Goal: Task Accomplishment & Management: Manage account settings

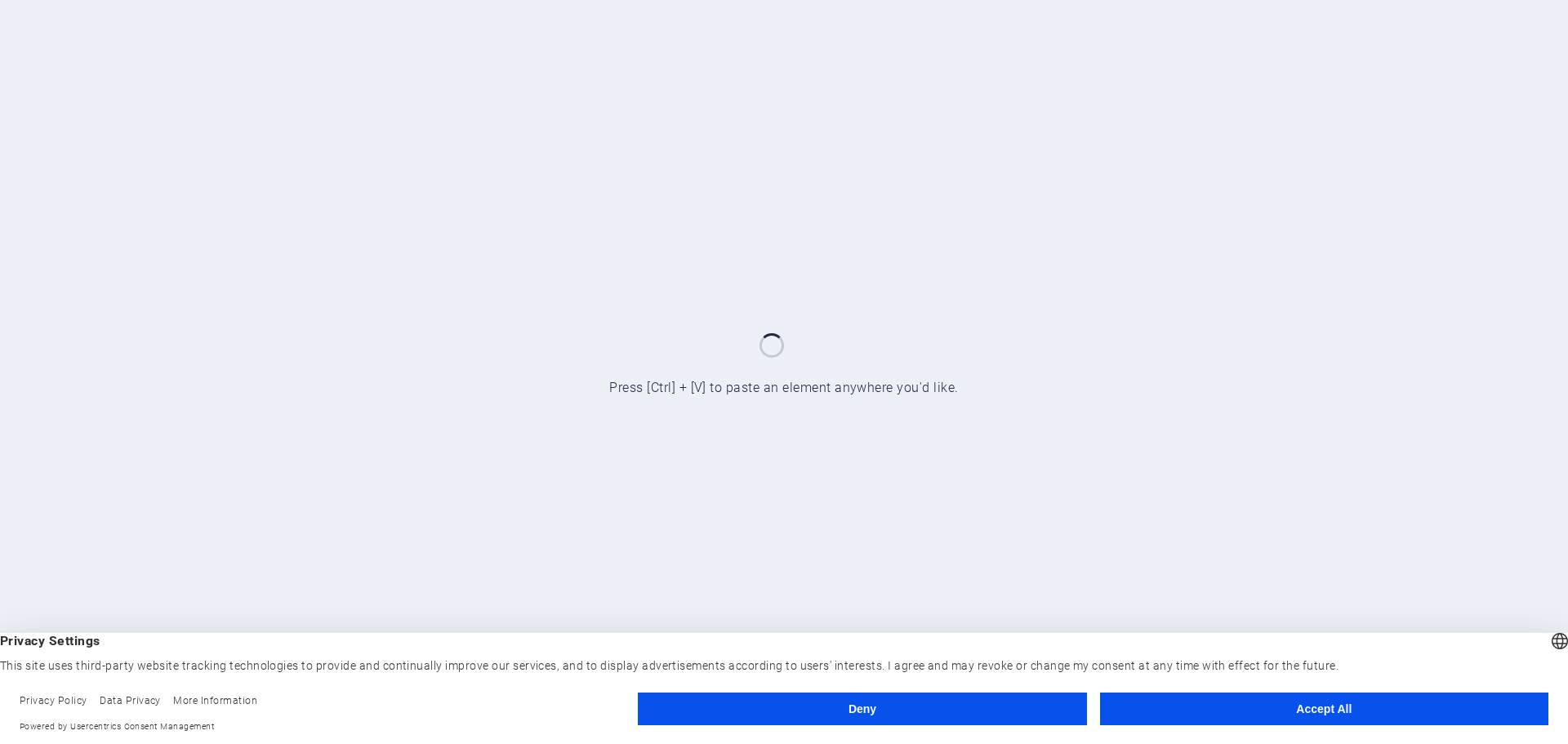
click at [1238, 716] on button "Accept All" at bounding box center [1324, 709] width 448 height 33
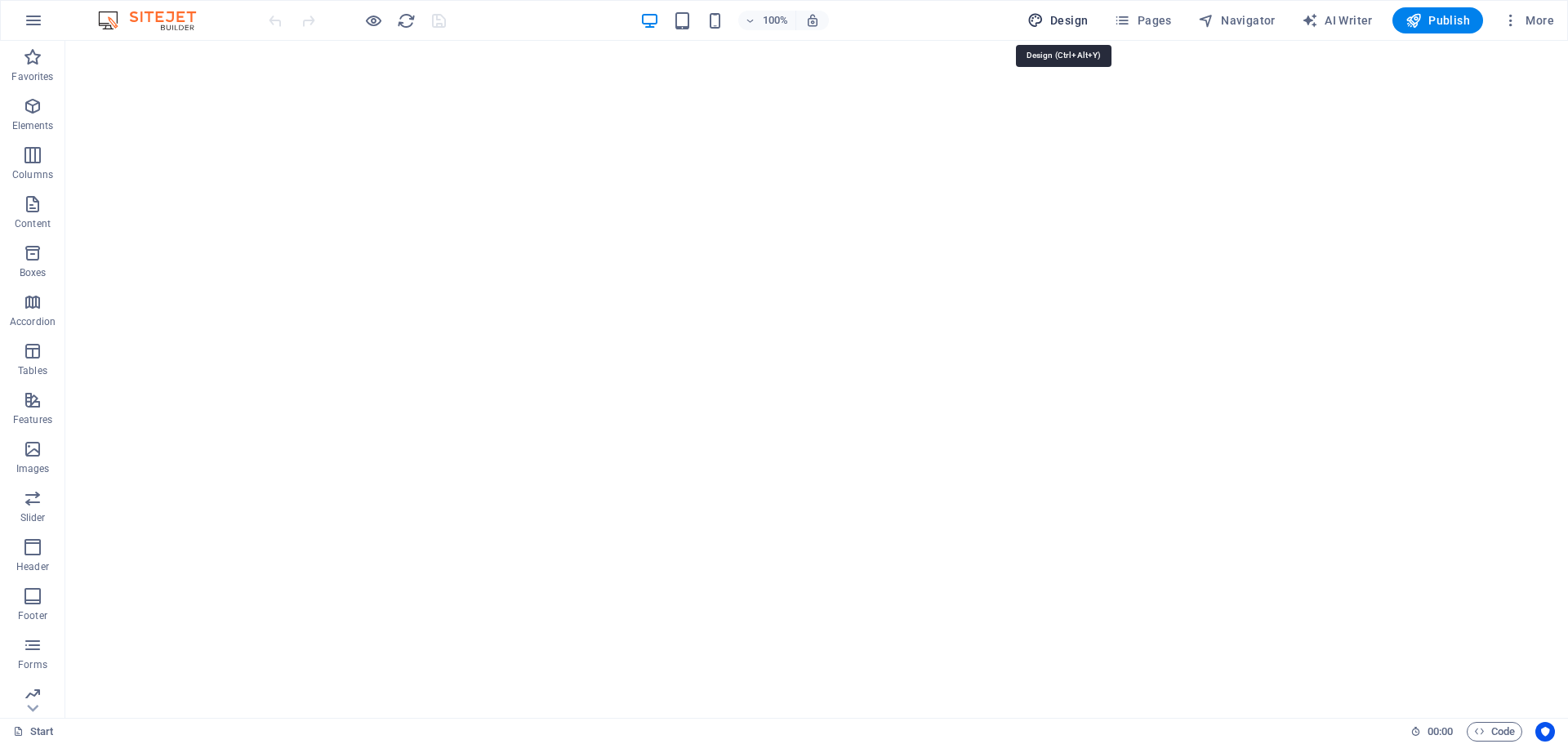
click at [1069, 16] on span "Design" at bounding box center [1057, 20] width 61 height 17
select select "px"
select select "300"
select select "px"
select select "ease-in-out"
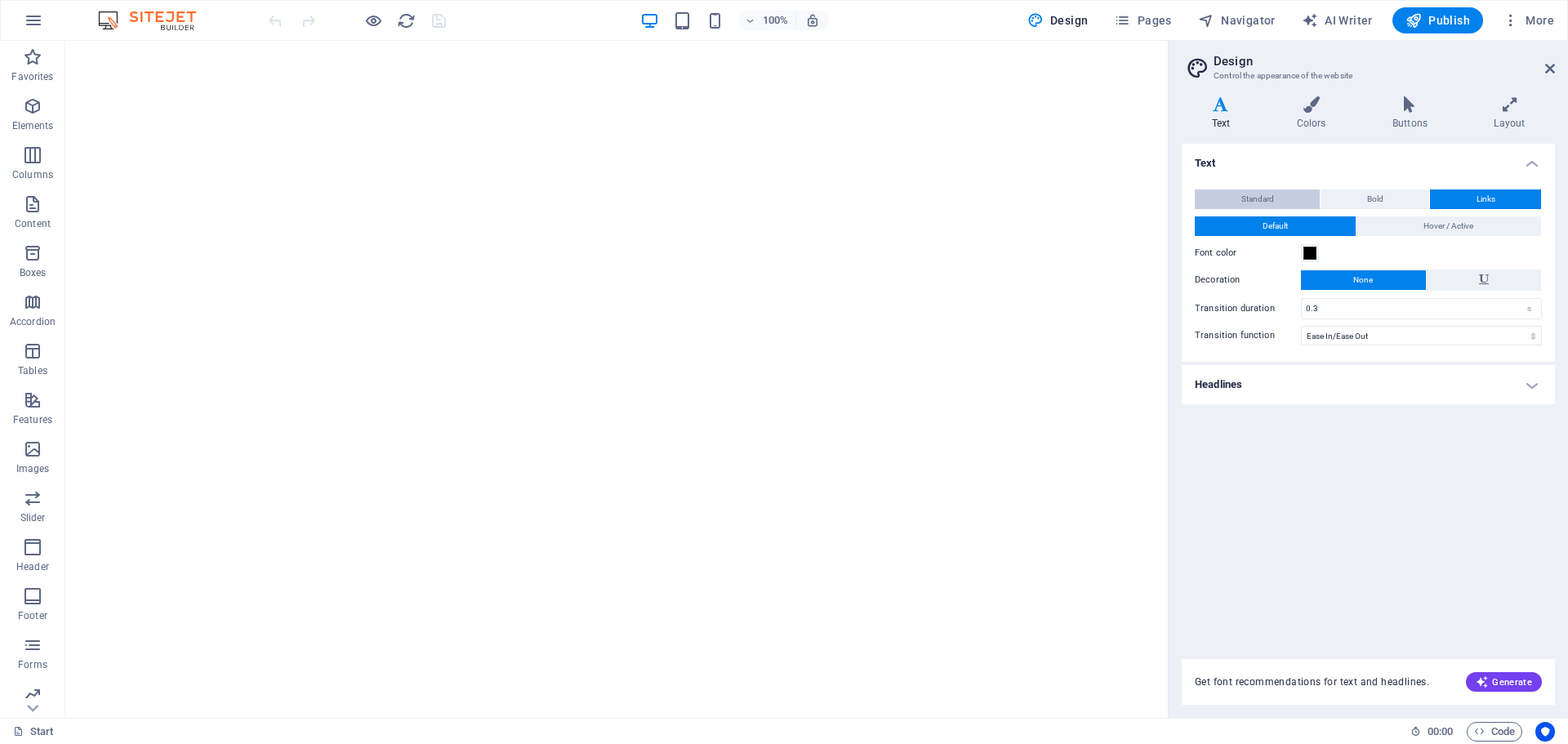
click at [1263, 203] on span "Standard" at bounding box center [1257, 199] width 32 height 20
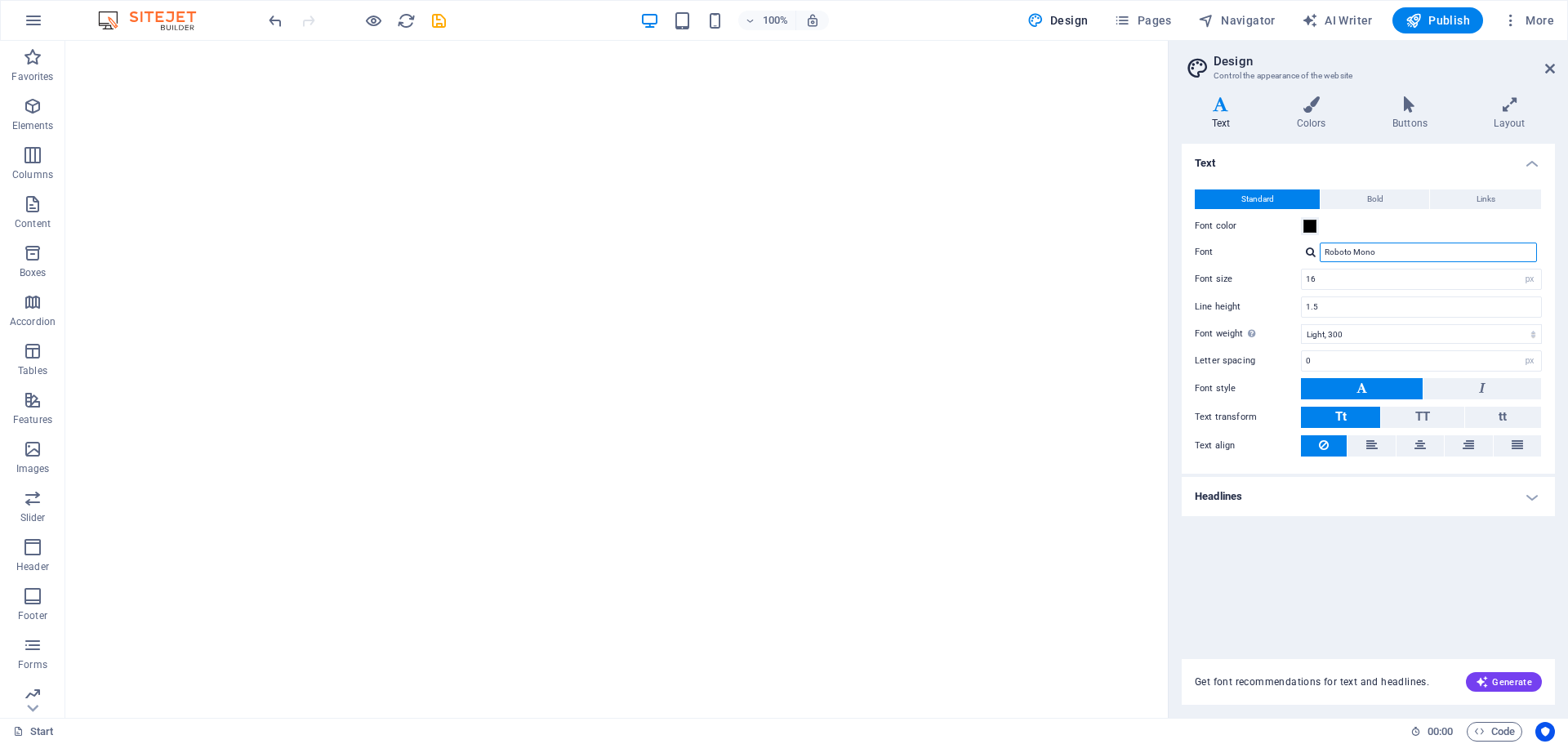
click at [1436, 257] on input "Roboto Mono" at bounding box center [1428, 252] width 217 height 20
click at [1437, 257] on input "Roboto Mono" at bounding box center [1428, 252] width 217 height 20
type input "t"
type input "times"
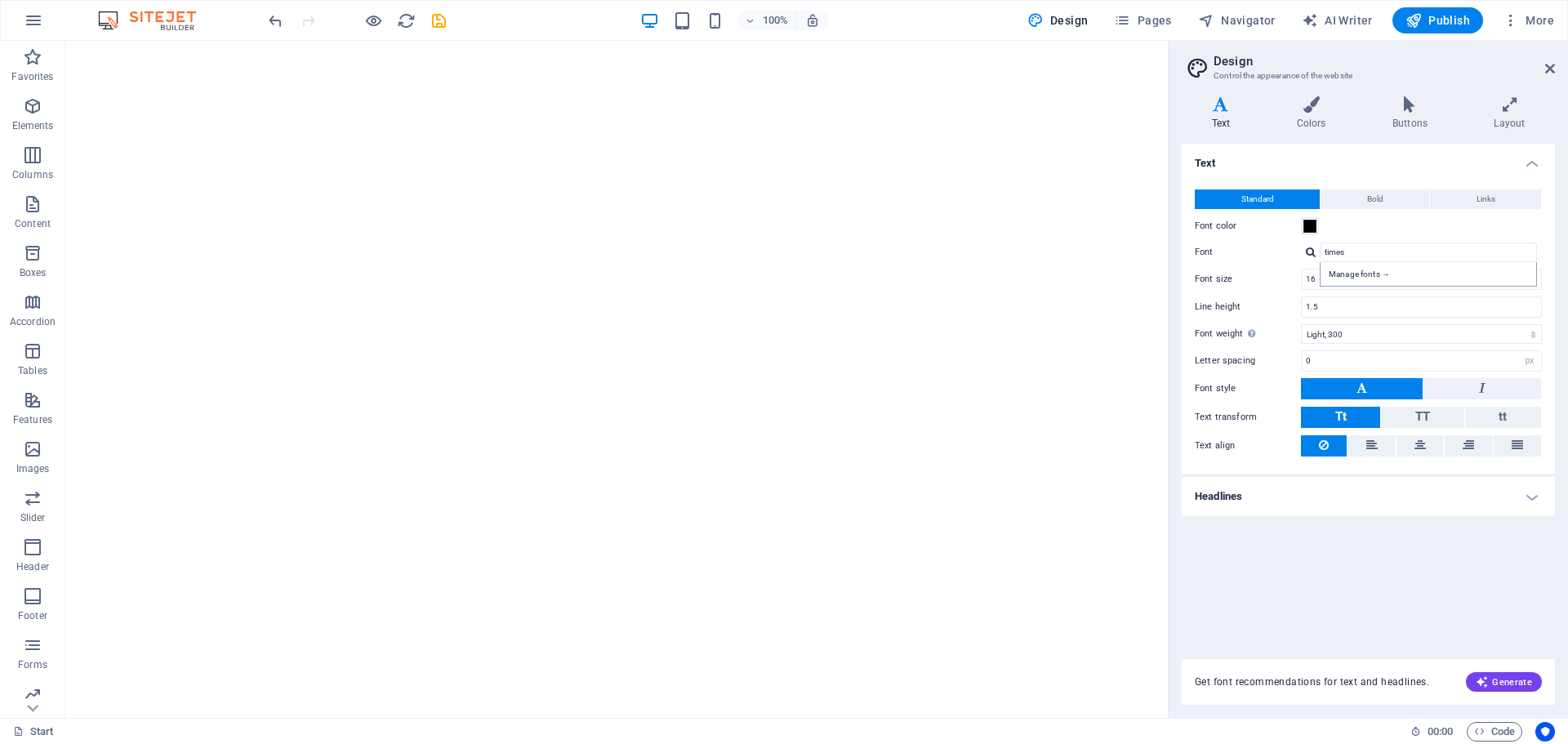
click at [1370, 284] on div "Manage fonts →" at bounding box center [1428, 274] width 217 height 24
click at [1368, 277] on div "Manage fonts →" at bounding box center [1432, 274] width 215 height 17
select select "popularity"
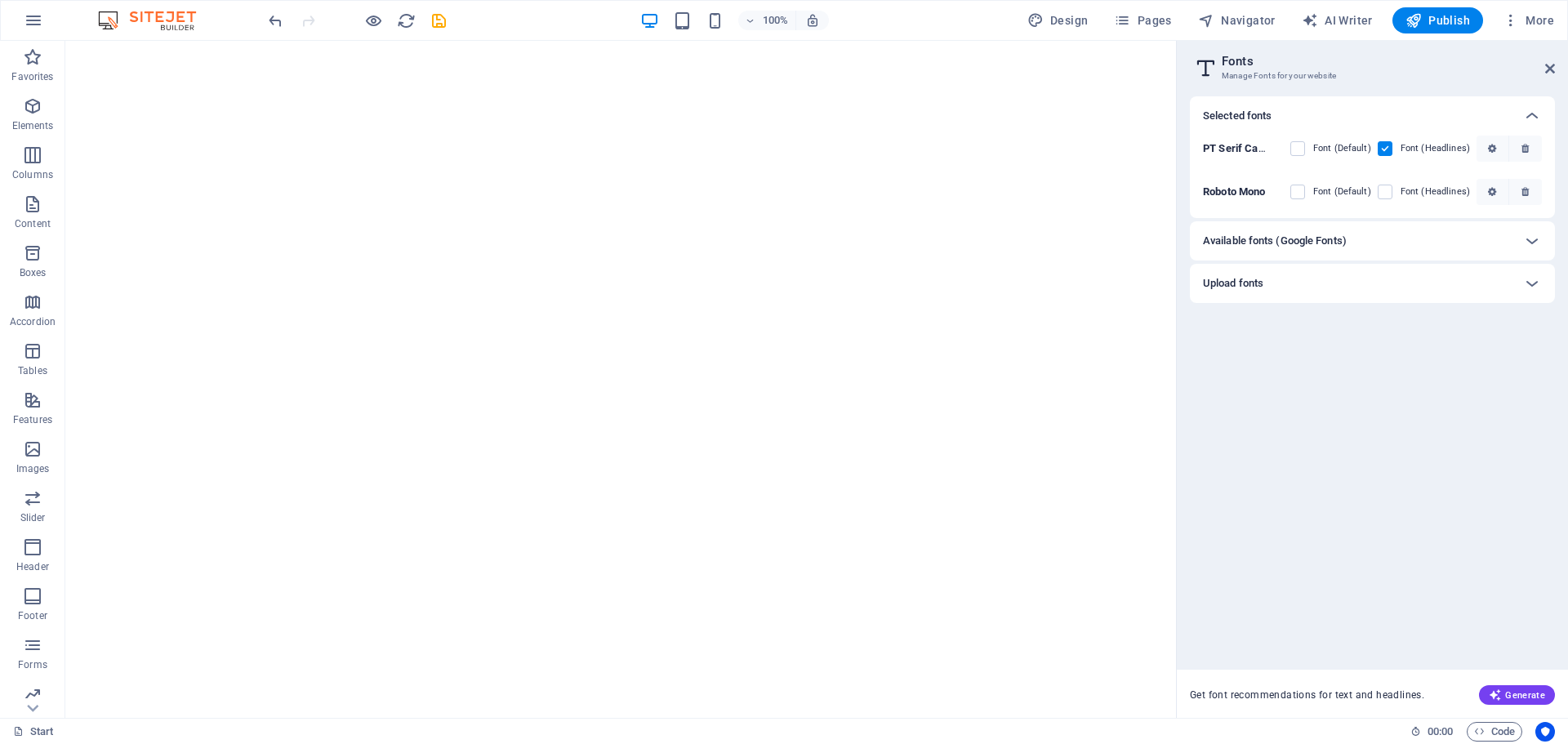
click at [1342, 252] on div "Available fonts (Google Fonts)" at bounding box center [1371, 241] width 365 height 39
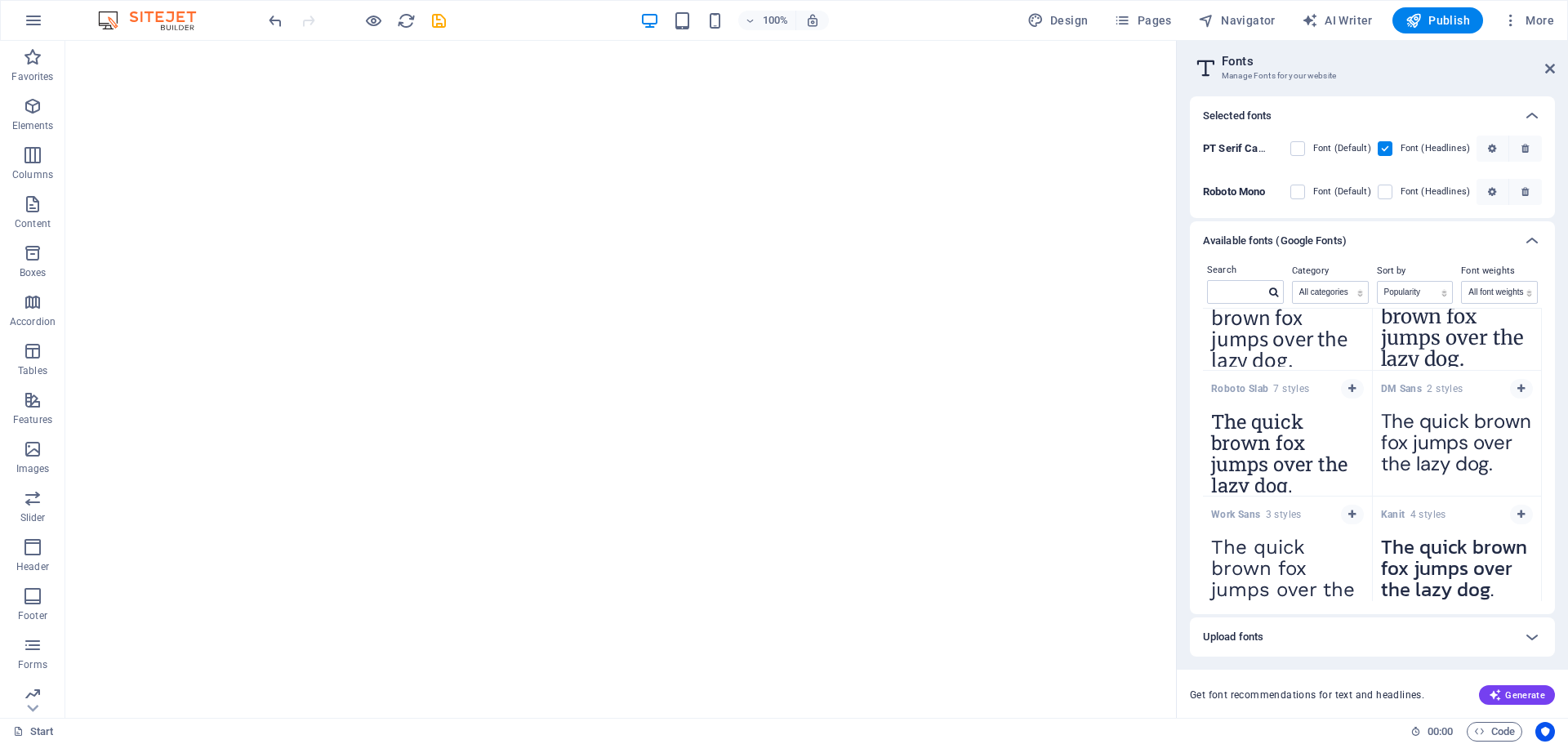
scroll to position [1210, 0]
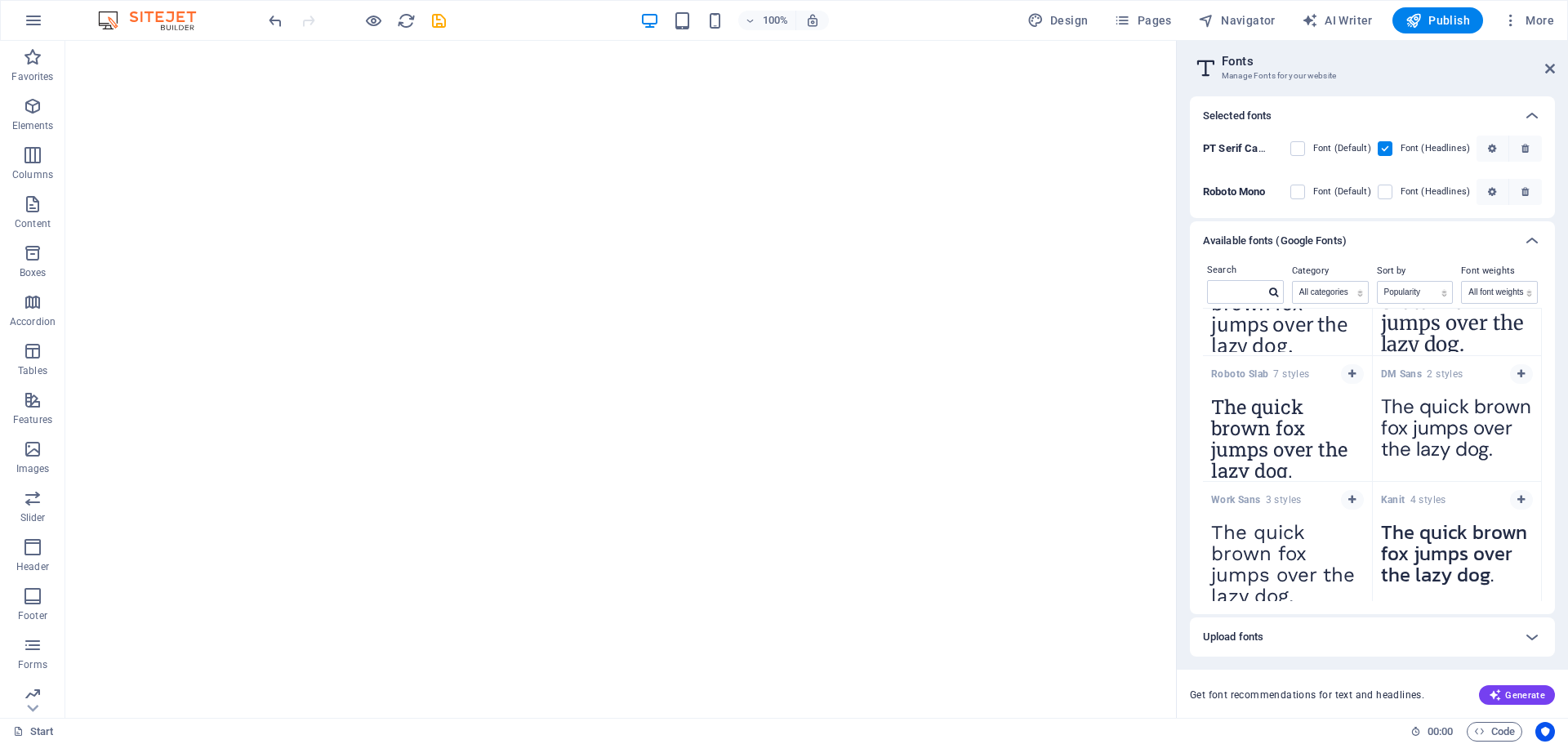
click at [1270, 241] on h6 "Available fonts (Google Fonts)" at bounding box center [1274, 241] width 144 height 20
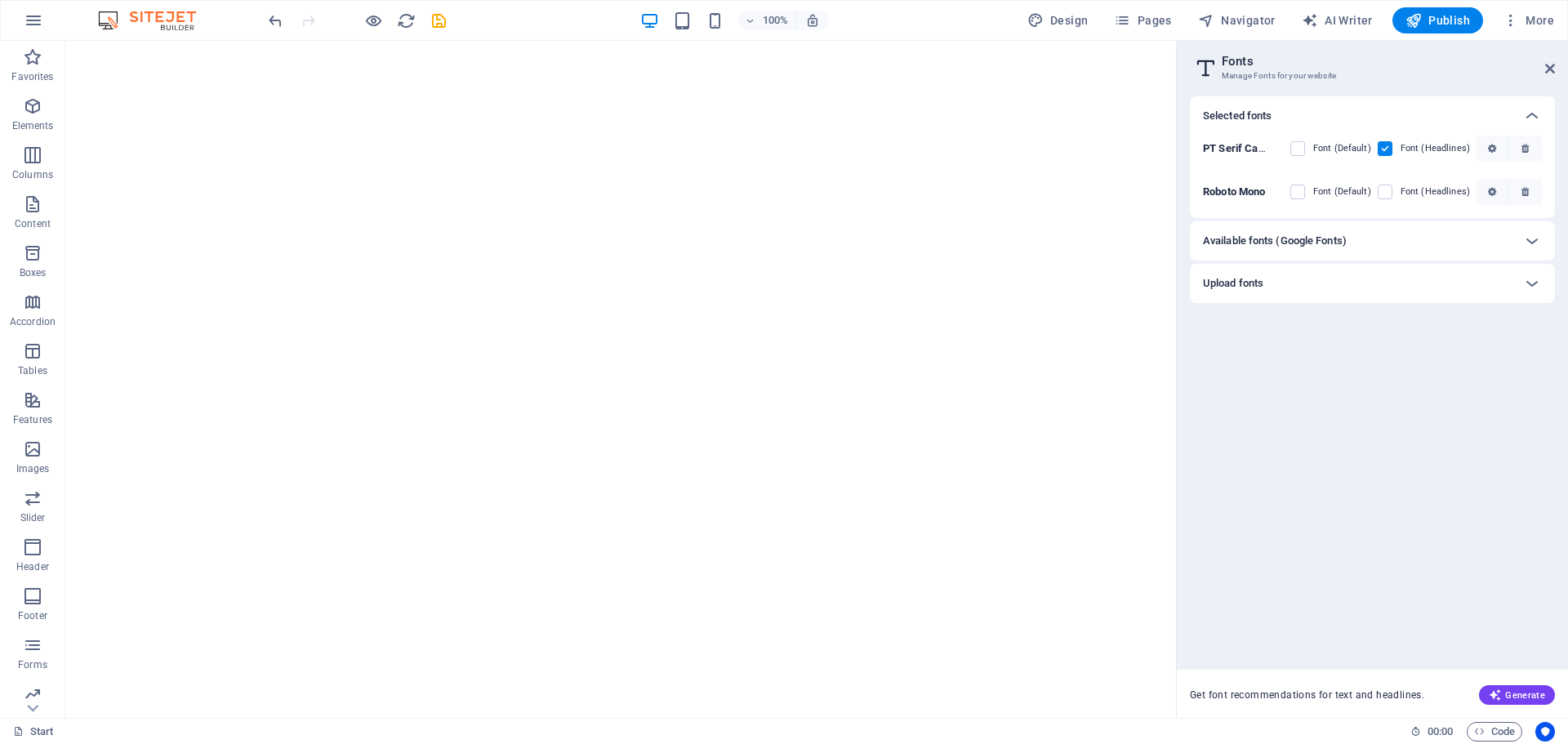
click at [1320, 290] on div "Upload fonts" at bounding box center [1356, 283] width 309 height 20
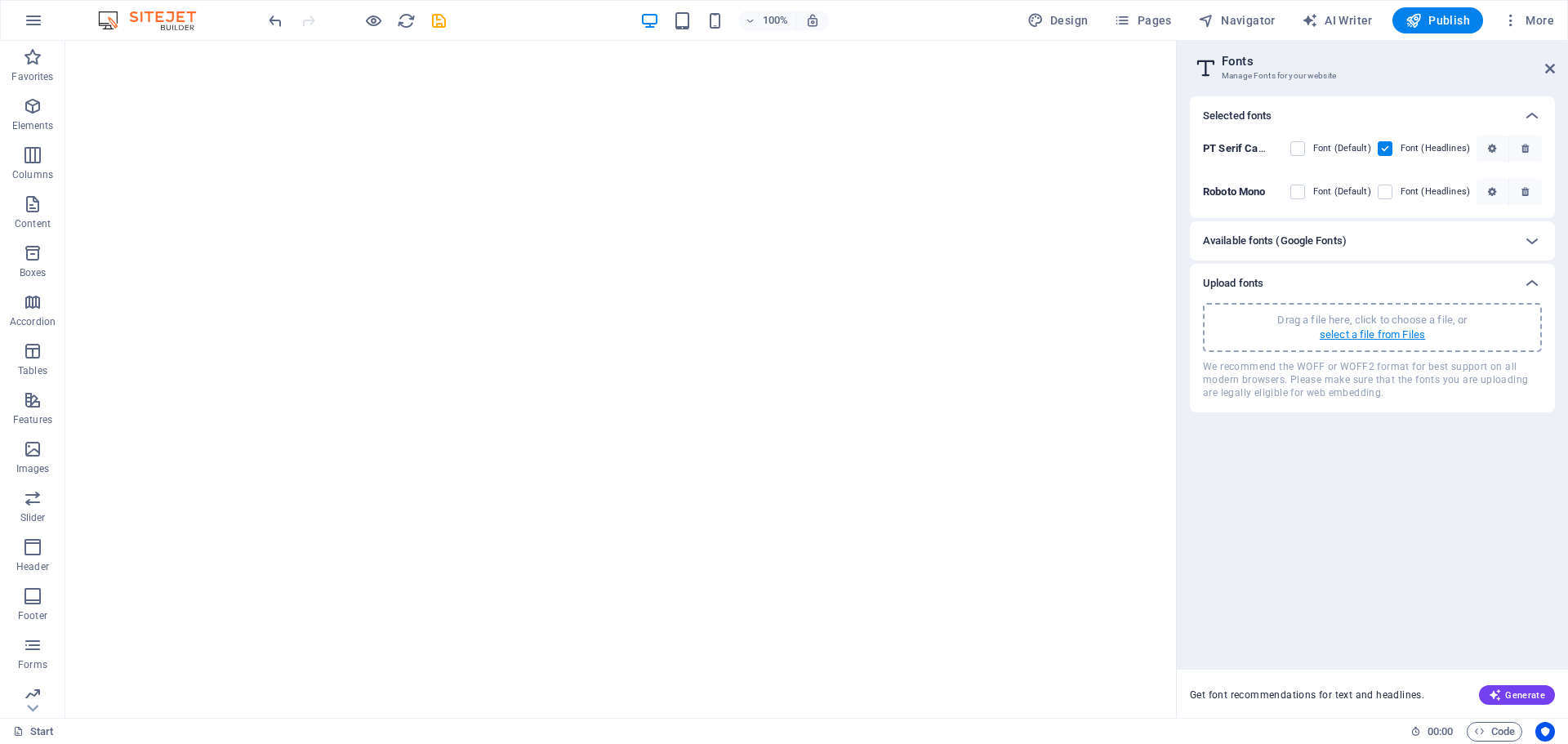
click at [1368, 333] on p "select a file from Files" at bounding box center [1371, 335] width 105 height 15
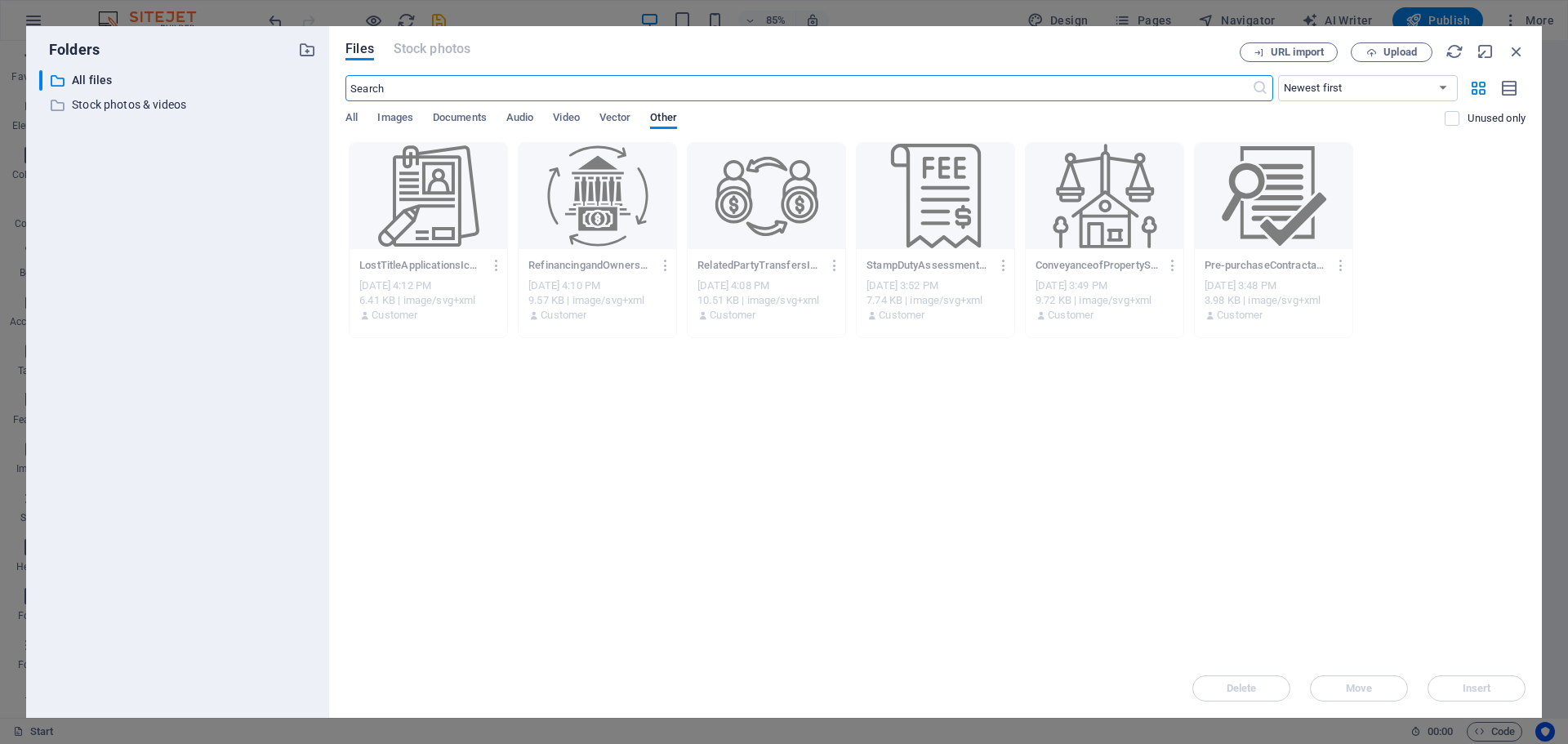
click at [358, 117] on div "All Images Documents Audio Video Vector Other" at bounding box center [895, 126] width 1099 height 31
click at [353, 119] on span "All" at bounding box center [351, 119] width 12 height 23
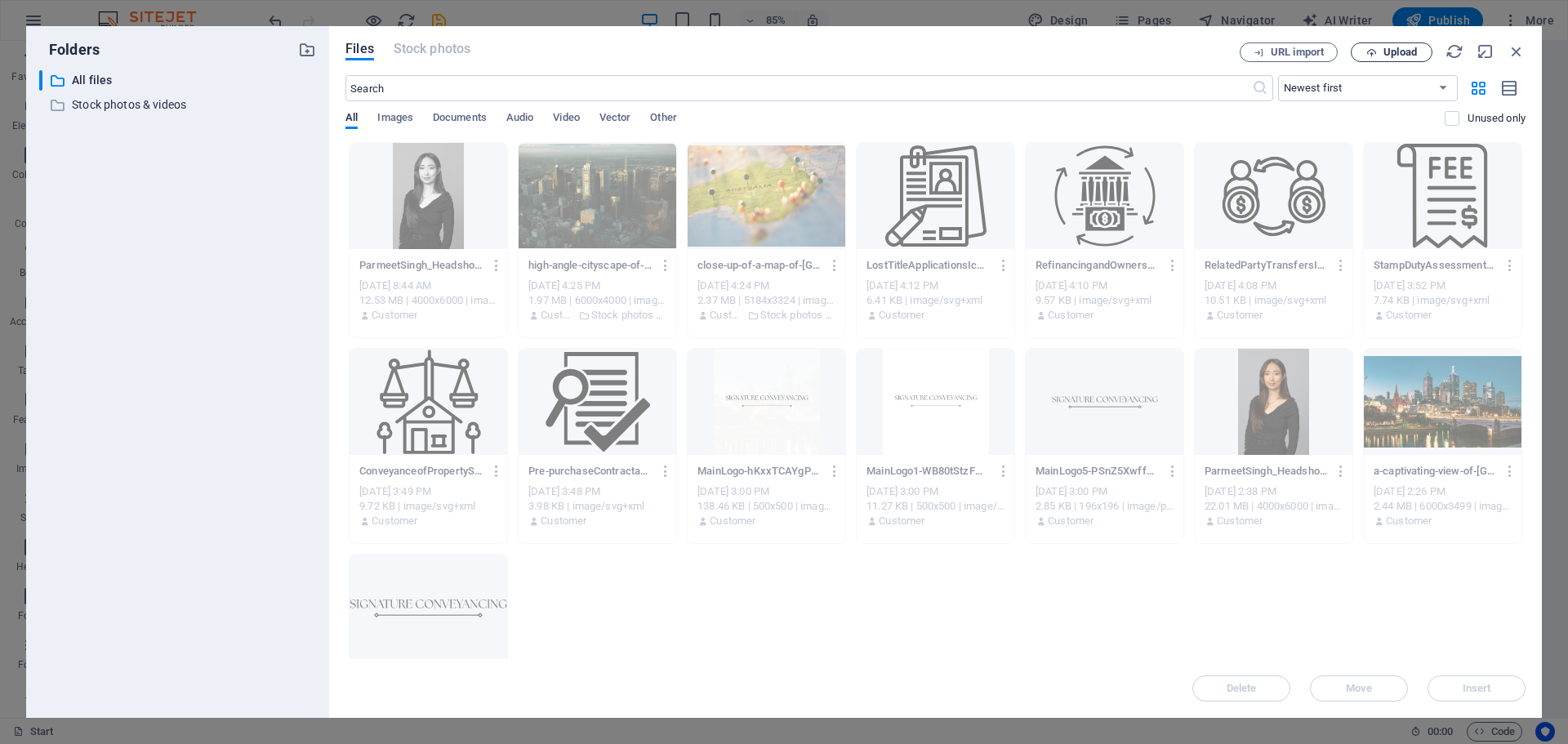
click at [1385, 47] on span "Upload" at bounding box center [1400, 52] width 33 height 10
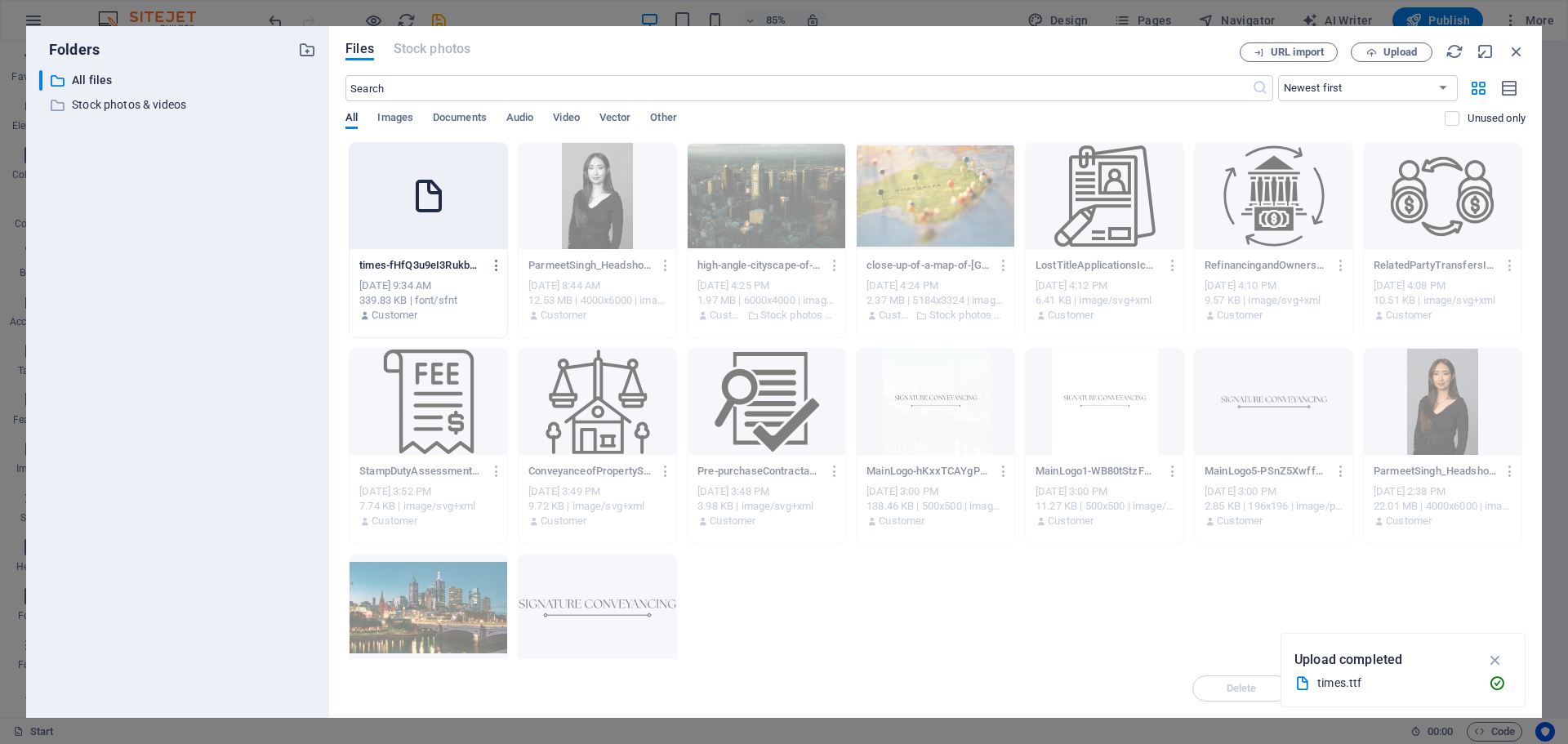
click at [429, 233] on div at bounding box center [428, 196] width 158 height 106
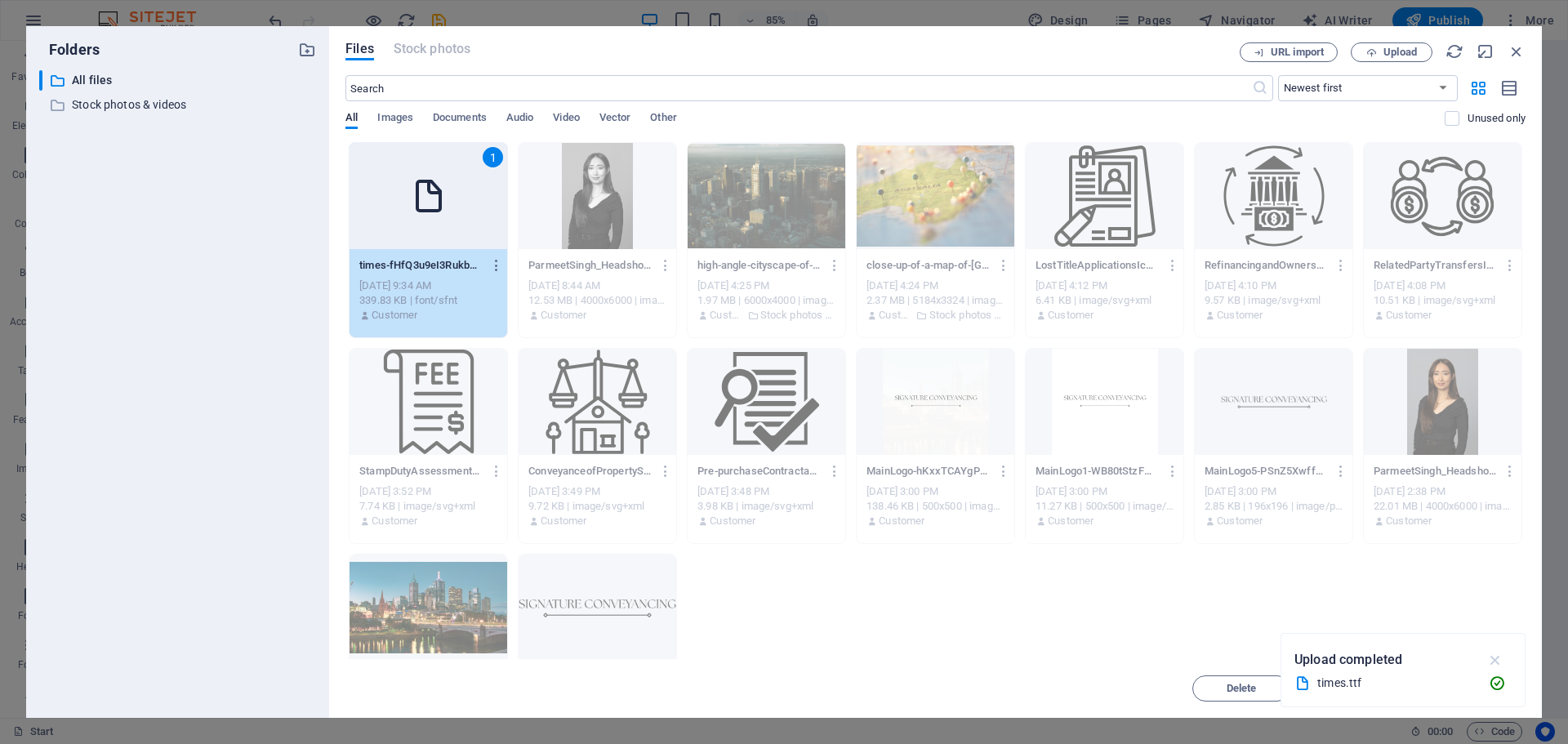
click at [1491, 655] on icon "button" at bounding box center [1496, 659] width 19 height 18
click at [1458, 690] on span "Insert" at bounding box center [1475, 688] width 84 height 10
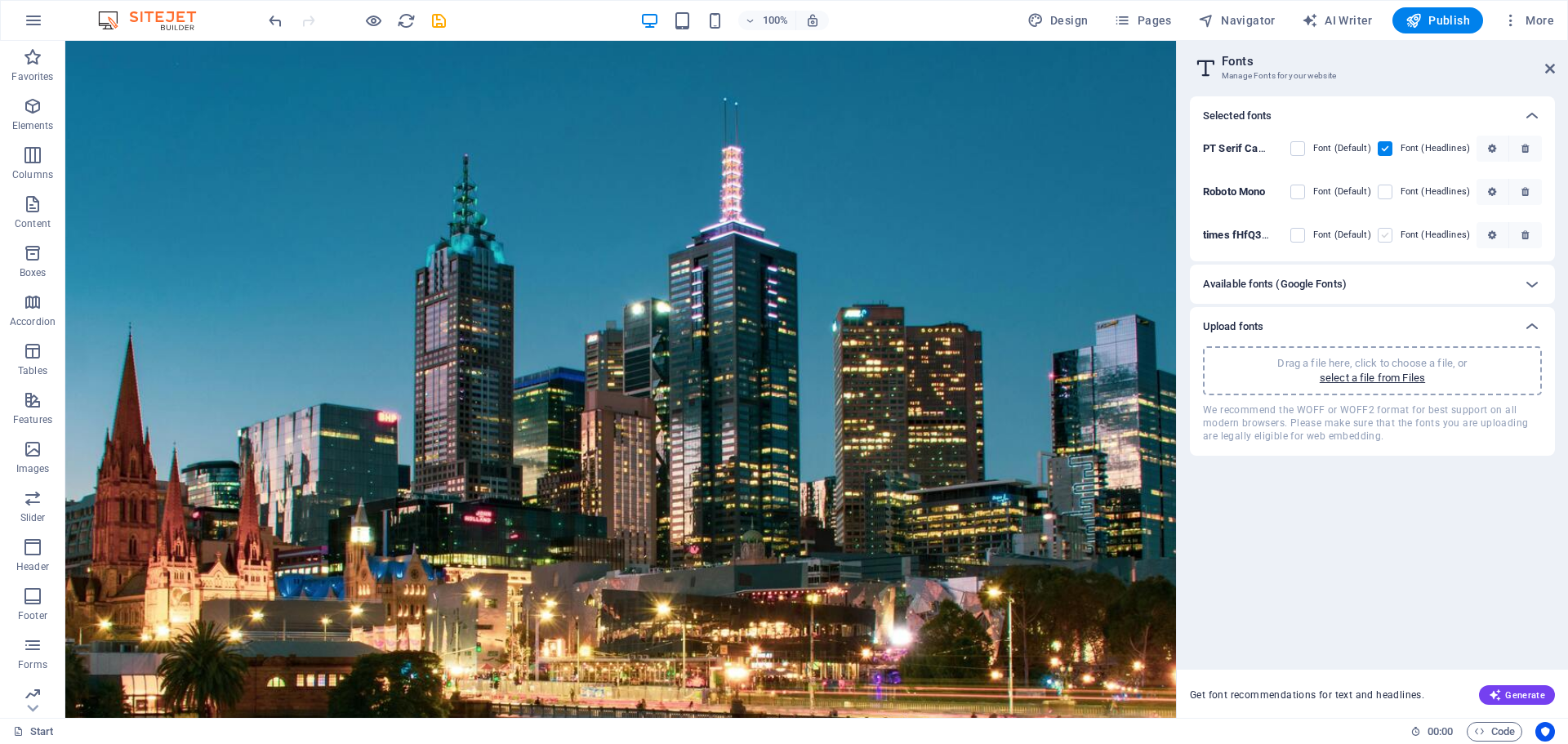
click at [1388, 236] on label at bounding box center [1385, 235] width 15 height 15
click at [0, 0] on fHfQ3u9eI3RukbK6gs6xow "checkbox" at bounding box center [0, 0] width 0 height 0
click at [1302, 238] on label at bounding box center [1298, 235] width 15 height 15
click at [0, 0] on fHfQ3u9eI3RukbK6gs6xow "checkbox" at bounding box center [0, 0] width 0 height 0
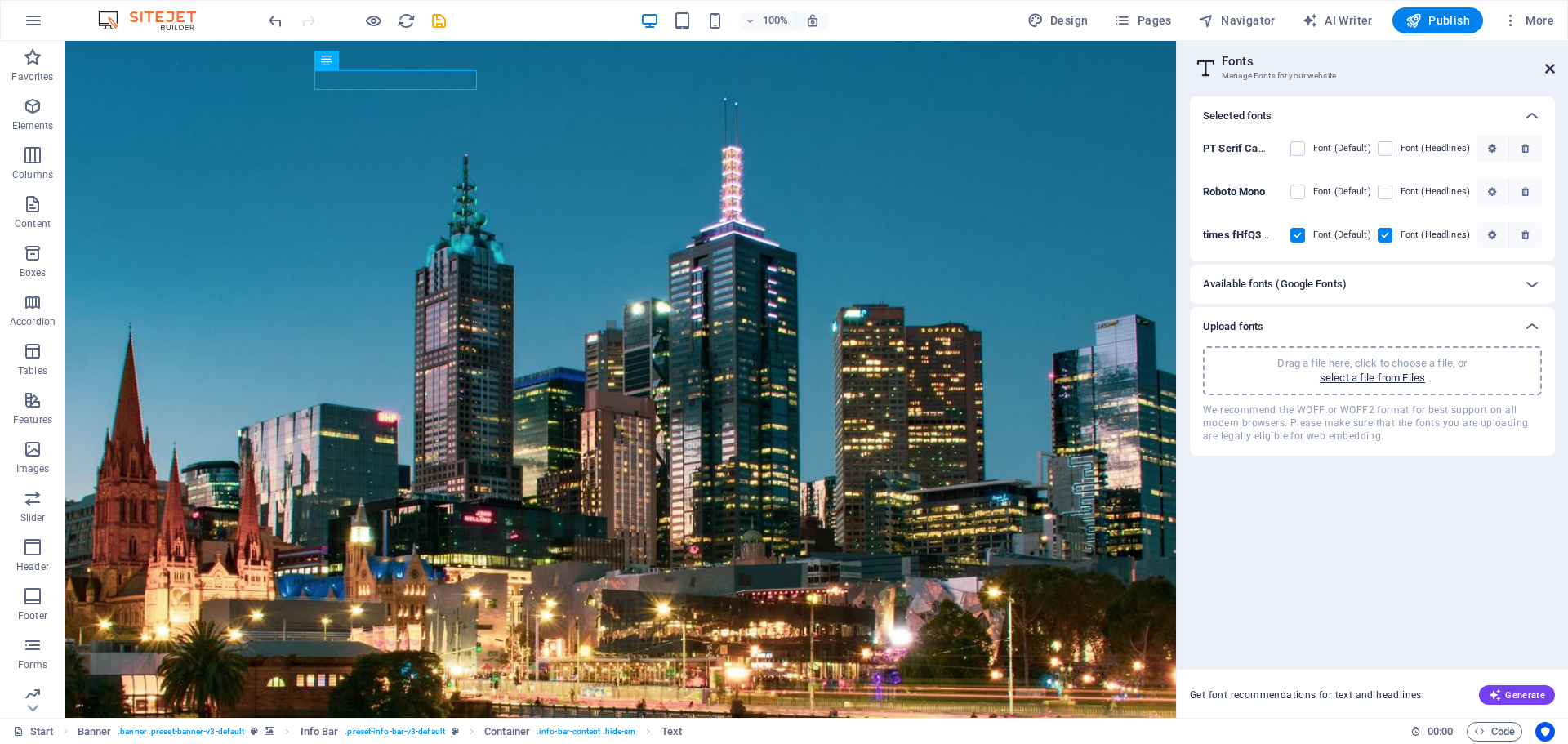
click at [1546, 70] on icon at bounding box center [1549, 69] width 10 height 13
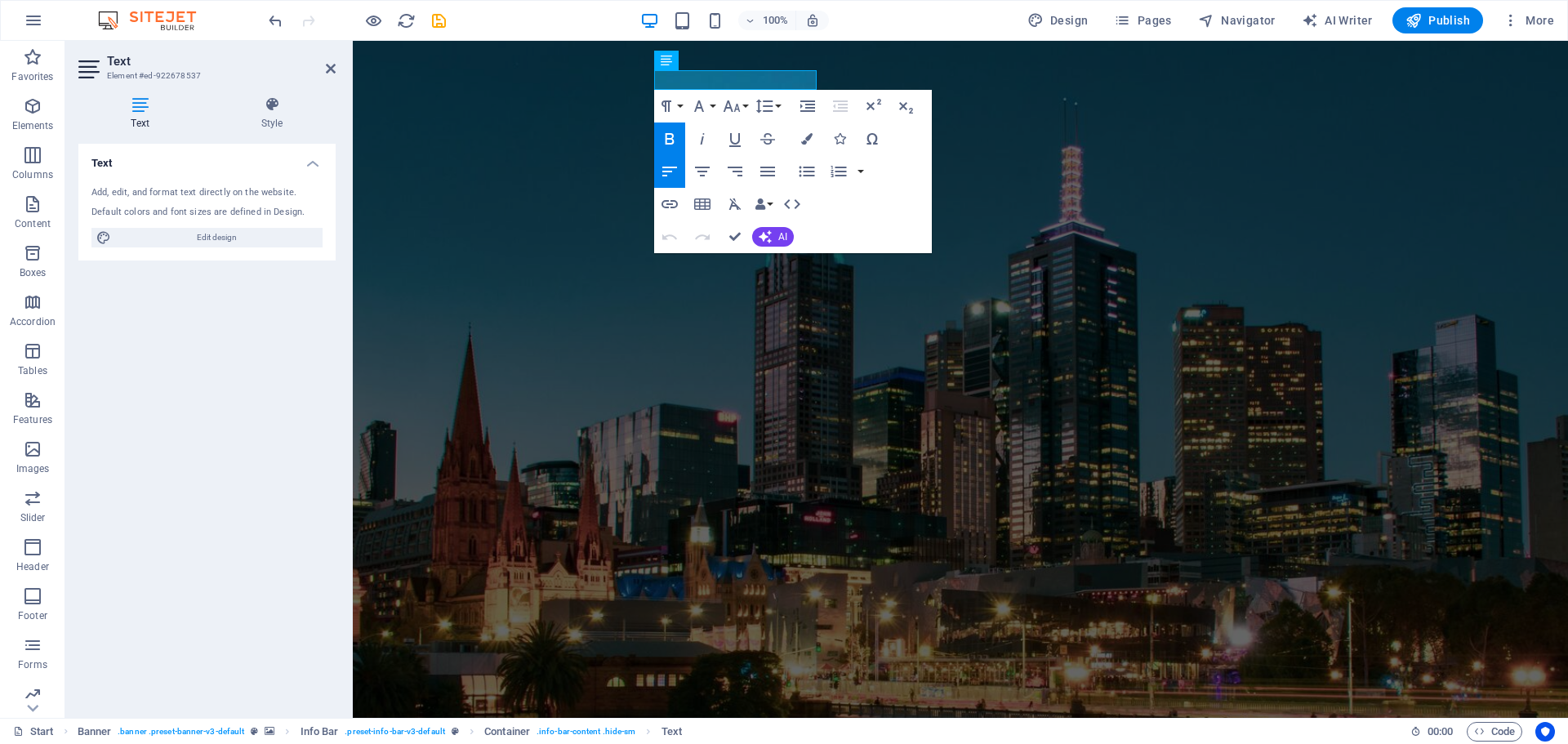
click at [672, 132] on icon "button" at bounding box center [669, 138] width 19 height 20
click at [668, 142] on icon "button" at bounding box center [669, 138] width 19 height 20
click at [702, 143] on icon "button" at bounding box center [703, 138] width 4 height 11
click at [667, 140] on icon "button" at bounding box center [669, 138] width 19 height 20
click at [694, 142] on icon "button" at bounding box center [702, 138] width 19 height 20
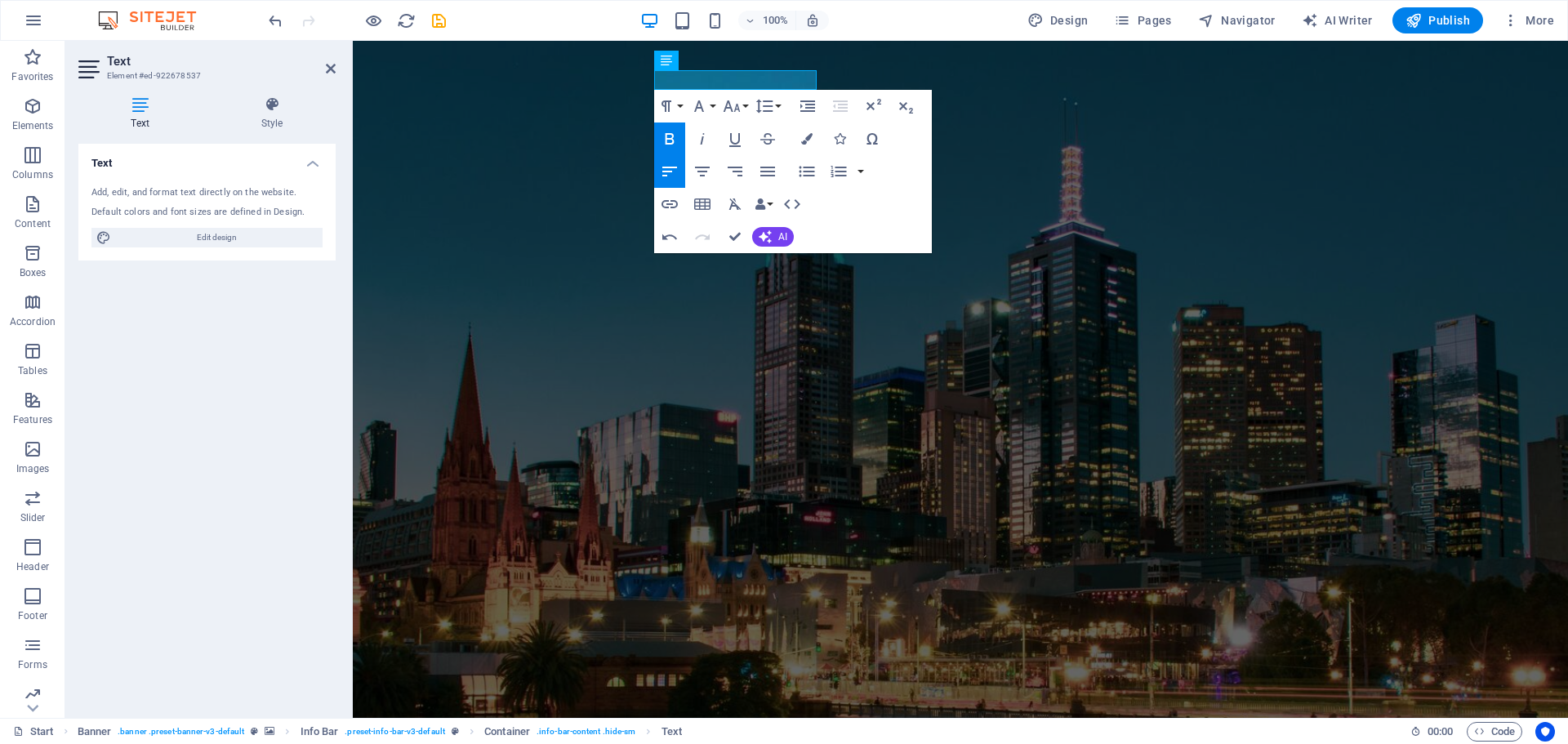
click at [663, 137] on icon "button" at bounding box center [669, 138] width 19 height 20
click at [699, 111] on icon "button" at bounding box center [698, 106] width 19 height 20
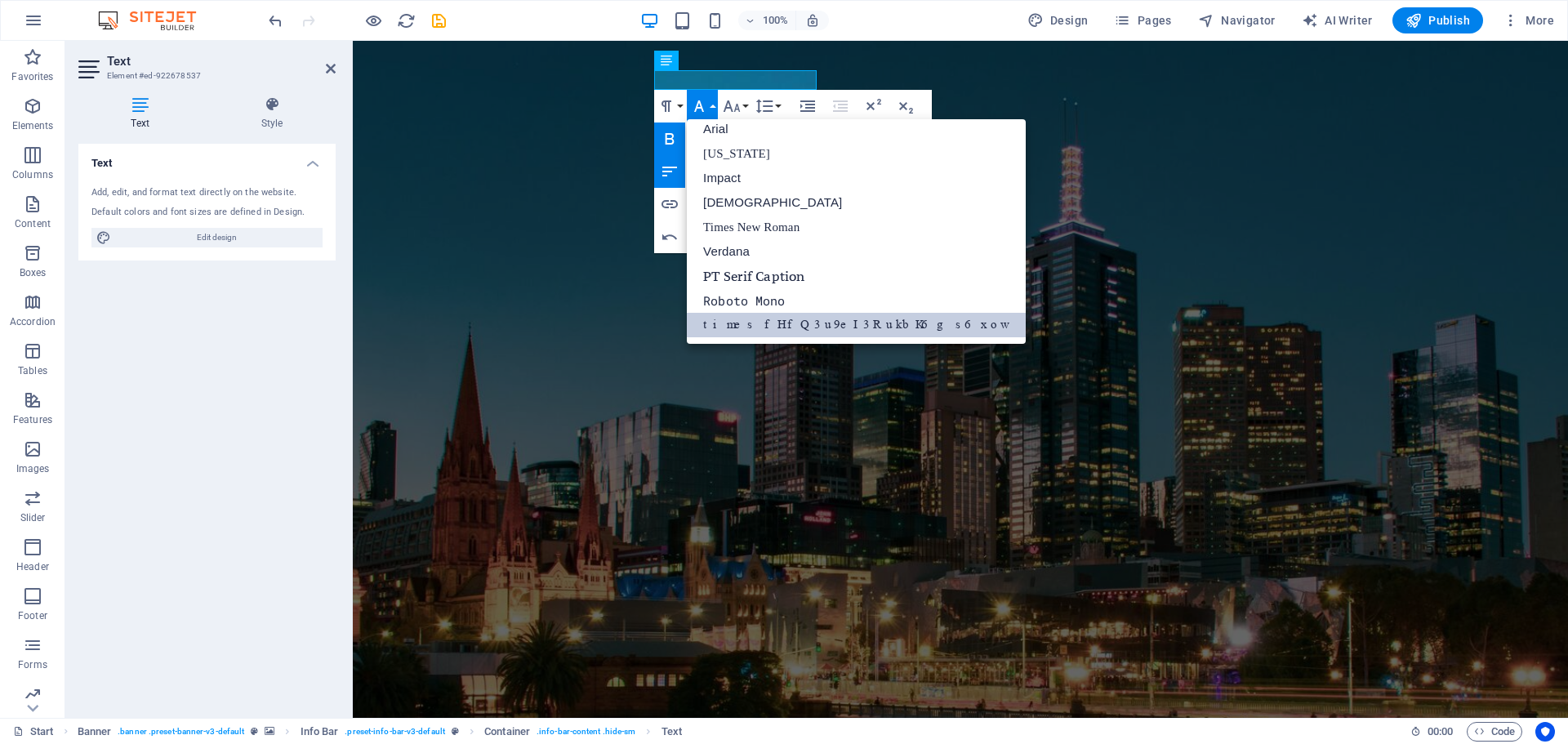
scroll to position [9, 0]
click at [798, 324] on link "times fHfQ3u9eI3RukbK6gs6xow" at bounding box center [856, 325] width 339 height 24
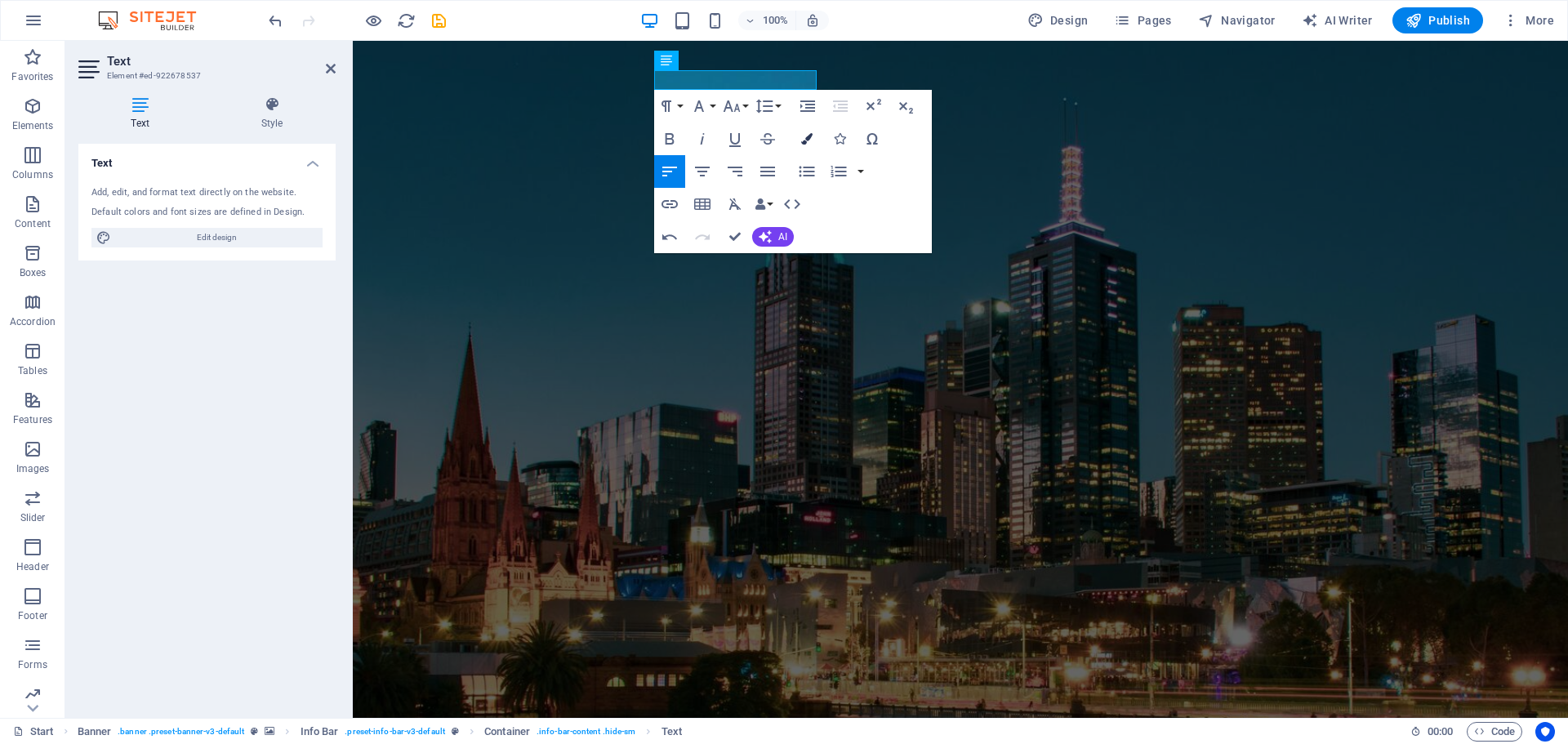
click at [804, 145] on button "Colors" at bounding box center [806, 138] width 31 height 33
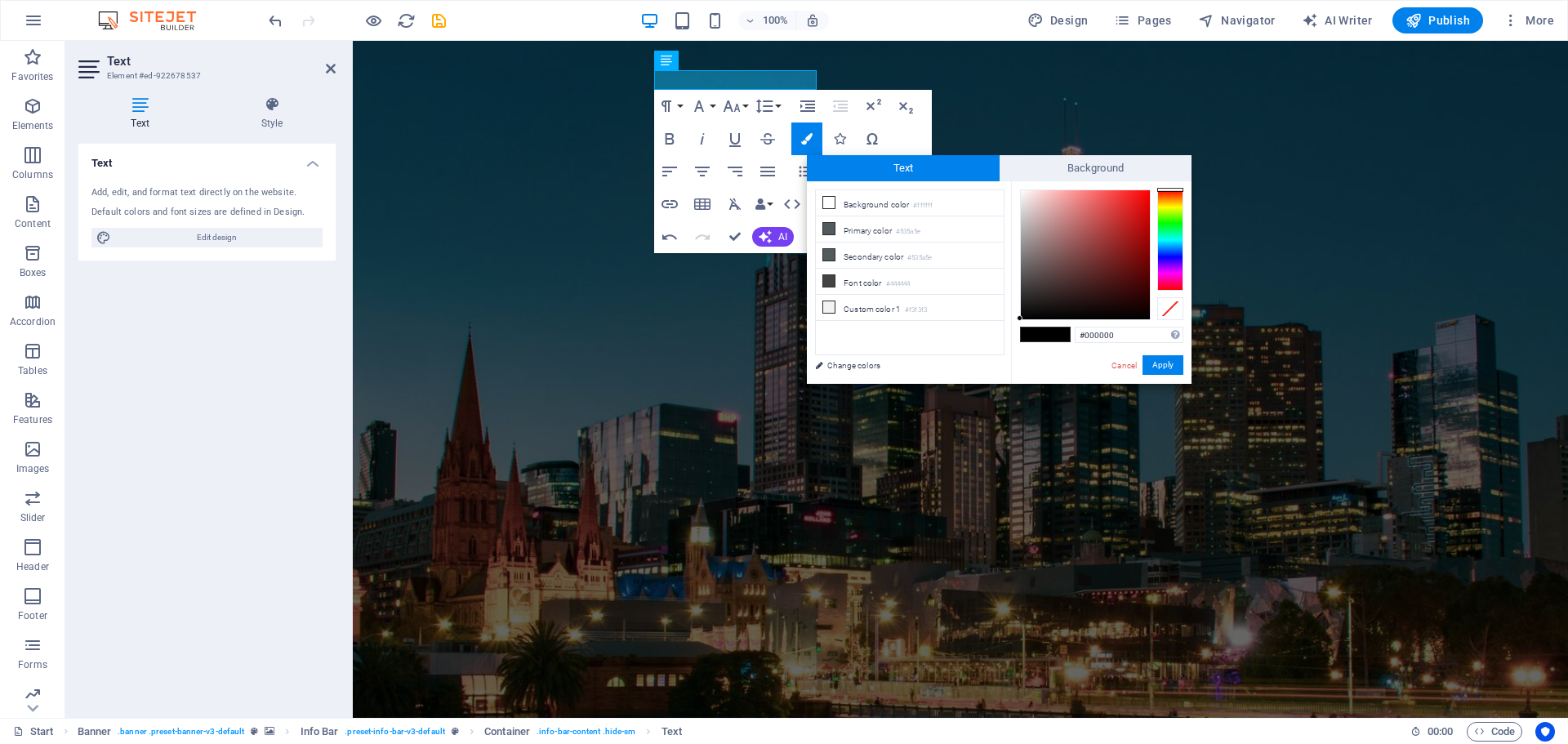
click at [903, 135] on div "Paragraph Format Normal Heading 1 Heading 2 Heading 3 Heading 4 Heading 5 Headi…" at bounding box center [792, 172] width 278 height 163
click at [911, 136] on div "Paragraph Format Normal Heading 1 Heading 2 Heading 3 Heading 4 Heading 5 Headi…" at bounding box center [792, 172] width 278 height 163
click at [673, 140] on icon "button" at bounding box center [670, 138] width 9 height 11
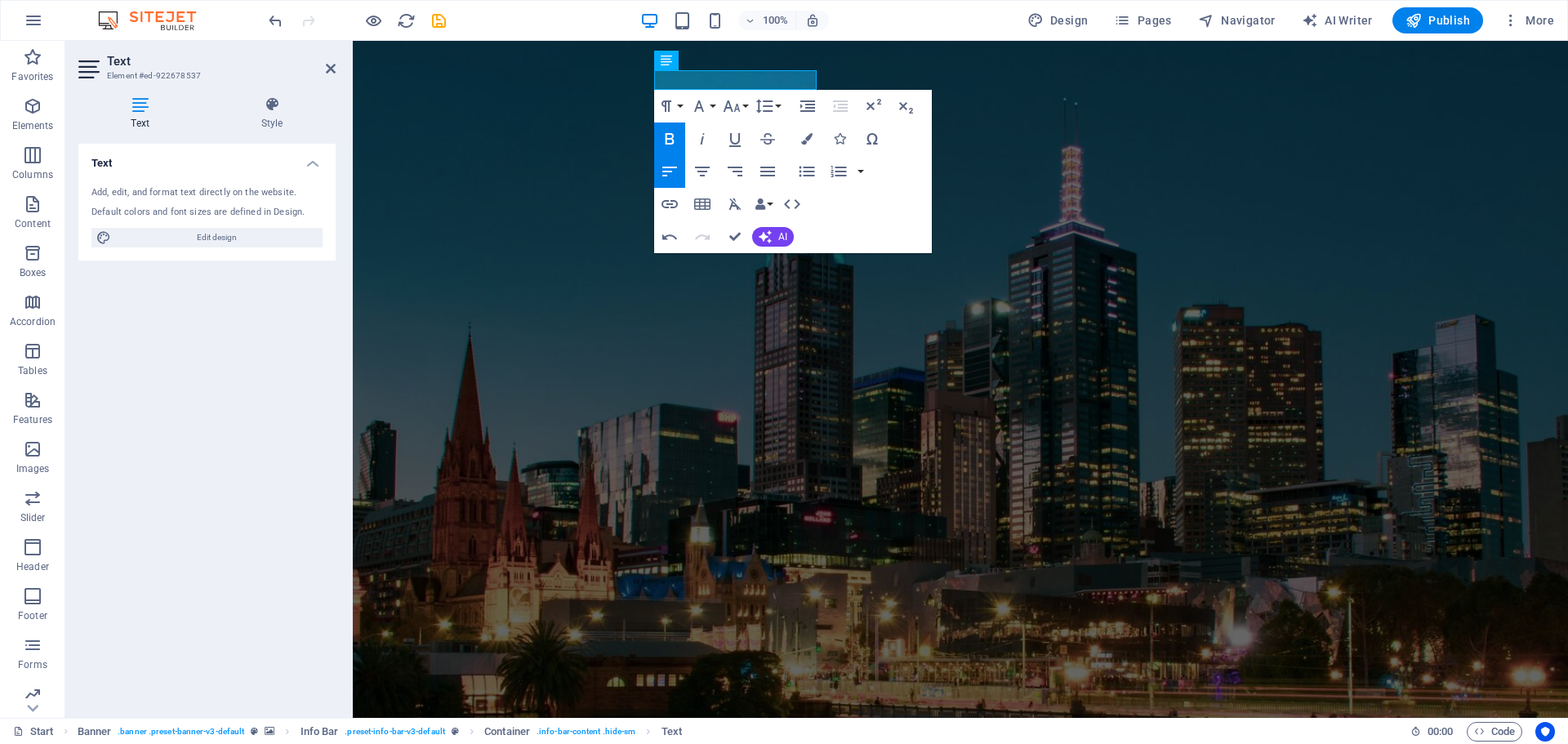
click at [667, 141] on icon "button" at bounding box center [669, 138] width 19 height 20
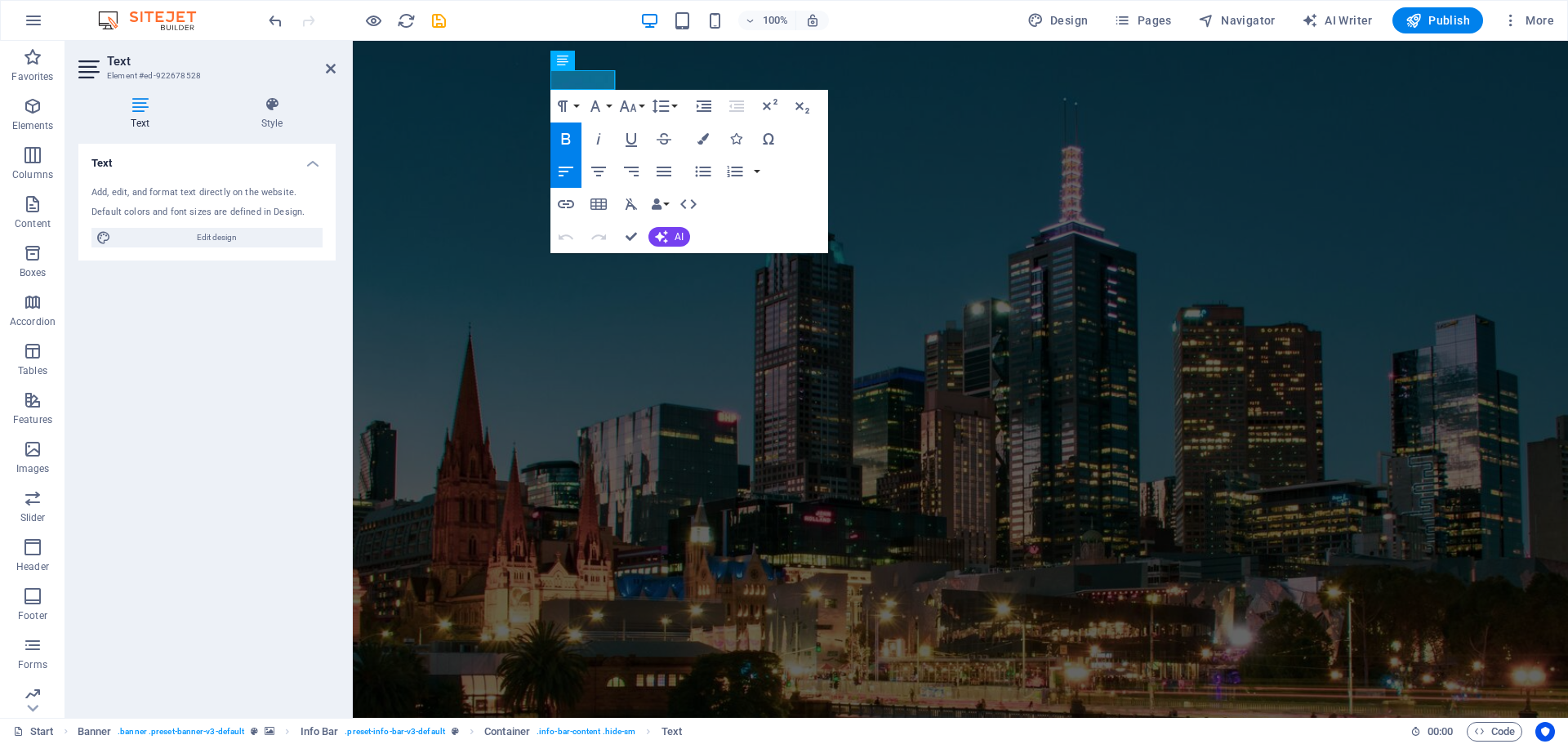
click at [574, 138] on icon "button" at bounding box center [565, 138] width 19 height 20
click at [455, 215] on figure at bounding box center [960, 530] width 1215 height 980
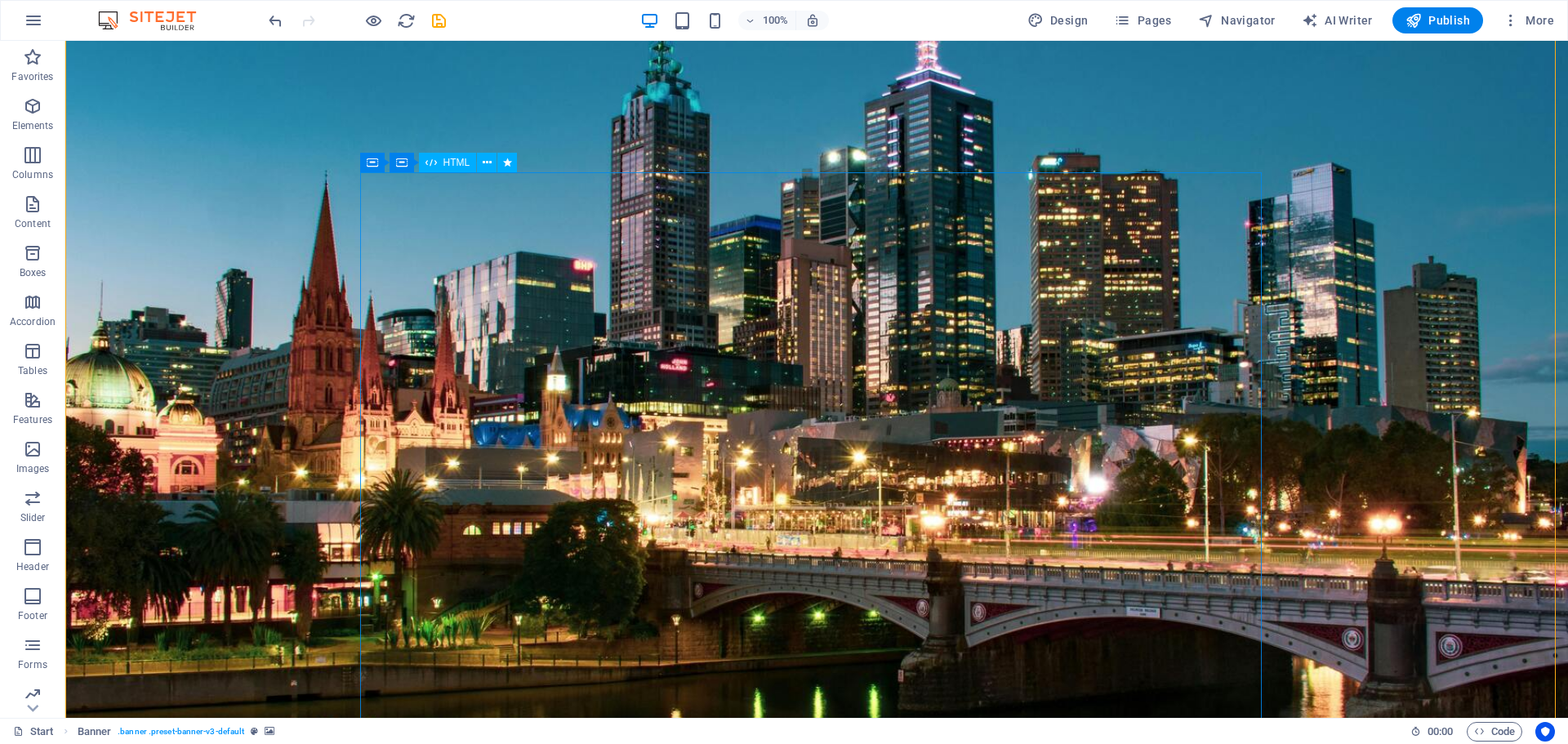
scroll to position [163, 0]
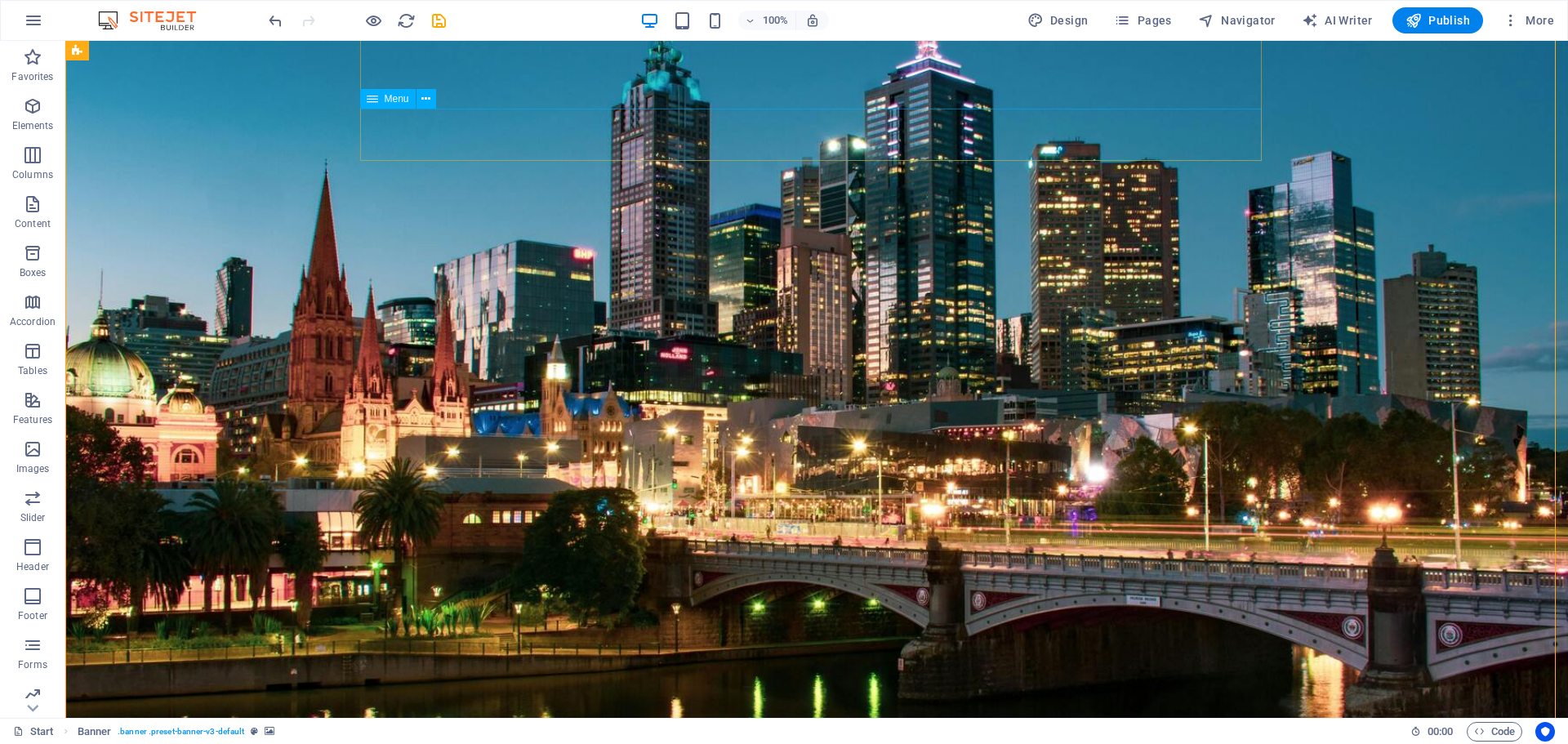
select select
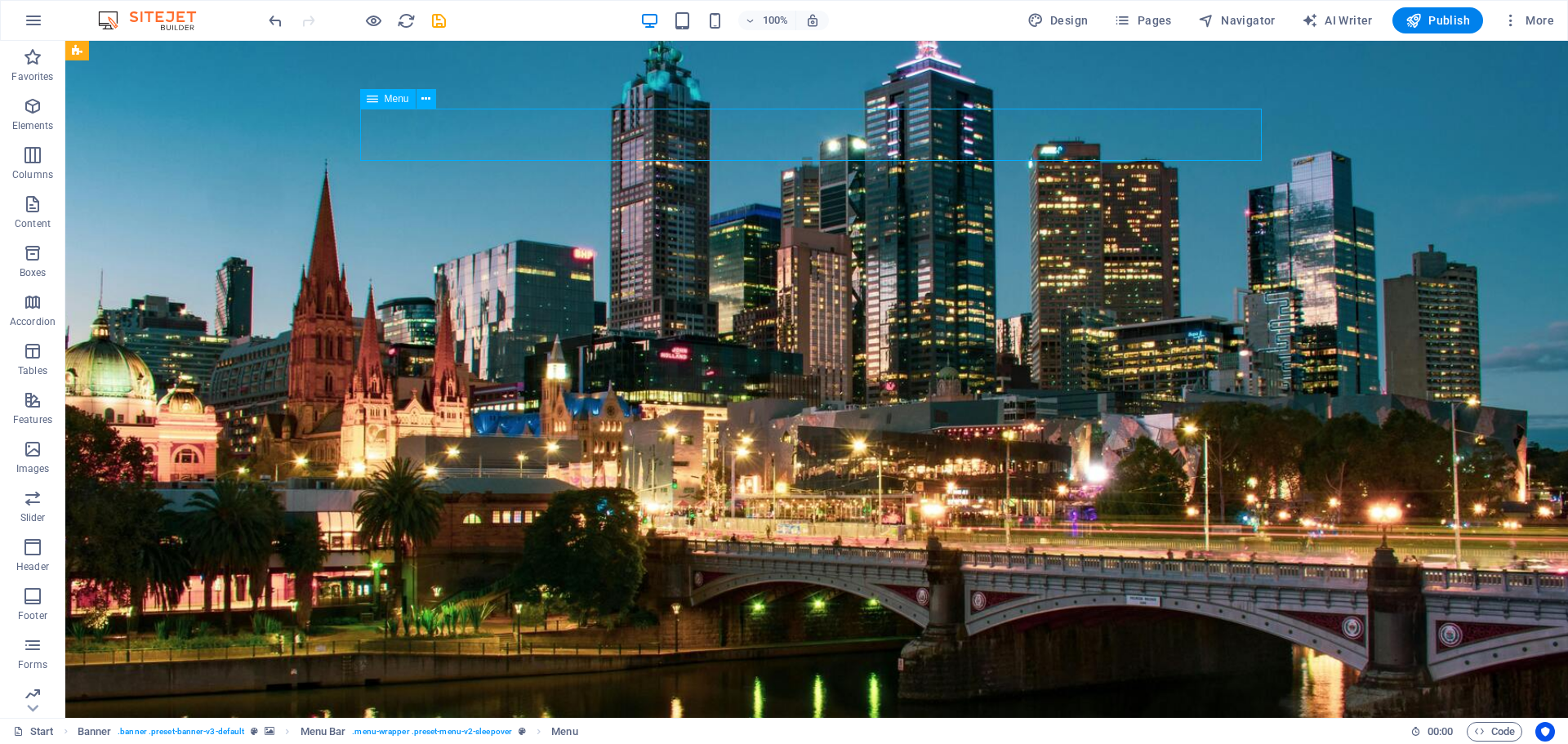
select select
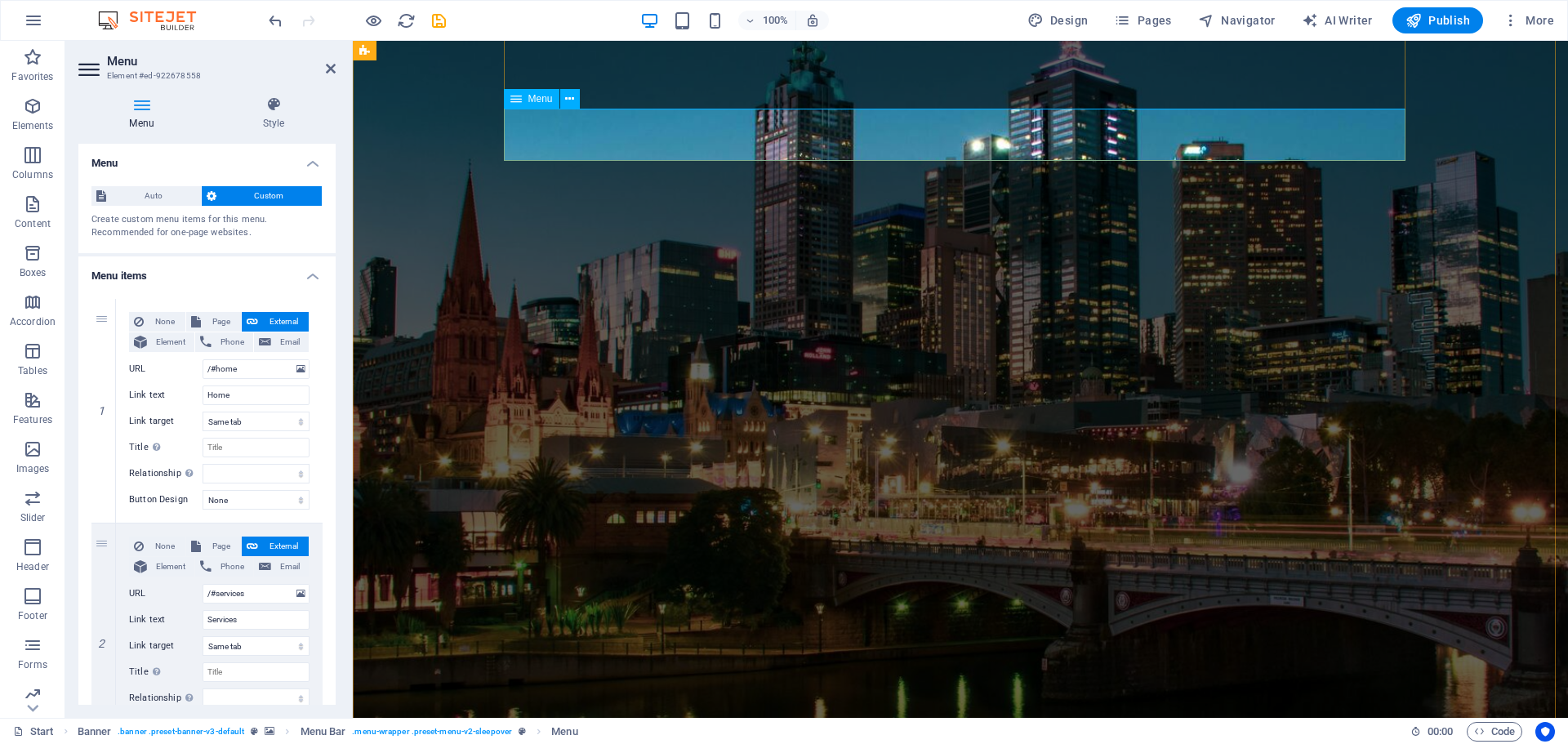
click at [219, 393] on input "Home" at bounding box center [255, 395] width 107 height 20
click at [219, 392] on input "Home" at bounding box center [255, 395] width 107 height 20
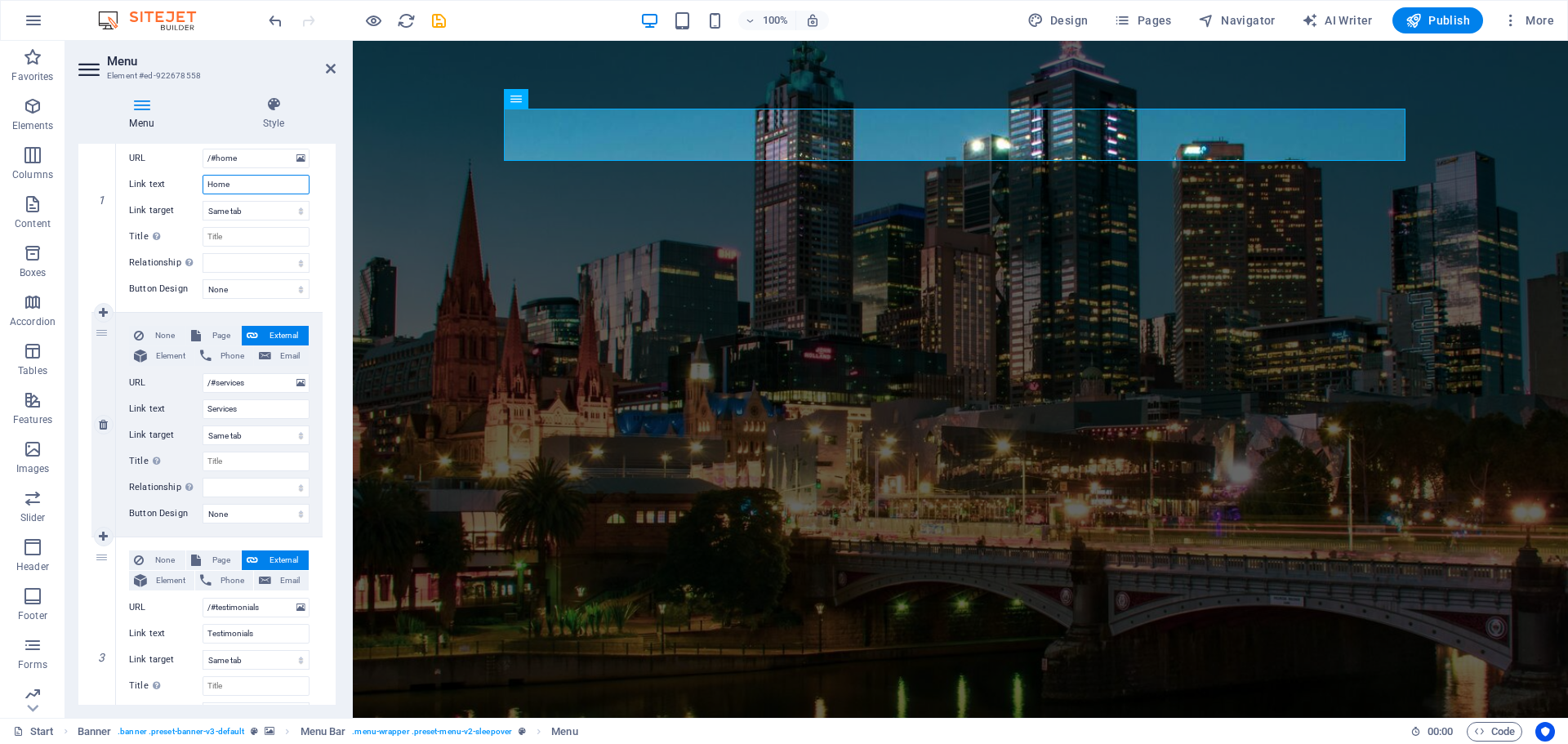
scroll to position [0, 0]
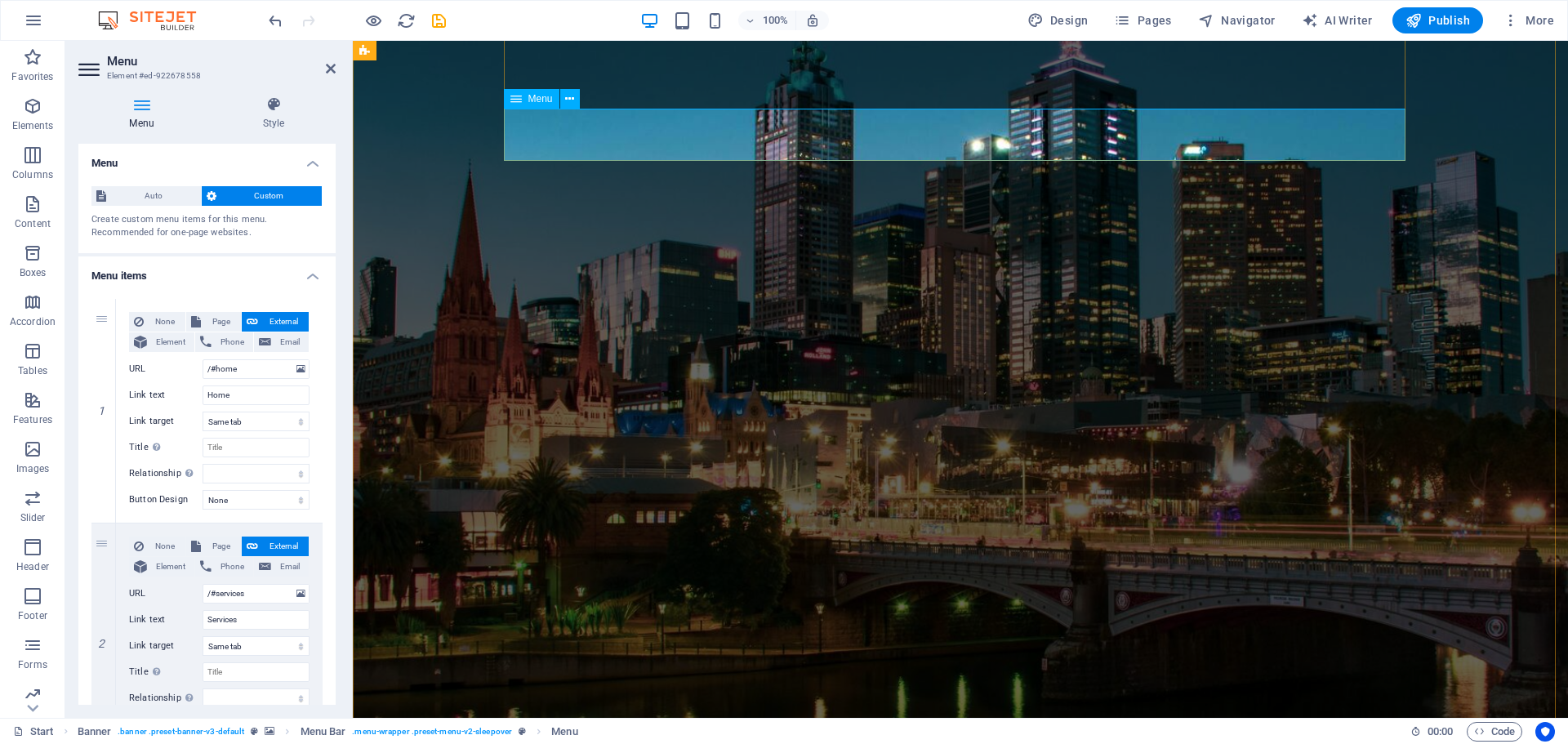
click at [1471, 723] on button "Code" at bounding box center [1494, 731] width 56 height 20
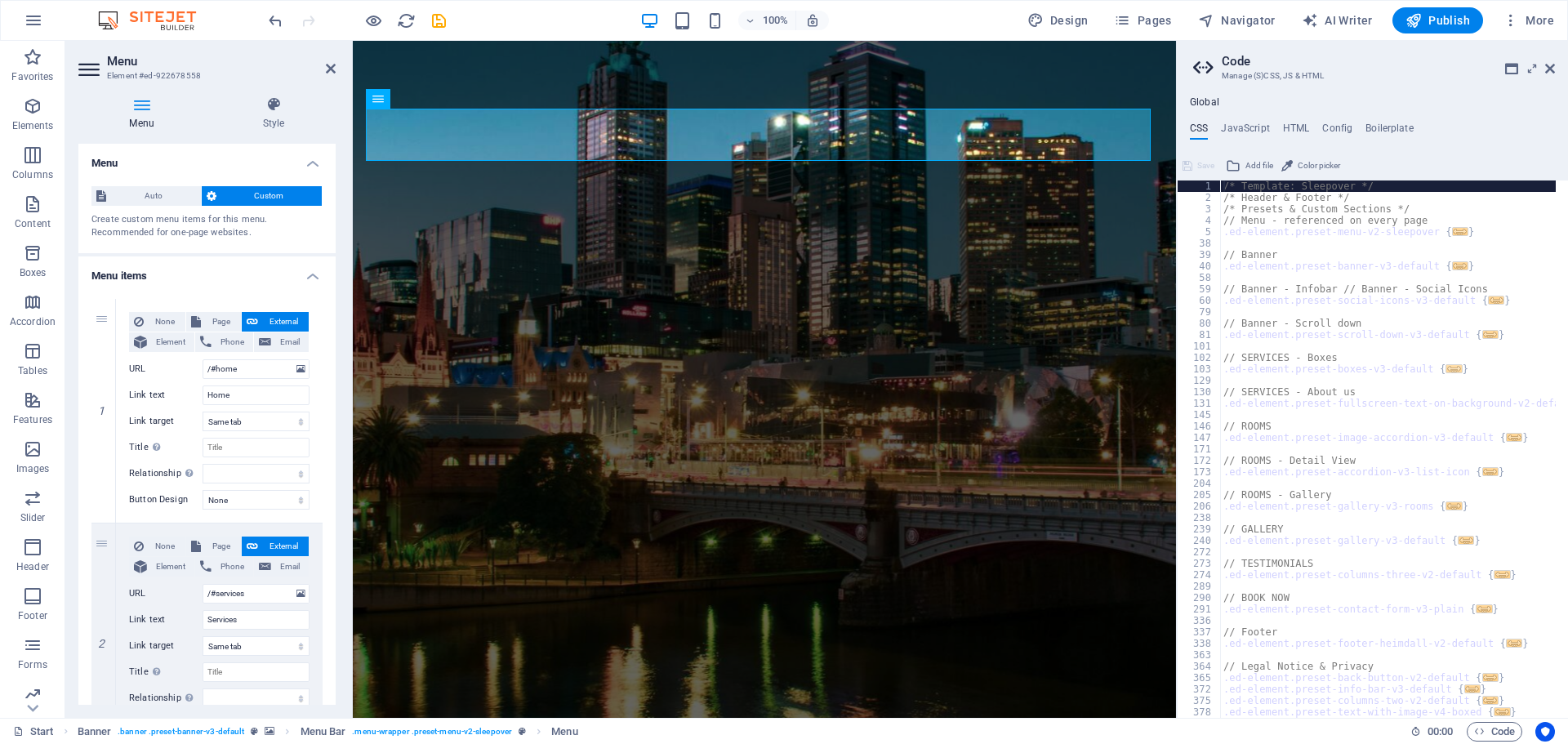
scroll to position [81, 0]
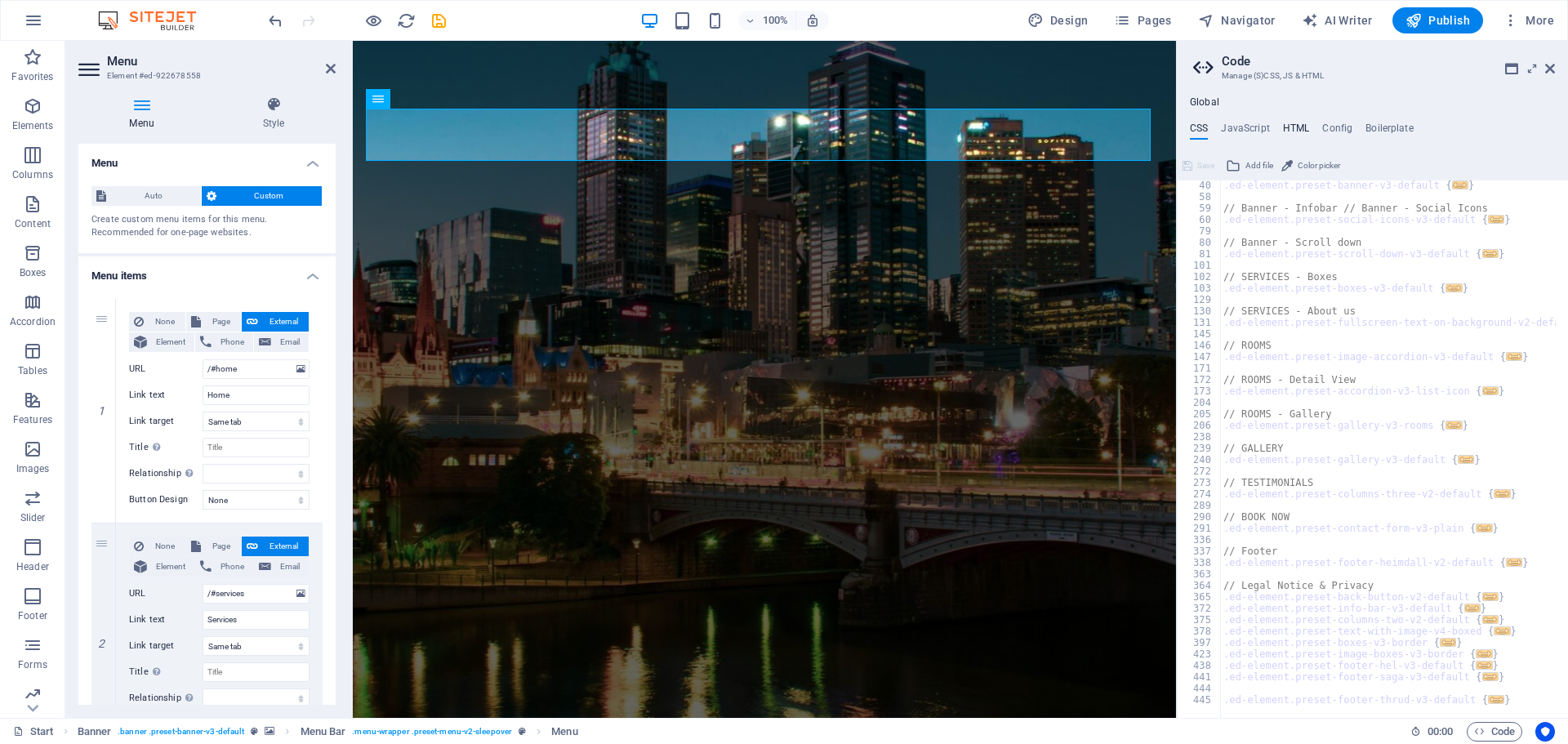
click at [1291, 129] on h4 "HTML" at bounding box center [1296, 131] width 27 height 18
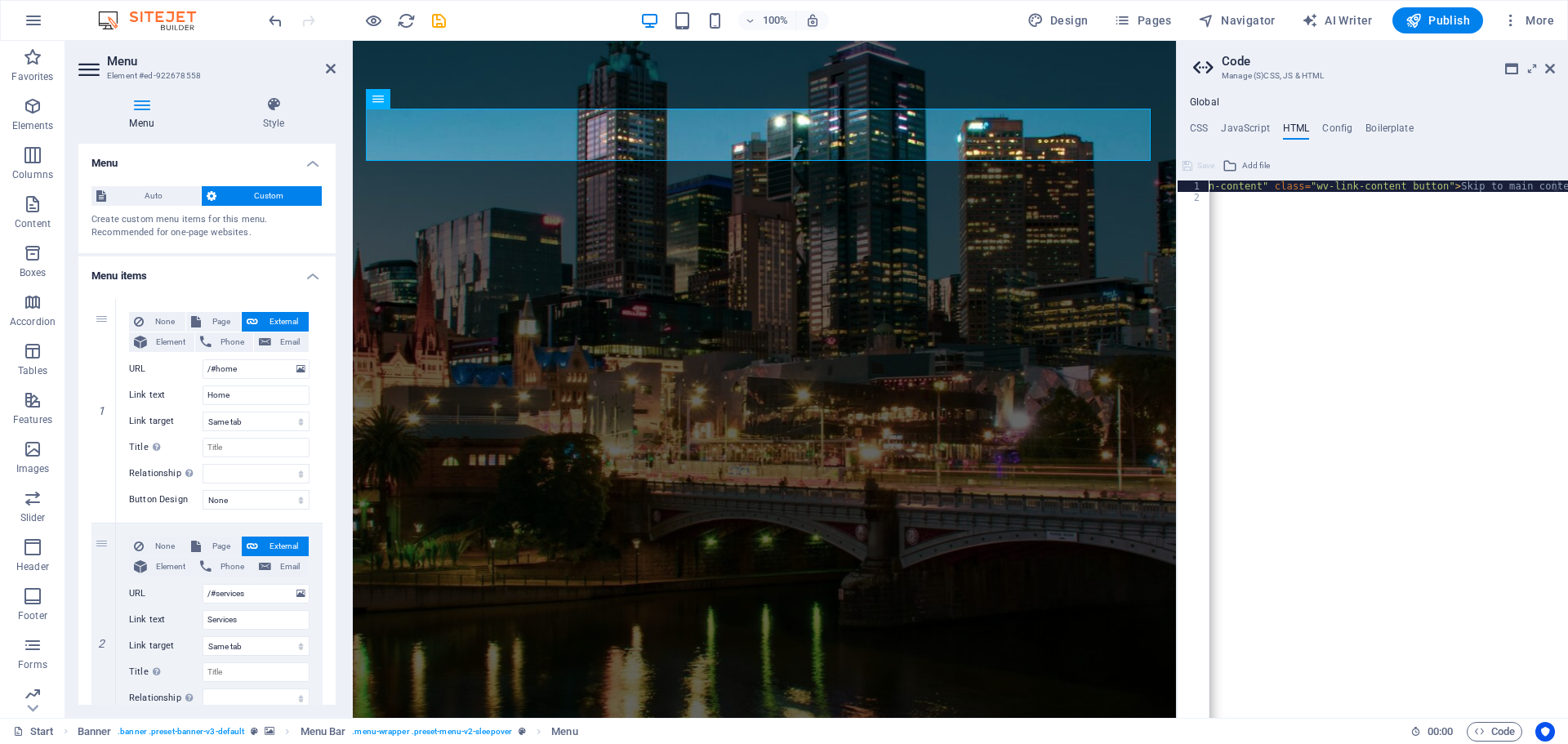
scroll to position [0, 0]
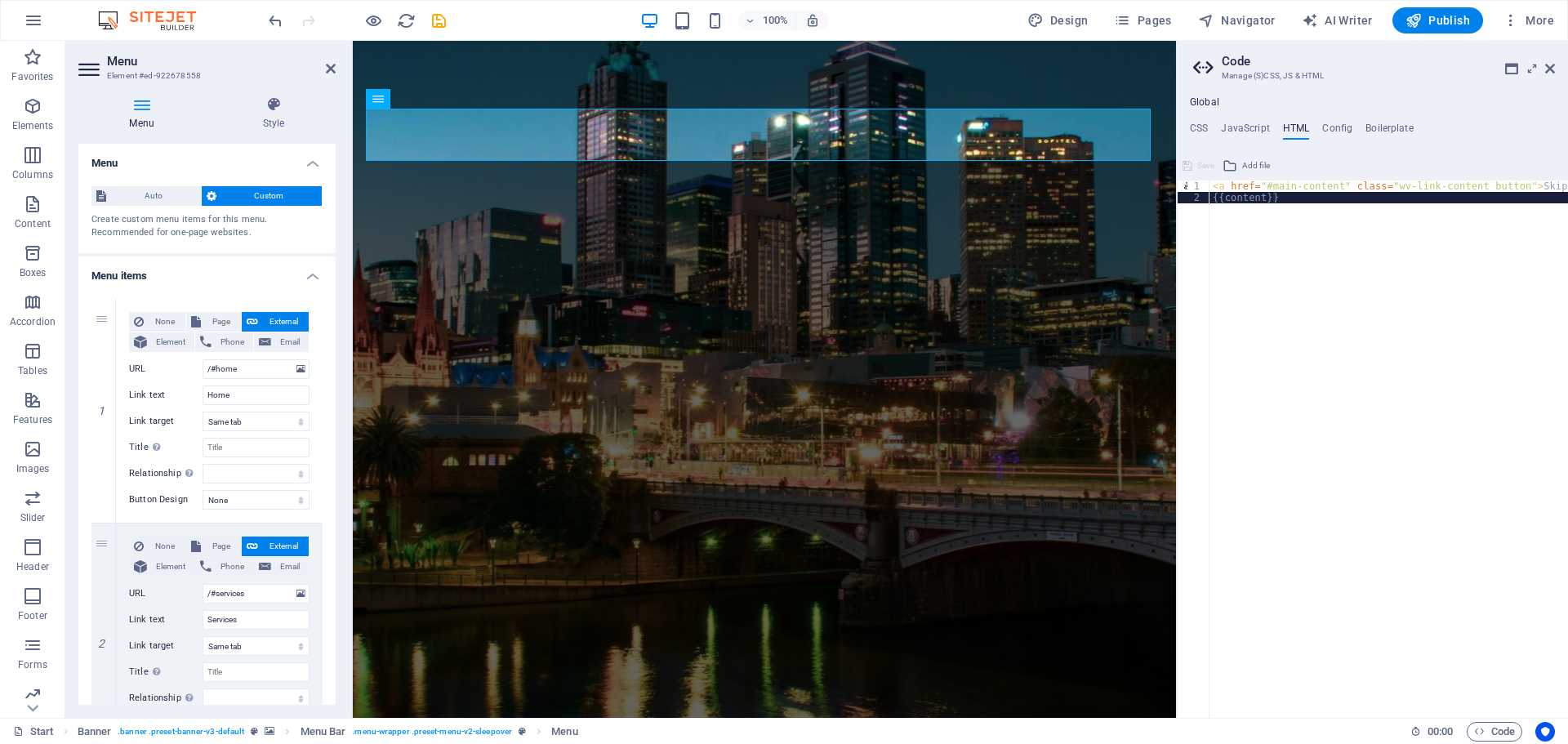
click at [1437, 389] on div "< a href = "#main-content" class = "wv-link-content button" > Skip to main cont…" at bounding box center [1429, 454] width 441 height 548
type textarea "{{content}}"
click at [1247, 124] on h4 "JavaScript" at bounding box center [1245, 131] width 48 height 18
type textarea "/* JS for preset "Menu V2" */"
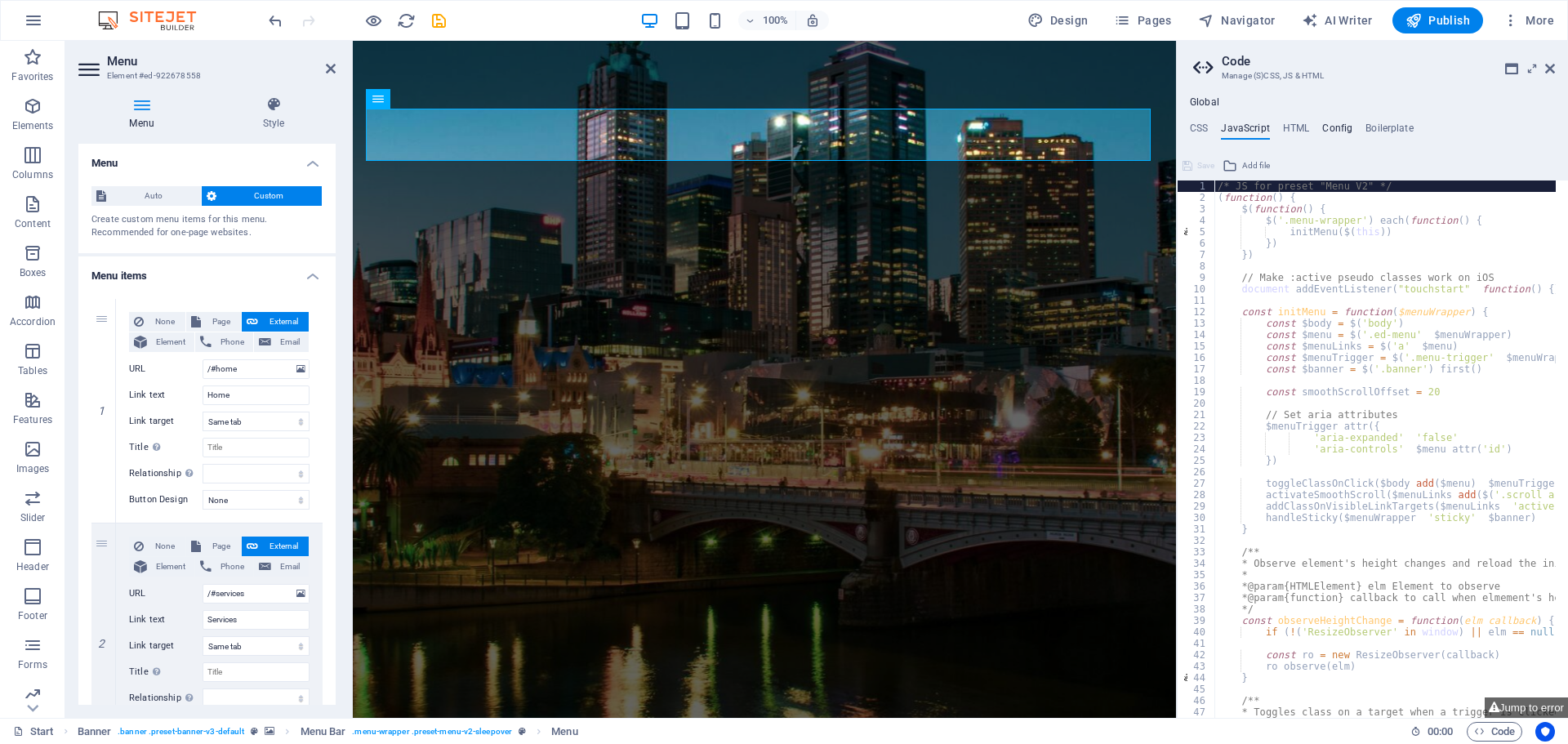
click at [1344, 125] on h4 "Config" at bounding box center [1337, 131] width 31 height 18
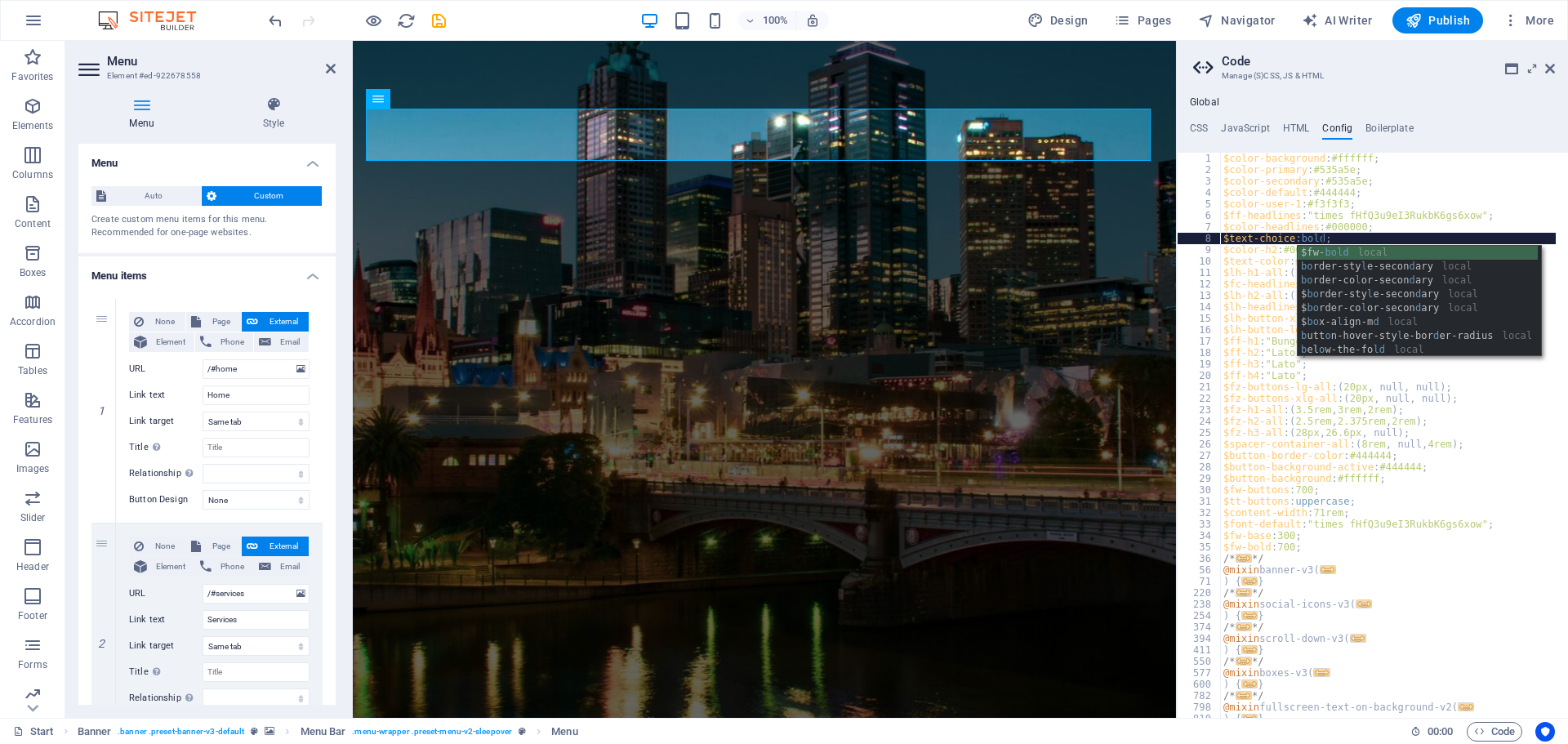
scroll to position [0, 7]
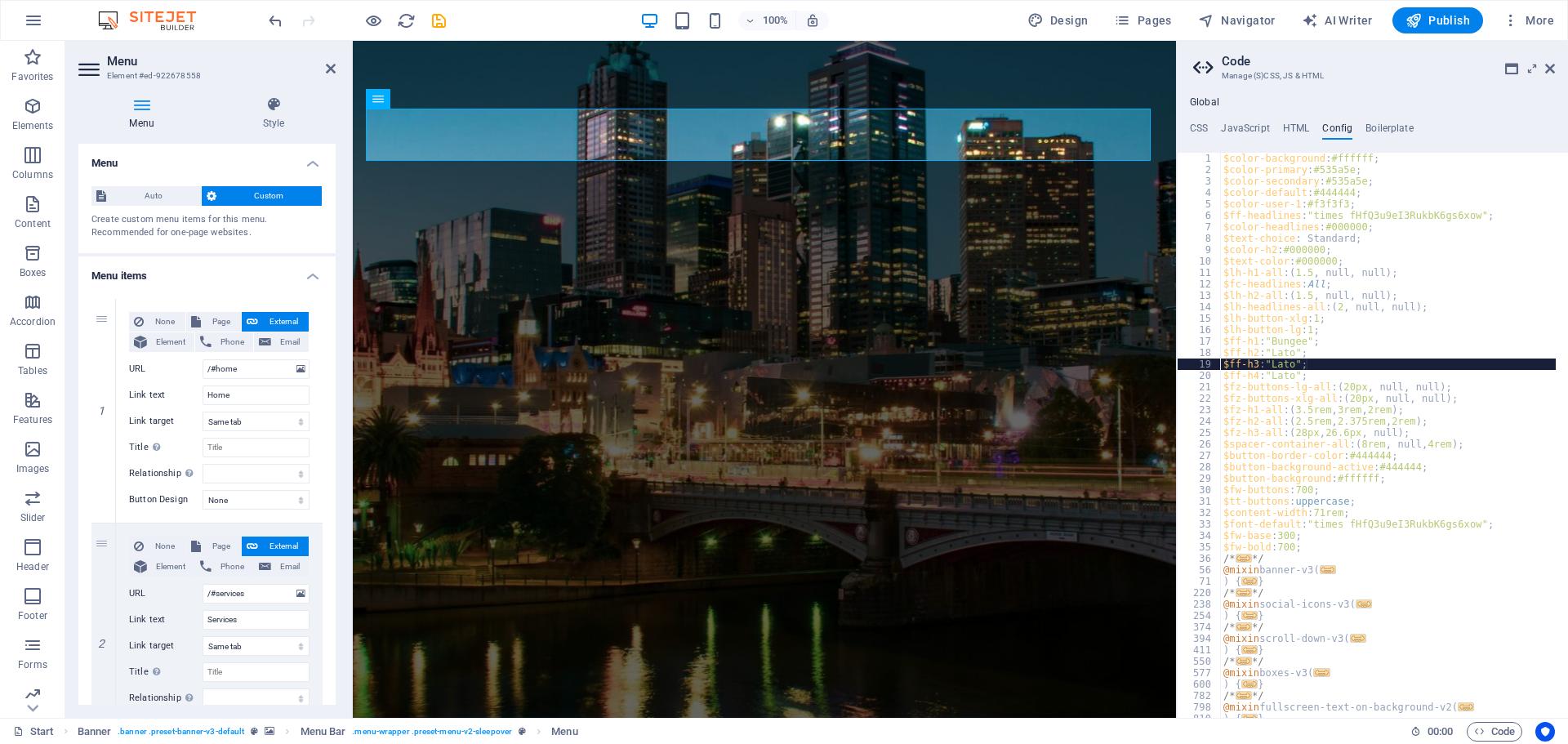
scroll to position [0, 0]
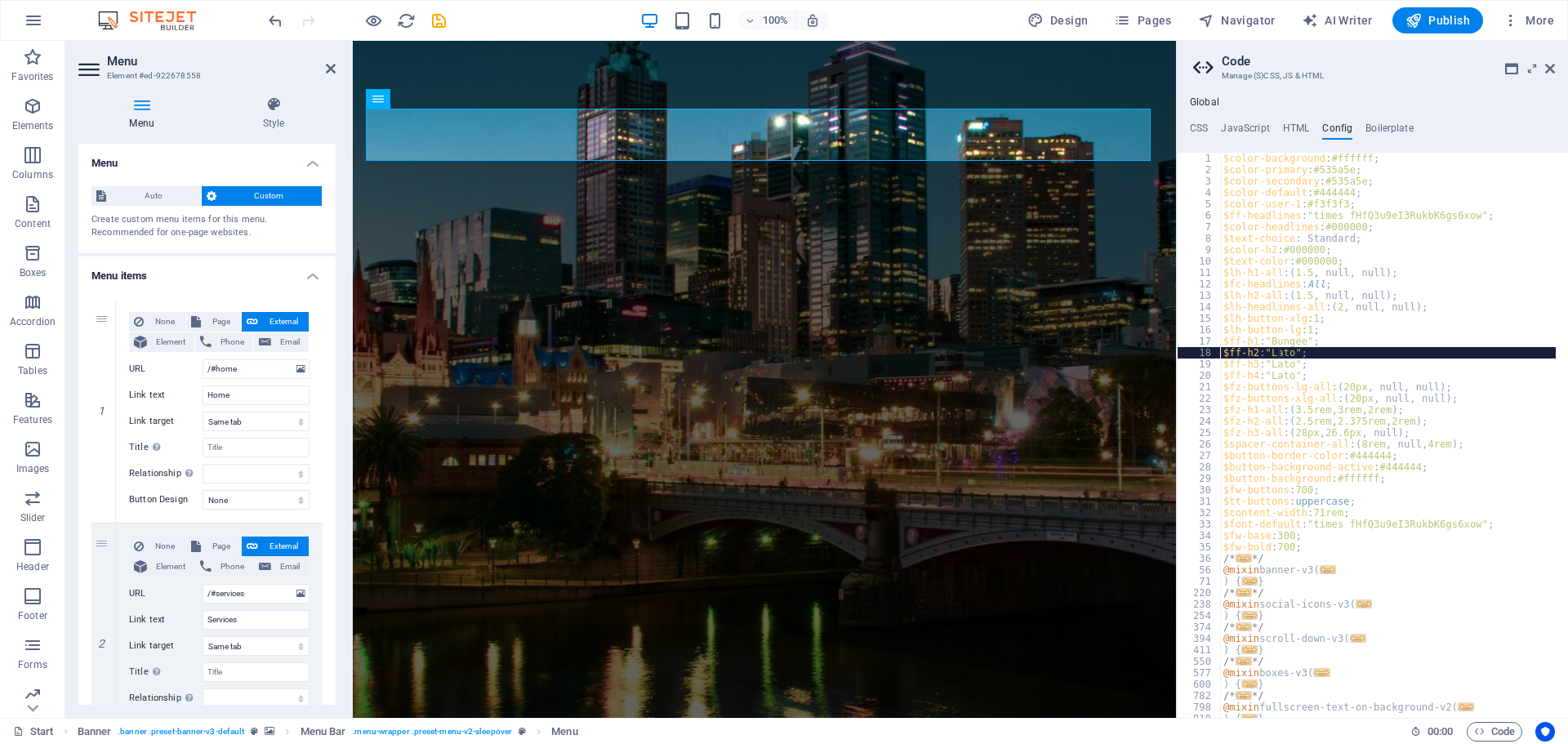
type textarea "$ff-h2: "Lato";"
click at [1547, 73] on icon at bounding box center [1549, 69] width 10 height 13
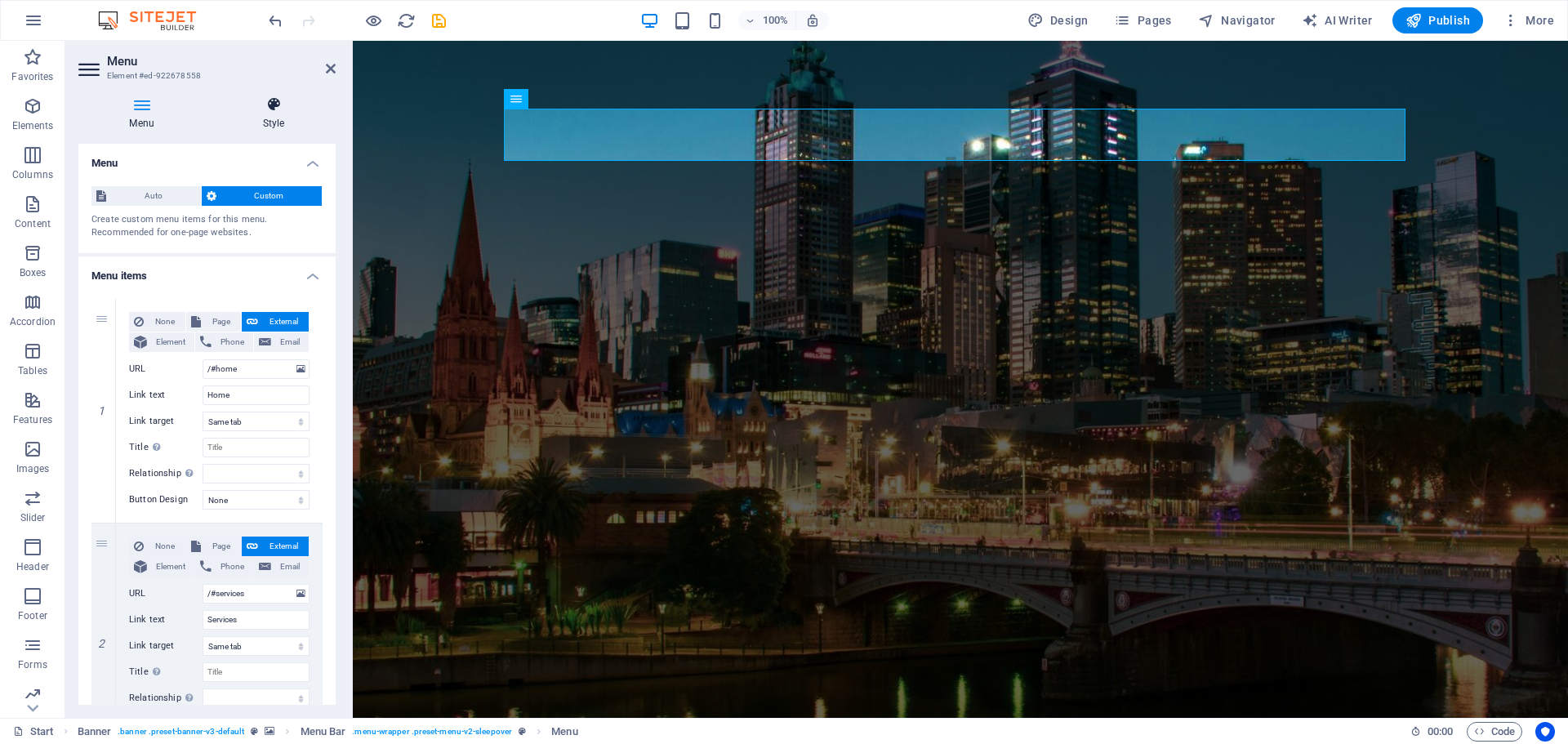
click at [274, 107] on icon at bounding box center [274, 105] width 124 height 17
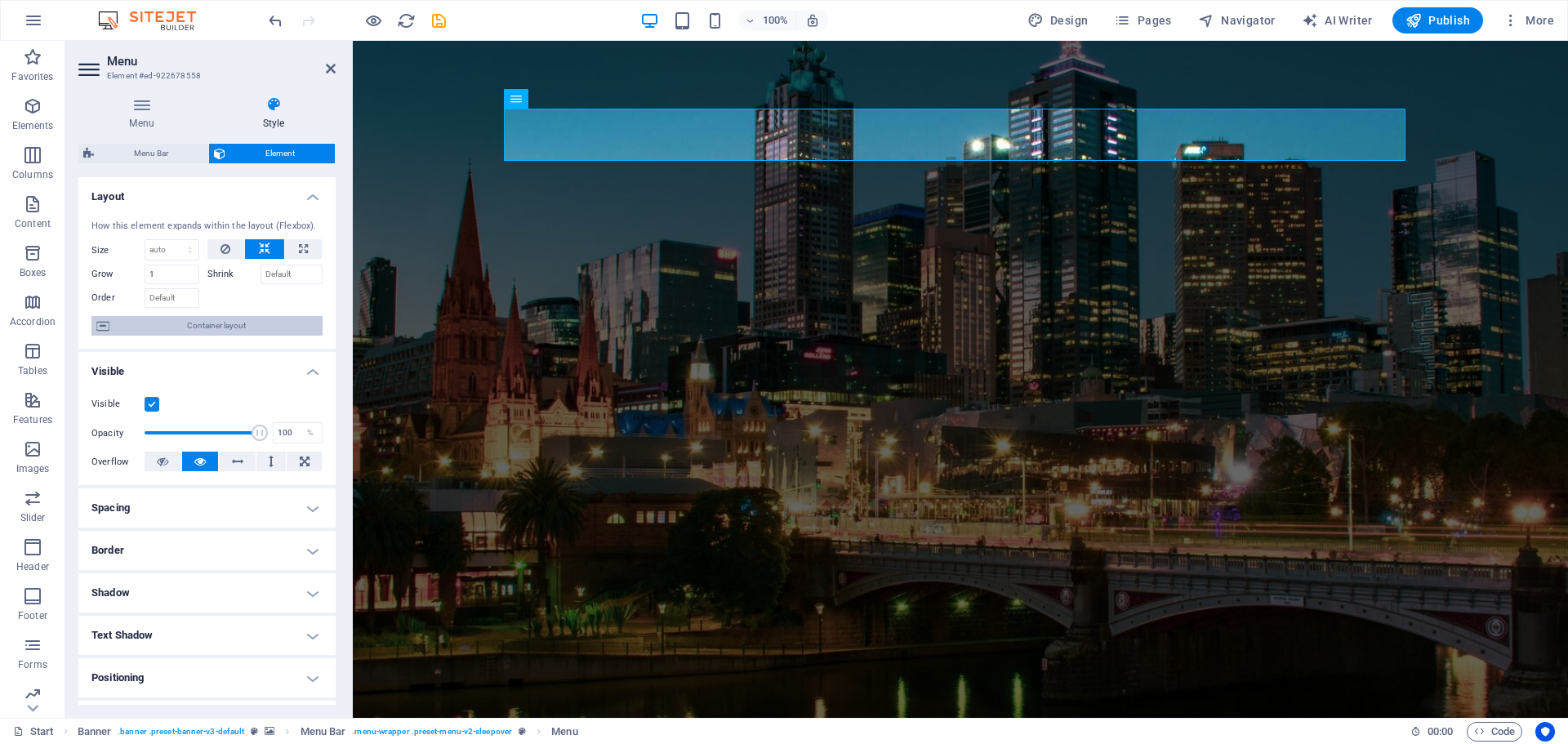
click at [169, 335] on span "Container layout" at bounding box center [215, 325] width 203 height 20
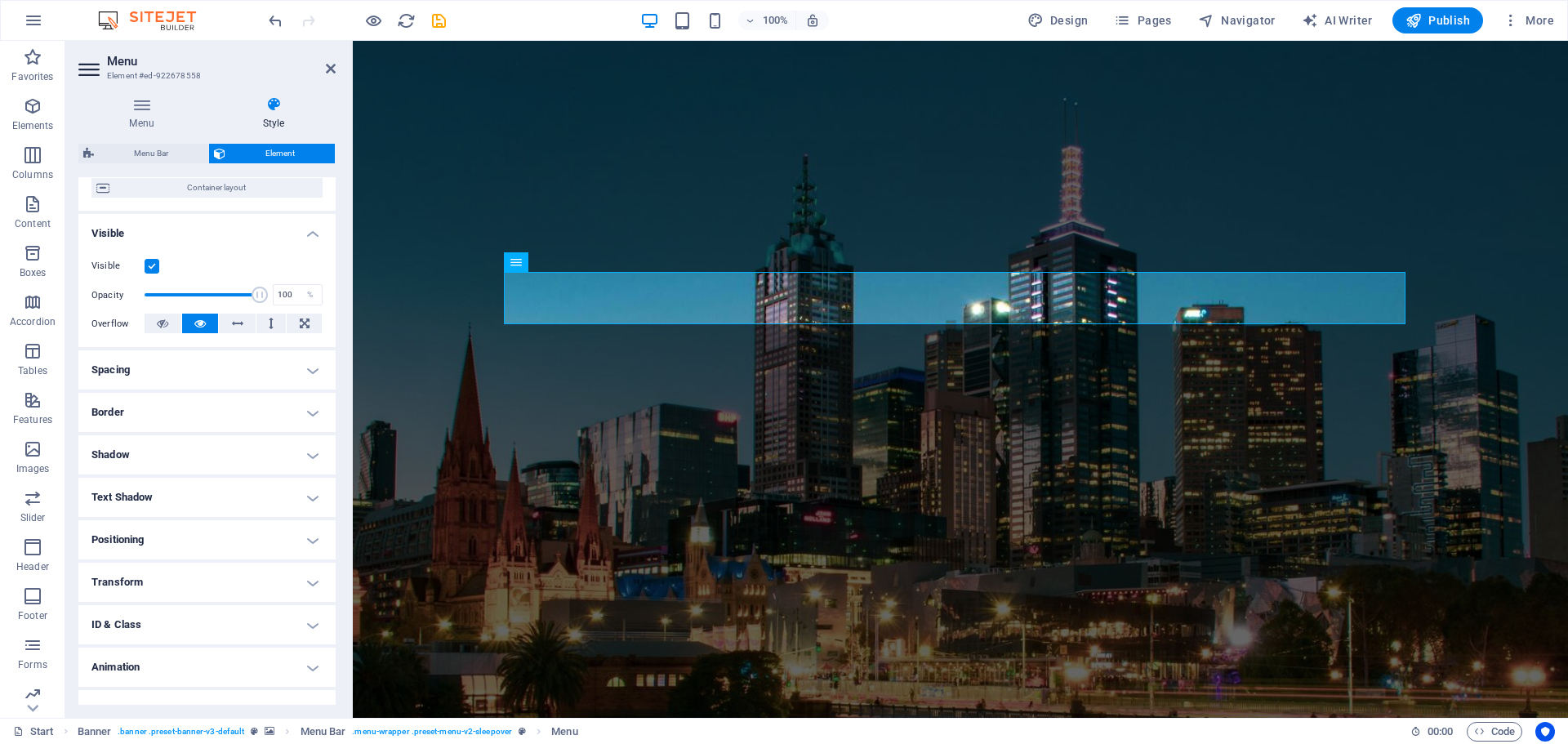
scroll to position [163, 0]
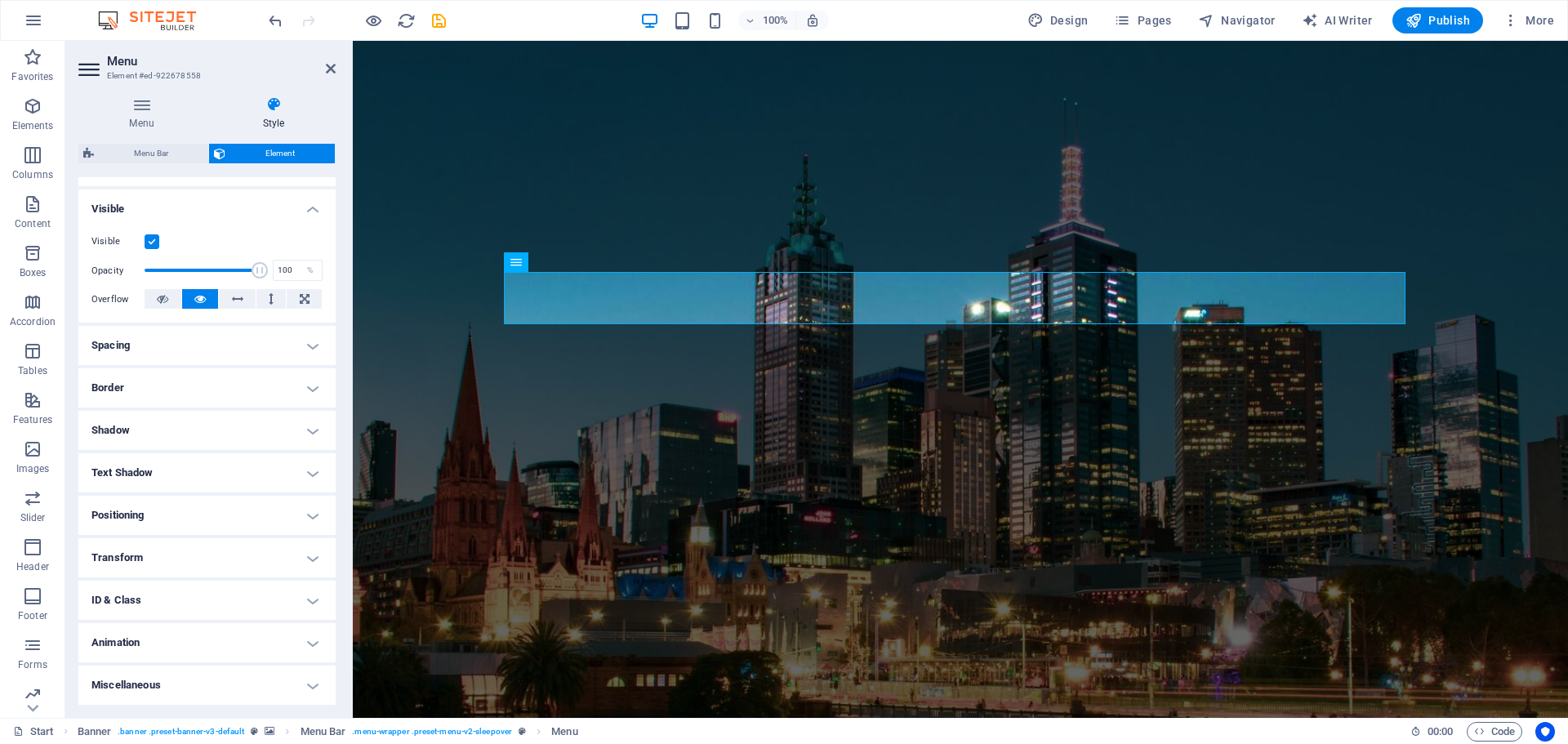
click at [223, 350] on h4 "Spacing" at bounding box center [206, 346] width 257 height 39
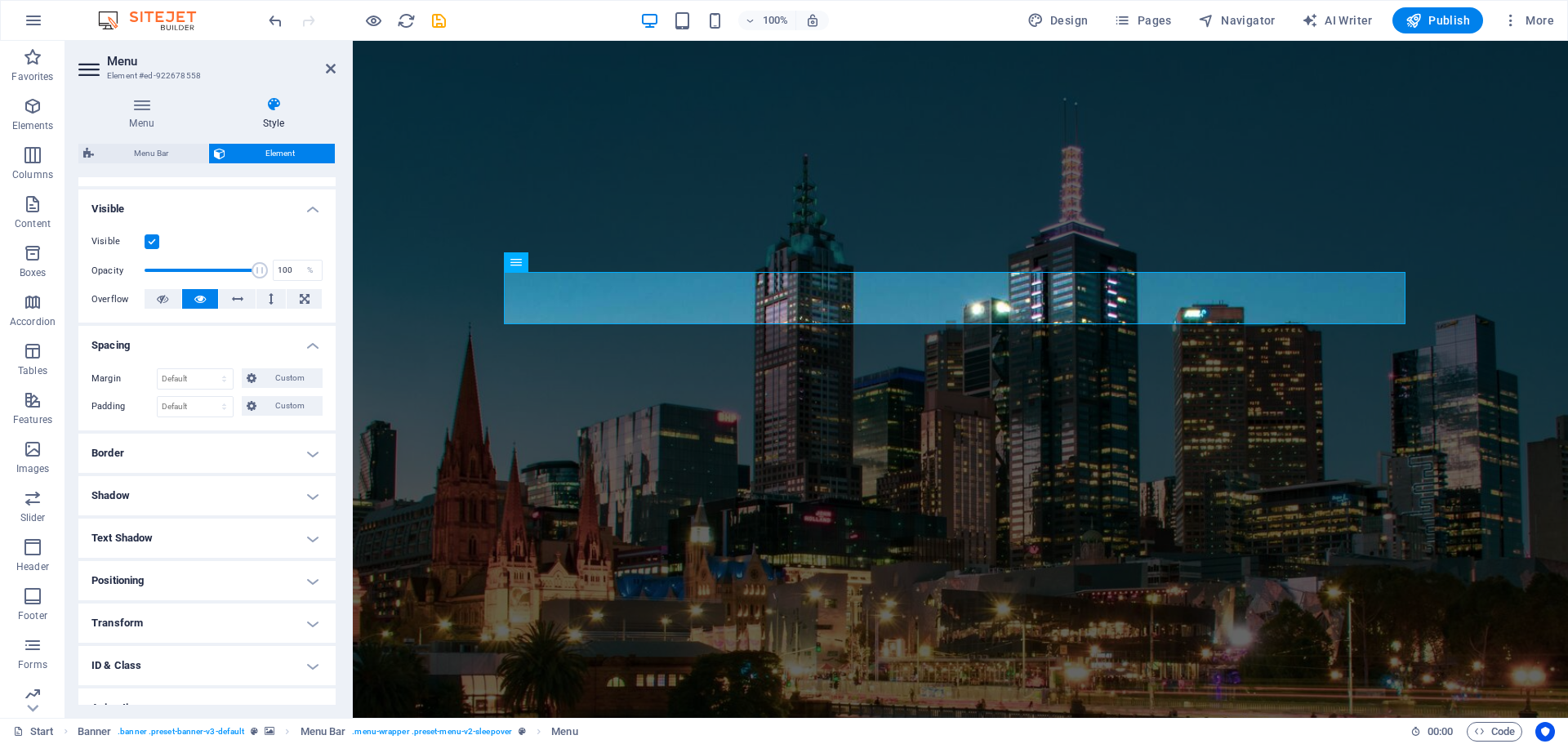
click at [223, 350] on h4 "Spacing" at bounding box center [206, 341] width 257 height 30
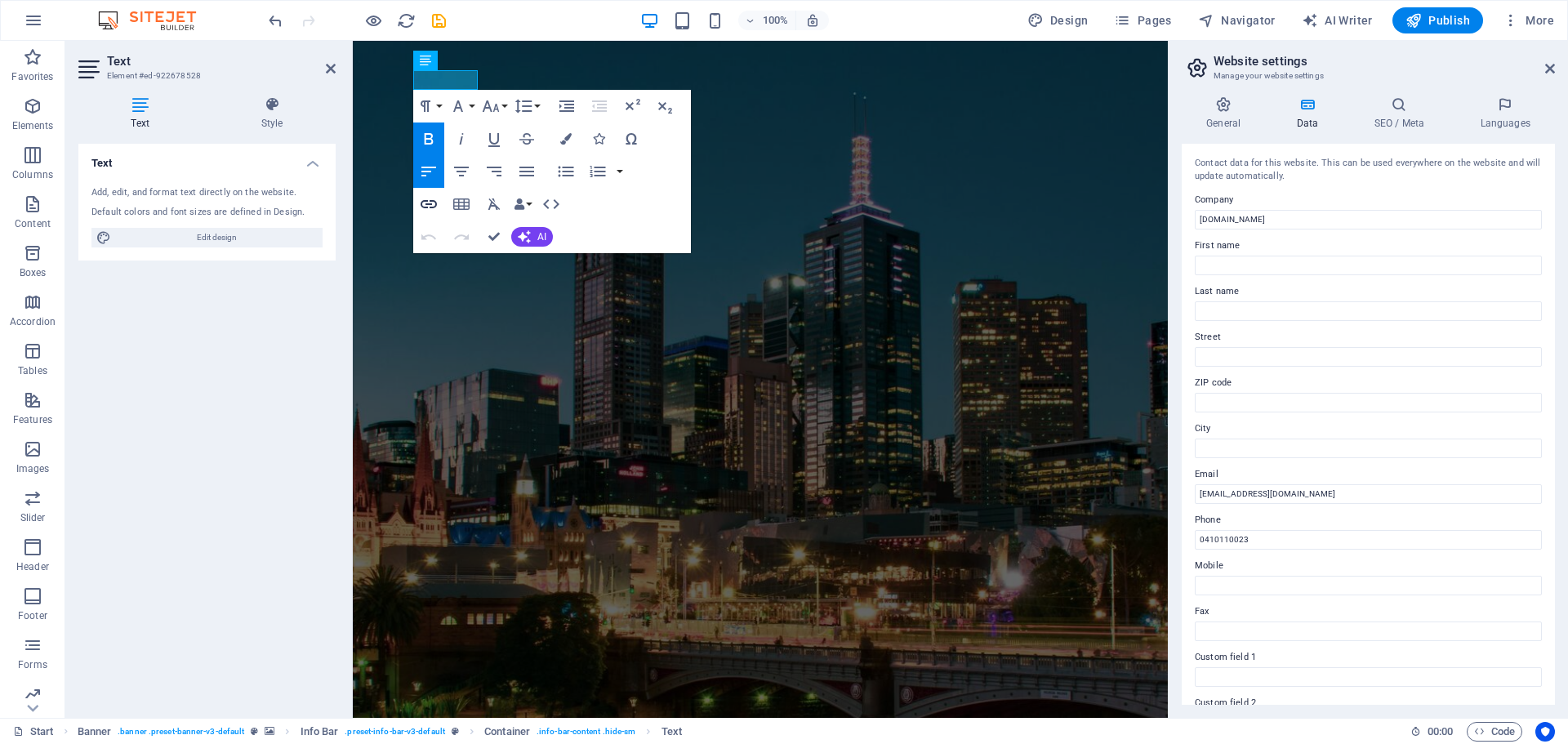
click at [434, 203] on icon "button" at bounding box center [428, 203] width 19 height 20
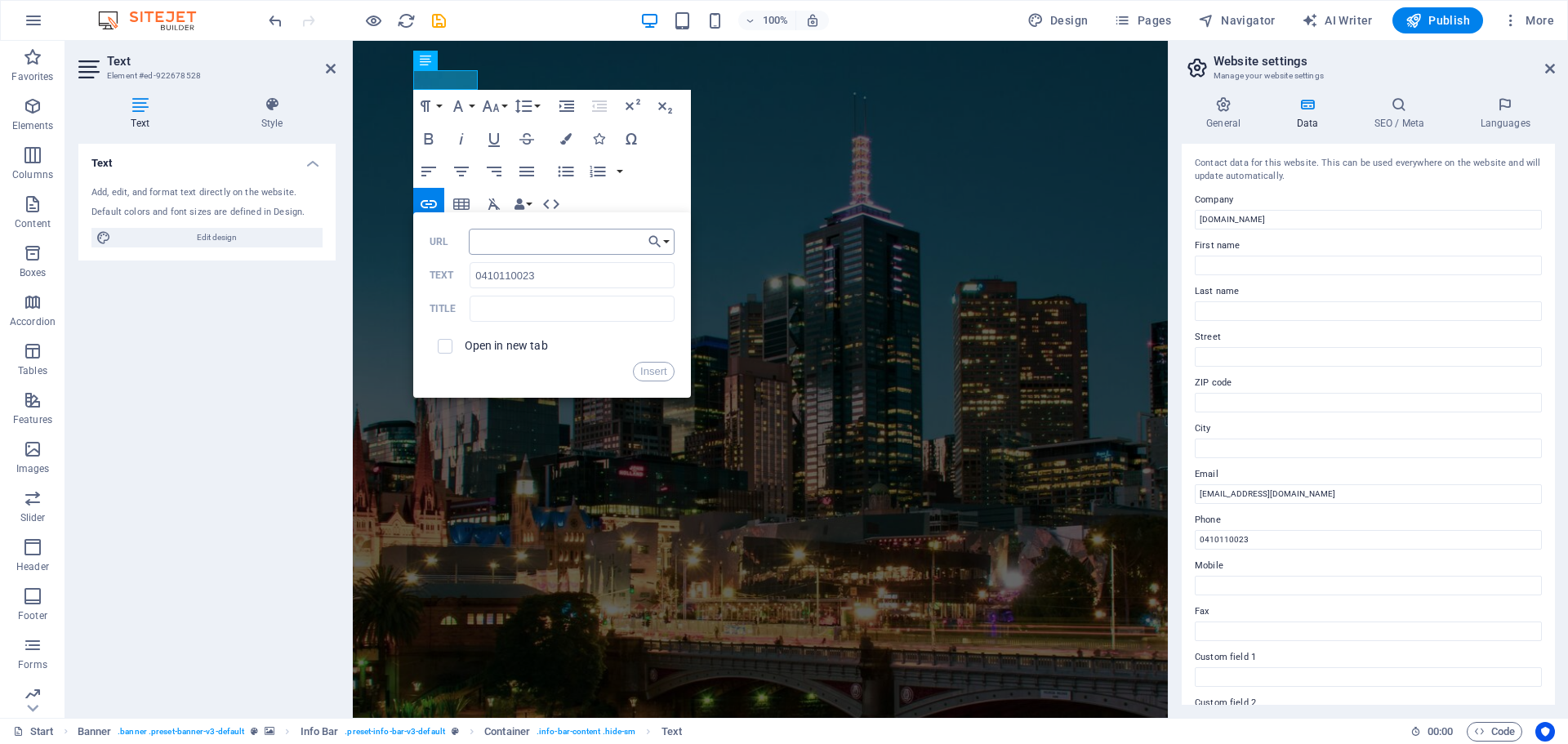
click at [615, 244] on input "URL" at bounding box center [572, 241] width 206 height 26
click at [551, 268] on input "0410110023" at bounding box center [572, 275] width 204 height 26
click at [668, 245] on button "Choose Link" at bounding box center [658, 241] width 31 height 26
click at [437, 273] on label "Text" at bounding box center [450, 275] width 41 height 11
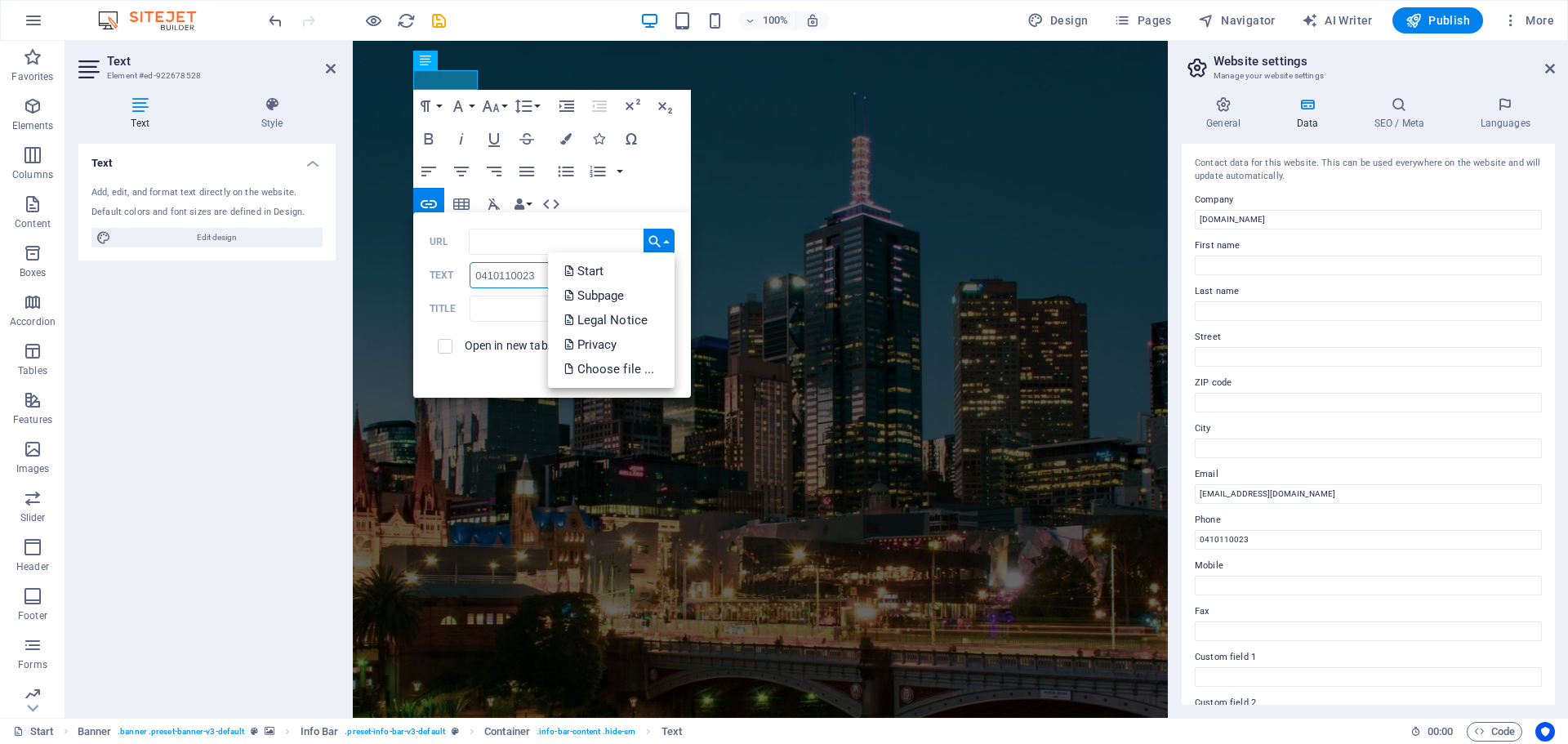
click at [470, 273] on input "0410110023" at bounding box center [572, 275] width 204 height 26
click at [553, 203] on icon "button" at bounding box center [551, 203] width 19 height 20
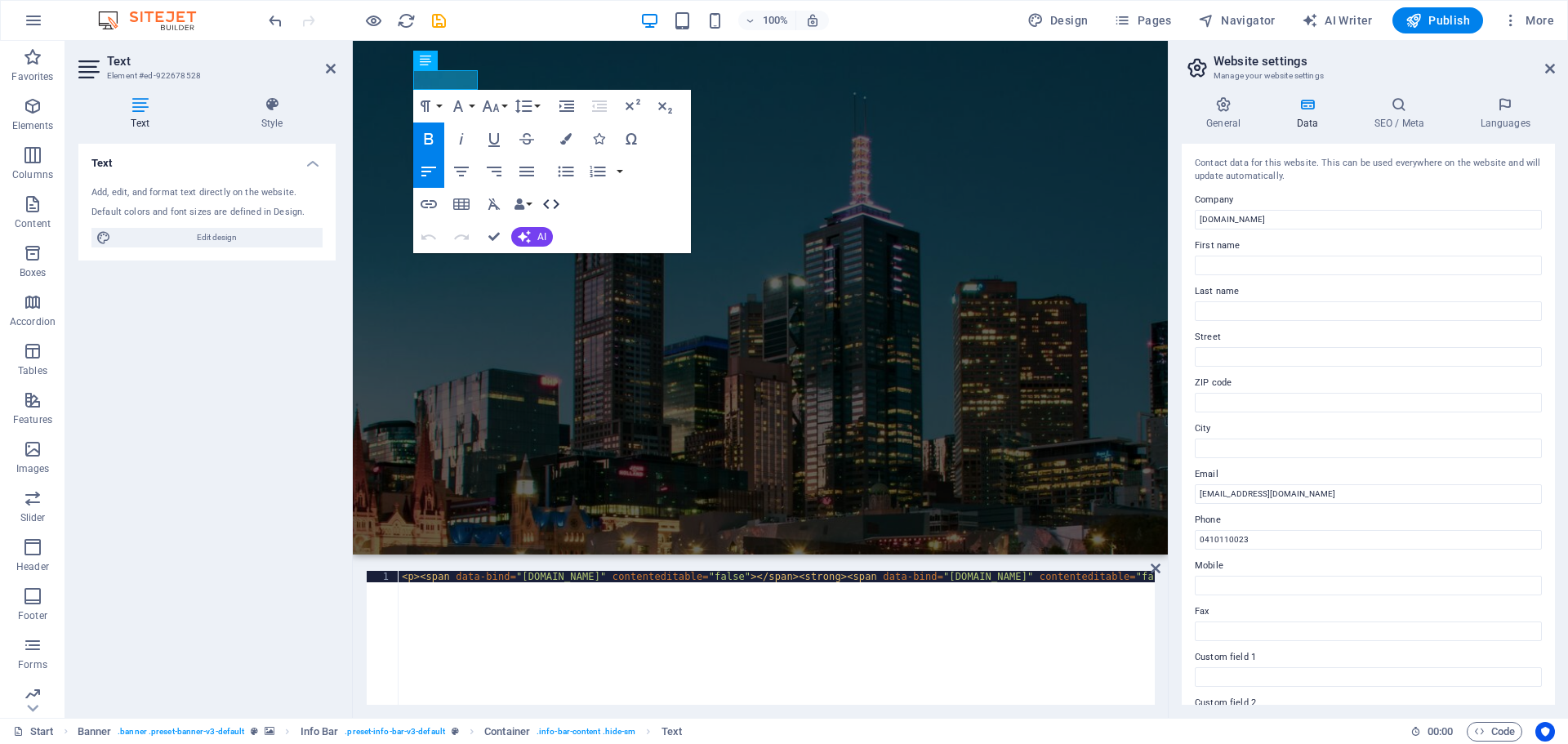
click at [553, 203] on icon "button" at bounding box center [551, 203] width 19 height 20
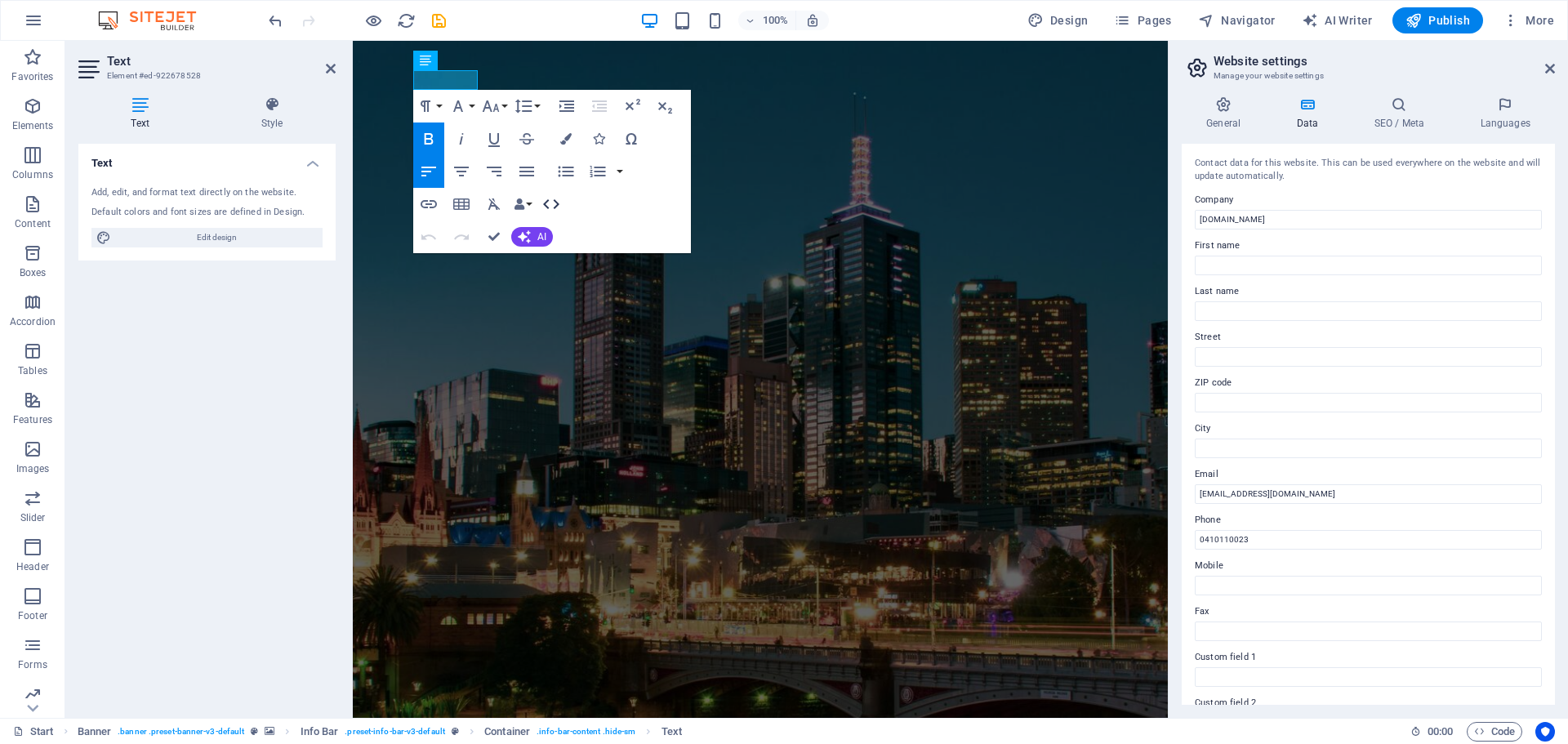
click at [553, 203] on icon "button" at bounding box center [551, 203] width 19 height 20
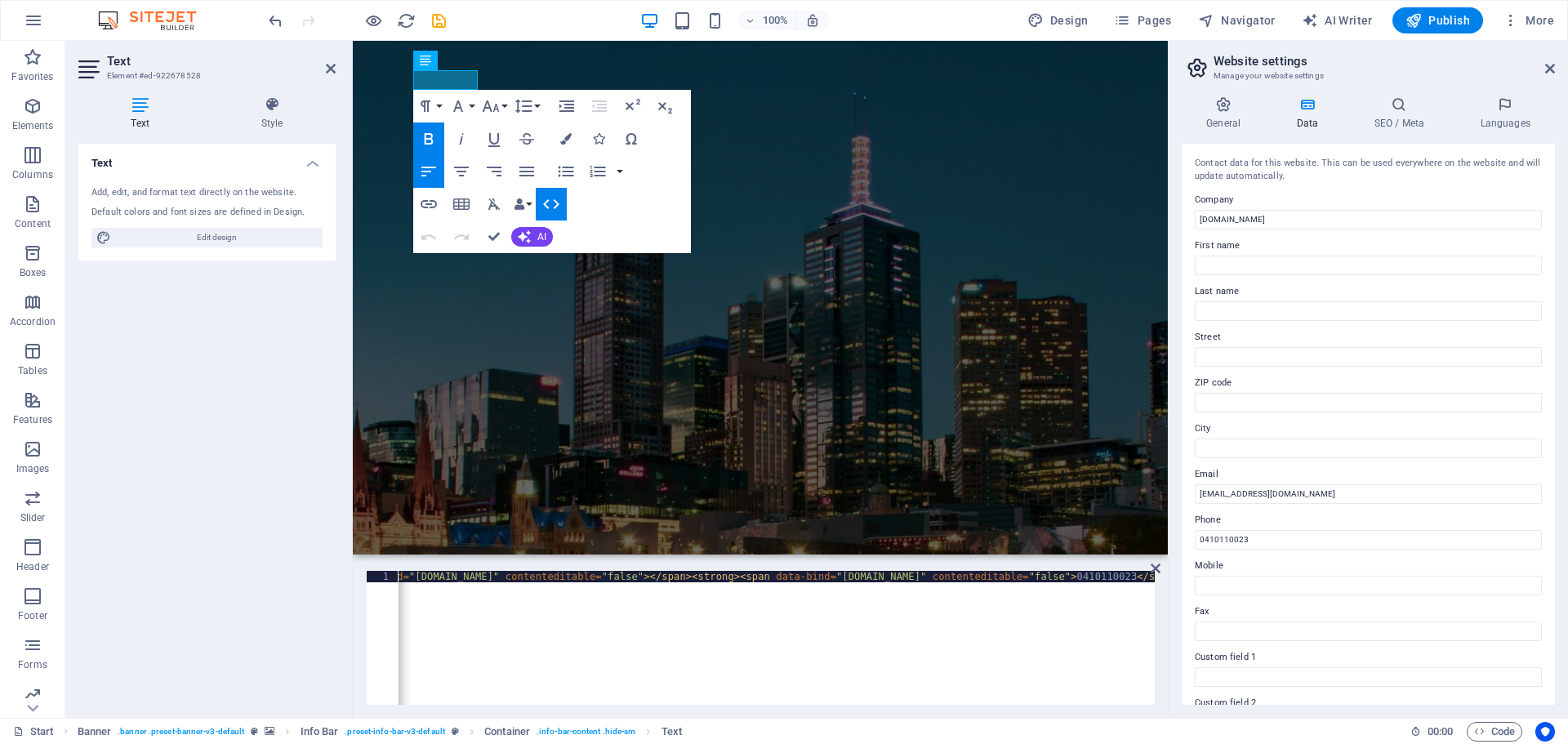
scroll to position [0, 142]
click at [1158, 568] on icon at bounding box center [1155, 568] width 10 height 13
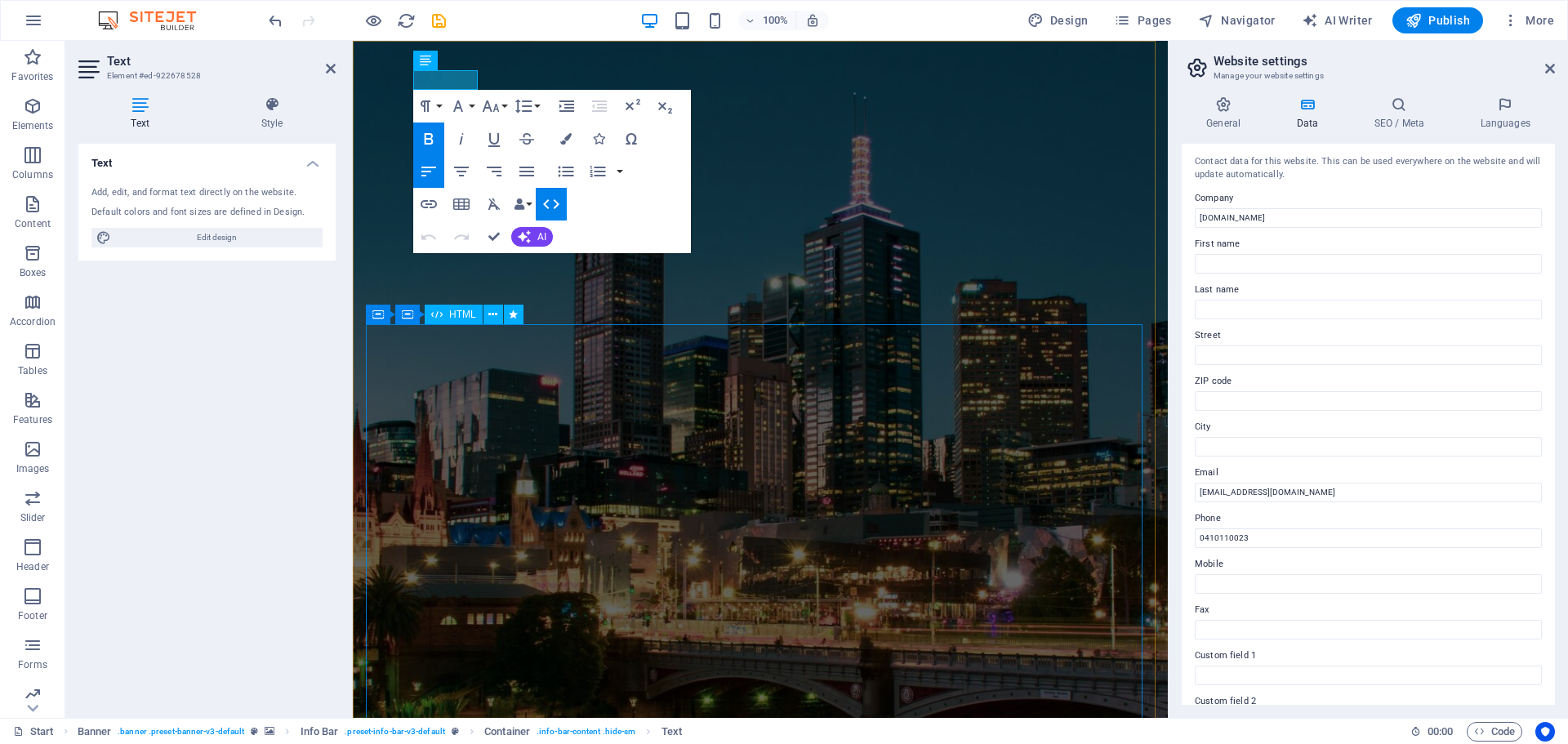
scroll to position [0, 0]
click at [594, 214] on div "Paragraph Format Normal Heading 1 Heading 2 Heading 3 Heading 4 Heading 5 Headi…" at bounding box center [551, 172] width 278 height 163
click at [523, 207] on icon "button" at bounding box center [519, 204] width 11 height 11
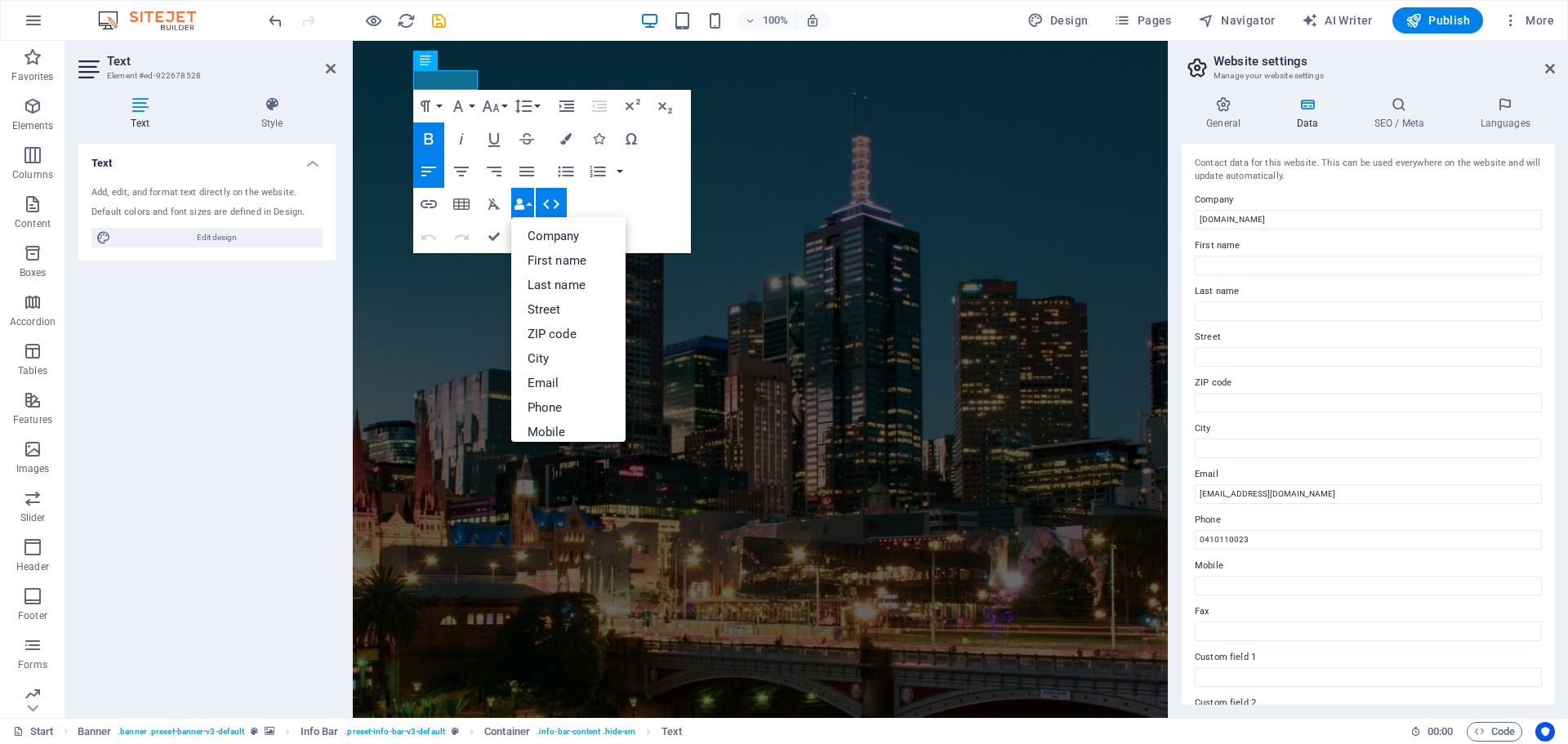
click at [523, 207] on icon "button" at bounding box center [519, 204] width 11 height 11
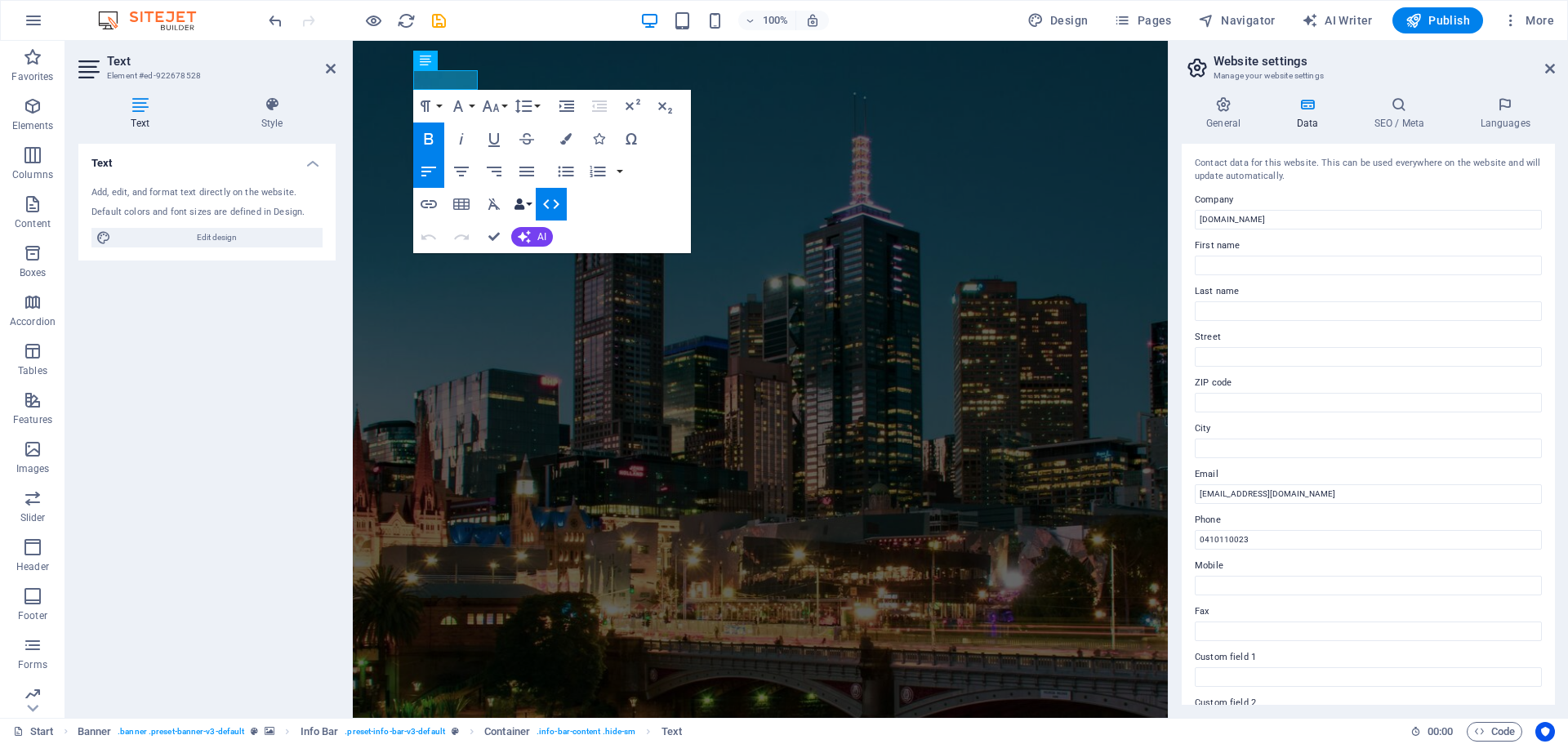
click at [616, 204] on div "Paragraph Format Normal Heading 1 Heading 2 Heading 3 Heading 4 Heading 5 Headi…" at bounding box center [551, 172] width 278 height 163
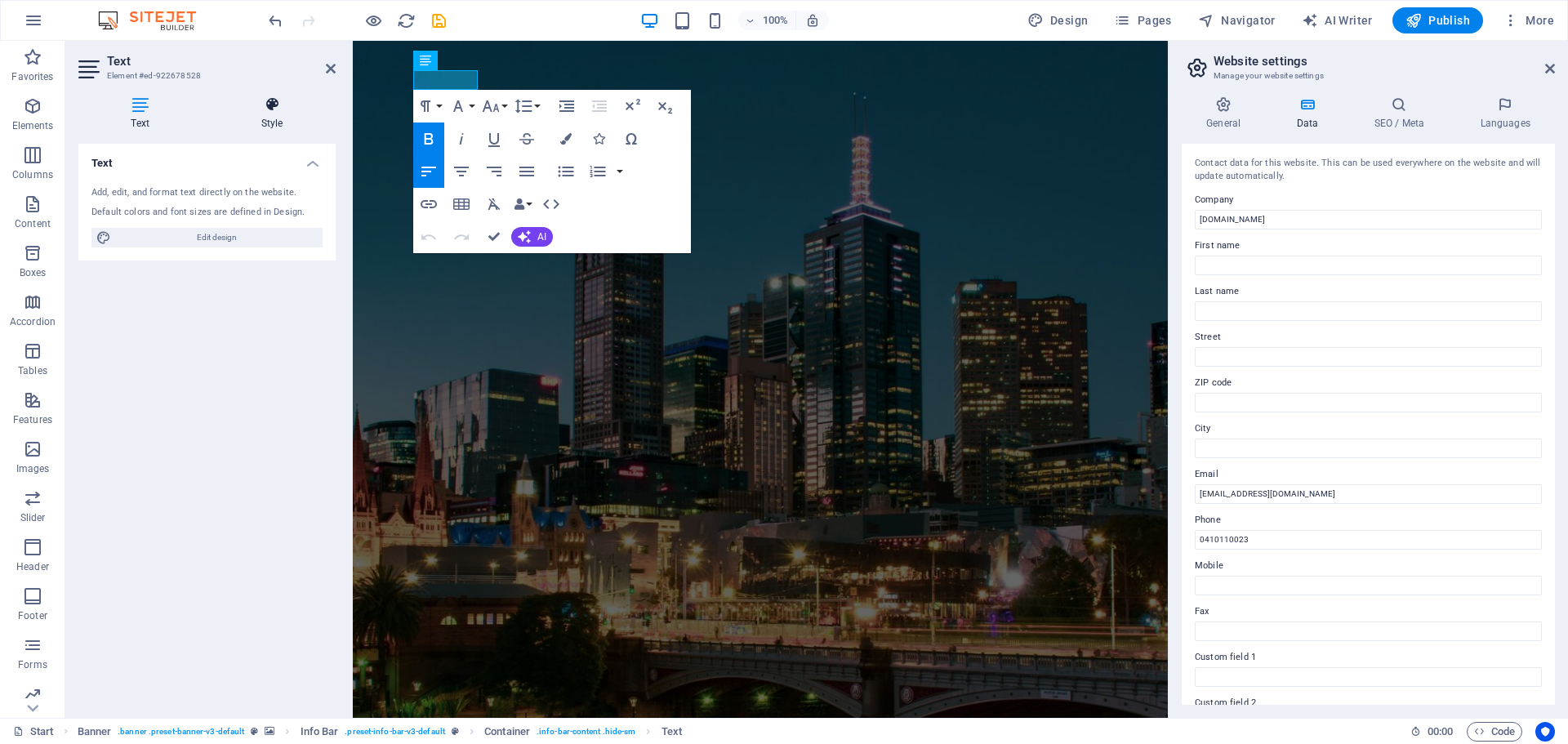
click at [274, 104] on icon at bounding box center [271, 105] width 127 height 17
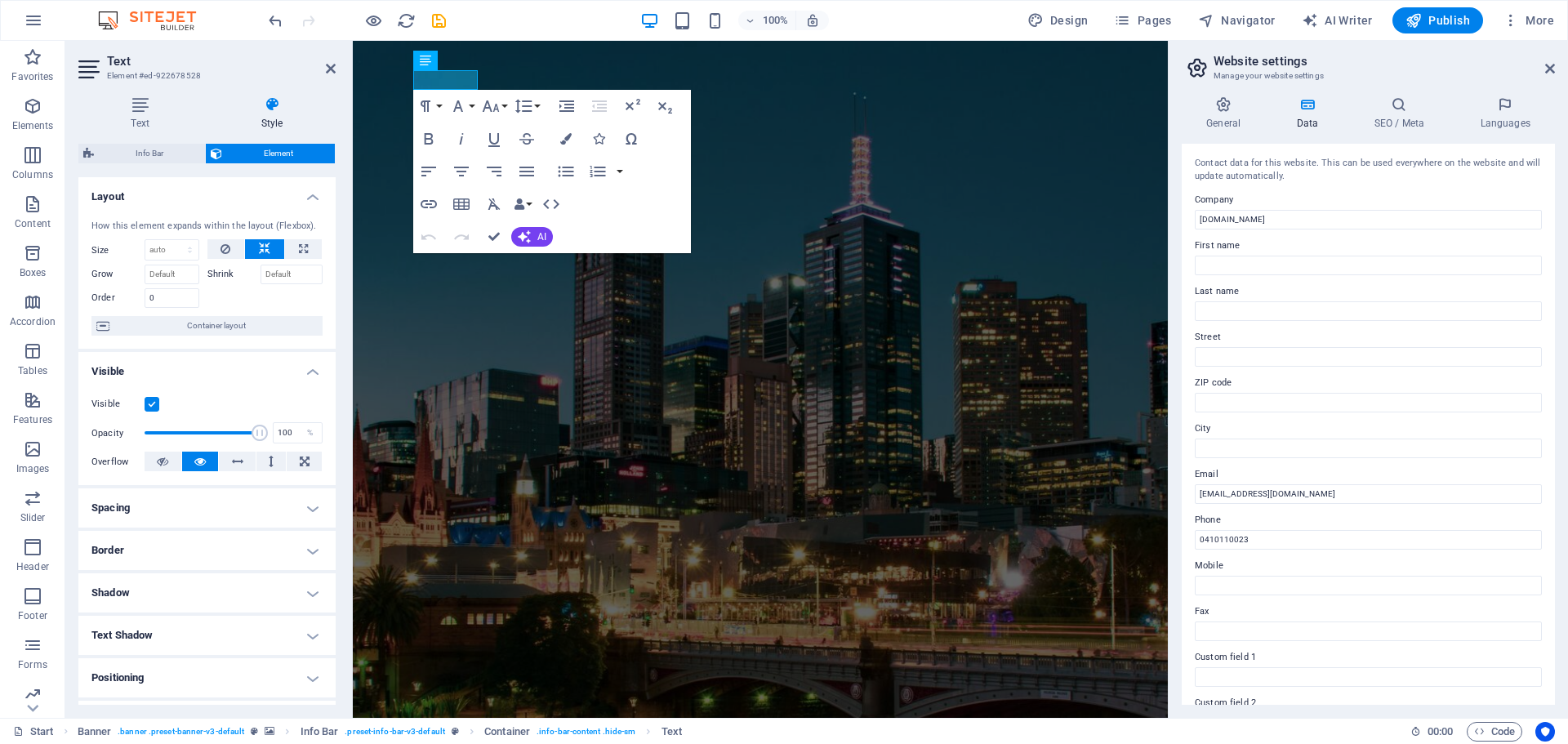
click at [223, 507] on h4 "Spacing" at bounding box center [206, 508] width 257 height 39
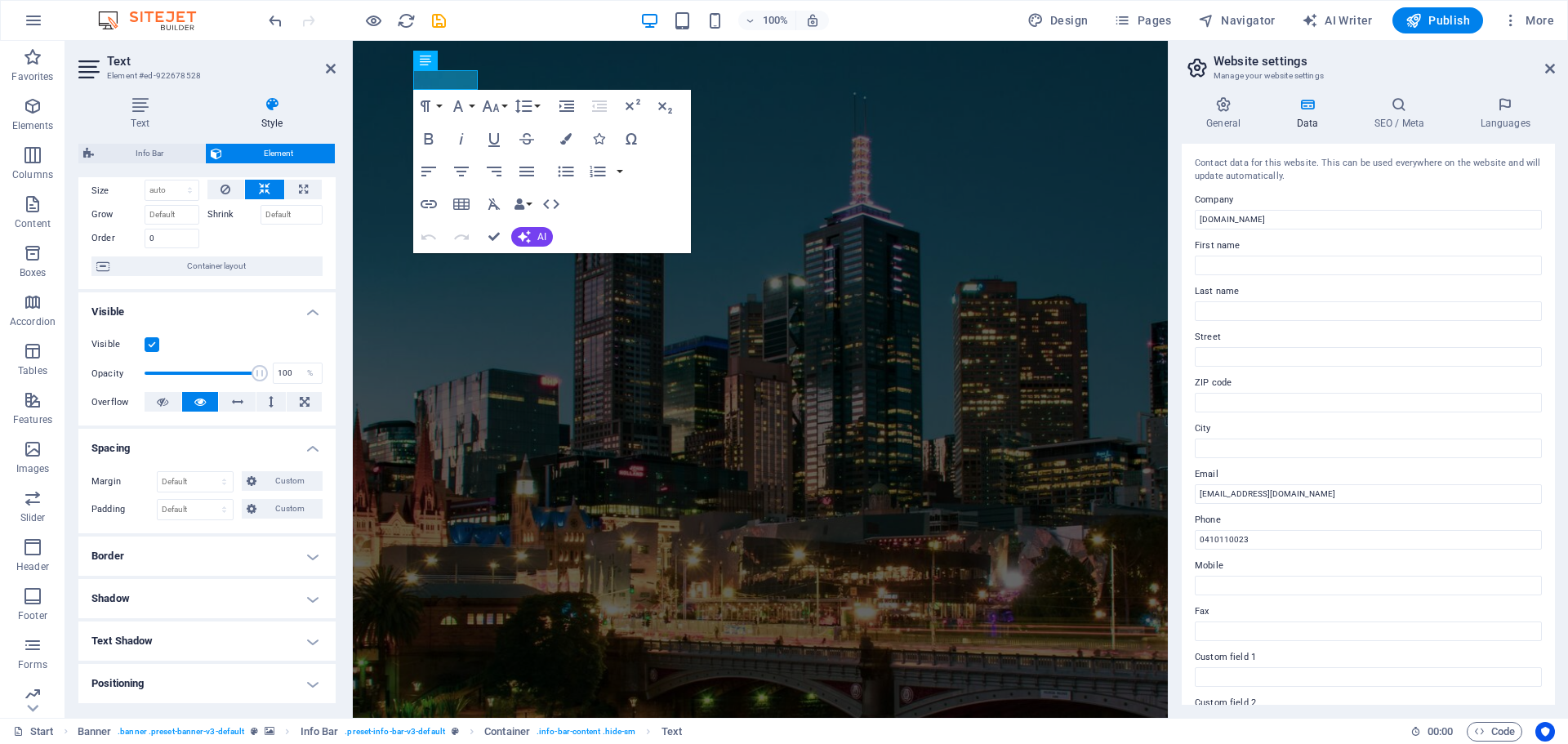
scroll to position [82, 0]
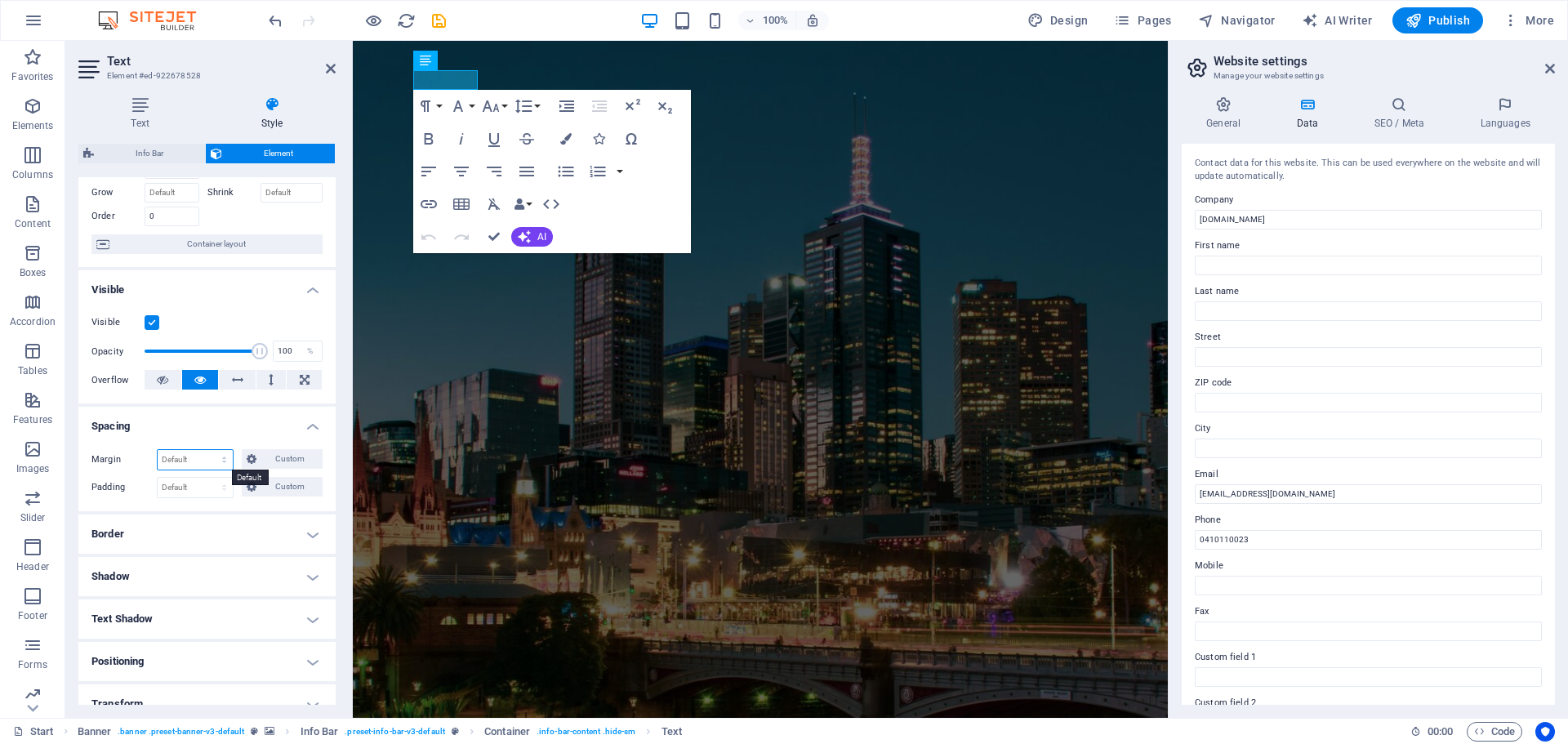
click at [211, 458] on select "Default auto px % rem vw vh Custom" at bounding box center [195, 460] width 75 height 20
click at [158, 450] on select "Default auto px % rem vw vh Custom" at bounding box center [195, 460] width 75 height 20
click at [217, 463] on select "Default auto px % rem vw vh Custom" at bounding box center [195, 460] width 75 height 20
click at [158, 450] on select "Default auto px % rem vw vh Custom" at bounding box center [195, 460] width 75 height 20
click at [217, 462] on select "Default auto px % rem vw vh Custom" at bounding box center [195, 460] width 75 height 20
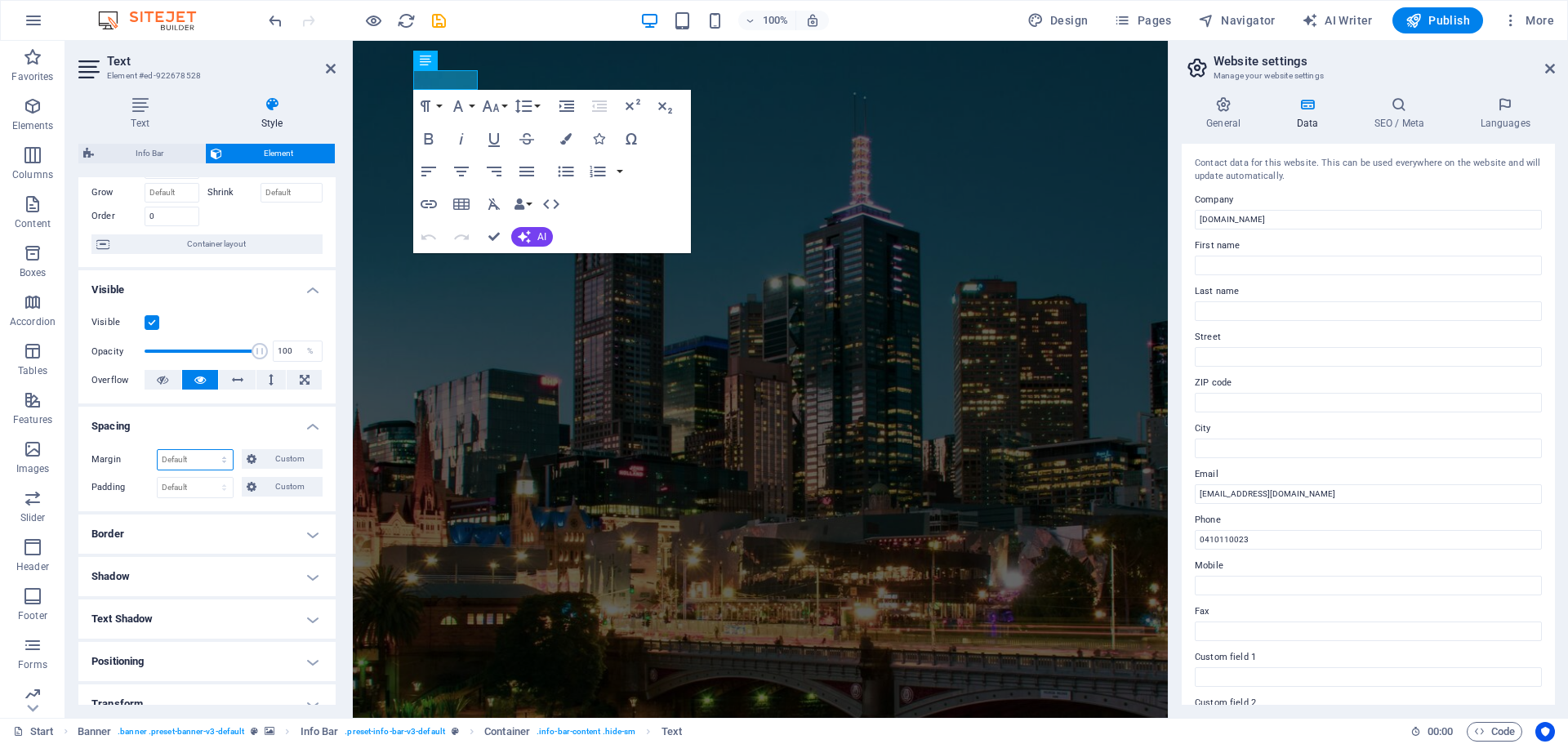
select select "%"
click at [208, 450] on select "Default auto px % rem vw vh Custom" at bounding box center [195, 460] width 75 height 20
type input "100"
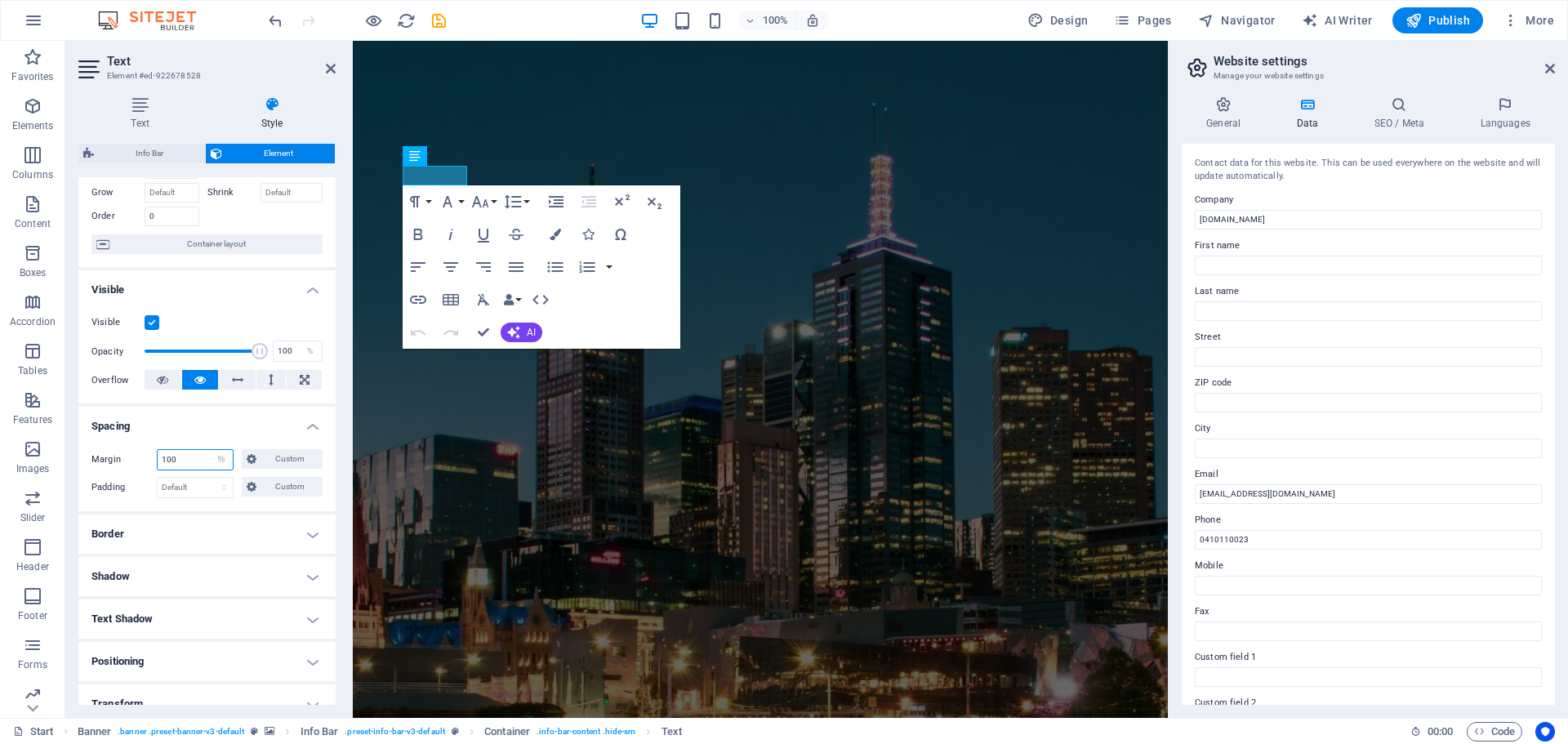
click at [206, 457] on input "100" at bounding box center [195, 460] width 75 height 20
click at [220, 457] on select "Default auto px % rem vw vh Custom" at bounding box center [221, 460] width 23 height 20
select select "default"
click at [210, 450] on select "Default auto px % rem vw vh Custom" at bounding box center [221, 460] width 23 height 20
select select "DISABLED_OPTION_VALUE"
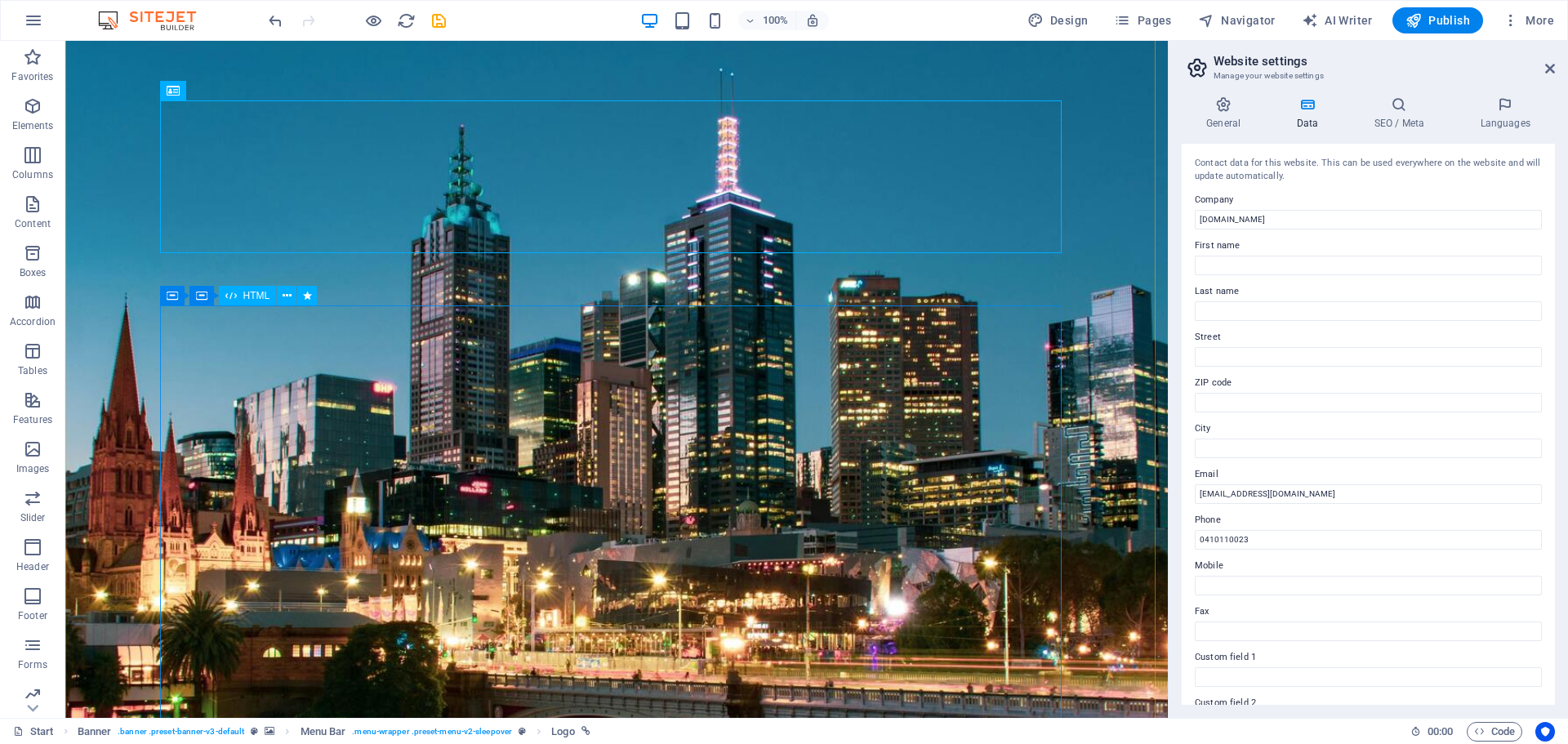
scroll to position [0, 0]
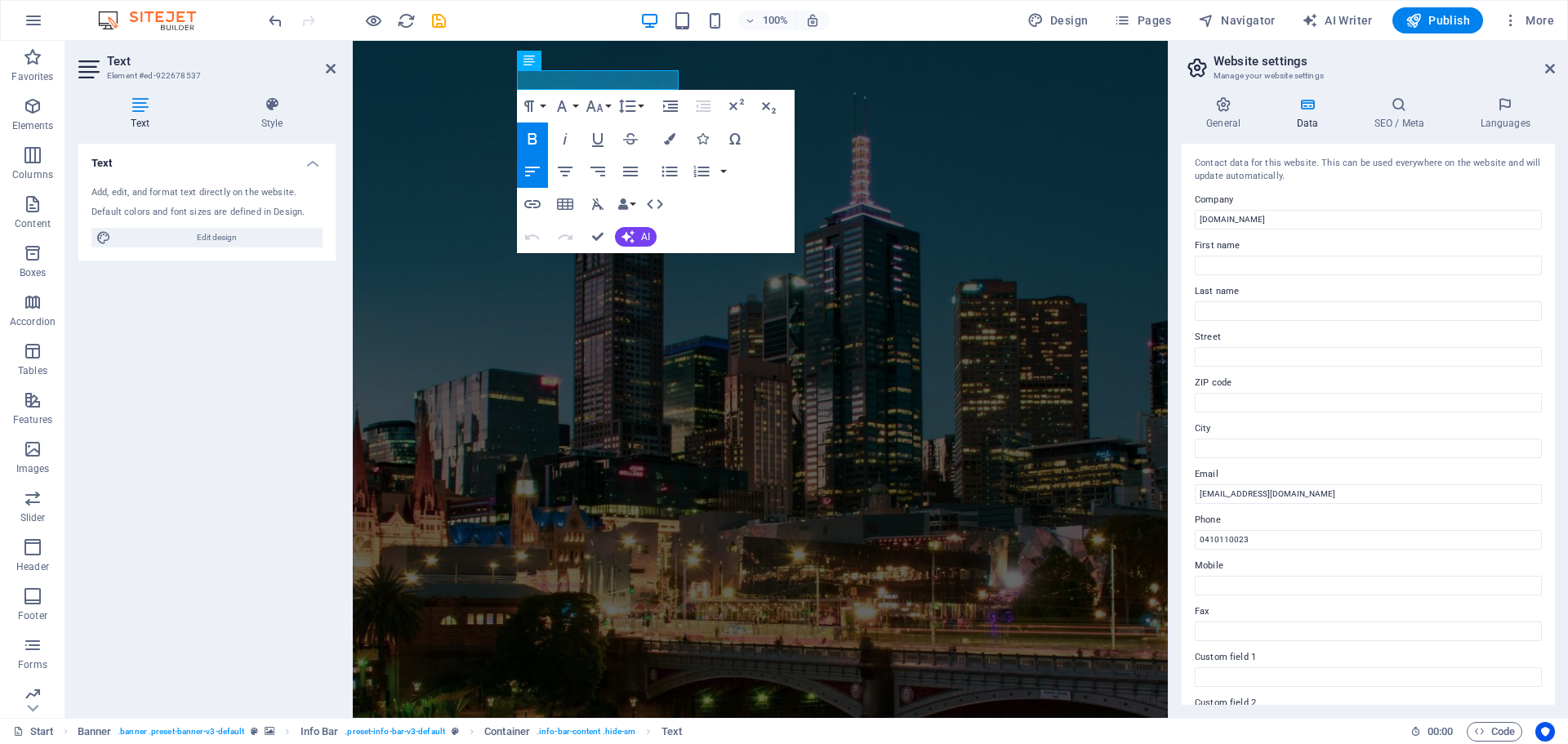
click at [537, 144] on icon "button" at bounding box center [532, 138] width 19 height 20
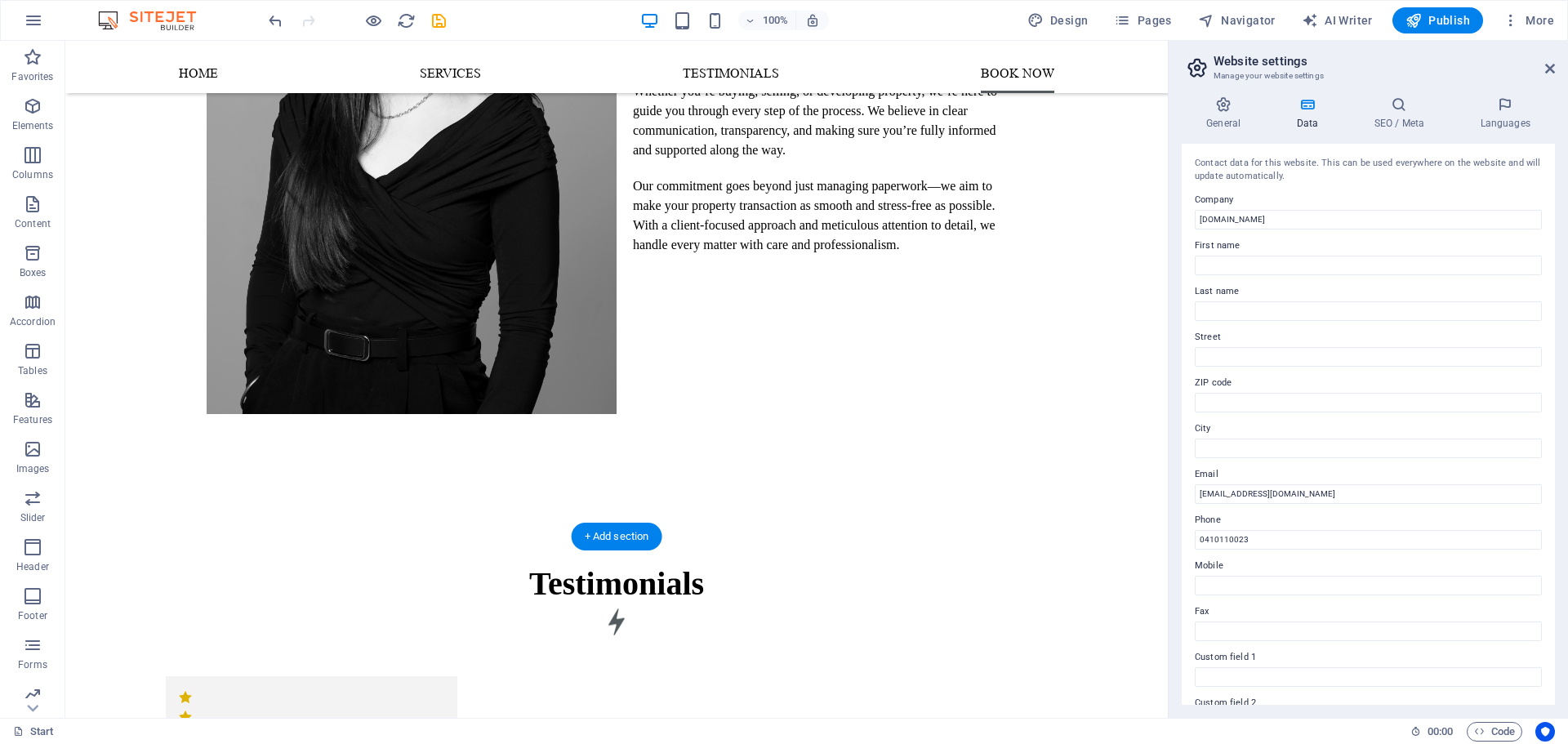
scroll to position [1389, 0]
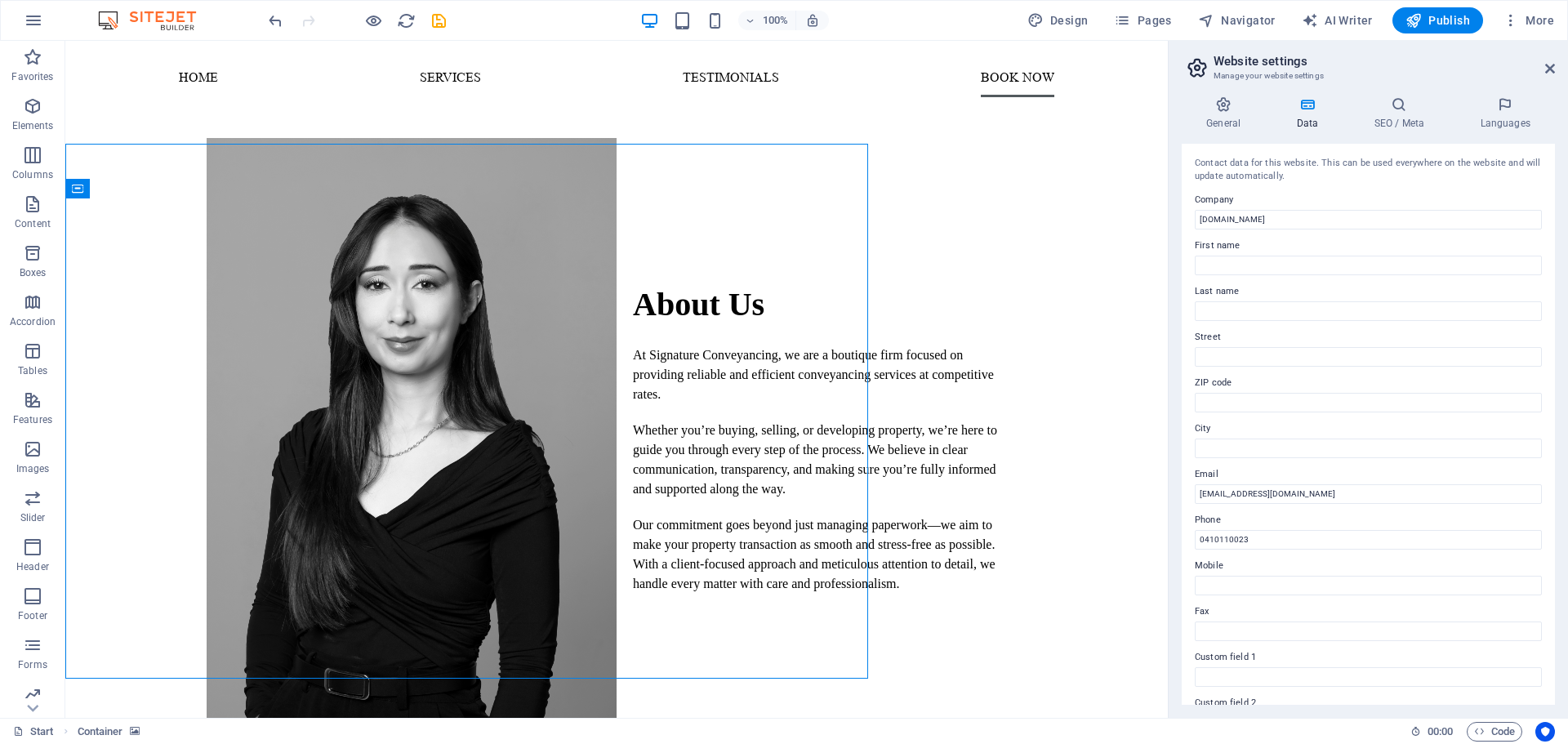
scroll to position [1389, 0]
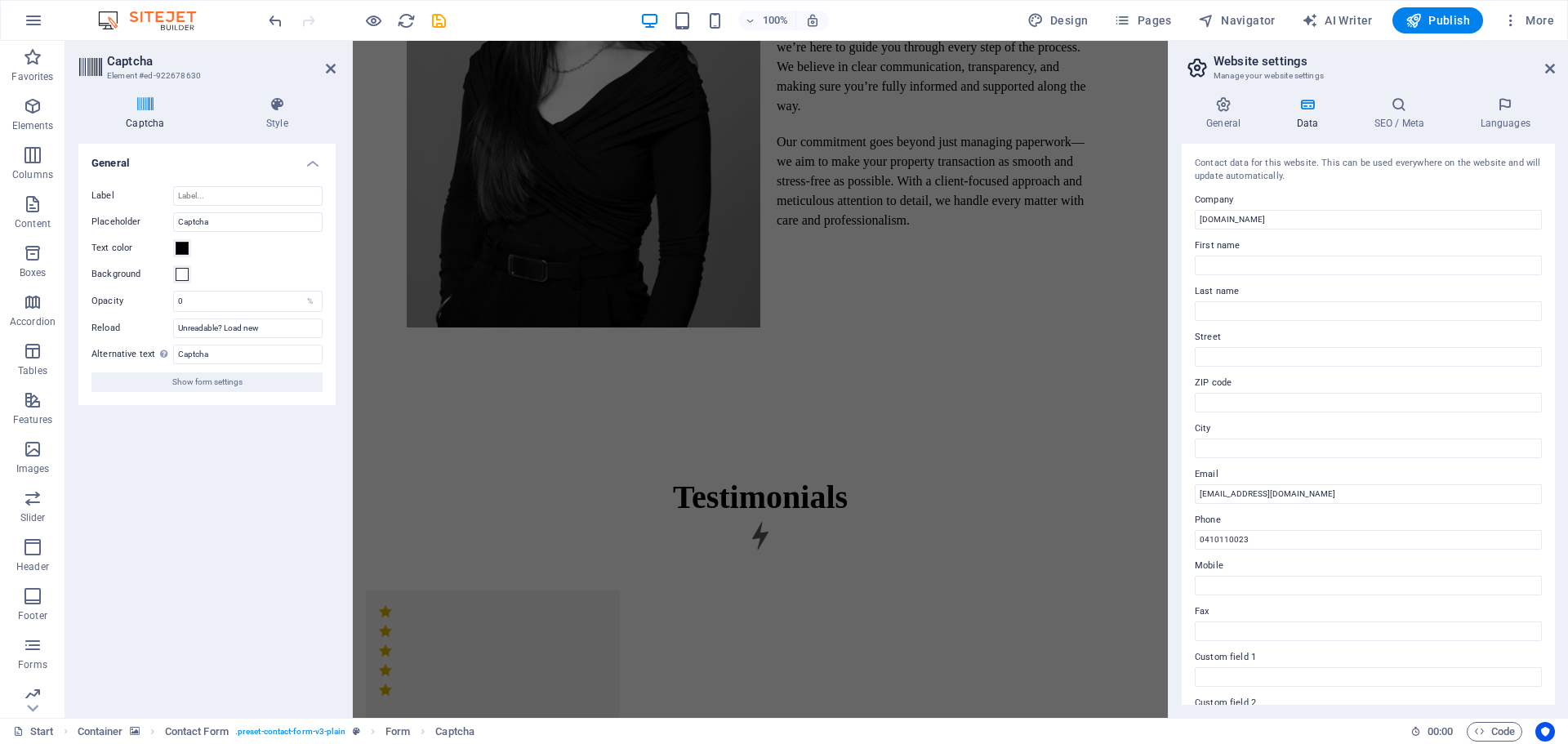
scroll to position [1295, 0]
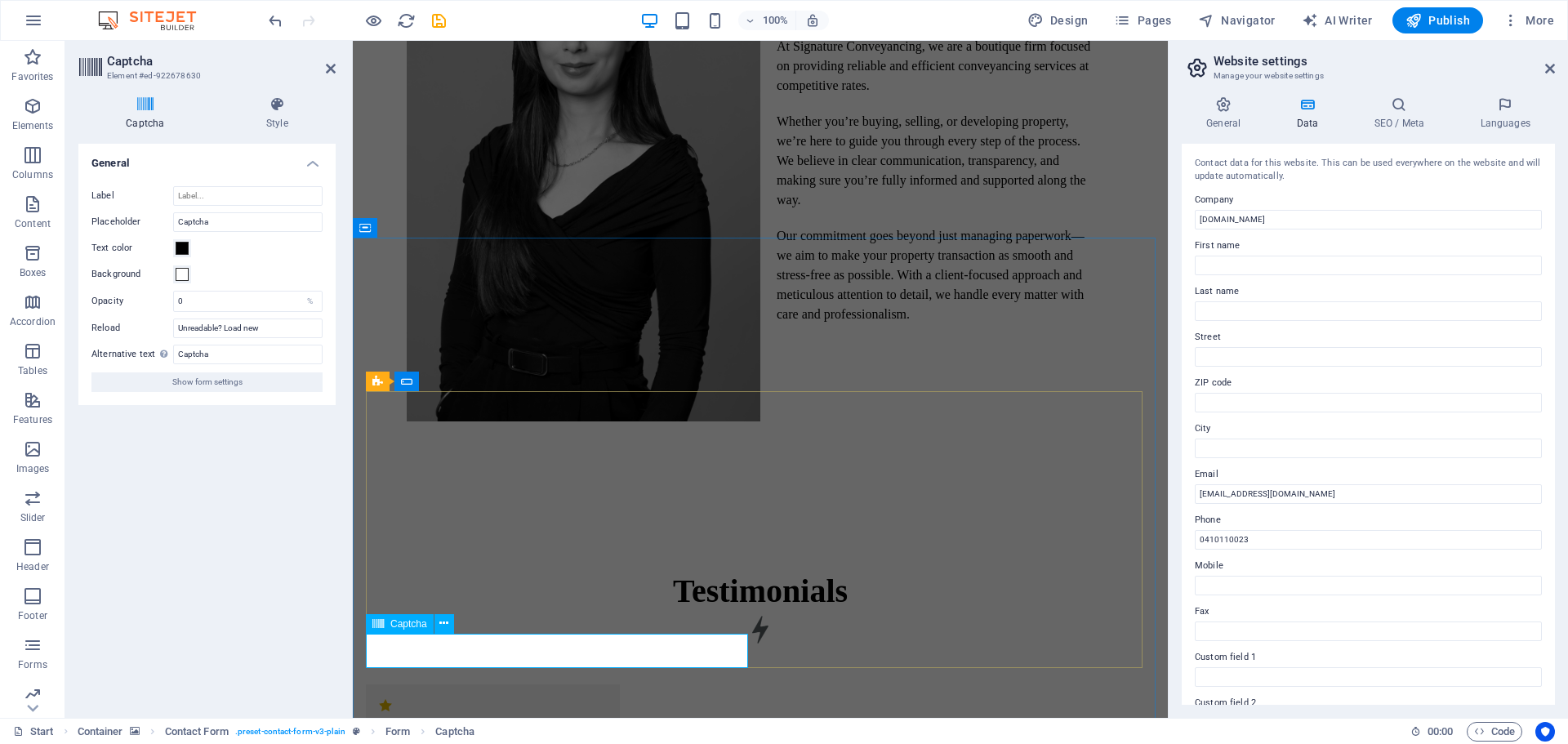
click at [175, 244] on span at bounding box center [182, 248] width 13 height 13
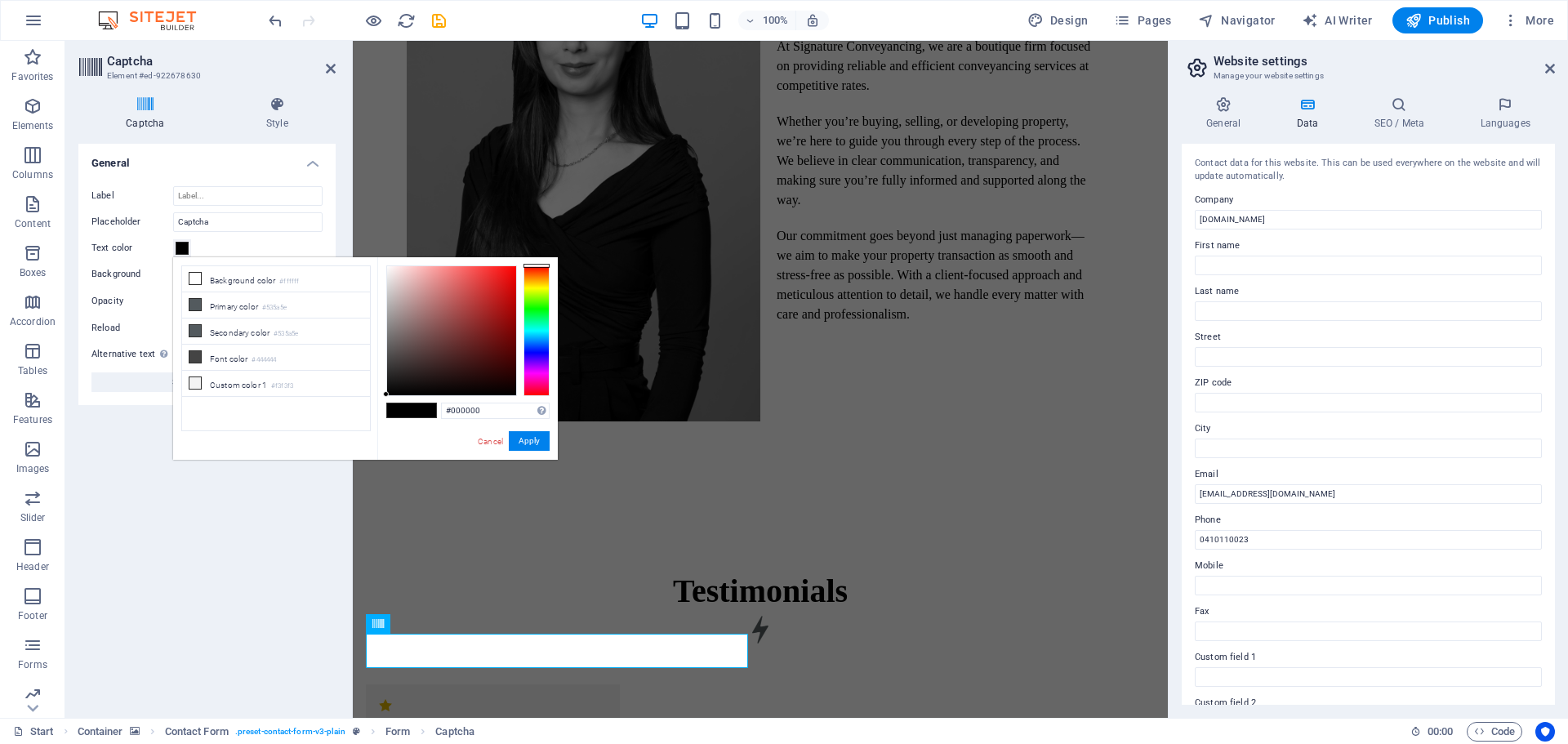
click at [407, 408] on span at bounding box center [399, 410] width 24 height 14
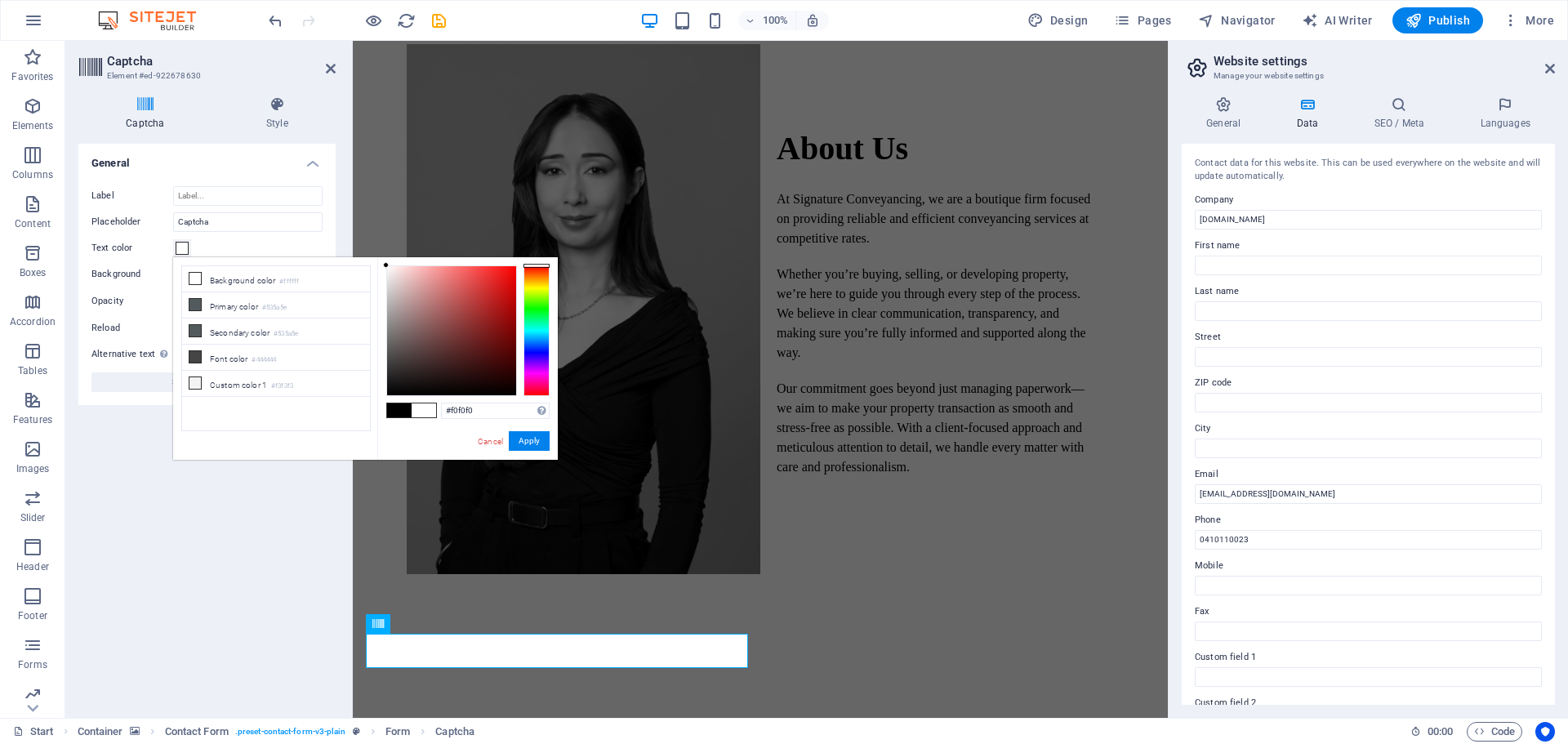
type input "#ffffff"
drag, startPoint x: 388, startPoint y: 392, endPoint x: 344, endPoint y: 226, distance: 171.7
click at [349, 225] on body "sigconveyancing.com.au Start Favorites Elements Columns Content Boxes Accordion…" at bounding box center [784, 372] width 1568 height 744
click at [544, 437] on button "Apply" at bounding box center [529, 440] width 41 height 20
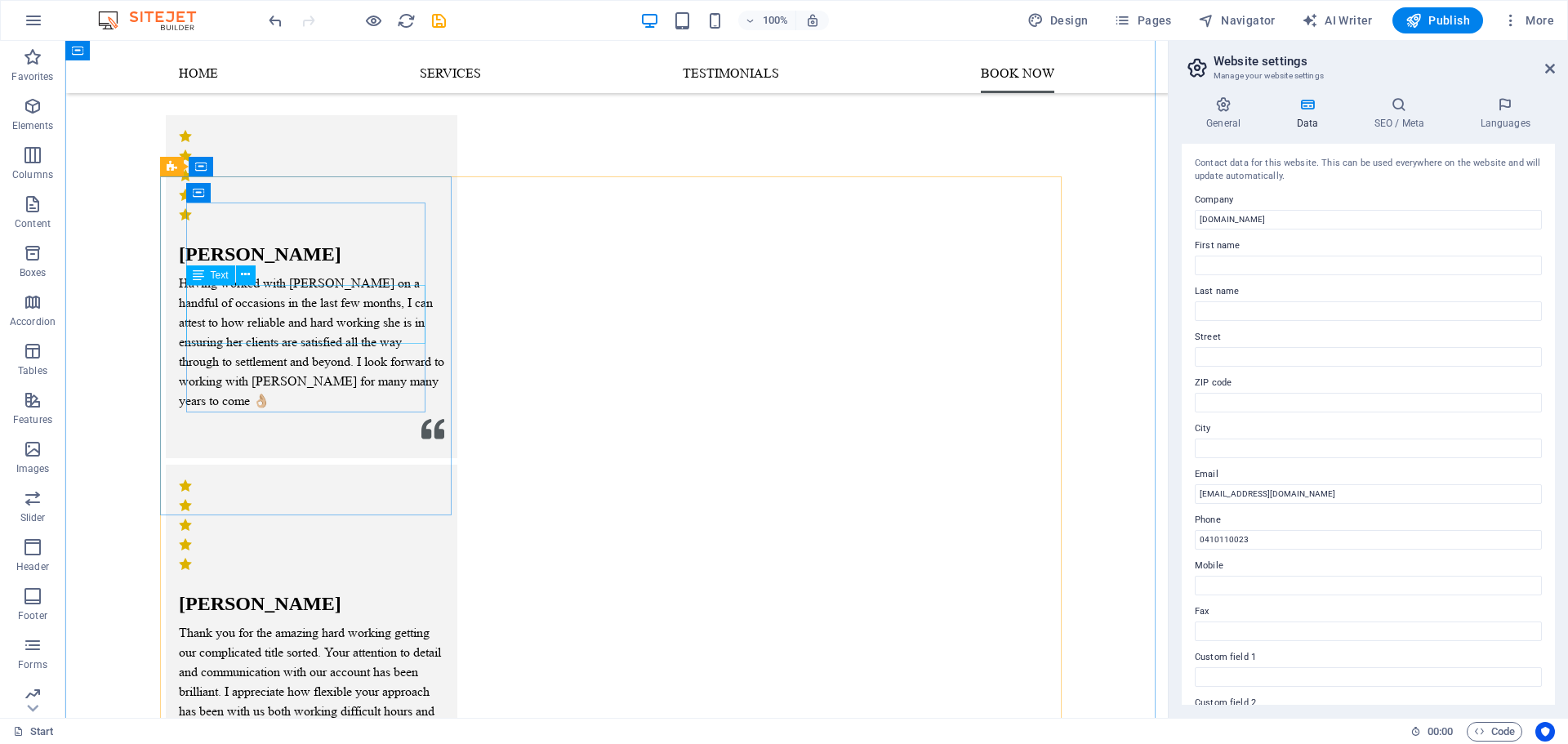
scroll to position [2103, 0]
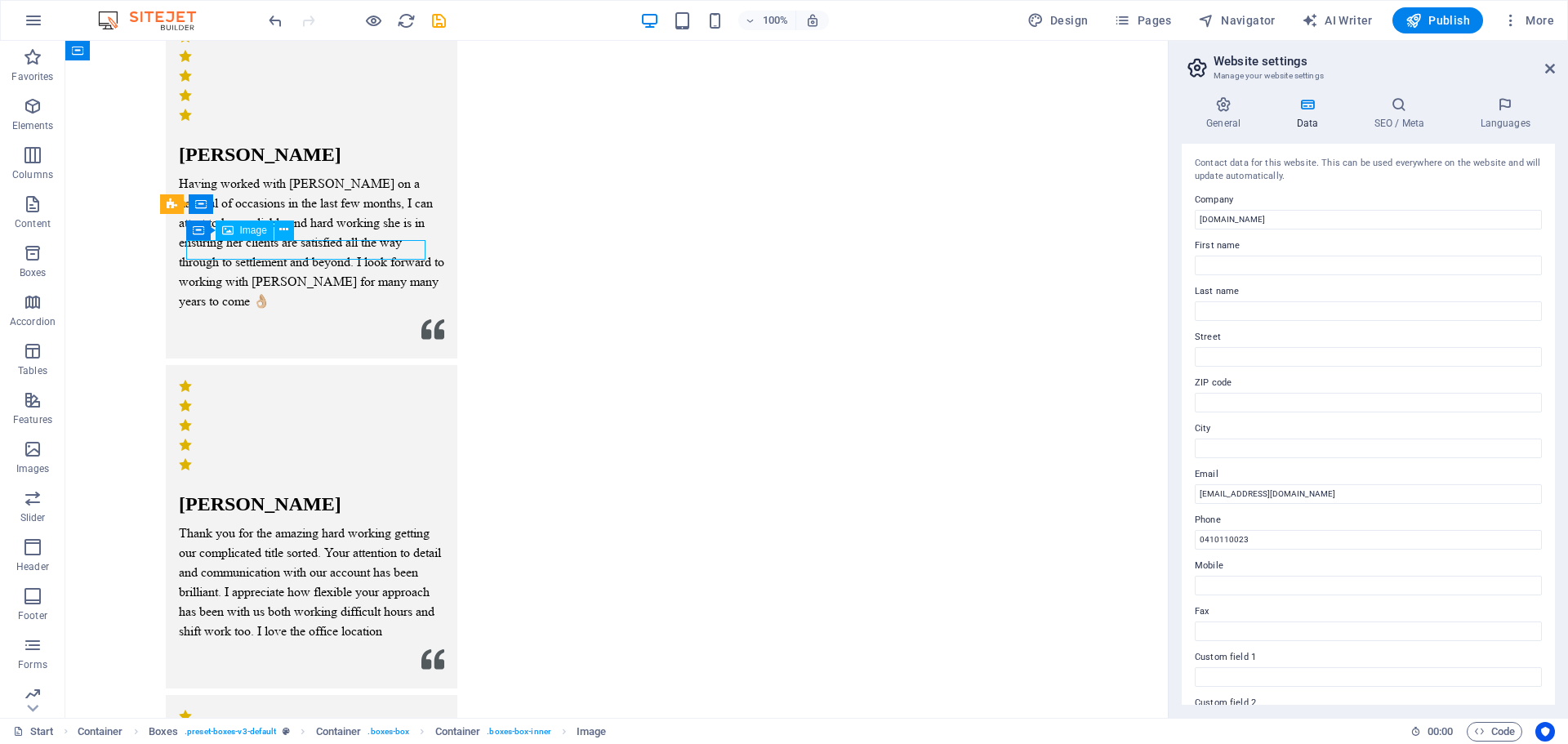
select select "px"
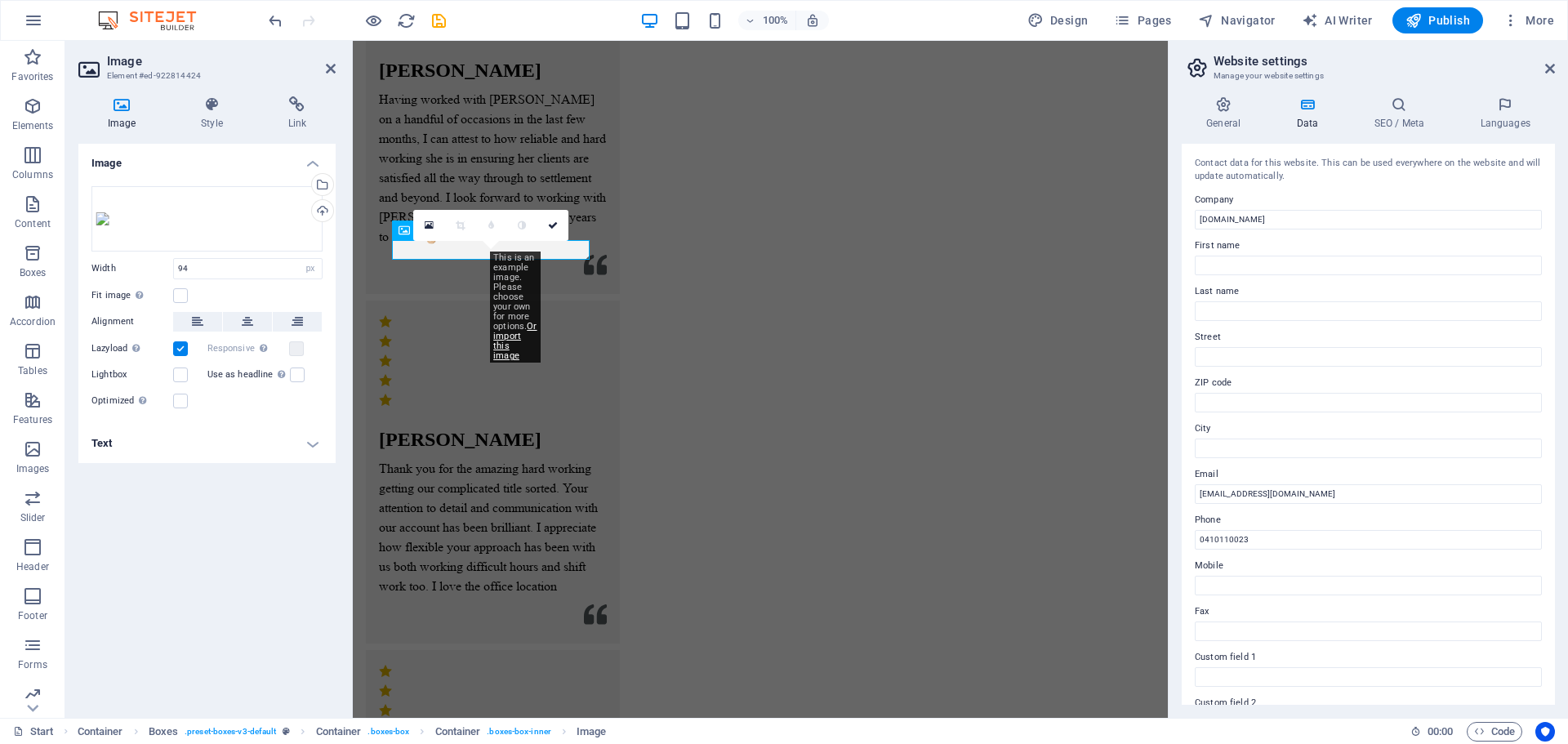
click at [556, 241] on div "0" at bounding box center [490, 225] width 155 height 31
click at [434, 224] on link at bounding box center [428, 225] width 31 height 31
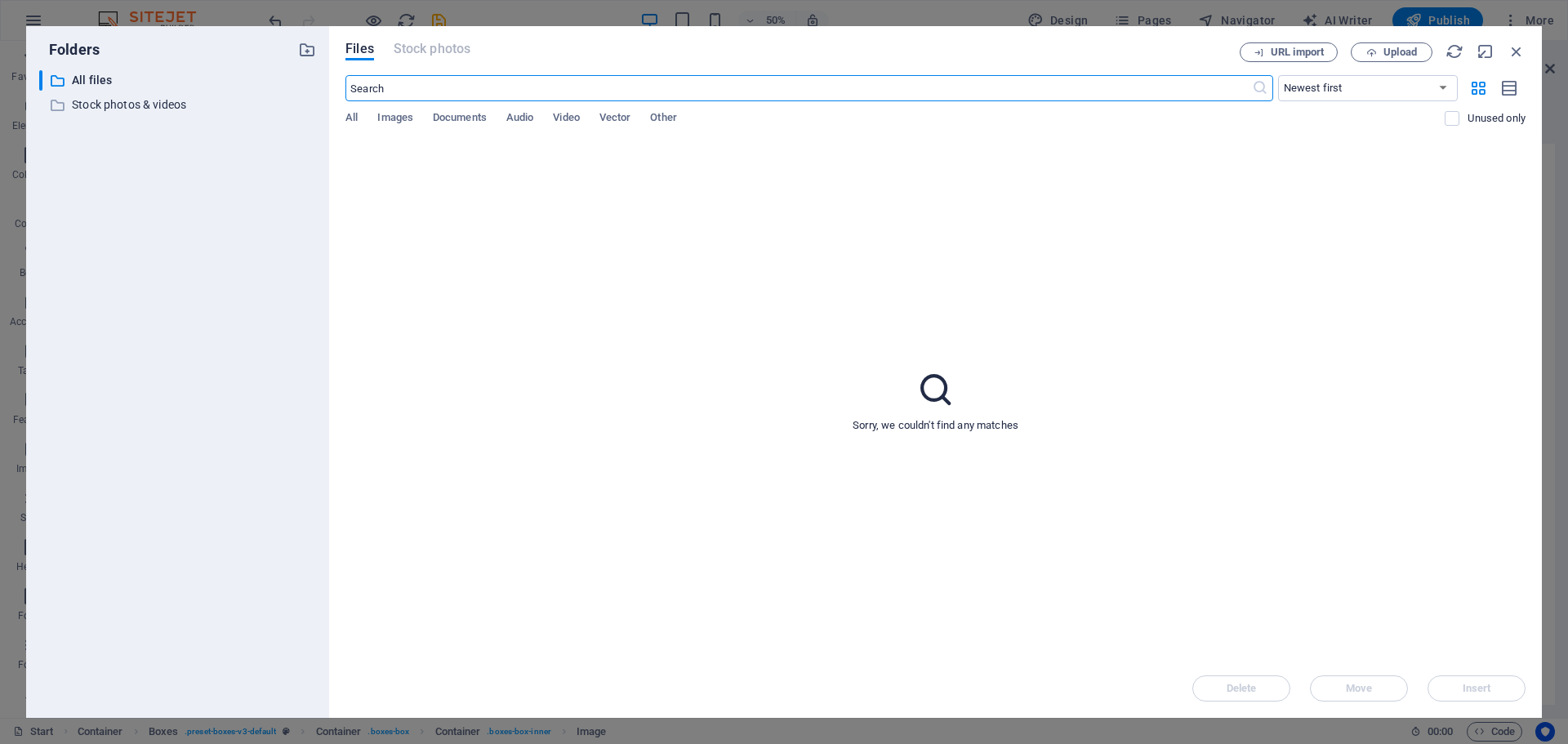
scroll to position [1851, 0]
click at [342, 114] on div "Files Stock photos URL import Upload ​ Newest first Oldest first Name (A-Z) Nam…" at bounding box center [935, 372] width 1212 height 692
click at [346, 114] on span "All" at bounding box center [351, 119] width 12 height 23
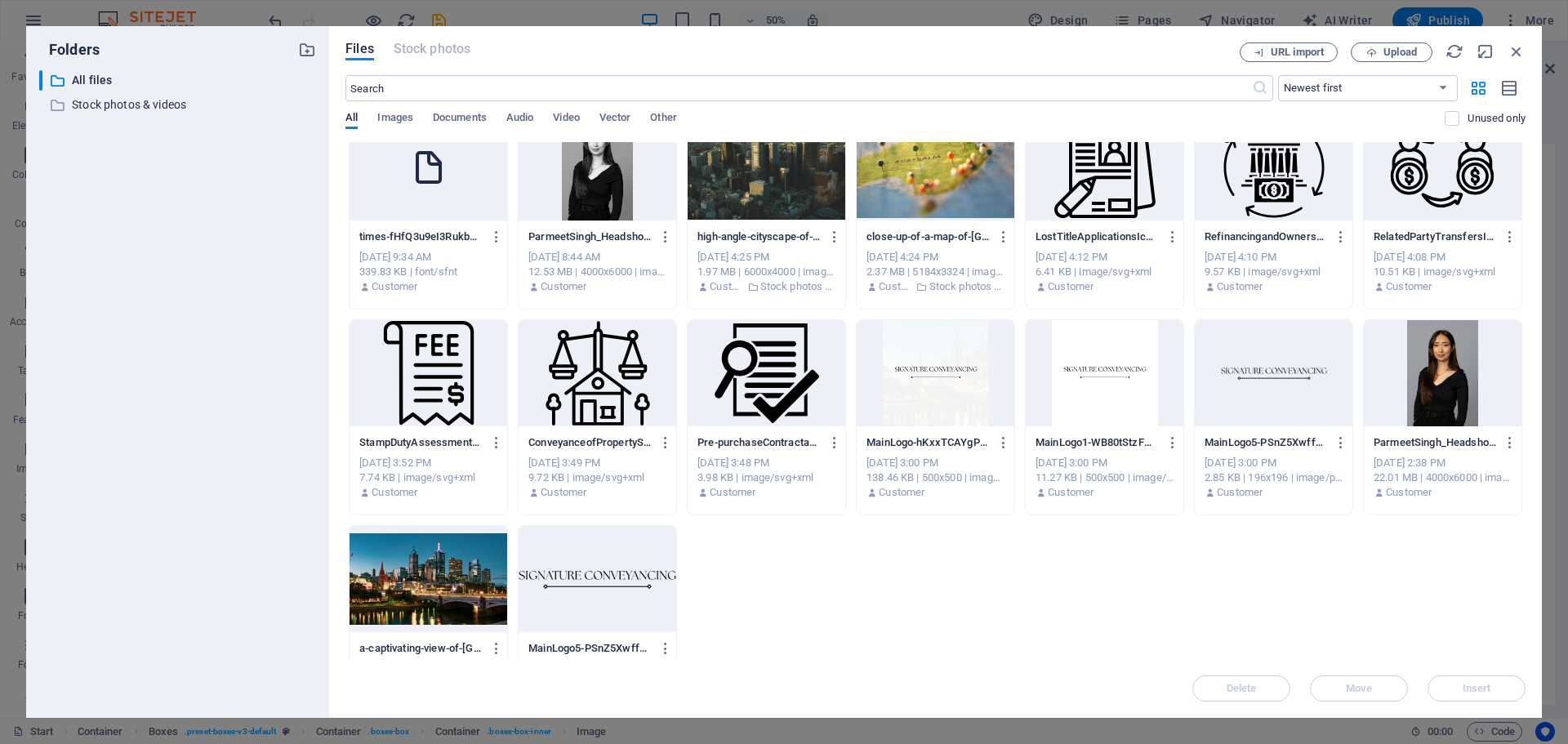
scroll to position [0, 0]
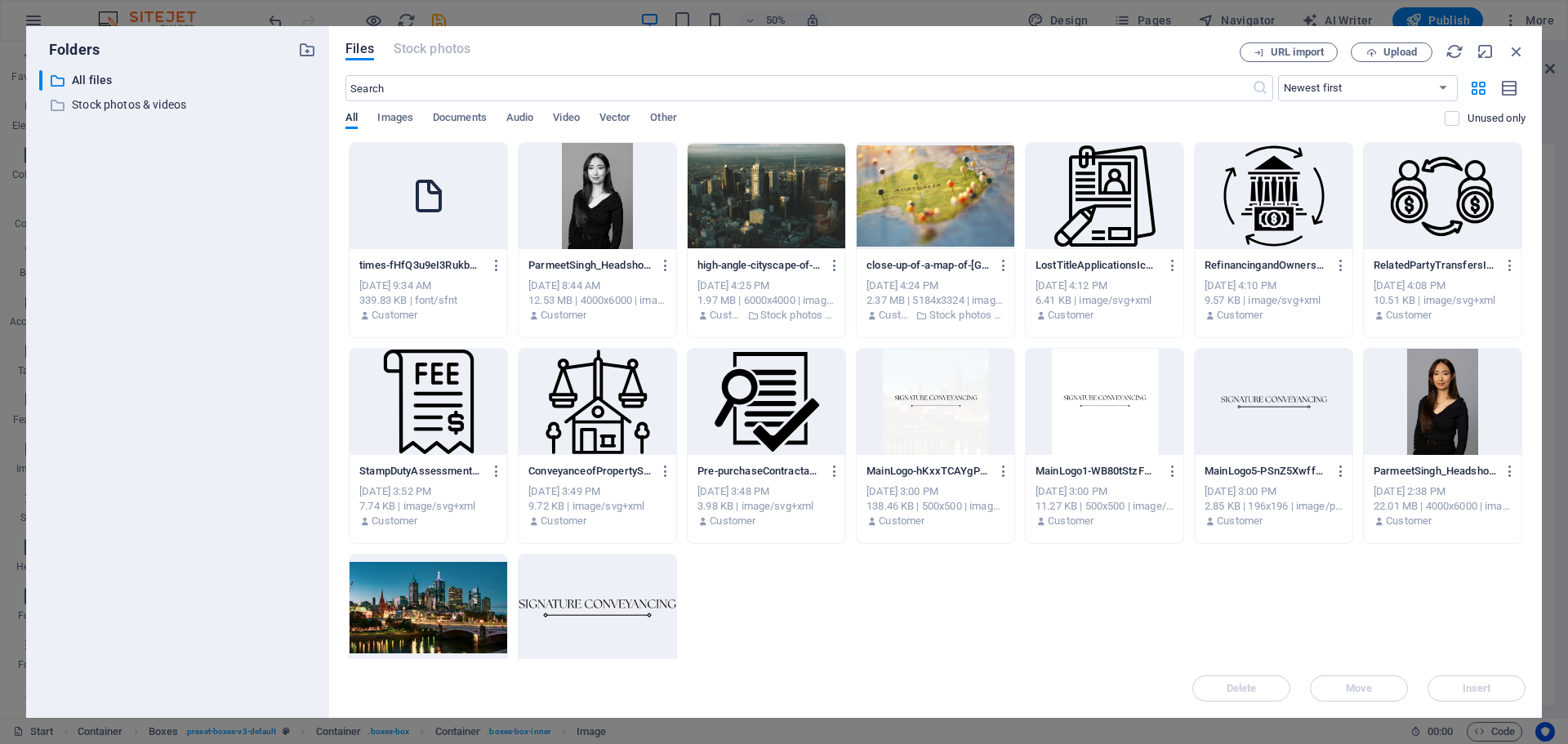
click at [794, 413] on div at bounding box center [766, 402] width 158 height 106
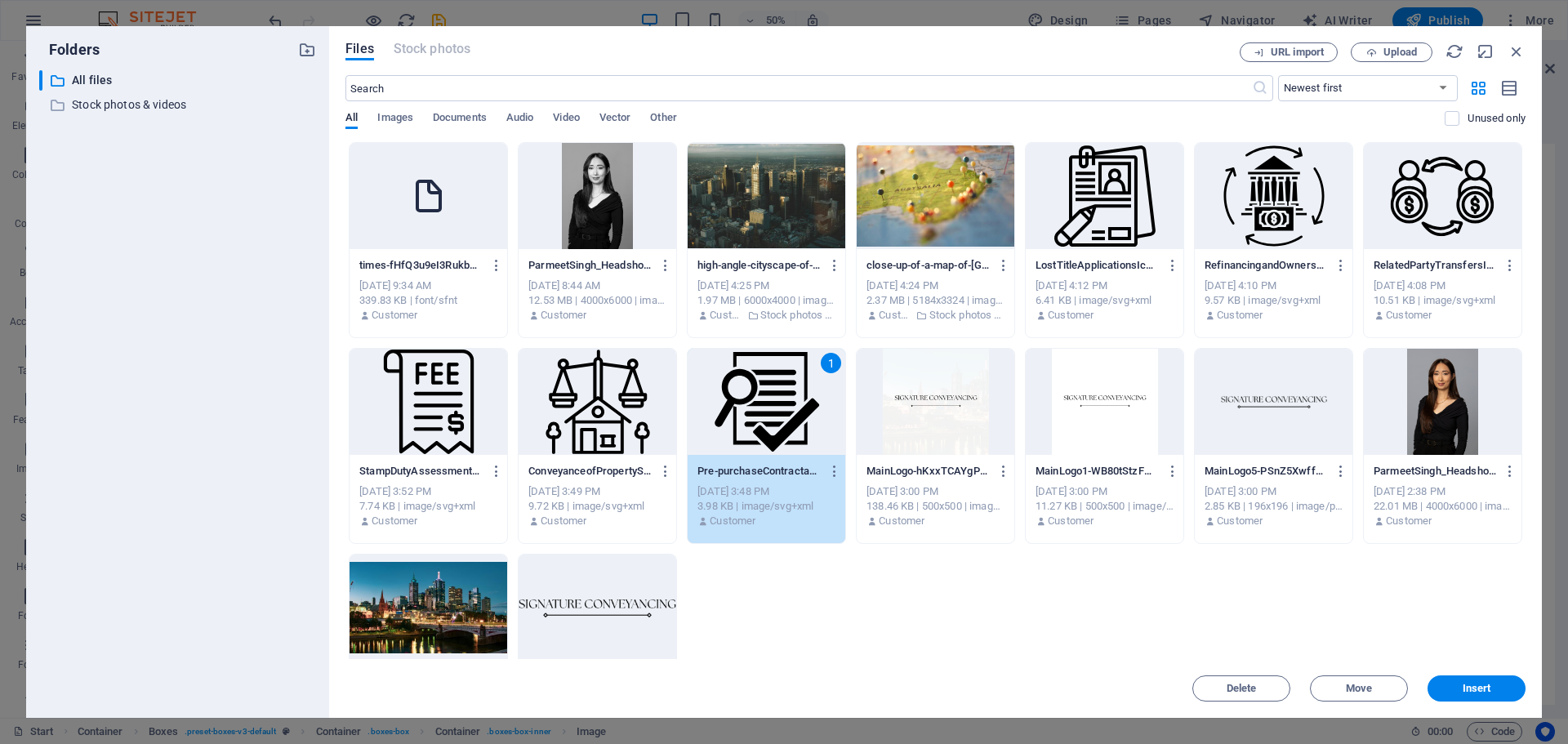
click at [1478, 687] on span "Insert" at bounding box center [1476, 688] width 29 height 10
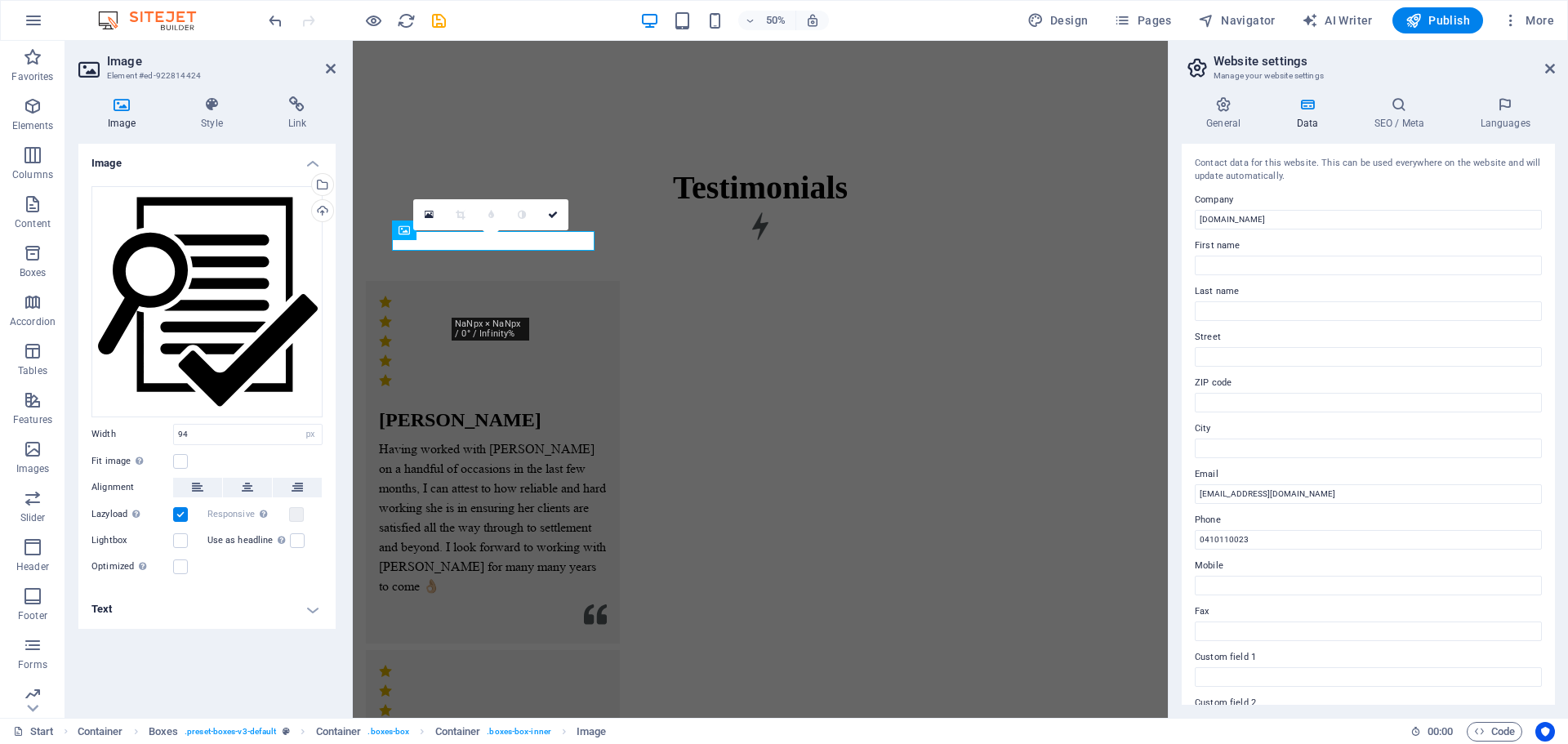
scroll to position [2048, 0]
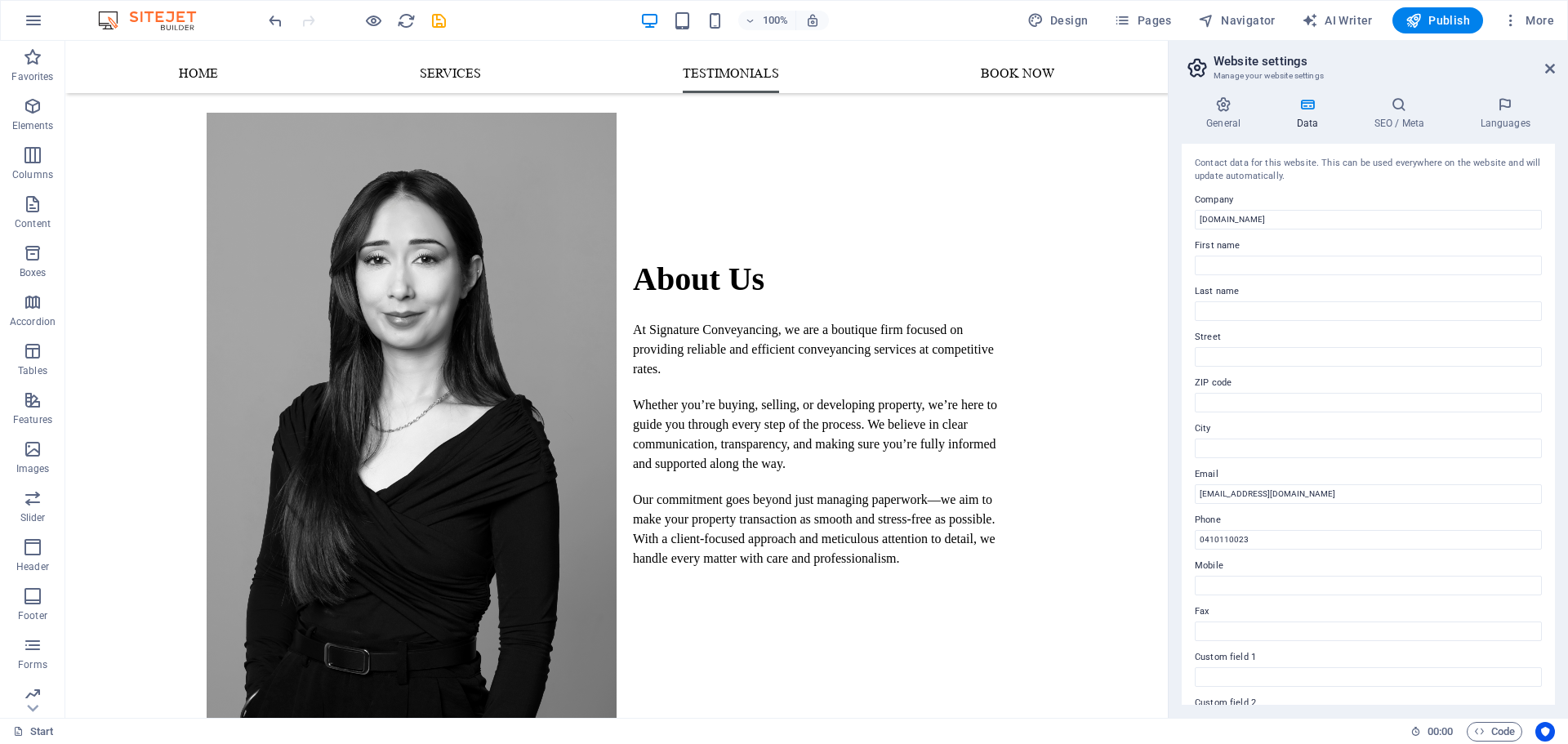
scroll to position [1420, 0]
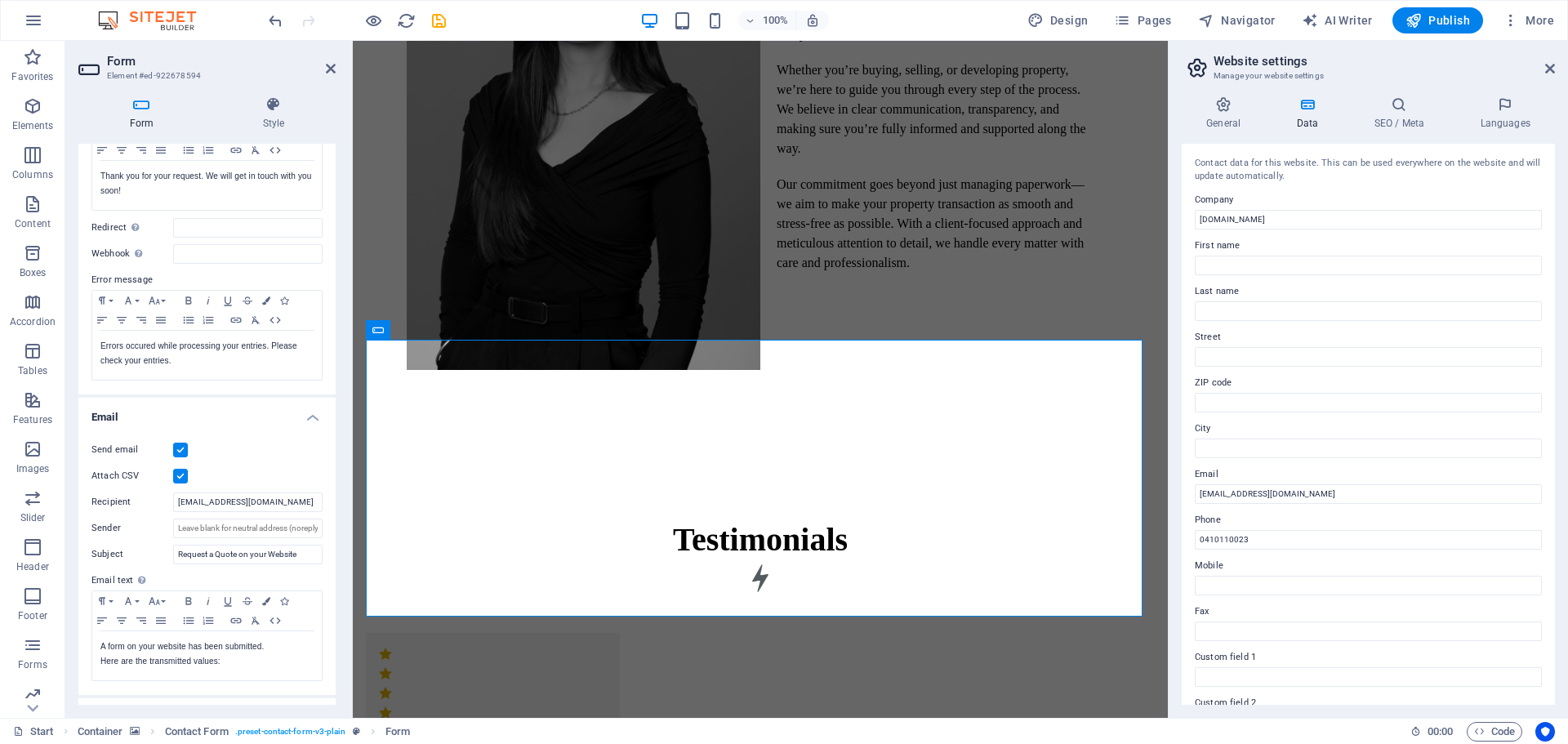
scroll to position [0, 0]
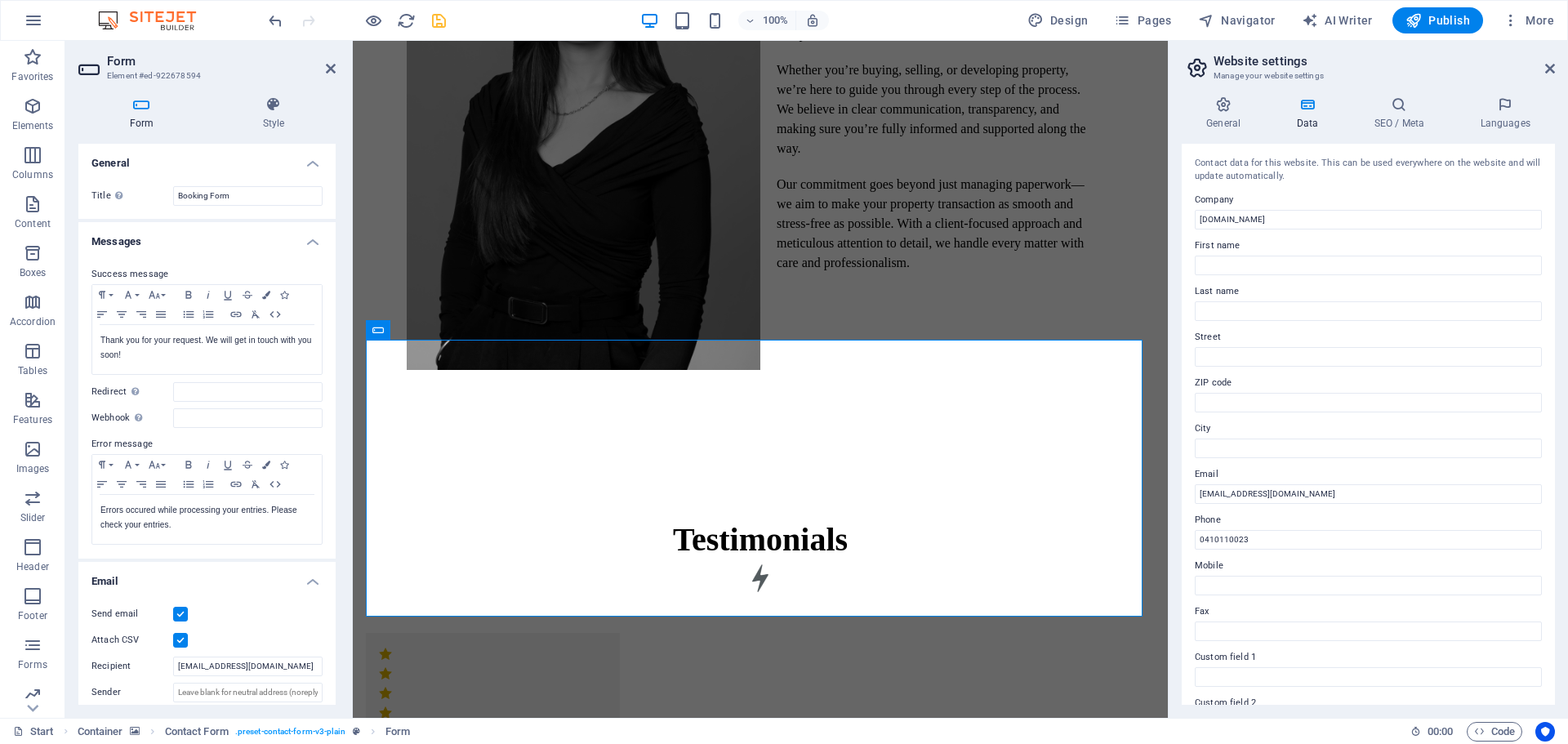
click at [443, 17] on icon "save" at bounding box center [439, 20] width 19 height 19
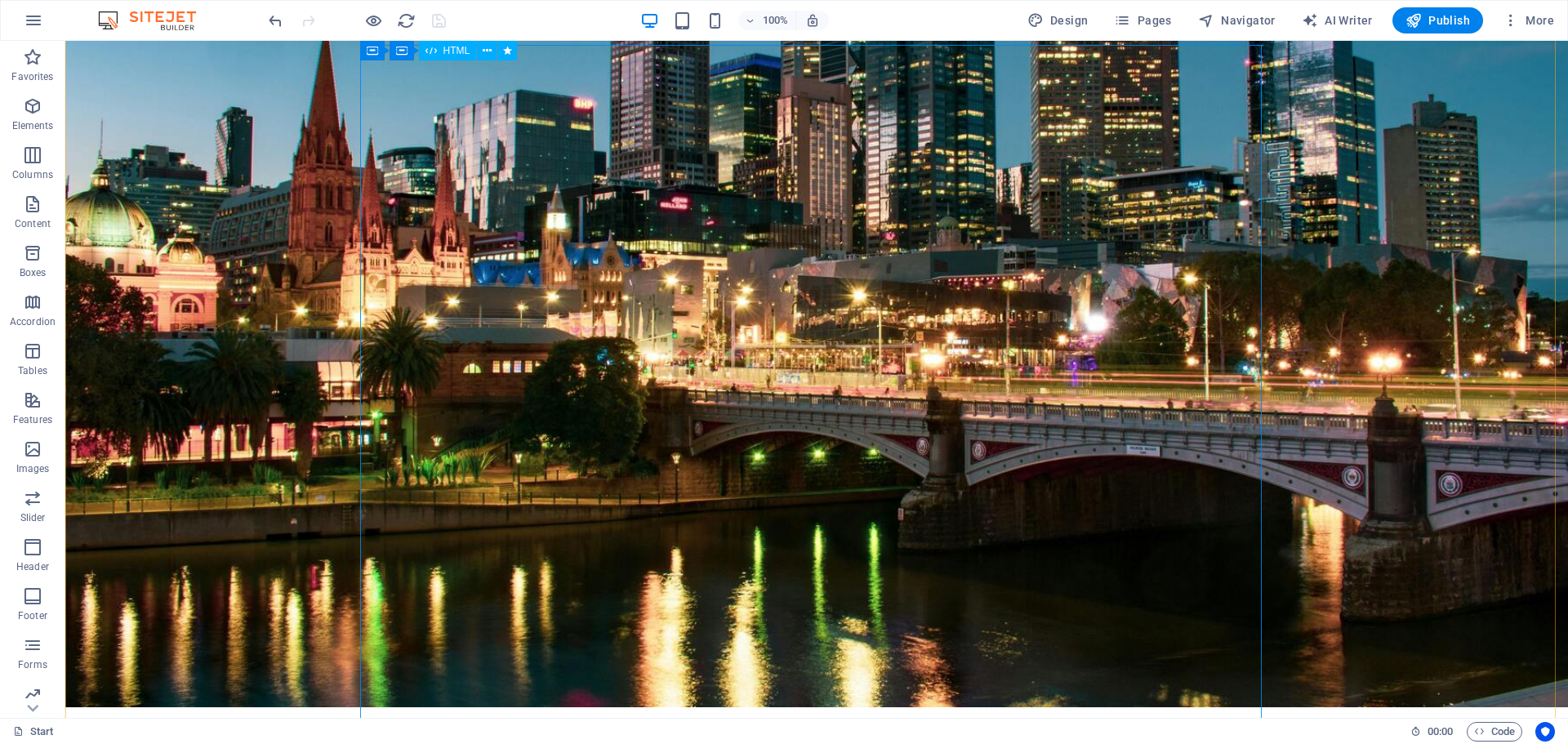
scroll to position [277, 0]
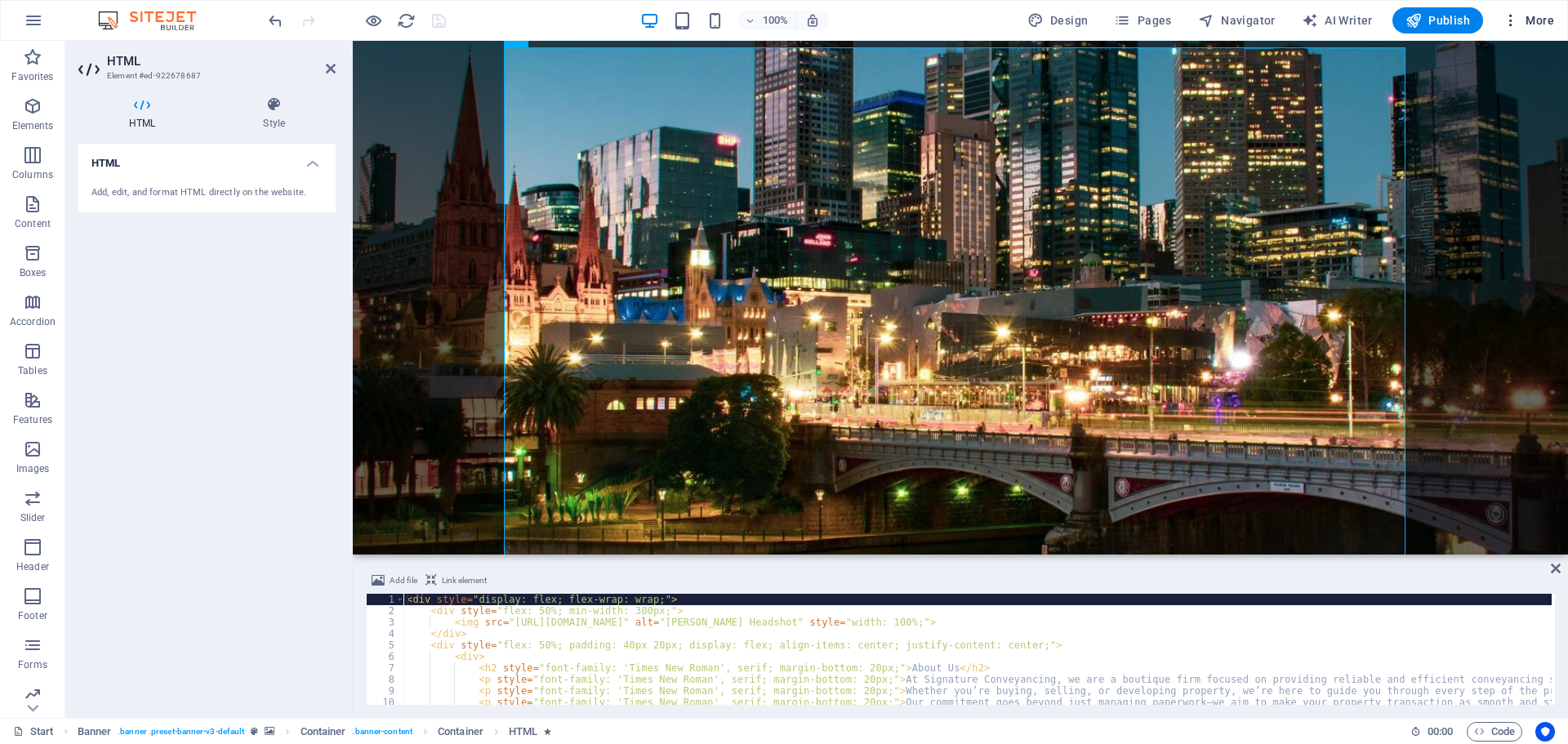
click at [1532, 17] on span "More" at bounding box center [1527, 20] width 51 height 17
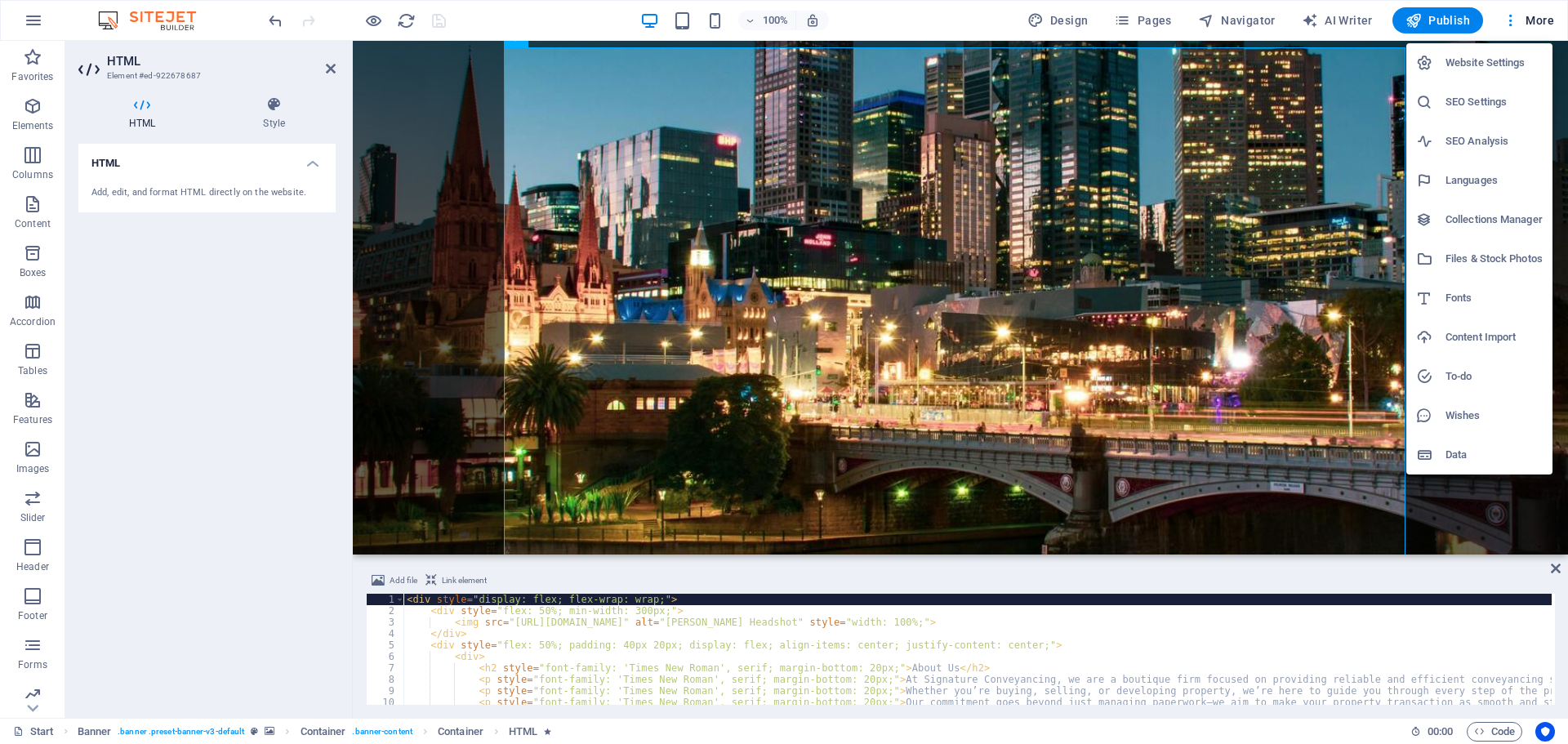
click at [1504, 255] on h6 "Files & Stock Photos" at bounding box center [1494, 258] width 97 height 20
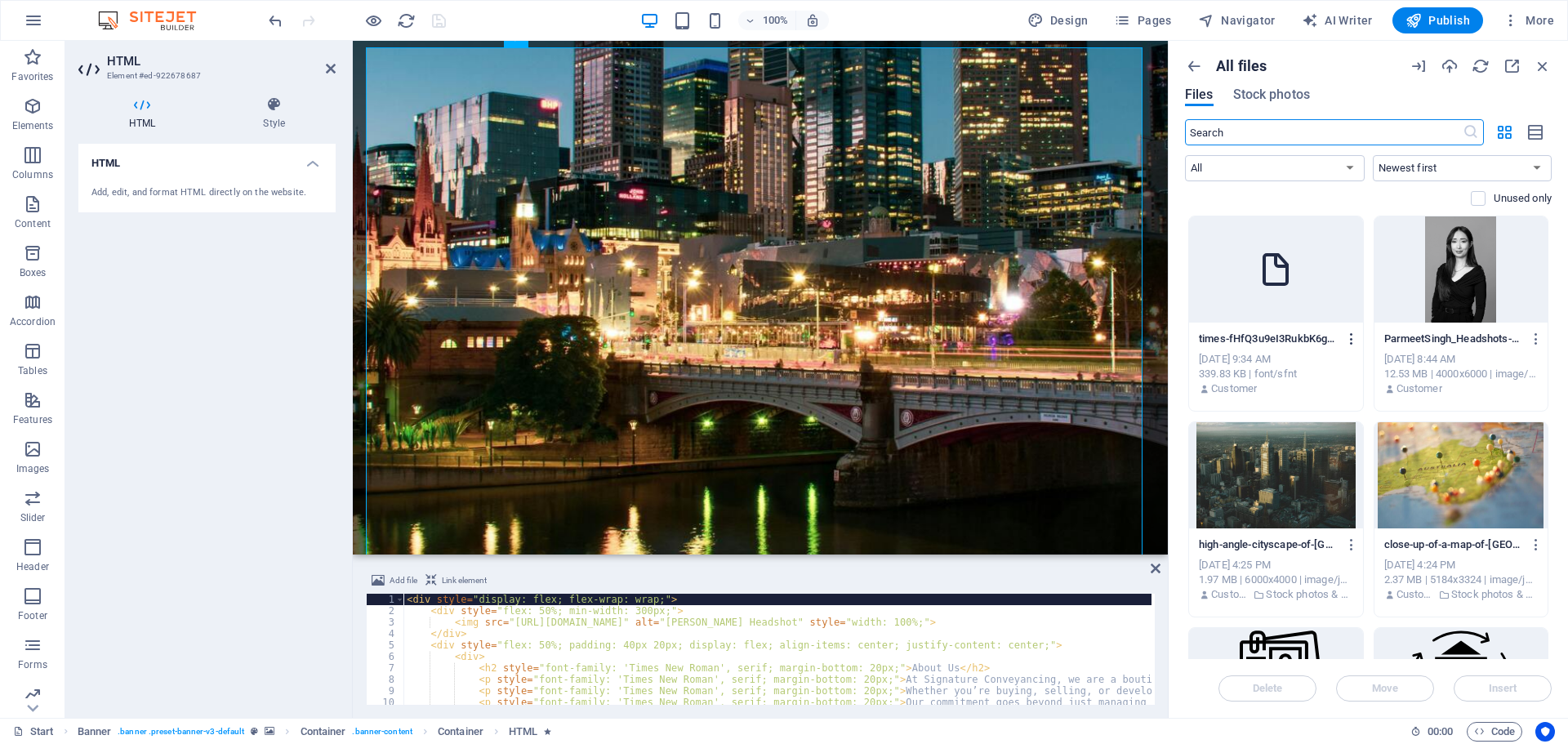
click at [1356, 342] on icon "button" at bounding box center [1352, 339] width 16 height 15
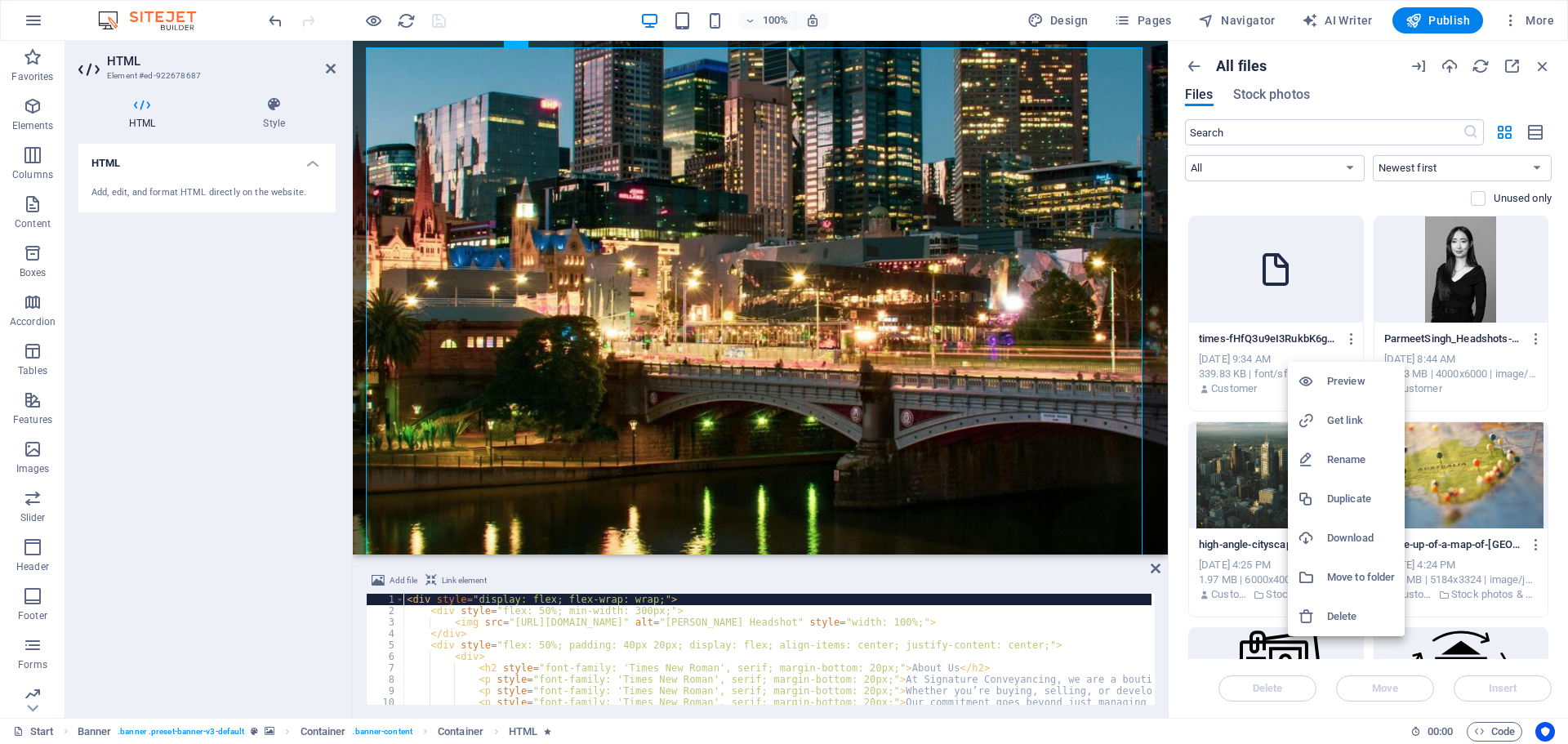
click at [1359, 413] on h6 "Get link" at bounding box center [1360, 420] width 68 height 20
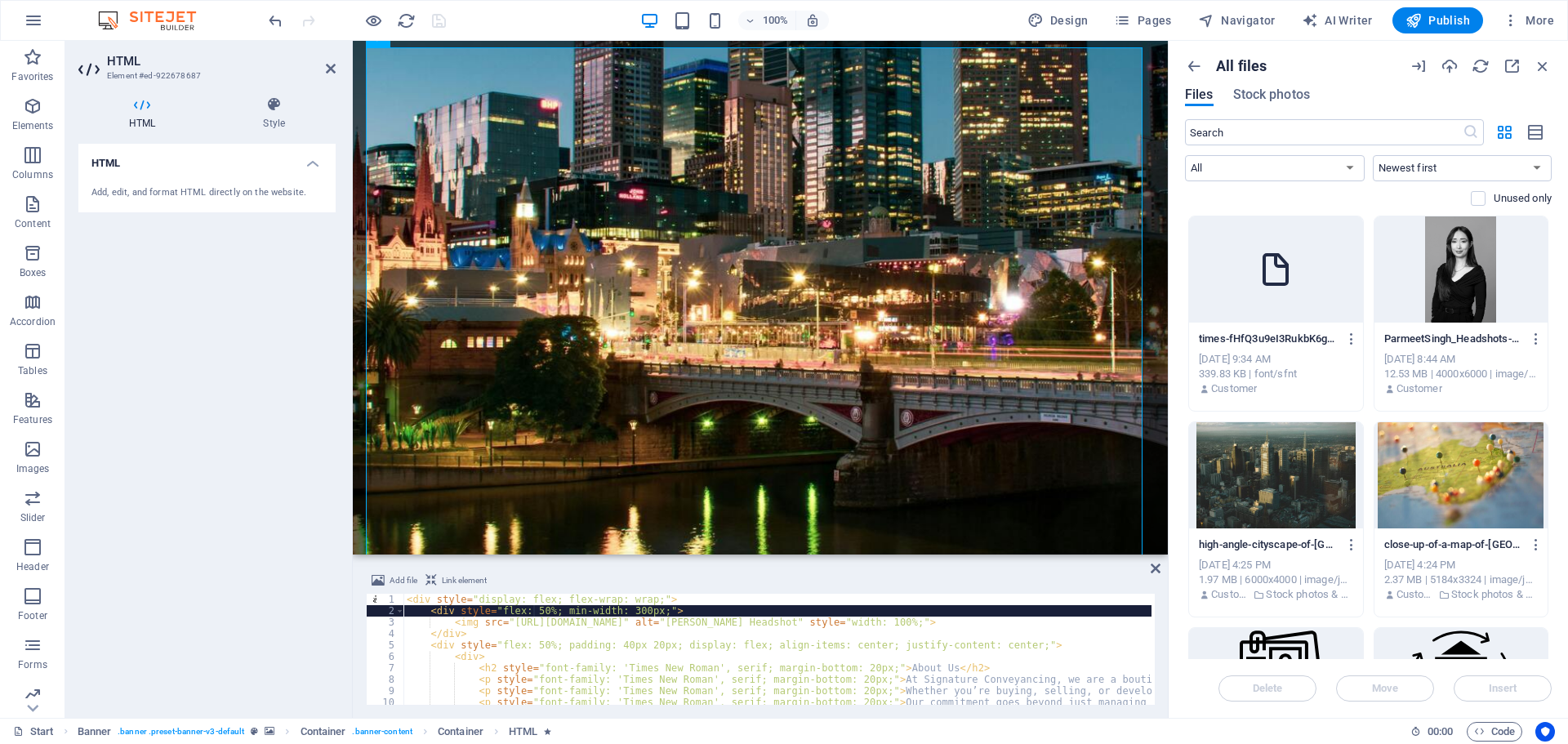
click at [533, 614] on div "< div style = "display: flex; flex-wrap: wrap;" > < div style = "flex: 50%; min…" at bounding box center [1336, 659] width 1866 height 131
click at [550, 640] on div "< div style = "display: flex; flex-wrap: wrap;" > < div style = "flex: 50%; min…" at bounding box center [1336, 659] width 1866 height 131
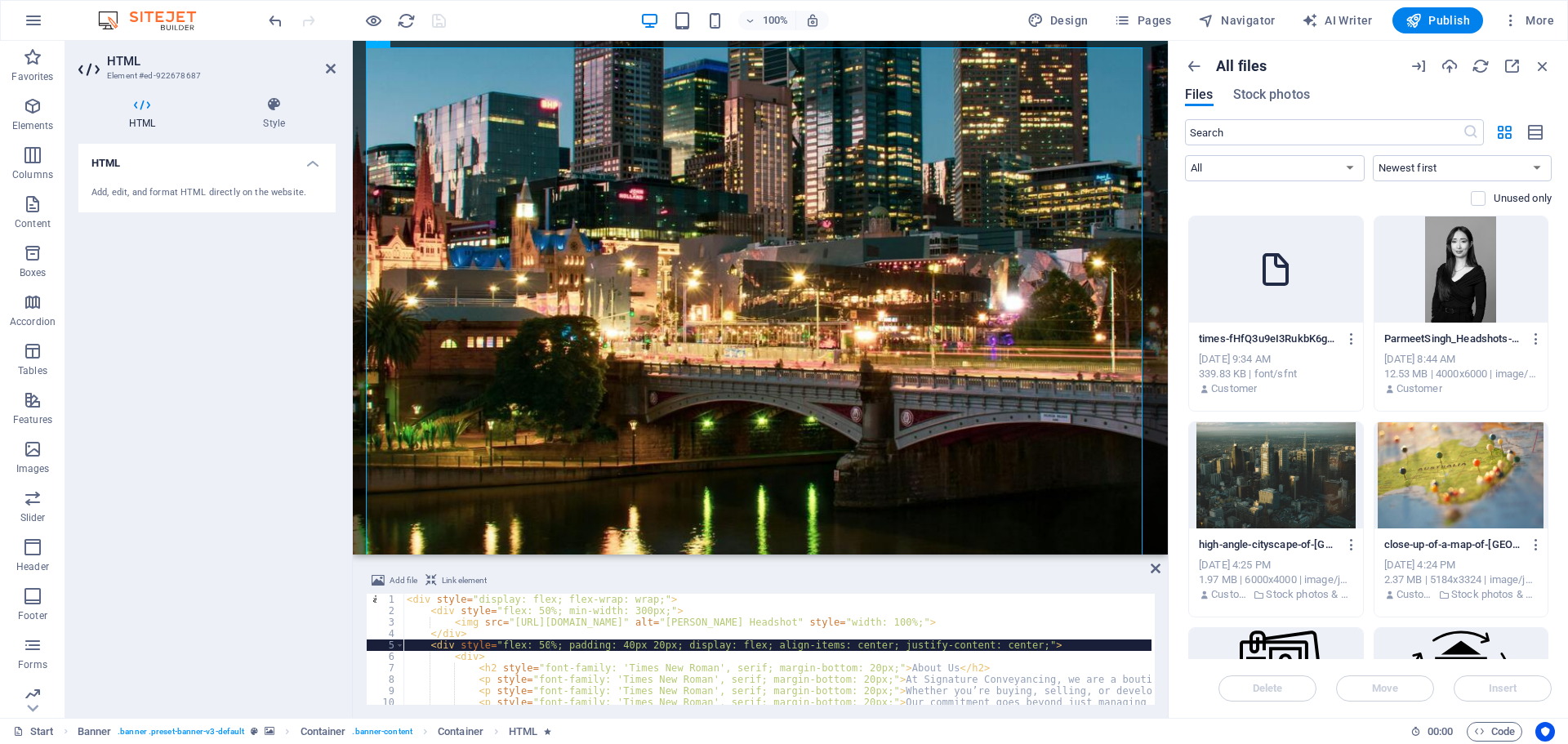
click at [506, 622] on div "< div style = "display: flex; flex-wrap: wrap;" > < div style = "flex: 50%; min…" at bounding box center [1336, 659] width 1866 height 131
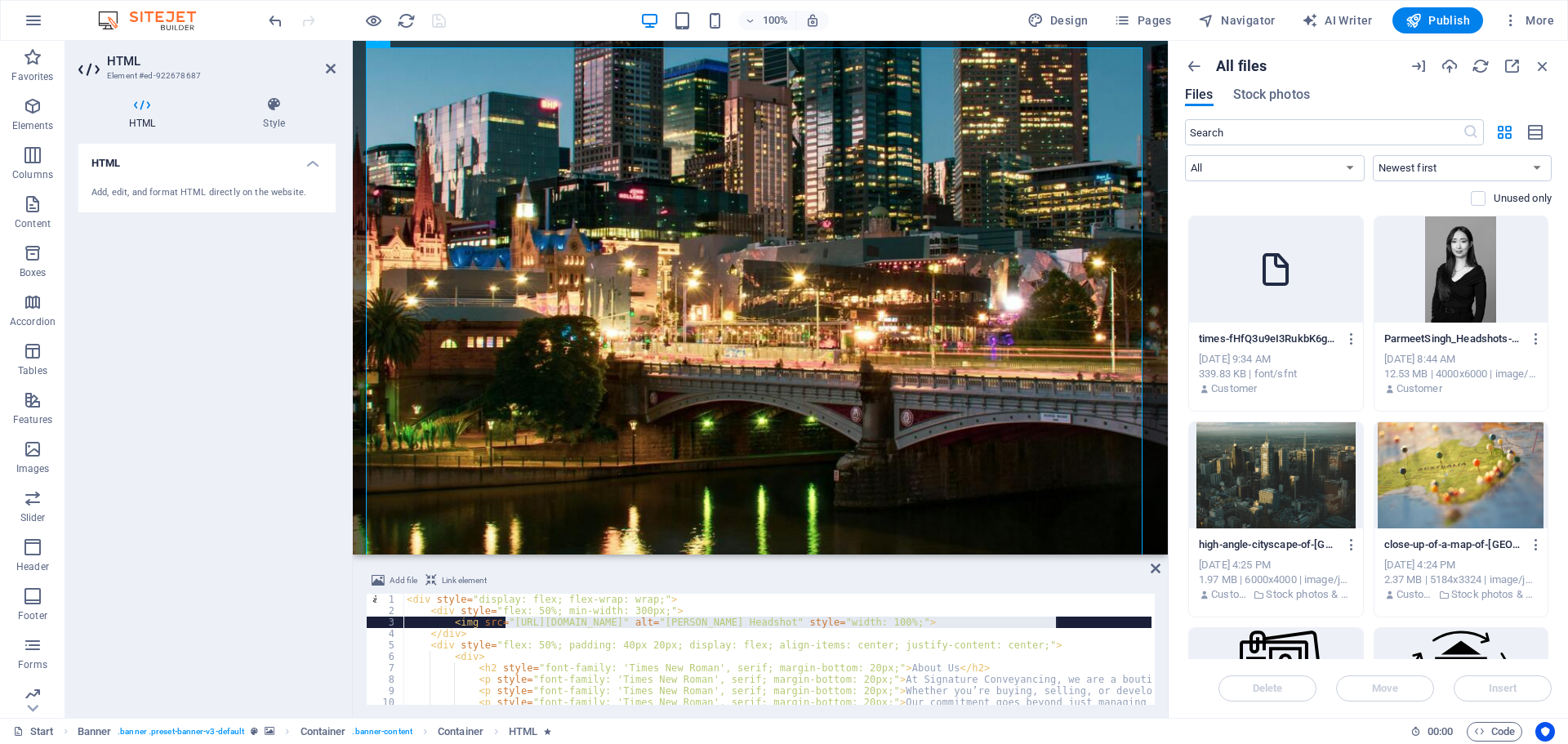
paste textarea "8261/times-fHfQ3u9eI3RukbK6gs6xow.ttf"
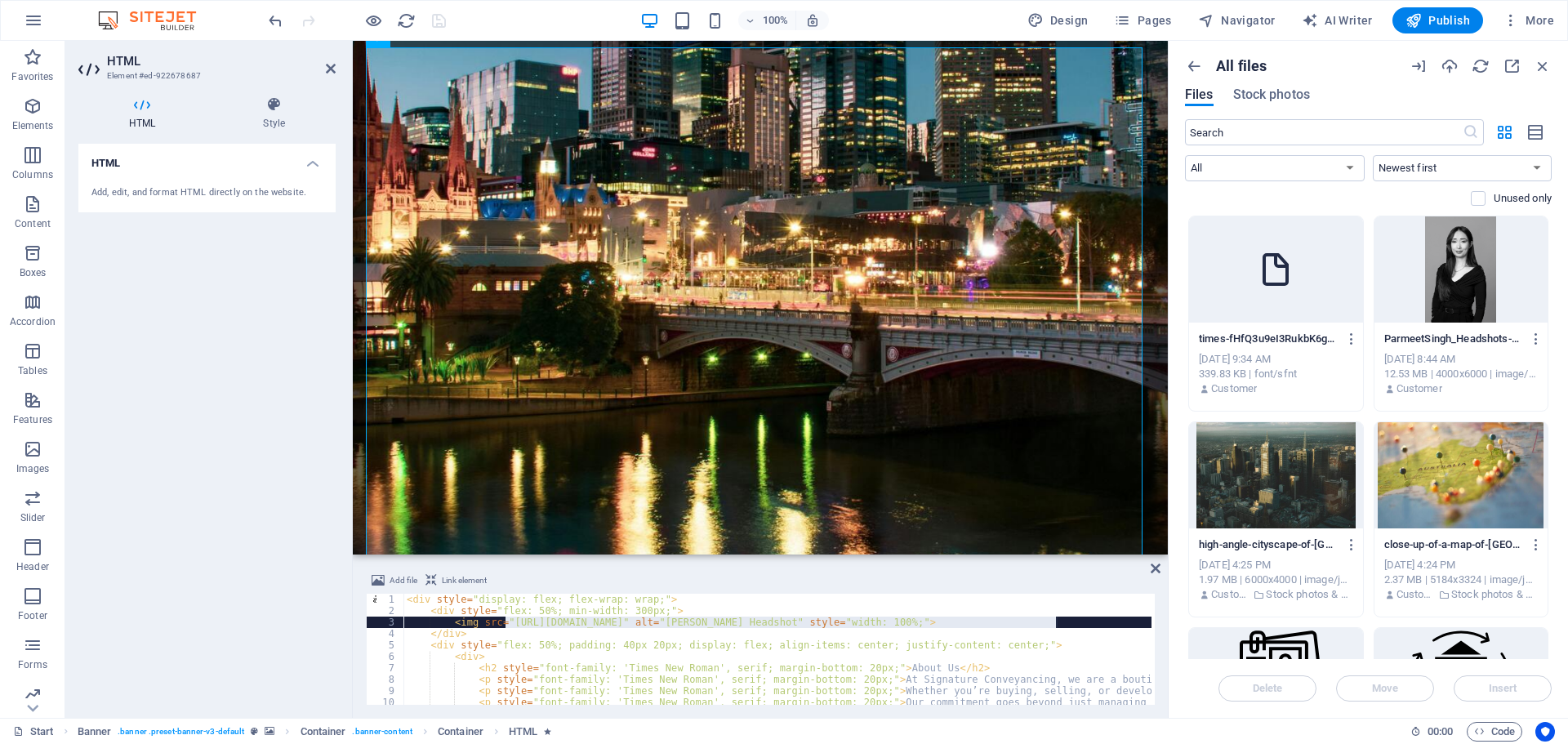
click at [1058, 645] on div "< div style = "display: flex; flex-wrap: wrap;" > < div style = "flex: 50%; min…" at bounding box center [1336, 659] width 1866 height 131
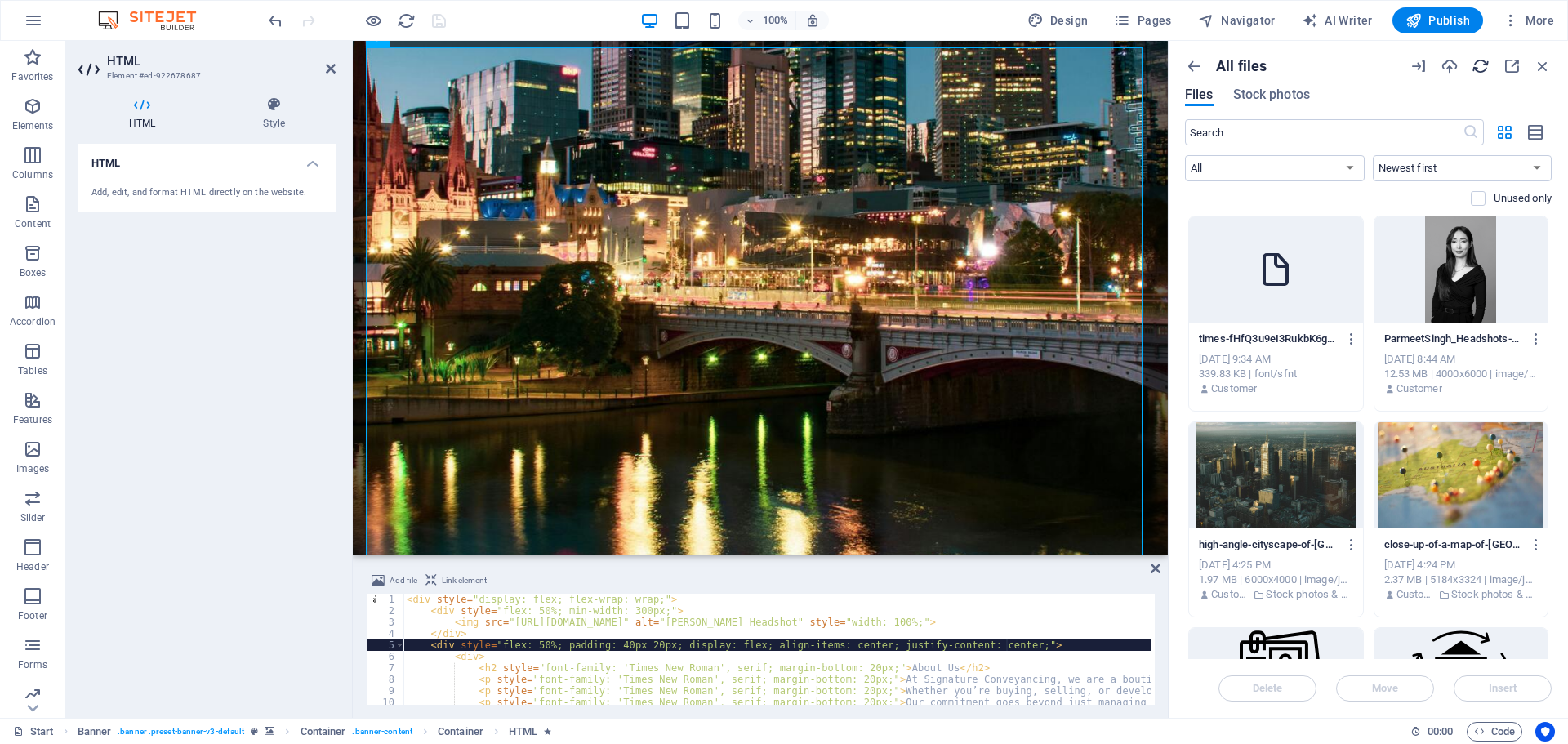
click at [1483, 72] on icon "button" at bounding box center [1480, 66] width 18 height 18
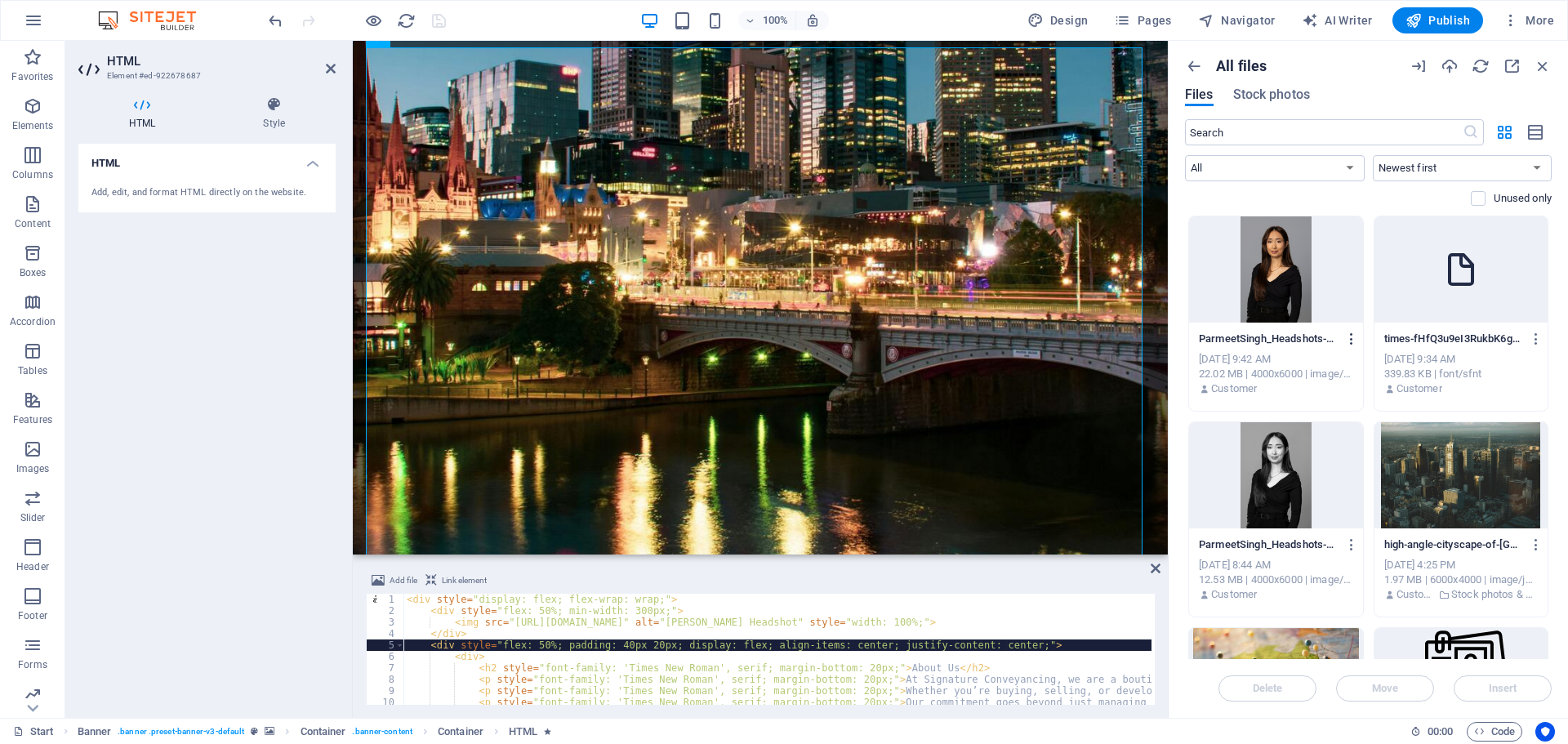
click at [1355, 336] on icon "button" at bounding box center [1352, 339] width 16 height 15
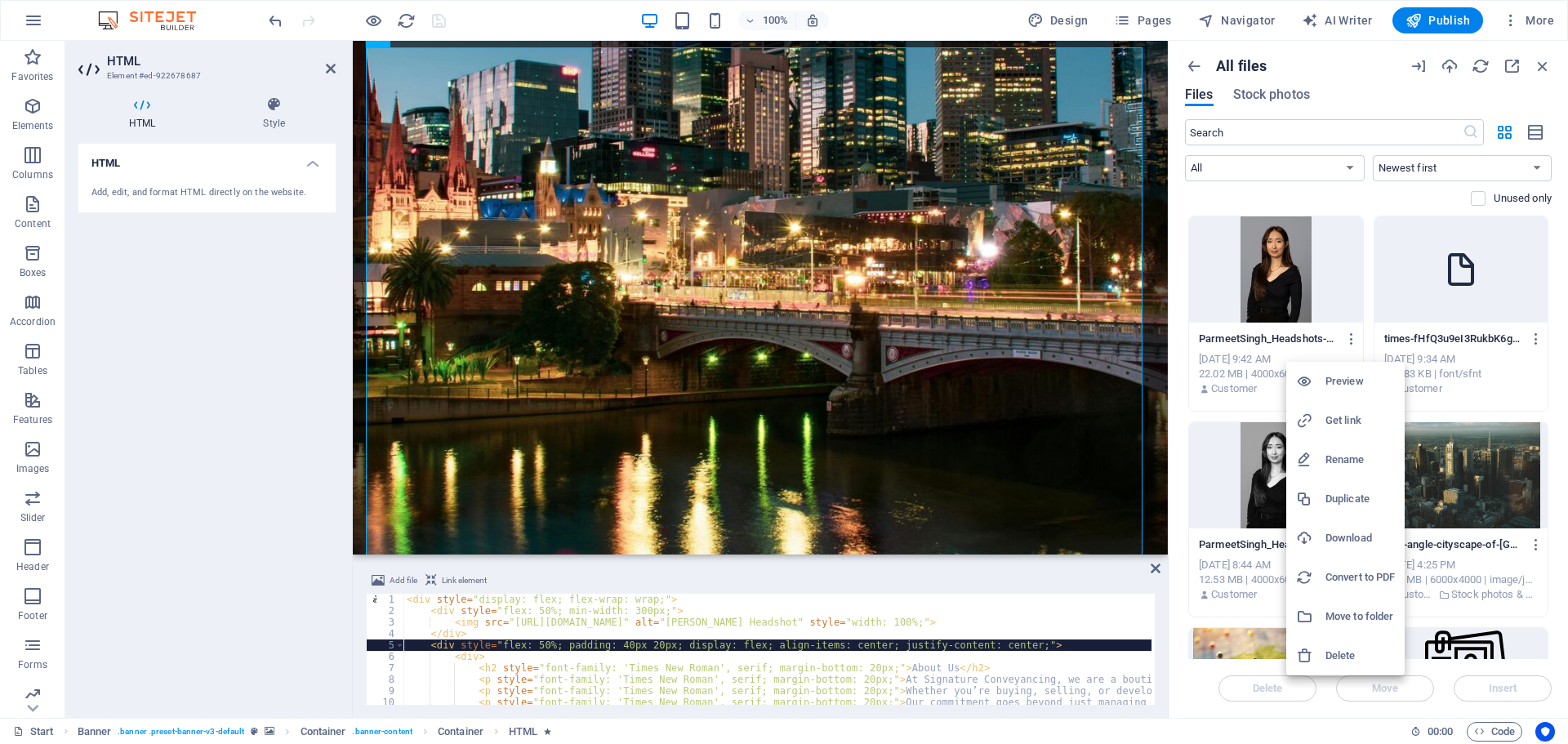
click at [1355, 412] on h6 "Get link" at bounding box center [1359, 420] width 70 height 20
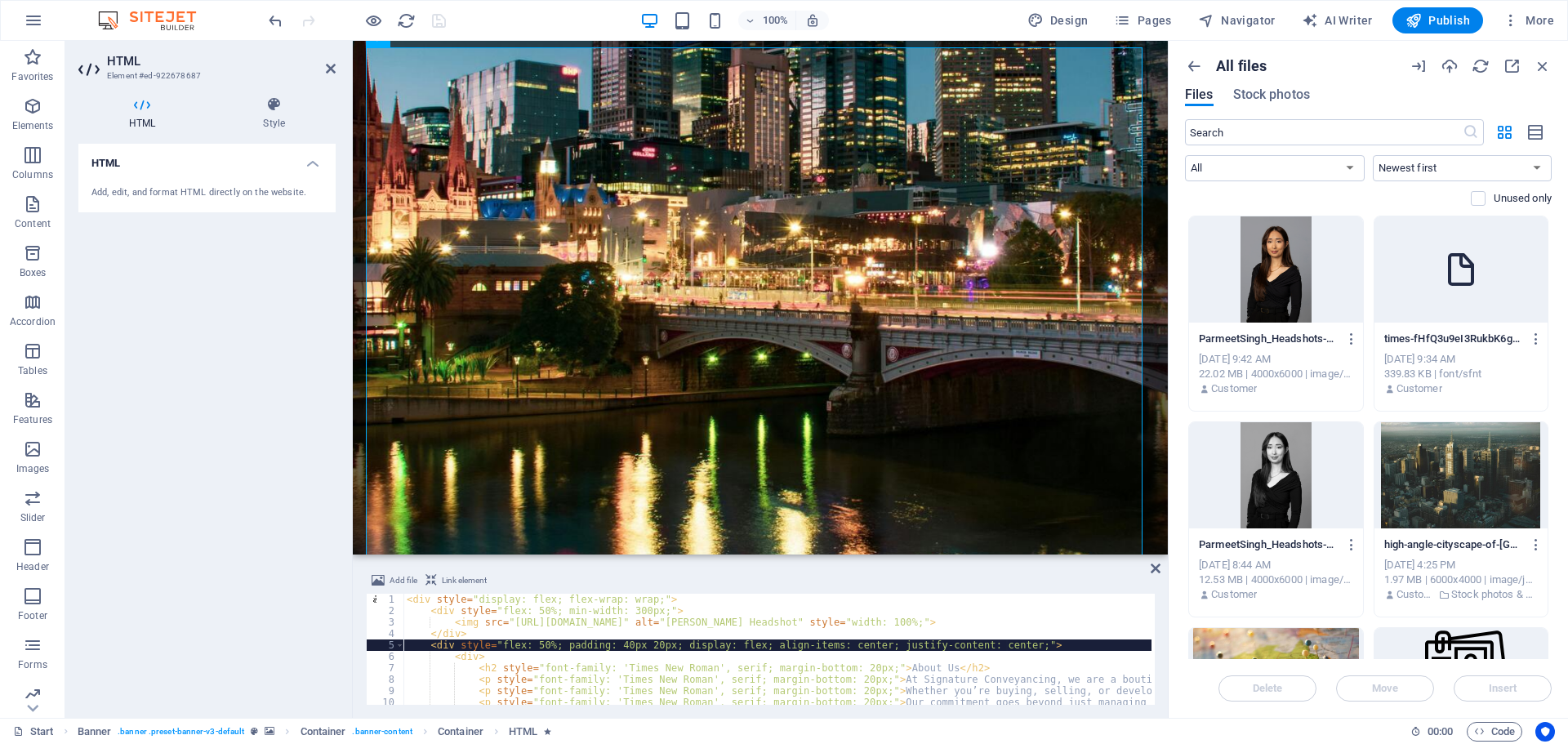
click at [884, 633] on div "< div style = "display: flex; flex-wrap: wrap;" > < div style = "flex: 50%; min…" at bounding box center [1336, 659] width 1866 height 131
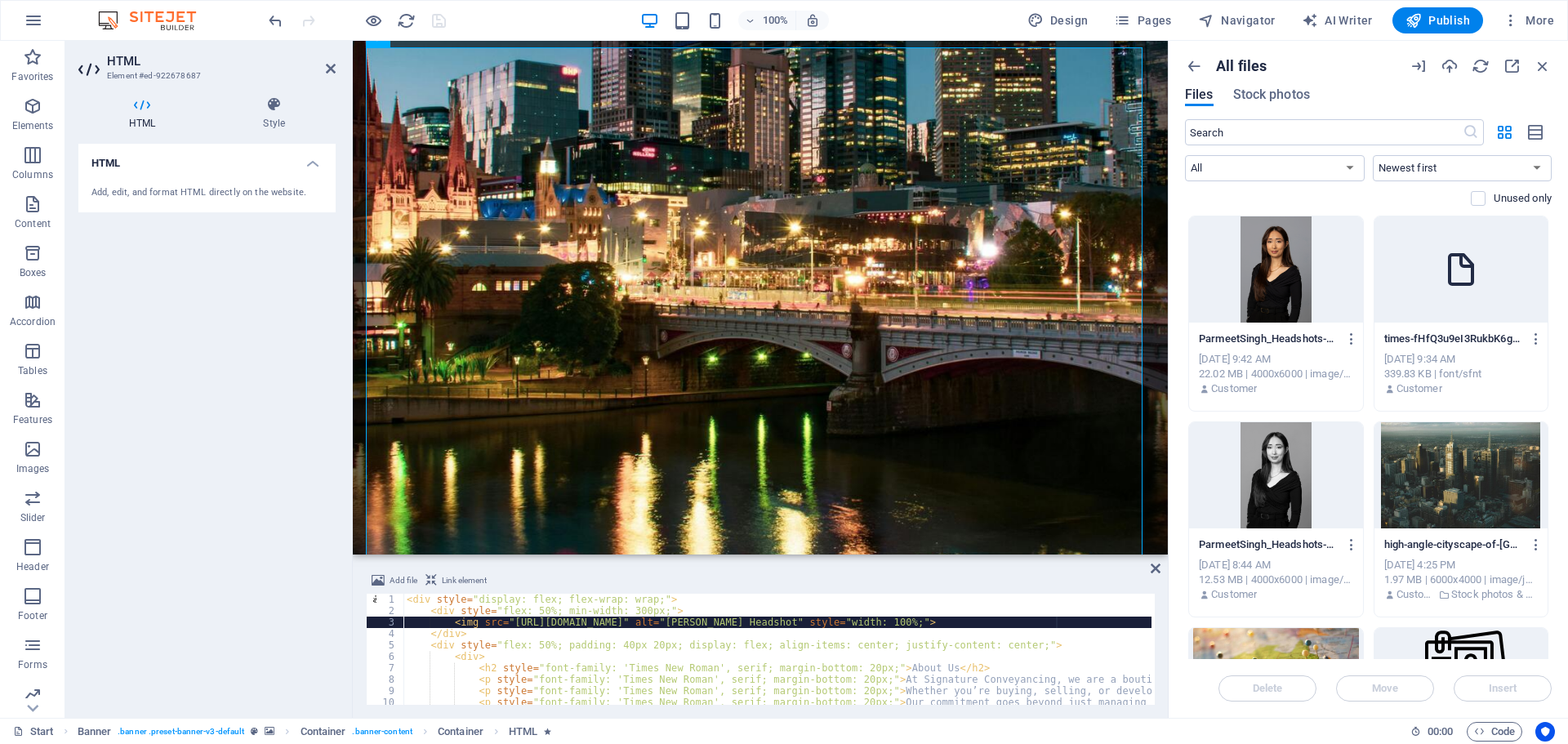
click at [1056, 623] on div "< div style = "display: flex; flex-wrap: wrap;" > < div style = "flex: 50%; min…" at bounding box center [1336, 659] width 1866 height 131
click at [1058, 622] on div "< div style = "display: flex; flex-wrap: wrap;" > < div style = "flex: 50%; min…" at bounding box center [1336, 659] width 1866 height 131
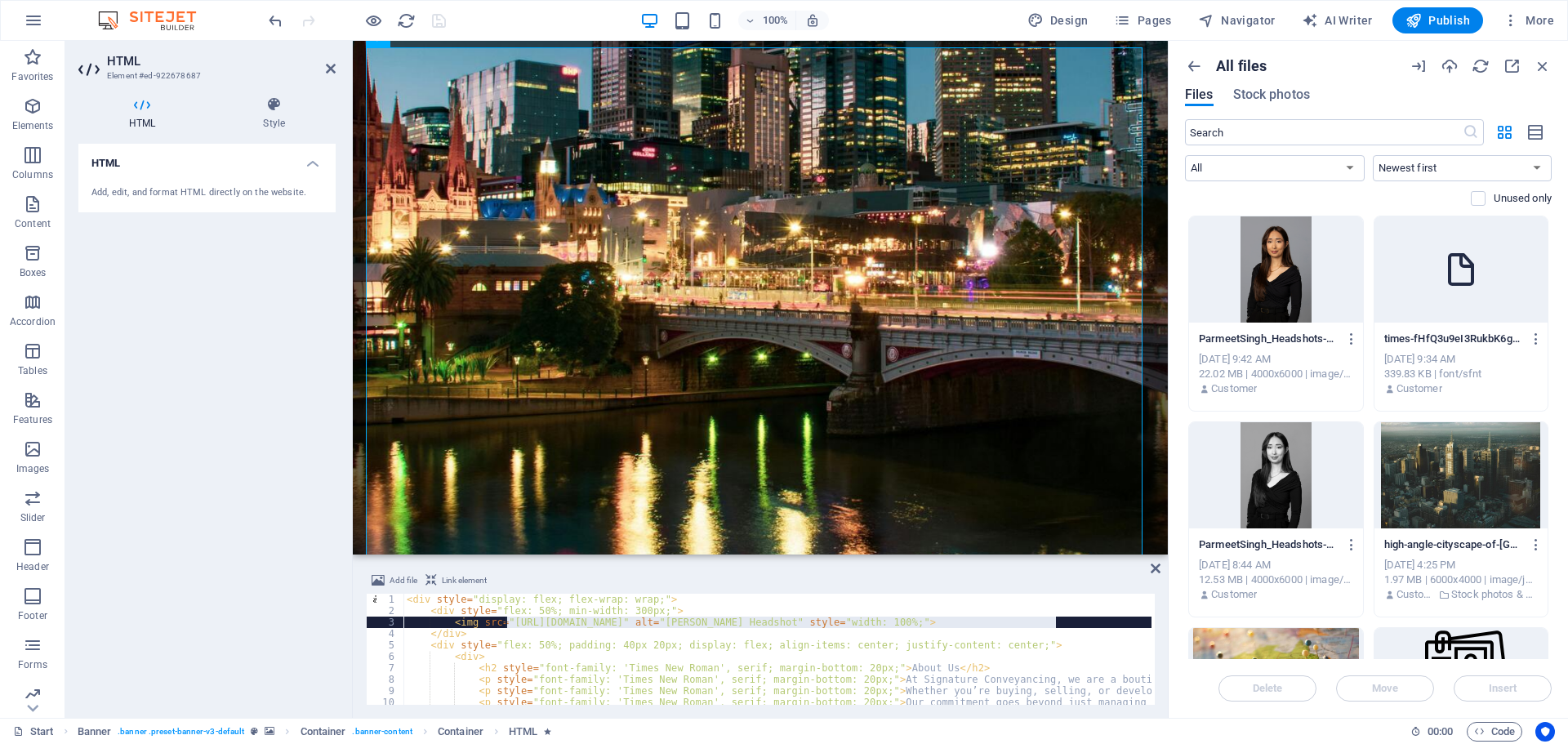
drag, startPoint x: 1056, startPoint y: 622, endPoint x: 505, endPoint y: 624, distance: 551.0
click at [505, 624] on div "< div style = "display: flex; flex-wrap: wrap;" > < div style = "flex: 50%; min…" at bounding box center [1336, 659] width 1866 height 131
paste textarea "8358/ParmeetSingh_Headshots-1B1-nVKWZv9DM5HVsfzOVVybgg"
type textarea "<img src="https://cdn1.site-media.eu/images/0/19598358/ParmeetSingh_Headshots-1…"
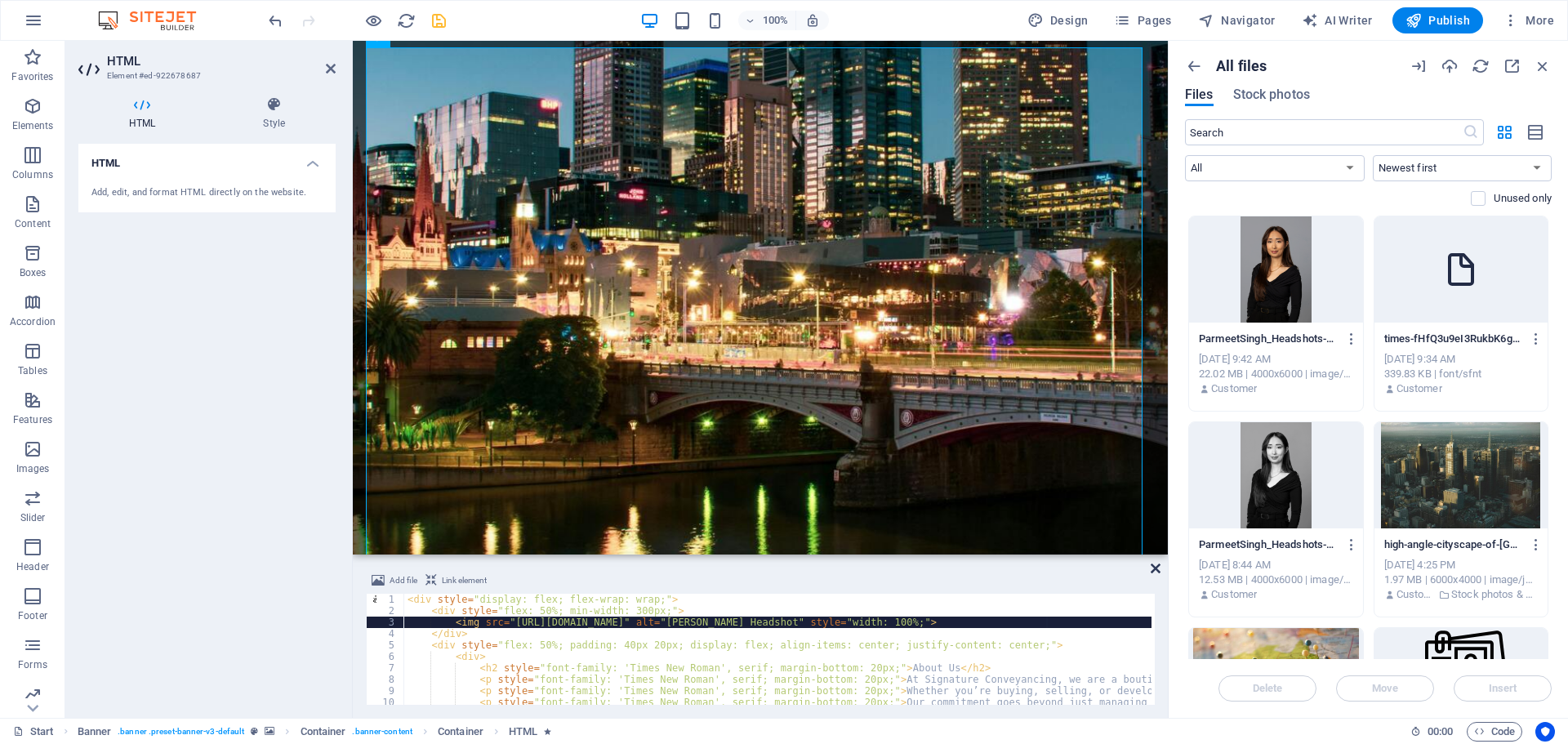
click at [1155, 568] on icon at bounding box center [1155, 568] width 10 height 13
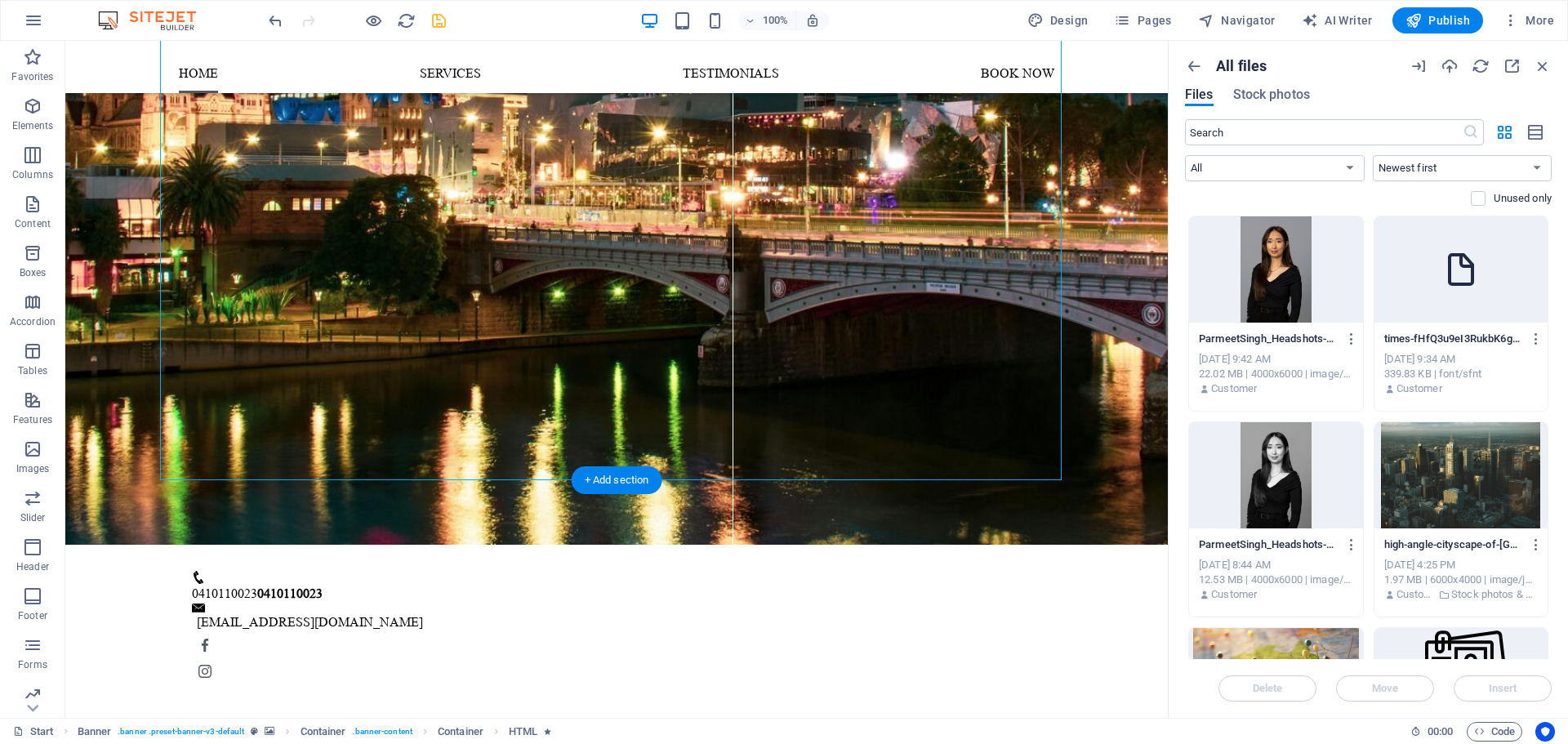
scroll to position [215, 0]
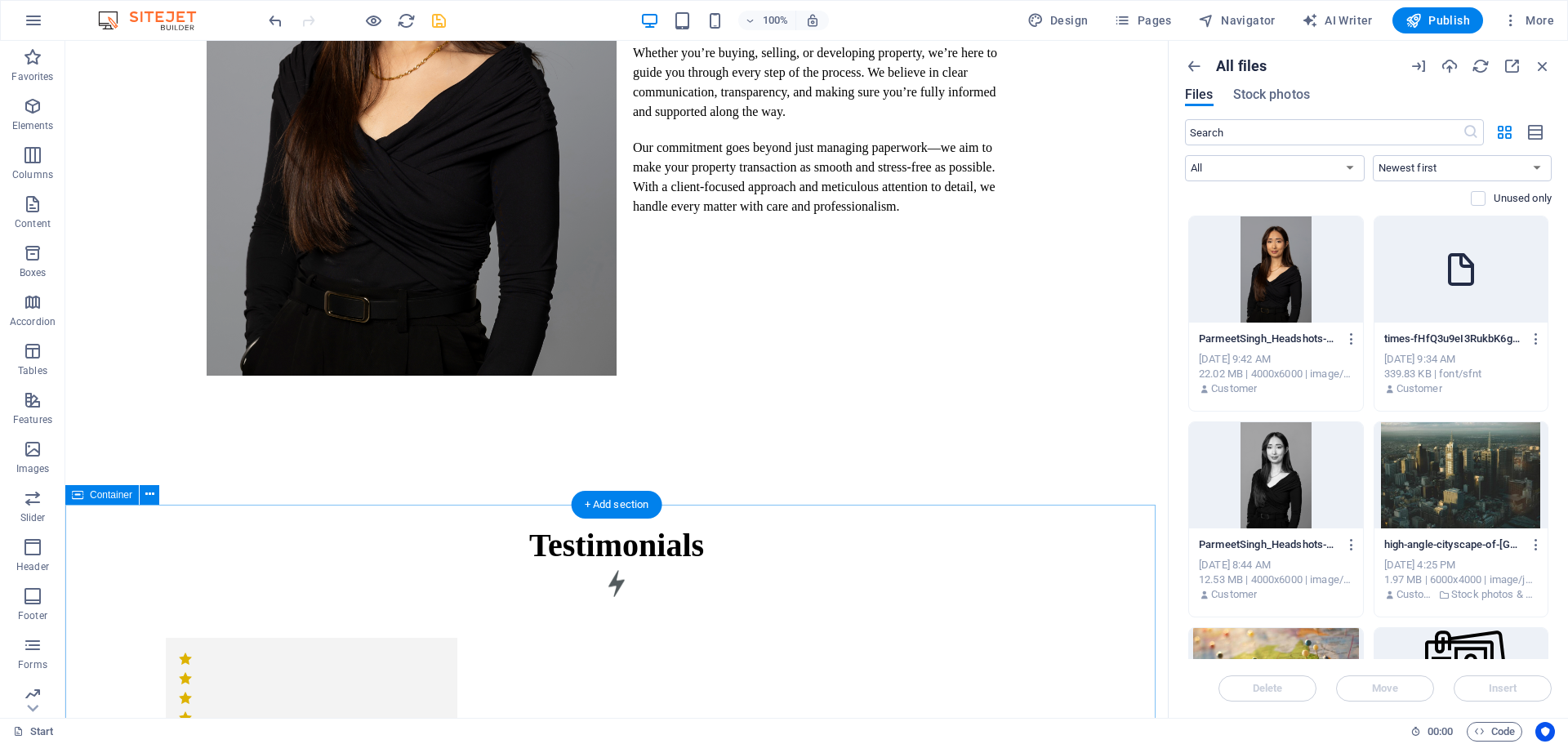
scroll to position [1680, 0]
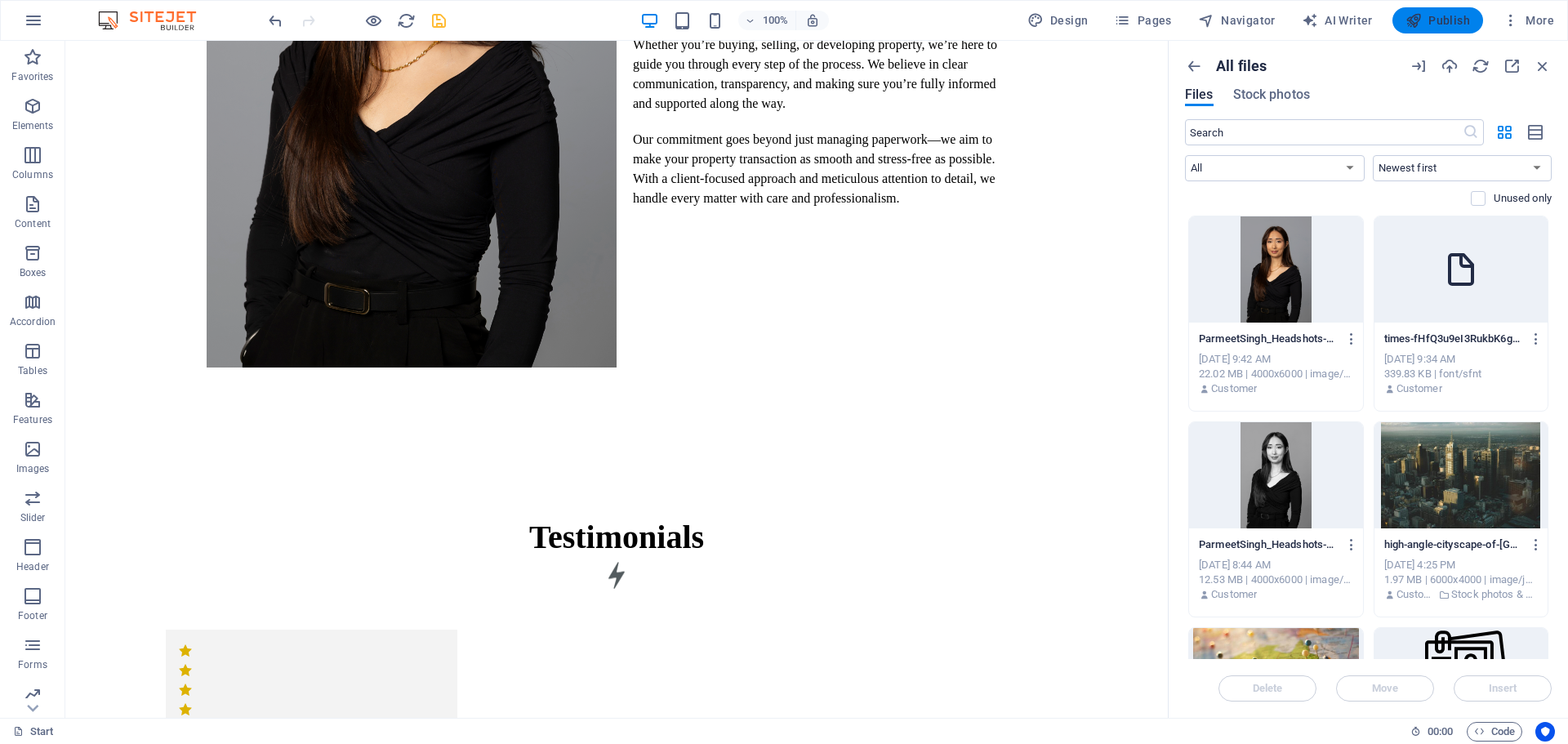
click at [1412, 20] on icon "button" at bounding box center [1414, 20] width 17 height 17
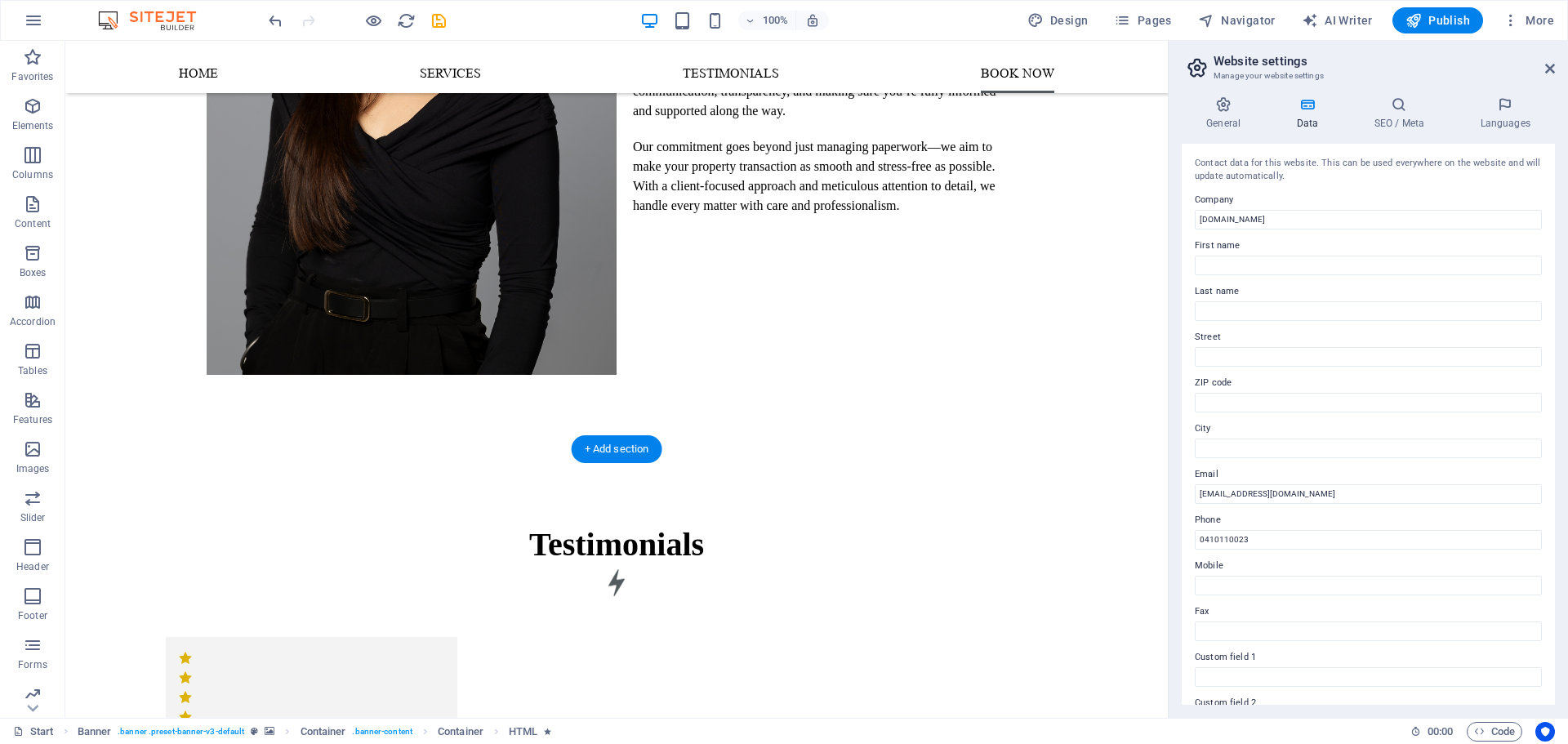
scroll to position [1552, 0]
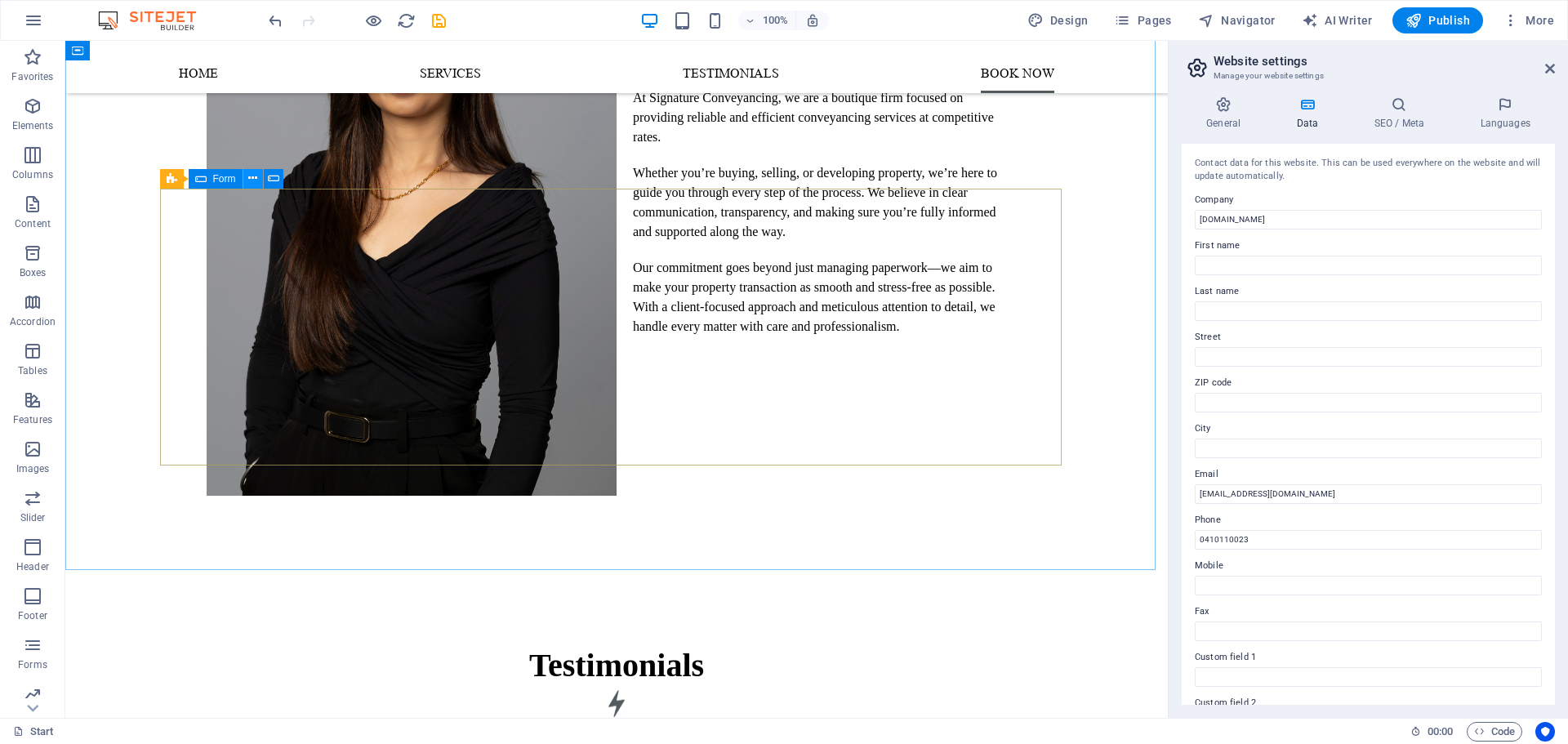
click at [245, 177] on button at bounding box center [253, 178] width 19 height 20
click at [203, 176] on icon at bounding box center [201, 178] width 11 height 20
click at [254, 176] on icon at bounding box center [253, 178] width 9 height 17
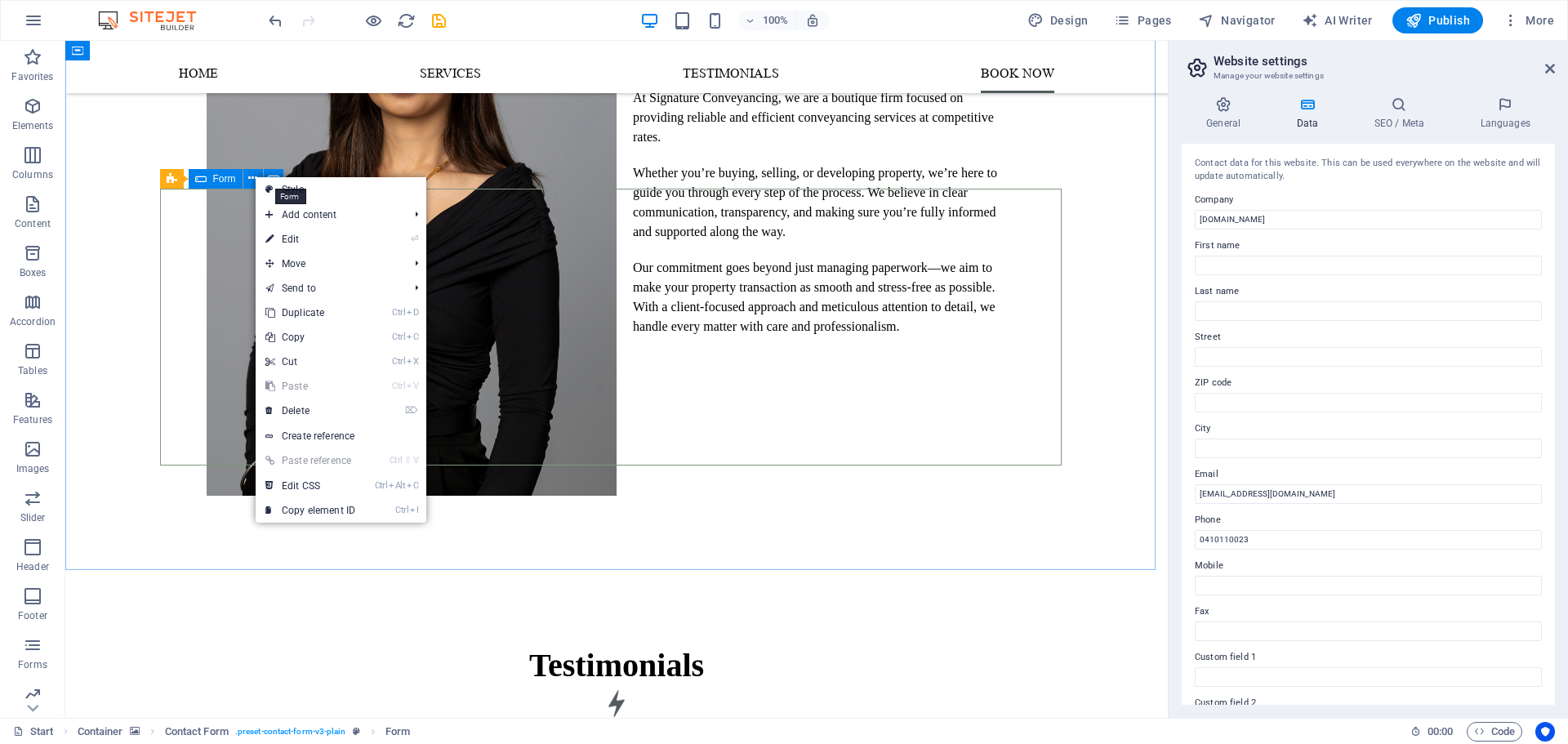
click at [266, 173] on button at bounding box center [273, 178] width 19 height 20
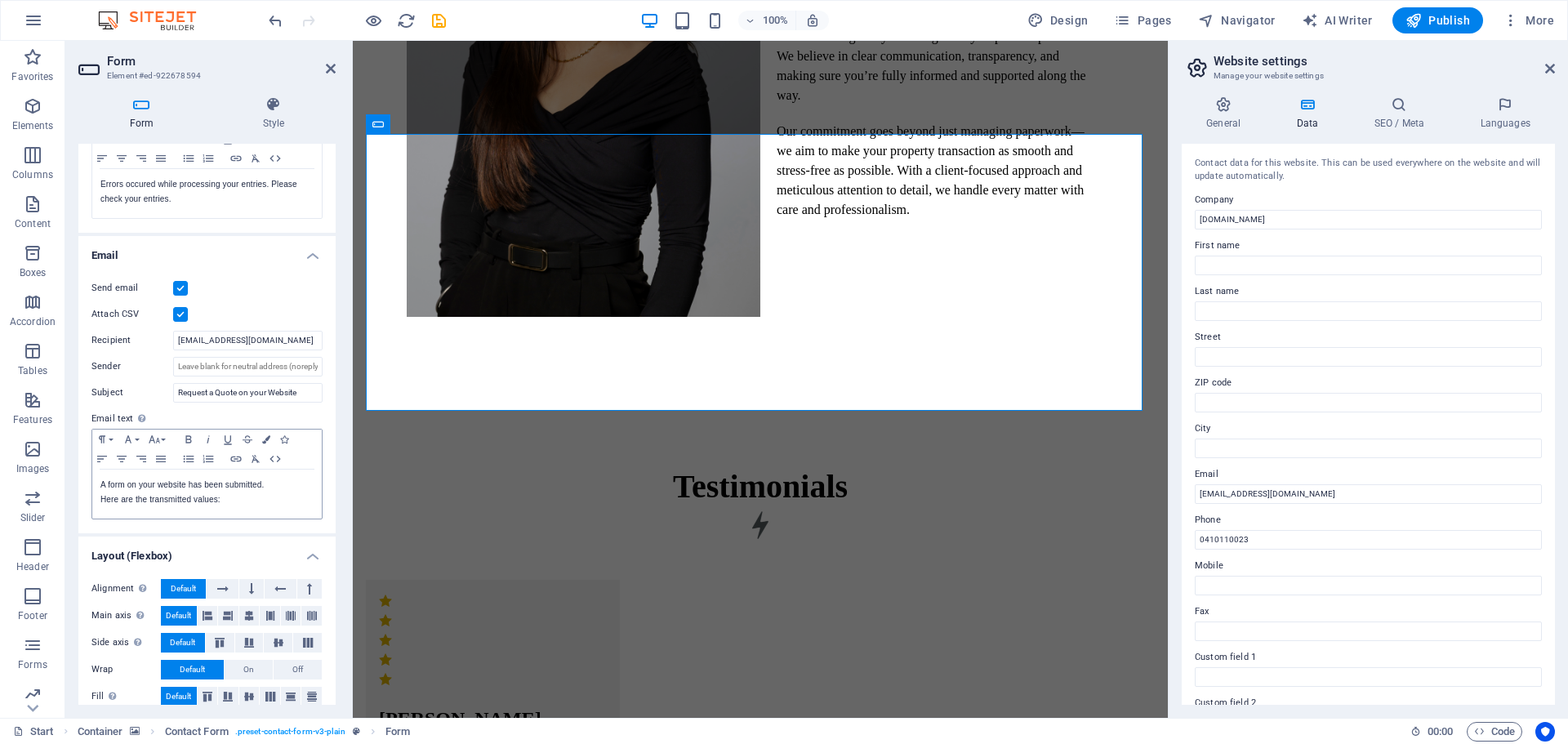
scroll to position [327, 0]
click at [256, 342] on input "[EMAIL_ADDRESS][DOMAIN_NAME]" at bounding box center [247, 339] width 149 height 20
click at [178, 342] on input "[EMAIL_ADDRESS][DOMAIN_NAME]" at bounding box center [247, 339] width 149 height 20
click at [278, 370] on input "Sender" at bounding box center [247, 365] width 149 height 20
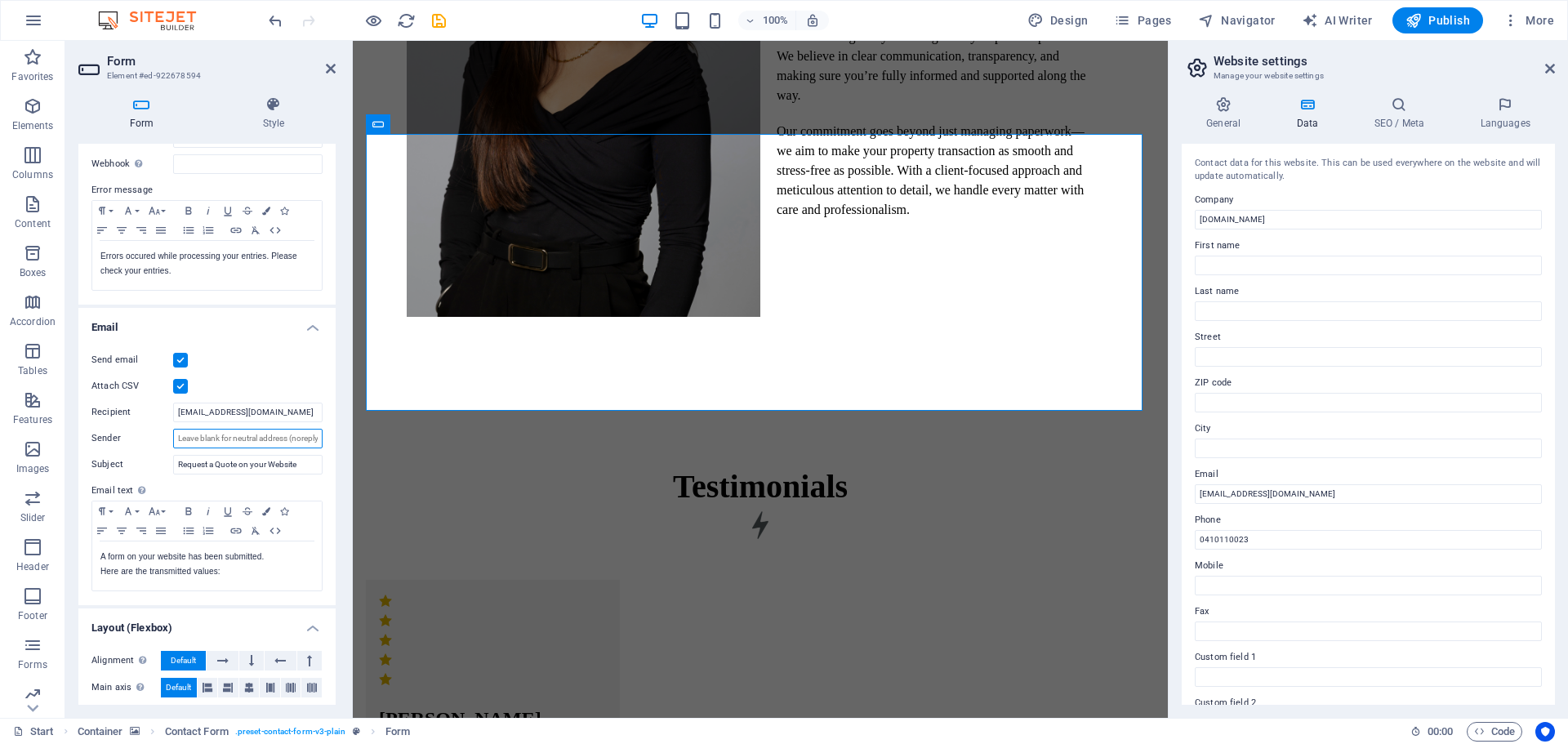
scroll to position [342, 0]
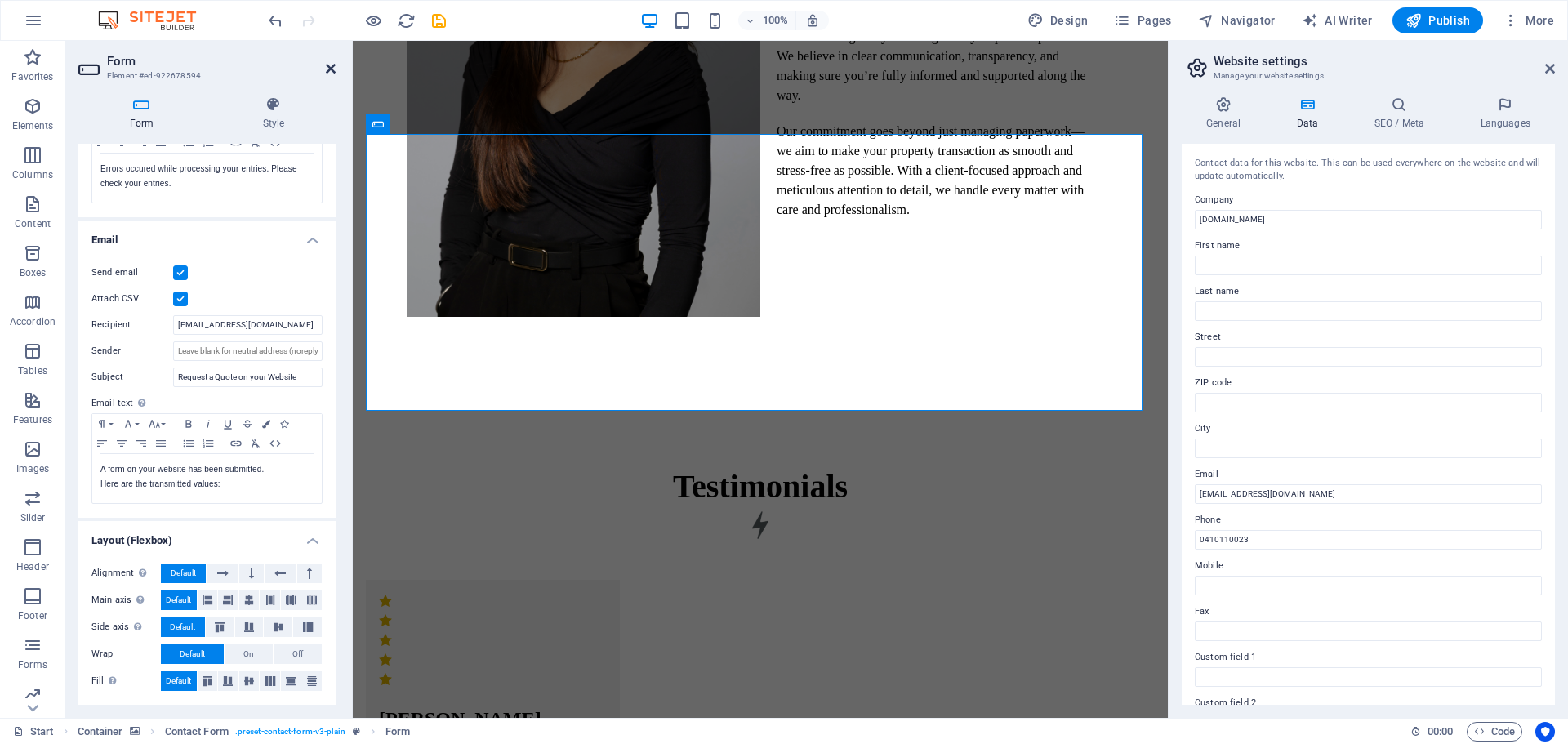
click at [326, 68] on icon at bounding box center [330, 69] width 10 height 13
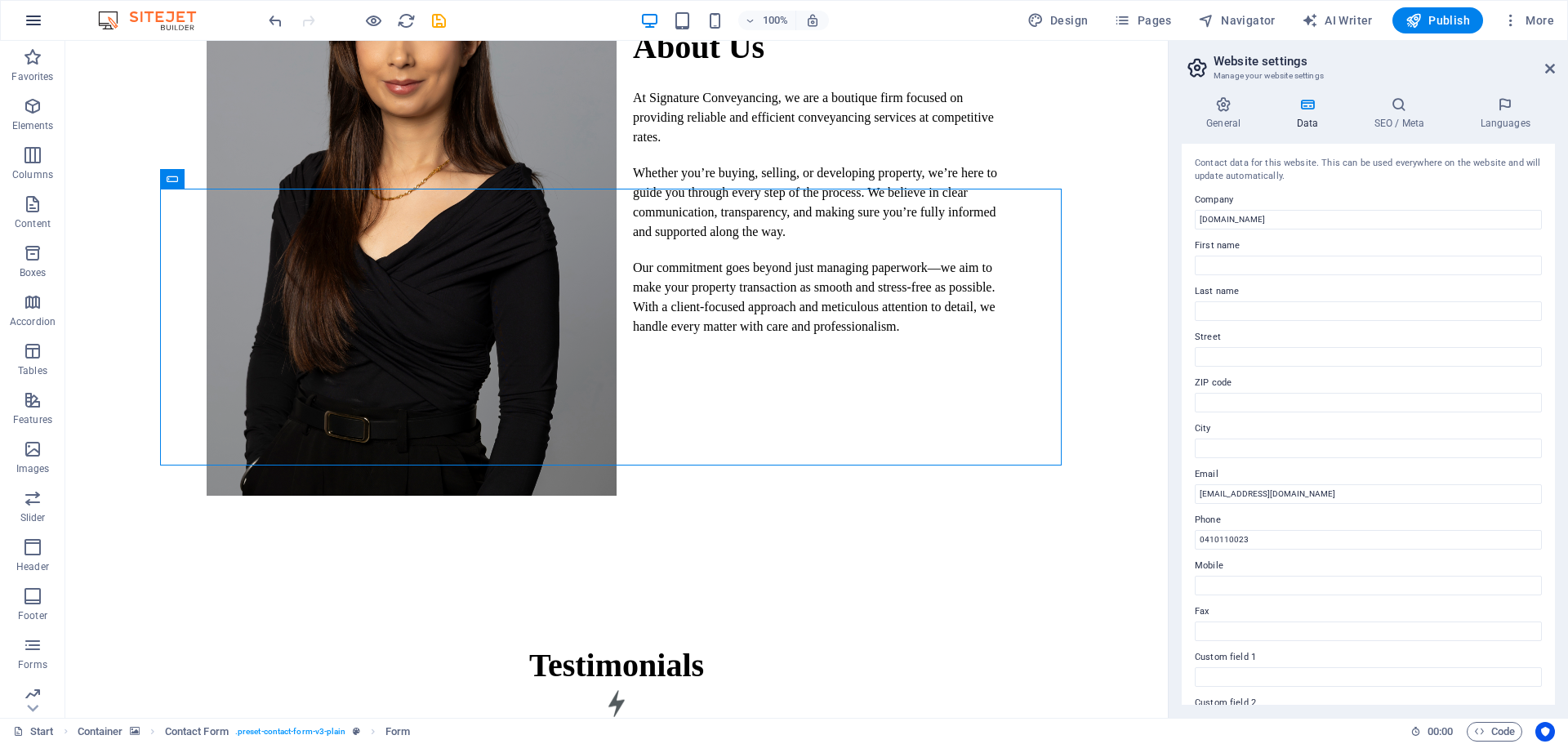
click at [30, 27] on icon "button" at bounding box center [33, 20] width 19 height 20
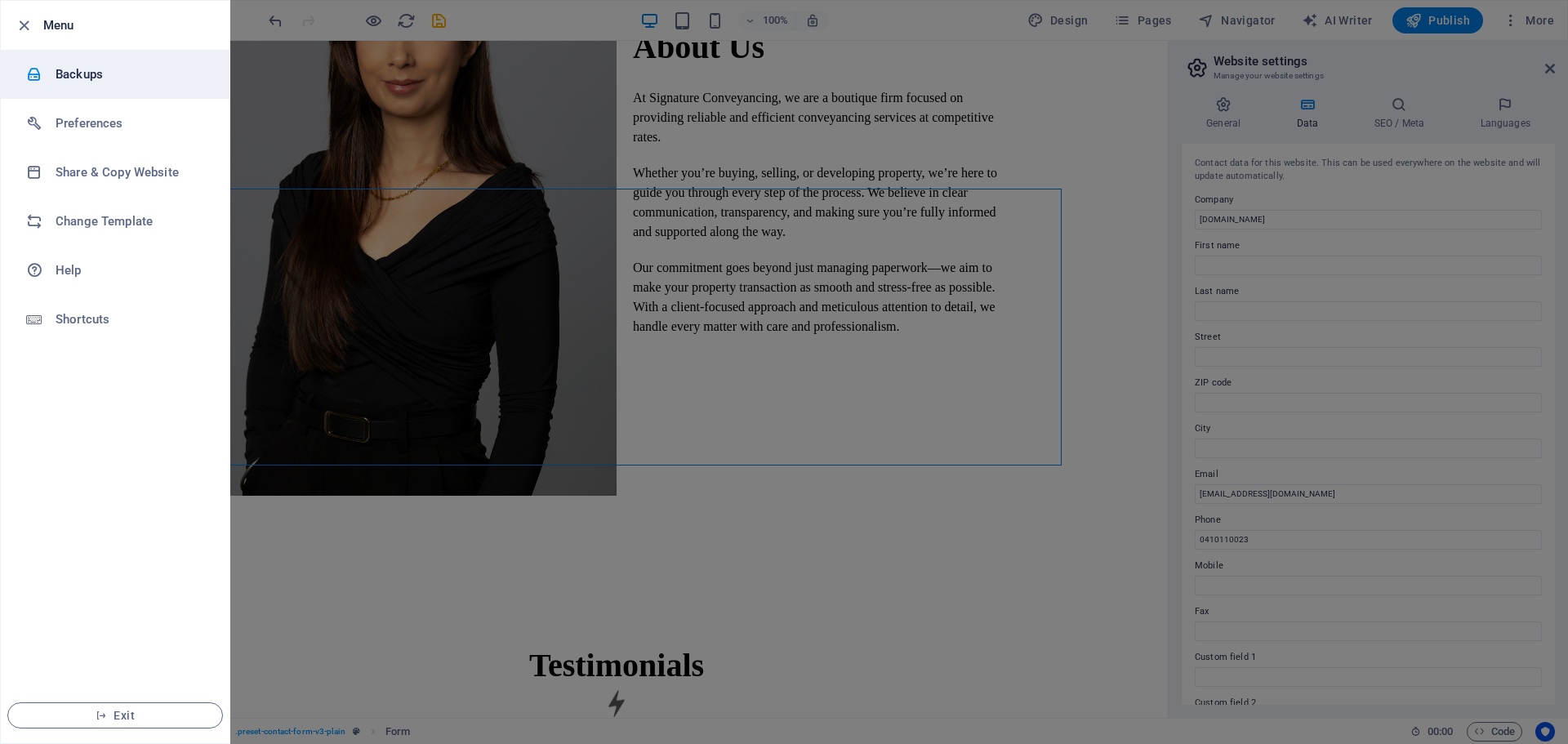
click at [119, 72] on h6 "Backups" at bounding box center [131, 73] width 151 height 20
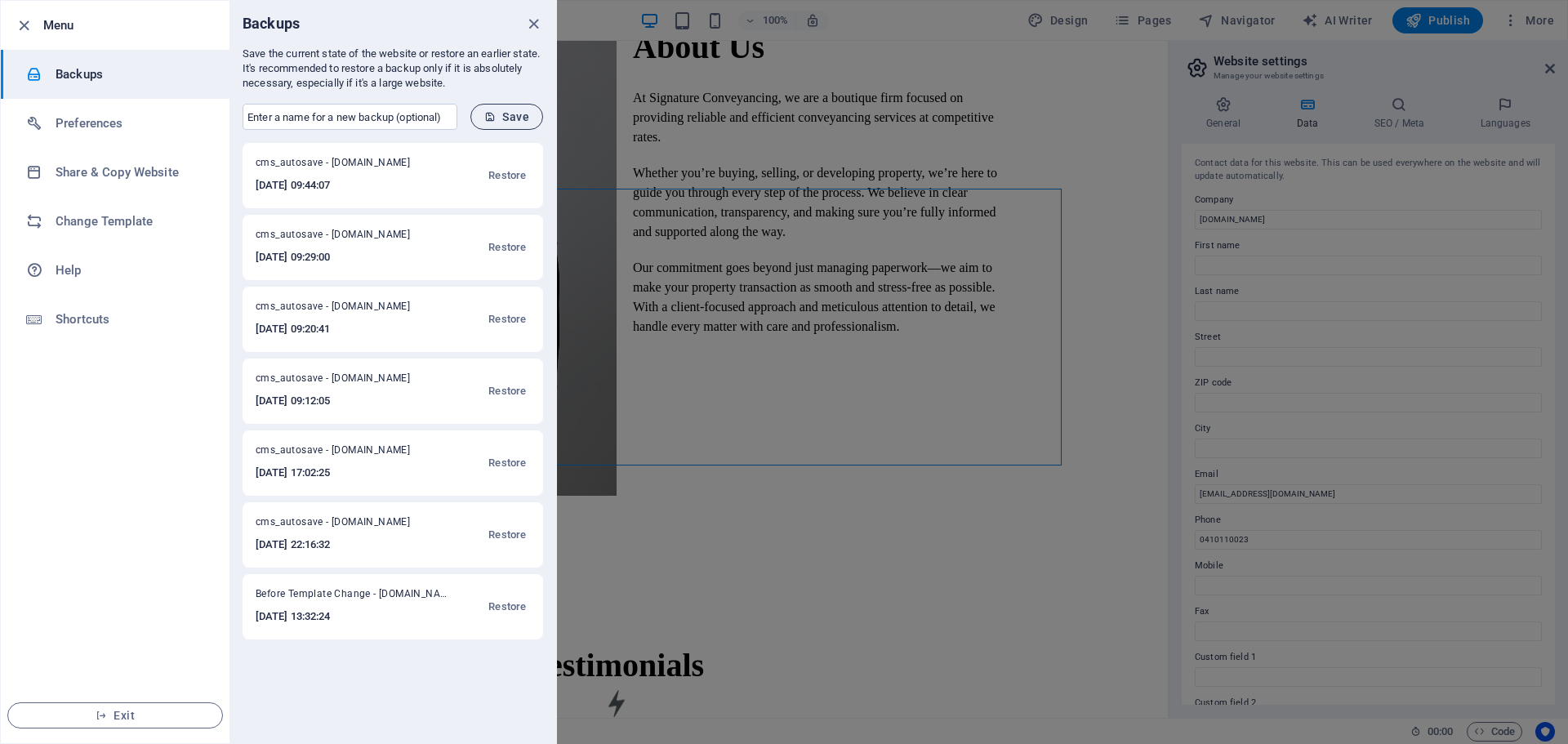
click at [498, 120] on span "Save" at bounding box center [507, 117] width 45 height 13
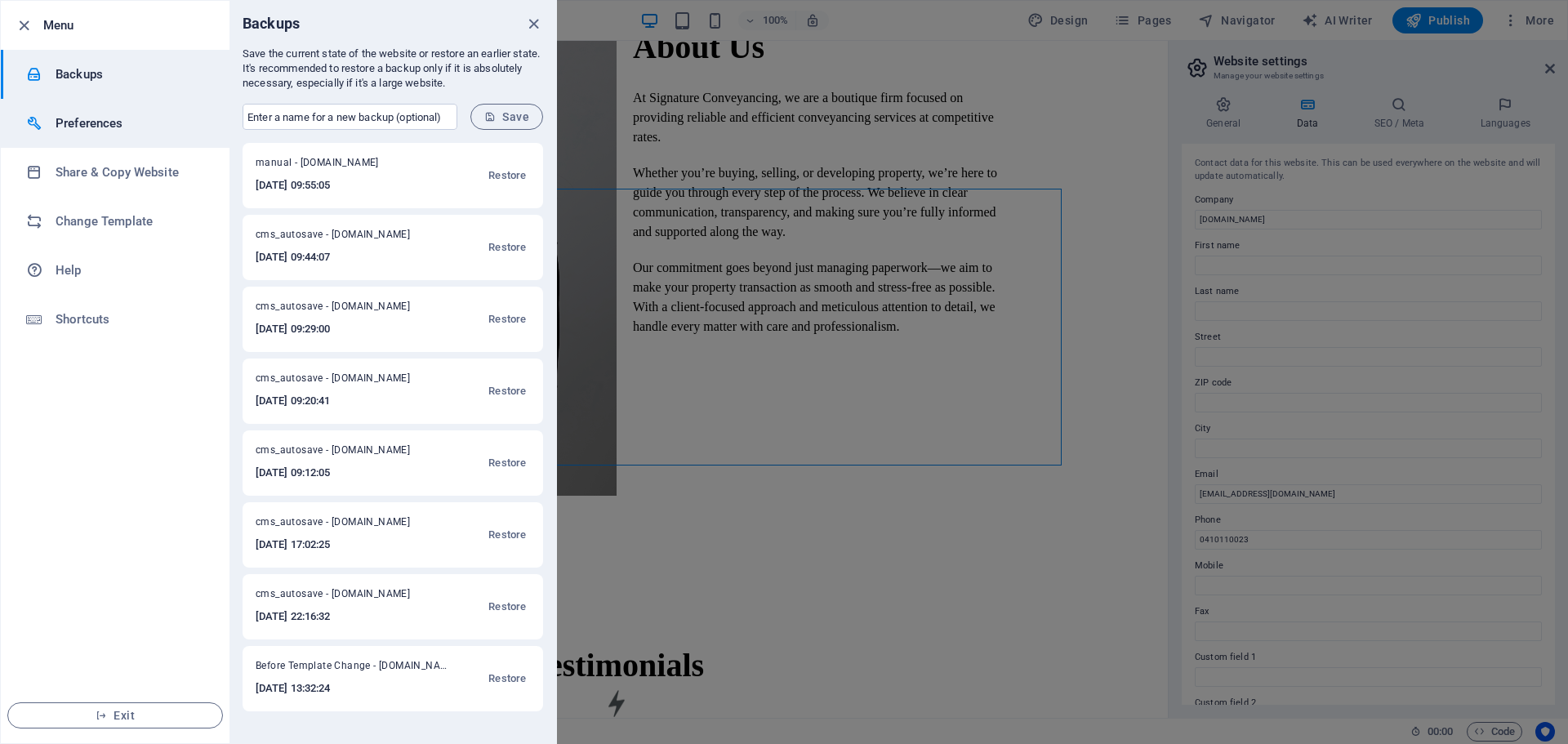
click at [122, 124] on h6 "Preferences" at bounding box center [131, 123] width 151 height 20
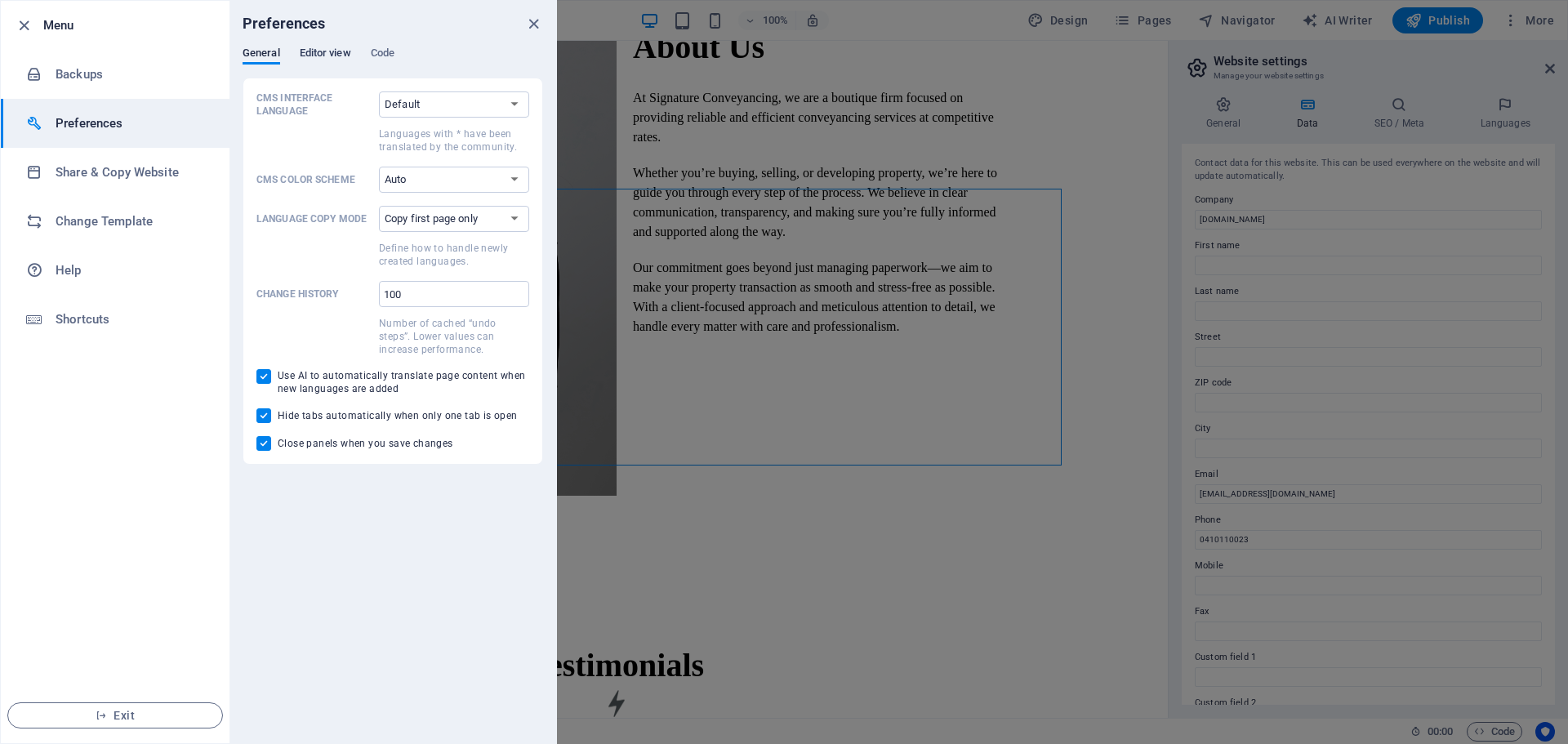
click at [331, 61] on span "Editor view" at bounding box center [325, 55] width 51 height 23
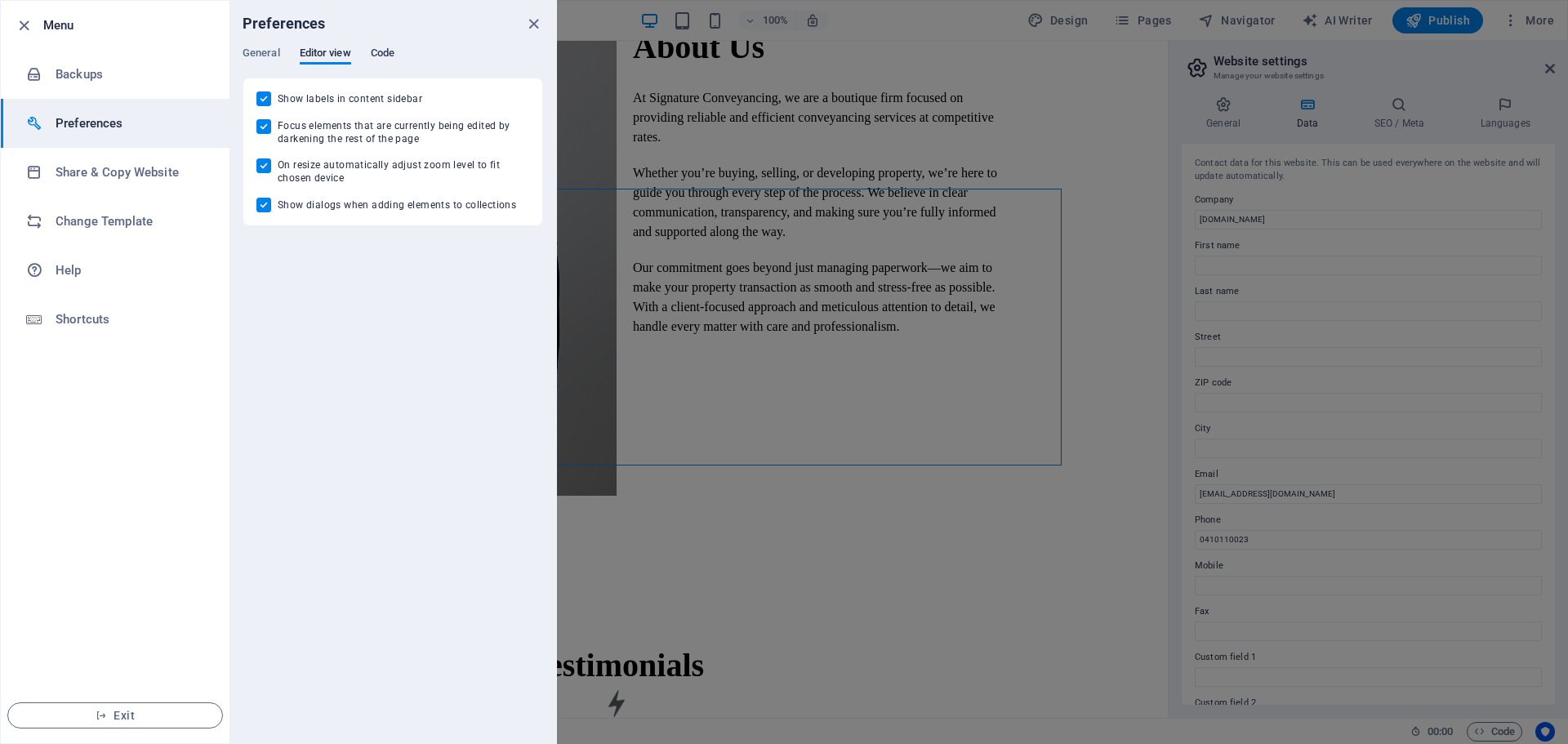
click at [374, 52] on span "Code" at bounding box center [382, 55] width 24 height 23
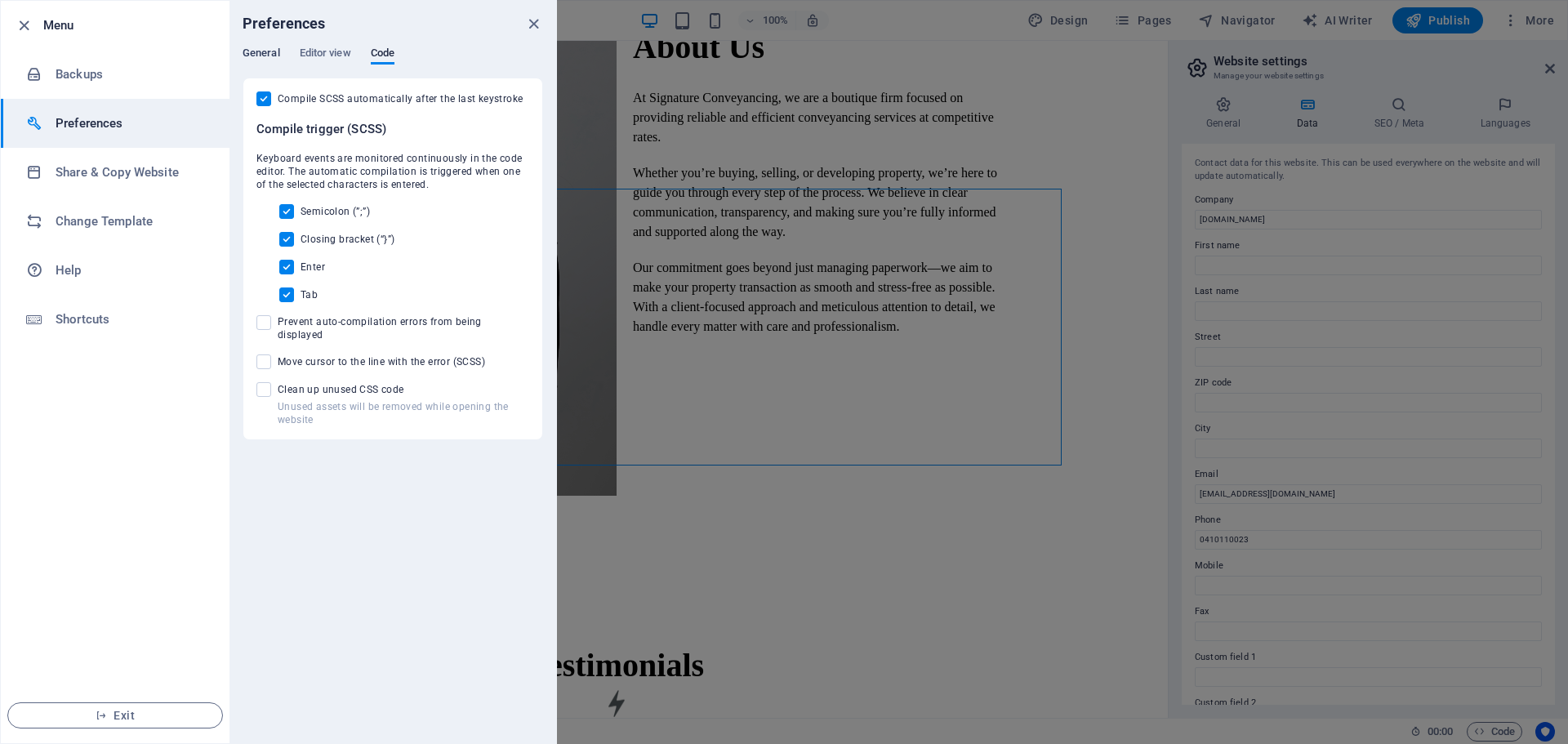
click at [277, 51] on span "General" at bounding box center [261, 55] width 37 height 23
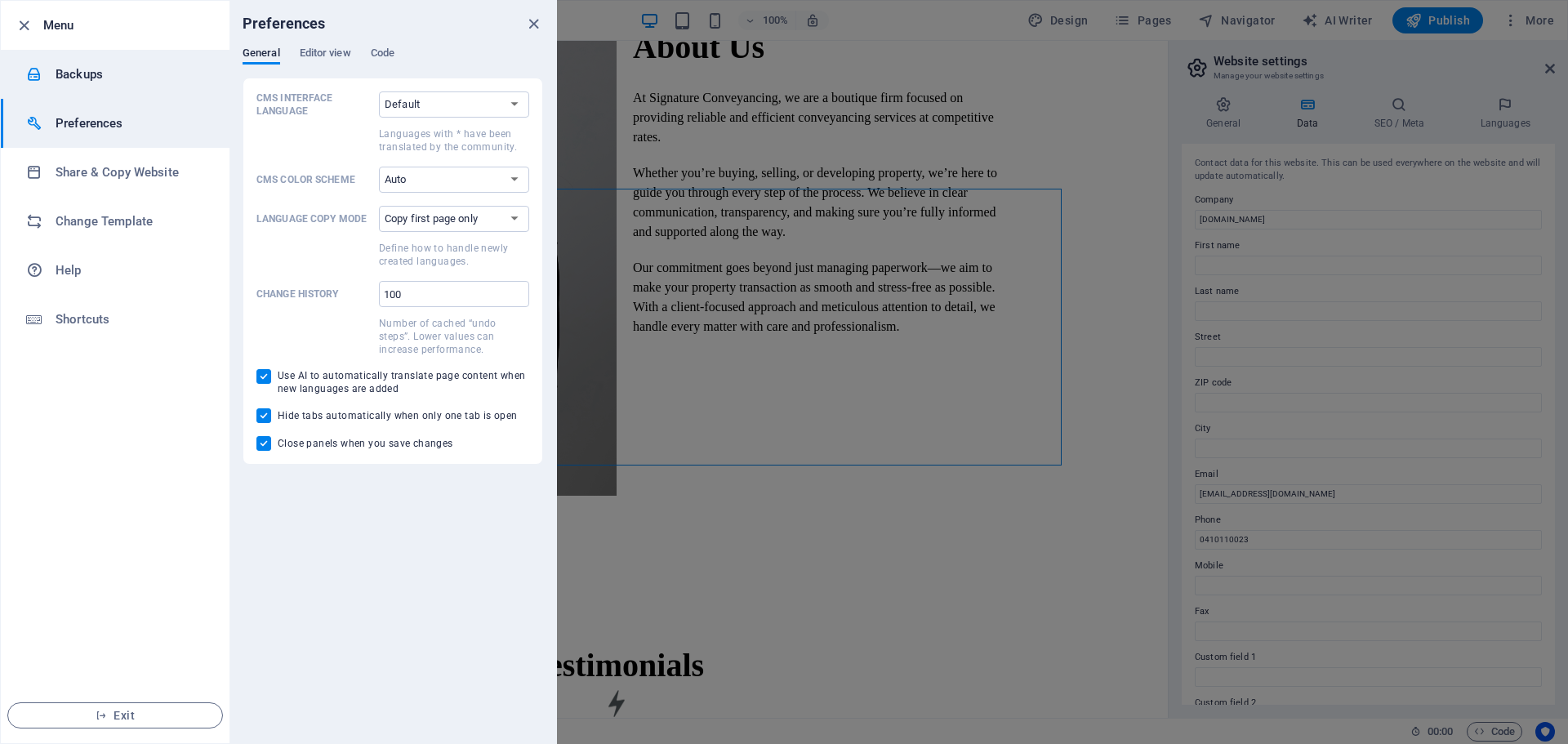
click at [123, 95] on li "Backups" at bounding box center [115, 74] width 228 height 49
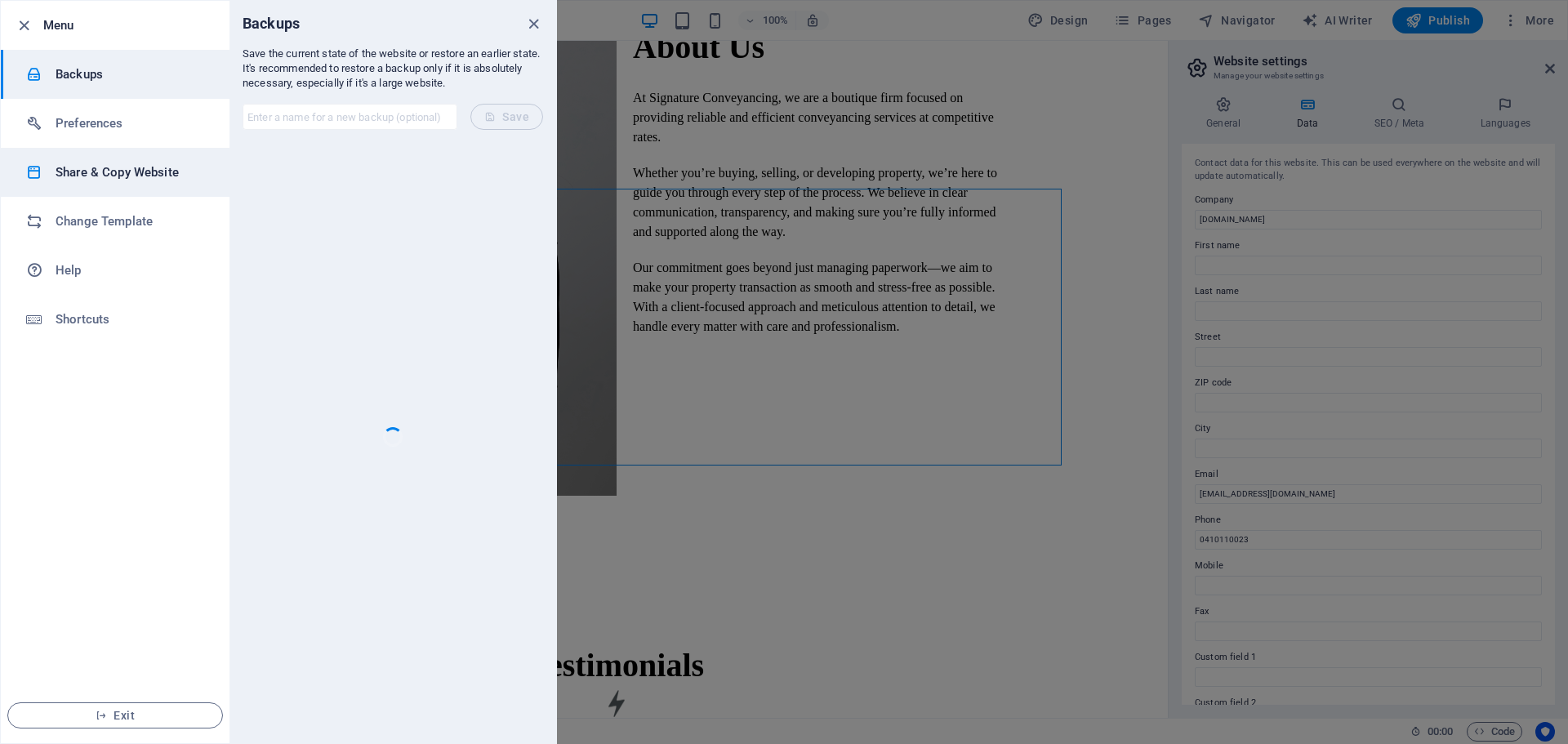
click at [121, 169] on h6 "Share & Copy Website" at bounding box center [131, 172] width 151 height 20
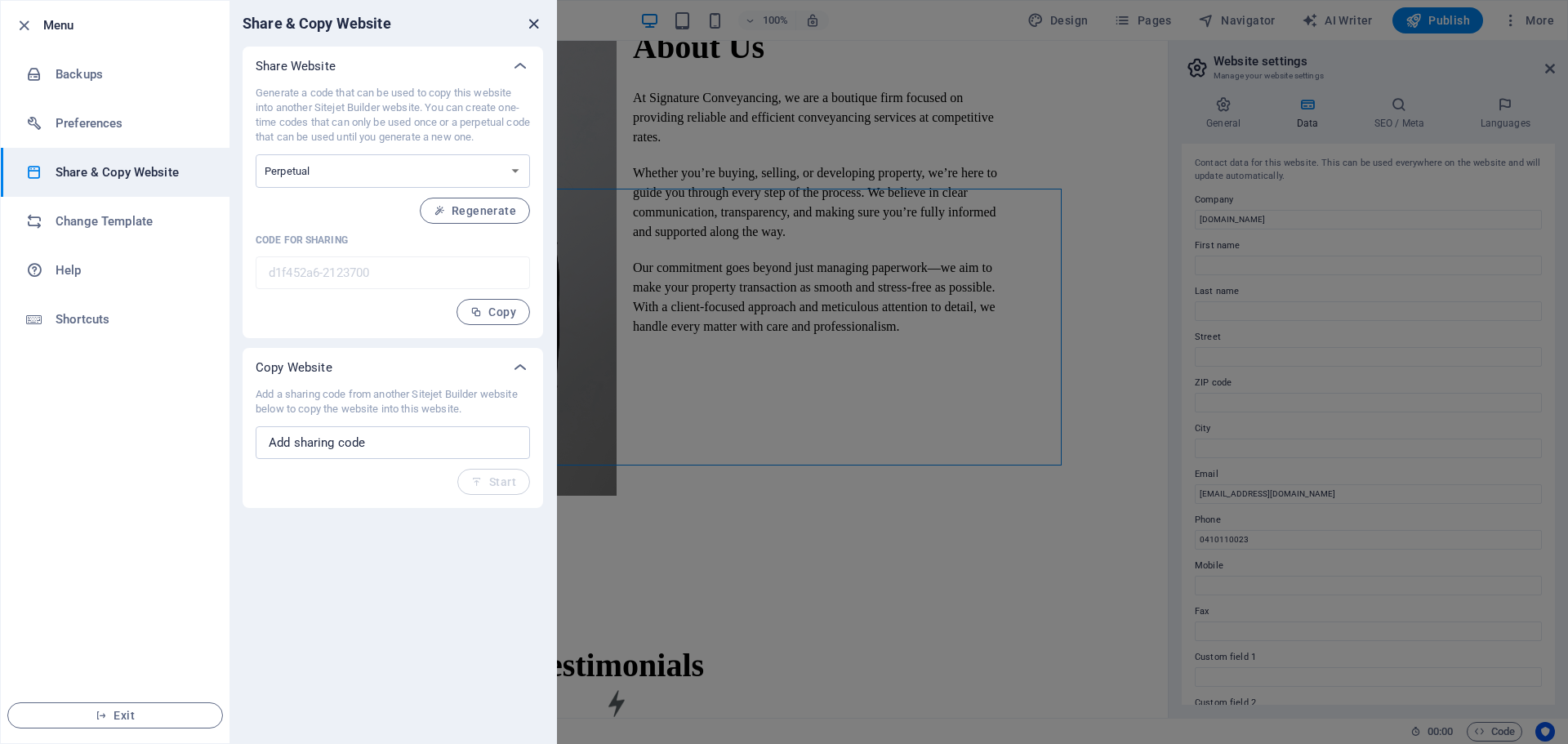
click at [526, 18] on icon "close" at bounding box center [534, 24] width 19 height 19
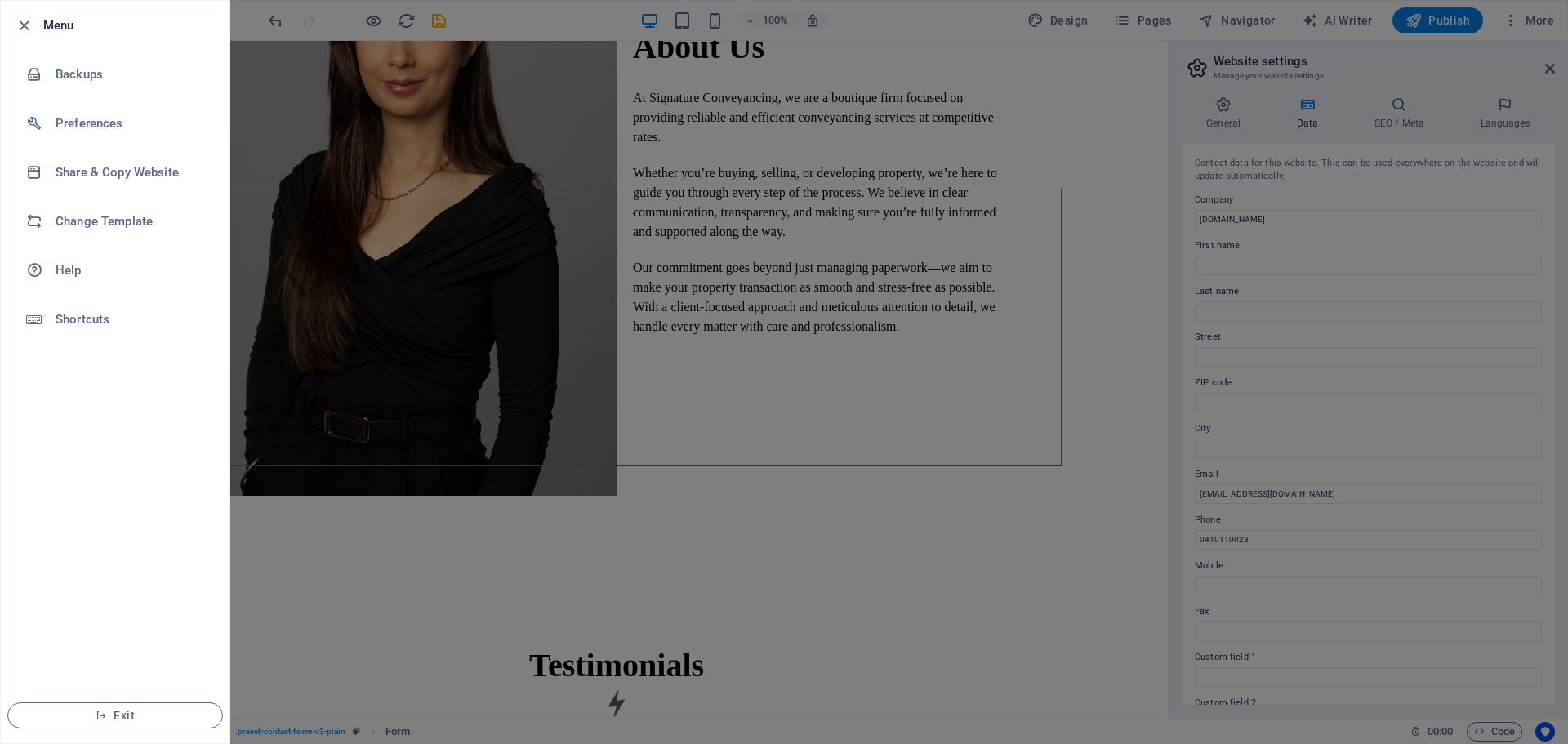
click at [436, 524] on div at bounding box center [784, 372] width 1568 height 744
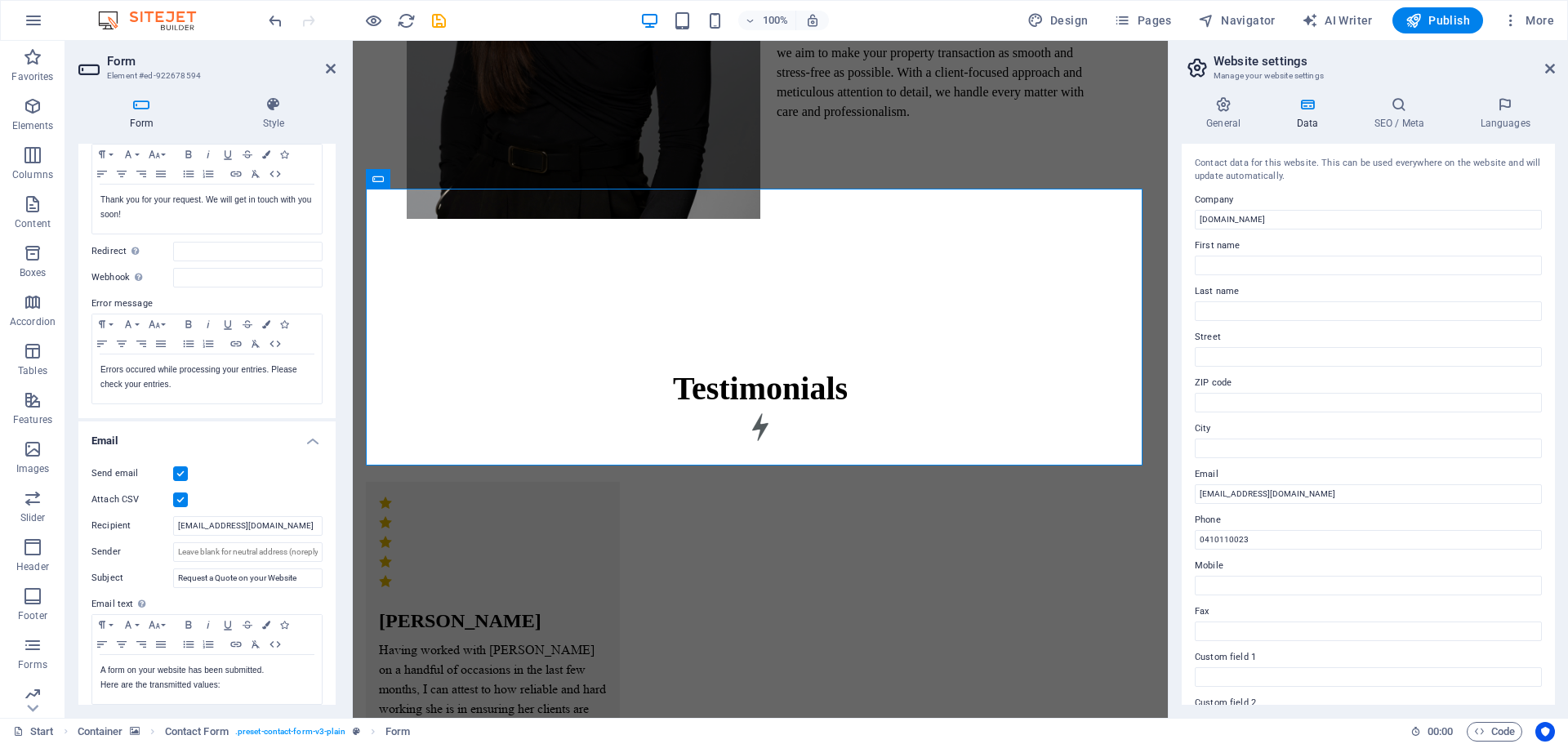
scroll to position [0, 0]
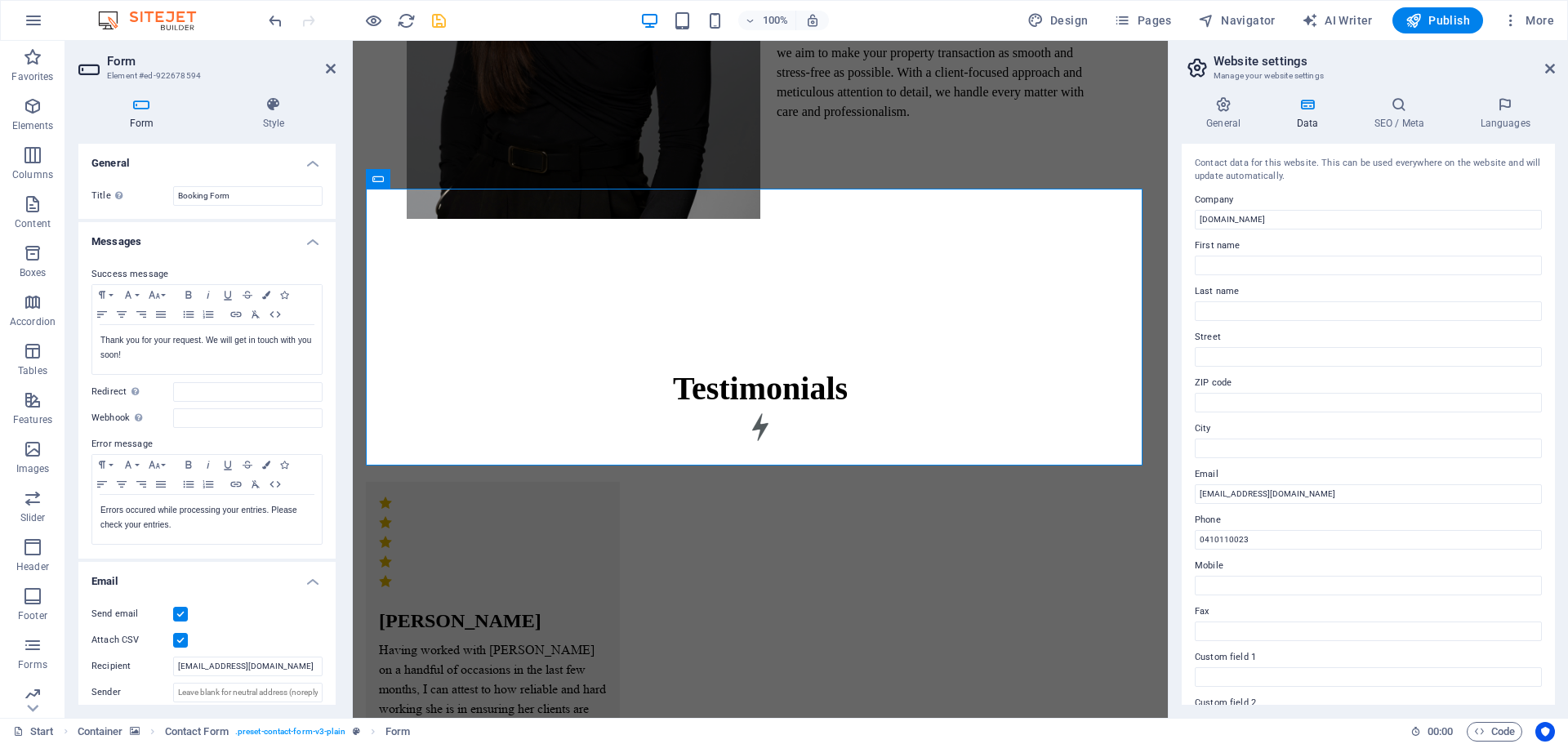
click at [434, 28] on icon "save" at bounding box center [439, 20] width 19 height 19
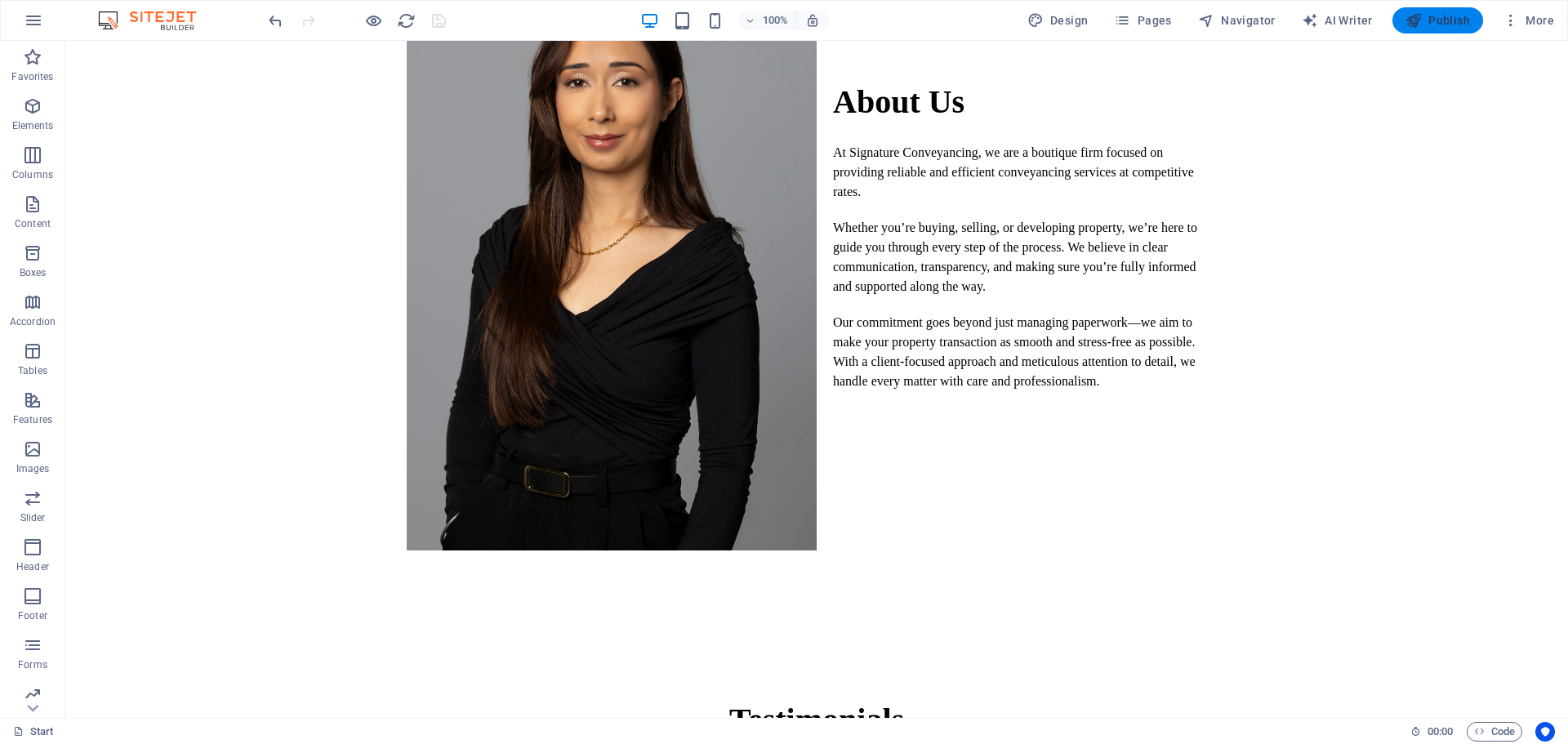
click at [1463, 16] on span "Publish" at bounding box center [1437, 20] width 64 height 17
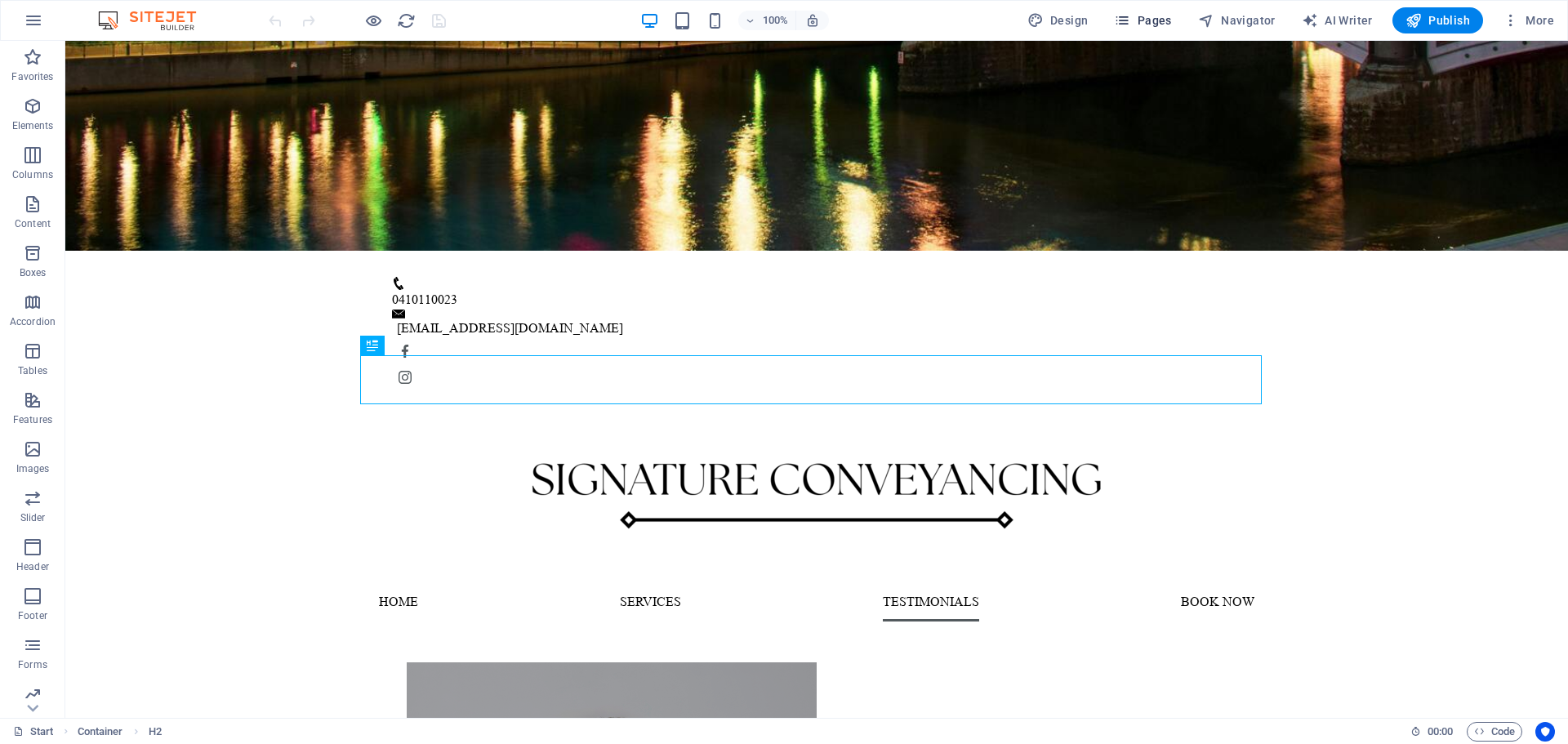
scroll to position [1552, 0]
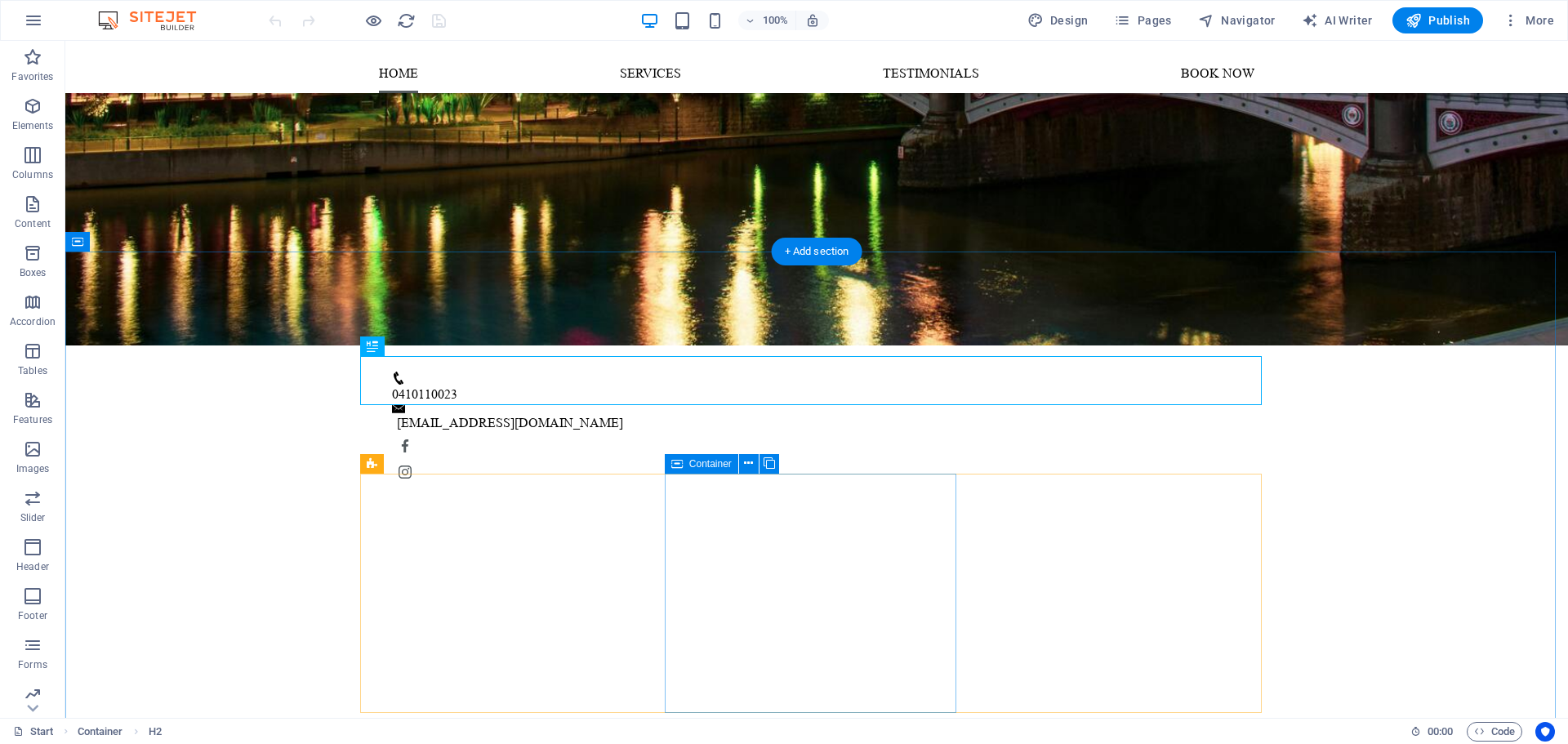
scroll to position [607, 0]
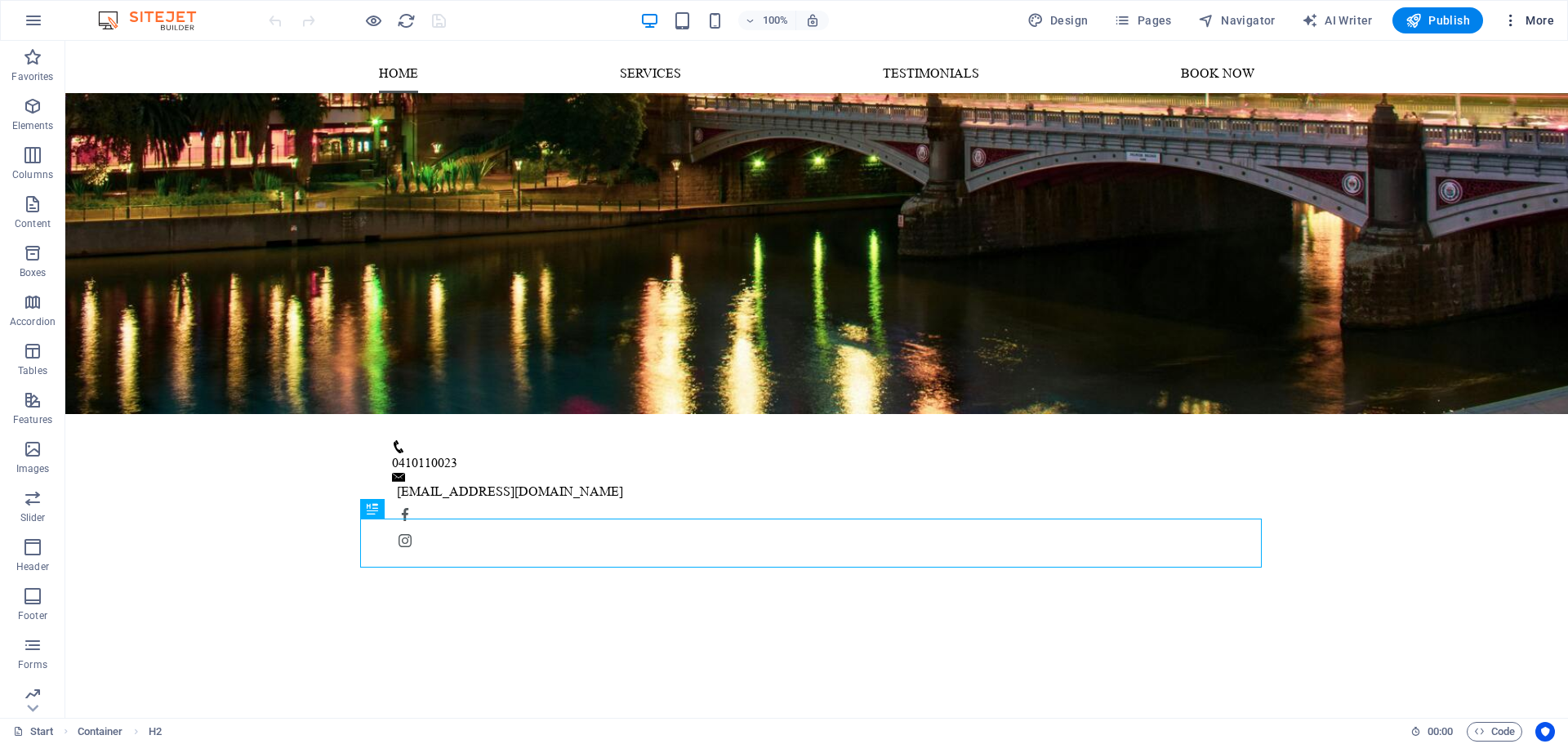
click at [1520, 10] on button "More" at bounding box center [1527, 20] width 64 height 26
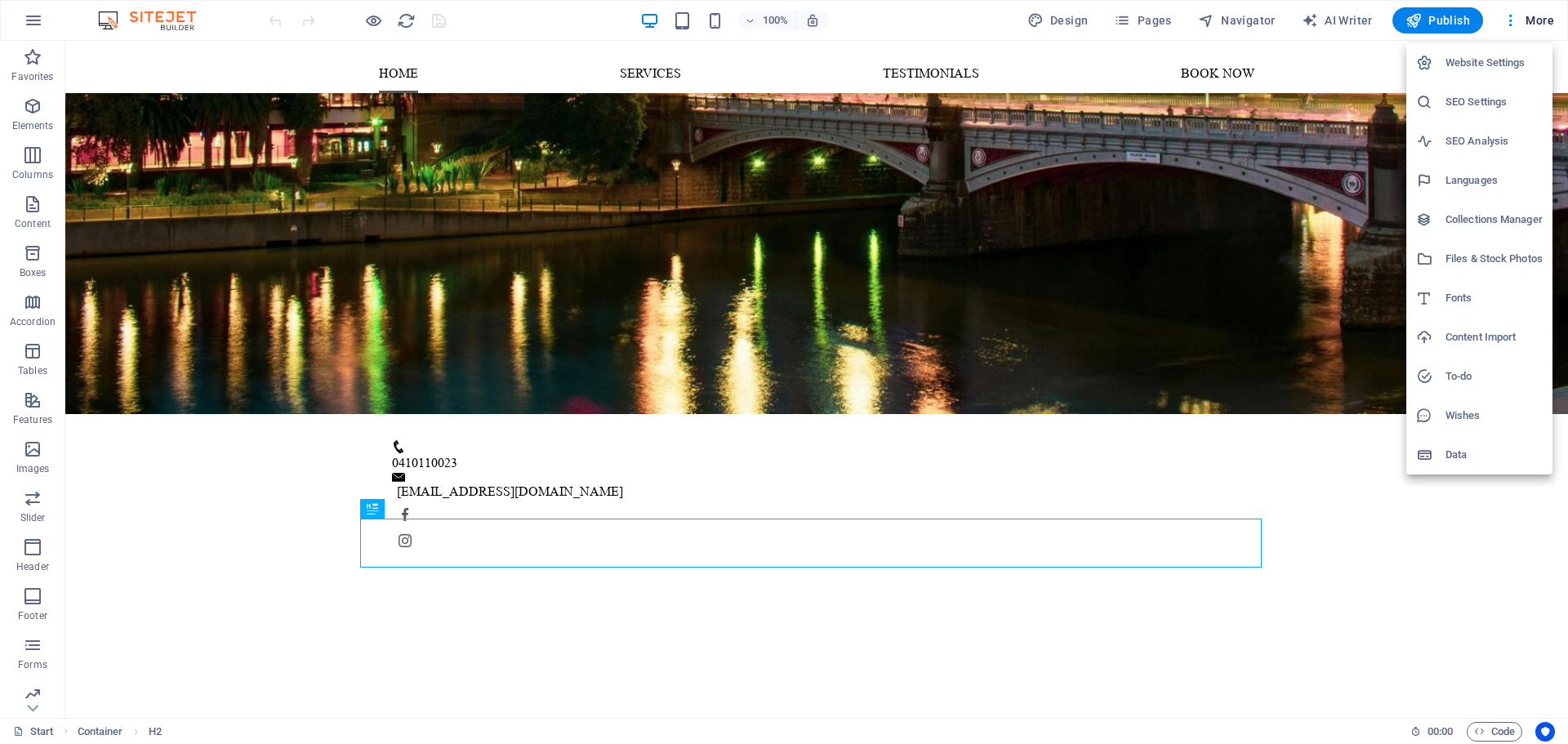
click at [1497, 98] on h6 "SEO Settings" at bounding box center [1494, 101] width 97 height 20
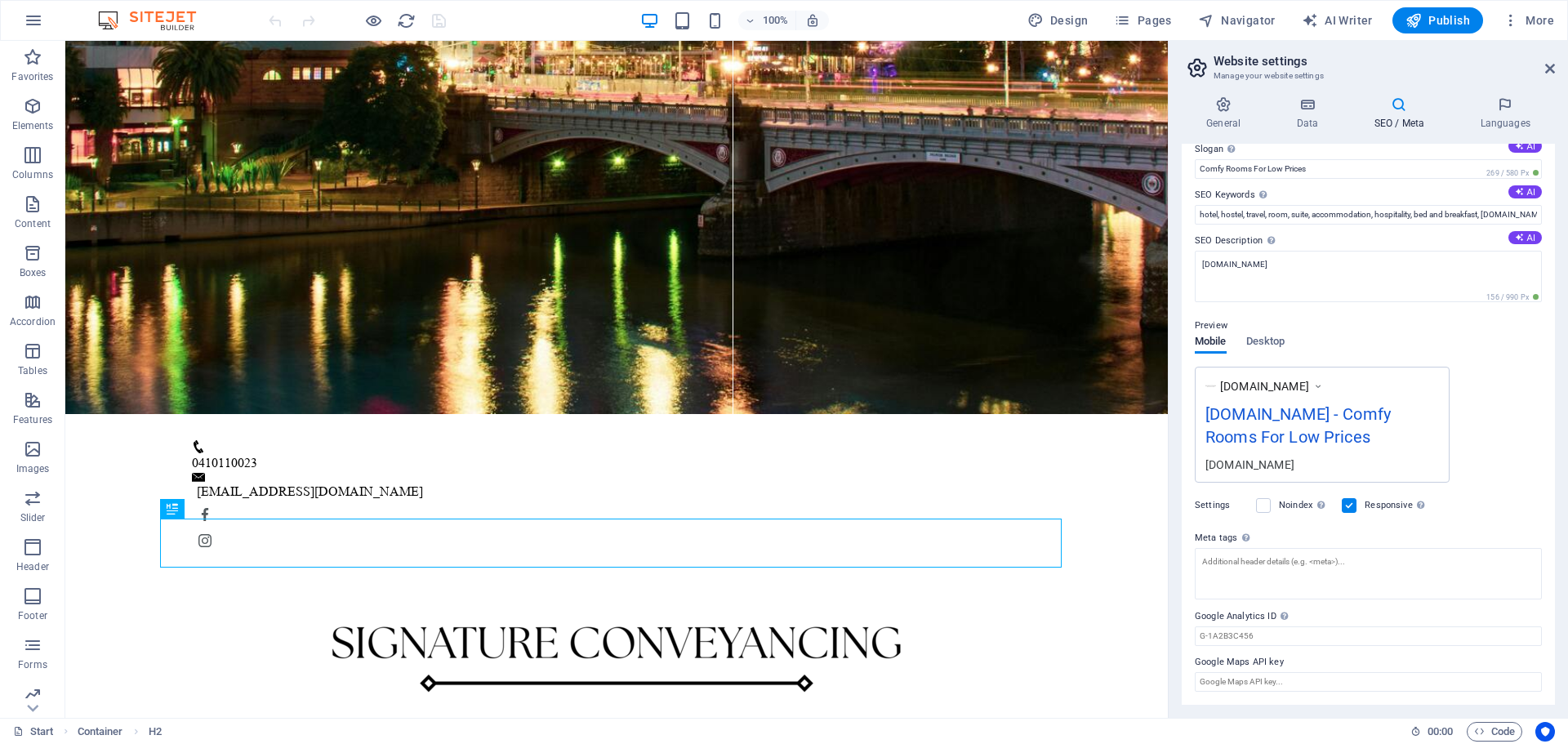
scroll to position [0, 0]
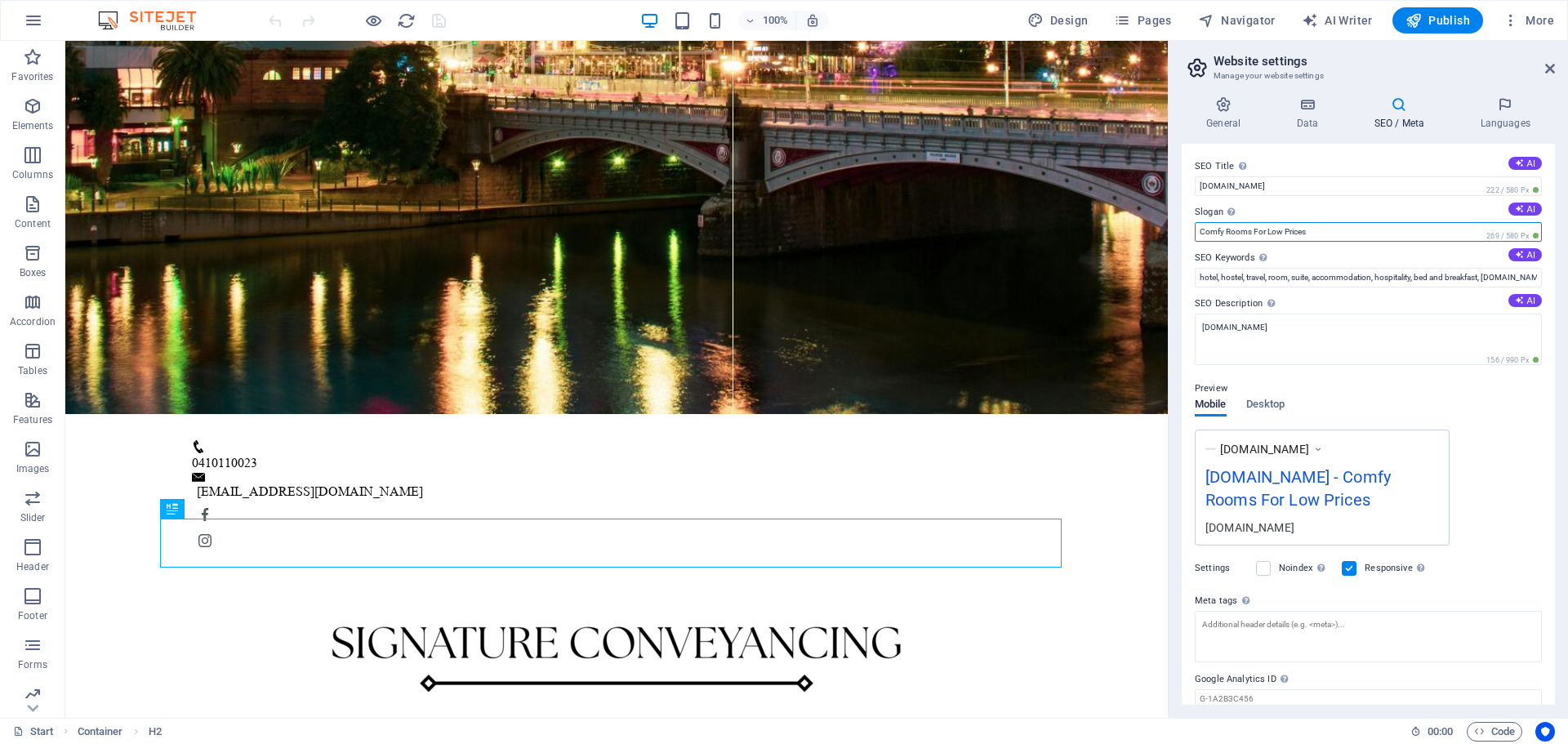
click at [1287, 228] on input "Comfy Rooms For Low Prices" at bounding box center [1368, 231] width 347 height 20
paste input "Your Transaction, Our Expertise"
type input "Your Transaction, Our Expertise"
click at [1319, 275] on input "hotel, hostel, travel, room, suite, accommodation, hospitality, bed and breakfa…" at bounding box center [1368, 277] width 347 height 20
click at [1521, 253] on button "AI" at bounding box center [1524, 255] width 33 height 13
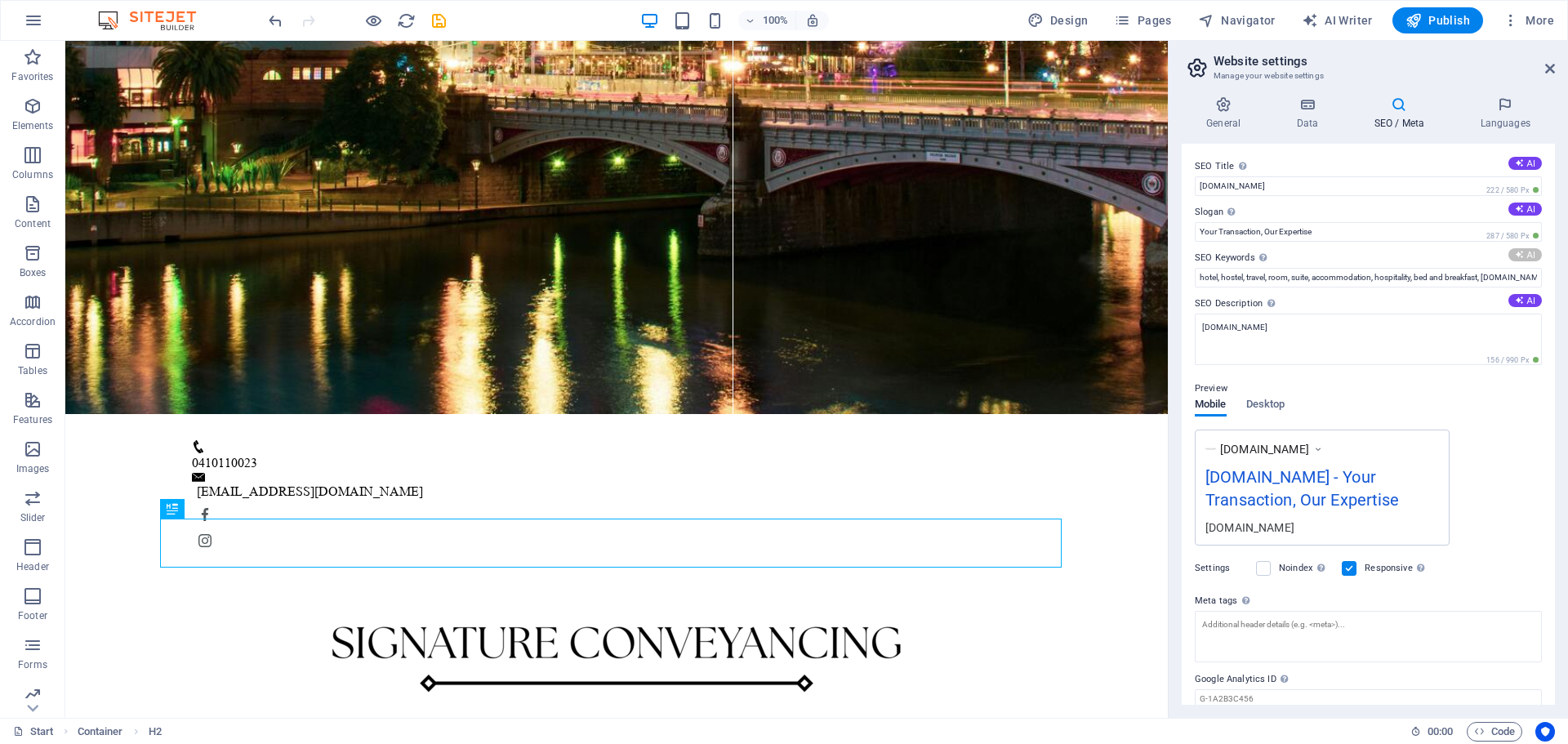
type input "conveyancing services, property settlement, contract reviews, stamp duty assess…"
drag, startPoint x: 1188, startPoint y: 256, endPoint x: 1250, endPoint y: 256, distance: 62.0
click at [1250, 256] on div "SEO Title The title of your website - make it something that stands out in sear…" at bounding box center [1368, 424] width 373 height 561
click at [1306, 120] on h4 "Data" at bounding box center [1310, 113] width 78 height 34
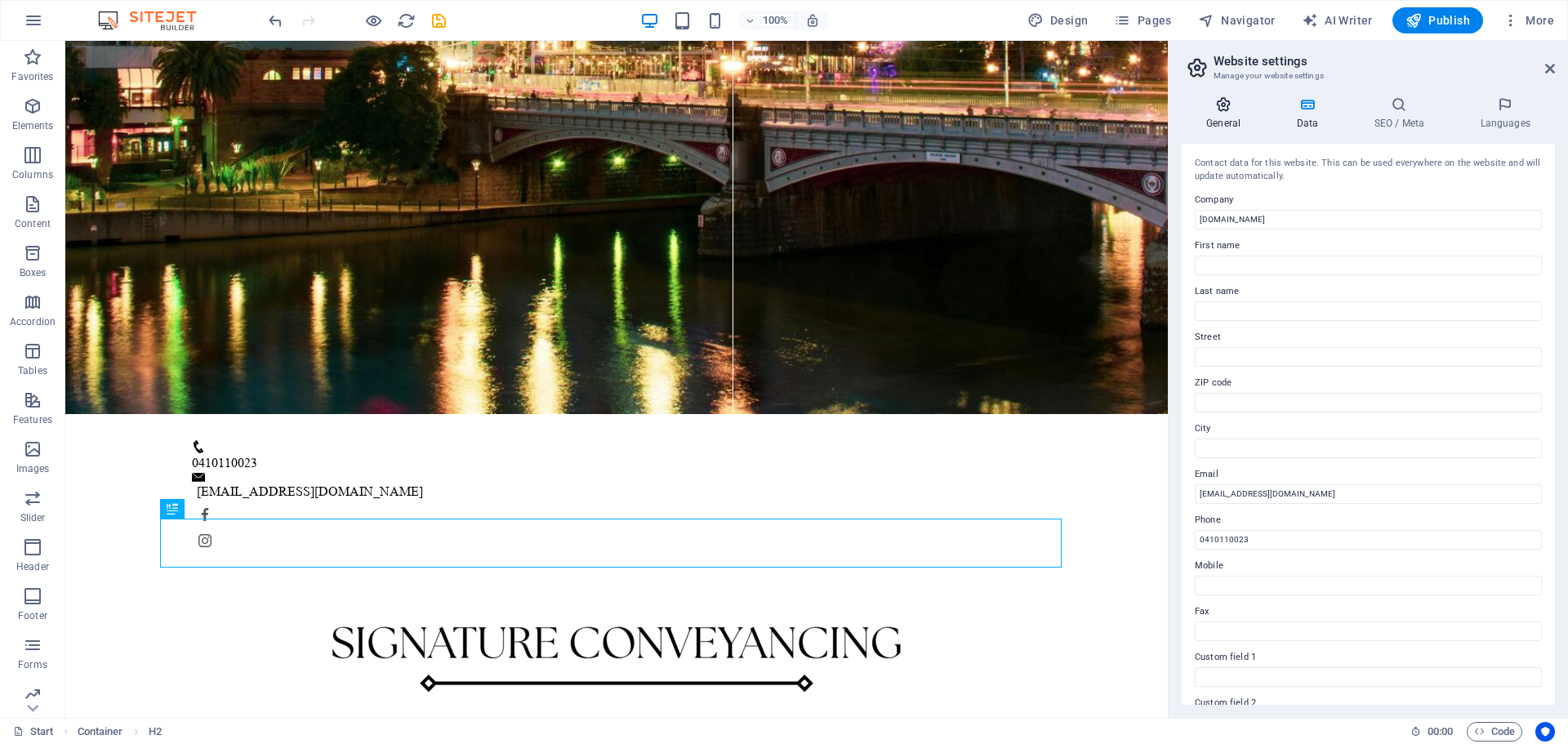
click at [1231, 98] on icon at bounding box center [1224, 105] width 84 height 17
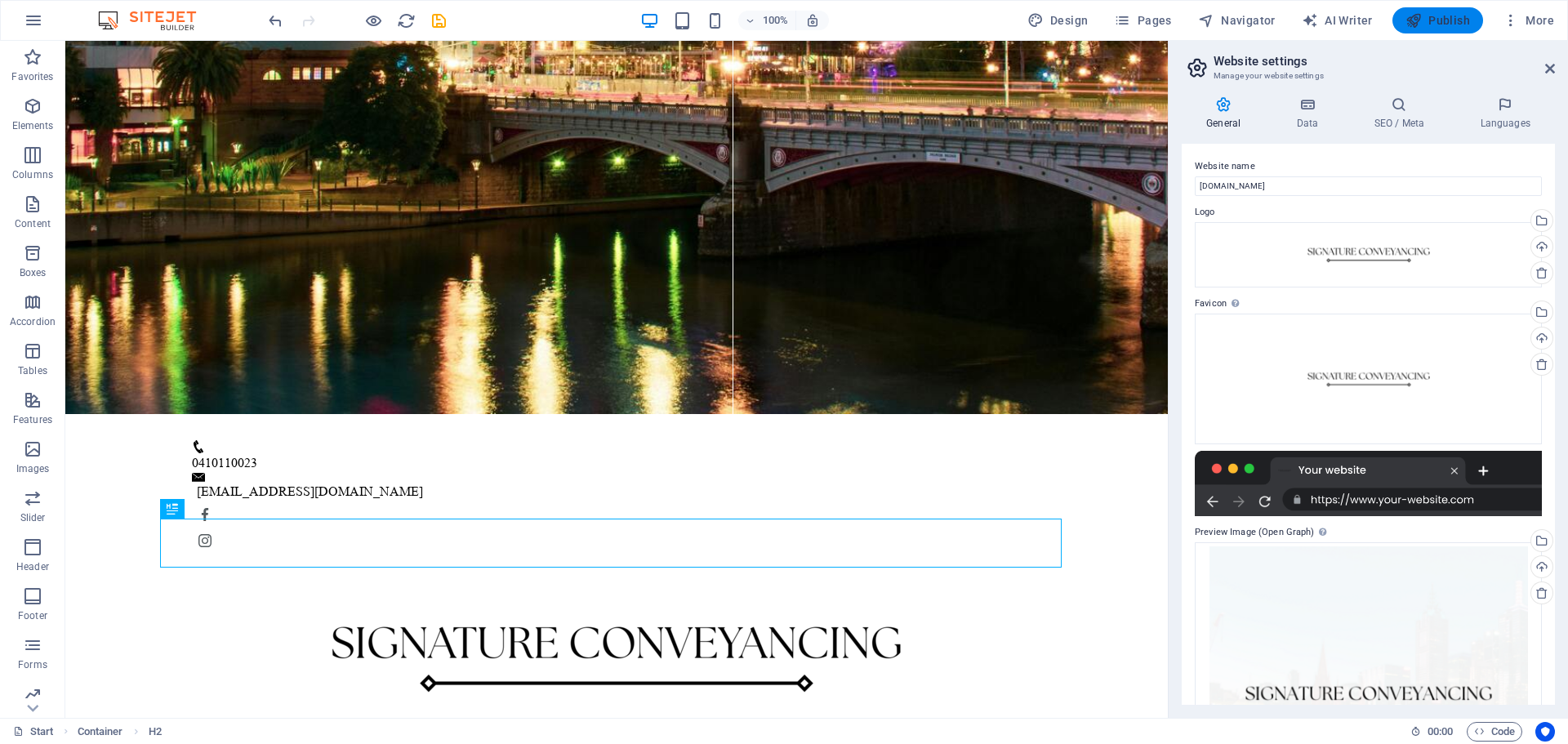
click at [1431, 11] on button "Publish" at bounding box center [1437, 20] width 91 height 26
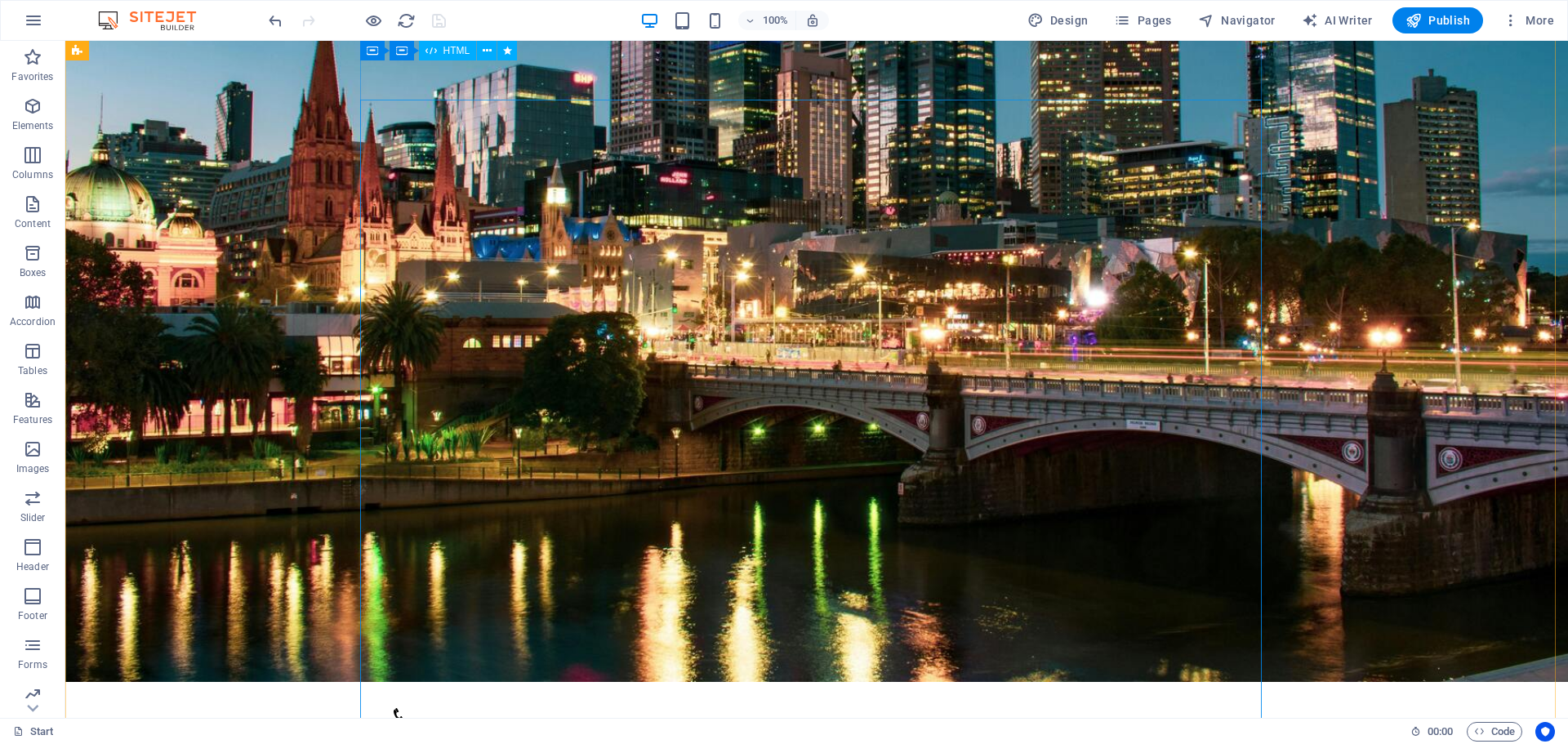
scroll to position [199, 0]
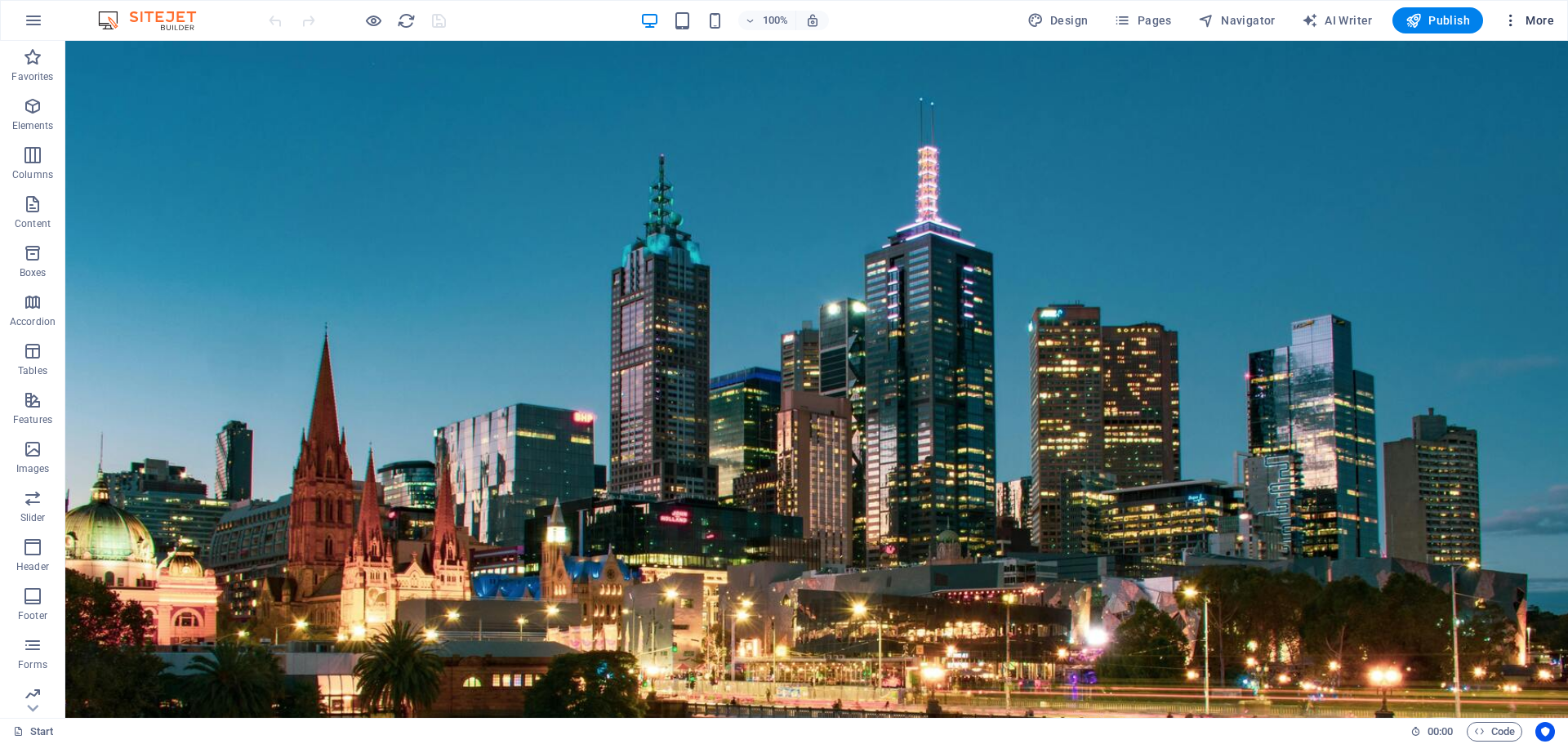
click at [1547, 10] on button "More" at bounding box center [1527, 20] width 64 height 26
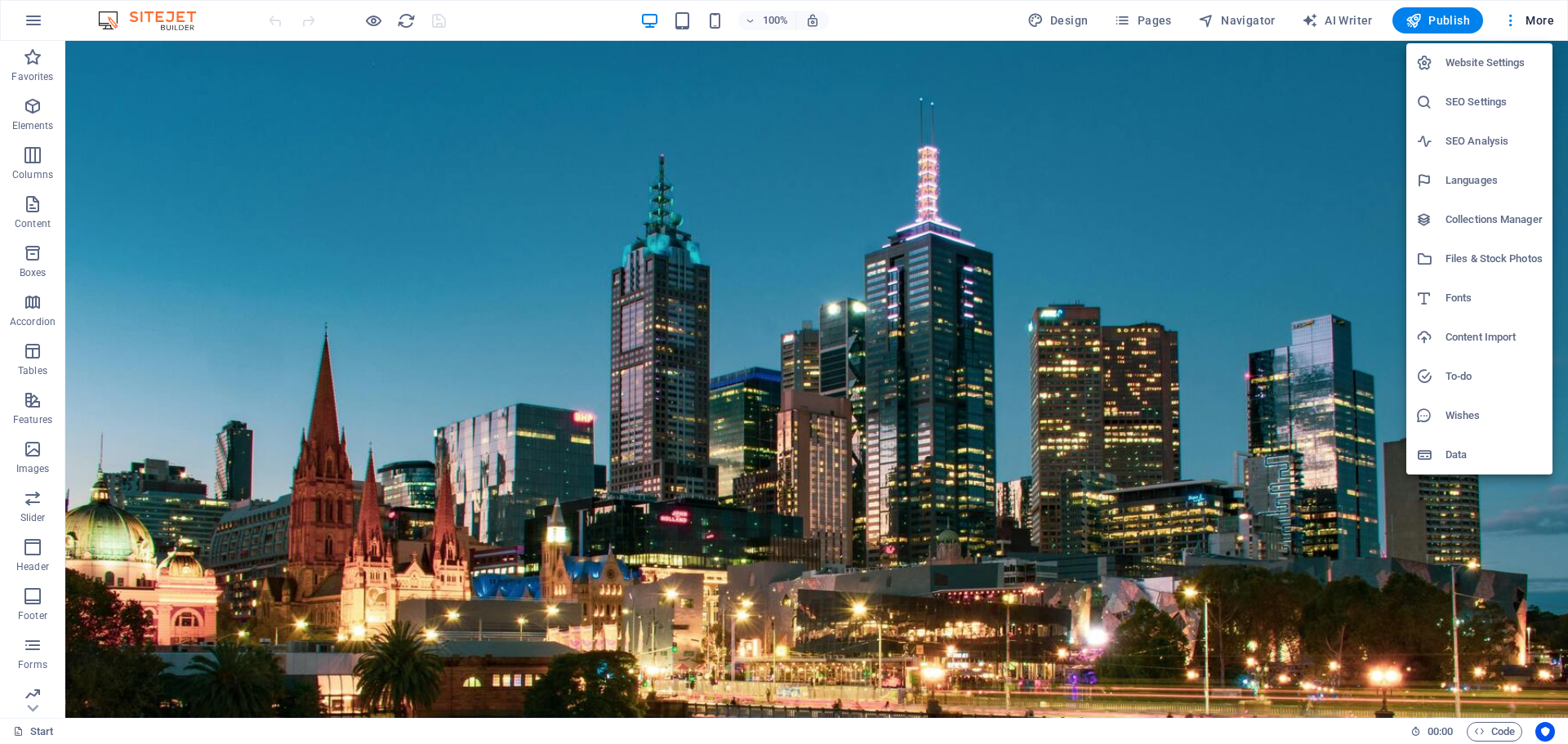
click at [1500, 100] on h6 "SEO Settings" at bounding box center [1494, 101] width 97 height 20
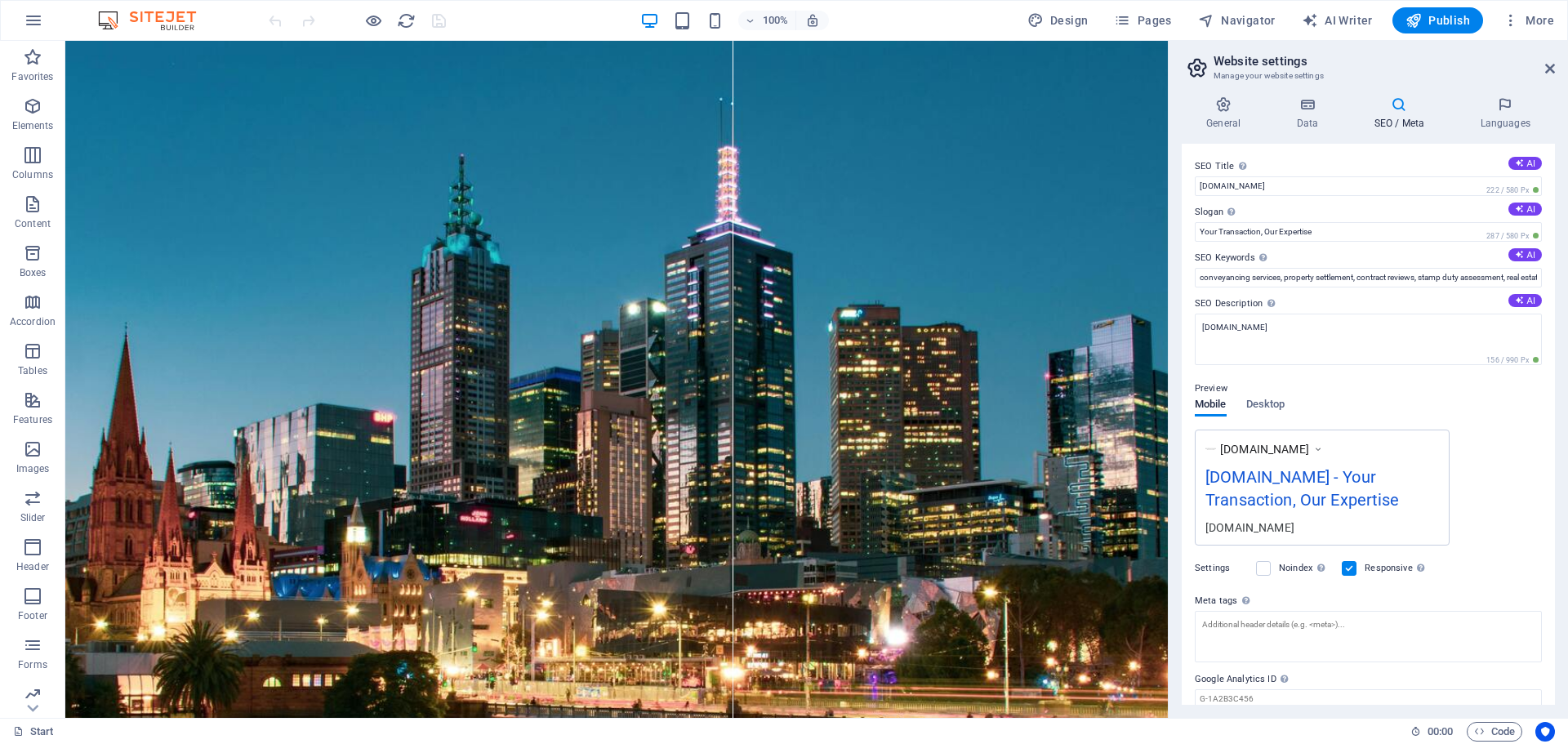
click at [1238, 200] on div "SEO Title The title of your website - make it something that stands out in sear…" at bounding box center [1368, 424] width 373 height 561
click at [1281, 237] on input "Your Transaction, Our Expertise" at bounding box center [1368, 231] width 347 height 20
click at [1264, 233] on input "Your Transaction, Our Expertise" at bounding box center [1368, 231] width 347 height 20
paste input "—"
type input "Your Transaction — Our Expertise"
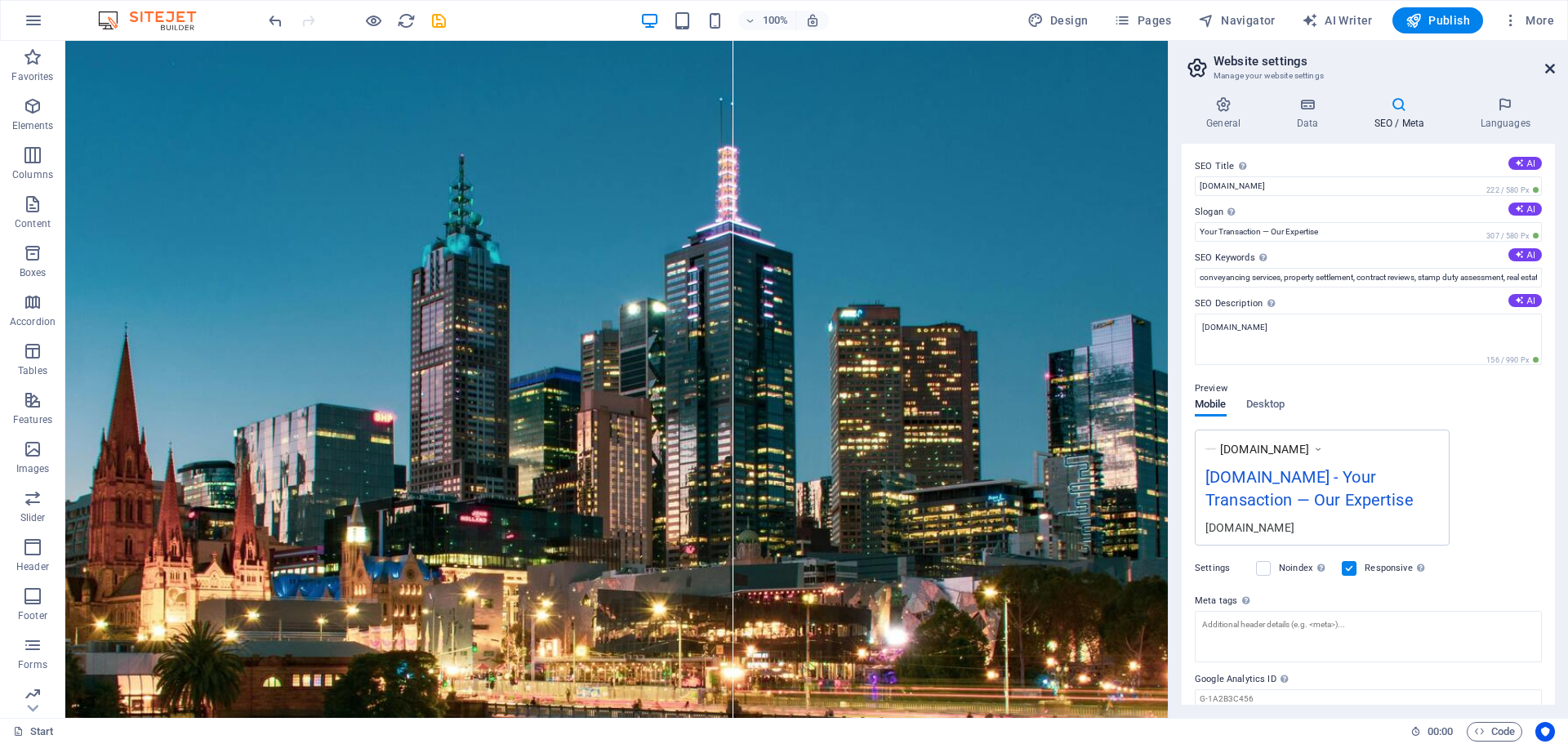
click at [1546, 66] on icon at bounding box center [1549, 69] width 10 height 13
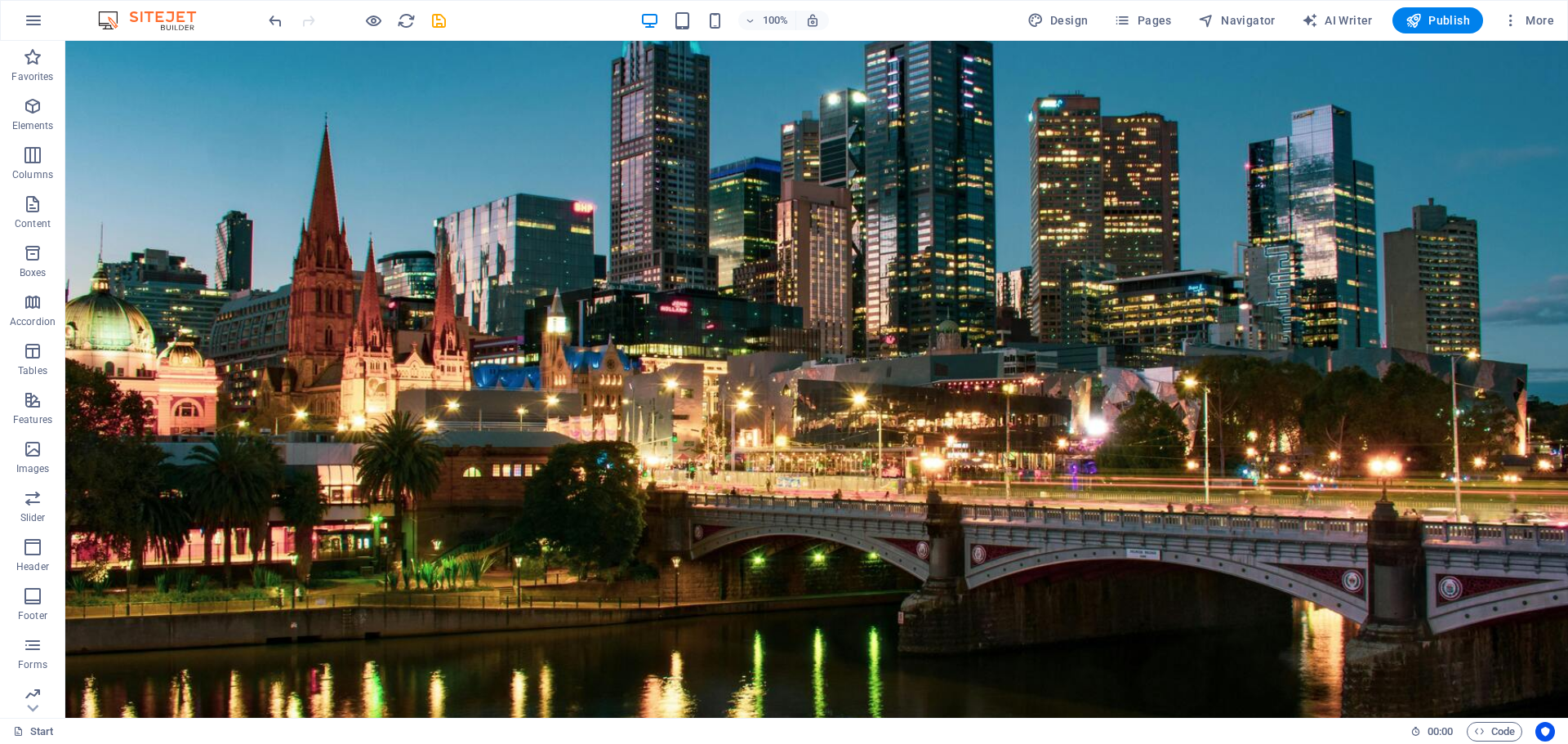
scroll to position [327, 0]
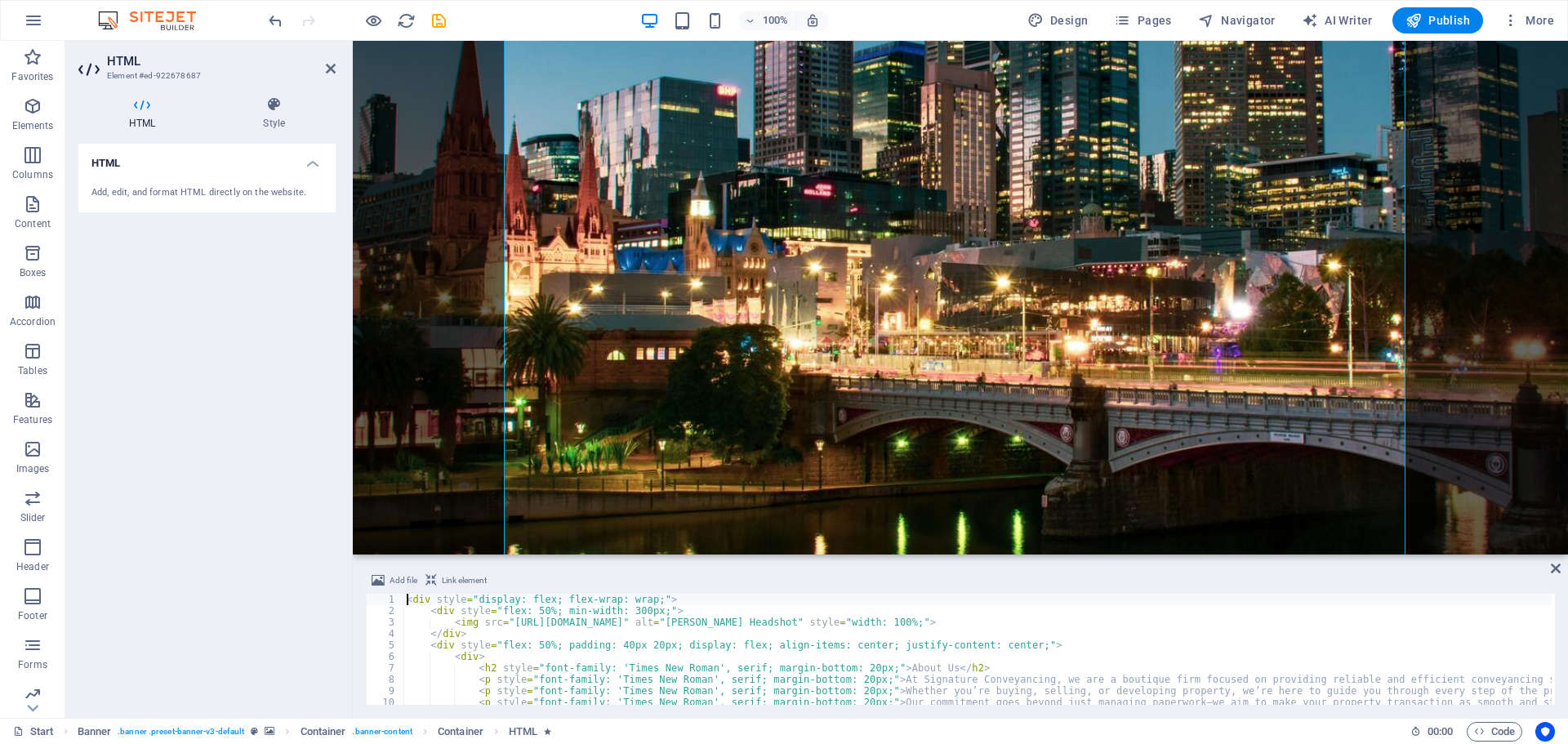
scroll to position [0, 0]
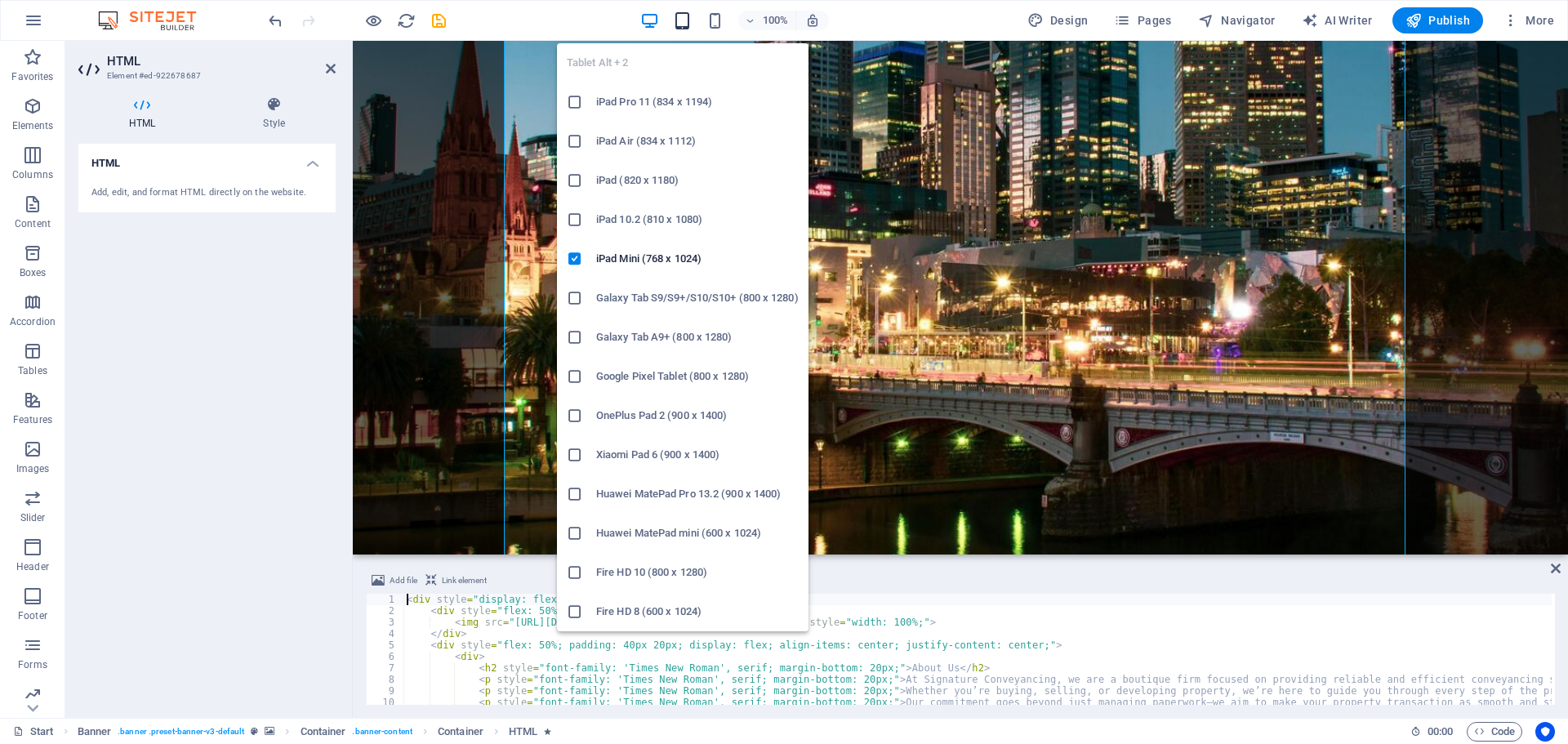
click at [679, 16] on icon "button" at bounding box center [682, 20] width 19 height 19
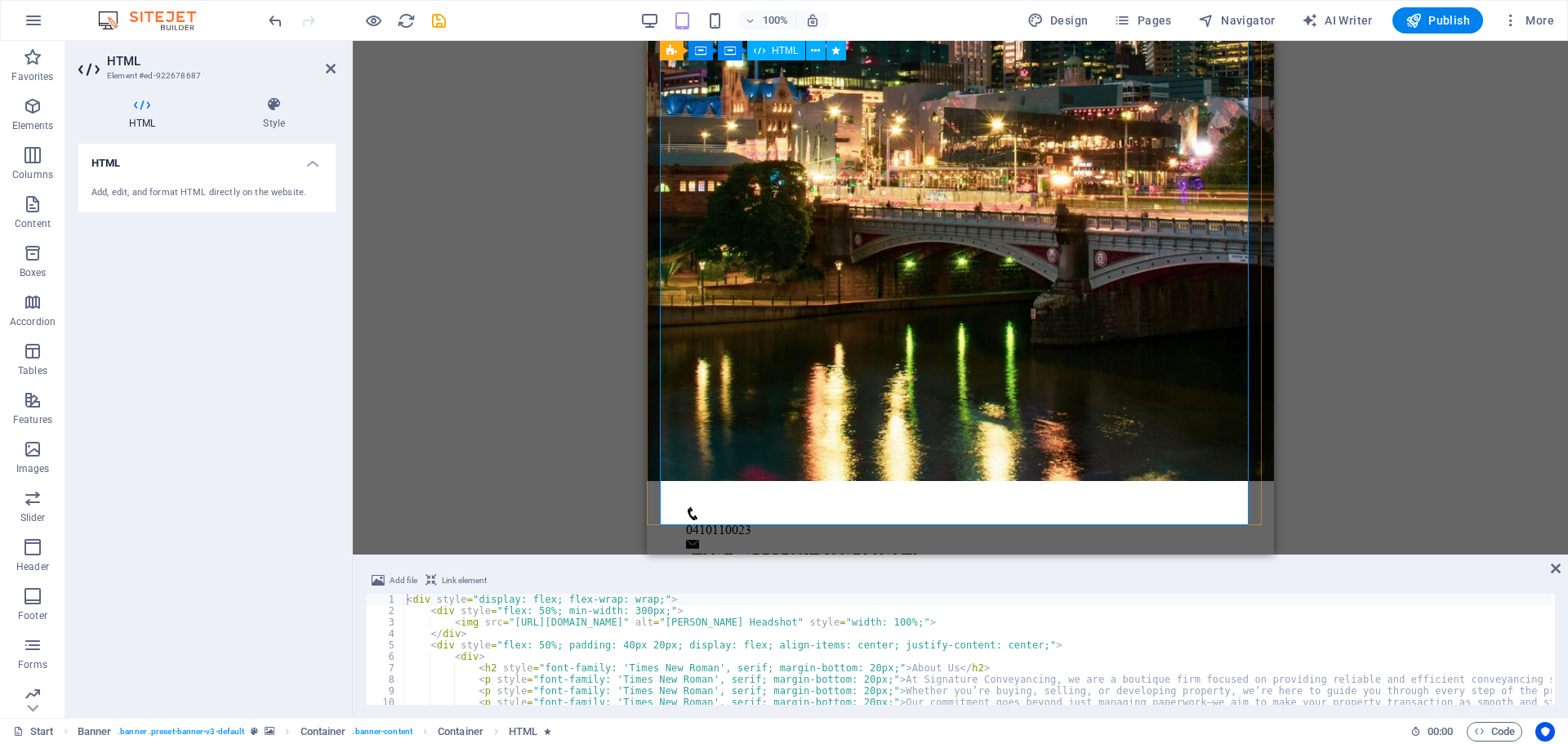
scroll to position [163, 0]
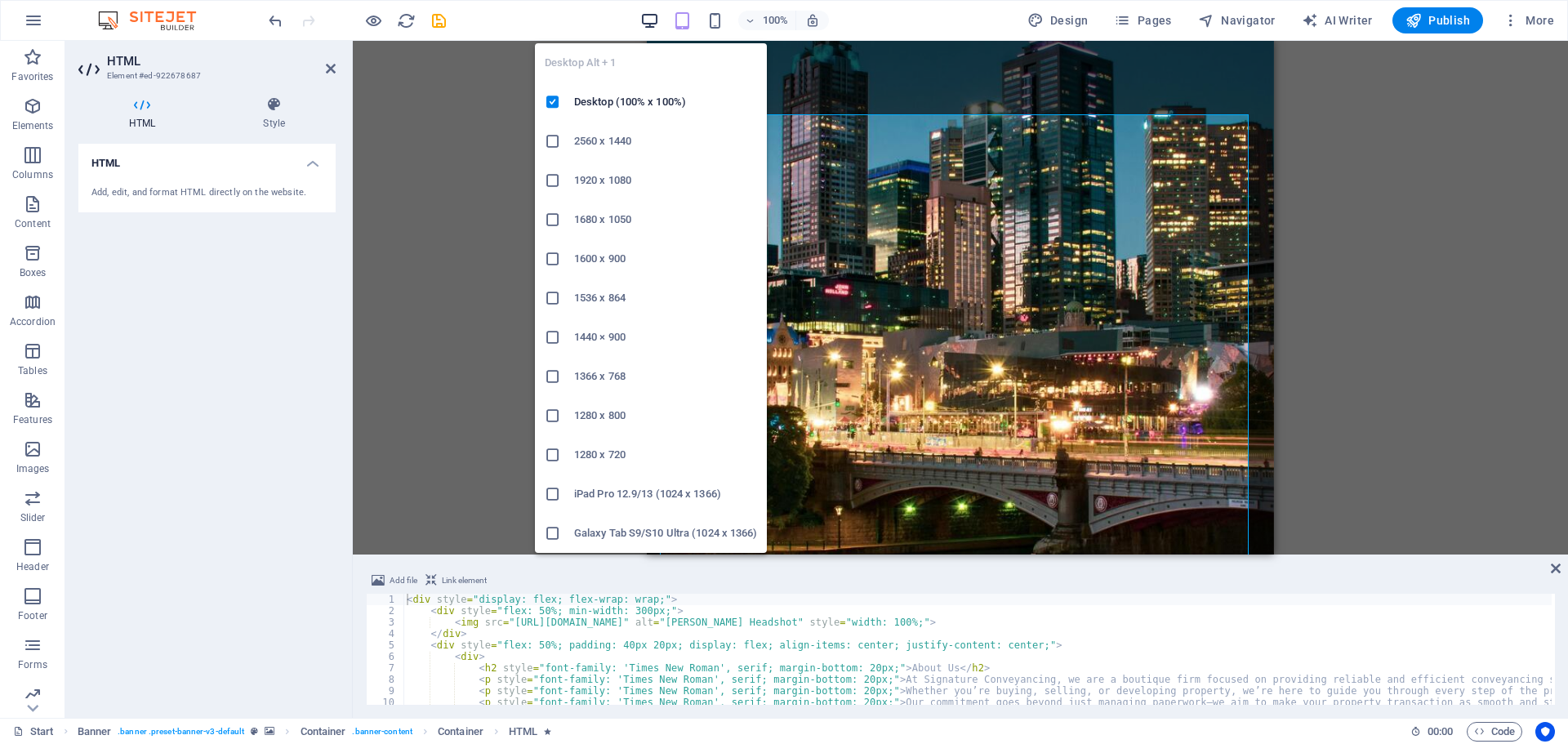
click at [657, 20] on icon "button" at bounding box center [649, 20] width 19 height 19
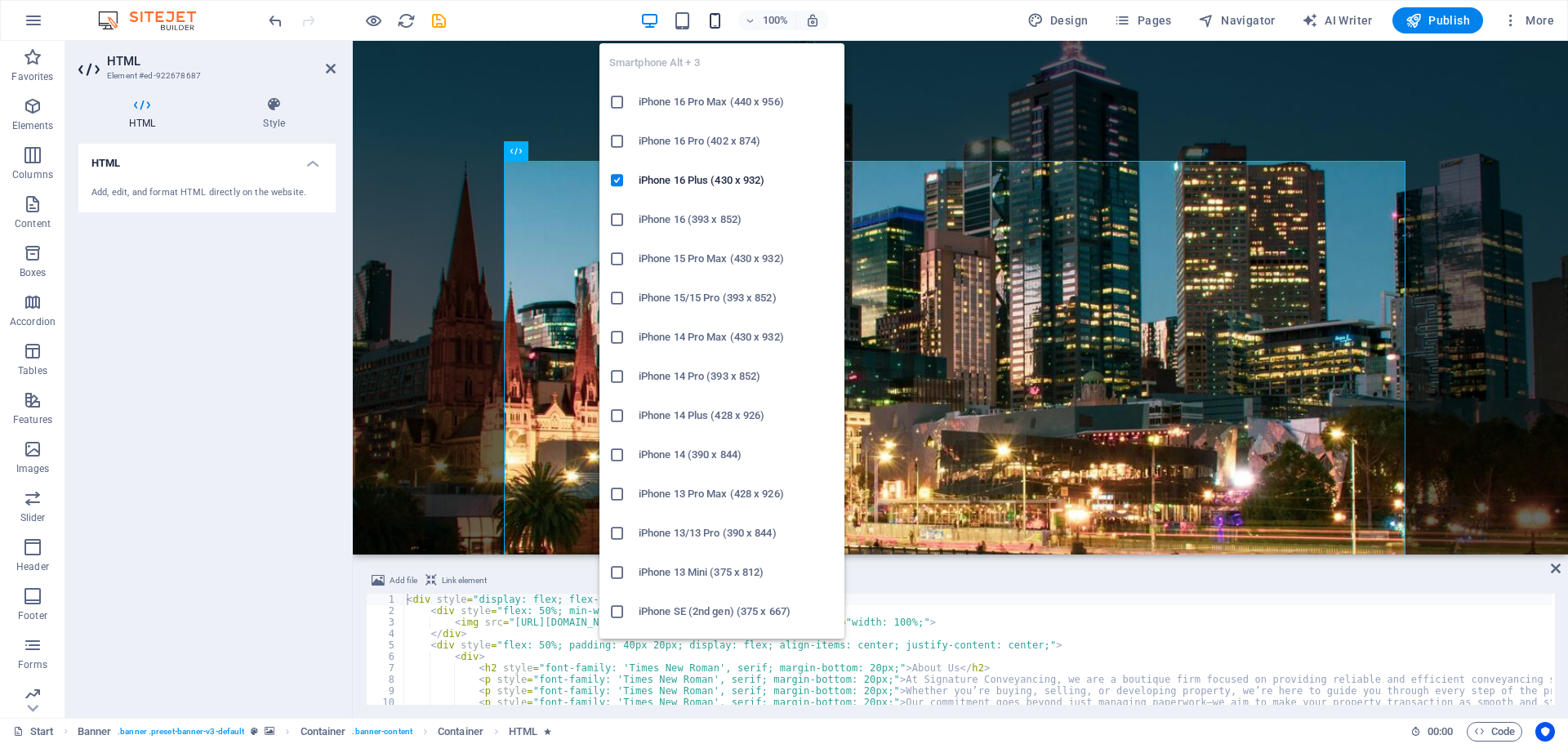
click at [724, 25] on icon "button" at bounding box center [715, 20] width 19 height 19
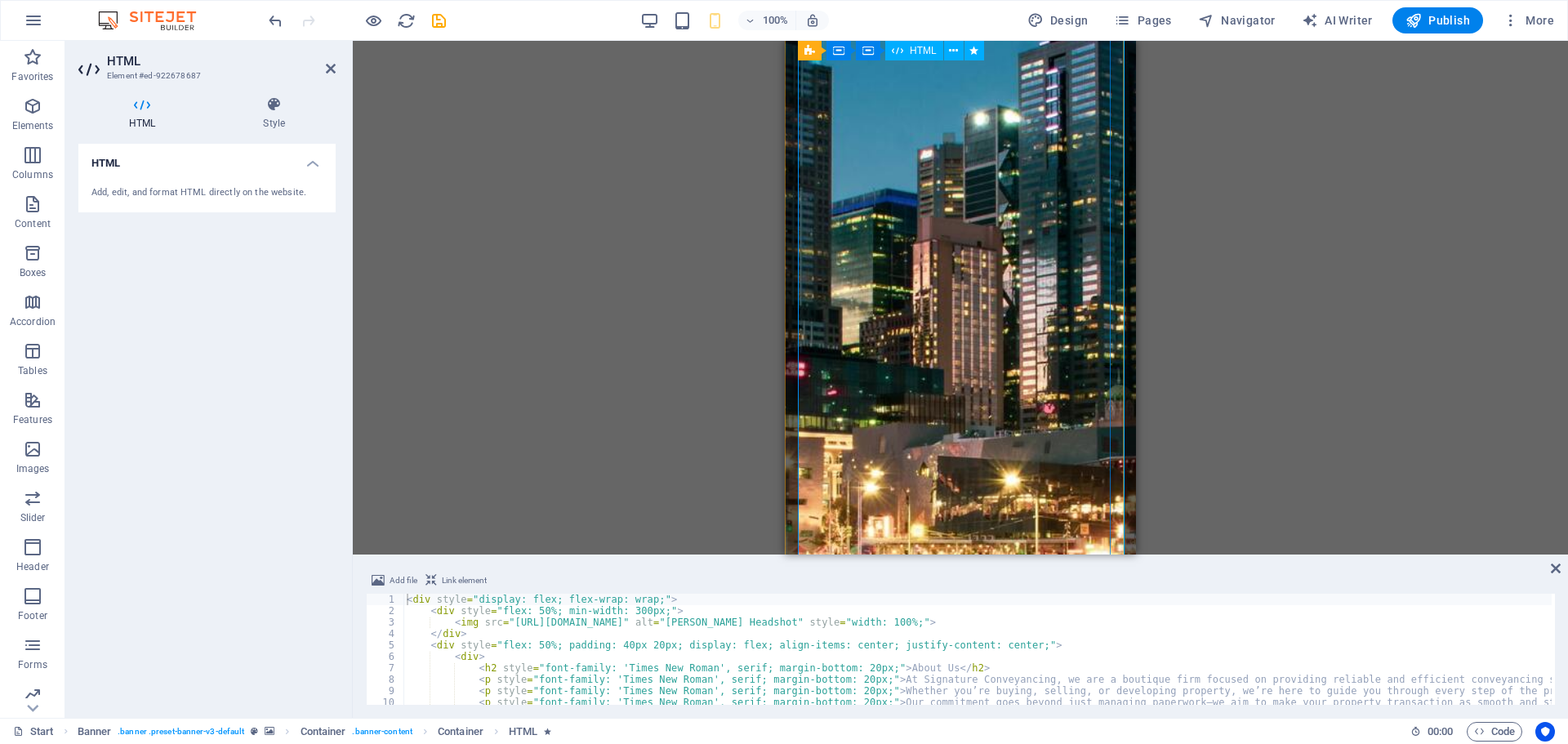
scroll to position [0, 0]
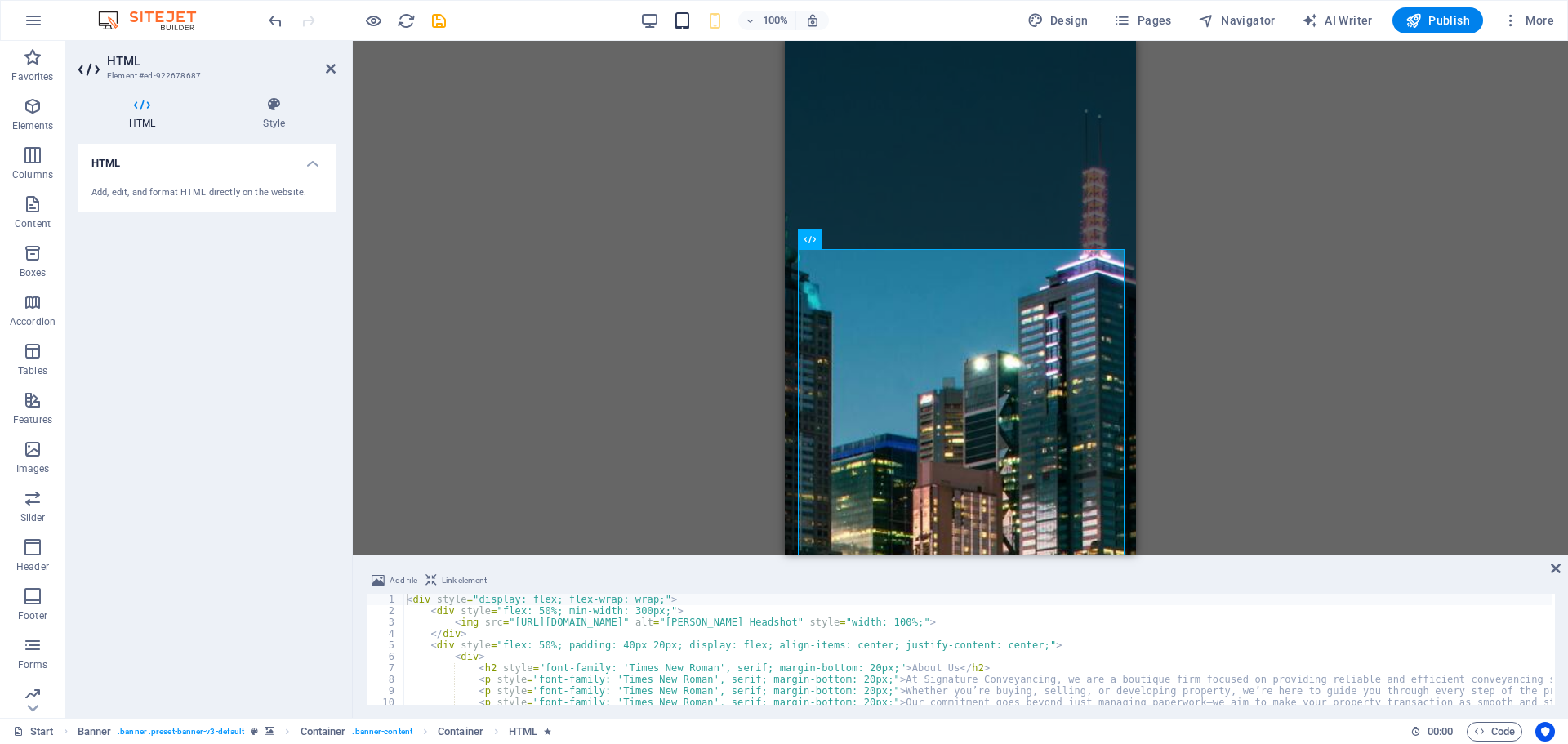
click at [680, 23] on icon "button" at bounding box center [682, 20] width 19 height 19
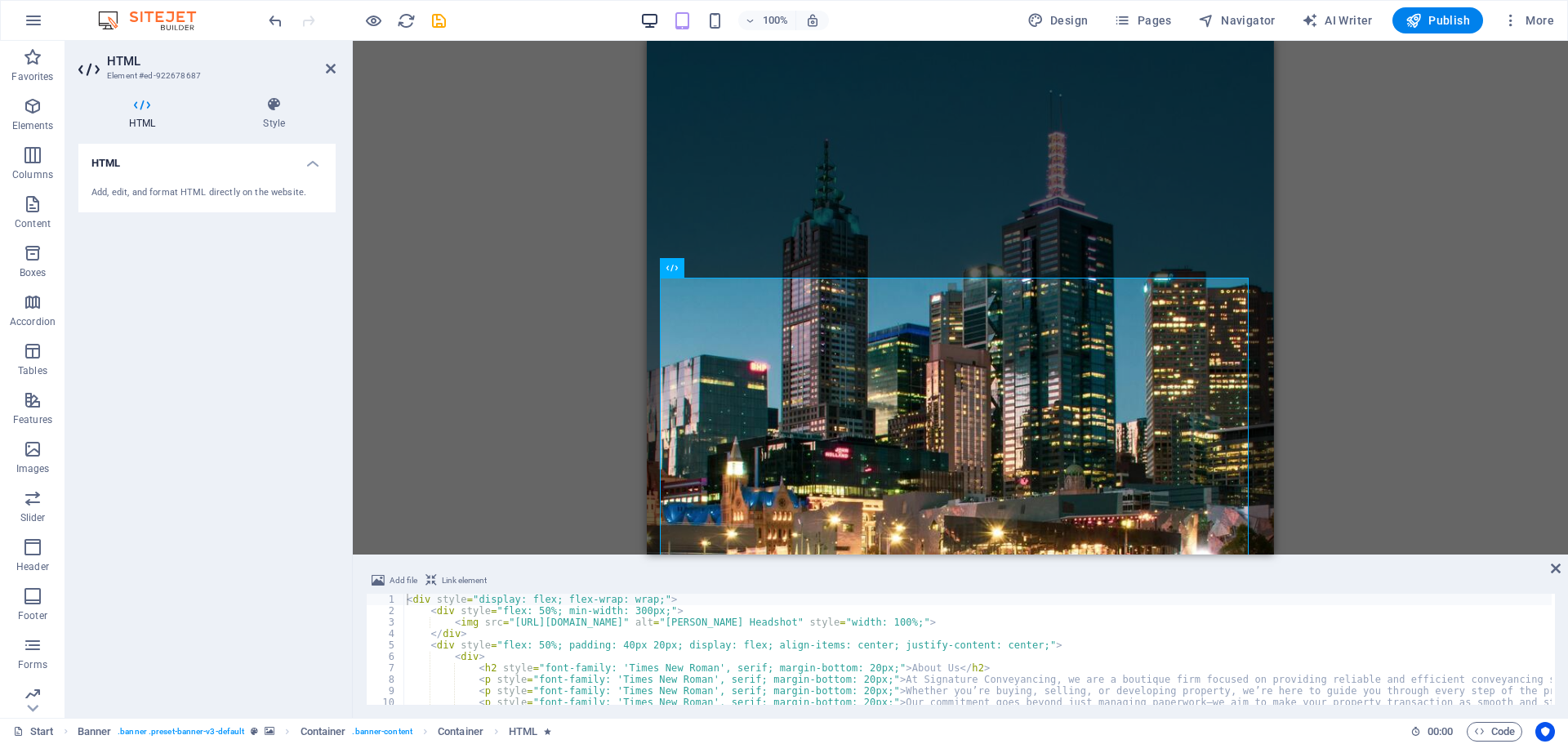
click at [652, 17] on icon "button" at bounding box center [649, 20] width 19 height 19
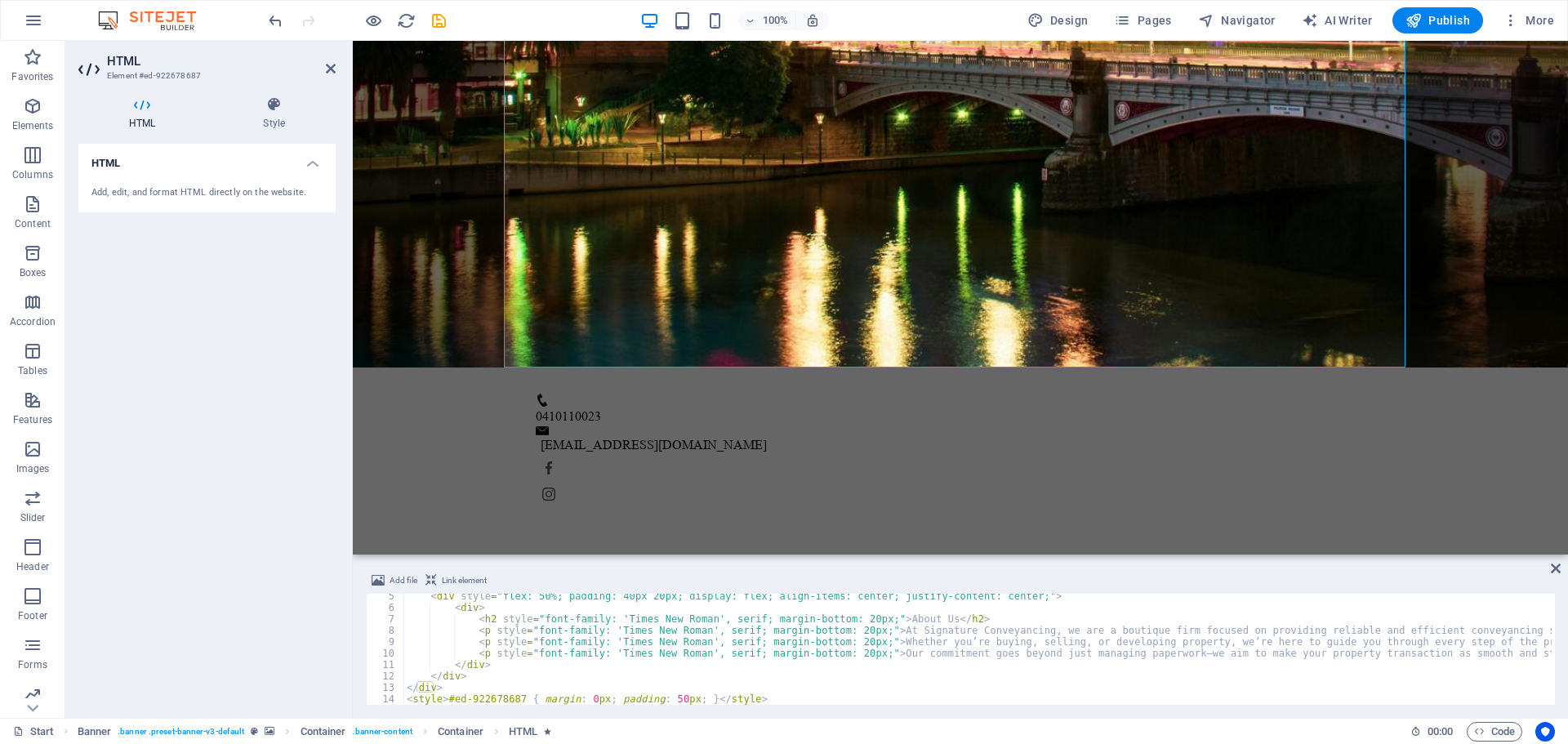
scroll to position [49, 0]
type textarea "<p style="font-family: 'Times New Roman', serif; margin-bottom: 20px;">Whether …"
click at [780, 639] on div "< div style = "flex: 50%; padding: 40px 20px; display: flex; align-items: cente…" at bounding box center [1336, 656] width 1866 height 131
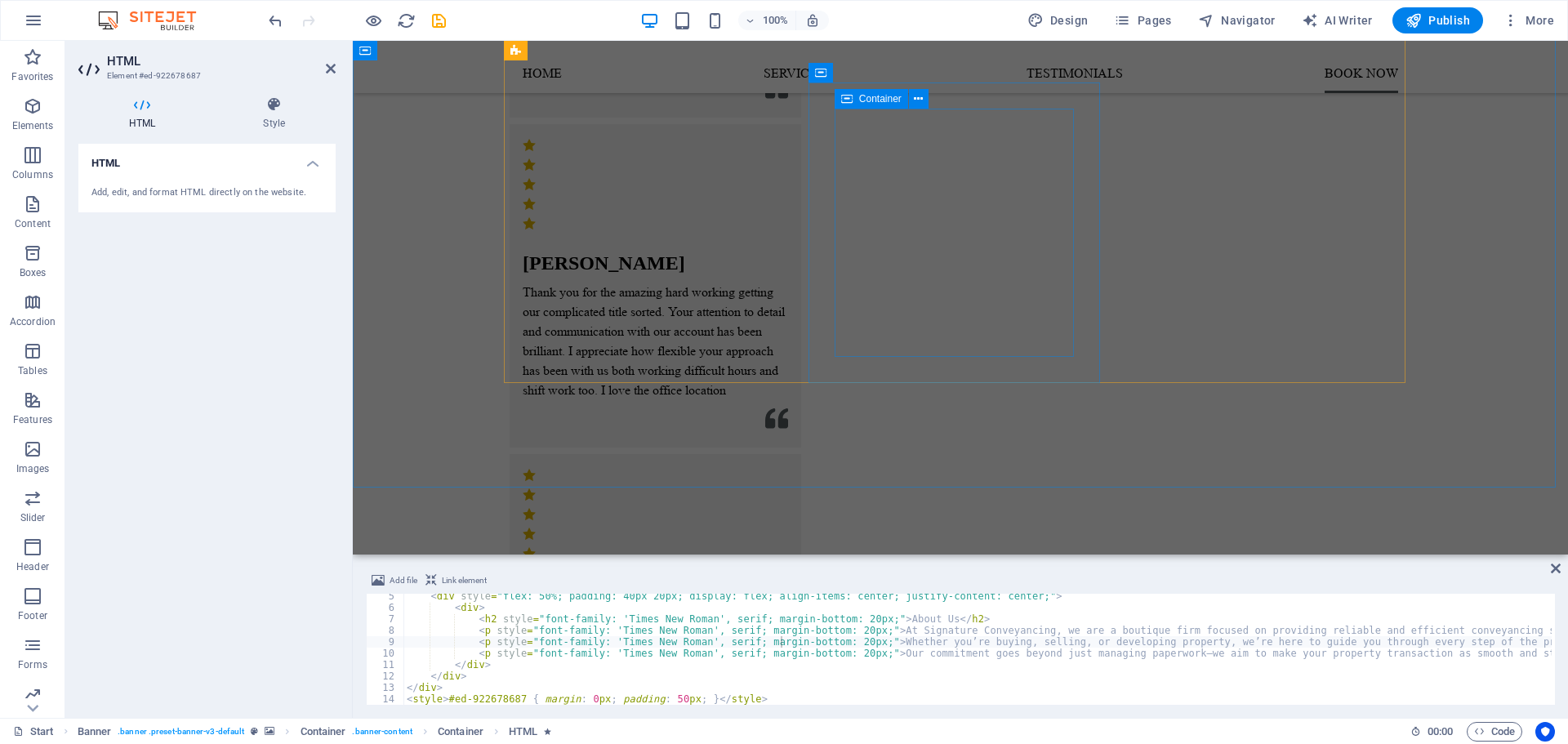
scroll to position [2287, 0]
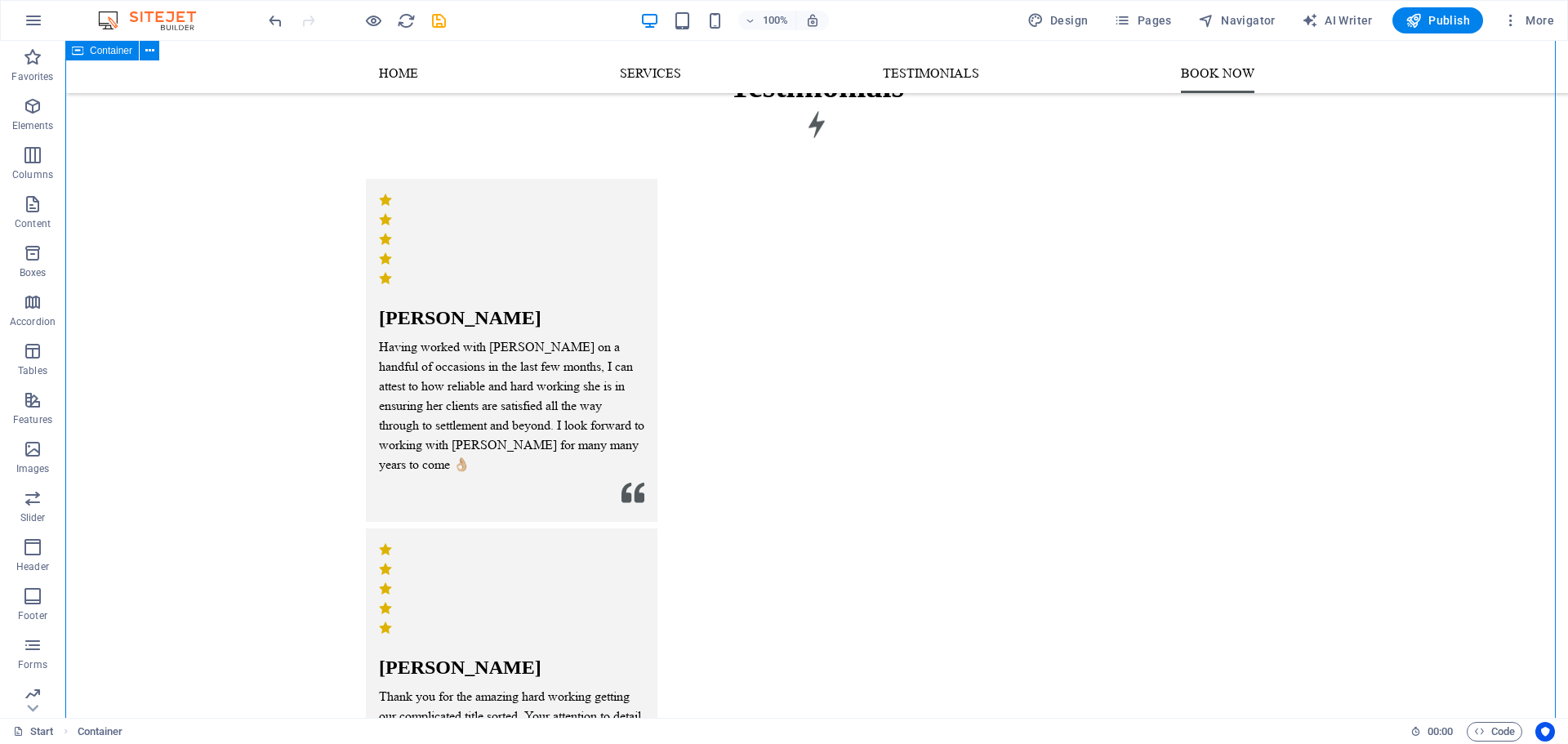
scroll to position [2124, 0]
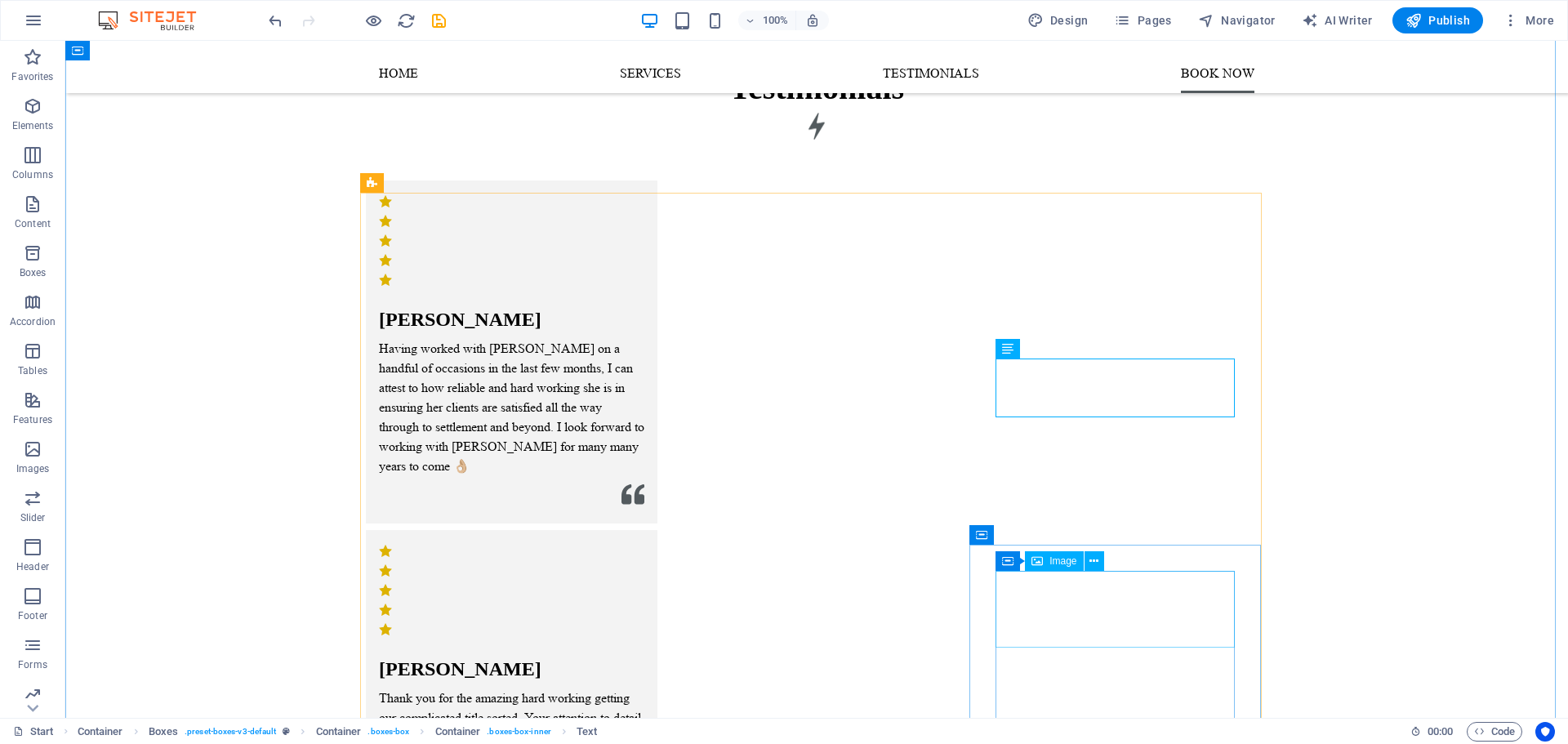
scroll to position [2369, 0]
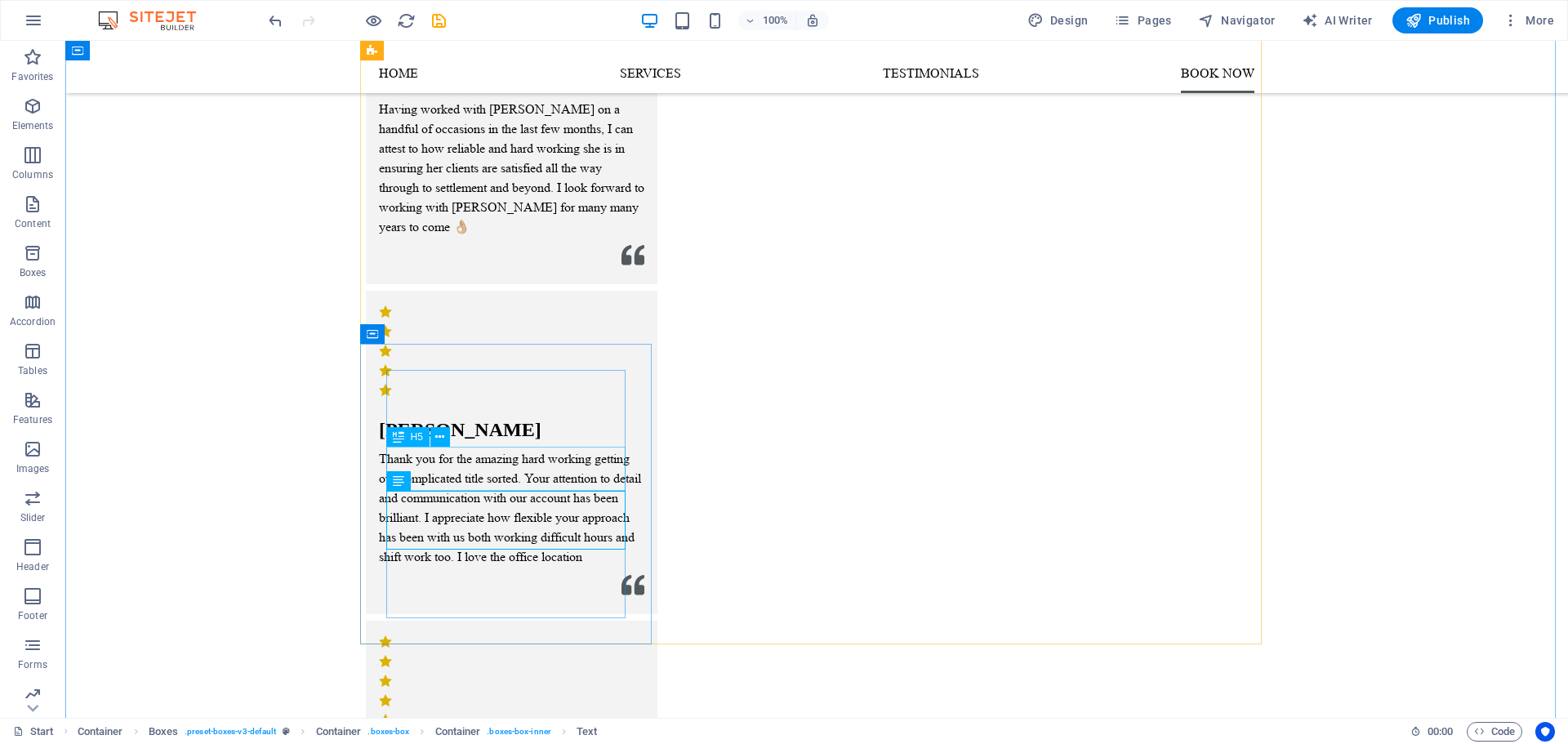
scroll to position [2205, 0]
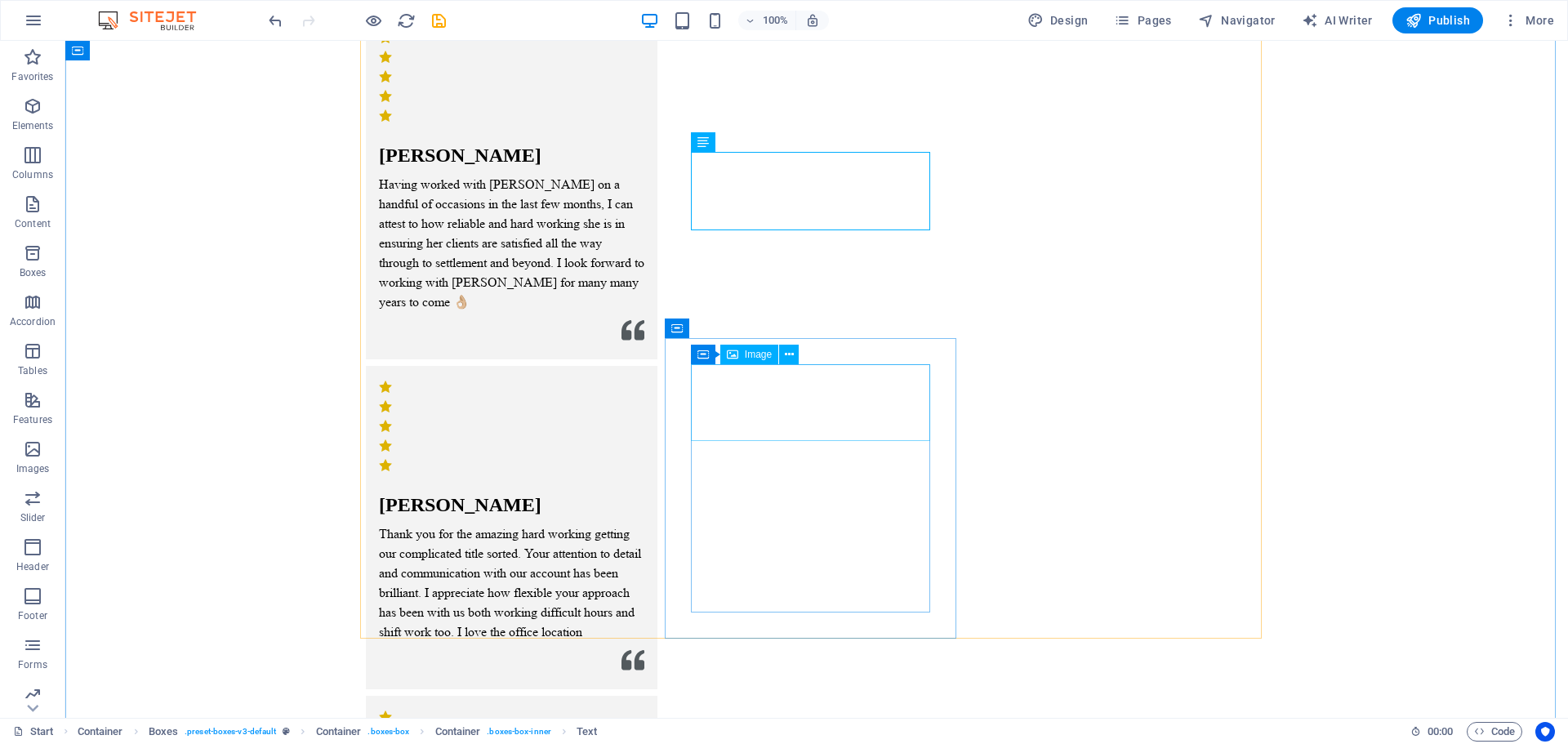
scroll to position [2450, 0]
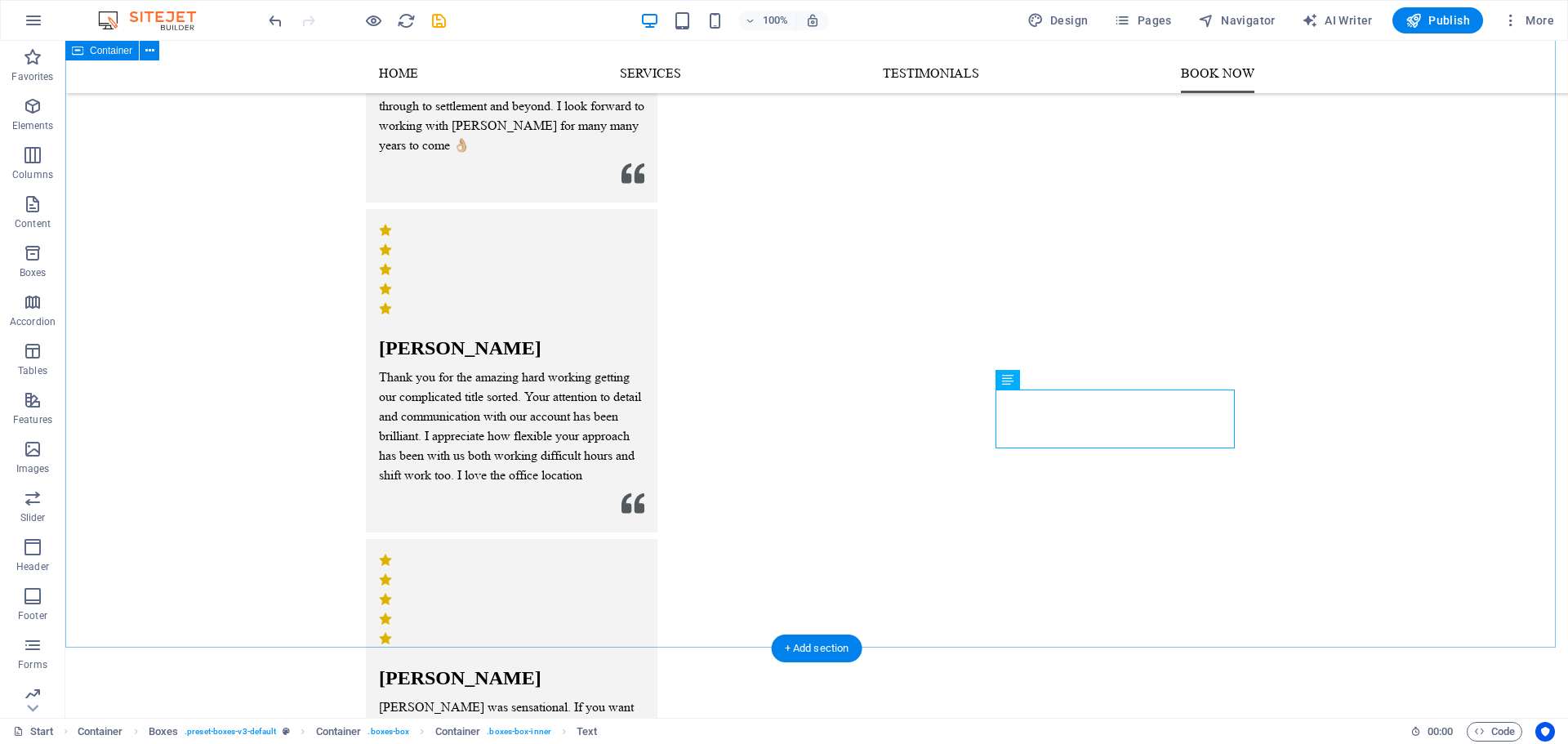
scroll to position [2287, 0]
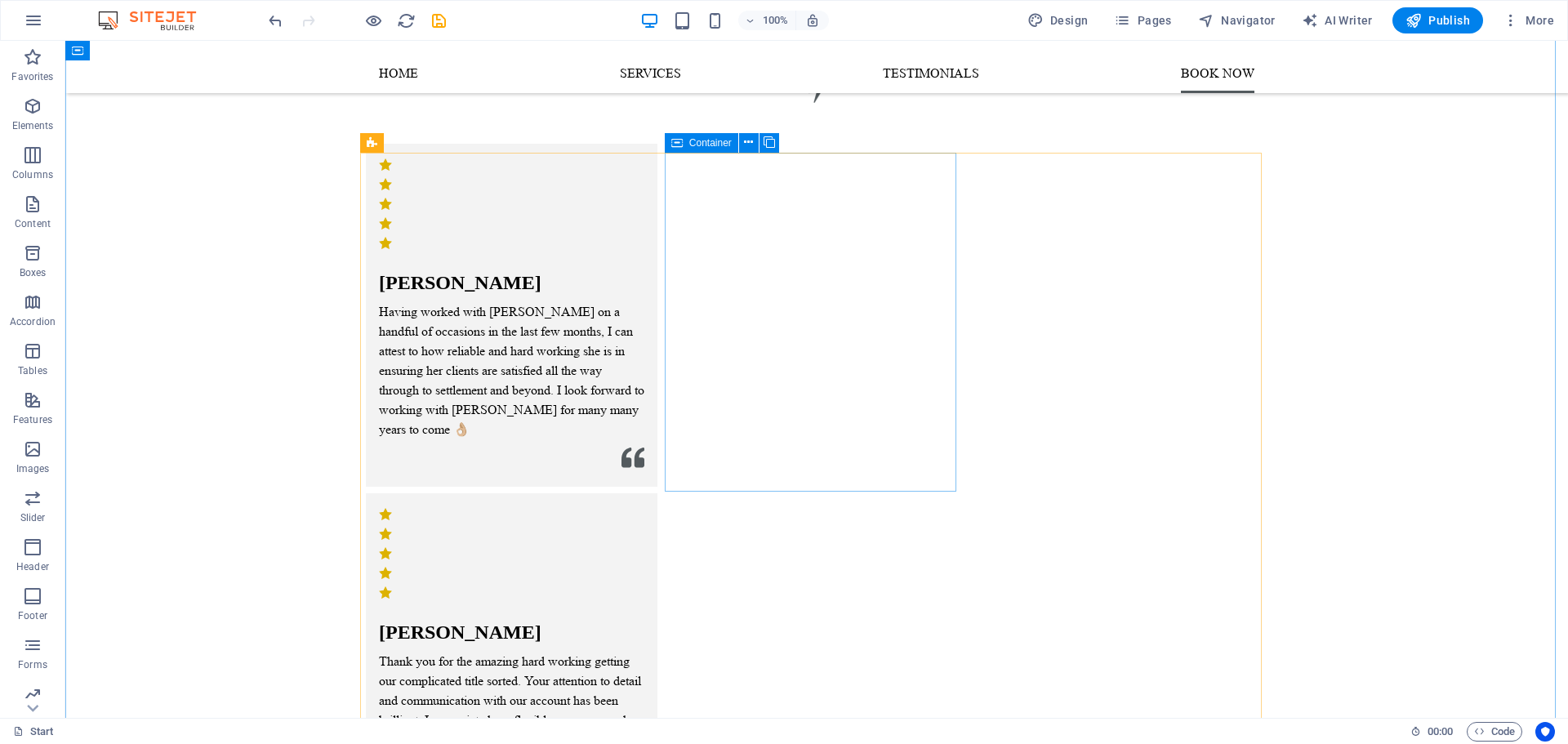
scroll to position [2164, 0]
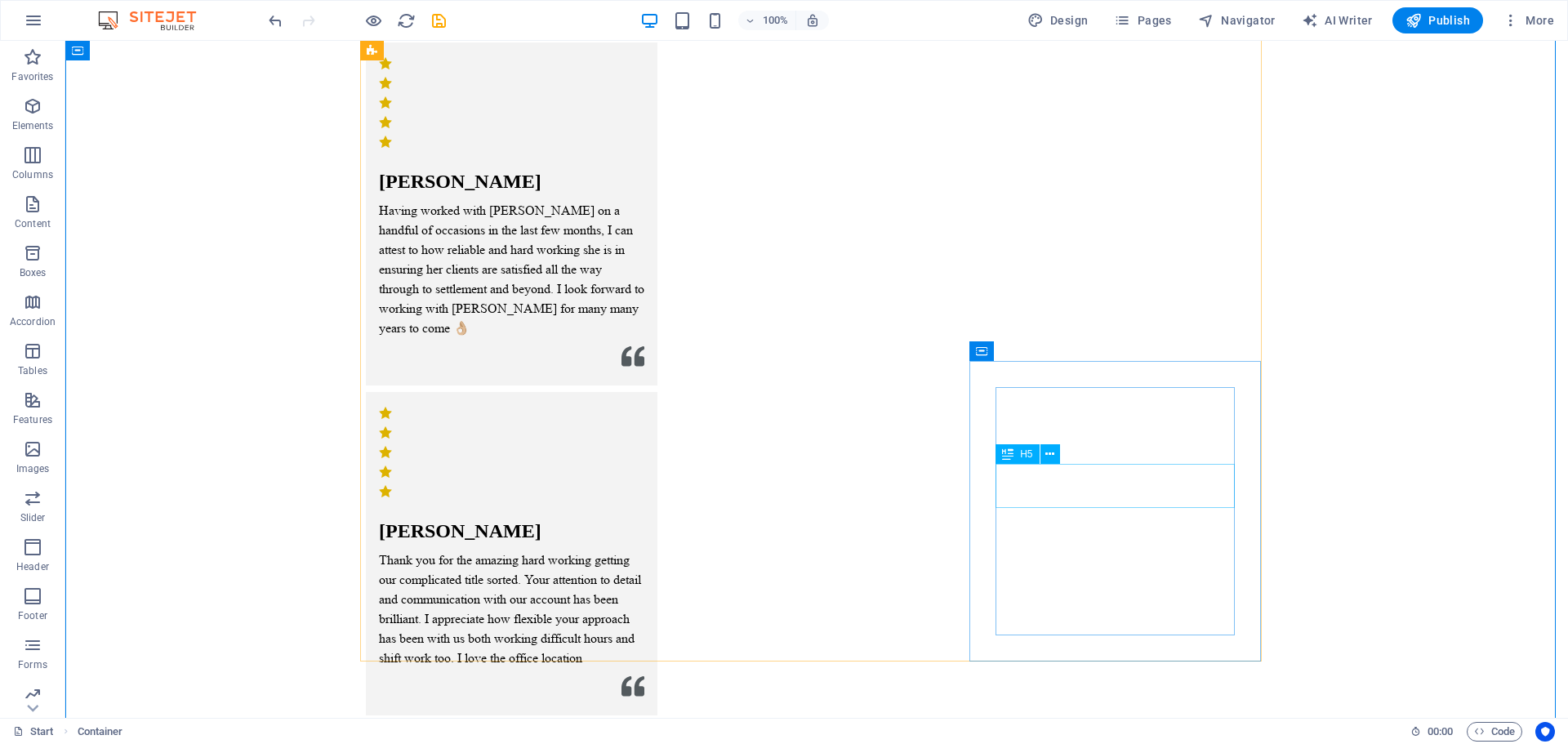
scroll to position [2328, 0]
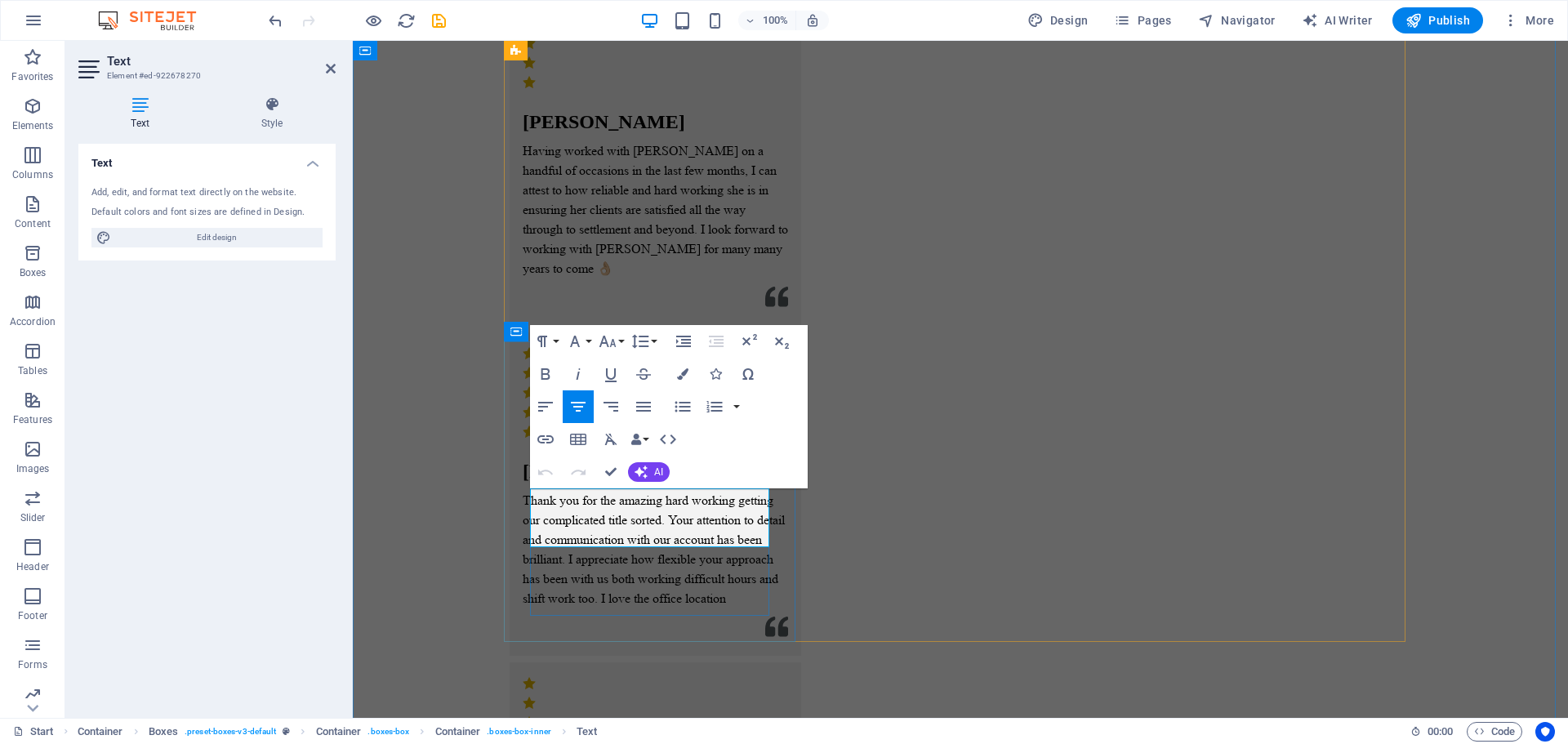
drag, startPoint x: 743, startPoint y: 516, endPoint x: 491, endPoint y: 490, distance: 253.3
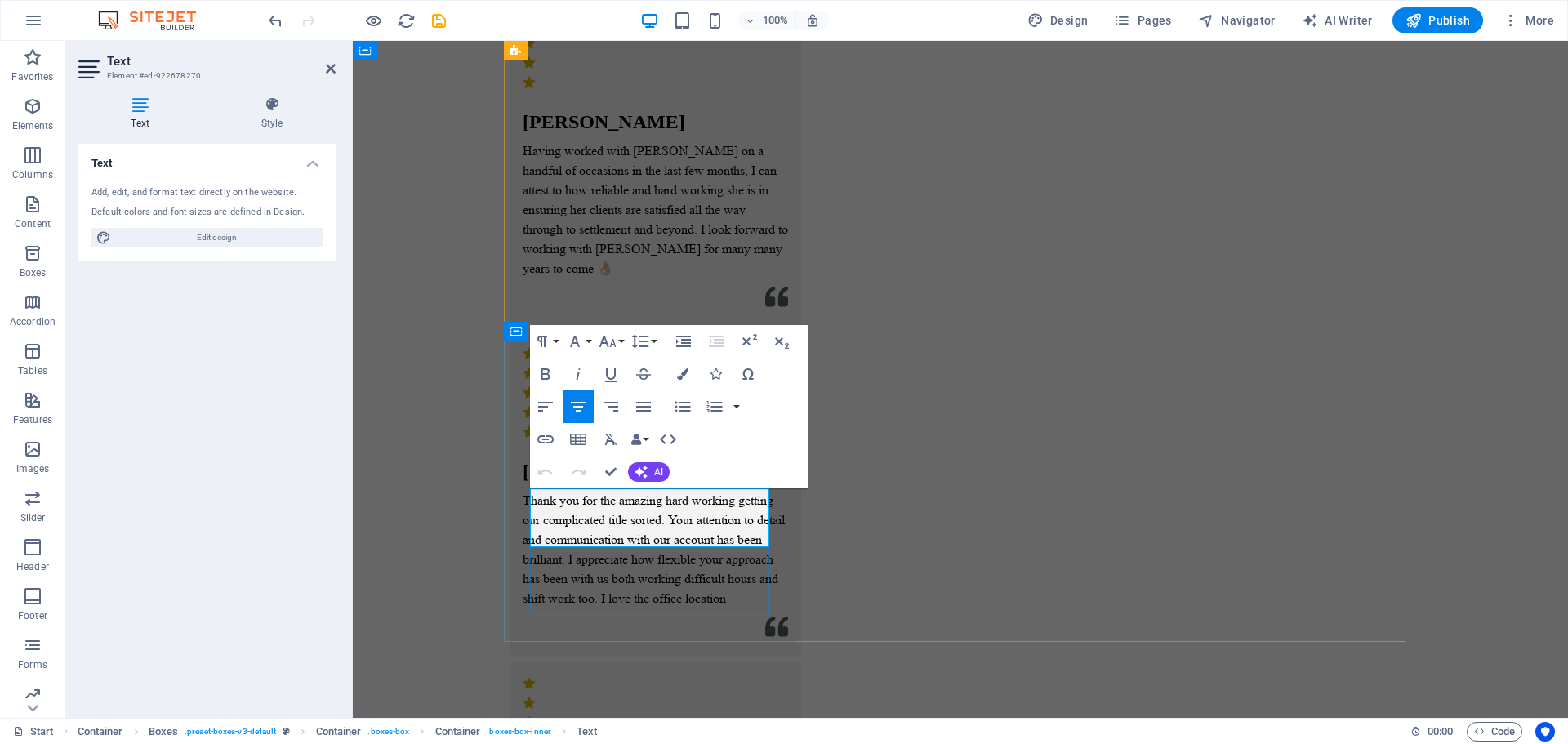
drag, startPoint x: 455, startPoint y: 495, endPoint x: 747, endPoint y: 496, distance: 292.0
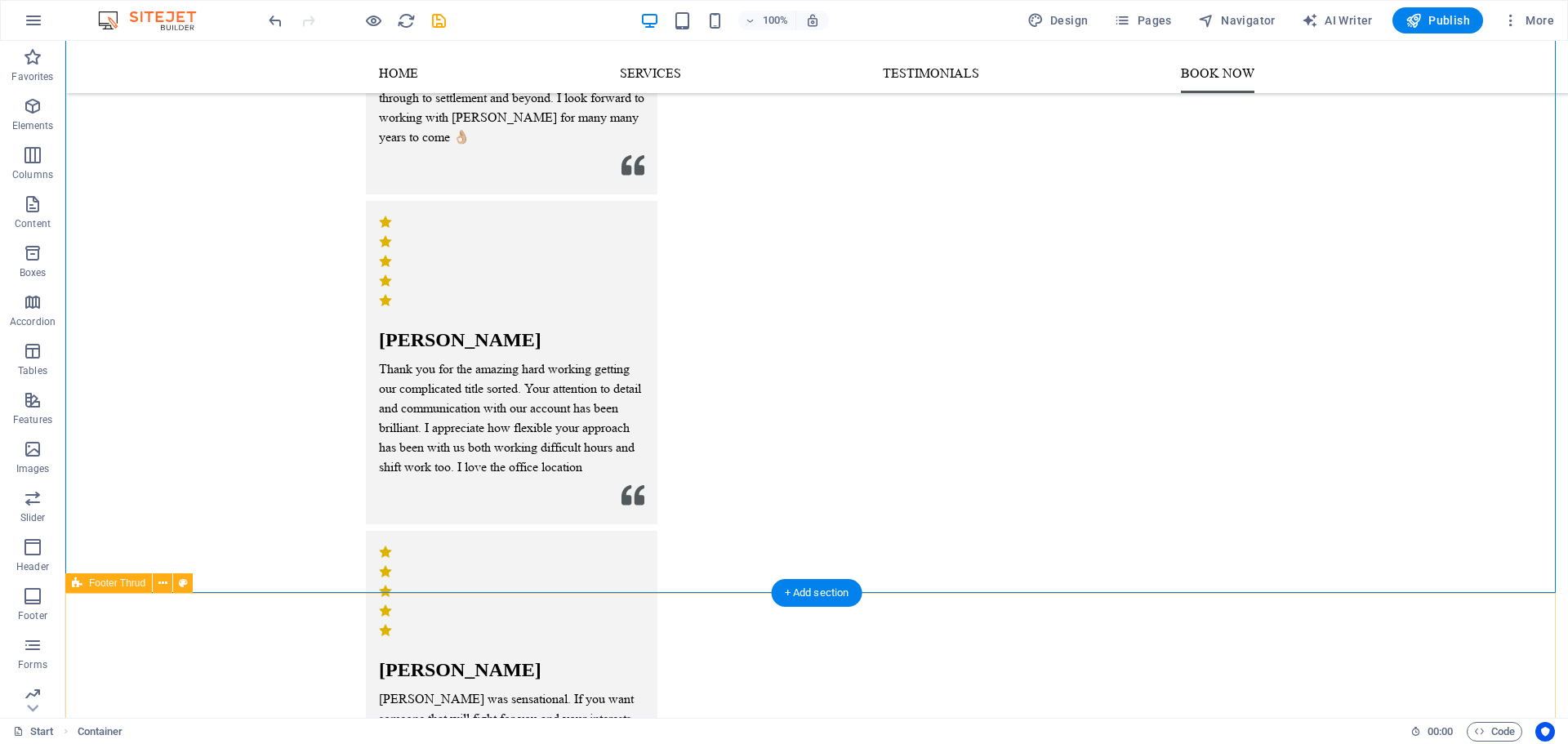
scroll to position [2295, 0]
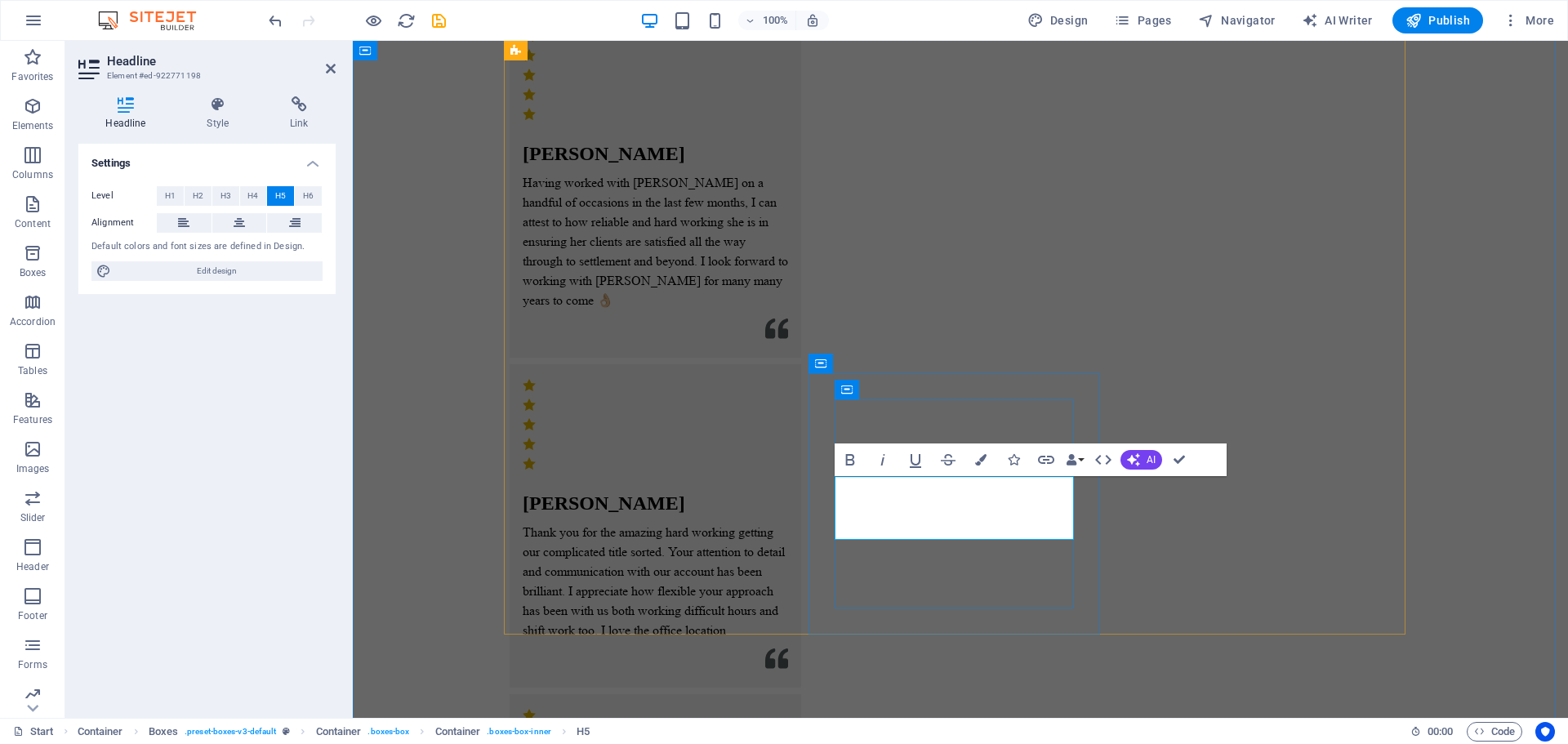
drag, startPoint x: 864, startPoint y: 502, endPoint x: 1043, endPoint y: 504, distance: 179.0
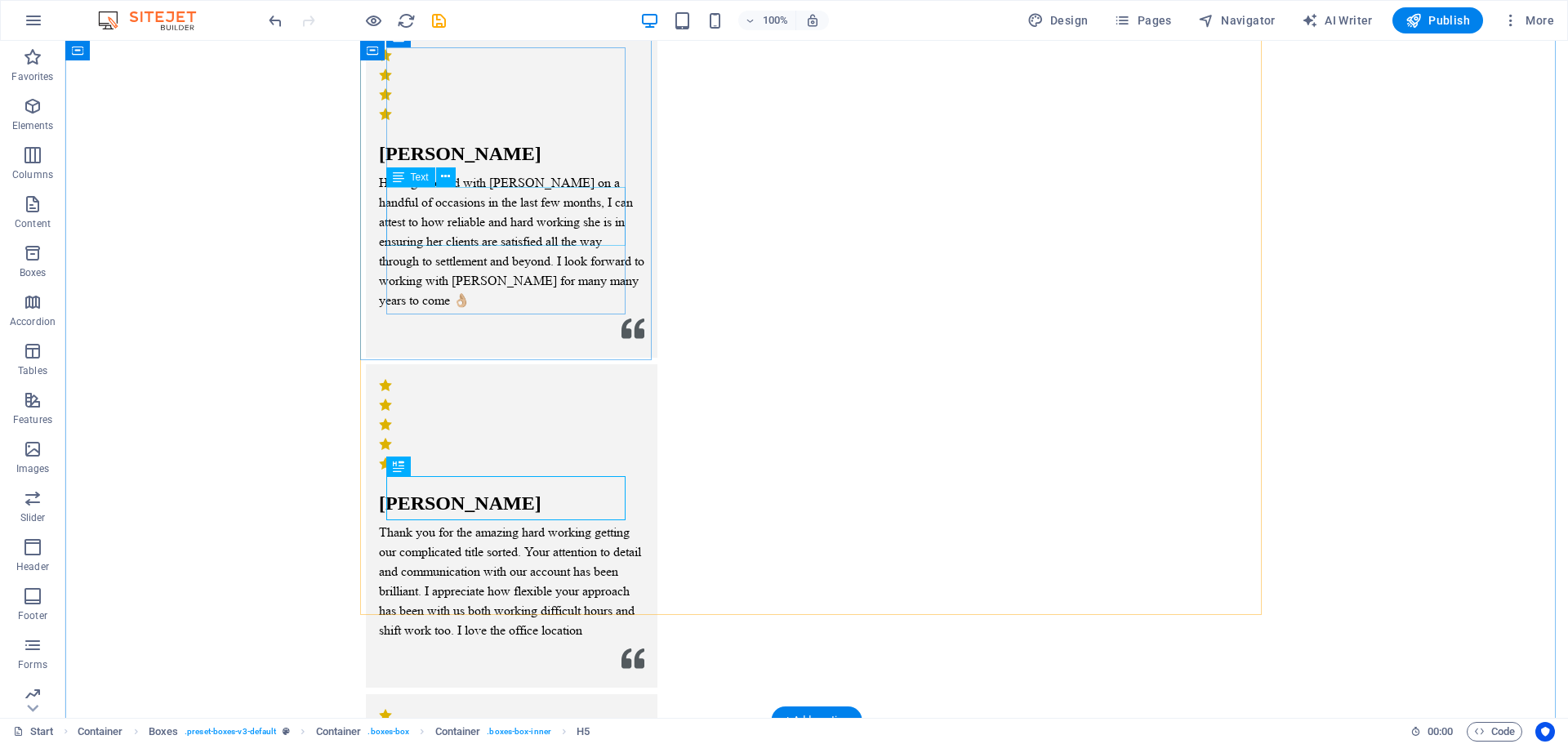
click at [261, 24] on div "100% Design Pages Navigator AI Writer Publish More" at bounding box center [784, 20] width 1566 height 39
click at [271, 23] on icon "undo" at bounding box center [276, 20] width 19 height 19
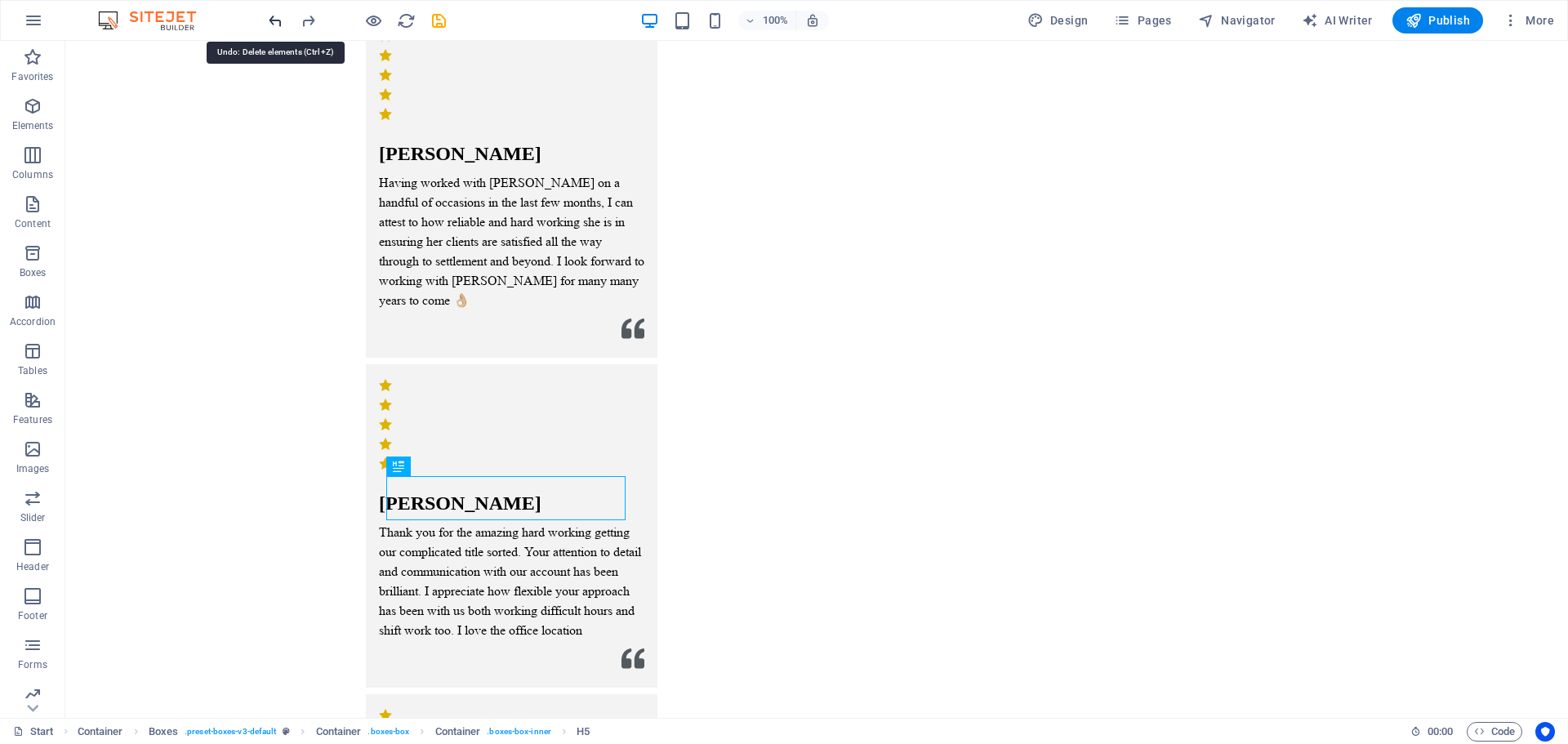
click at [271, 23] on icon "undo" at bounding box center [276, 20] width 19 height 19
drag, startPoint x: 504, startPoint y: 512, endPoint x: 218, endPoint y: 512, distance: 286.0
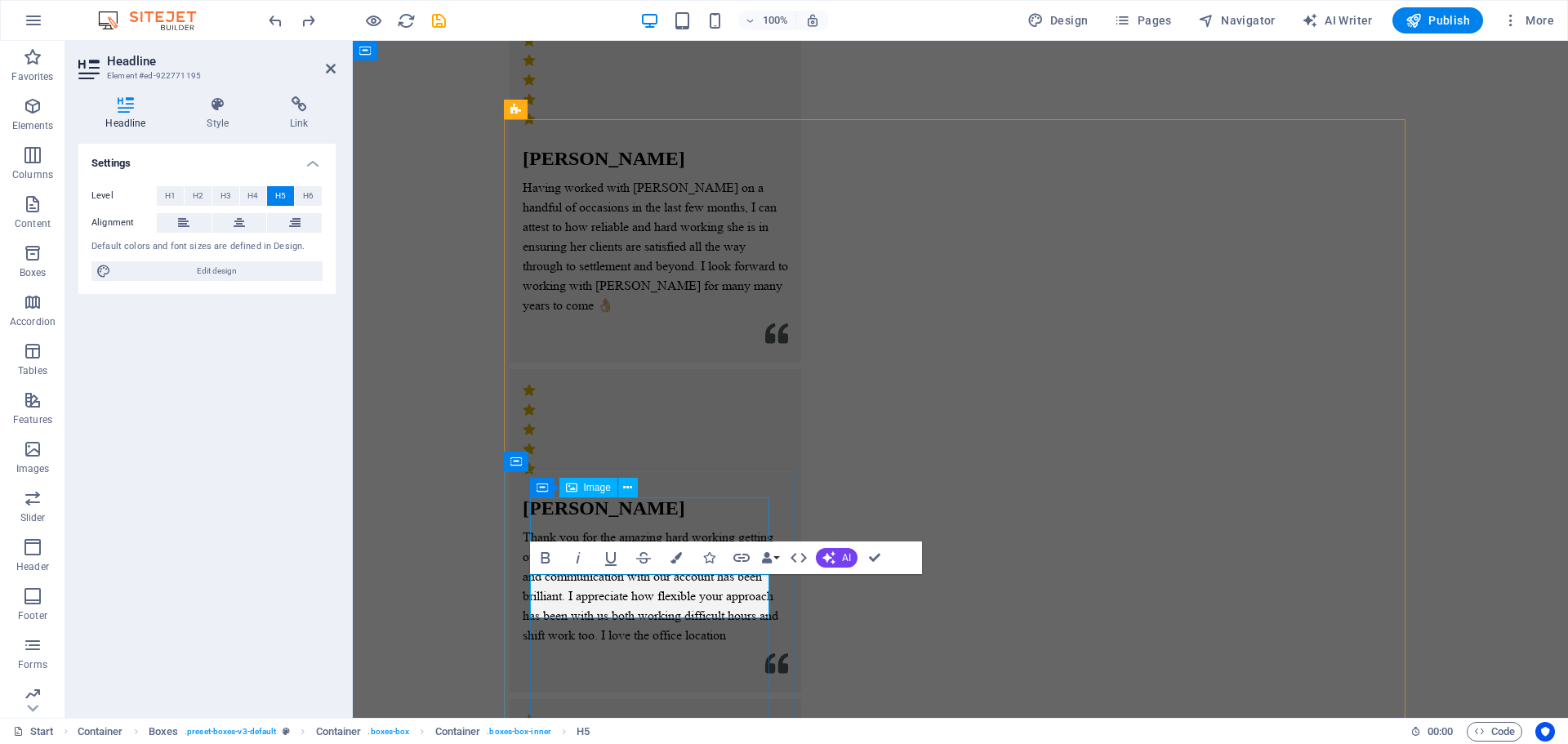
scroll to position [2464, 0]
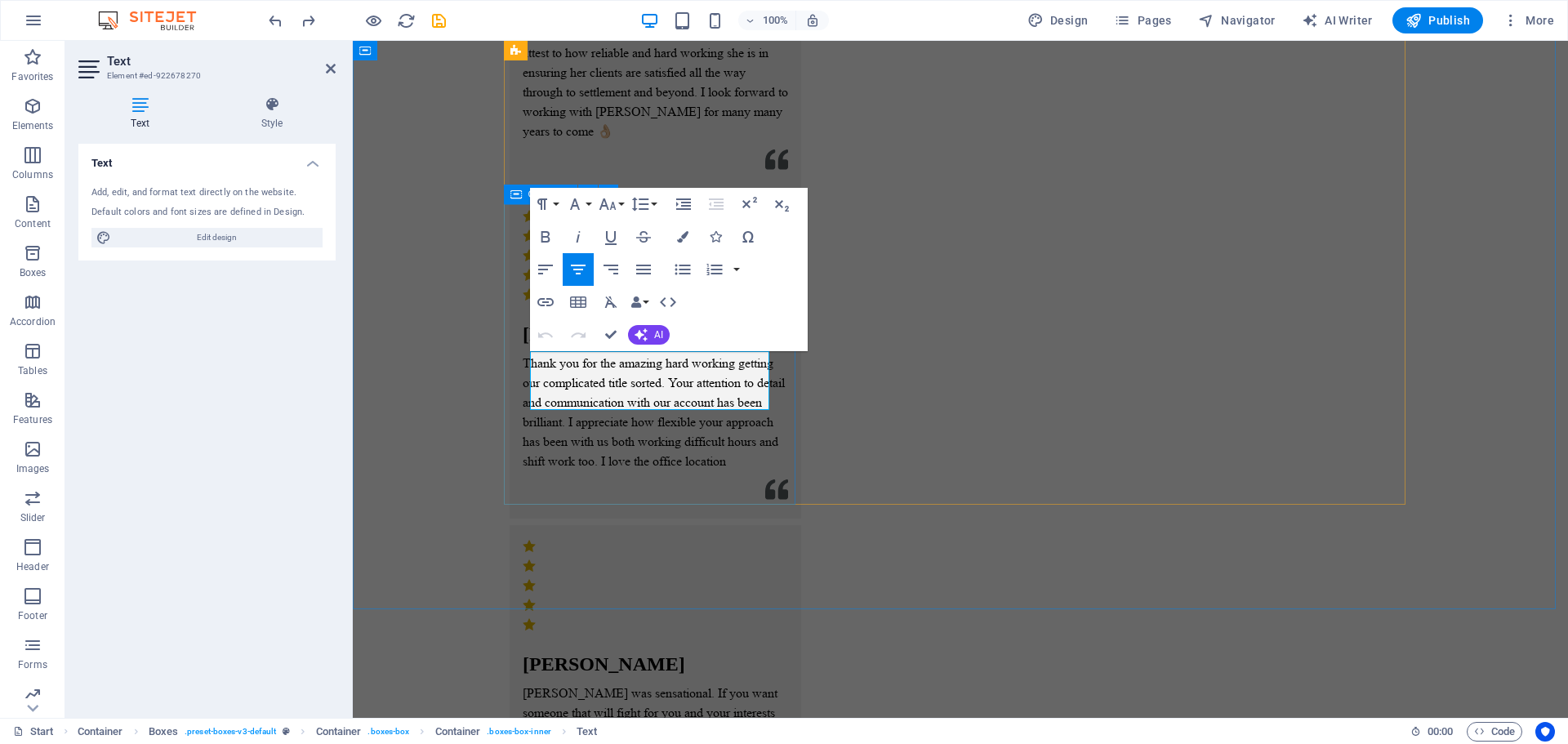
drag, startPoint x: 543, startPoint y: 363, endPoint x: 789, endPoint y: 394, distance: 247.9
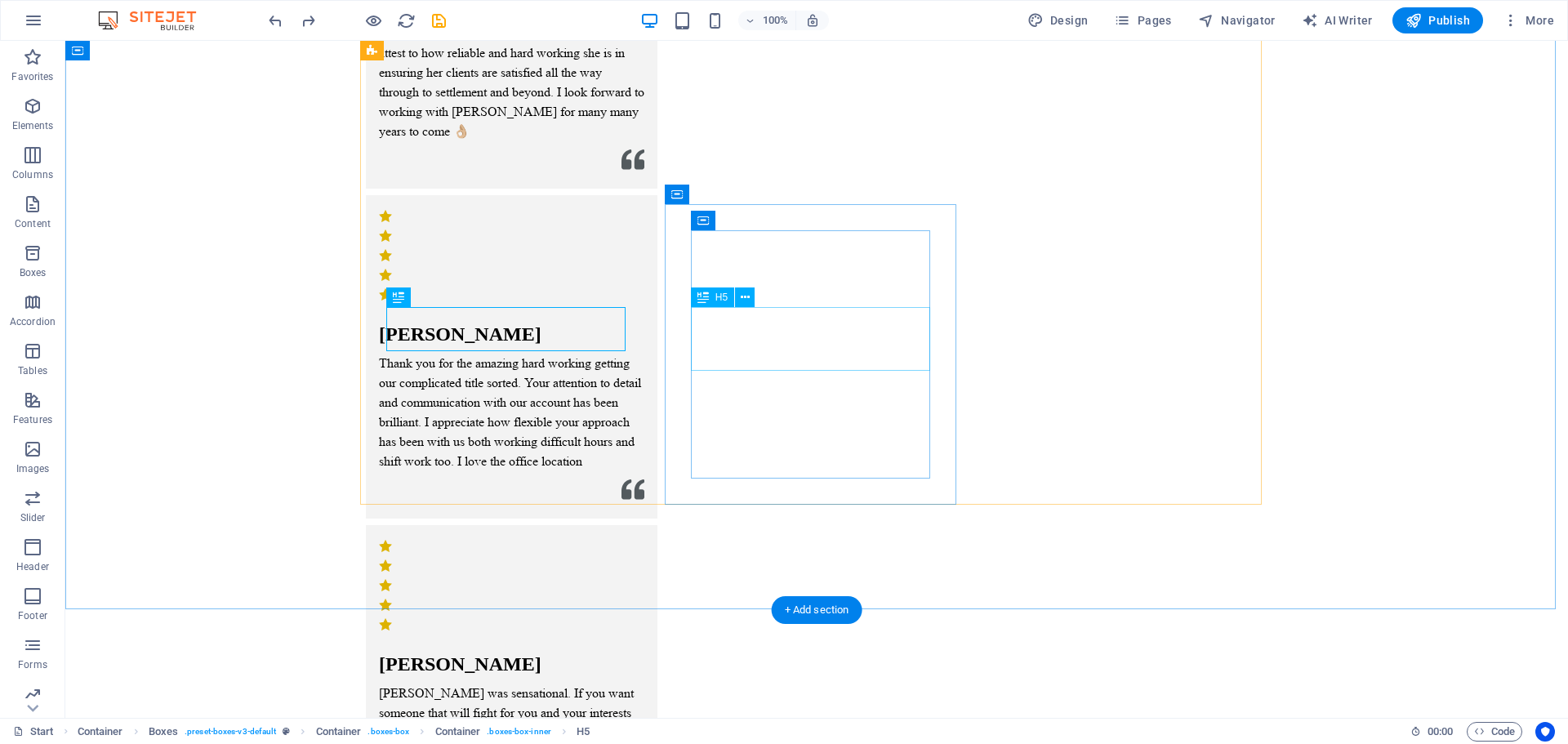
drag, startPoint x: 779, startPoint y: 322, endPoint x: 491, endPoint y: 321, distance: 288.0
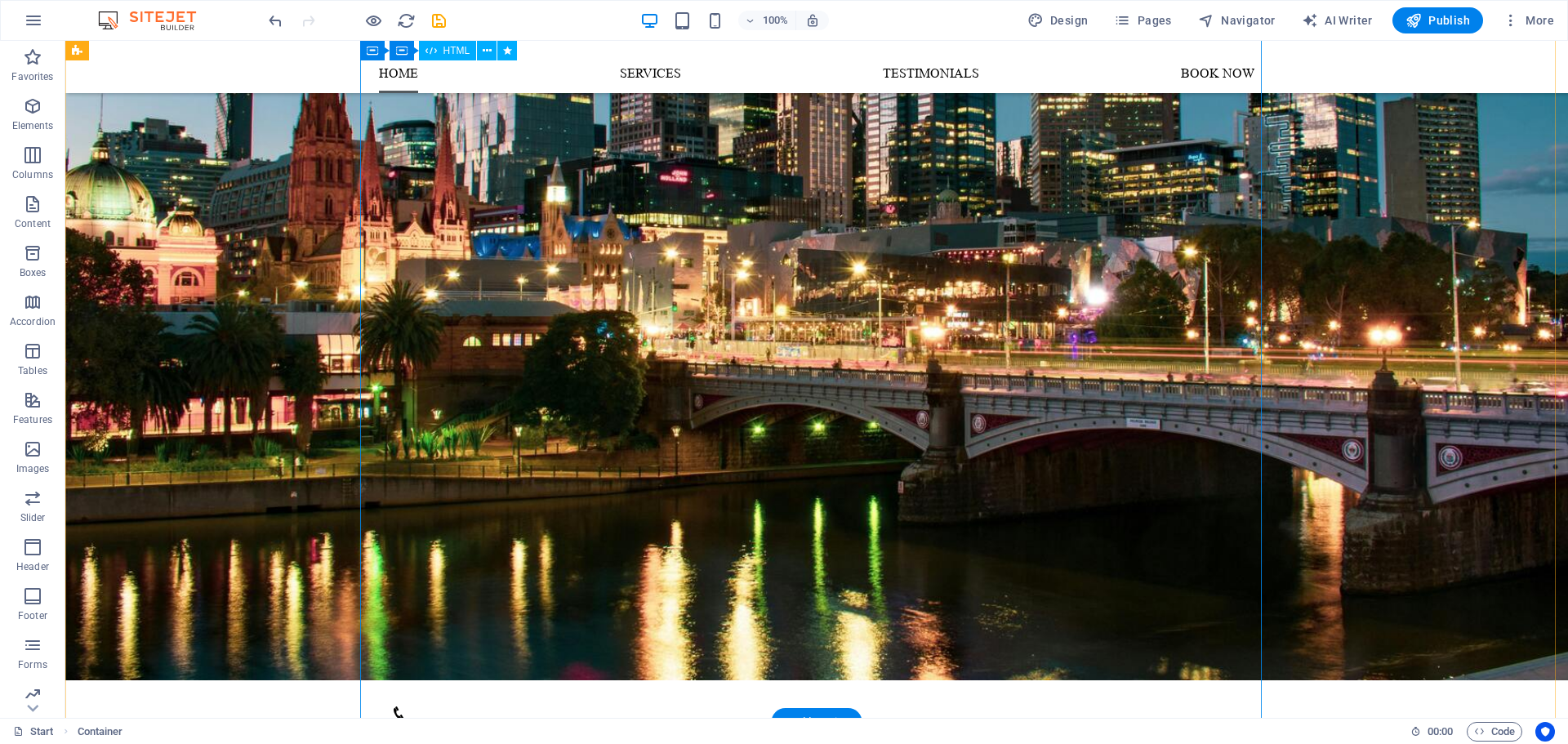
scroll to position [259, 0]
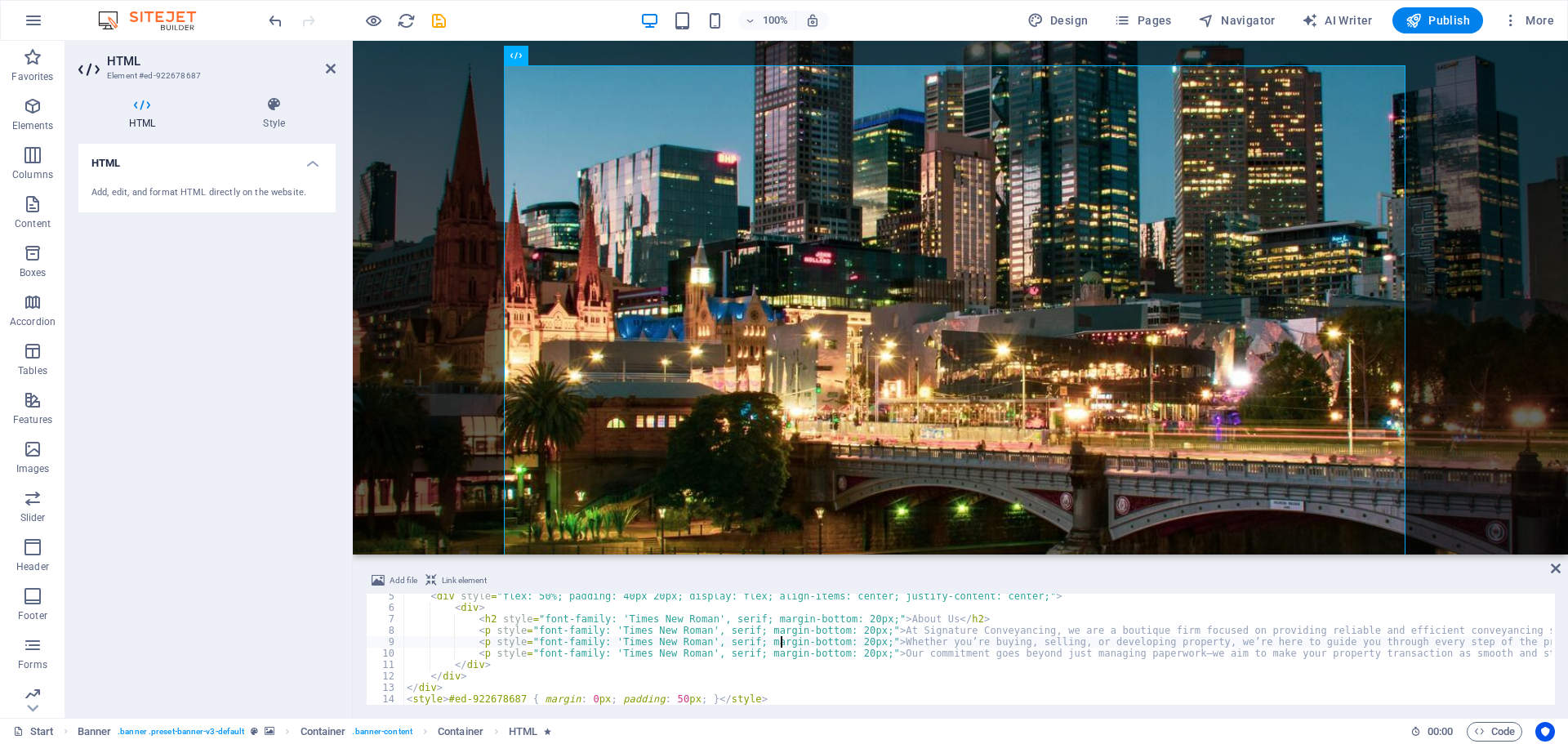
click at [560, 659] on div "< div style = "flex: 50%; padding: 40px 20px; display: flex; align-items: cente…" at bounding box center [1336, 656] width 1866 height 131
click at [478, 634] on div "< div style = "flex: 50%; padding: 40px 20px; display: flex; align-items: cente…" at bounding box center [1336, 656] width 1866 height 131
type textarea "<p style="font-family: 'Times New Roman', serif; margin-bottom: 20px;">At Signa…"
click at [1080, 23] on span "Design" at bounding box center [1057, 20] width 61 height 17
select select "px"
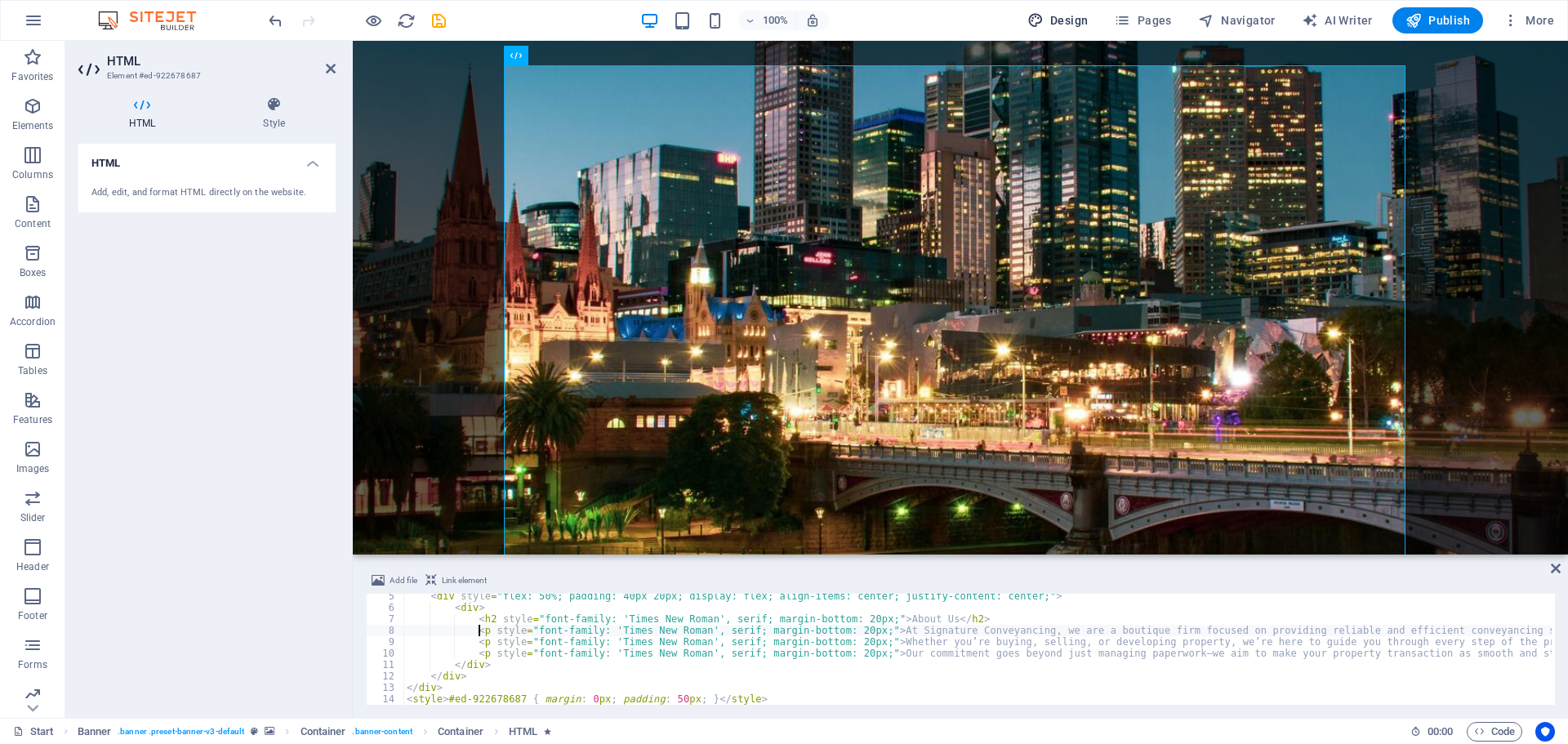
select select "300"
select select "px"
select select "700"
select select "px"
select select "rem"
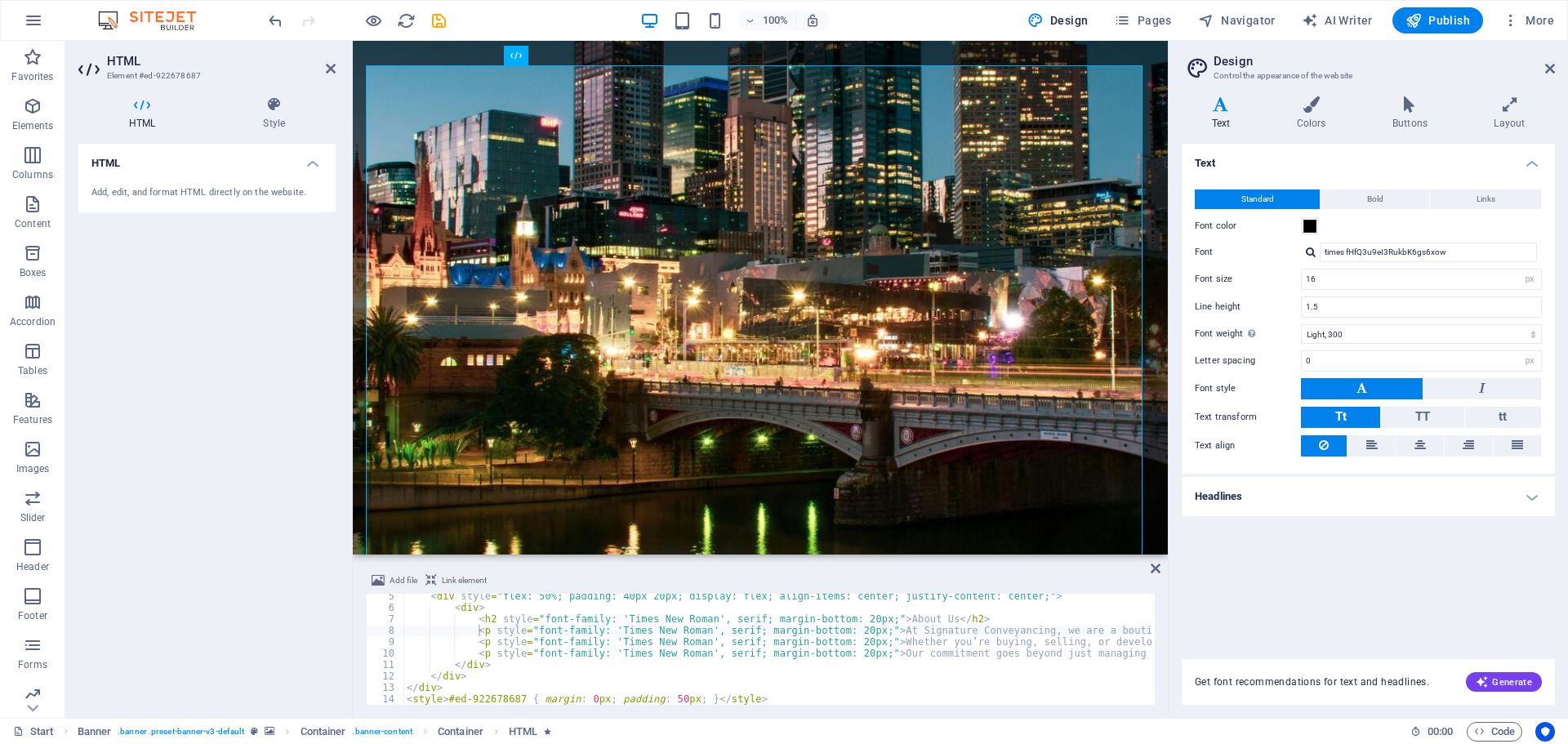
click at [1276, 203] on button "Standard" at bounding box center [1257, 199] width 125 height 20
click at [1399, 276] on input "16" at bounding box center [1421, 279] width 240 height 20
click at [1385, 195] on button "Bold" at bounding box center [1374, 199] width 109 height 20
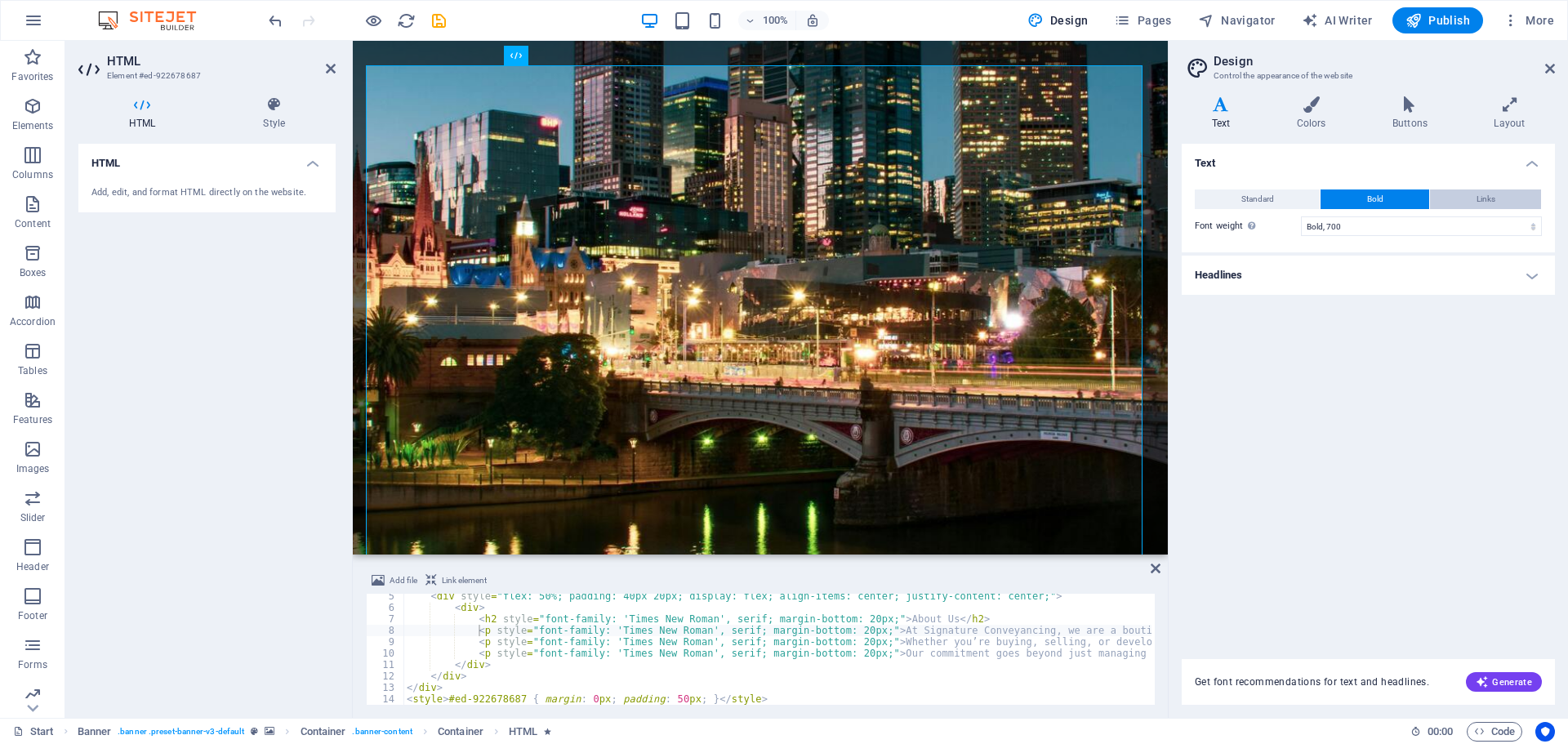
click at [1470, 196] on button "Links" at bounding box center [1485, 199] width 111 height 20
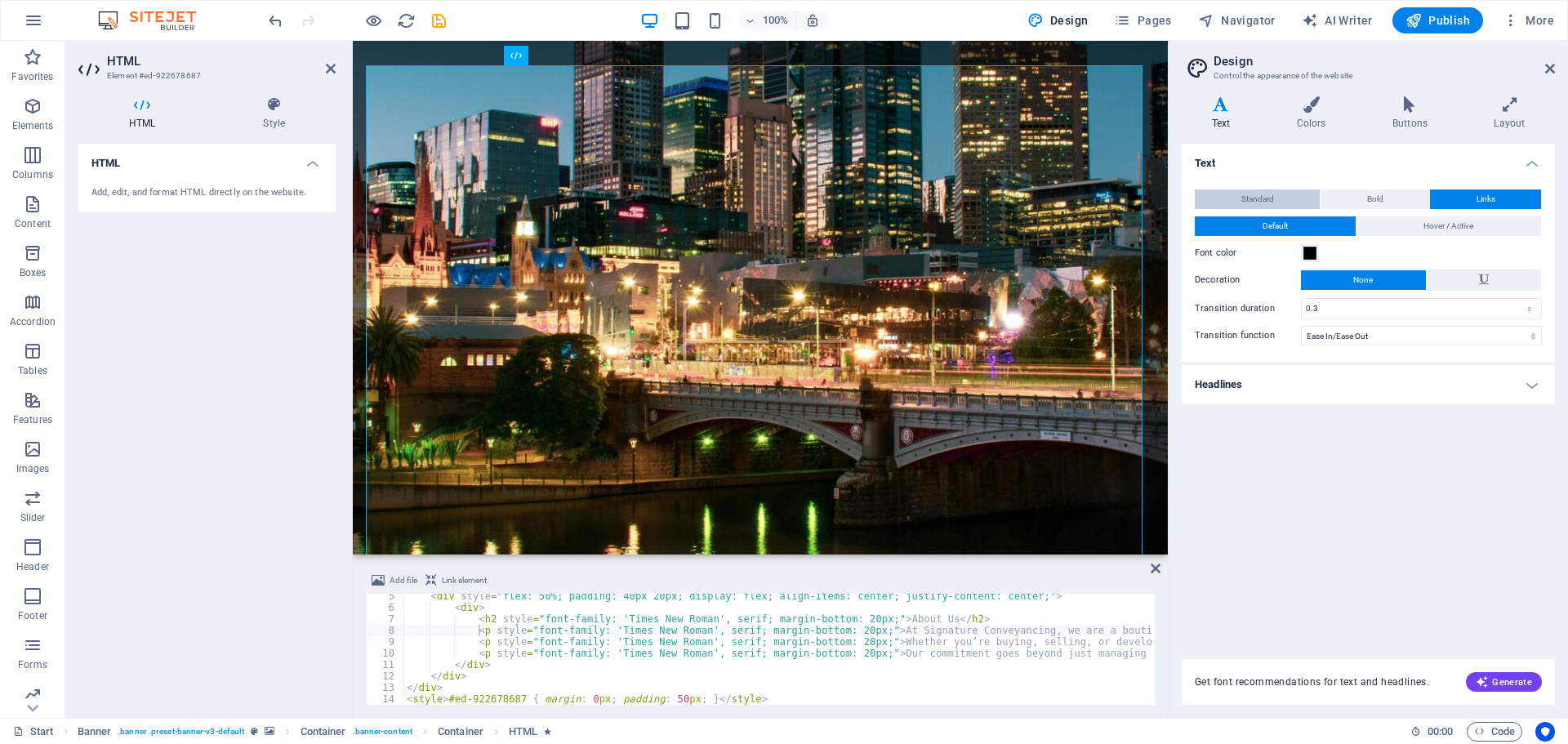
click at [1286, 197] on button "Standard" at bounding box center [1257, 199] width 125 height 20
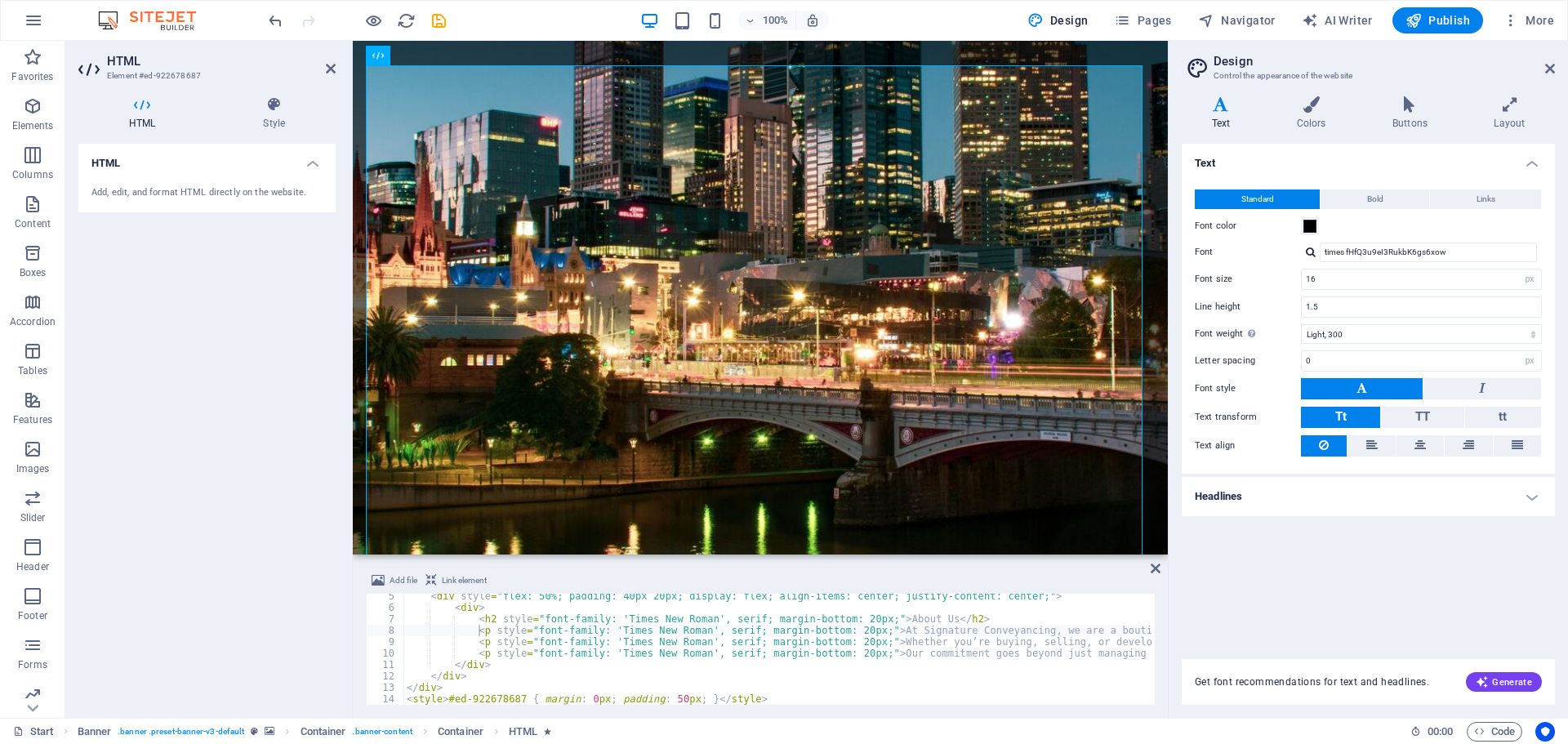
click at [1397, 516] on div "Text Standard Bold Links Font color Font times fHfQ3u9eI3RukbK6gs6xow Font size…" at bounding box center [1368, 392] width 373 height 496
click at [1398, 509] on h4 "Headlines" at bounding box center [1368, 497] width 373 height 39
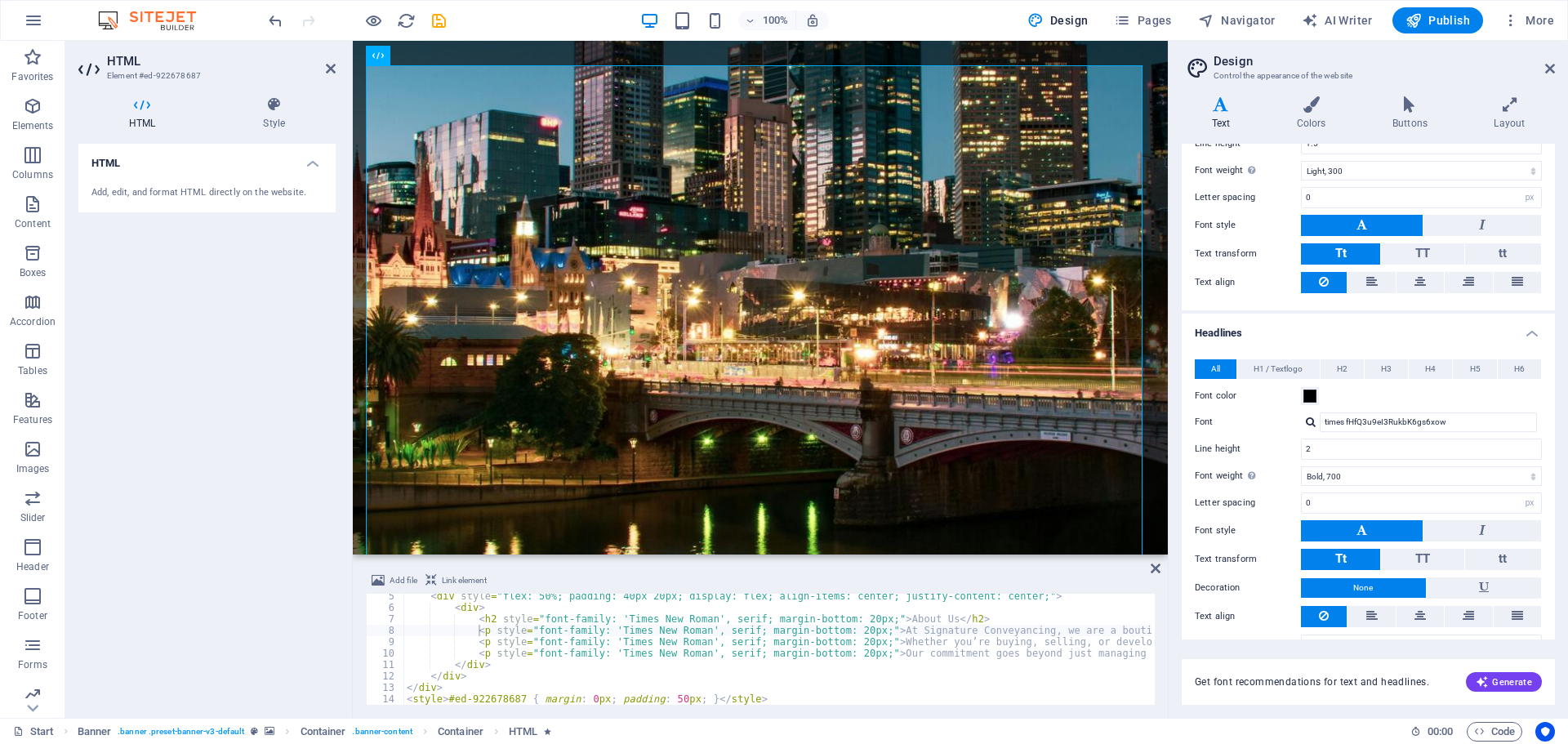
scroll to position [0, 0]
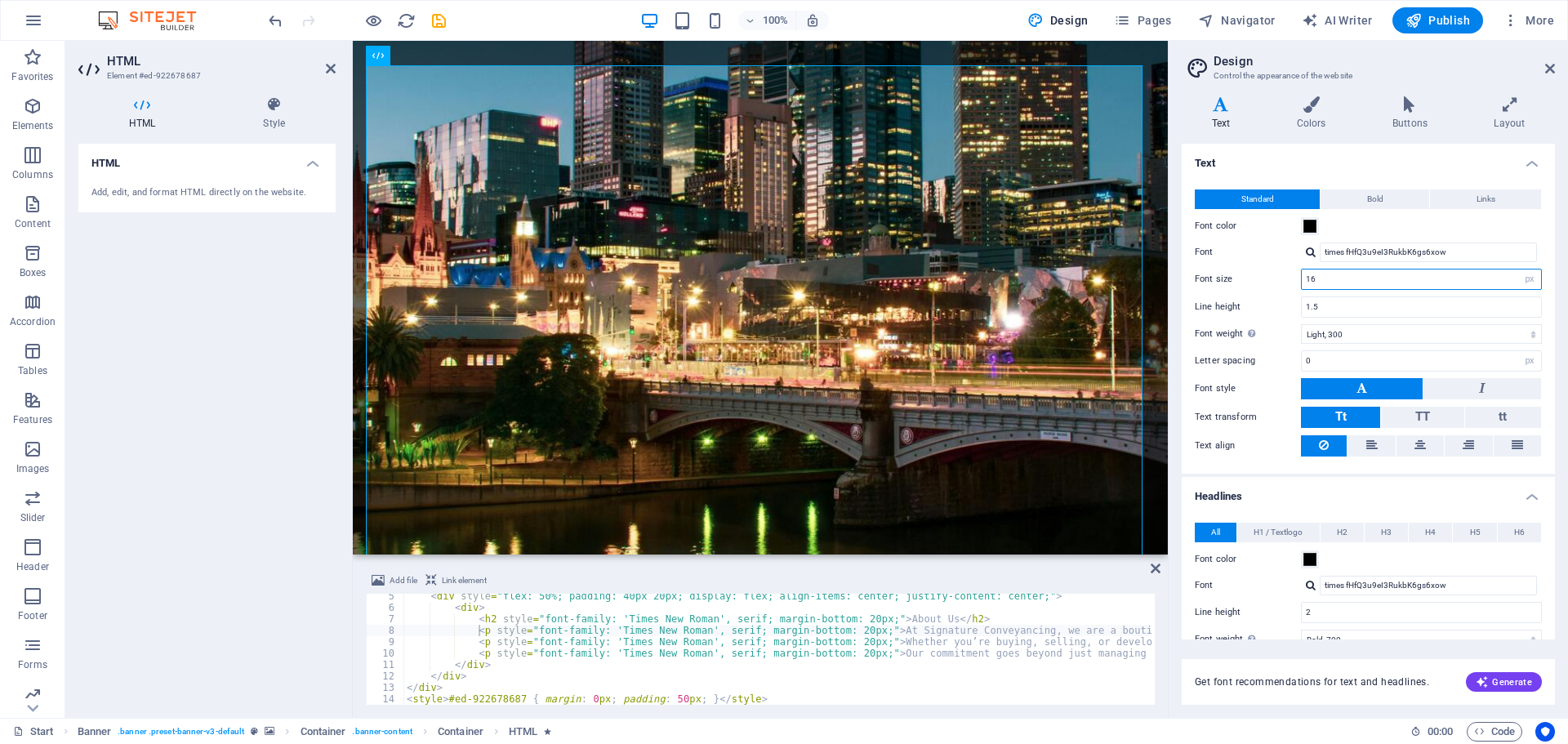
click at [1344, 281] on input "16" at bounding box center [1421, 279] width 240 height 20
drag, startPoint x: 1426, startPoint y: 276, endPoint x: 1209, endPoint y: 268, distance: 217.1
click at [1209, 268] on div "Standard Bold Links Font color Font times fHfQ3u9eI3RukbK6gs6xow Font size 16 r…" at bounding box center [1367, 323] width 380 height 301
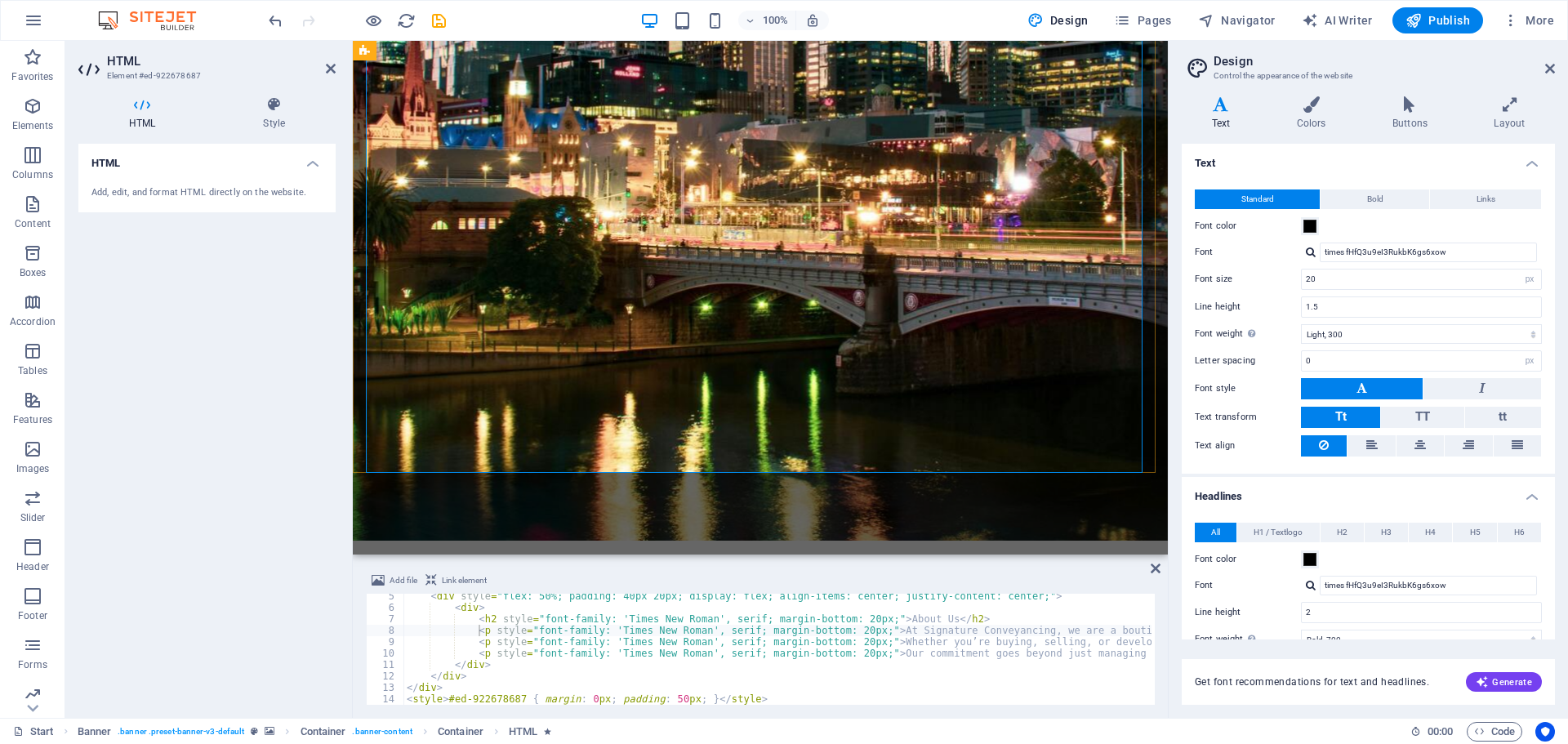
scroll to position [504, 0]
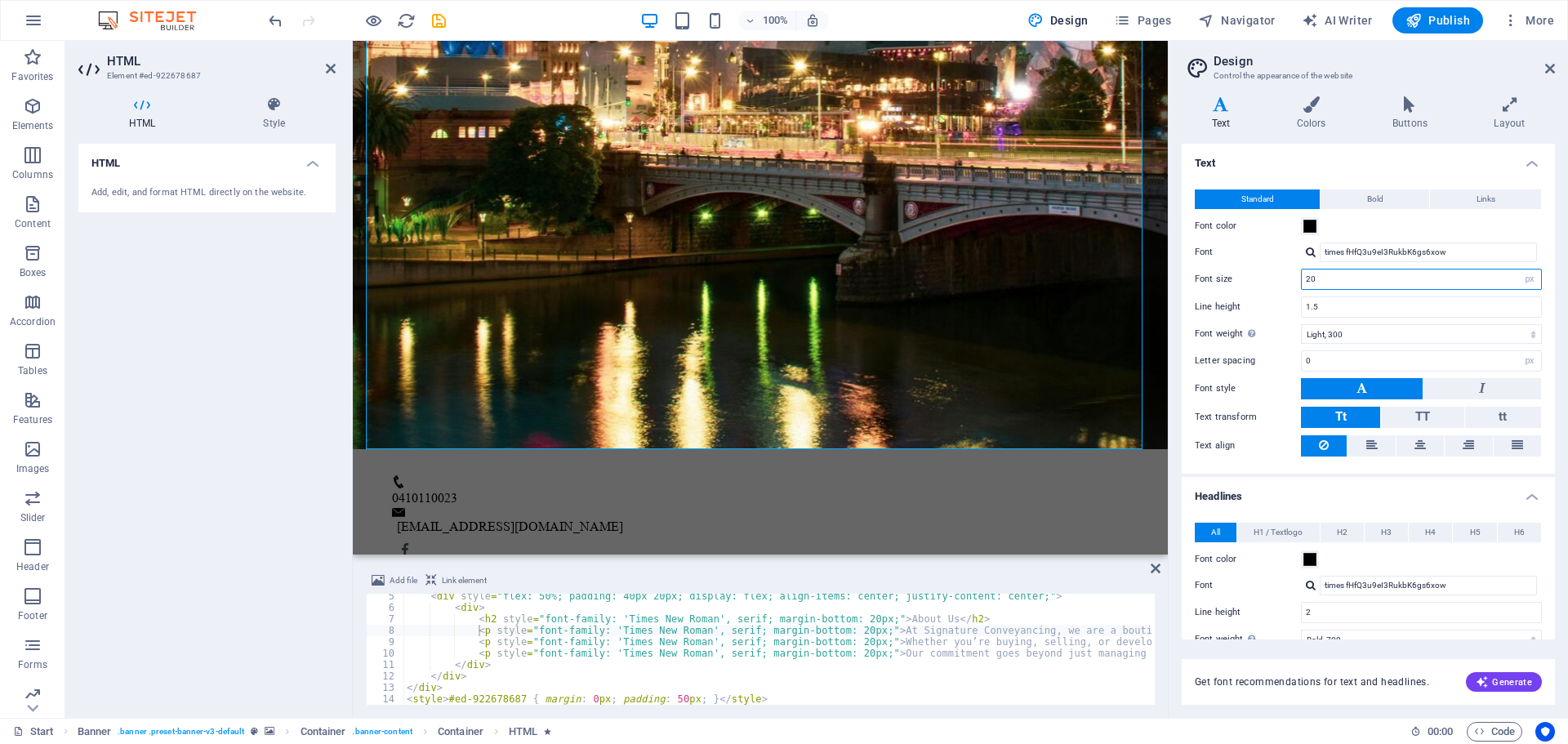
drag, startPoint x: 1331, startPoint y: 280, endPoint x: 1257, endPoint y: 270, distance: 74.7
click at [1257, 270] on div "Font size 20 rem px" at bounding box center [1368, 279] width 347 height 21
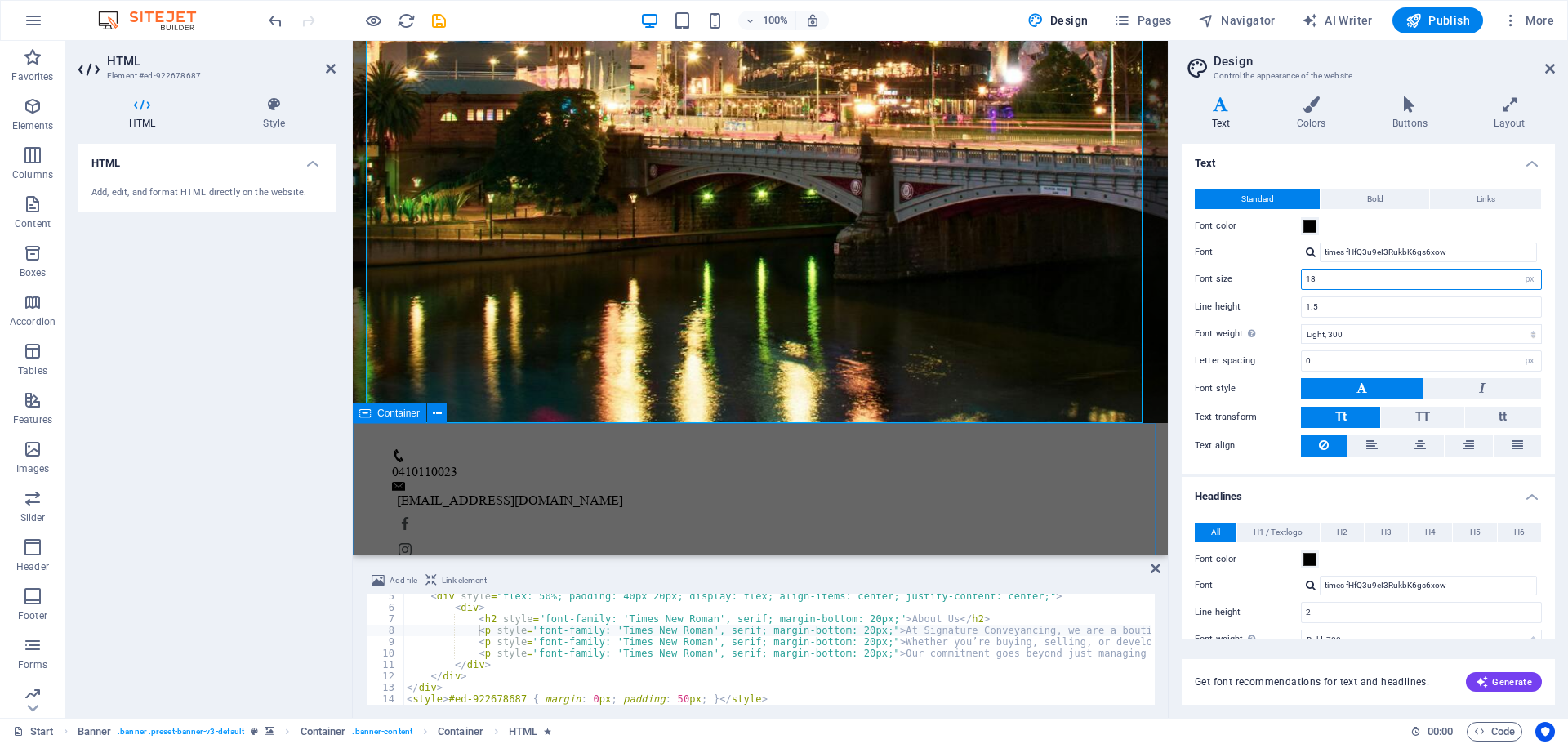
type input "18"
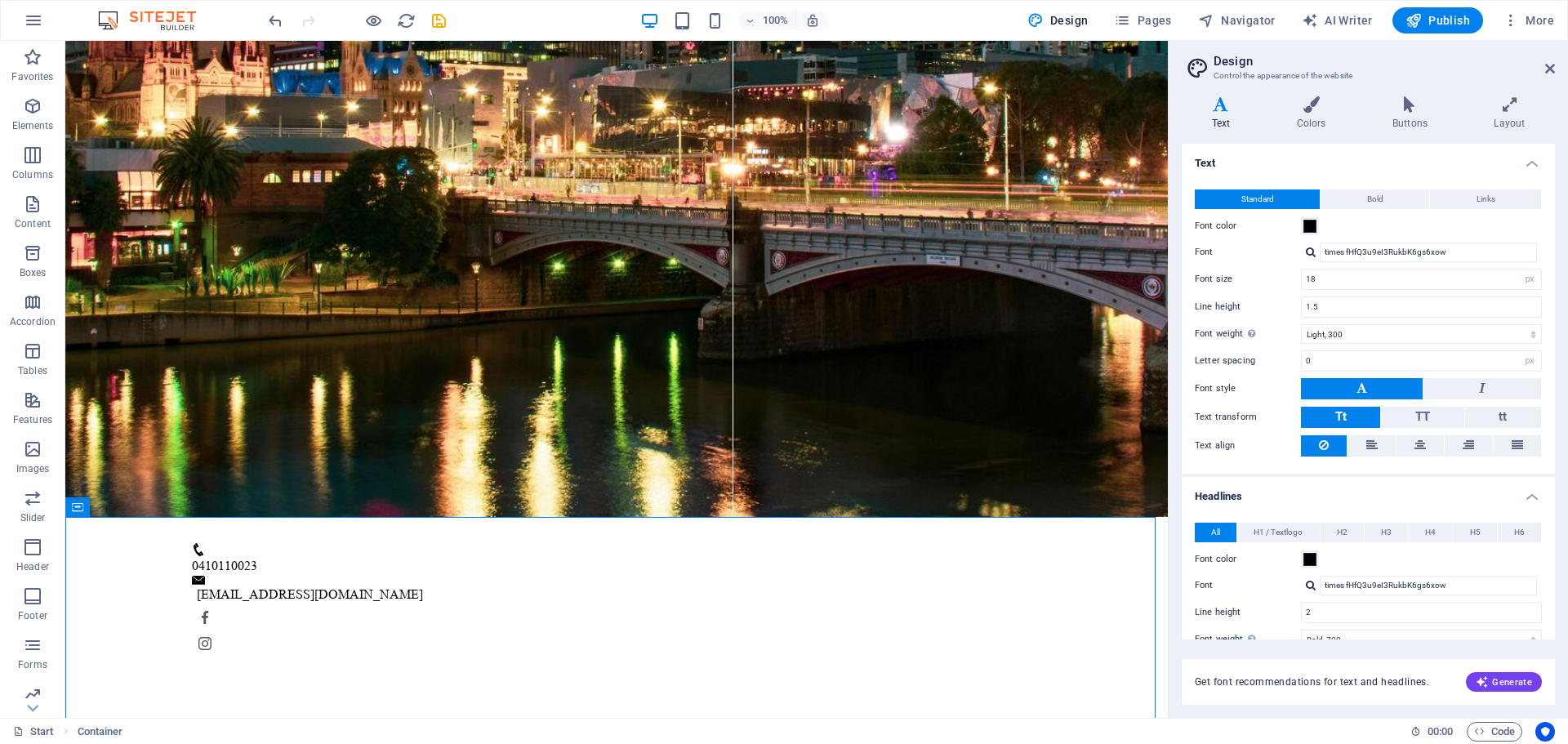
click at [1558, 69] on aside "Design Control the appearance of the website Variants Text Colors Buttons Layou…" at bounding box center [1367, 379] width 400 height 677
drag, startPoint x: 1554, startPoint y: 69, endPoint x: 1356, endPoint y: 84, distance: 198.6
click at [1554, 69] on icon at bounding box center [1549, 69] width 10 height 13
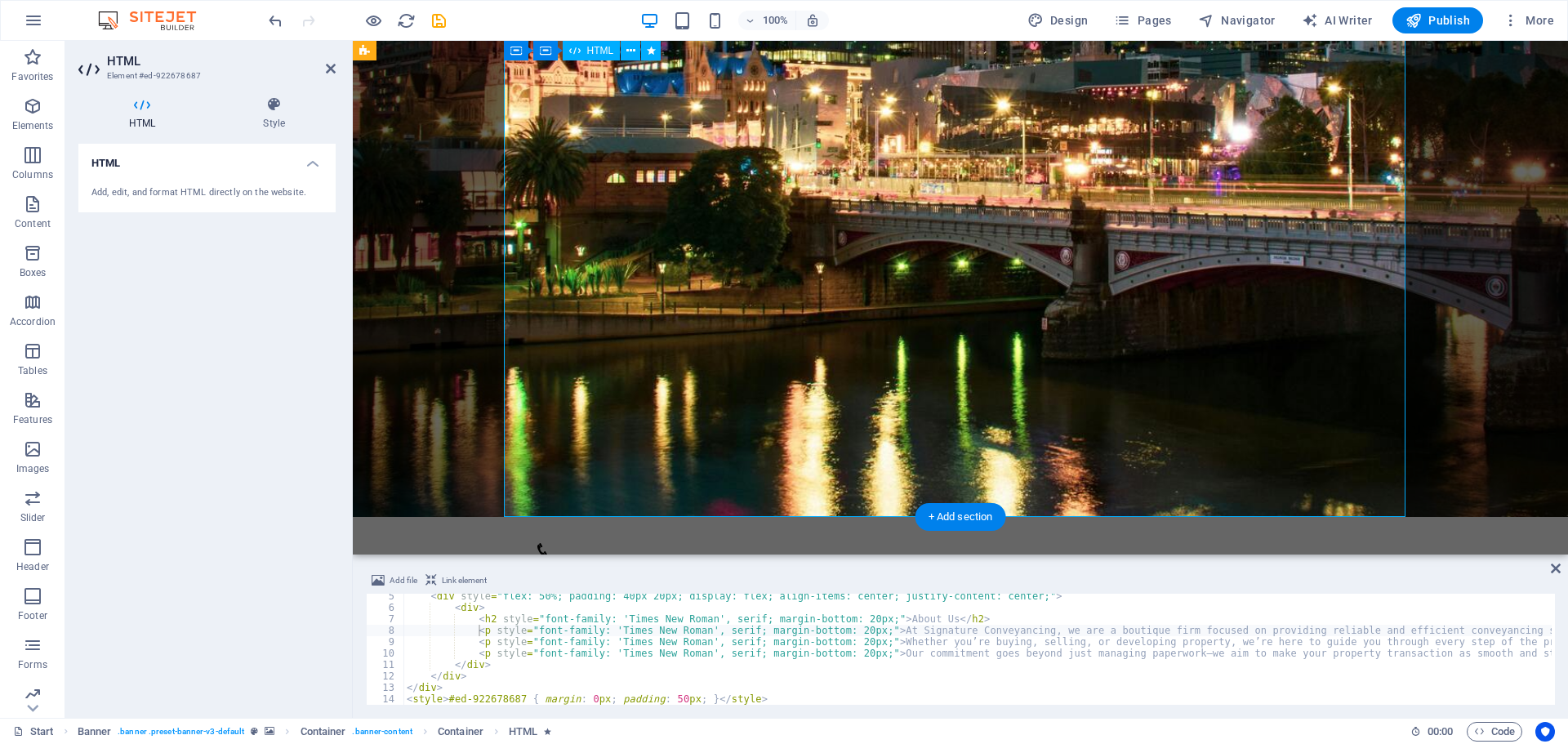
click at [1061, 24] on span "Design" at bounding box center [1057, 20] width 61 height 17
select select "px"
select select "300"
select select "px"
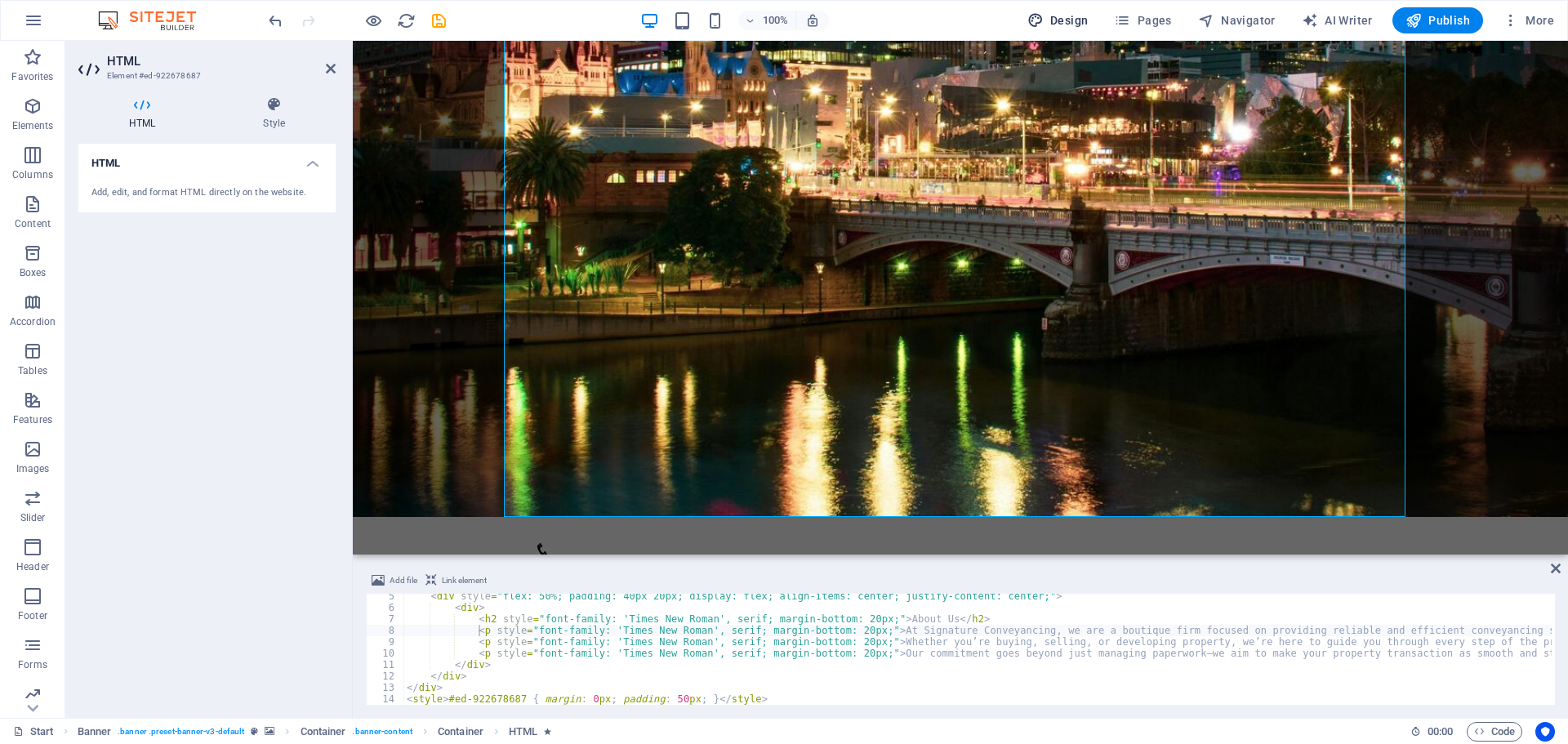
select select "700"
select select "px"
select select "rem"
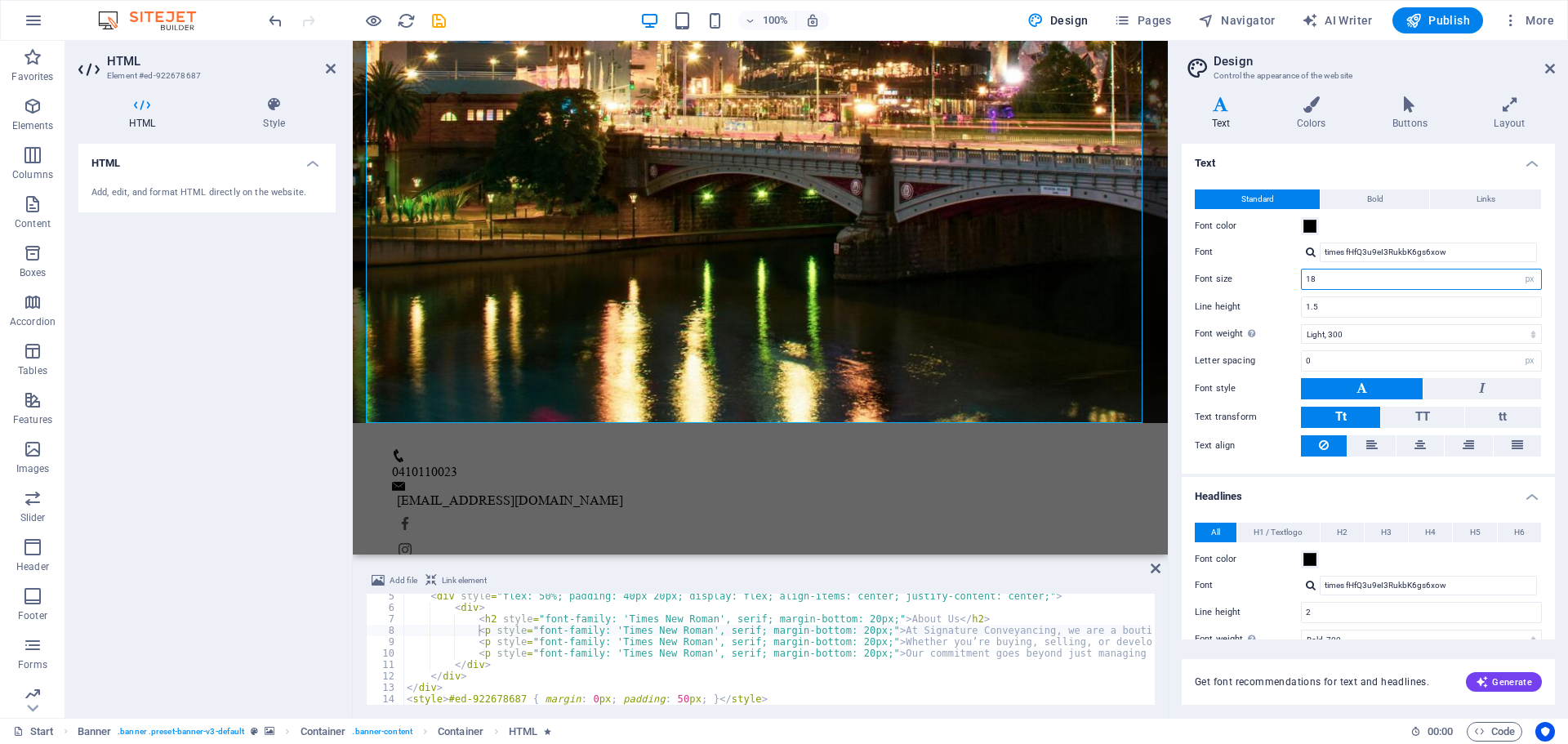
drag, startPoint x: 1339, startPoint y: 279, endPoint x: 1204, endPoint y: 270, distance: 135.3
click at [1204, 270] on div "Font size 18 rem px" at bounding box center [1368, 279] width 347 height 21
click at [1326, 280] on input "19" at bounding box center [1421, 279] width 240 height 20
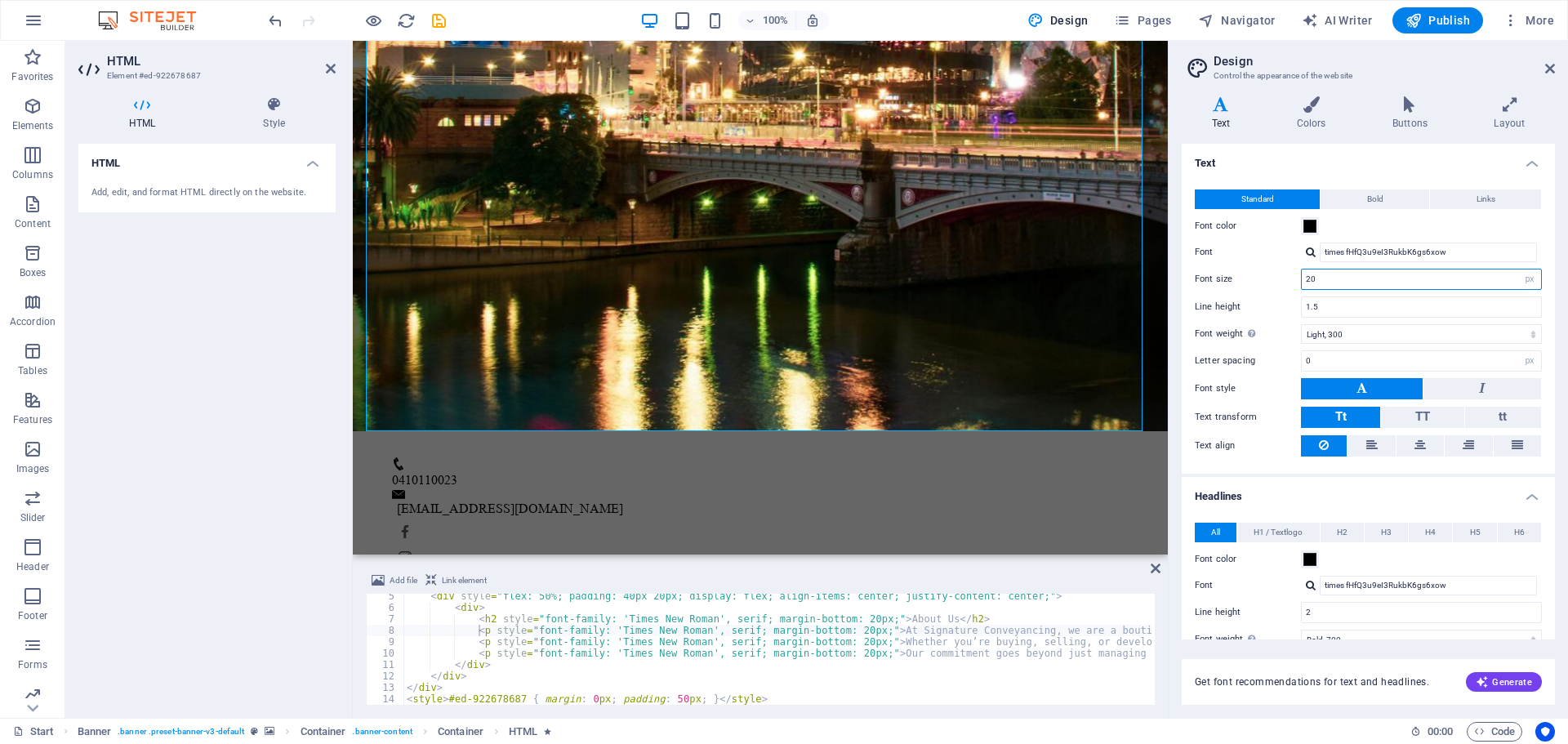
type input "20"
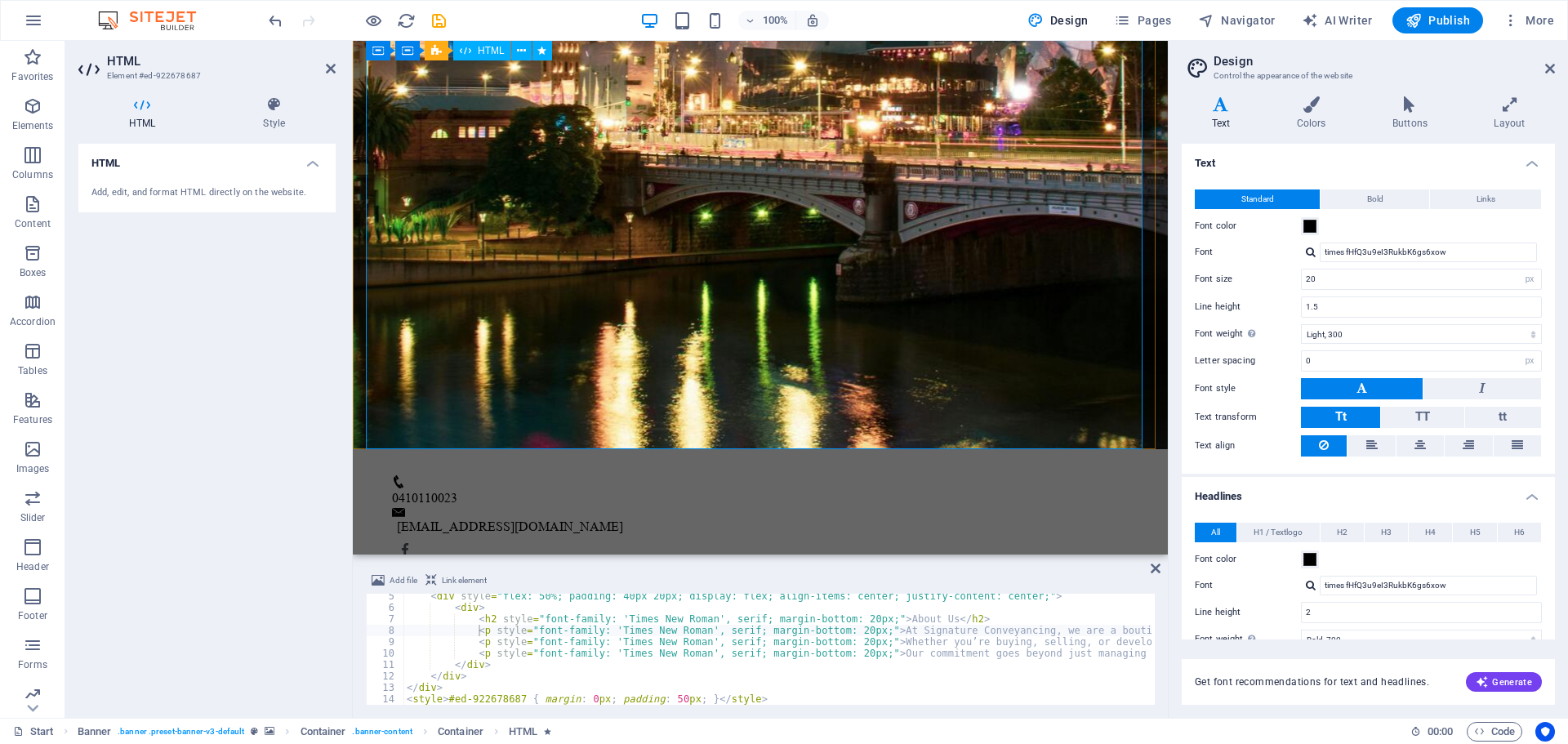
click at [1344, 276] on input "20" at bounding box center [1421, 279] width 240 height 20
click at [1345, 306] on input "1.5" at bounding box center [1421, 307] width 240 height 20
click at [1355, 329] on select "Thin, 100 Extra-light, 200 Light, 300 Regular, 400 Medium, 500 Semi-bold, 600 B…" at bounding box center [1420, 333] width 240 height 20
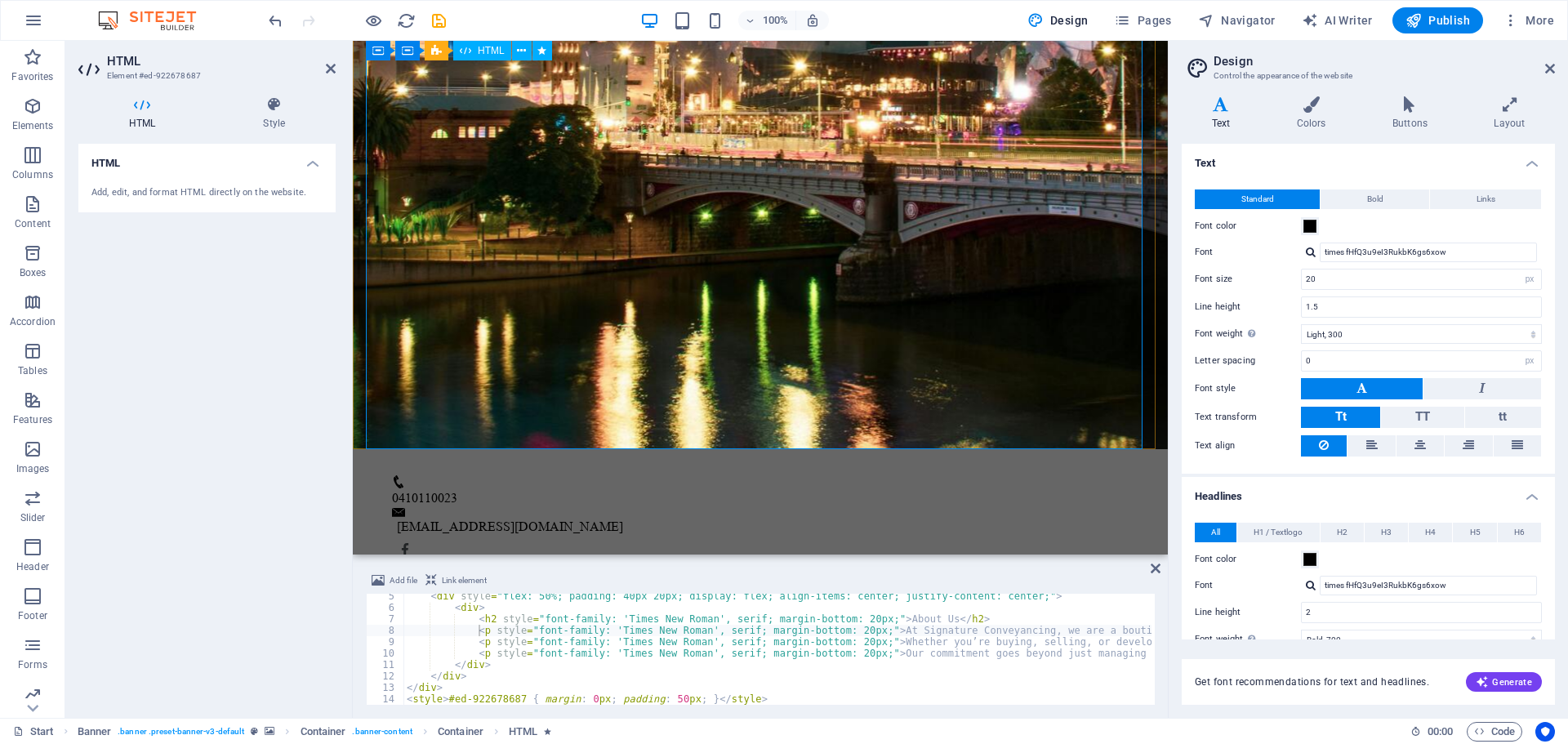
click at [1552, 72] on icon at bounding box center [1549, 69] width 10 height 13
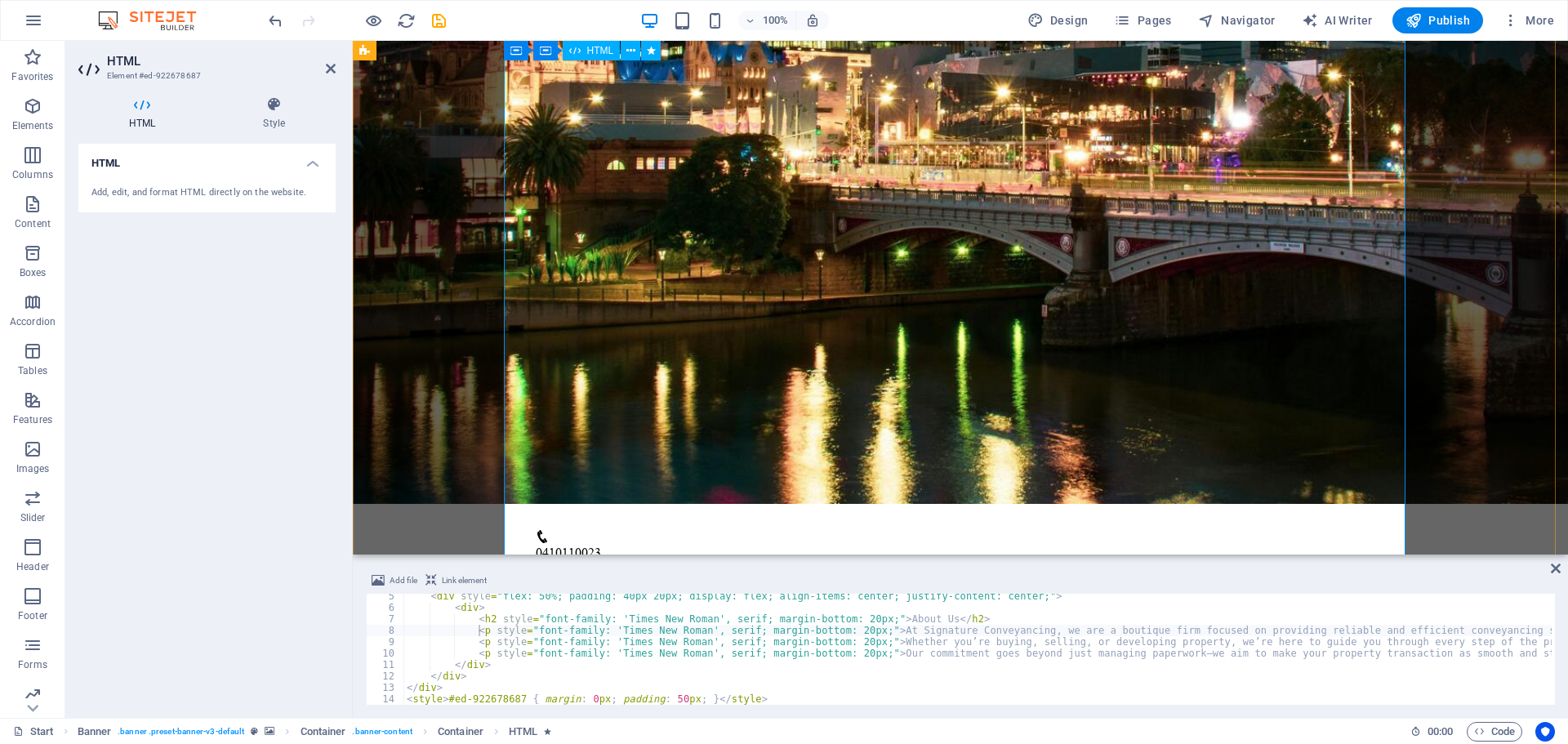
scroll to position [586, 0]
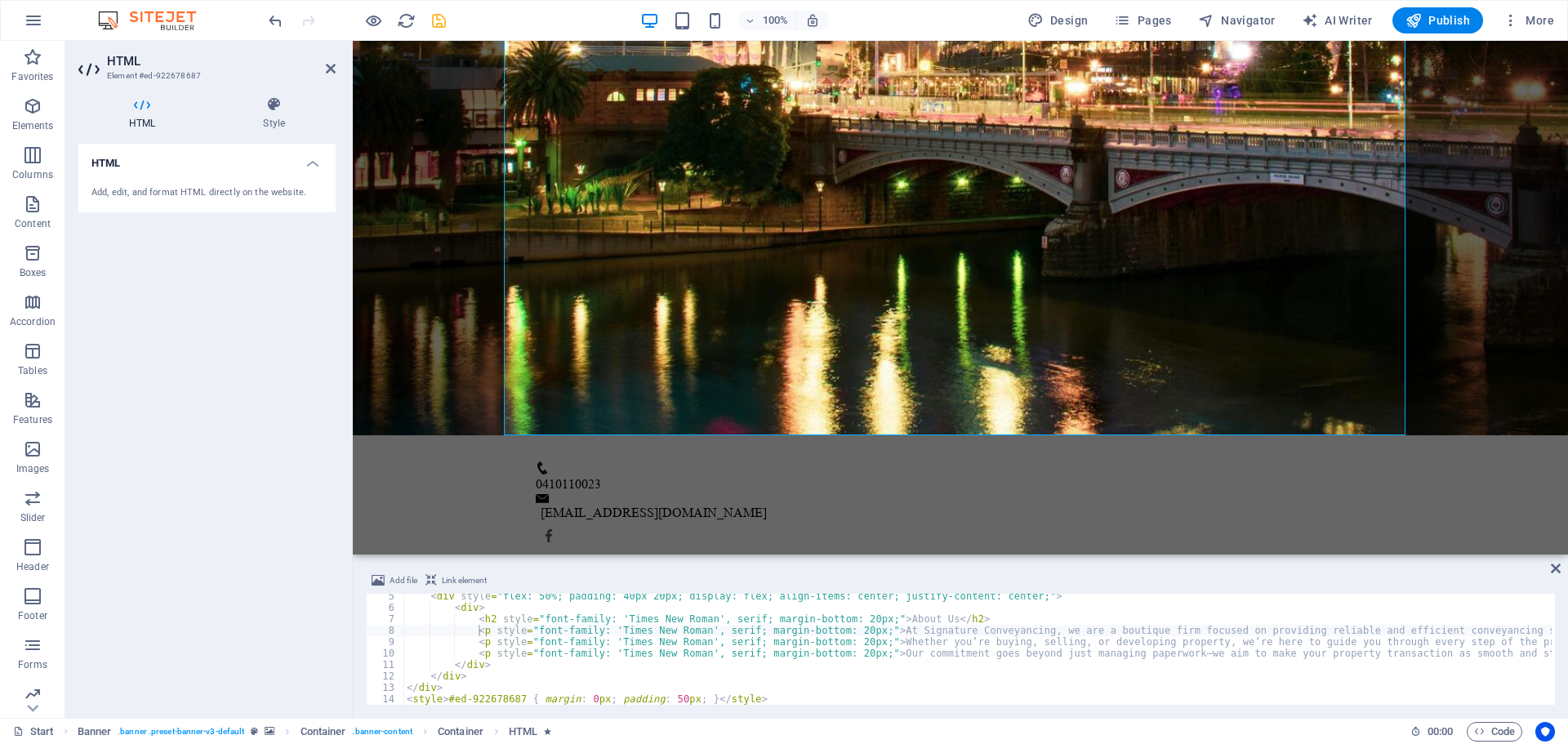
click at [443, 21] on icon "save" at bounding box center [439, 20] width 19 height 19
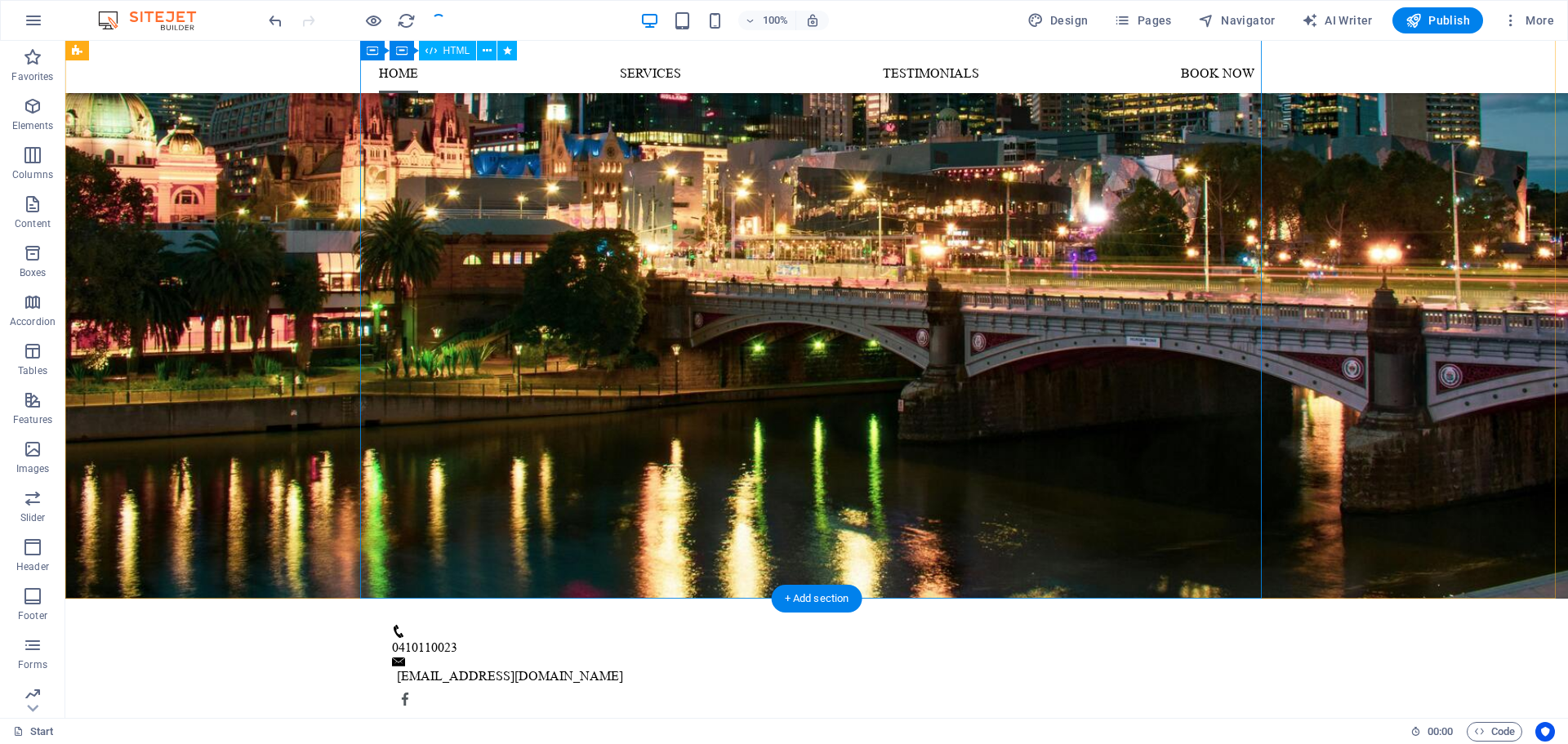
scroll to position [14, 0]
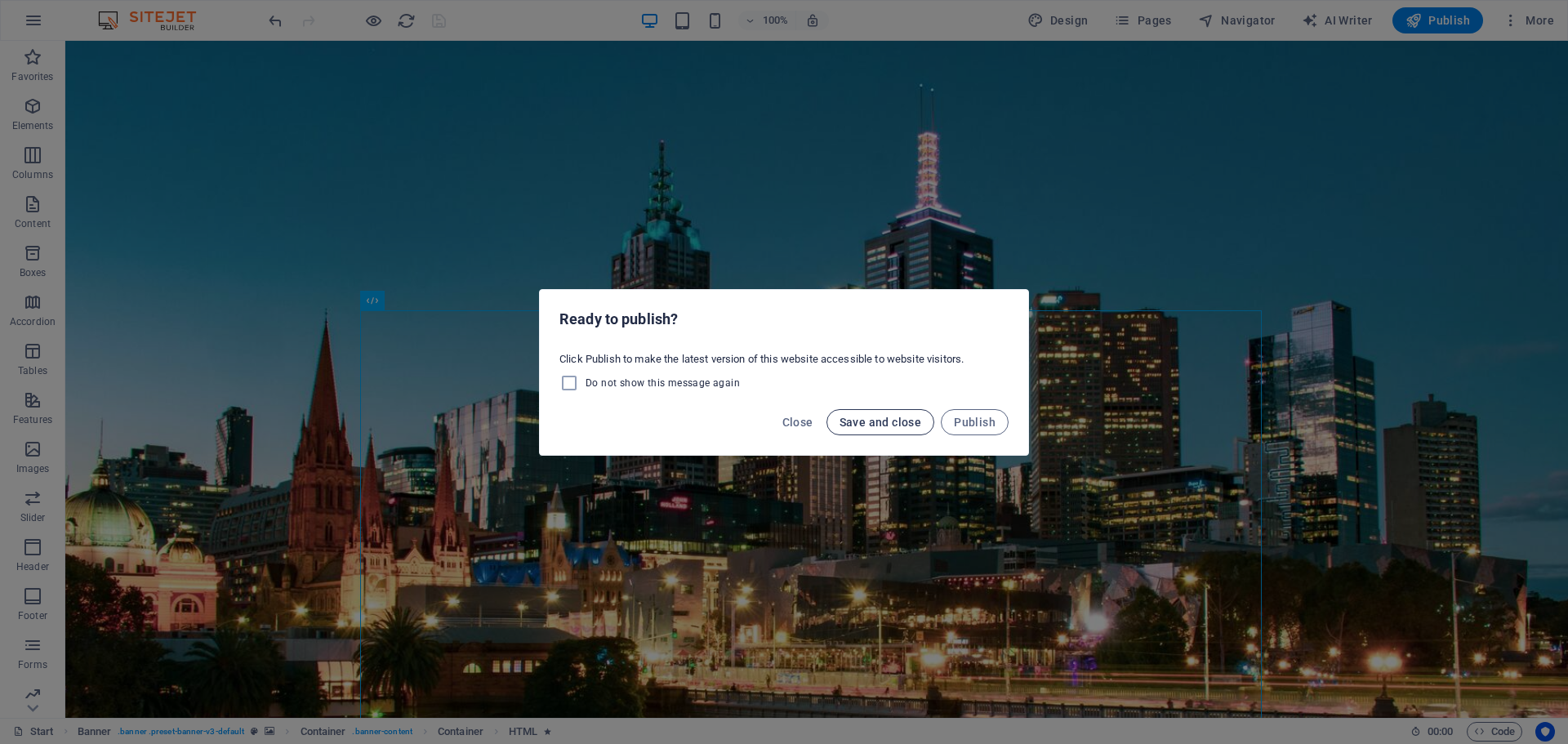
click at [848, 423] on span "Save and close" at bounding box center [880, 423] width 83 height 13
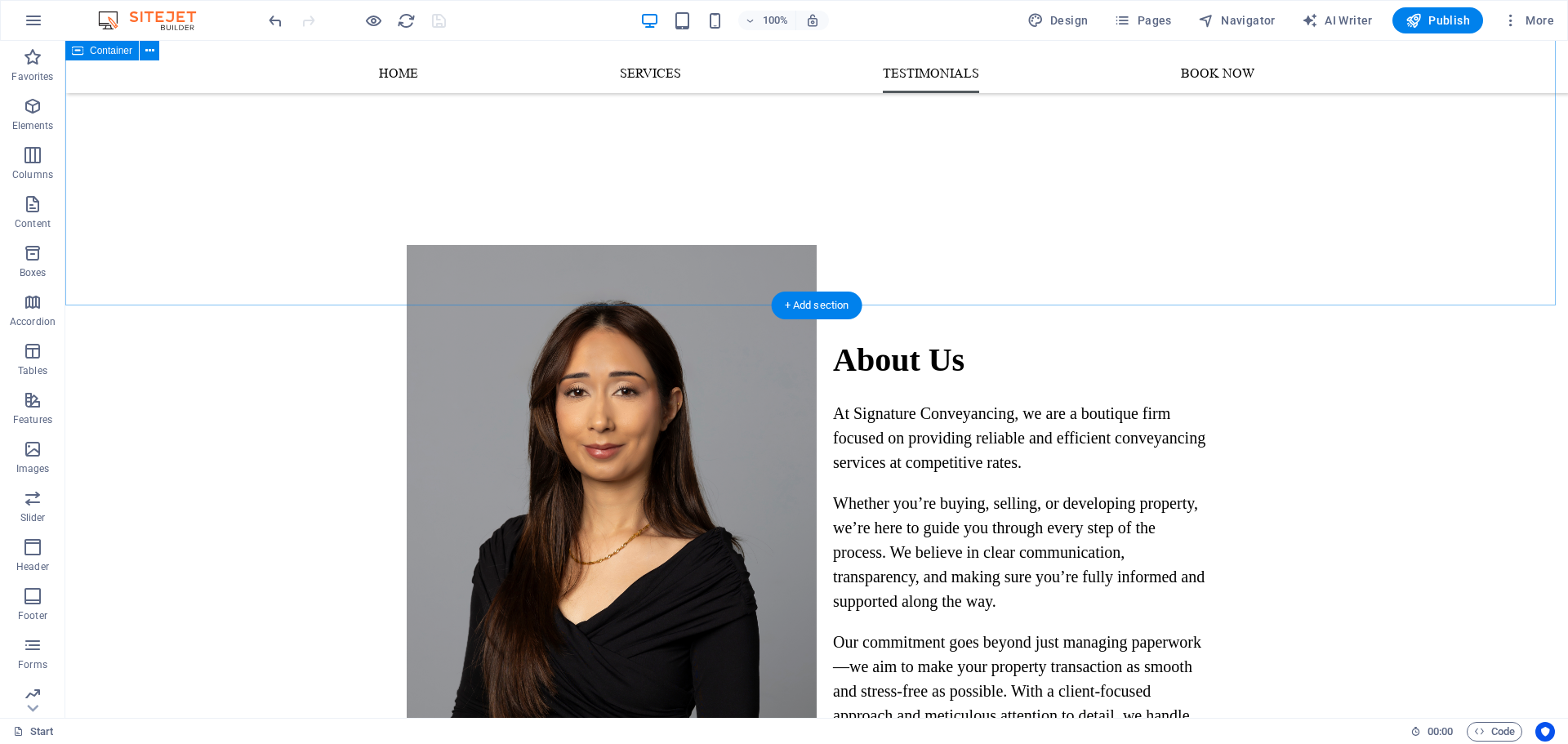
scroll to position [972, 0]
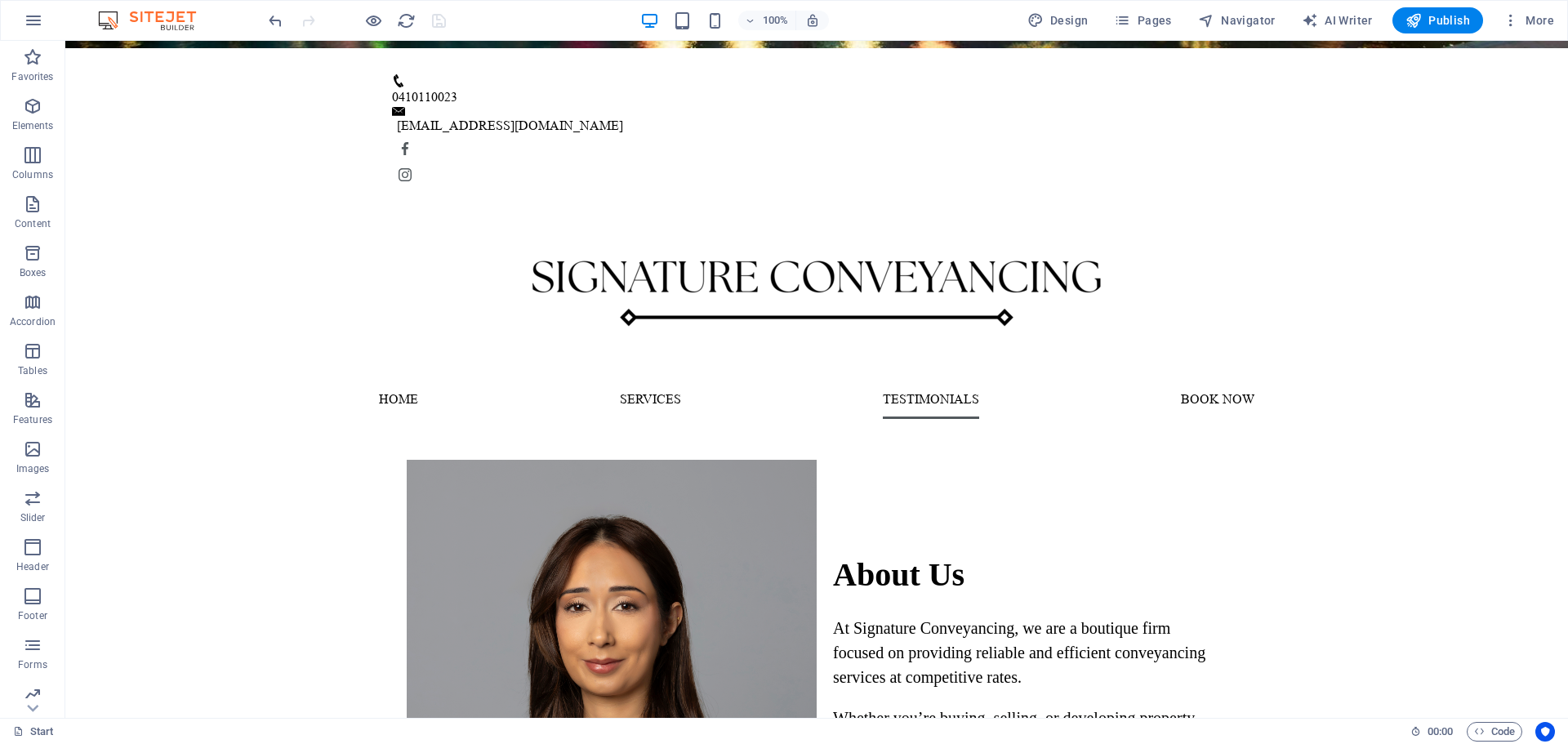
click at [443, 22] on div at bounding box center [356, 20] width 183 height 26
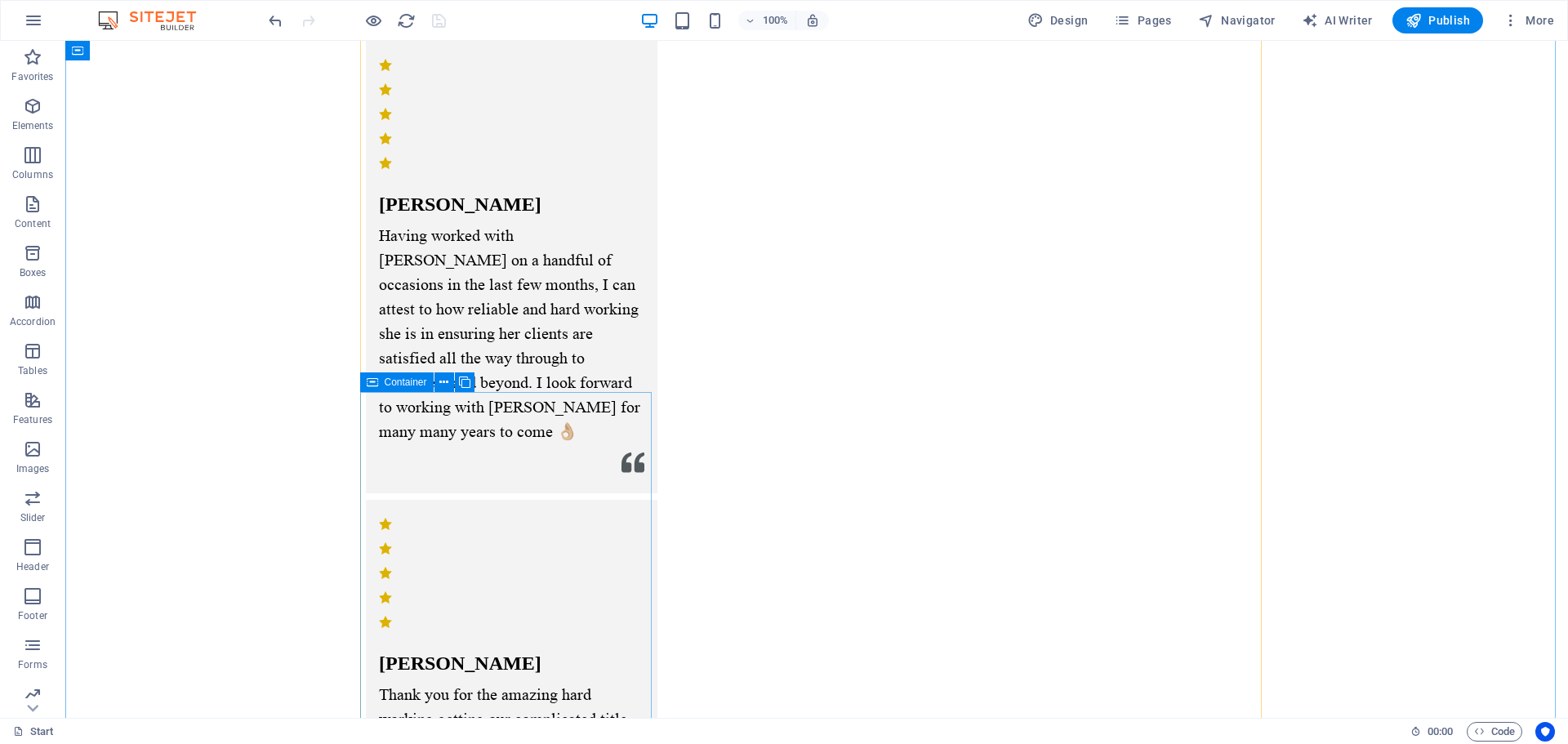
scroll to position [2443, 0]
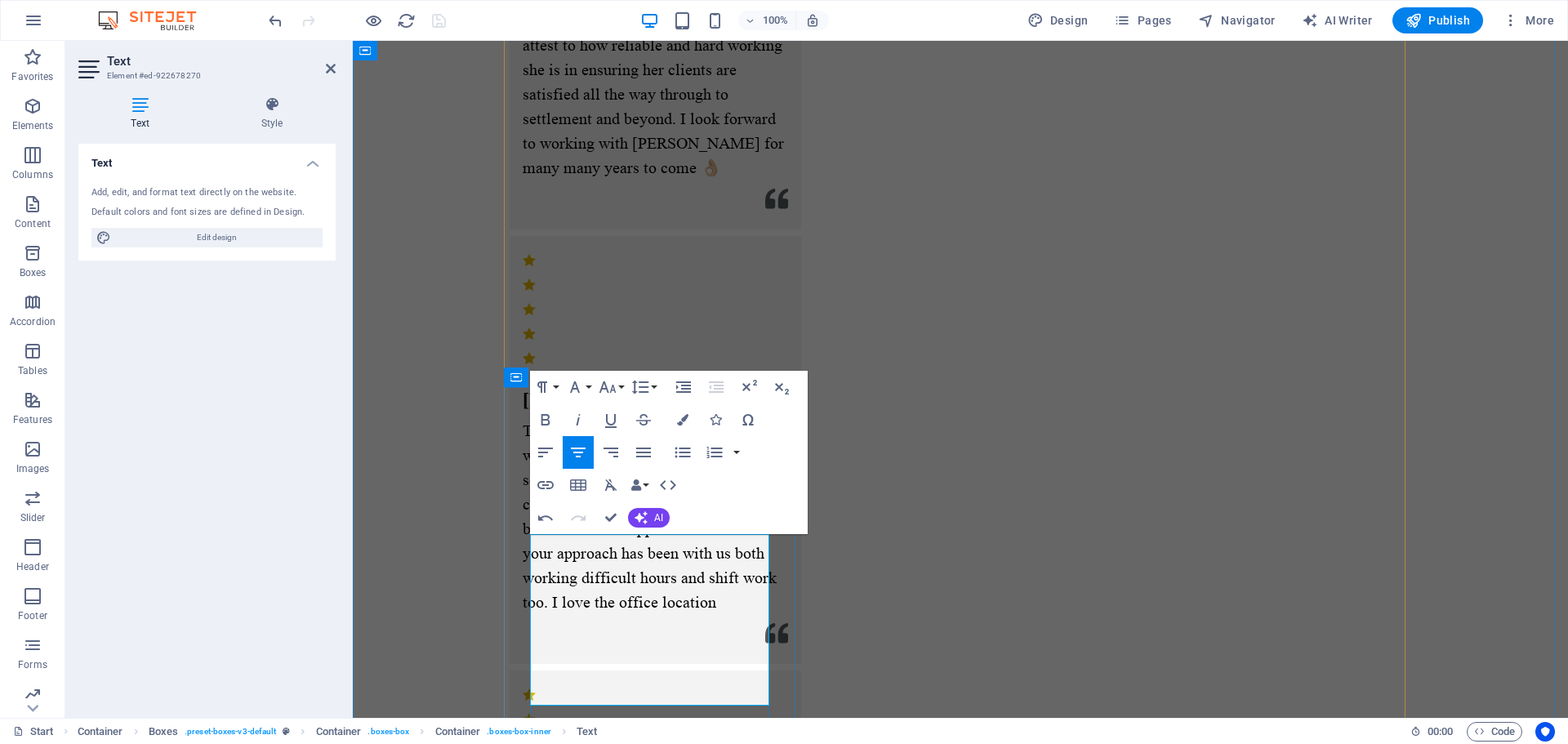
scroll to position [2688, 0]
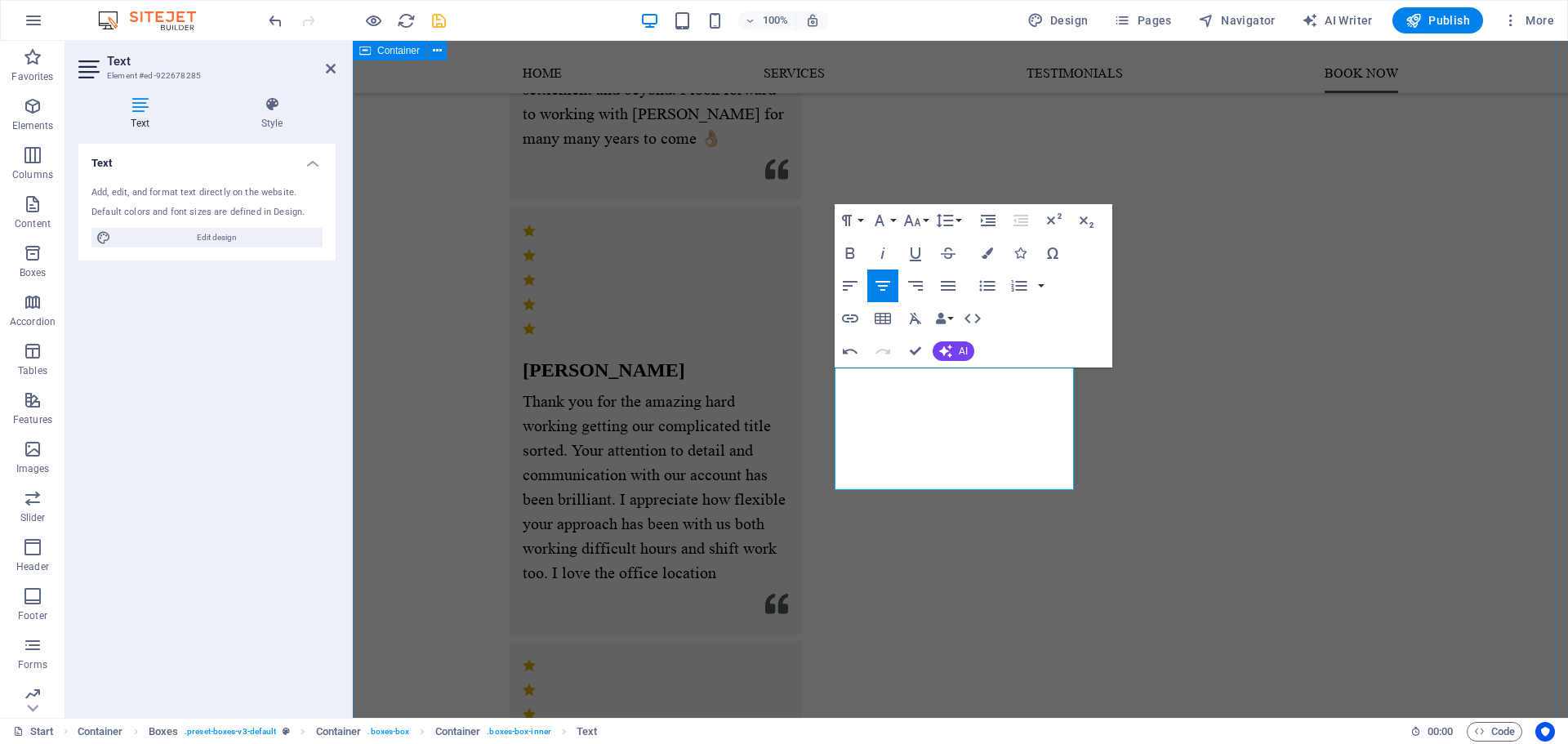
scroll to position [2525, 0]
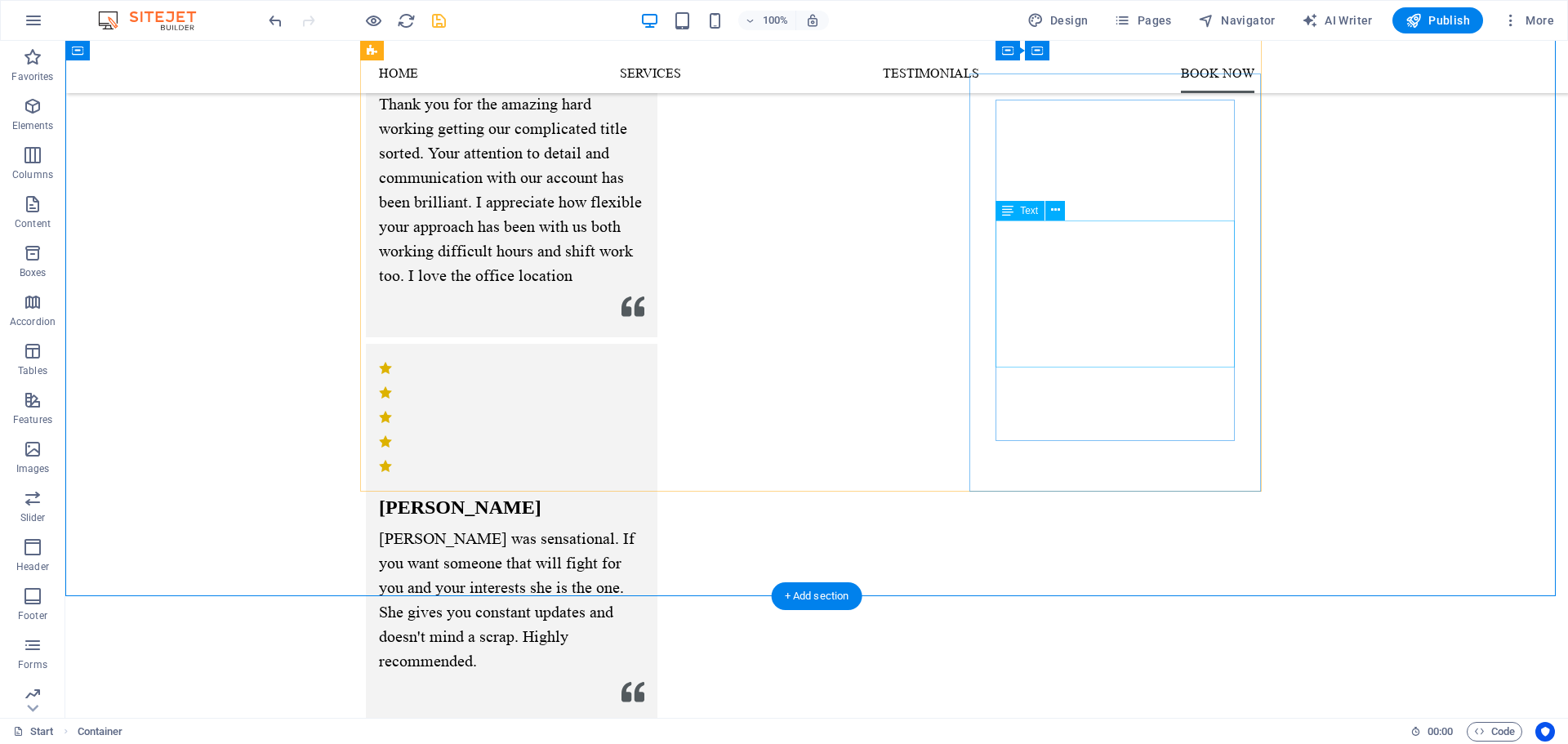
scroll to position [2712, 0]
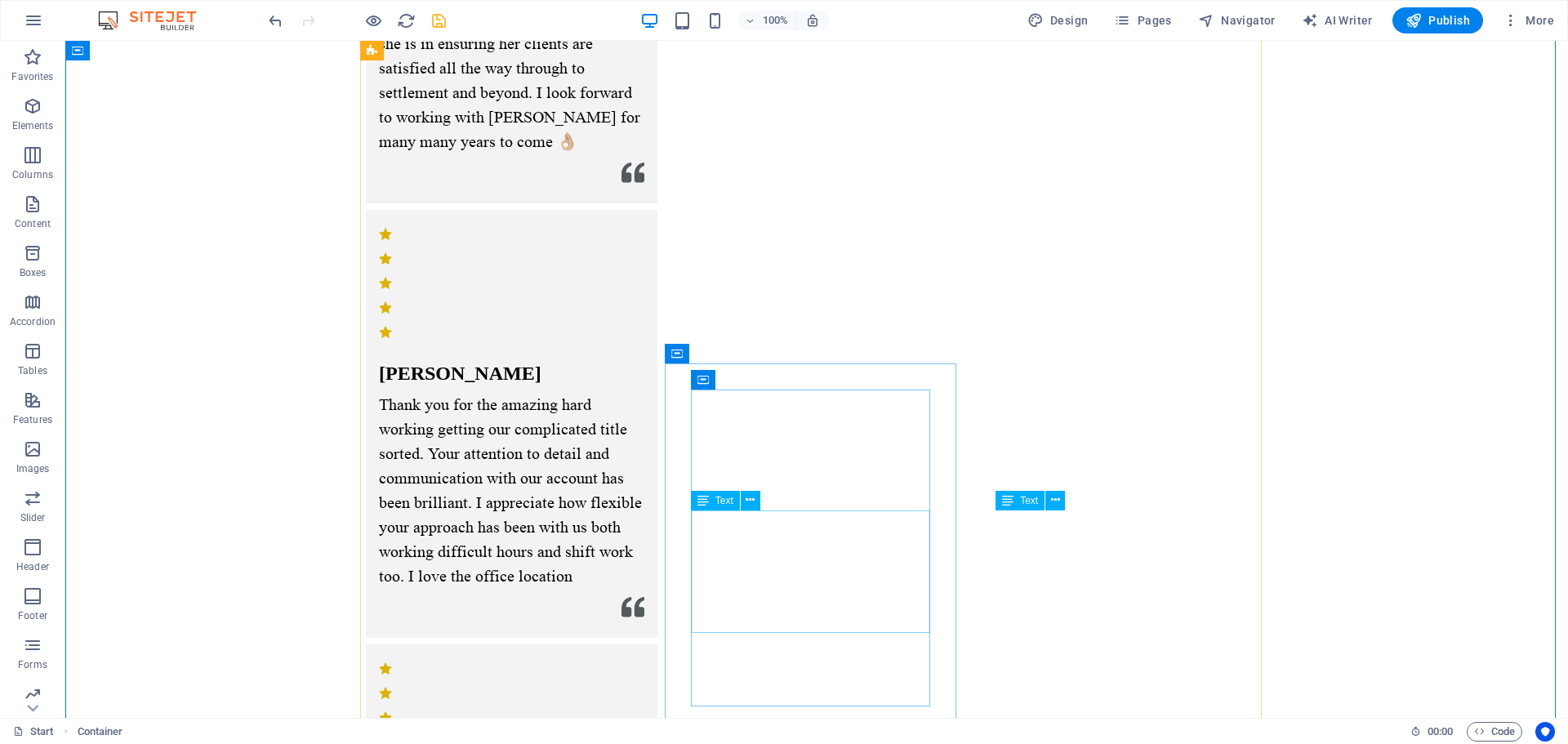
scroll to position [2630, 0]
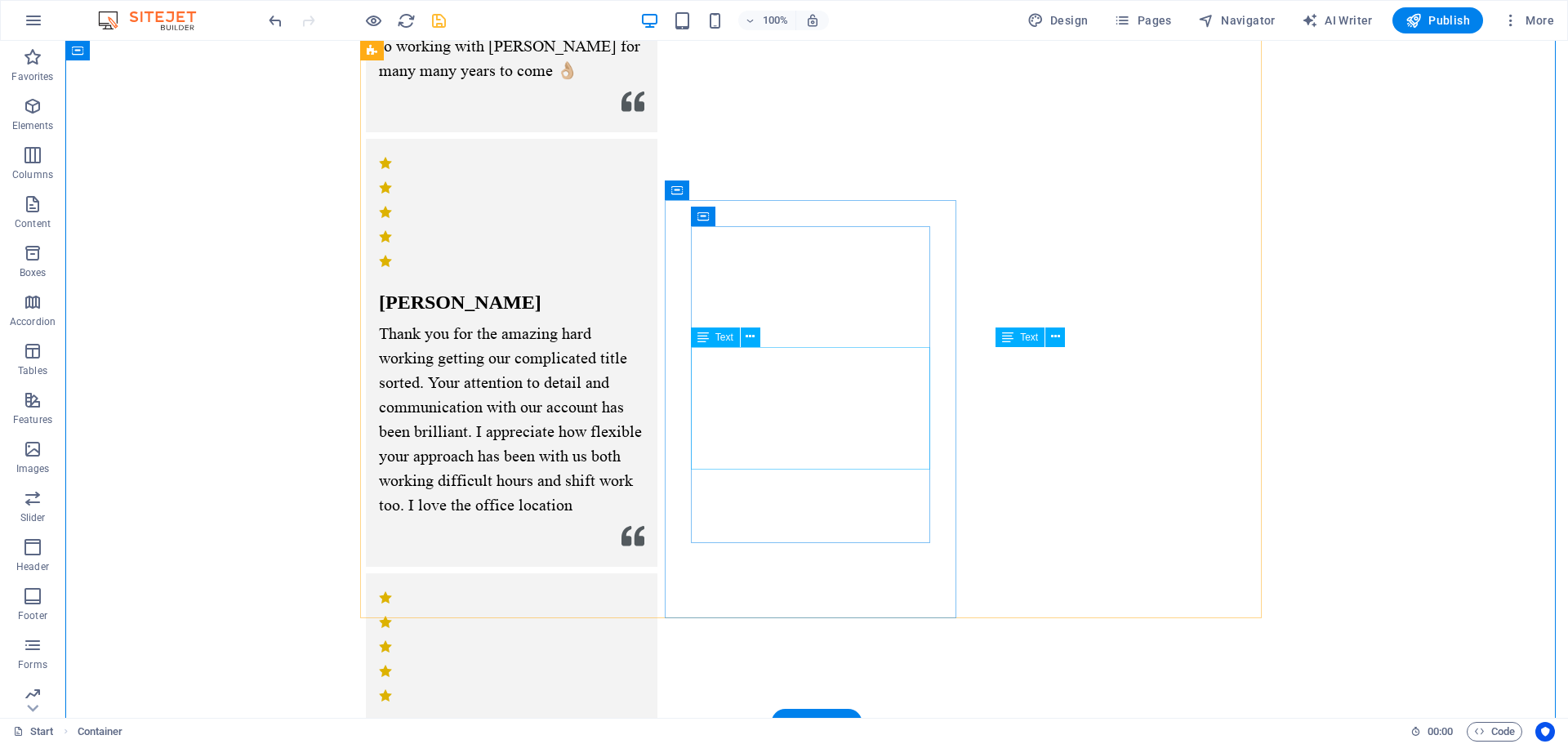
drag, startPoint x: 860, startPoint y: 463, endPoint x: 572, endPoint y: 462, distance: 288.0
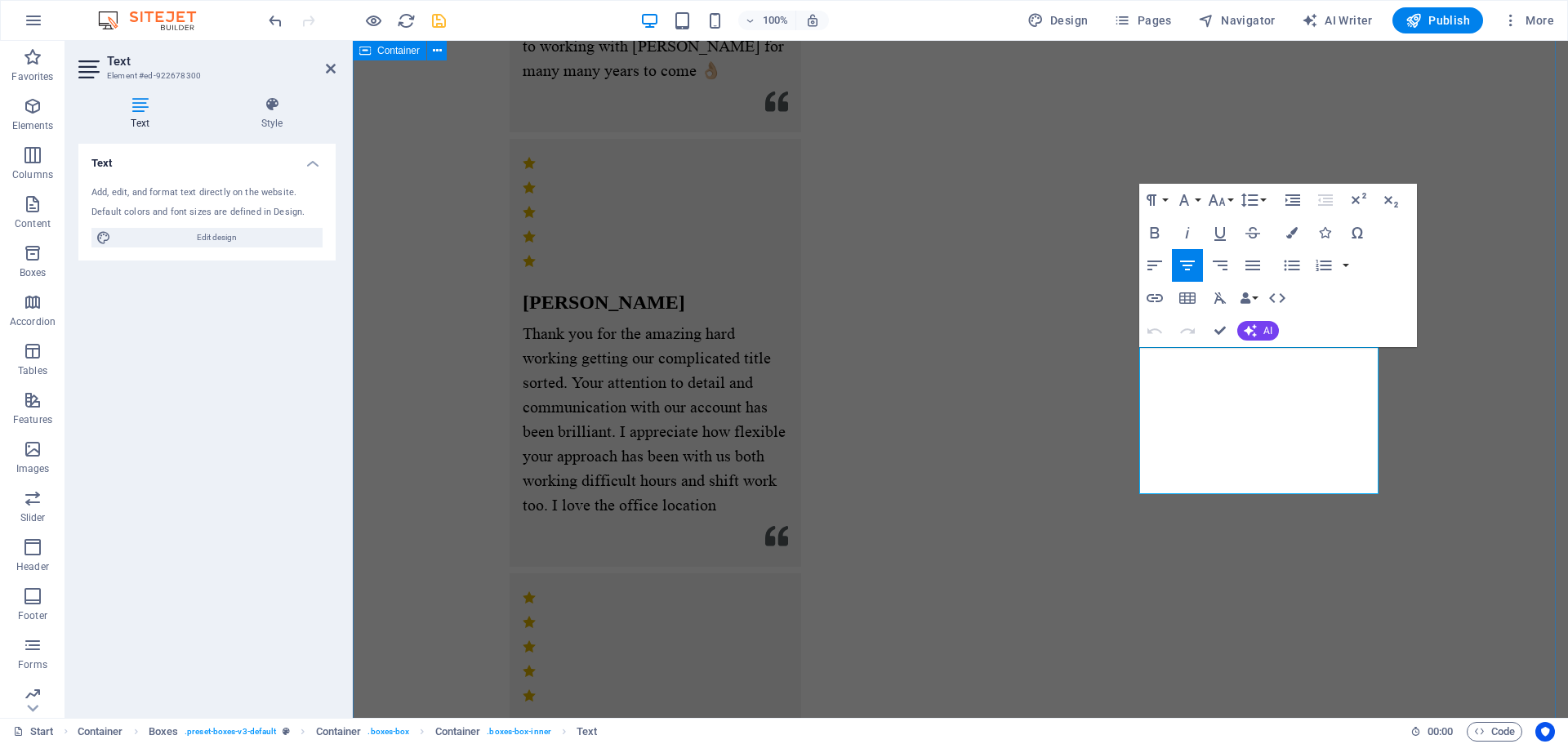
drag, startPoint x: 1423, startPoint y: 532, endPoint x: 1711, endPoint y: 533, distance: 288.0
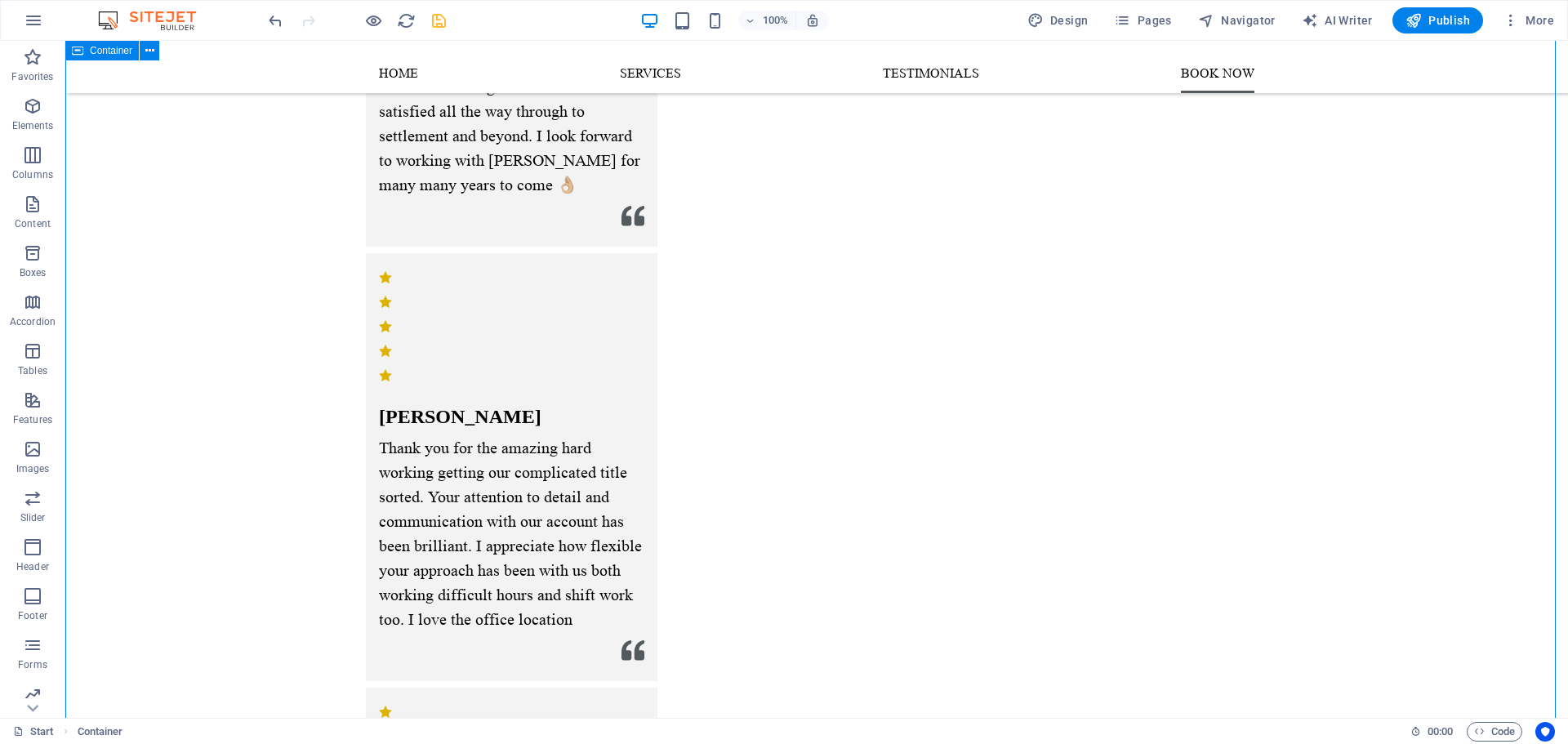
scroll to position [2385, 0]
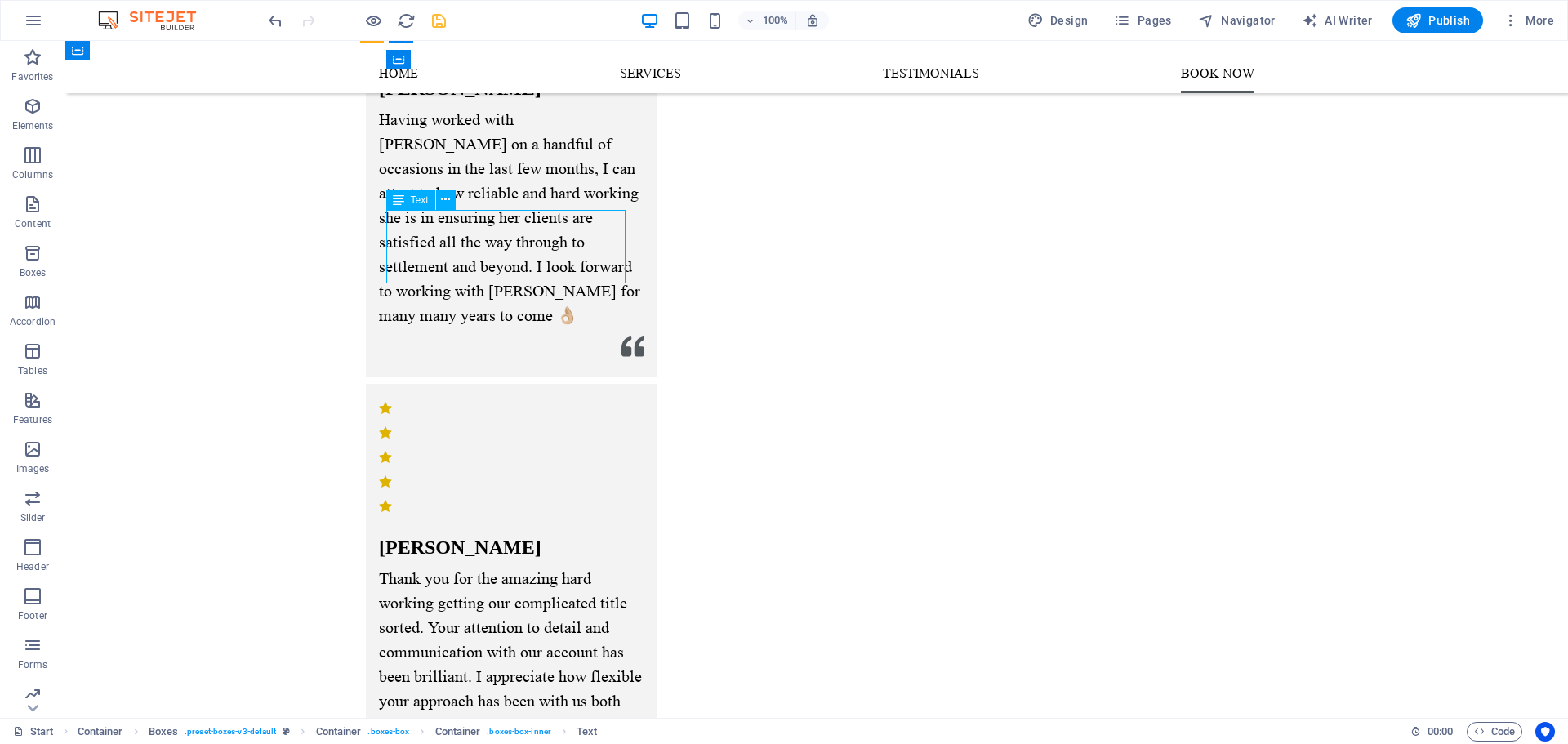
drag, startPoint x: 601, startPoint y: 263, endPoint x: 315, endPoint y: 263, distance: 286.0
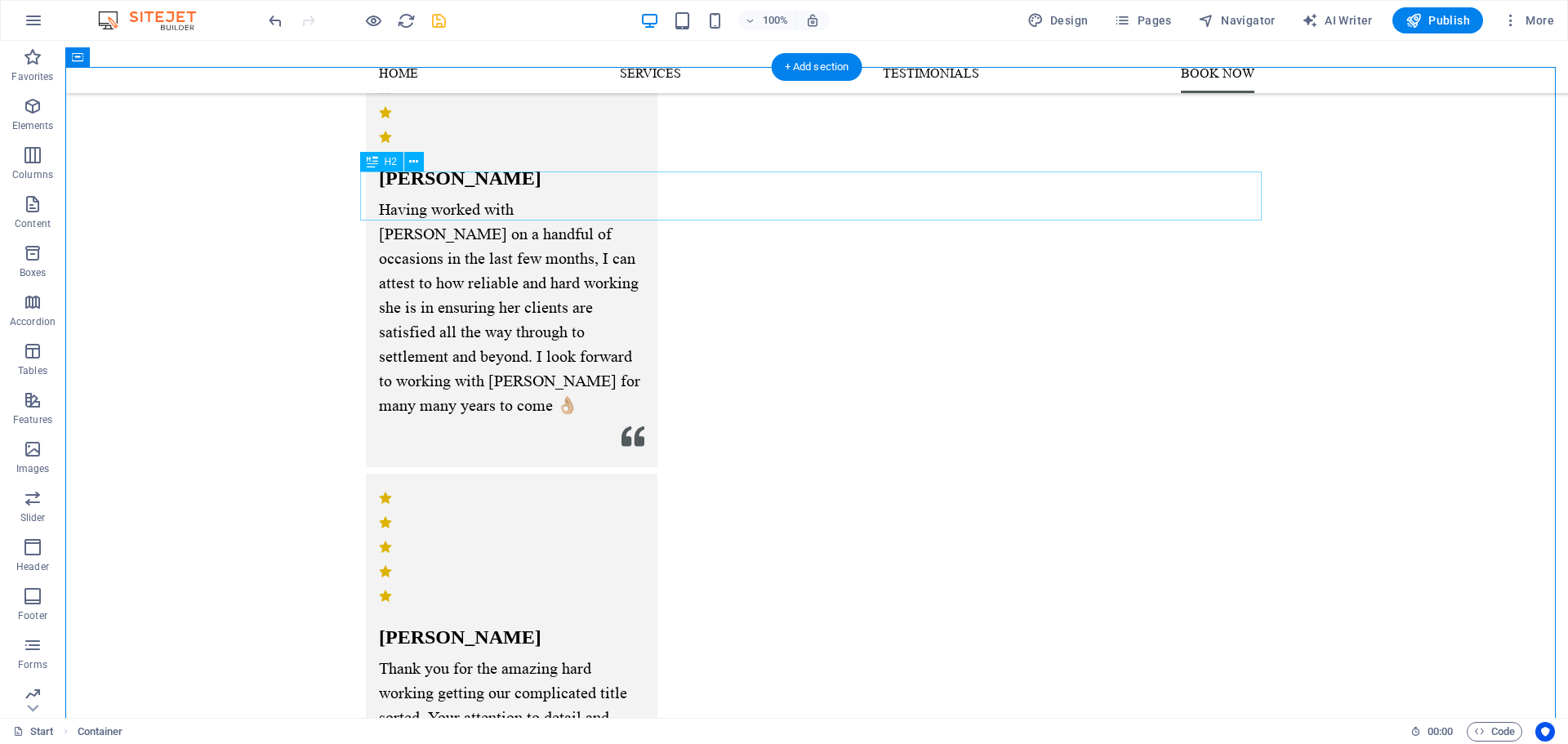
scroll to position [2200, 0]
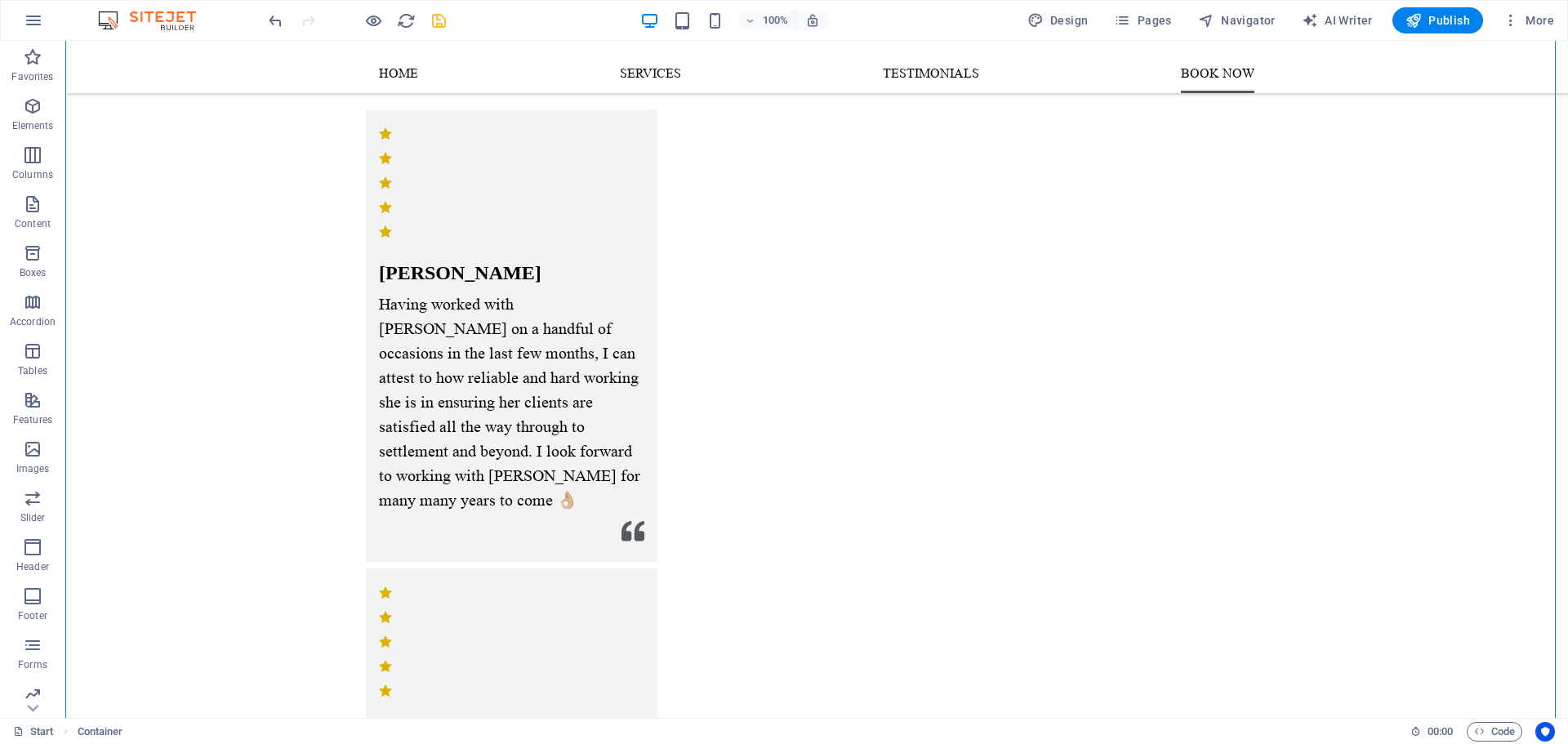
click at [448, 20] on div "100% Design Pages Navigator AI Writer Publish More" at bounding box center [913, 20] width 1295 height 26
click at [444, 19] on icon "save" at bounding box center [439, 20] width 19 height 19
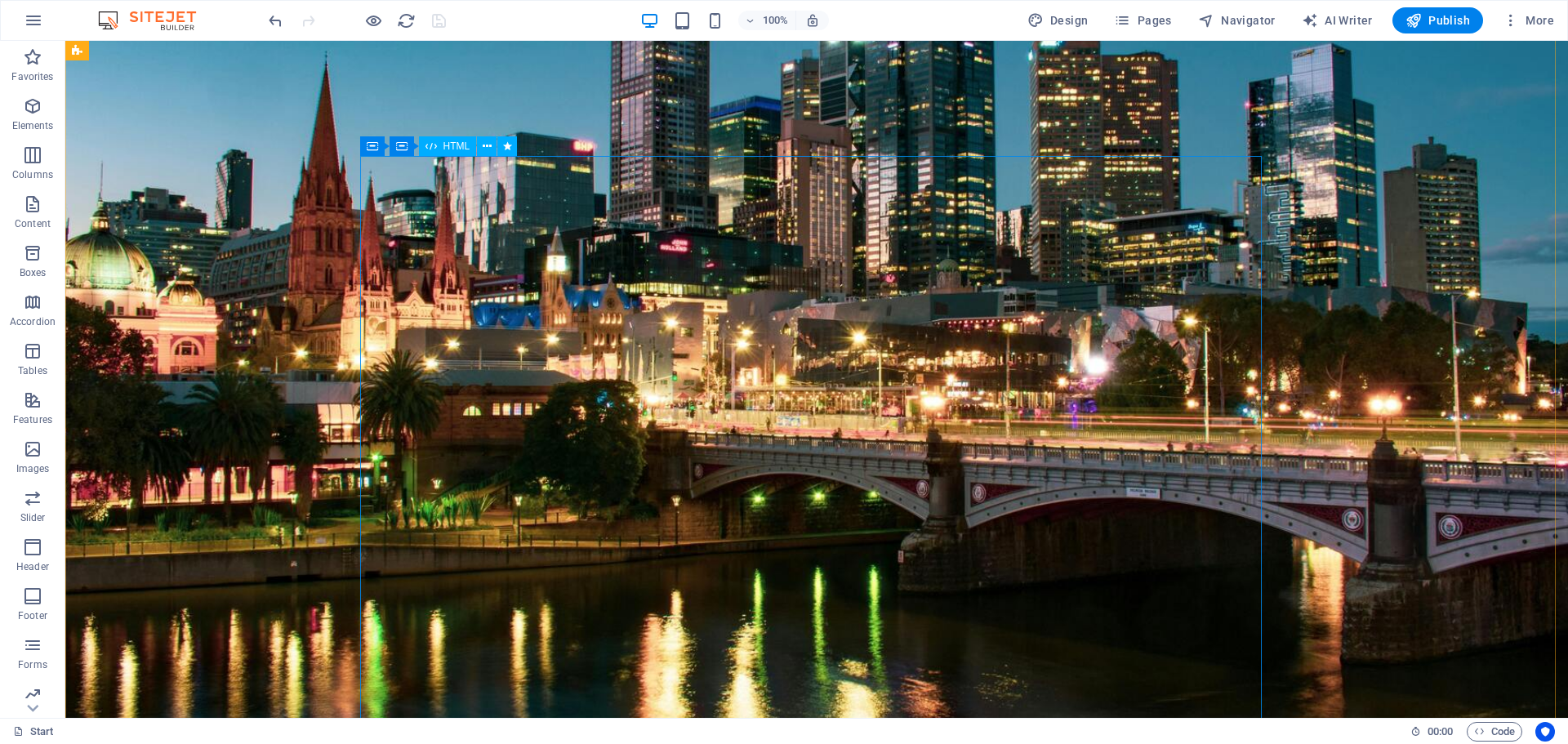
scroll to position [500, 0]
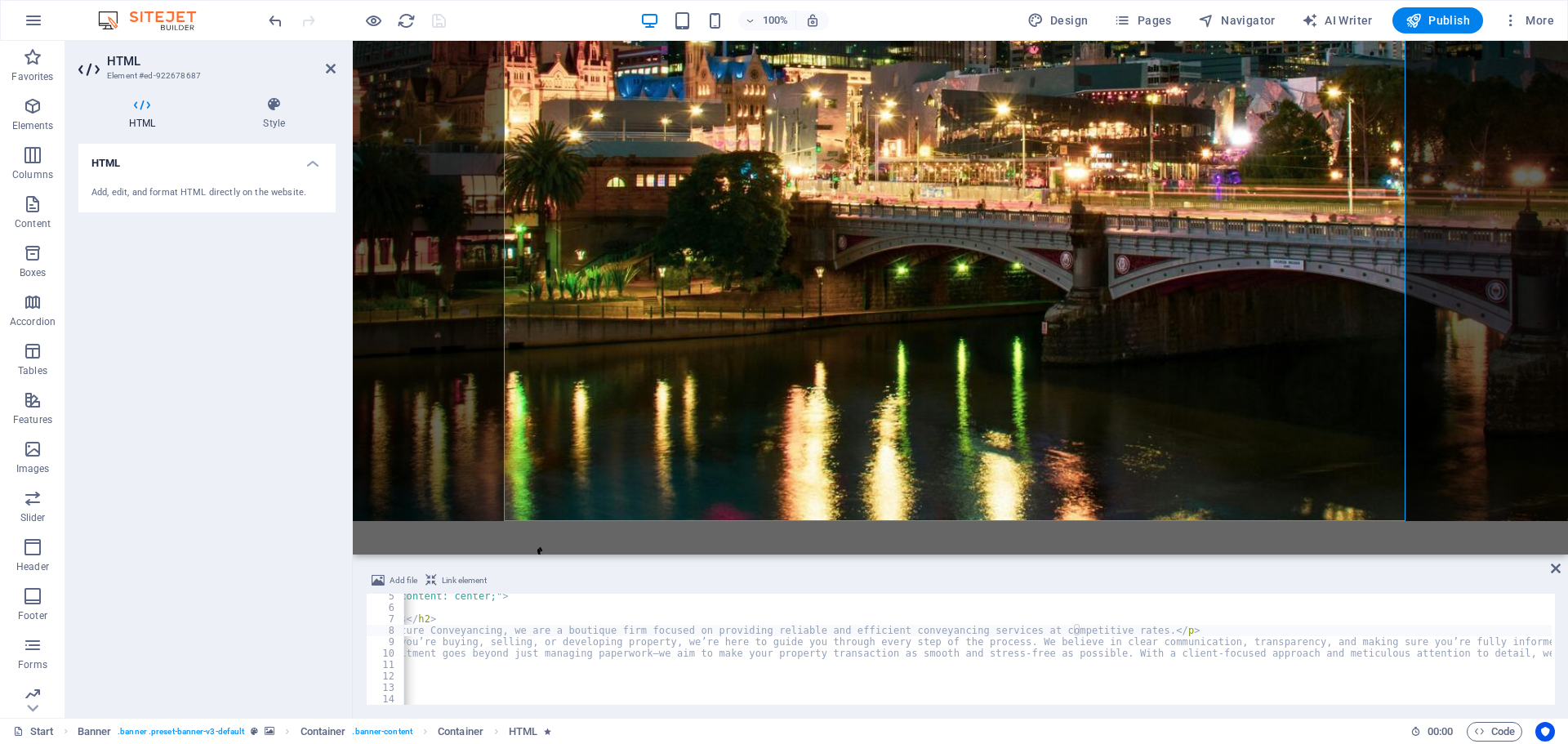
scroll to position [0, 719]
click at [1371, 555] on div at bounding box center [960, 556] width 1215 height 4
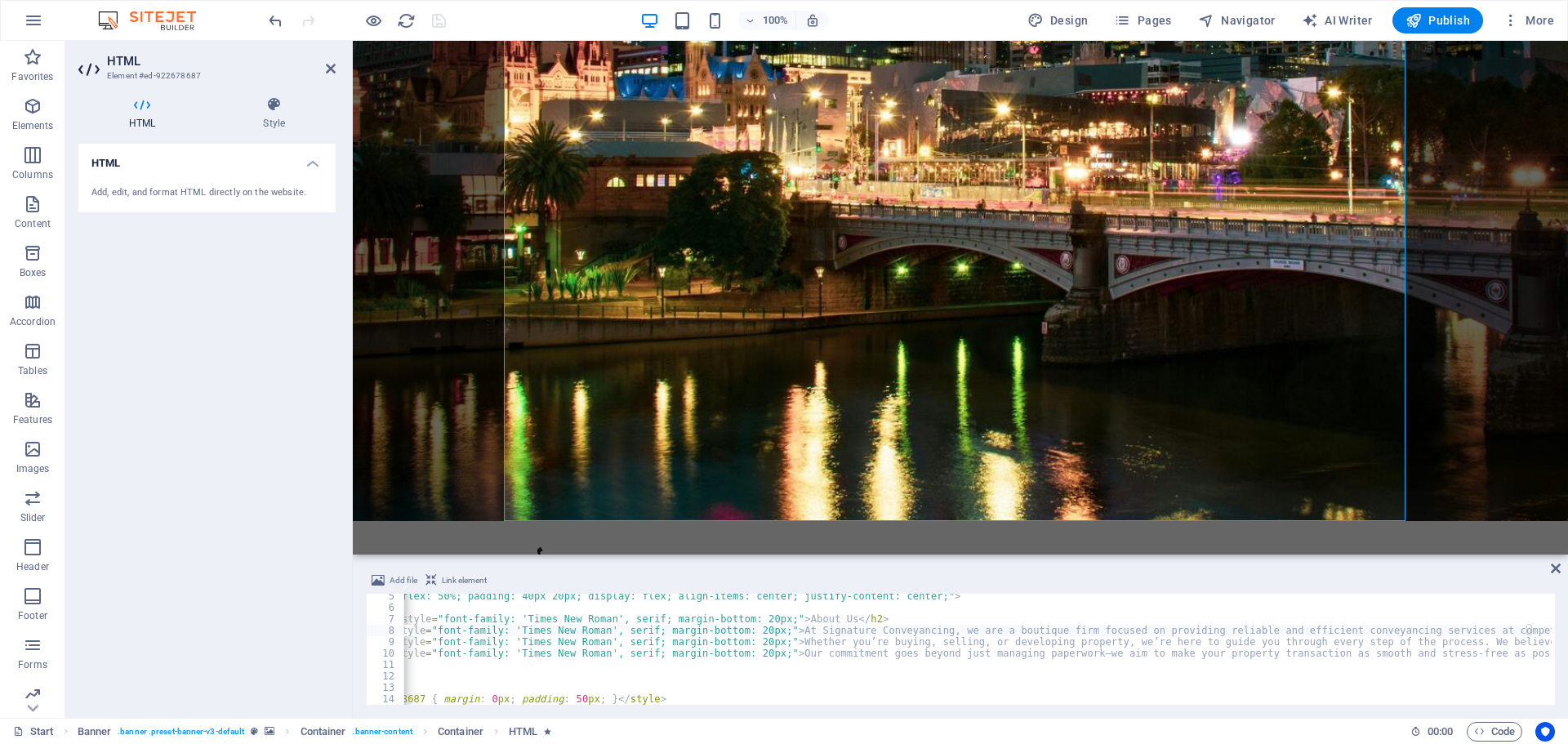
scroll to position [0, 0]
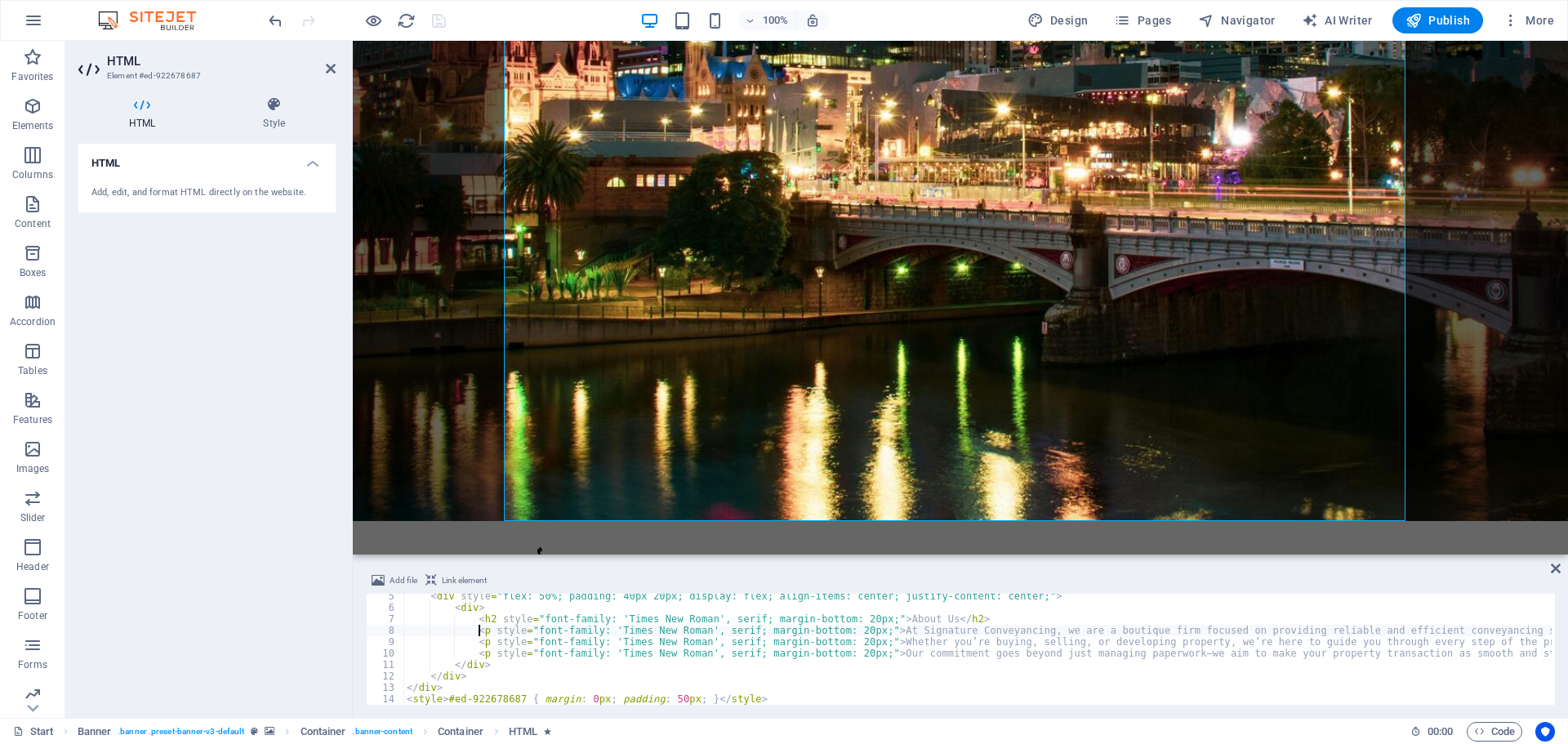
click at [837, 633] on div "< div style = "flex: 50%; padding: 40px 20px; display: flex; align-items: cente…" at bounding box center [1336, 656] width 1866 height 131
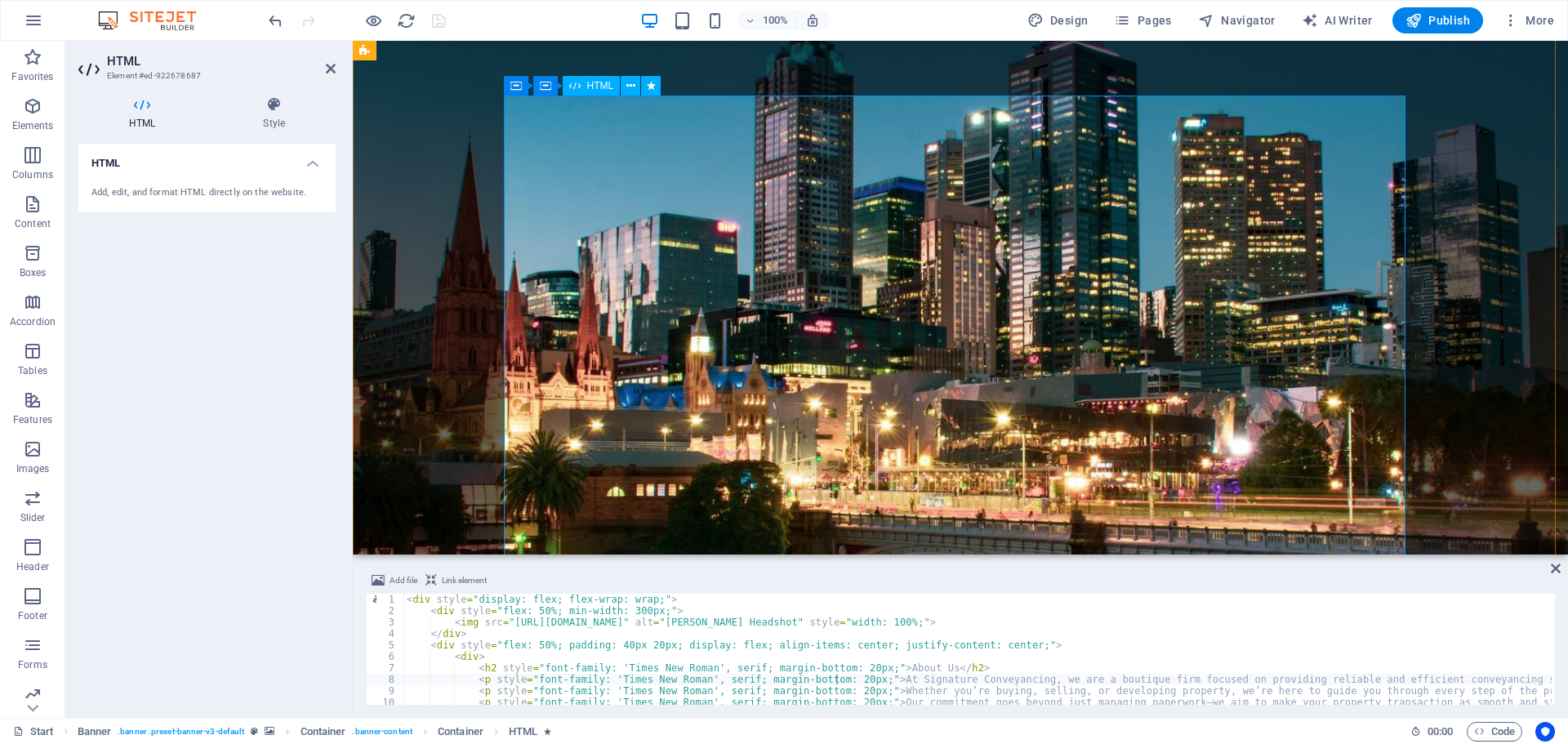
scroll to position [91, 0]
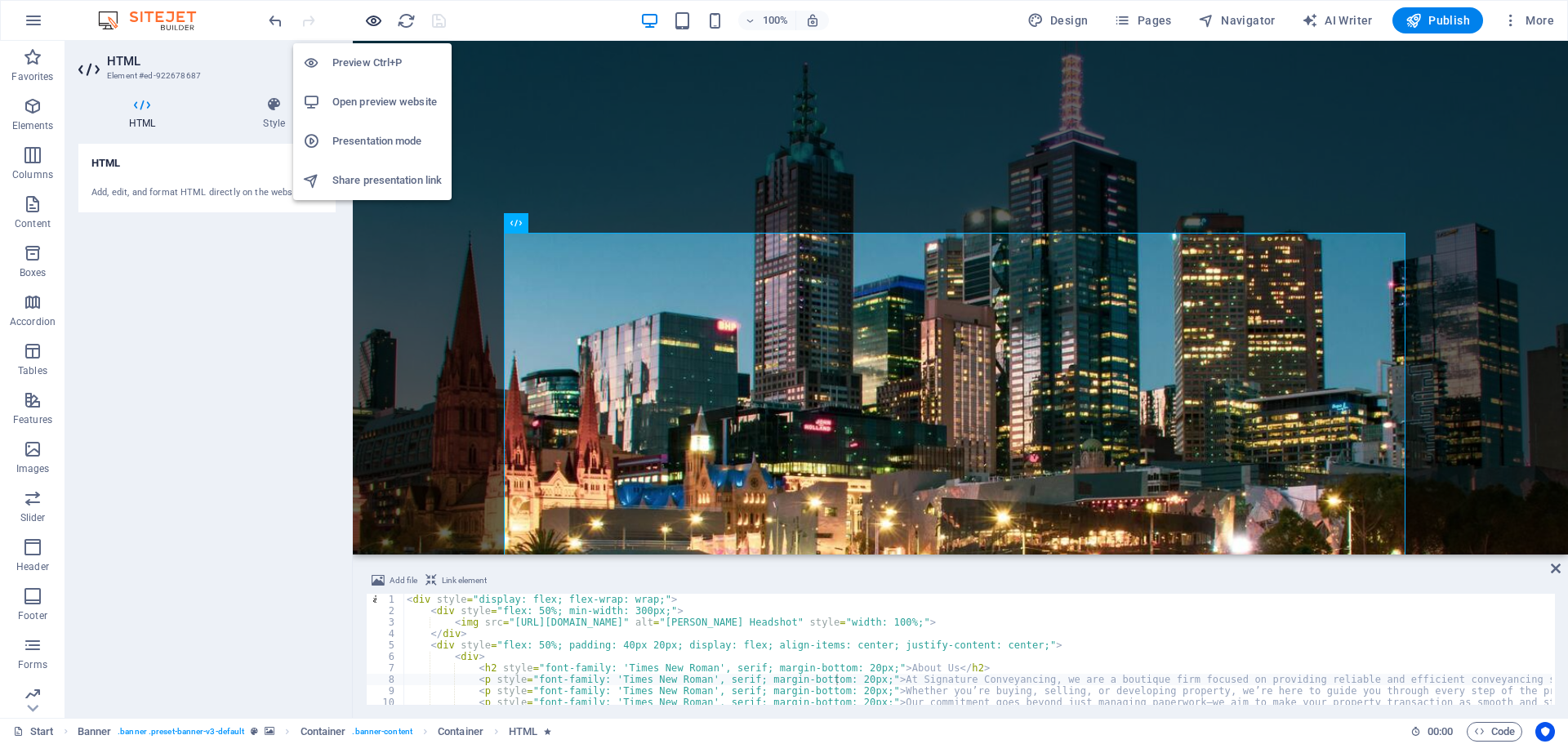
click at [369, 20] on icon "button" at bounding box center [373, 20] width 19 height 19
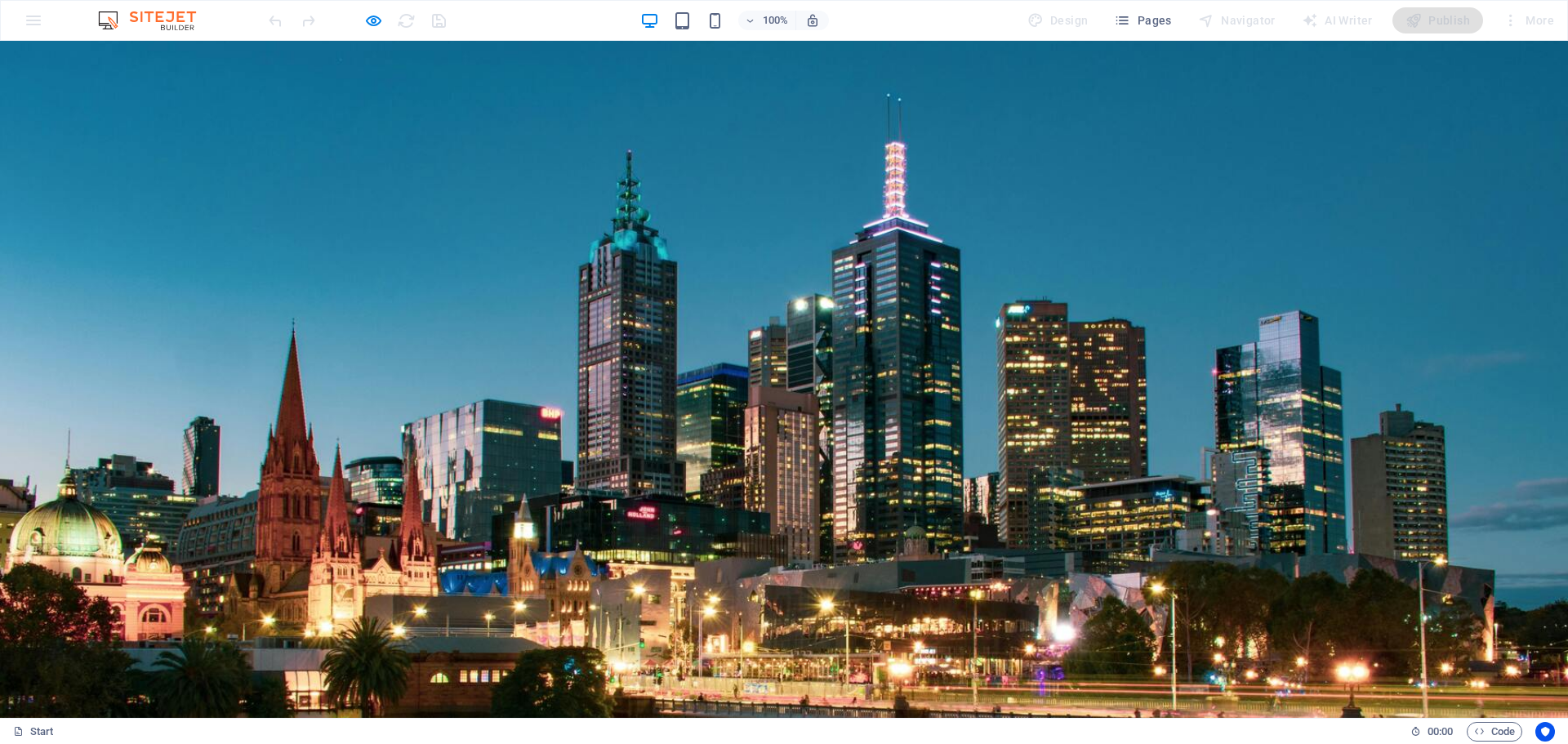
scroll to position [0, 0]
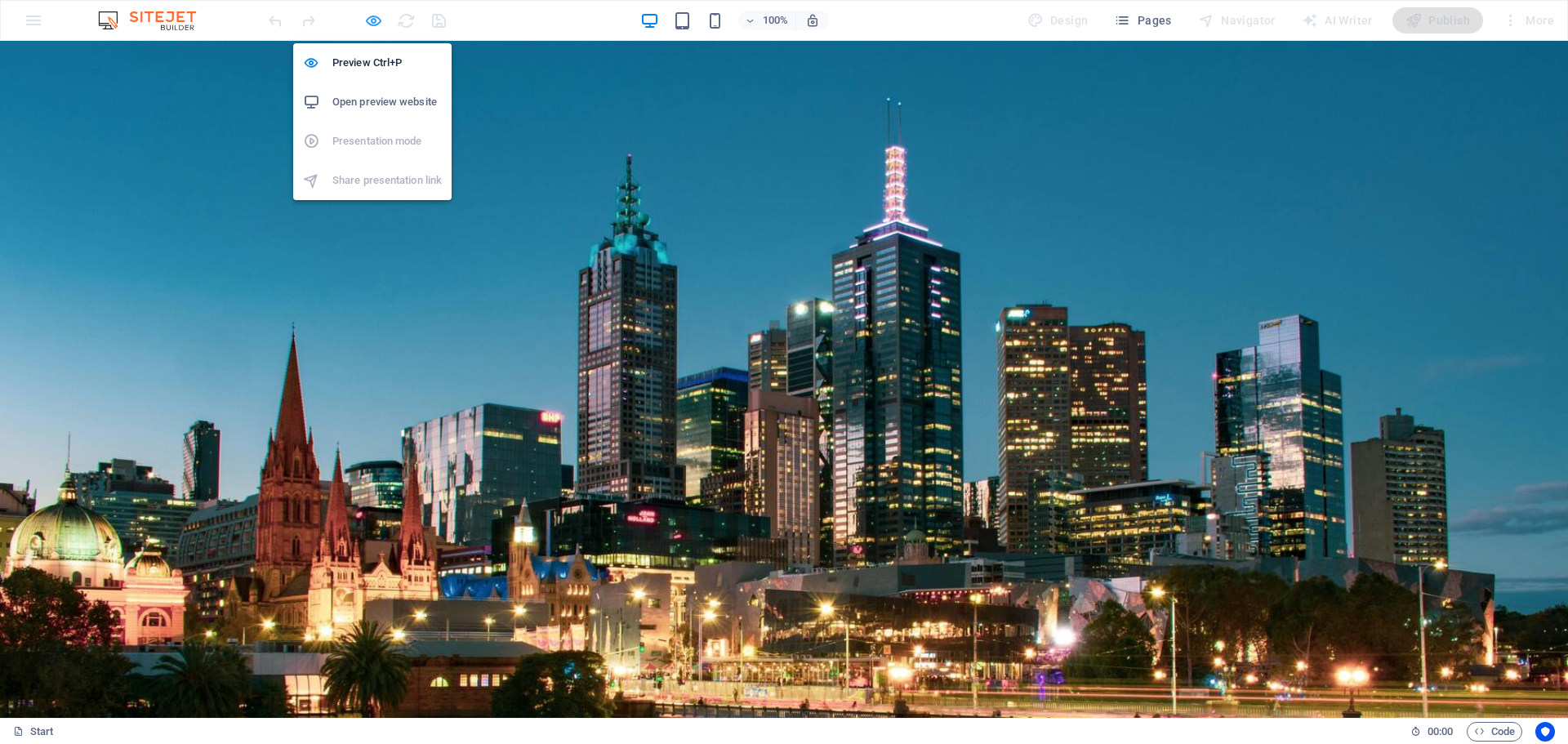
click at [376, 24] on icon "button" at bounding box center [373, 20] width 19 height 19
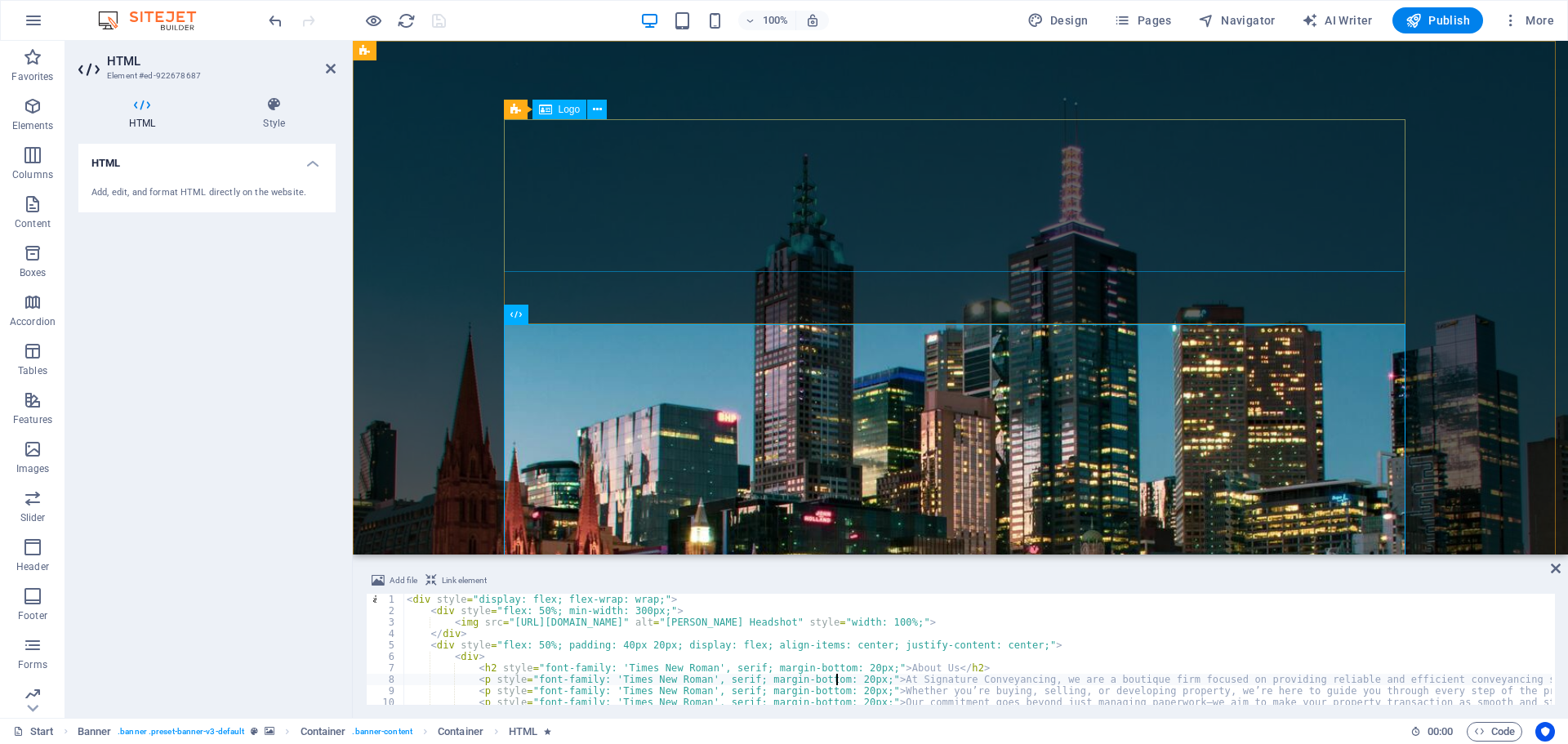
click at [422, 132] on figure at bounding box center [960, 530] width 1215 height 980
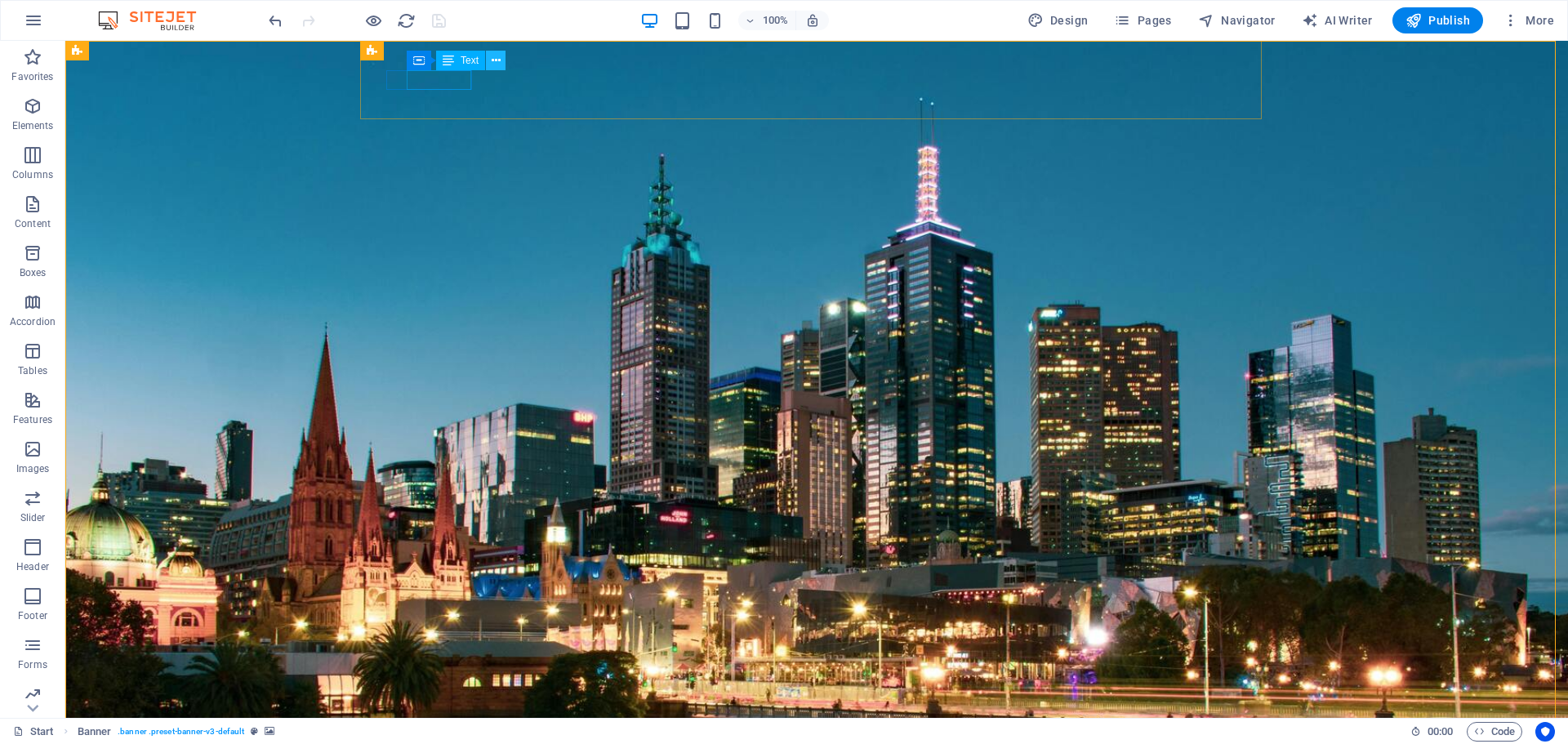
click at [494, 60] on icon at bounding box center [496, 60] width 9 height 17
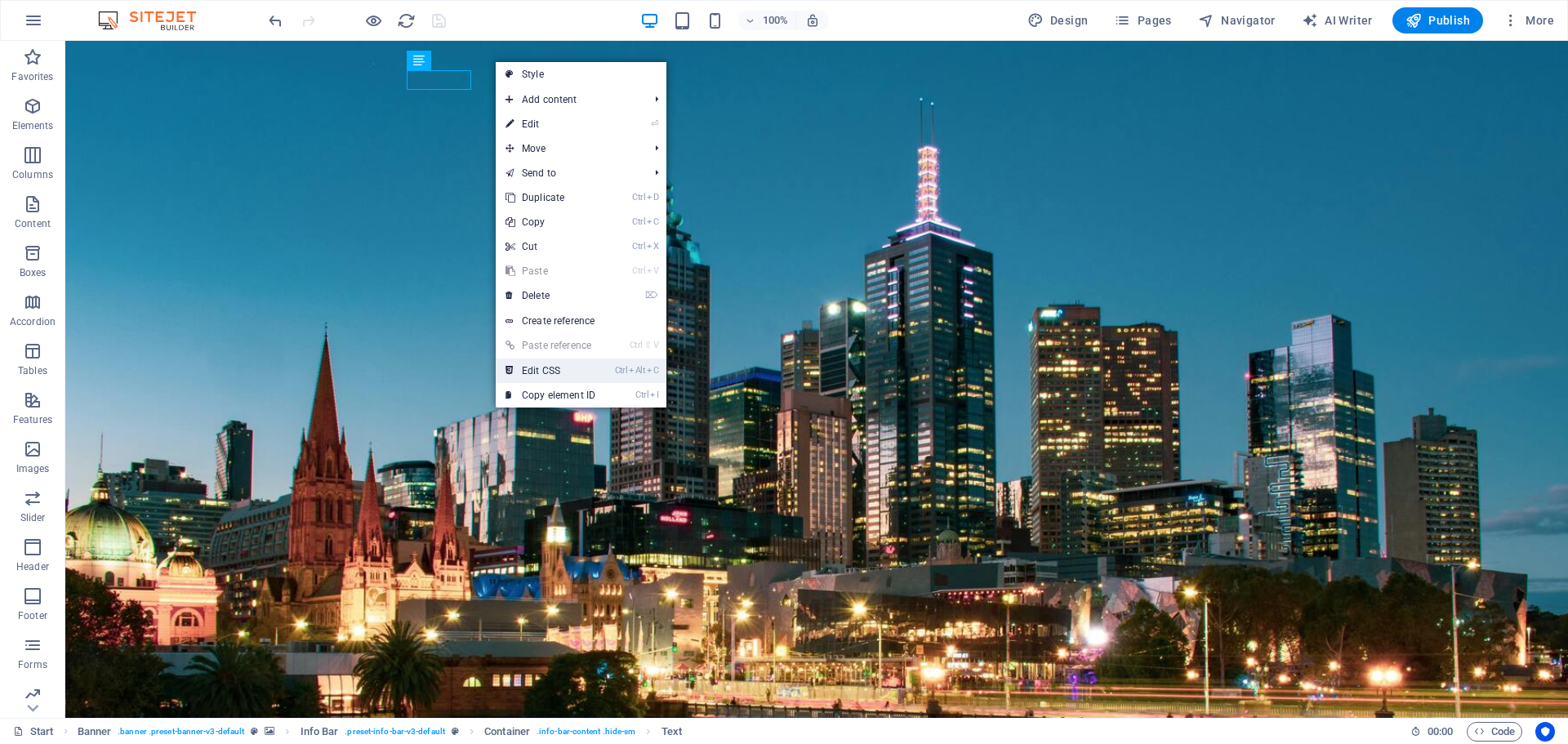
click at [551, 364] on link "Ctrl Alt C Edit CSS" at bounding box center [551, 371] width 110 height 24
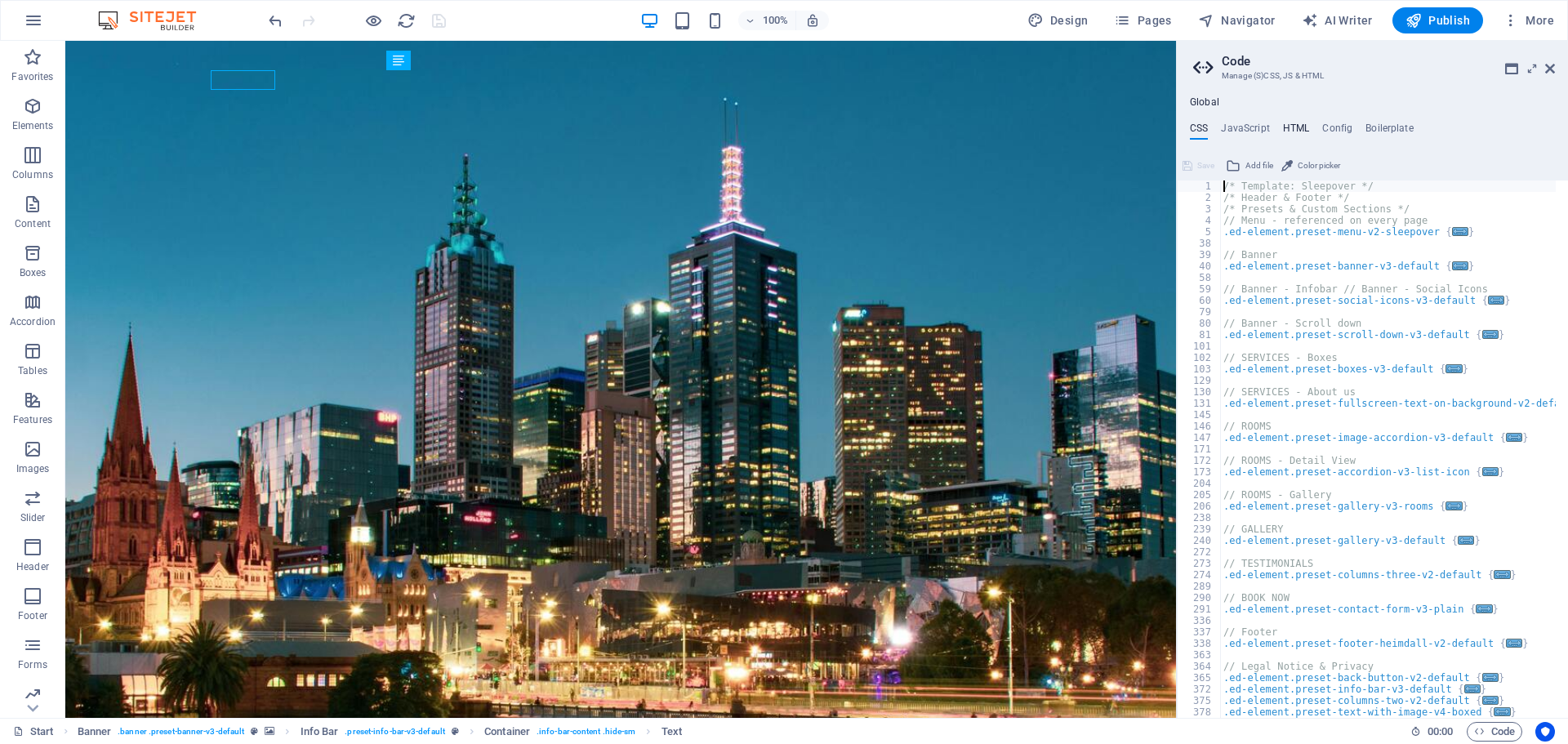
click at [1291, 123] on h4 "HTML" at bounding box center [1296, 131] width 27 height 18
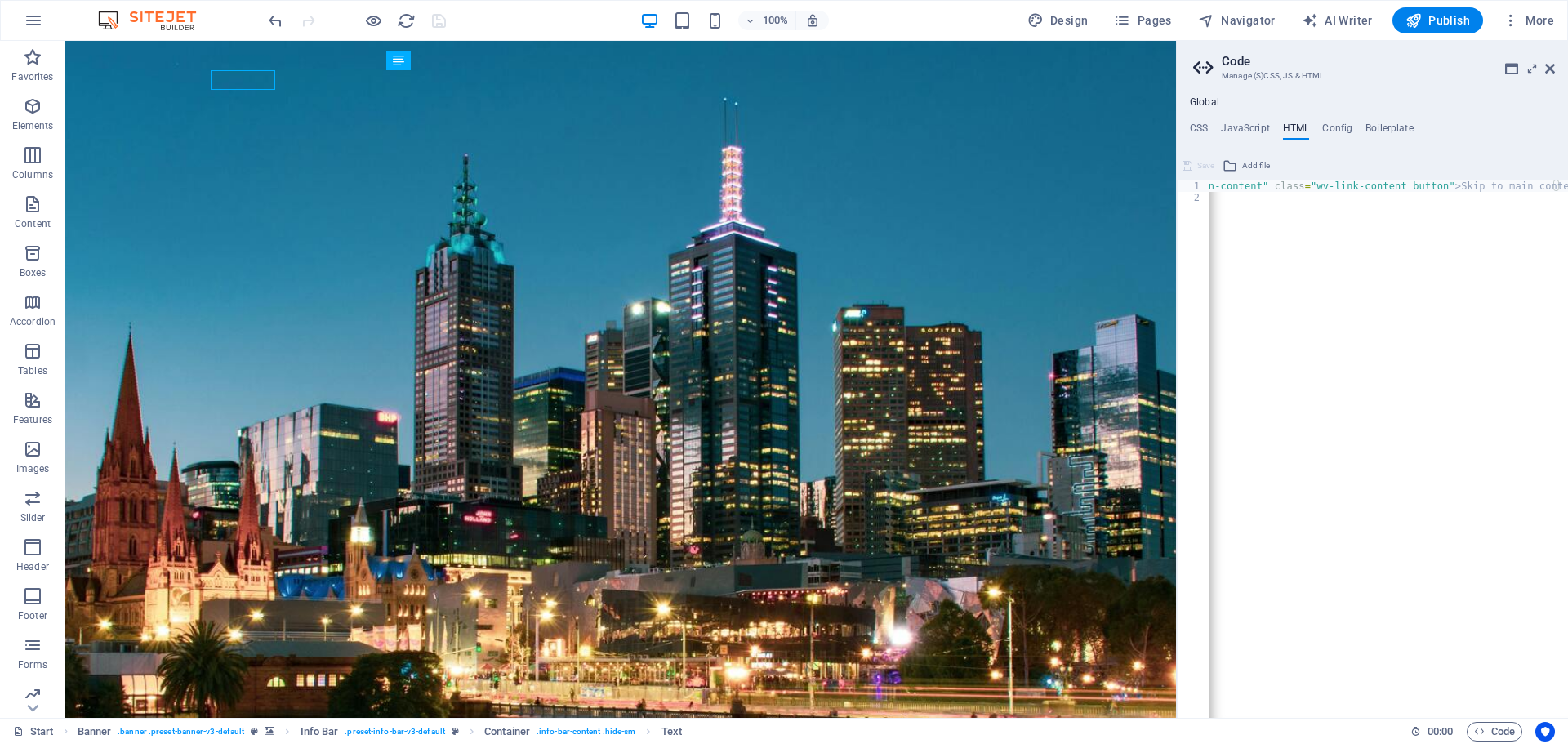
scroll to position [0, 24]
click at [1298, 228] on div "< a href = "#main-content" class = "wv-link-content button" > Skip to main cont…" at bounding box center [1406, 454] width 441 height 548
type textarea "<a href="#main-content" class="wv-link-content button">Skip to main content</a>…"
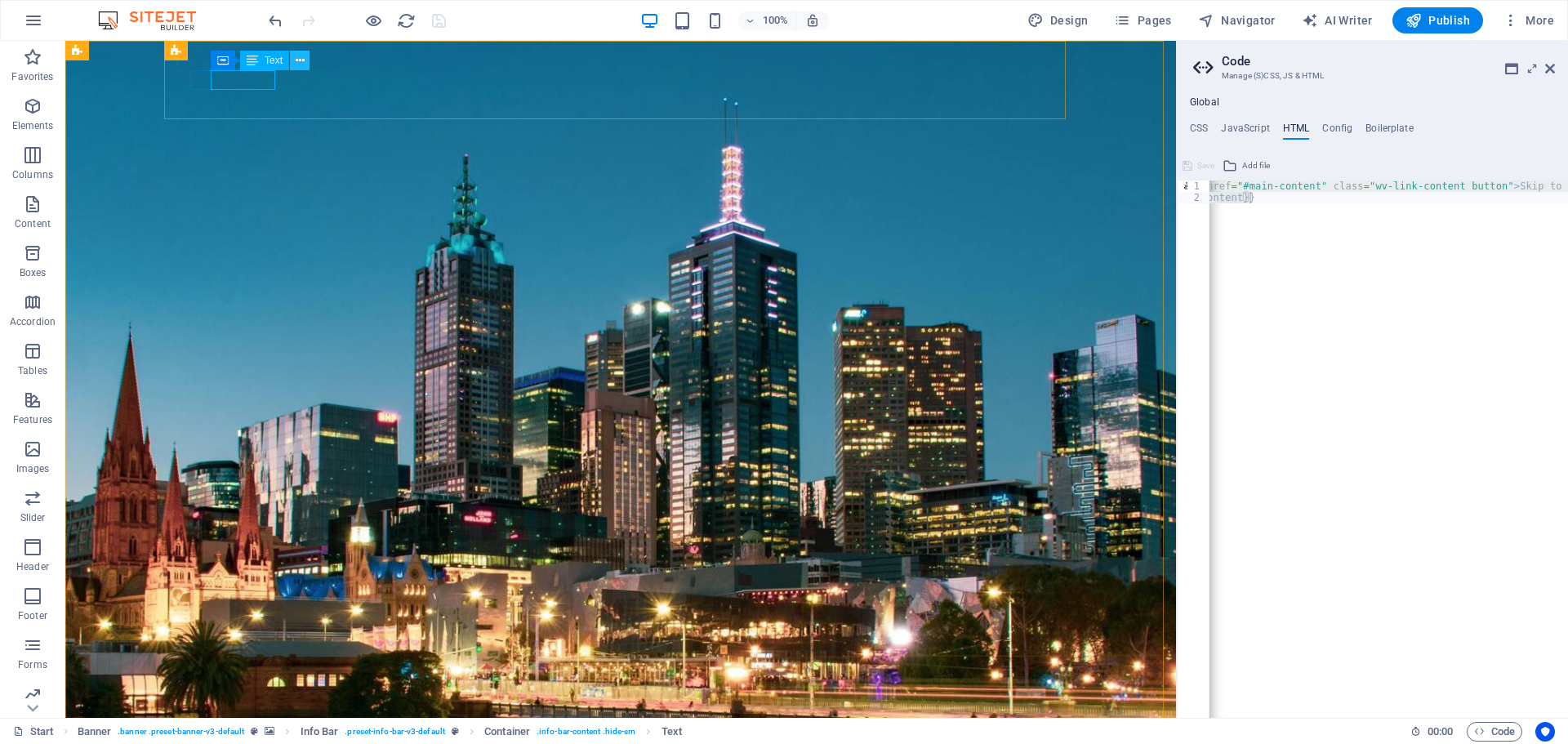
click at [292, 60] on button at bounding box center [299, 60] width 19 height 20
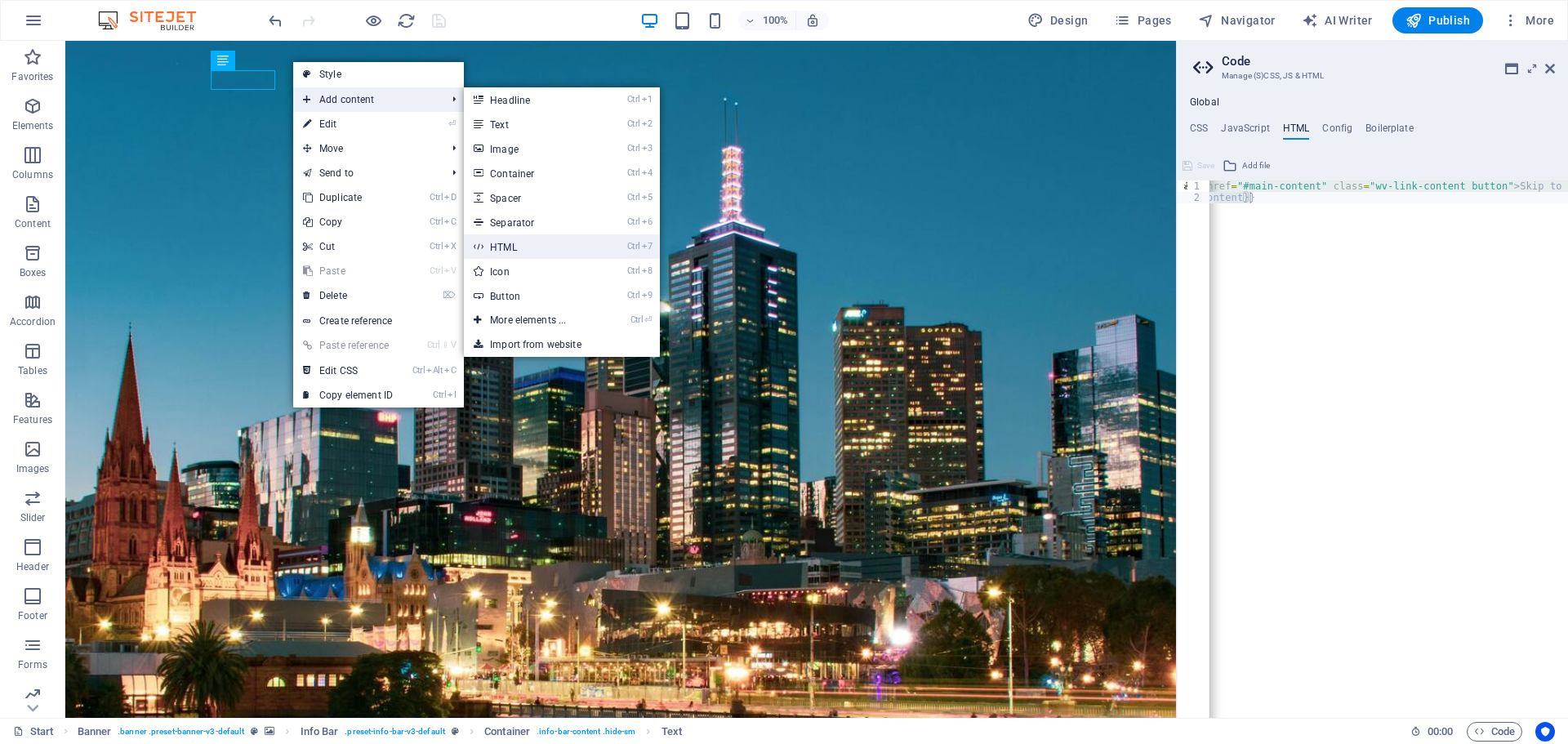
click at [571, 250] on link "Ctrl 7 HTML" at bounding box center [531, 246] width 135 height 24
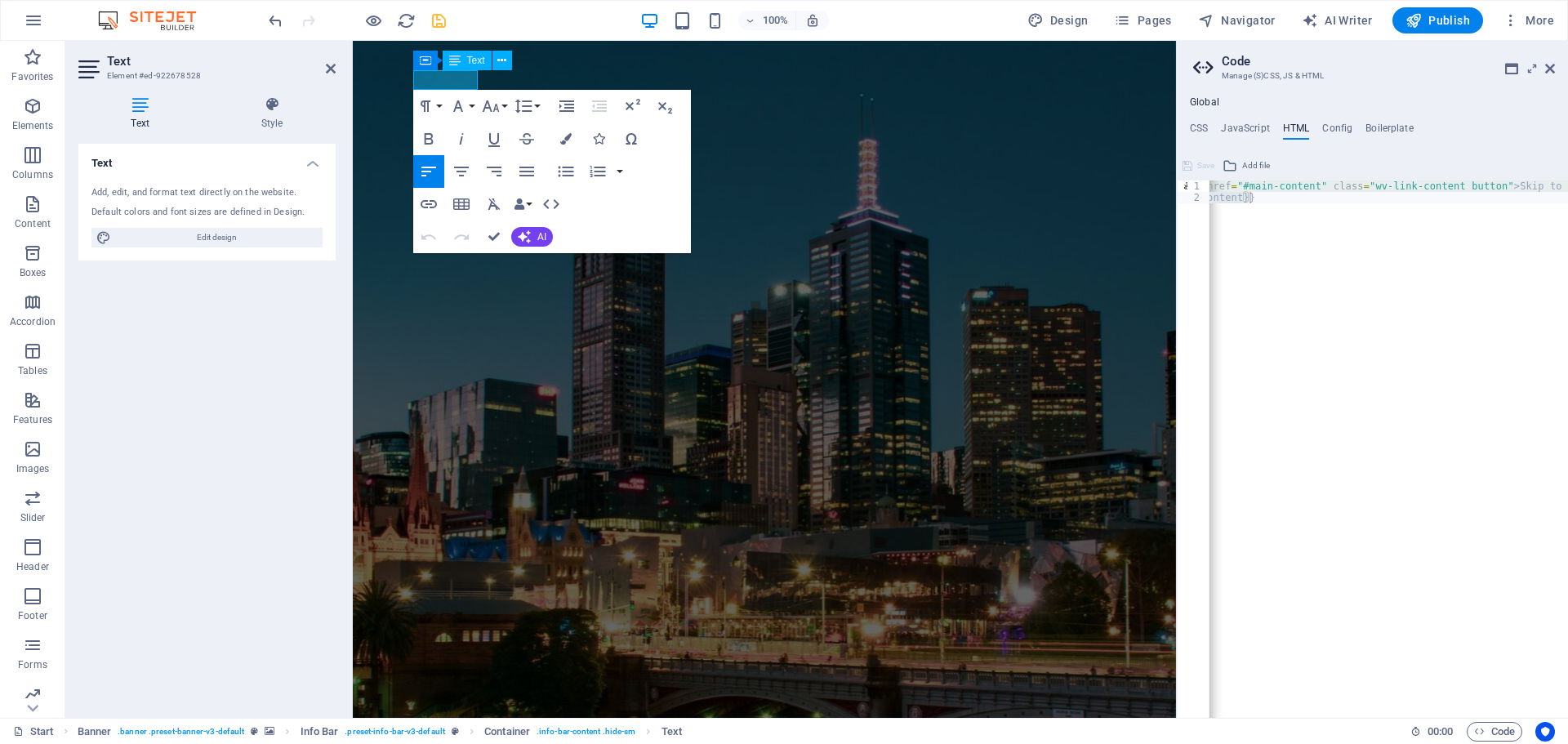
click at [197, 413] on div "Text Add, edit, and format text directly on the website. Default colors and fon…" at bounding box center [206, 424] width 257 height 561
click at [255, 457] on div "Text Add, edit, and format text directly on the website. Default colors and fon…" at bounding box center [206, 424] width 257 height 561
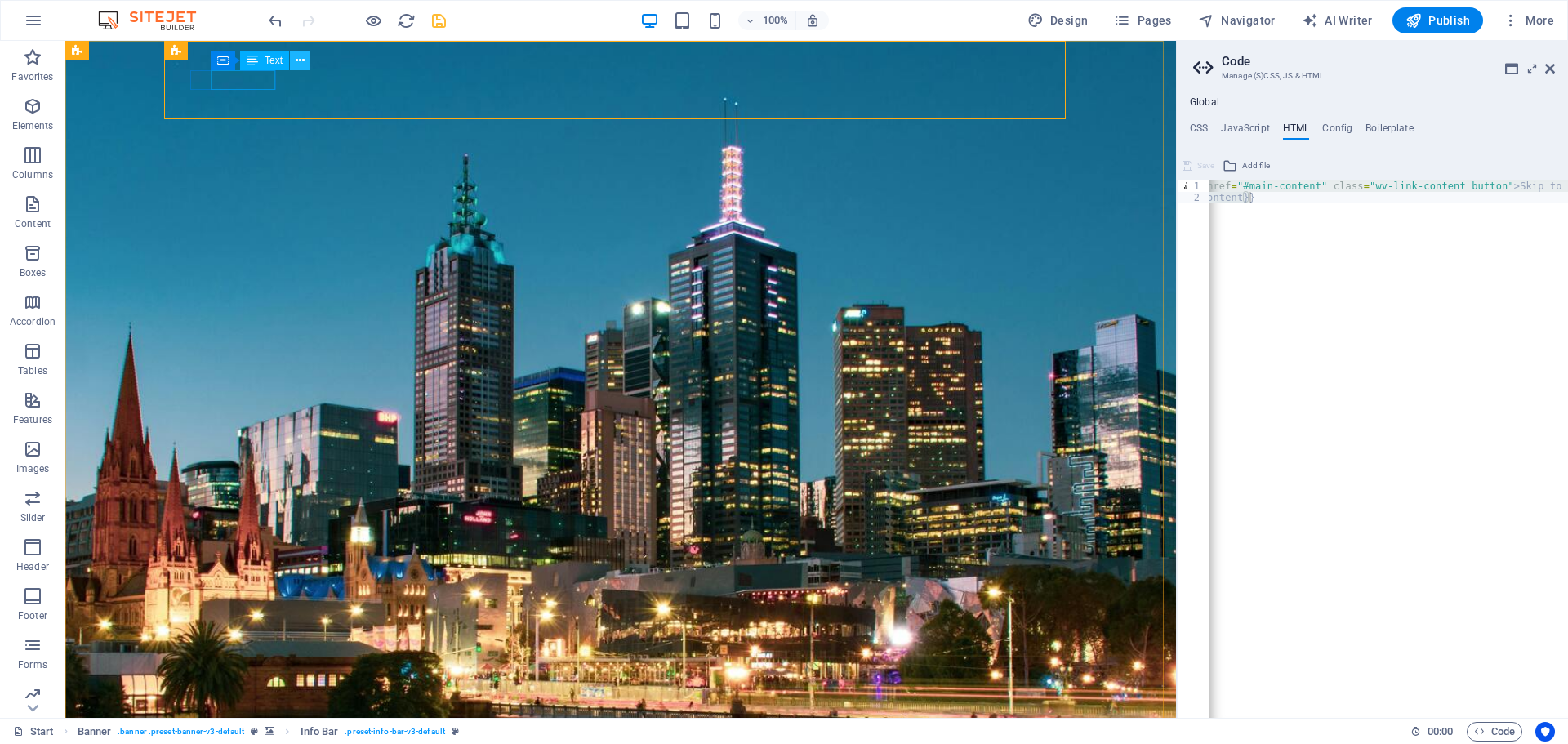
click at [301, 63] on icon at bounding box center [300, 60] width 9 height 17
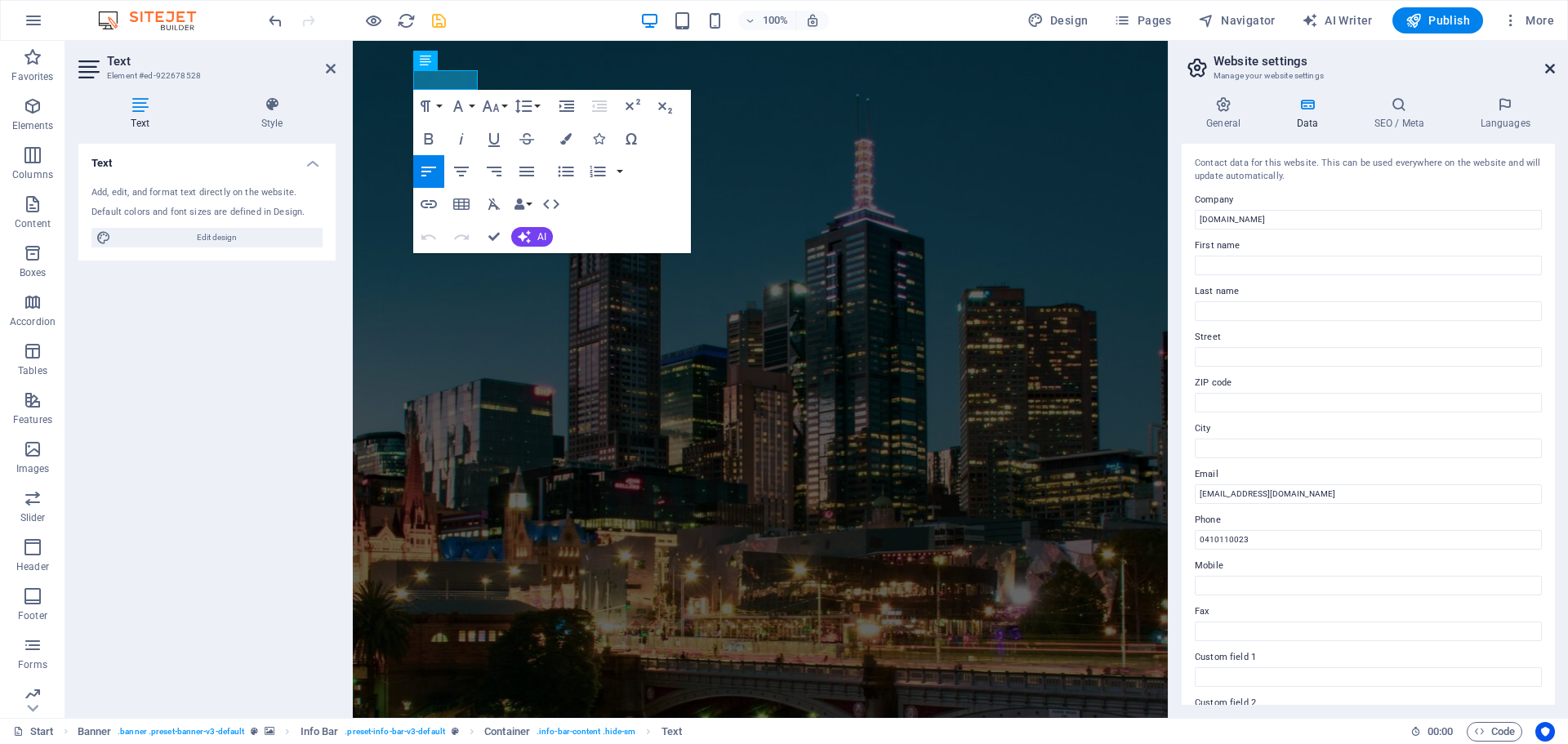
click at [1546, 72] on icon at bounding box center [1549, 69] width 10 height 13
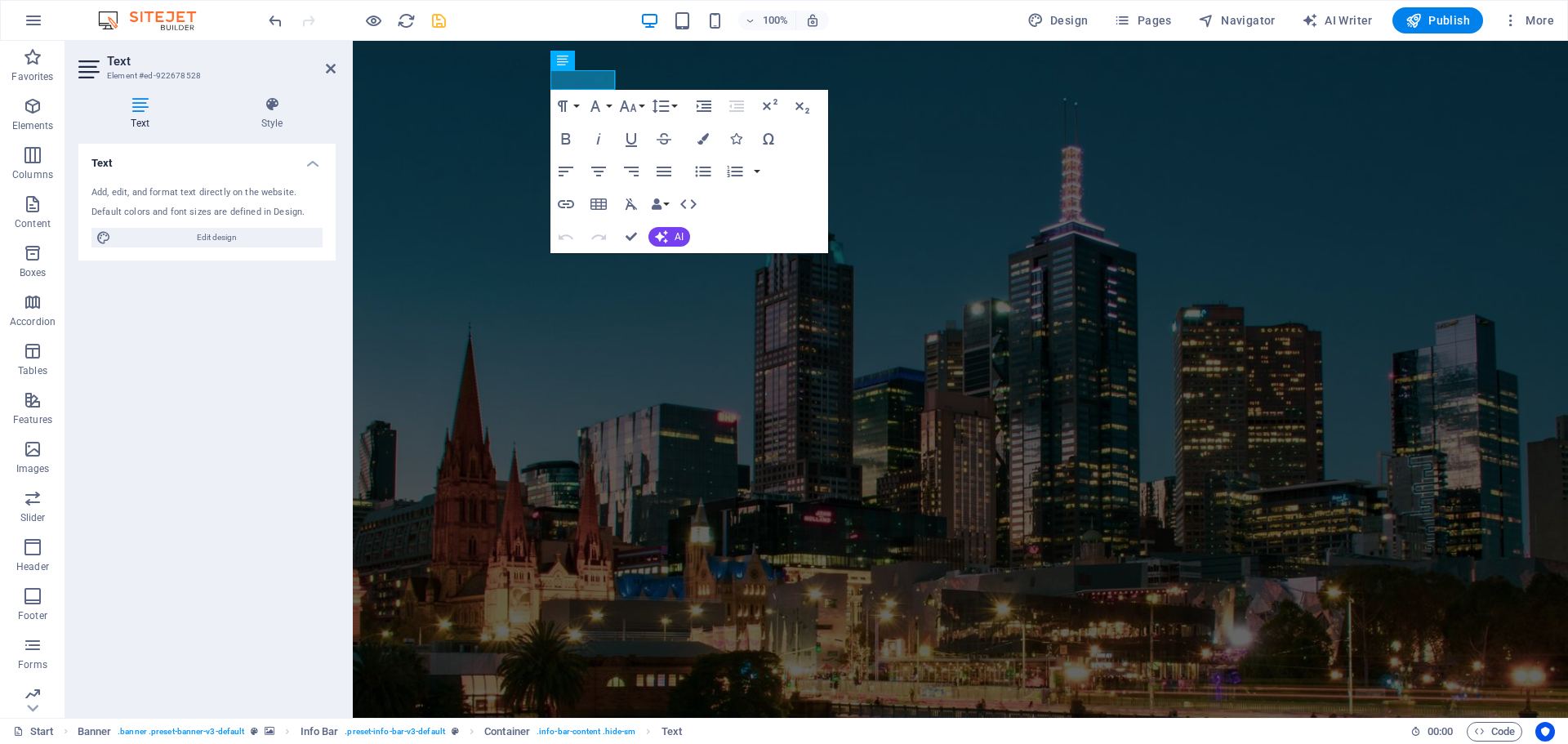
click at [326, 76] on header "Text Element #ed-922678528" at bounding box center [206, 62] width 257 height 43
click at [327, 72] on icon at bounding box center [330, 69] width 10 height 13
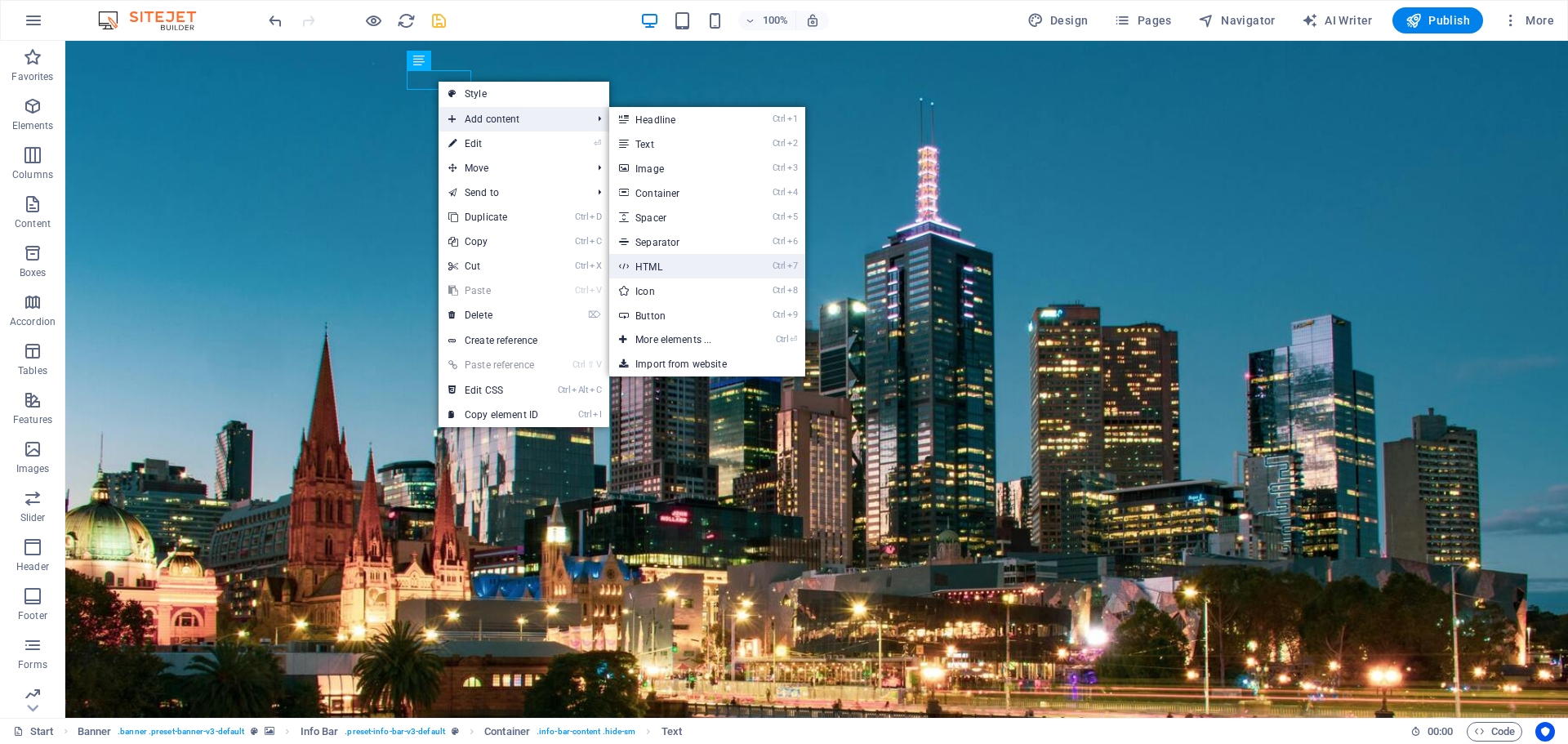
click at [667, 267] on link "Ctrl 7 HTML" at bounding box center [676, 267] width 135 height 24
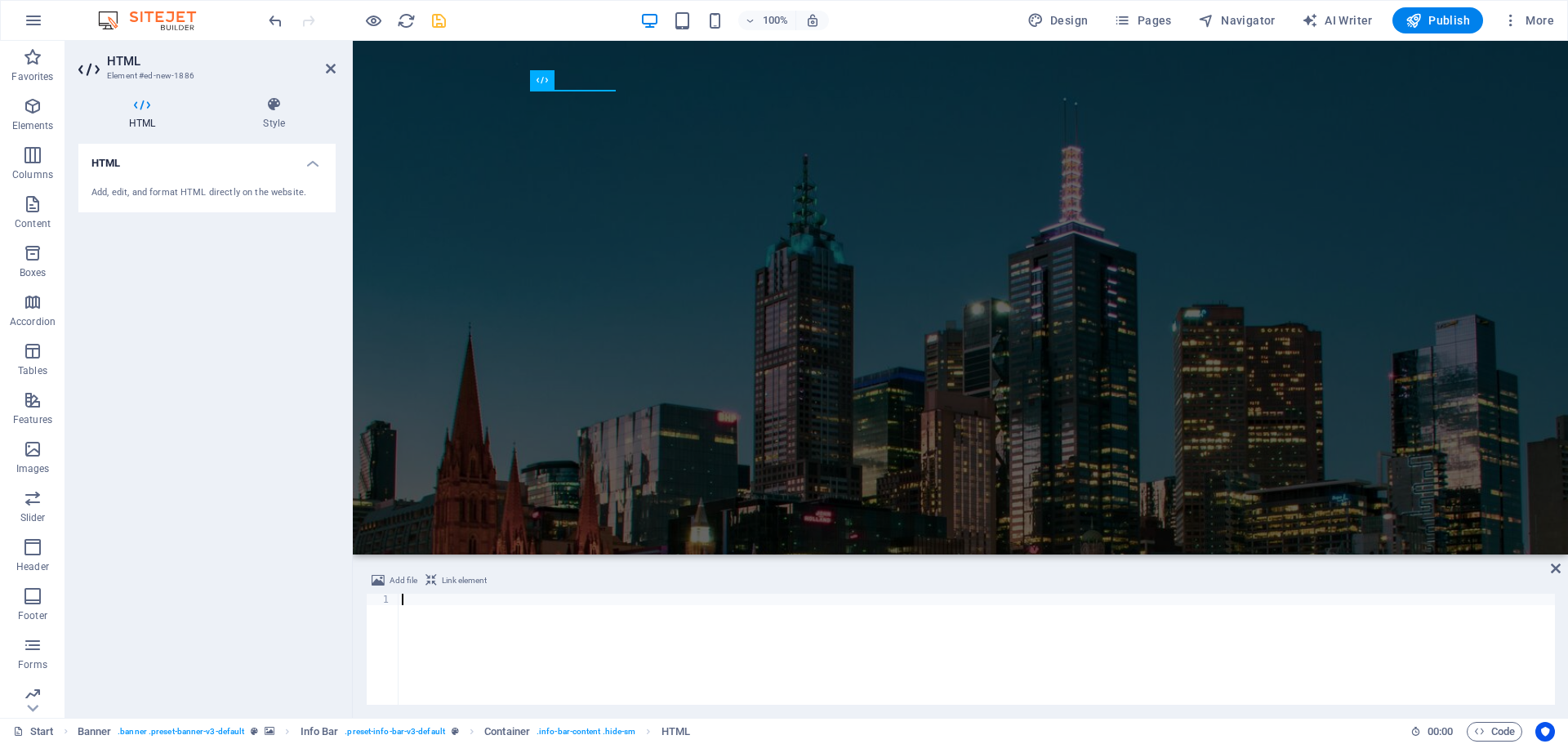
type textarea "<a href="tel:0410110023">Call 0410110023</a>"
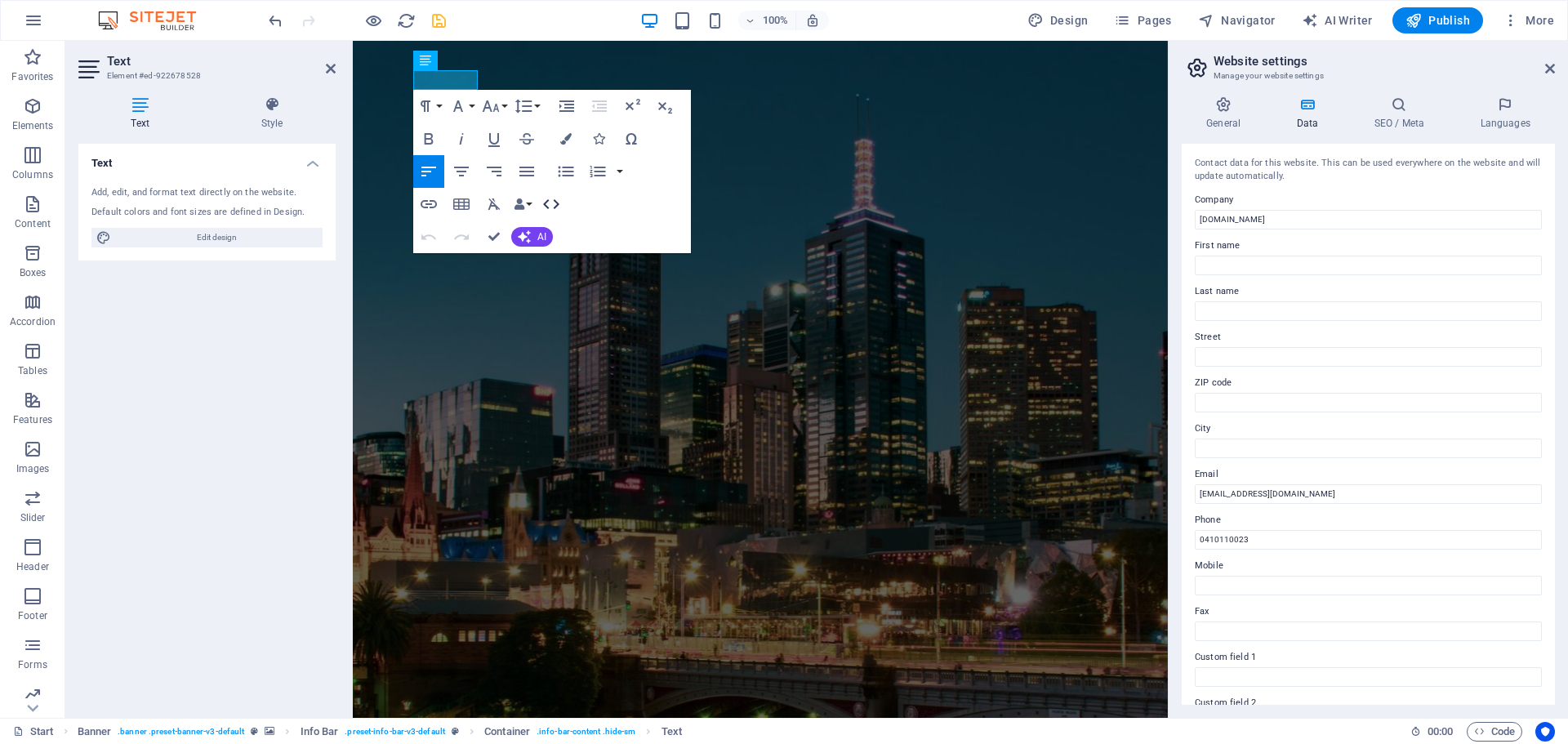
click at [554, 202] on icon "button" at bounding box center [551, 203] width 19 height 20
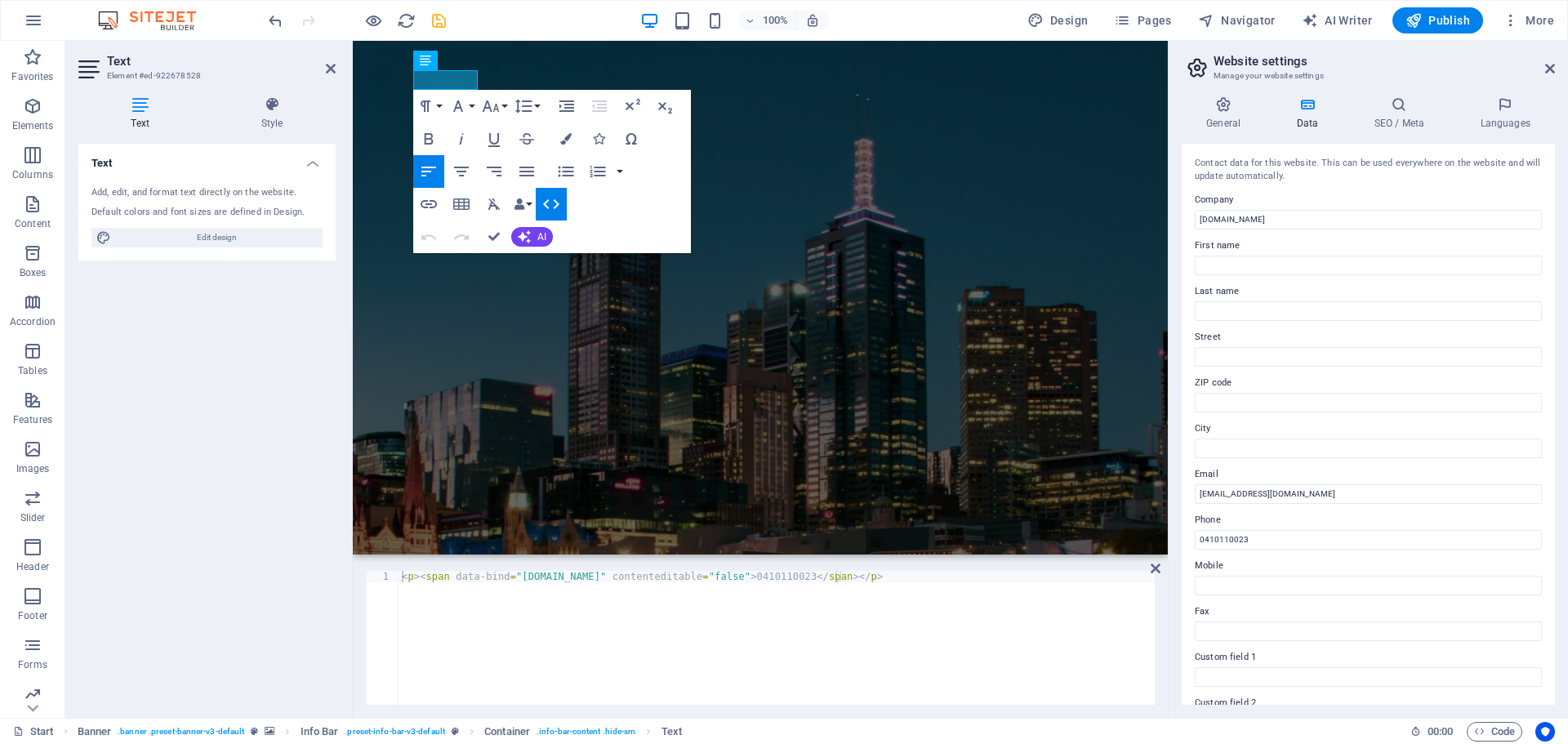
click at [562, 199] on button "HTML" at bounding box center [551, 203] width 31 height 33
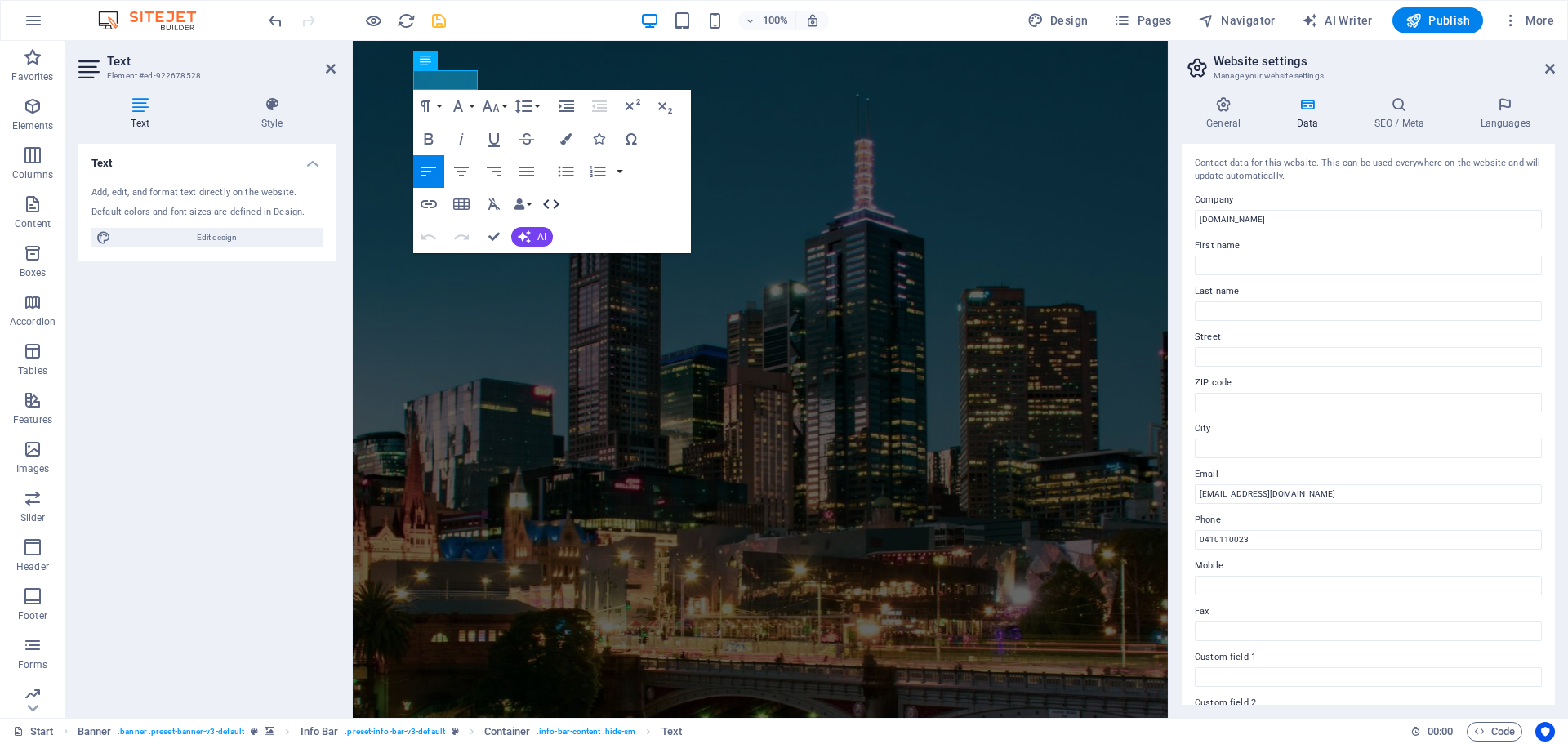
click at [561, 200] on button "HTML" at bounding box center [551, 203] width 31 height 33
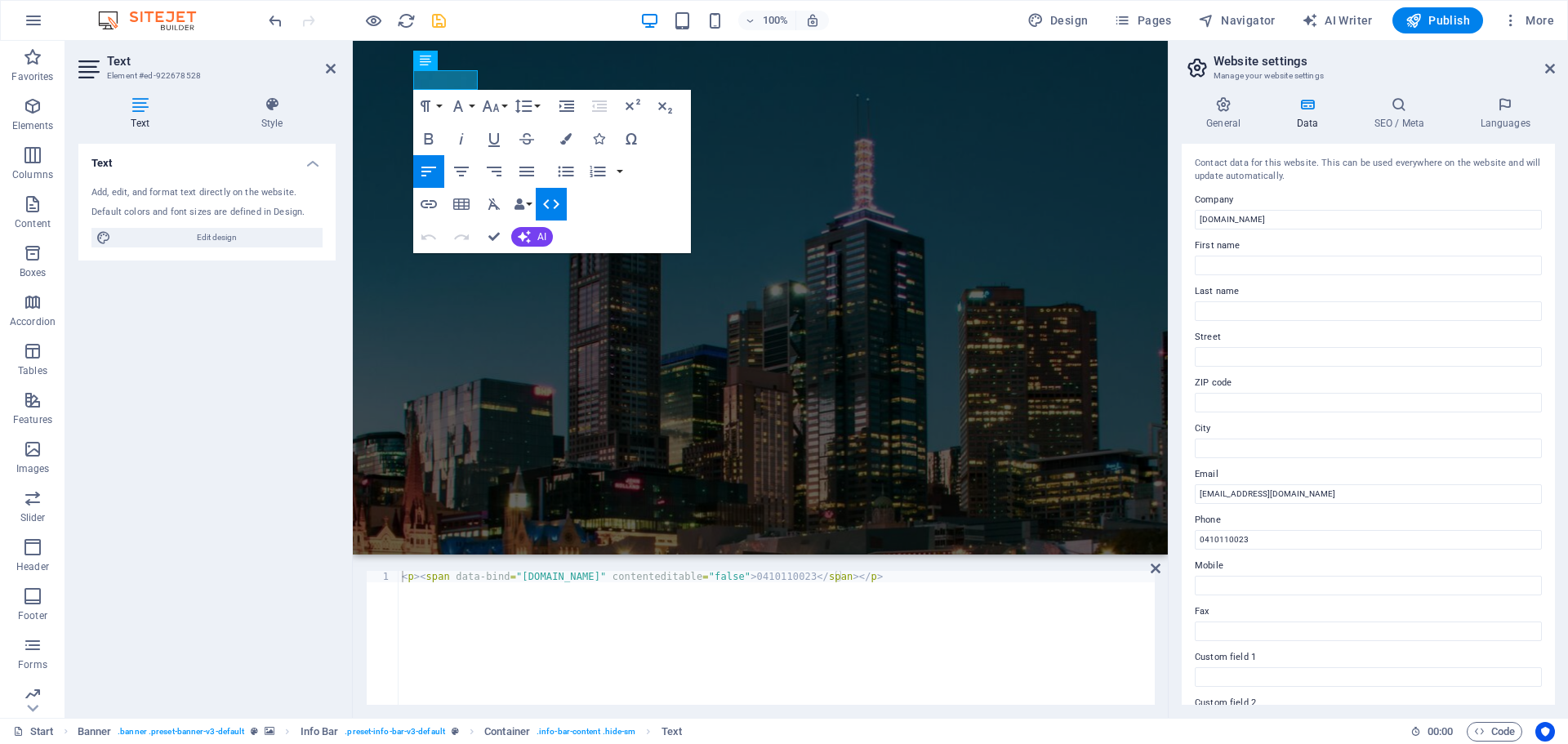
click at [690, 586] on div "< p > < span data-bind = "customer.phone" contenteditable = "false" > 041011002…" at bounding box center [776, 649] width 756 height 157
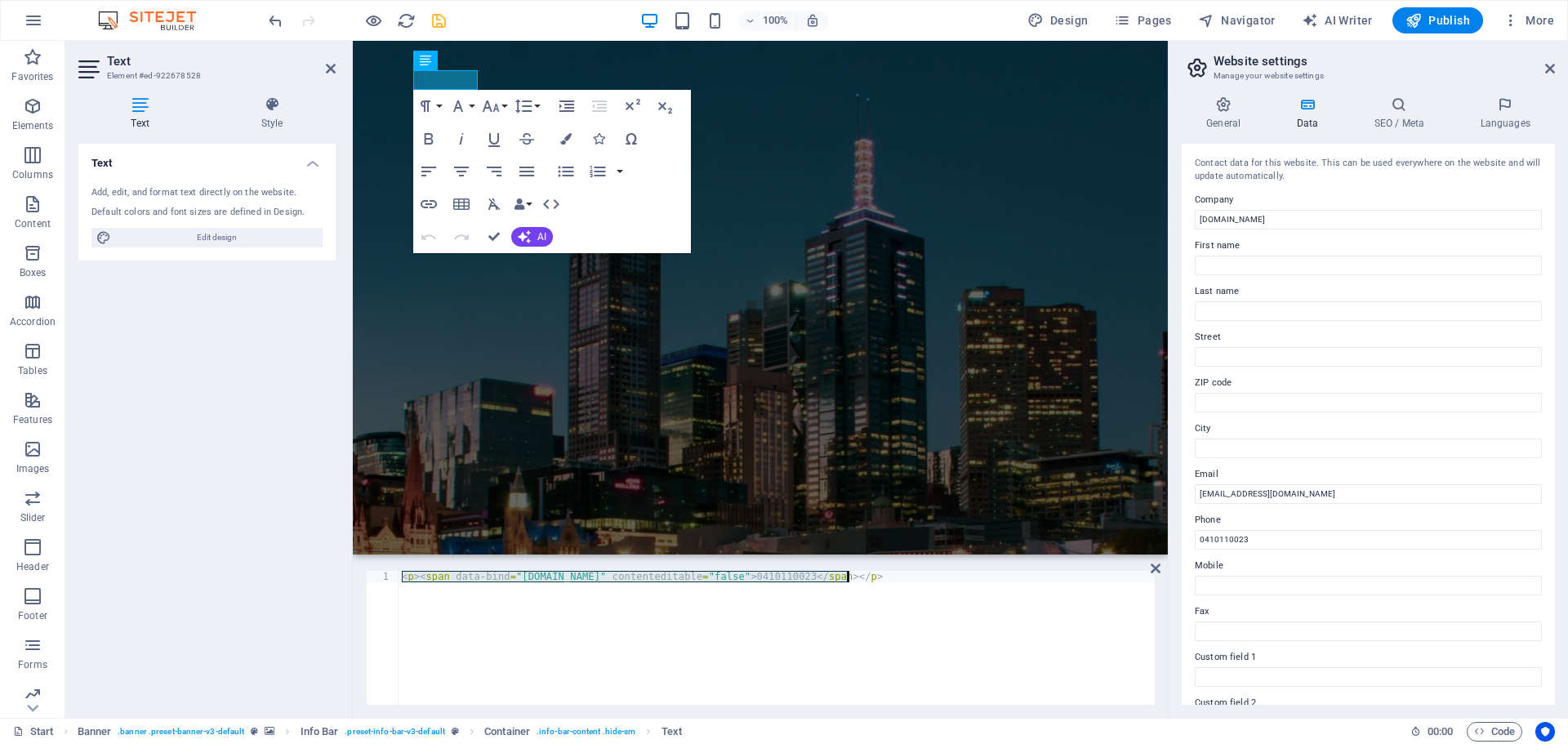
paste textarea "a href="tel:0410110023">Call 0410110023</a"
click at [560, 581] on div "< a href = "tel:0410110023" > Call 0410110023 </ a >" at bounding box center [776, 649] width 756 height 157
type textarea "<a href="tel:0410110023">0410110023</a>"
click at [765, 587] on div "< a href = "tel:0410110023" > 0410110023 </ a >" at bounding box center [776, 649] width 756 height 157
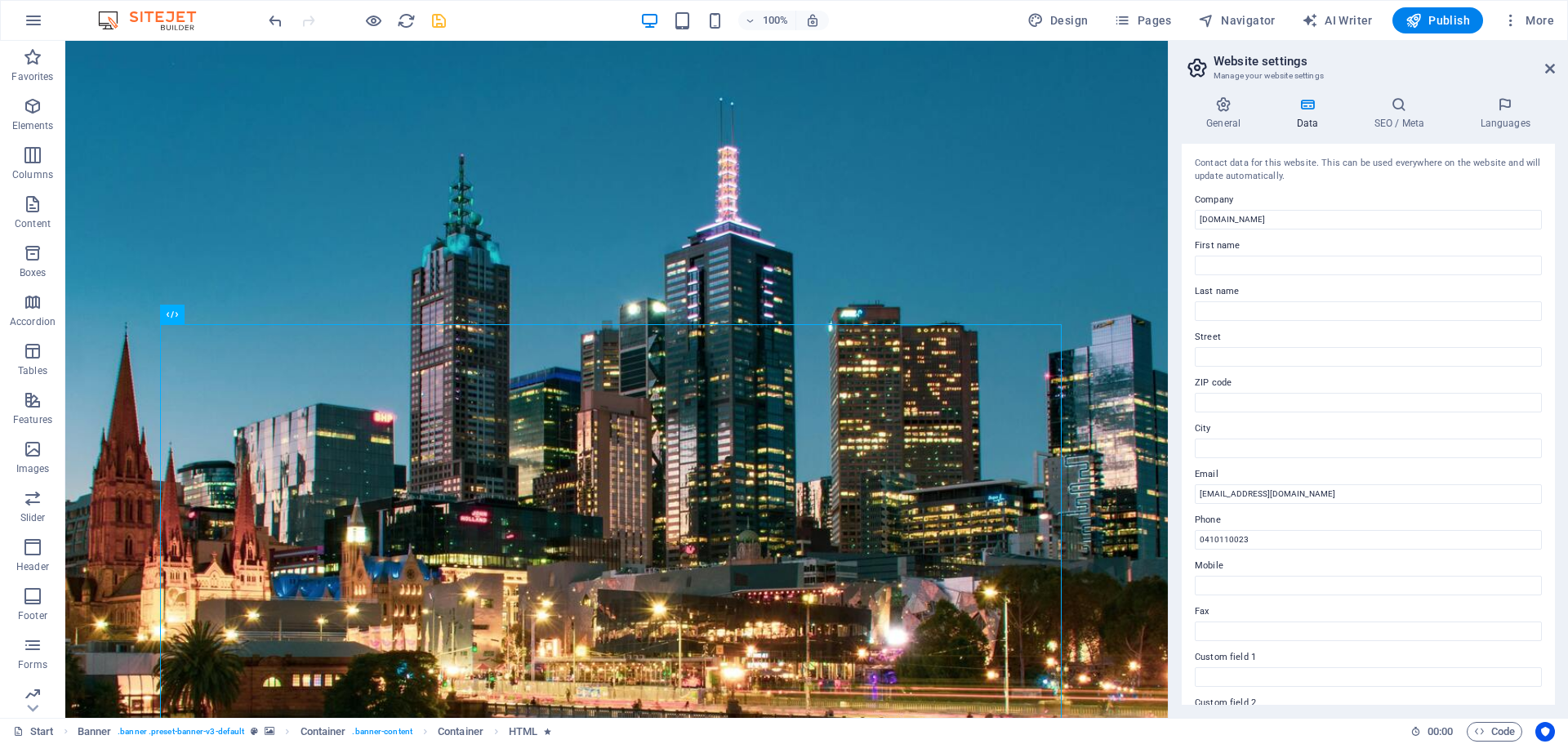
click at [433, 20] on icon "save" at bounding box center [439, 20] width 19 height 19
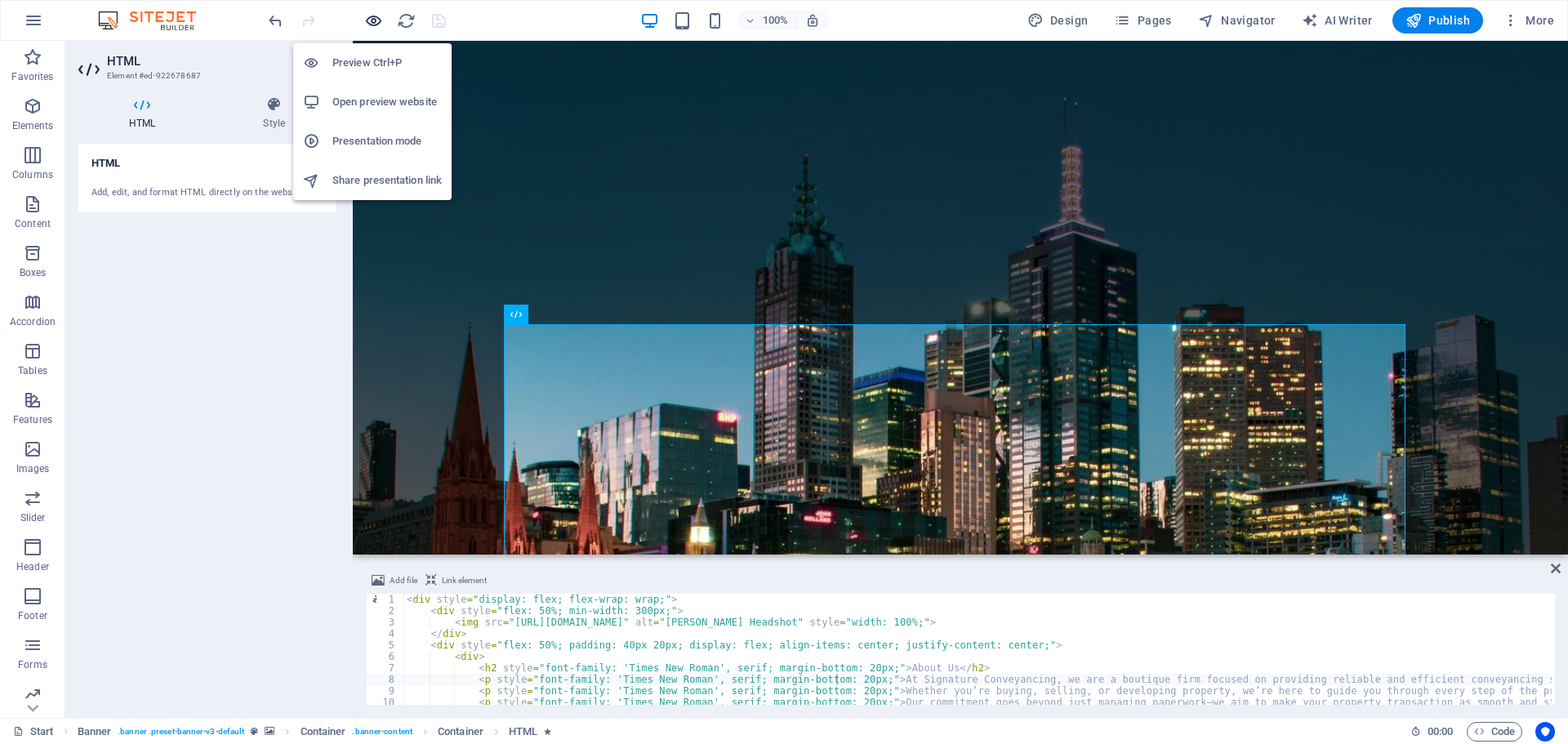
click at [366, 24] on icon "button" at bounding box center [373, 20] width 19 height 19
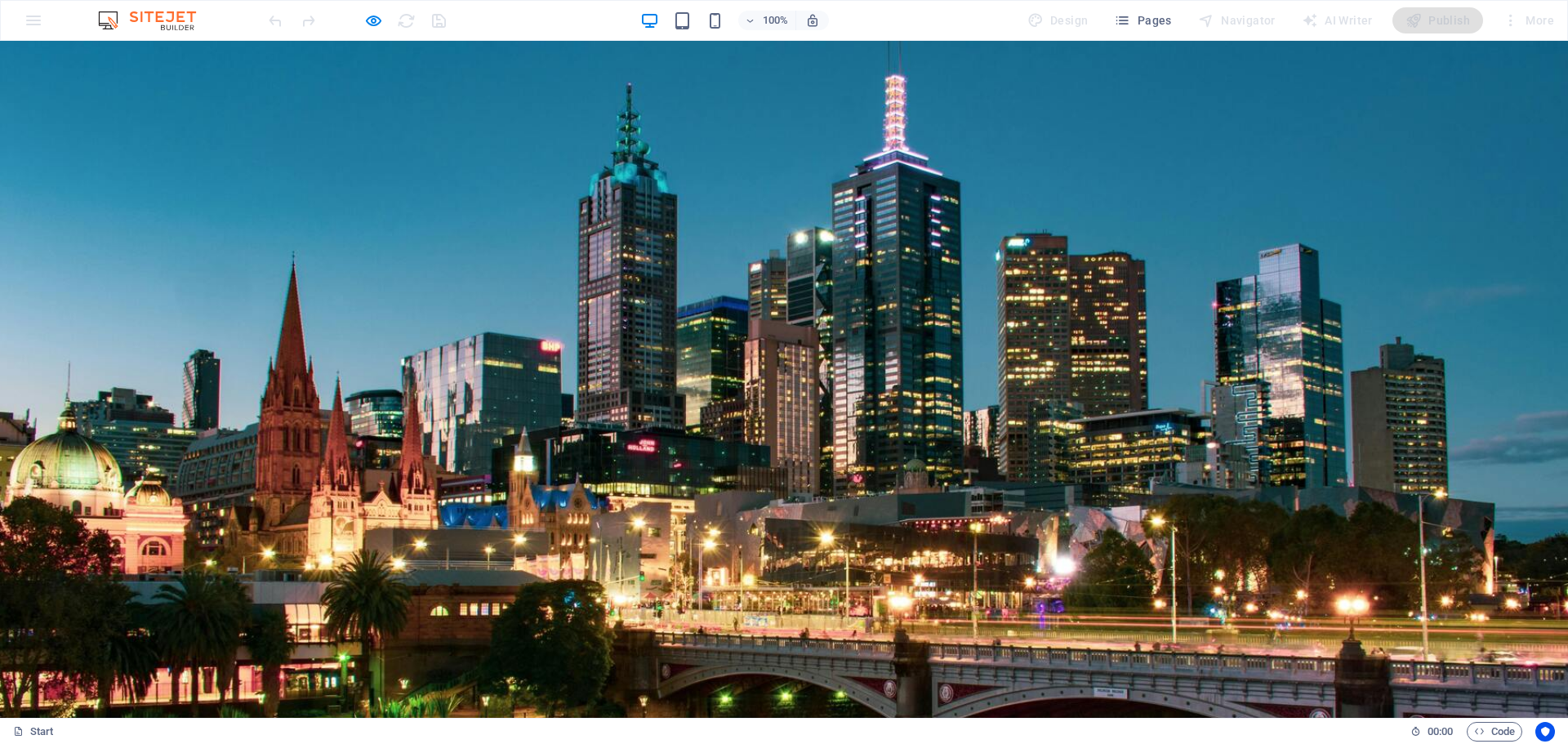
scroll to position [0, 0]
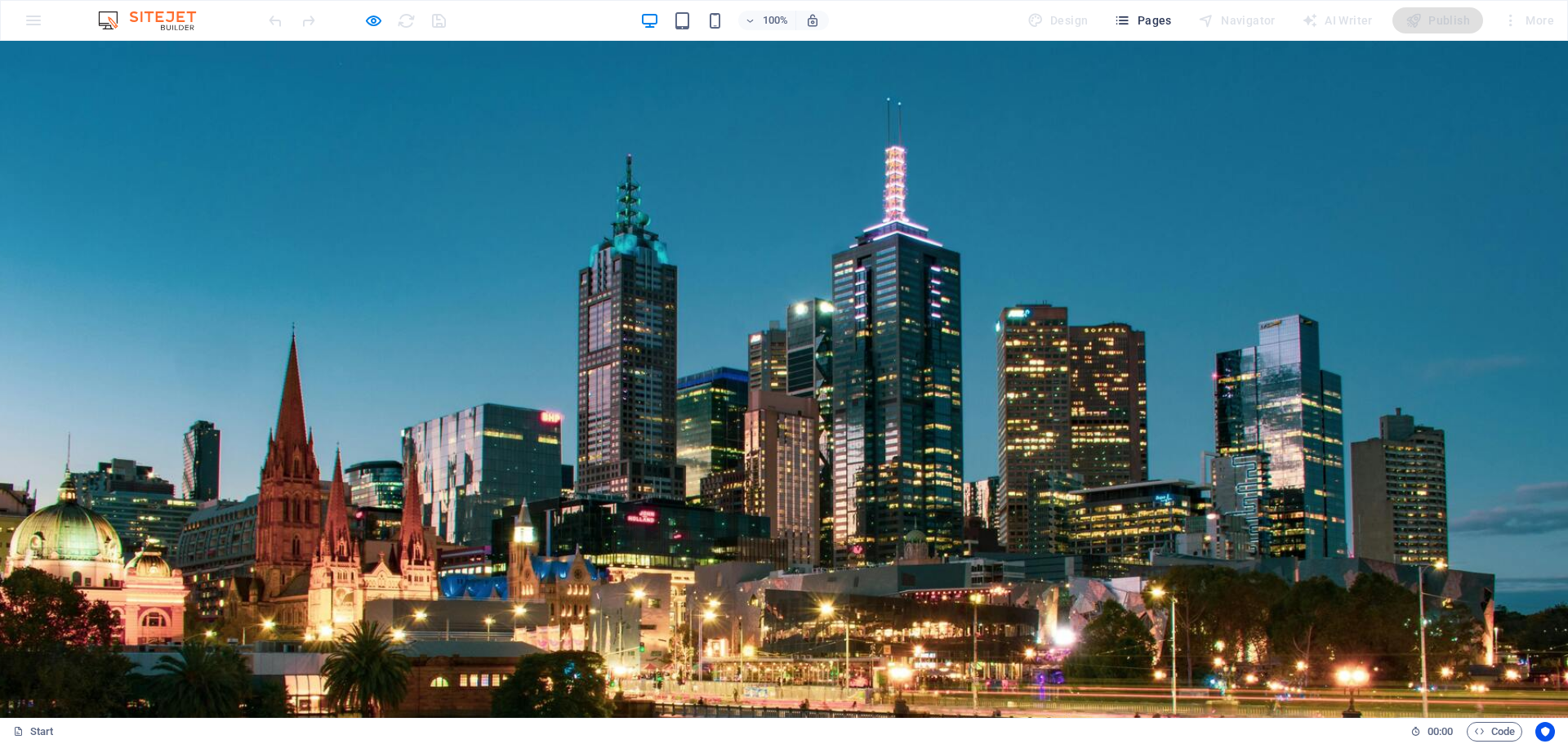
click at [1150, 23] on span "Pages" at bounding box center [1143, 20] width 58 height 17
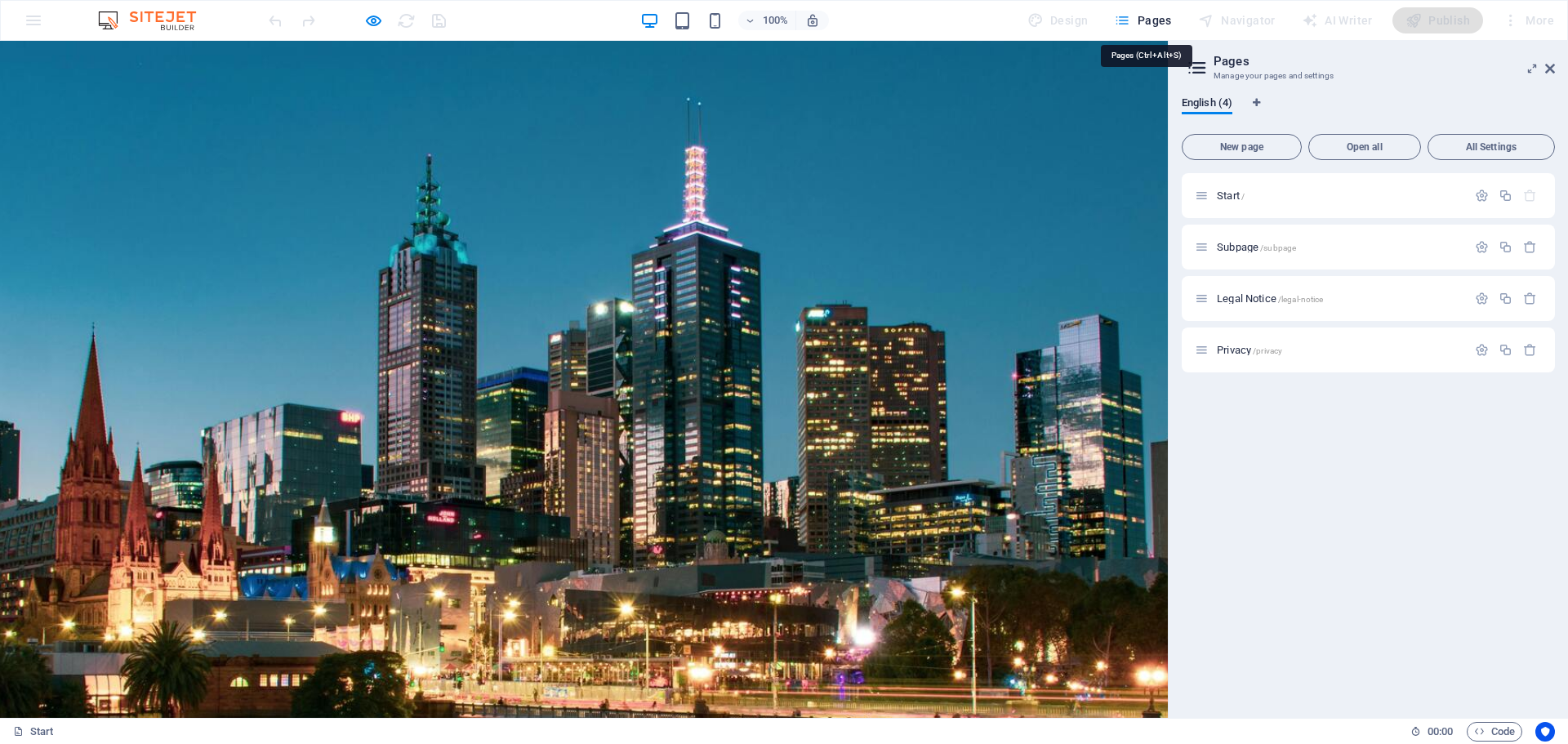
click at [1150, 23] on span "Pages" at bounding box center [1143, 20] width 58 height 17
click at [1292, 247] on span "/subpage" at bounding box center [1277, 248] width 36 height 9
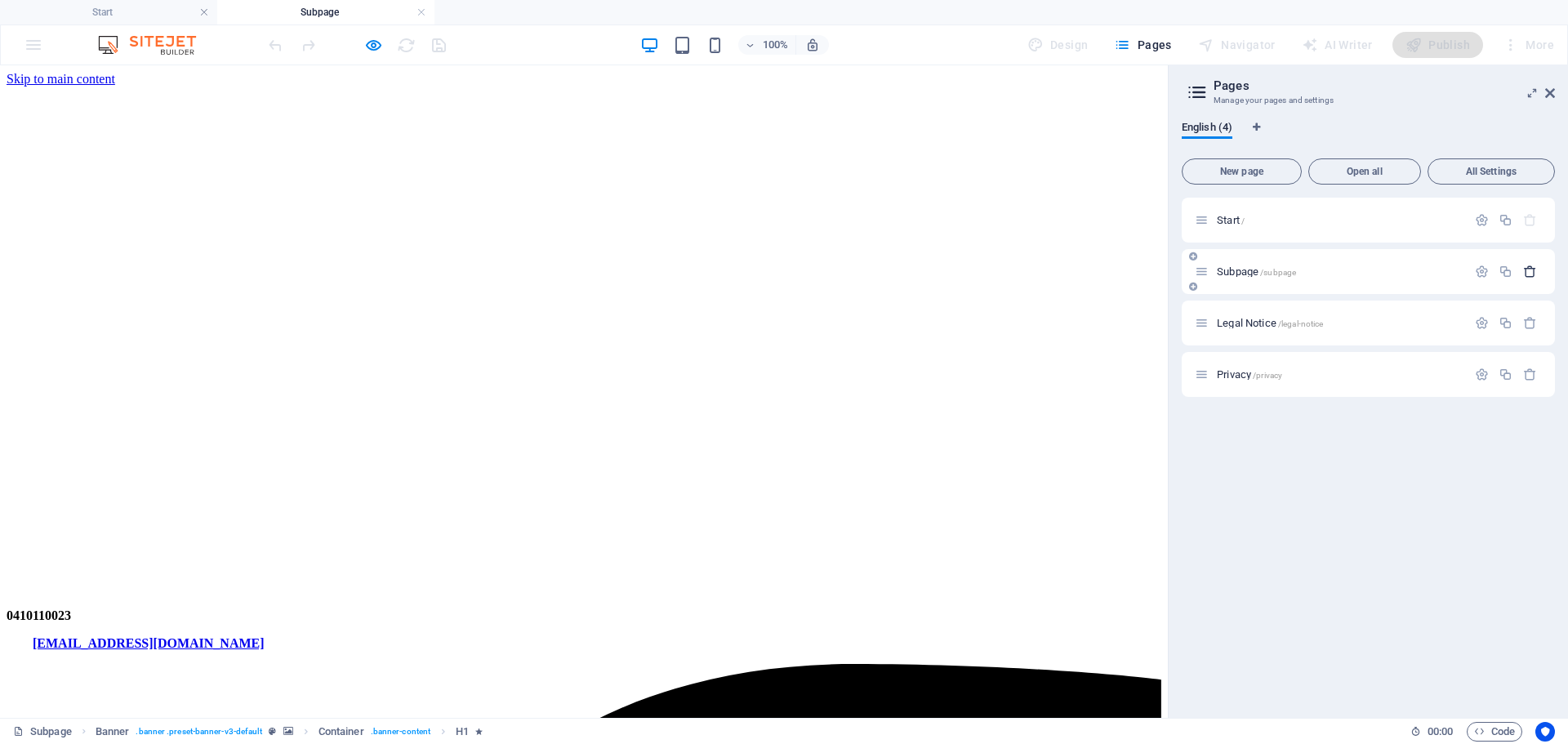
click at [1527, 275] on icon "button" at bounding box center [1529, 271] width 14 height 14
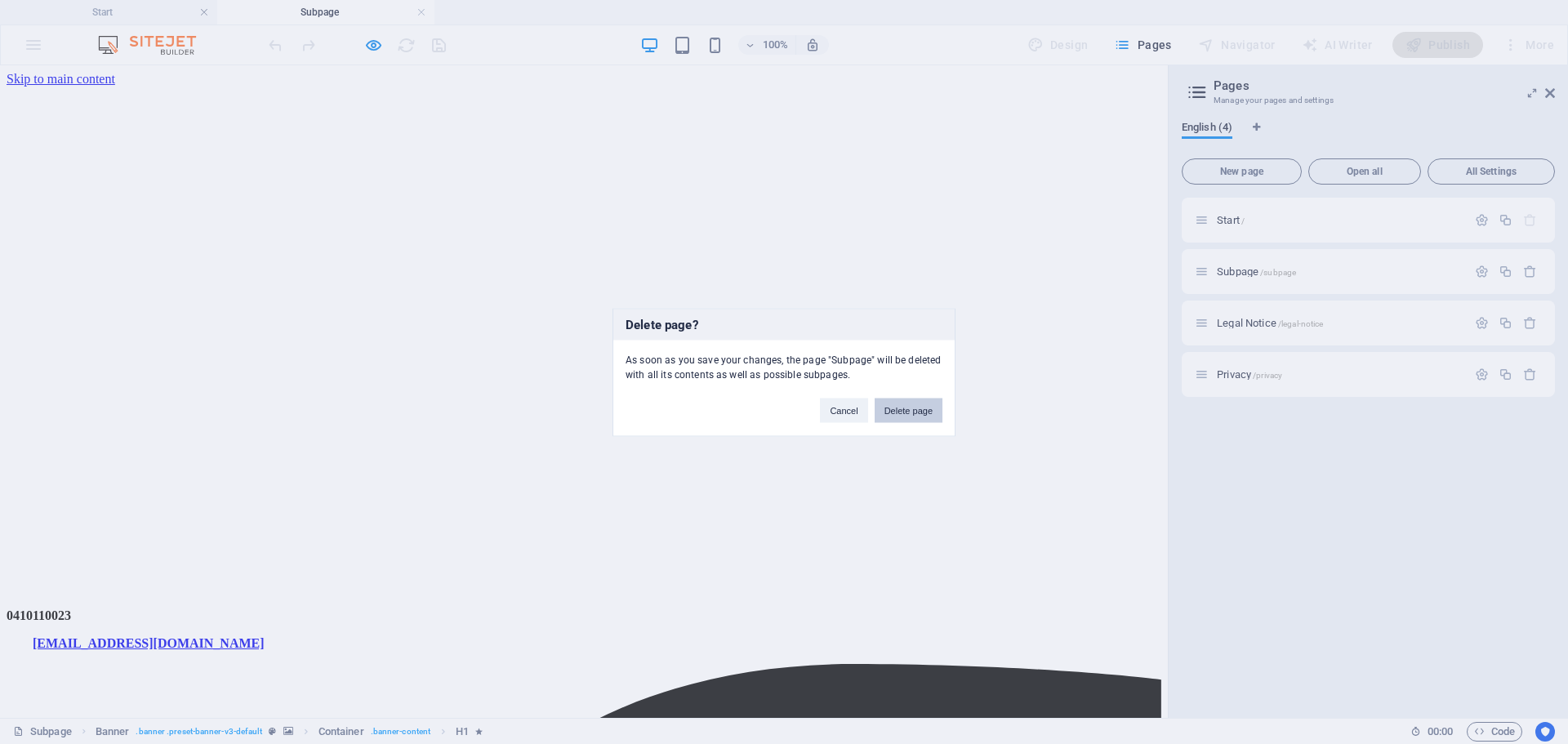
click at [911, 411] on button "Delete page" at bounding box center [908, 410] width 68 height 24
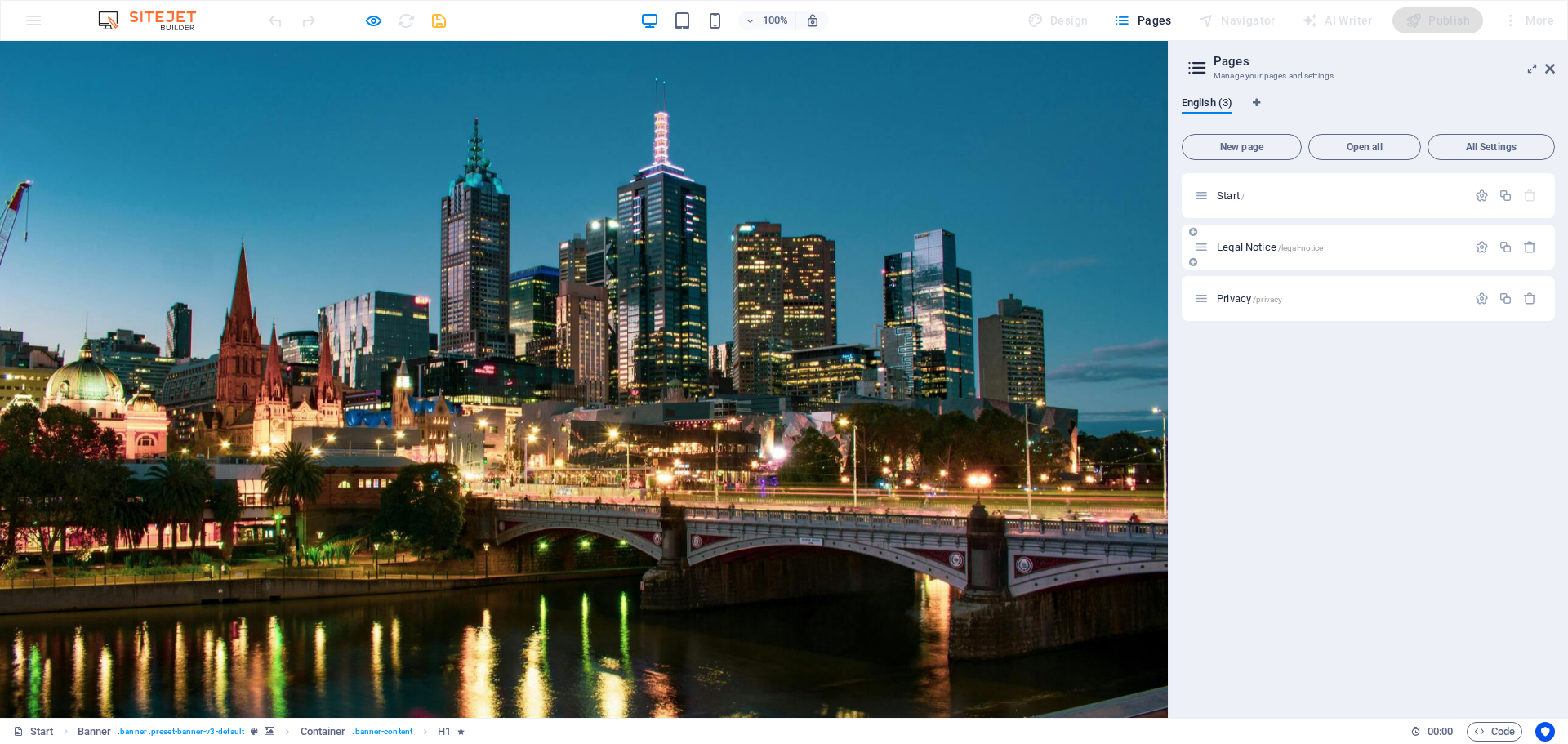
click at [1306, 247] on span "/legal-notice" at bounding box center [1300, 248] width 45 height 9
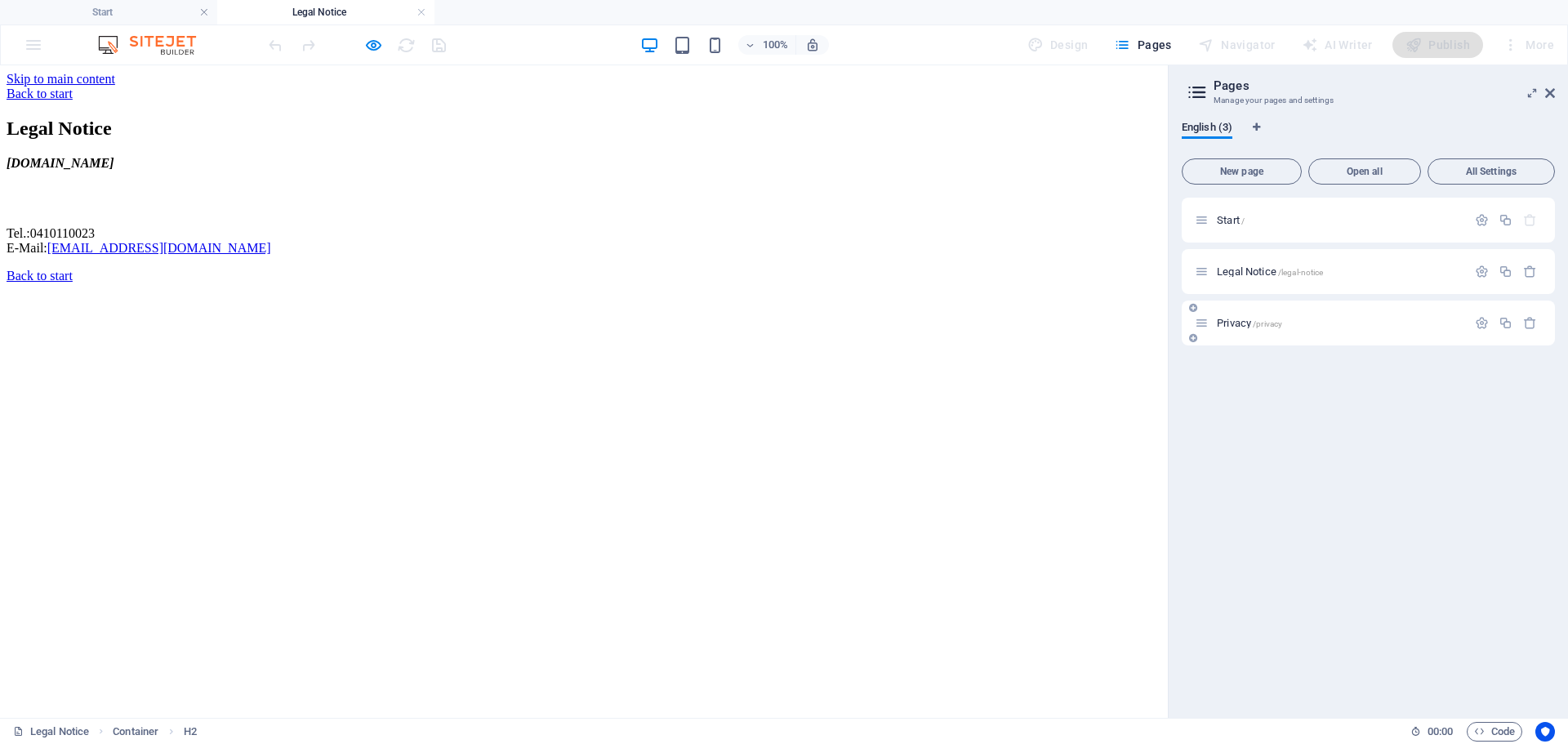
click at [1297, 321] on p "Privacy /privacy" at bounding box center [1339, 322] width 245 height 10
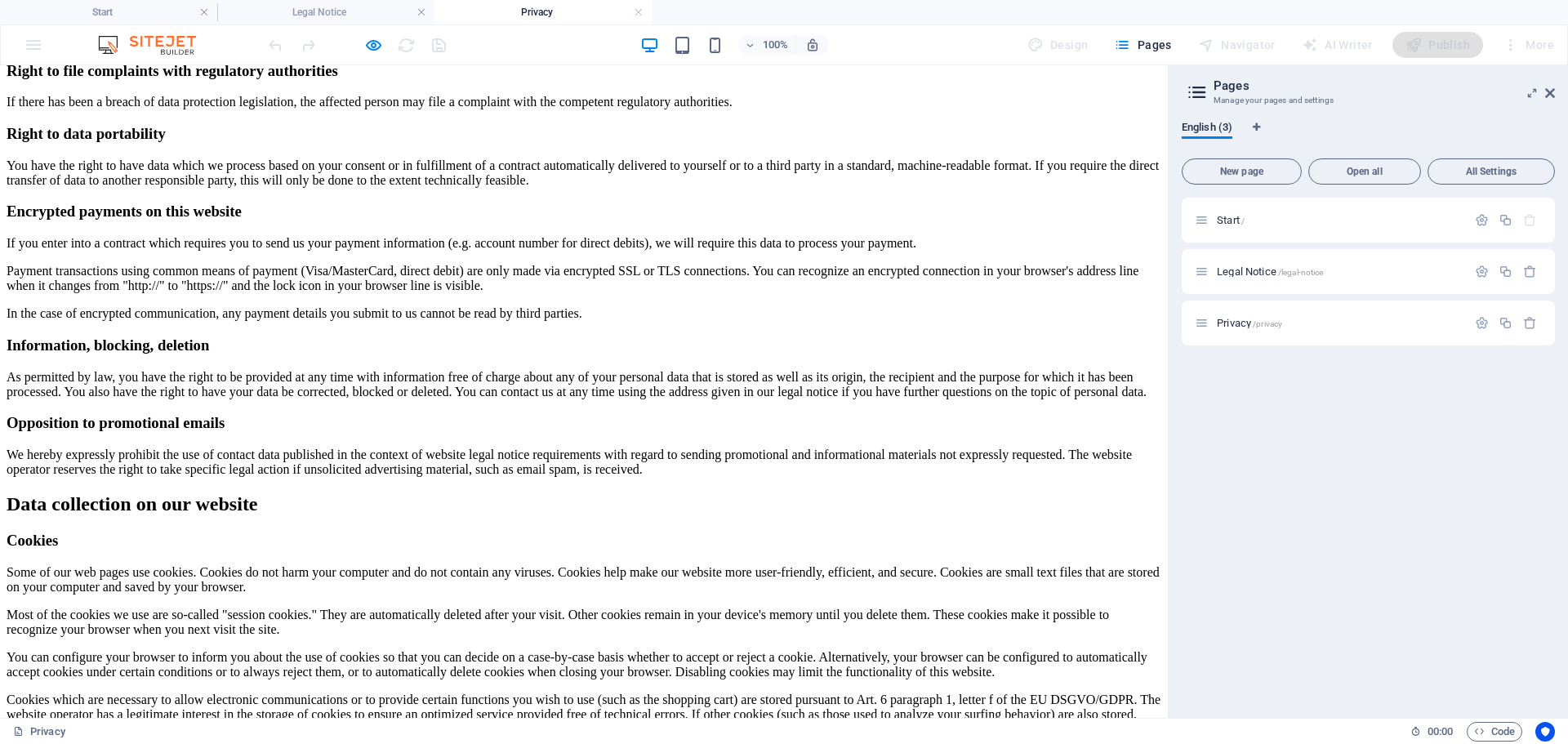
scroll to position [980, 0]
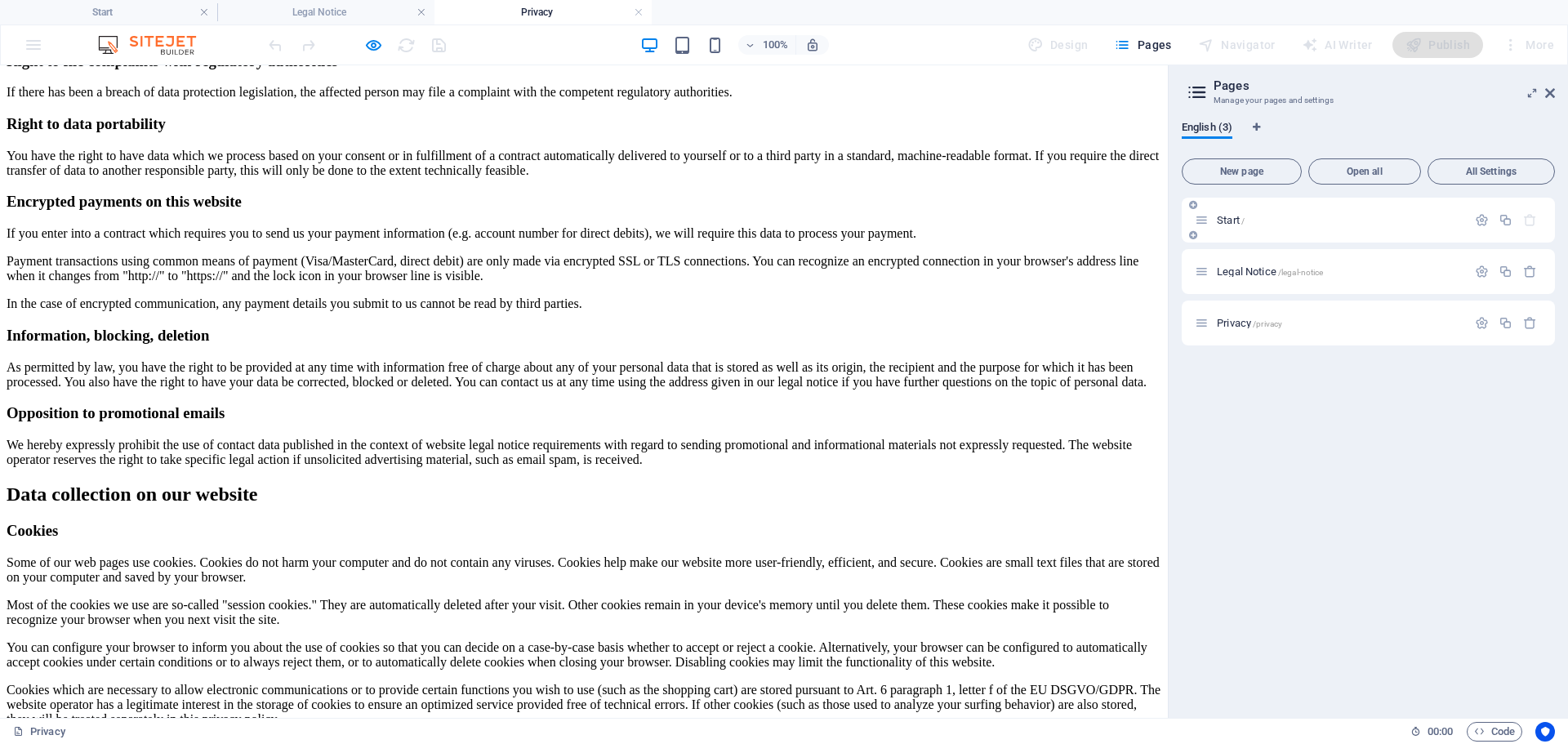
click at [1301, 229] on div "Start /" at bounding box center [1368, 220] width 373 height 45
click at [1225, 215] on span "Start /" at bounding box center [1230, 219] width 28 height 12
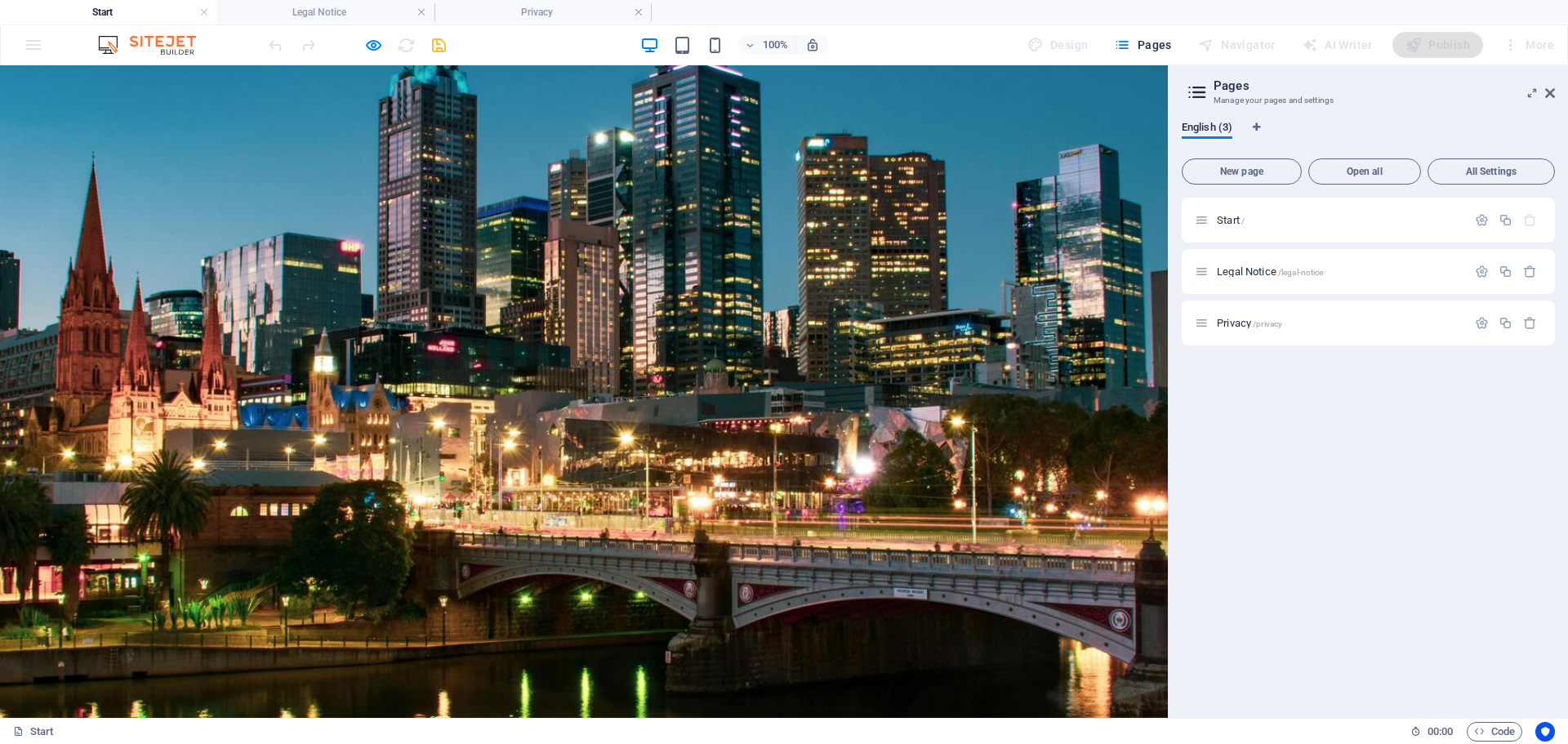
scroll to position [0, 0]
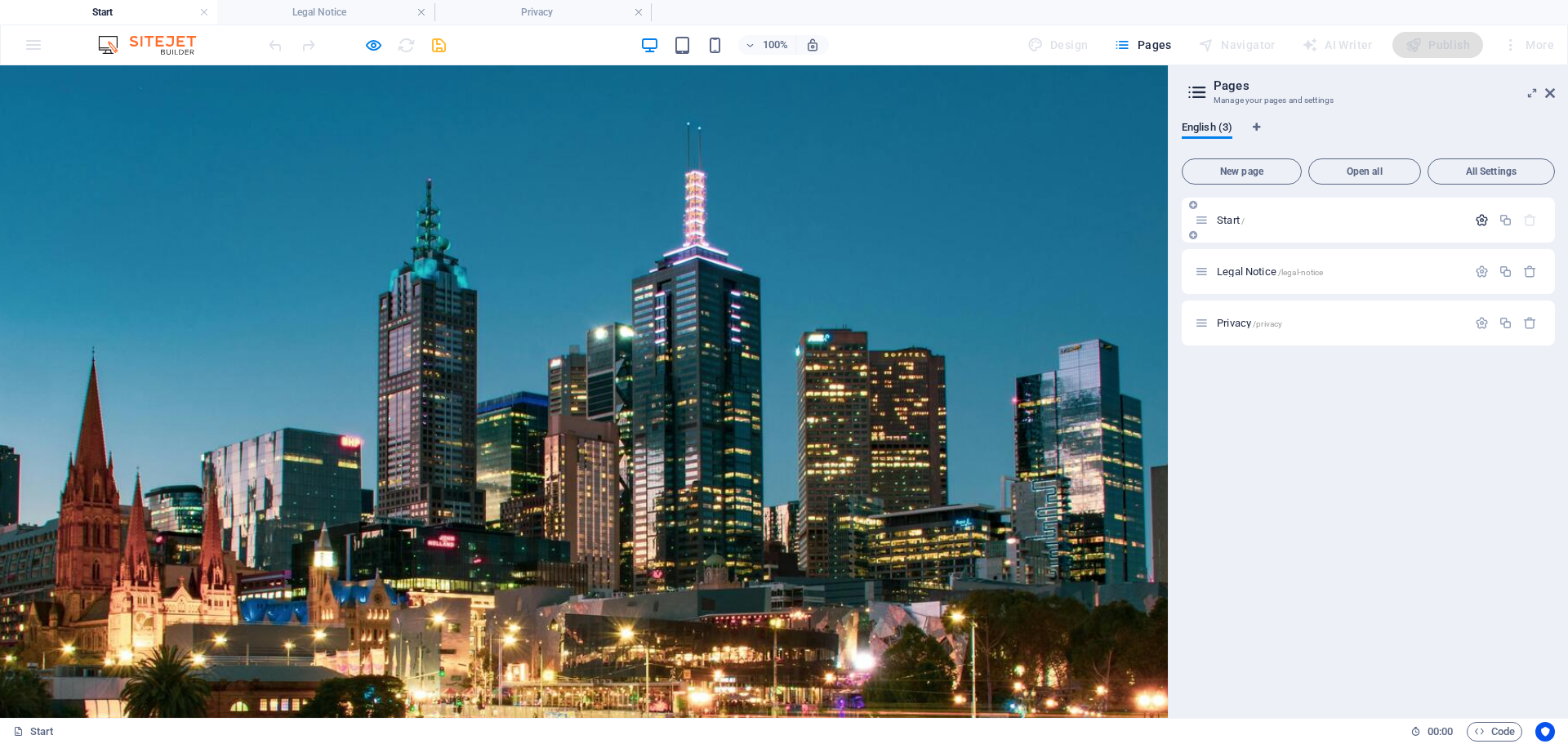
click at [1481, 219] on icon "button" at bounding box center [1481, 220] width 14 height 14
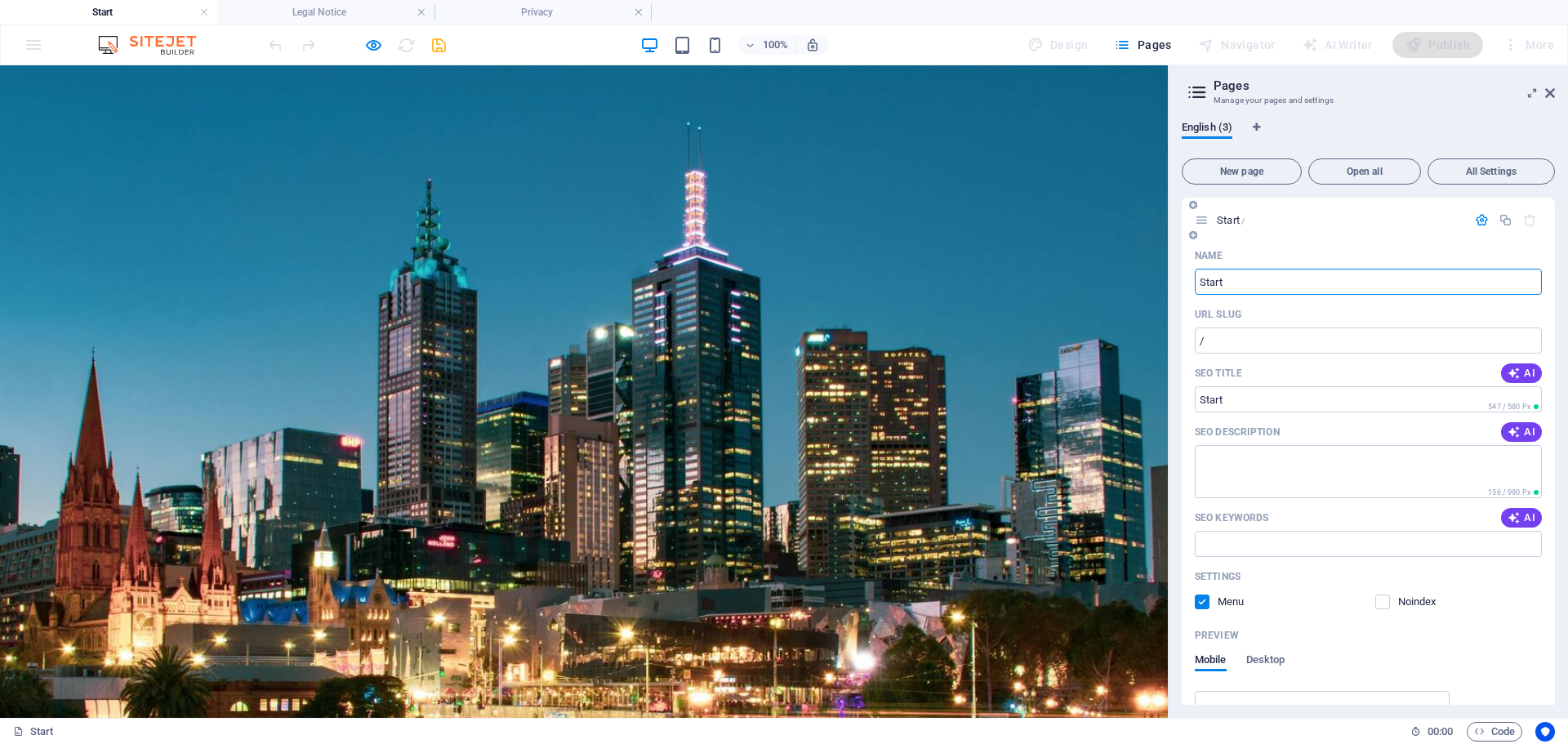
click at [1231, 293] on input "Start" at bounding box center [1368, 281] width 347 height 26
type input "H"
type input ":"
type input "Landing Page"
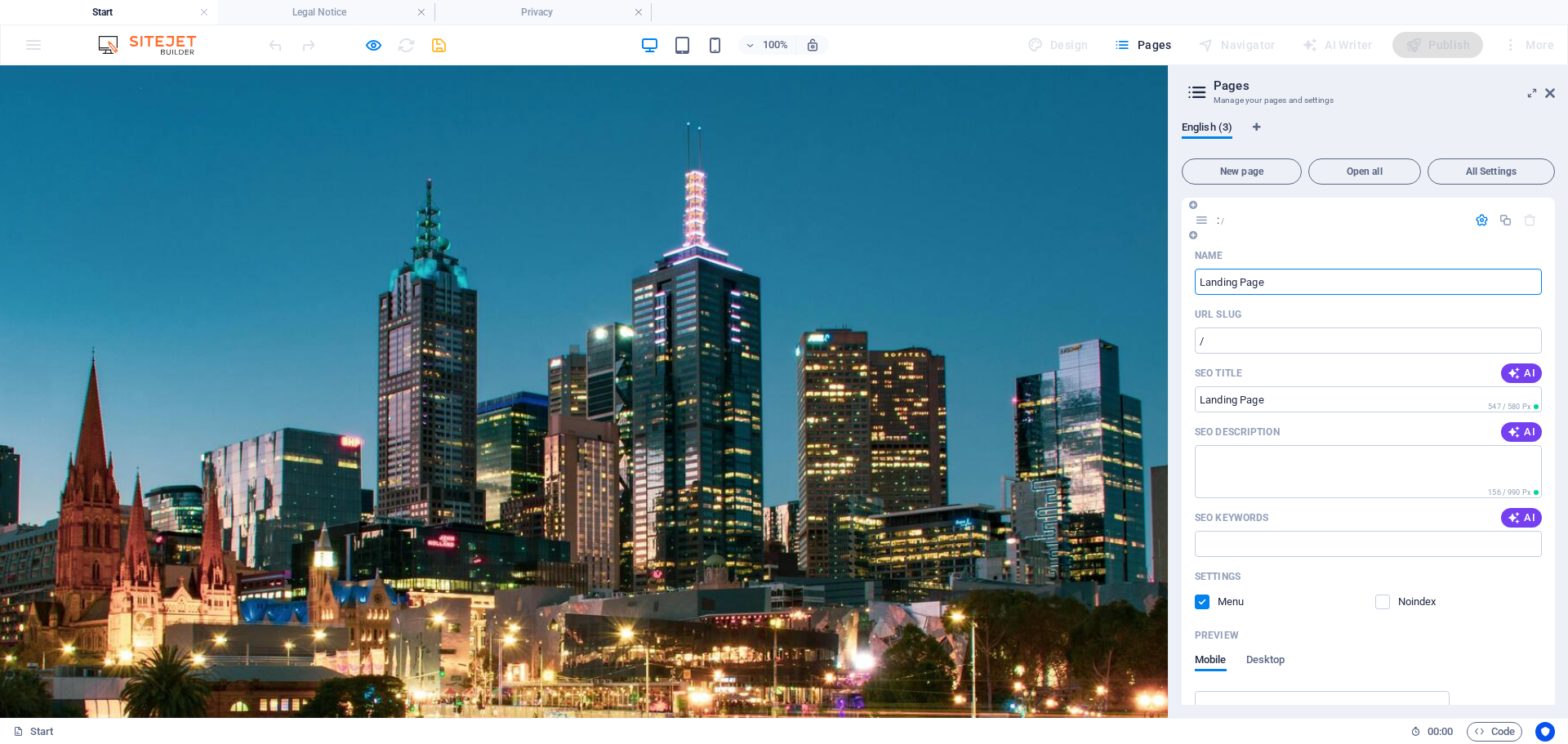
type input "/landing-page"
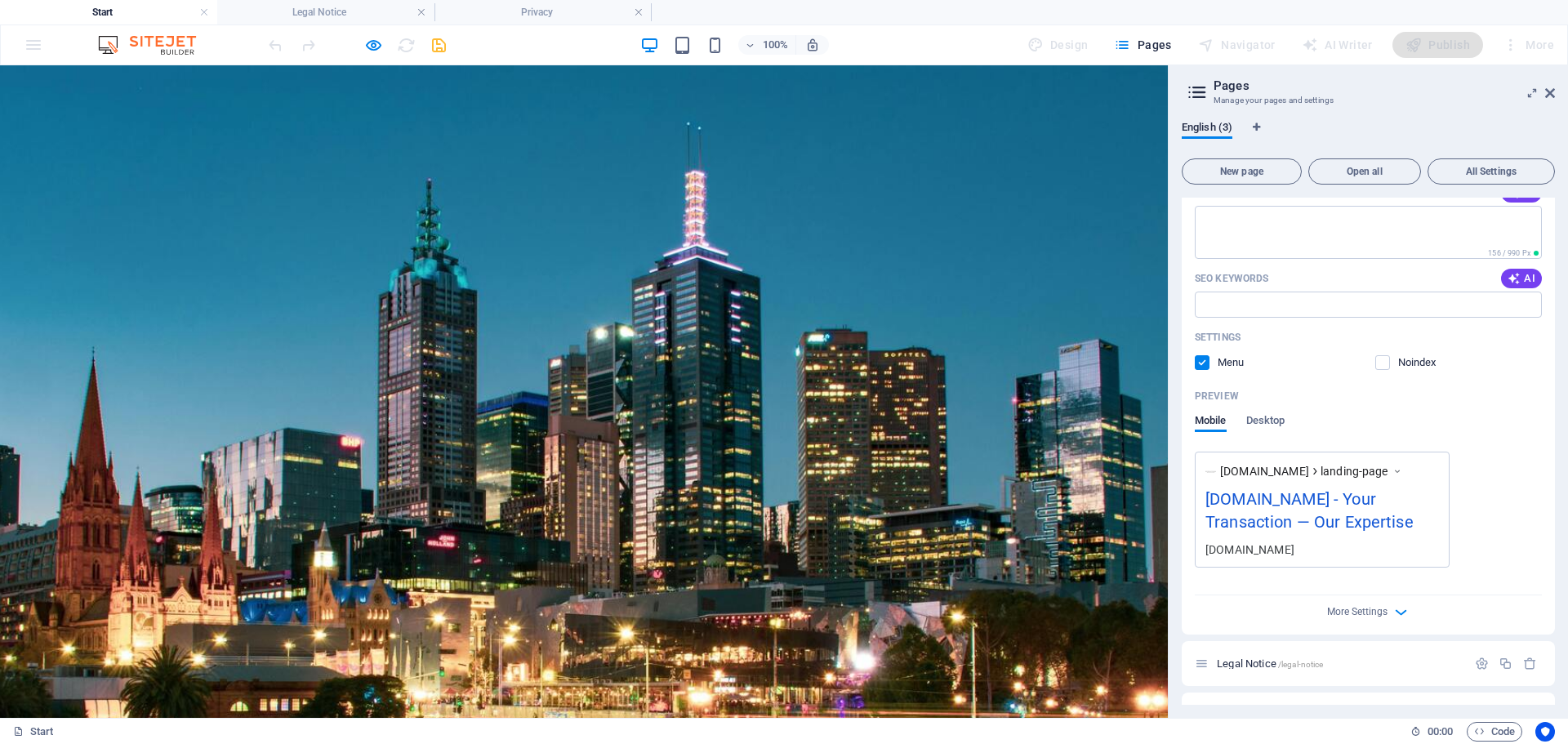
scroll to position [245, 0]
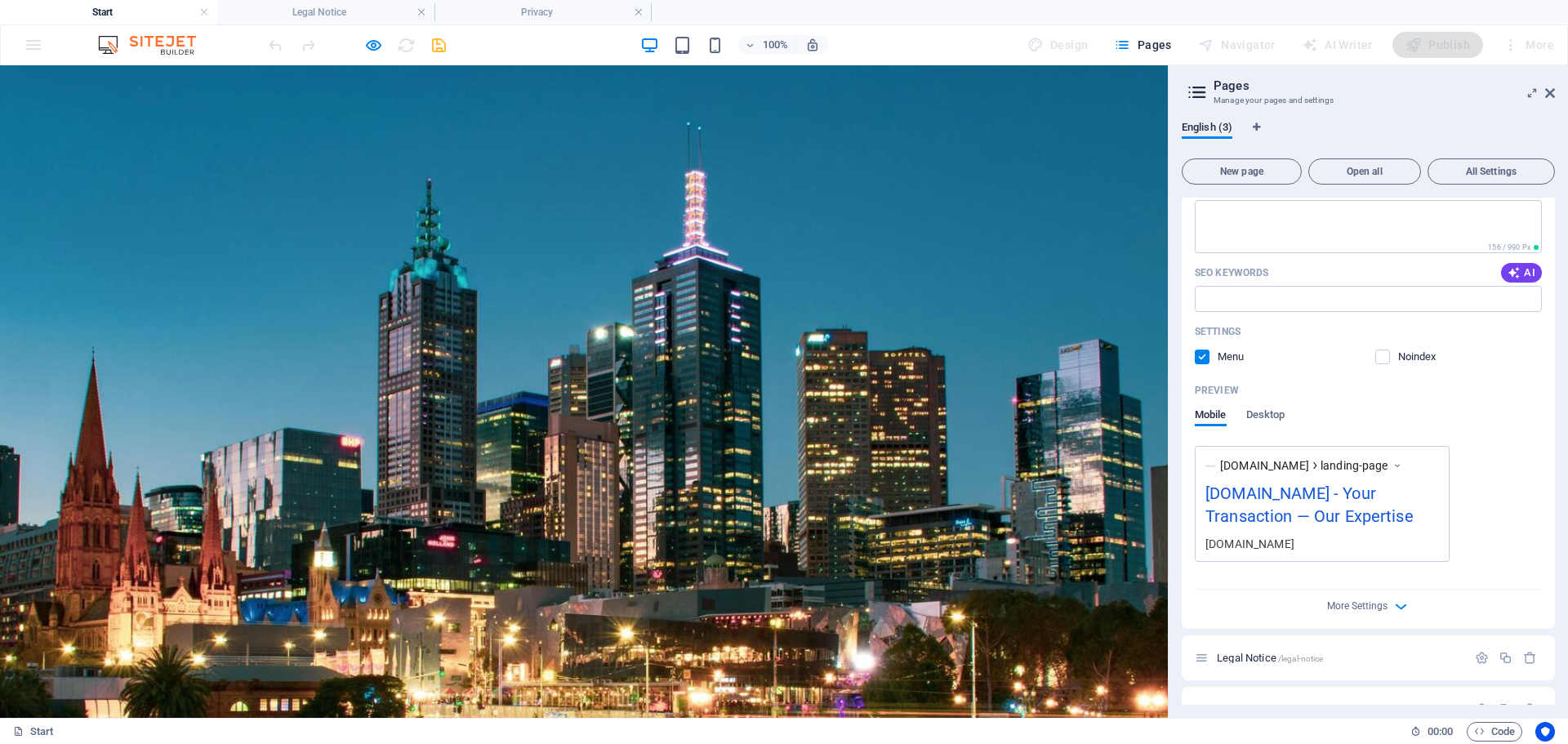
type input "Landing Page"
click at [1472, 512] on div "www.example.com landing-page sigconveyancing.com.au - Your Transaction — Our Ex…" at bounding box center [1368, 503] width 347 height 116
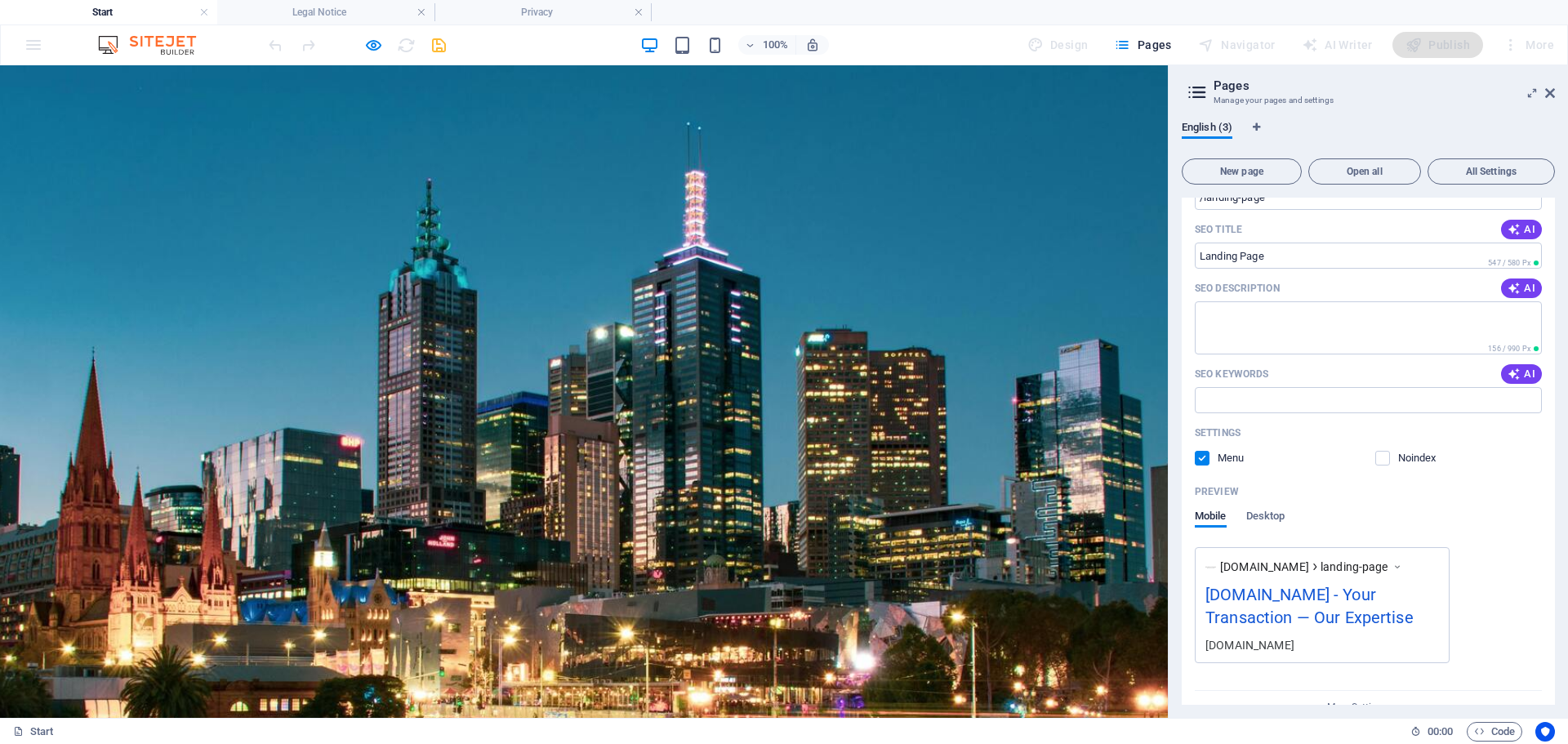
scroll to position [0, 0]
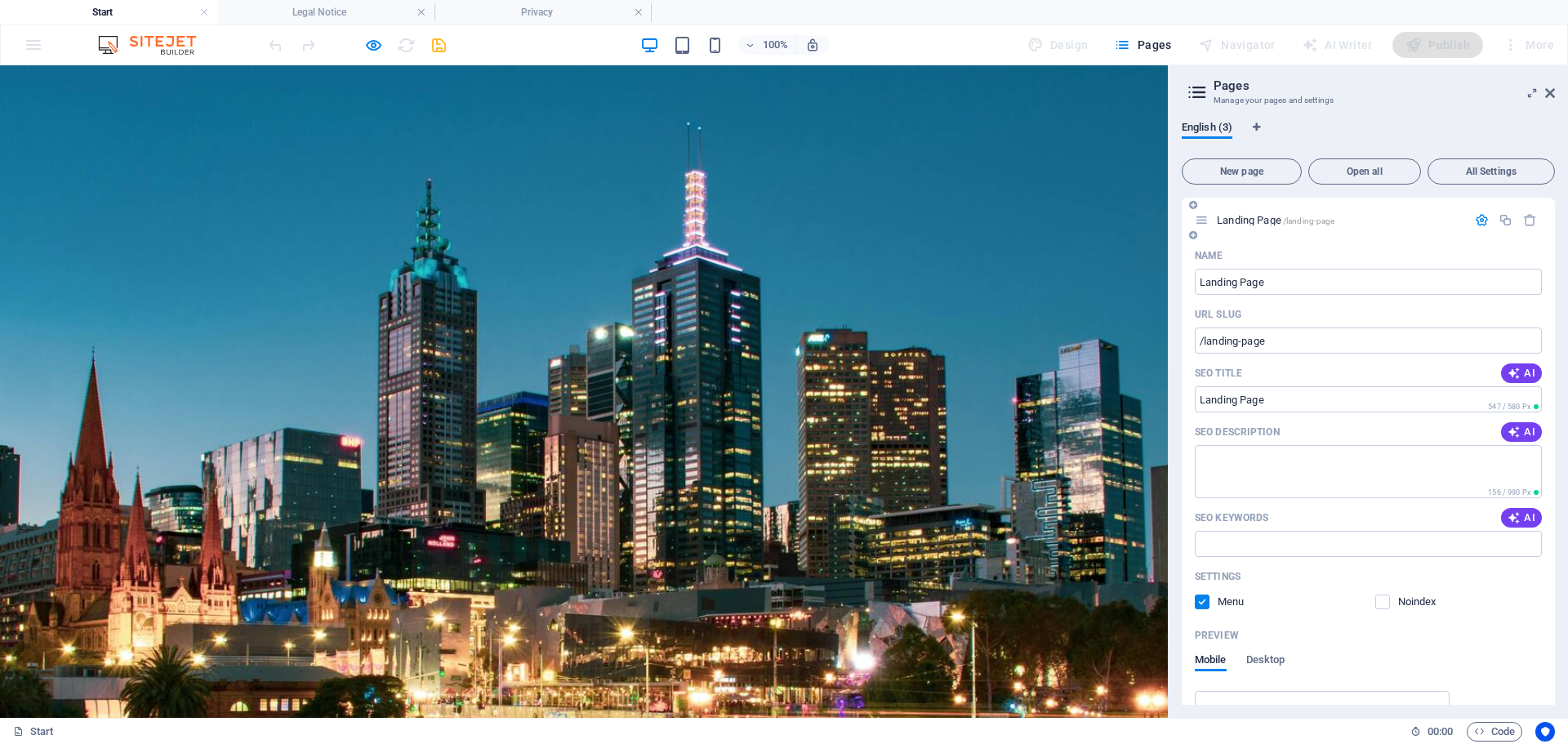
click at [1381, 239] on div "Landing Page /landing-page" at bounding box center [1368, 220] width 373 height 45
click at [1481, 221] on icon "button" at bounding box center [1481, 220] width 14 height 14
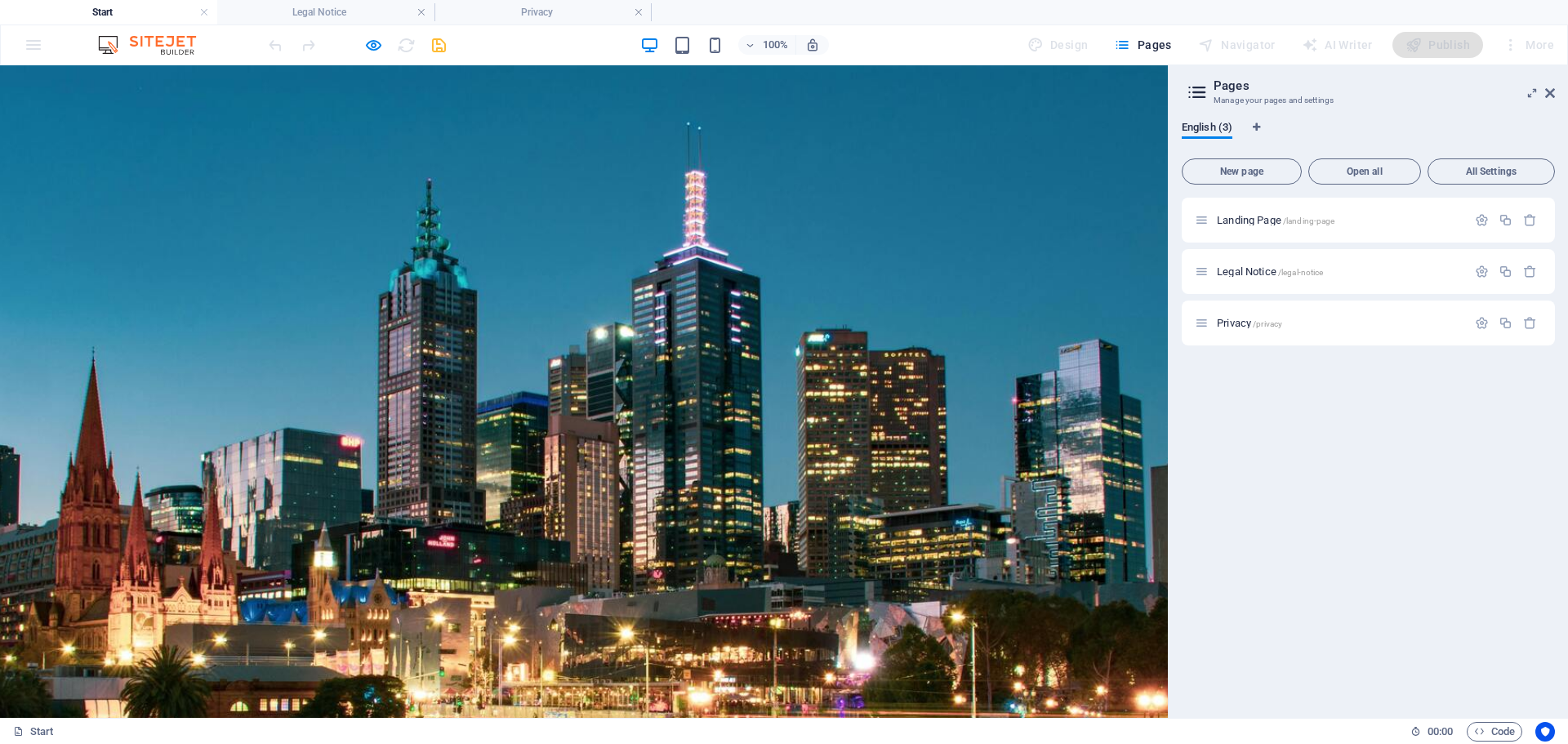
click at [1426, 427] on div "Landing Page /landing-page Legal Notice /legal-notice Privacy /privacy" at bounding box center [1368, 451] width 373 height 507
click at [1288, 371] on div "Landing Page /landing-page Legal Notice /legal-notice Privacy /privacy" at bounding box center [1368, 451] width 373 height 507
click at [1548, 96] on icon at bounding box center [1549, 93] width 10 height 13
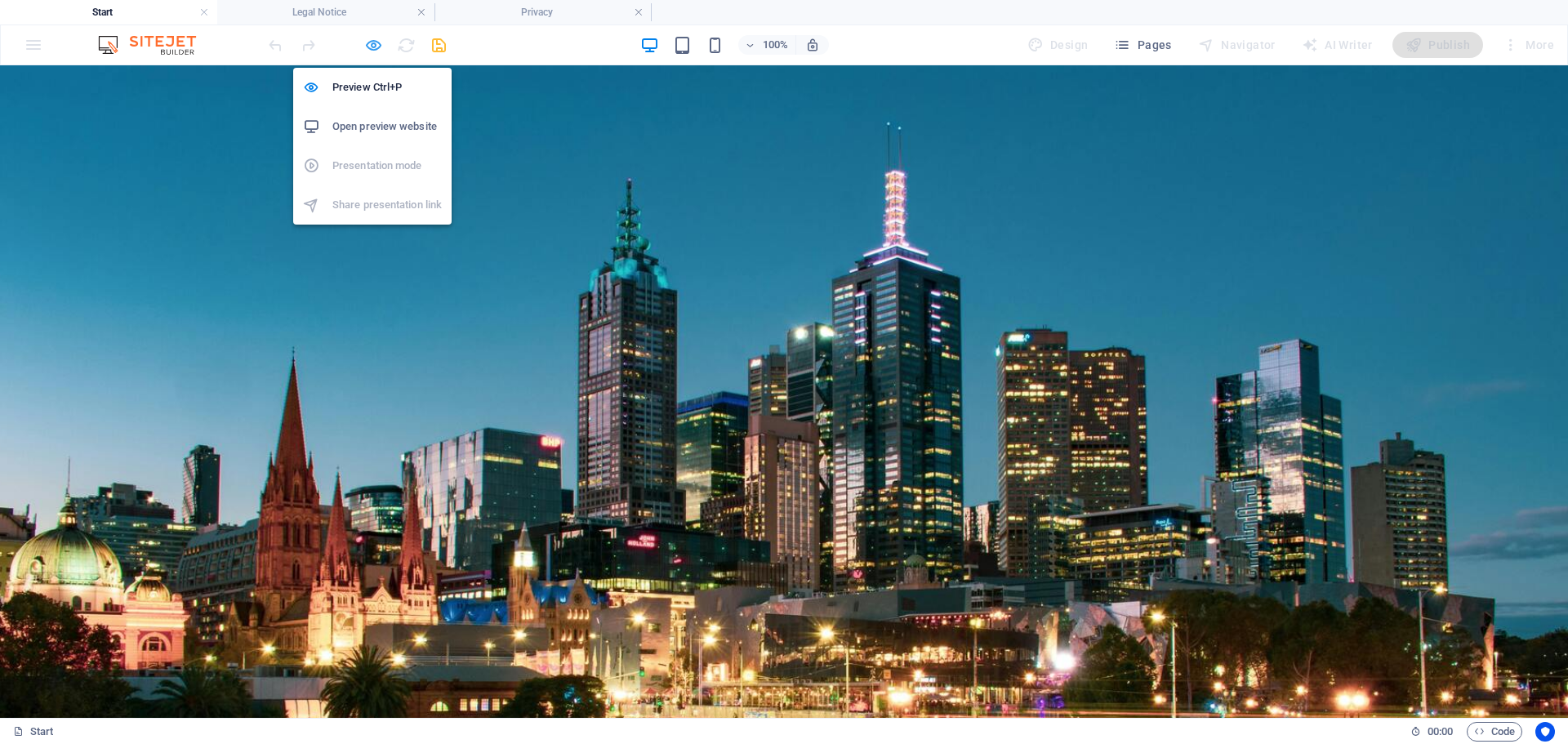
click at [369, 42] on icon "button" at bounding box center [373, 46] width 19 height 19
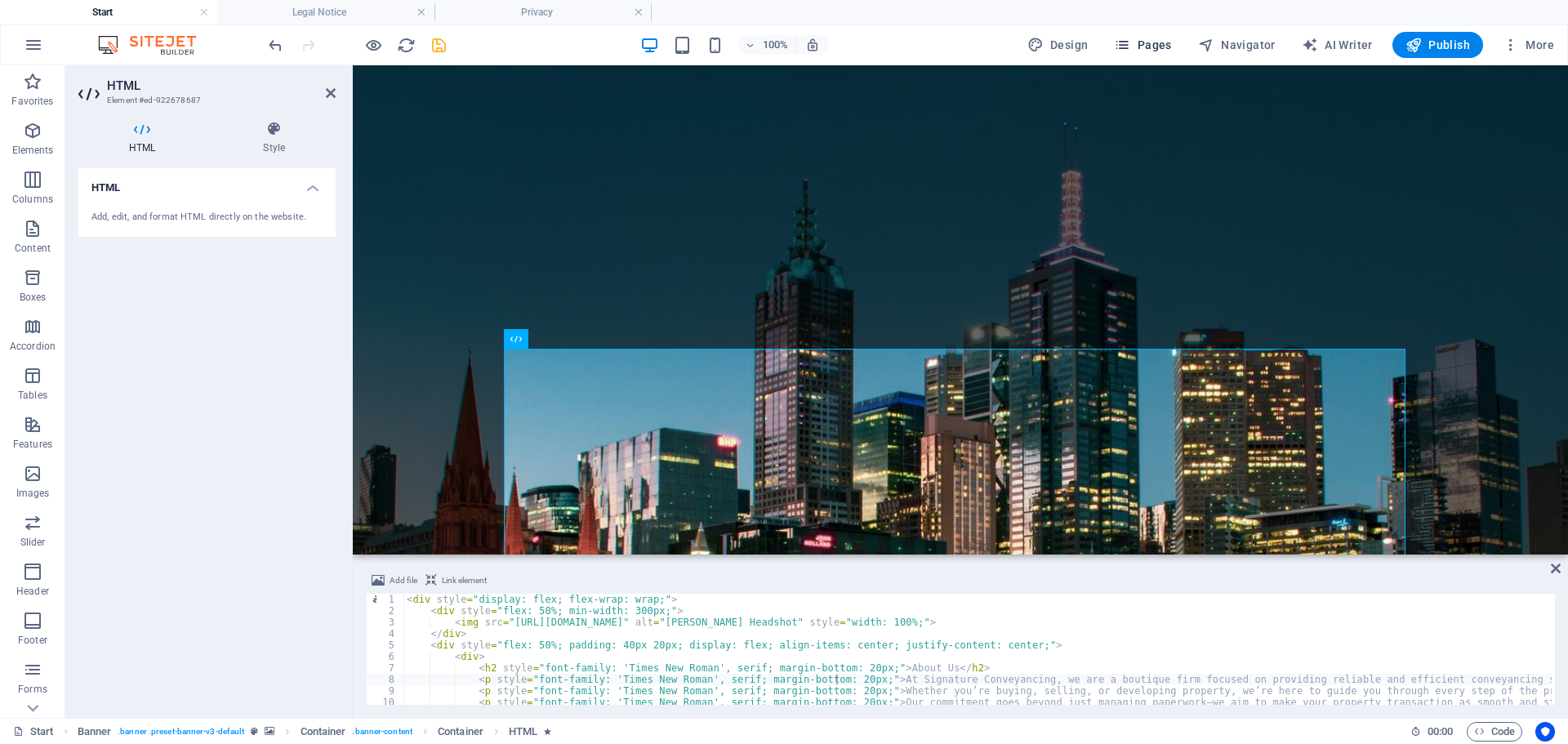
click at [1169, 39] on span "Pages" at bounding box center [1143, 46] width 58 height 17
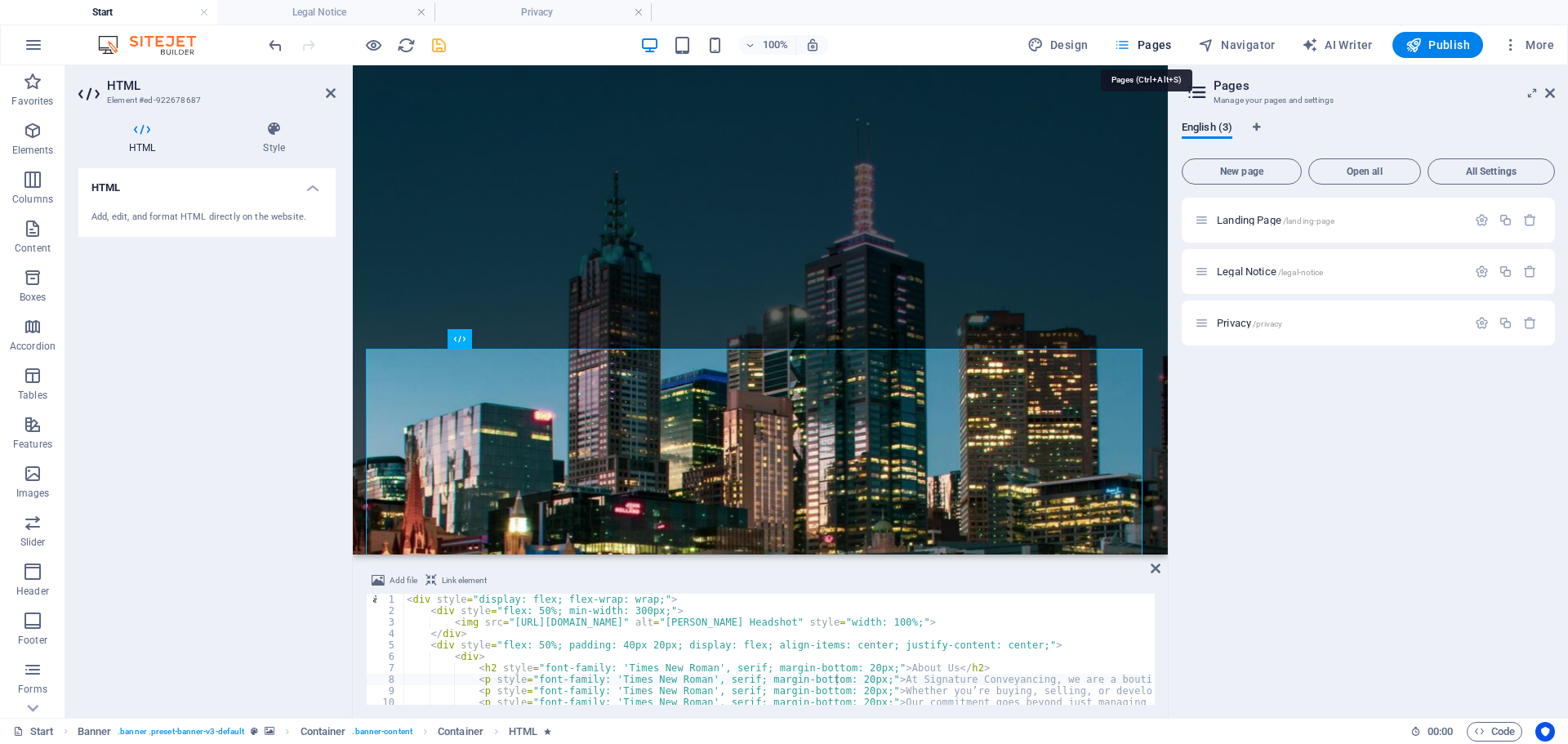
click at [1169, 39] on span "Pages" at bounding box center [1143, 46] width 58 height 17
click at [424, 49] on div at bounding box center [356, 45] width 183 height 26
click at [439, 46] on icon "save" at bounding box center [439, 46] width 19 height 19
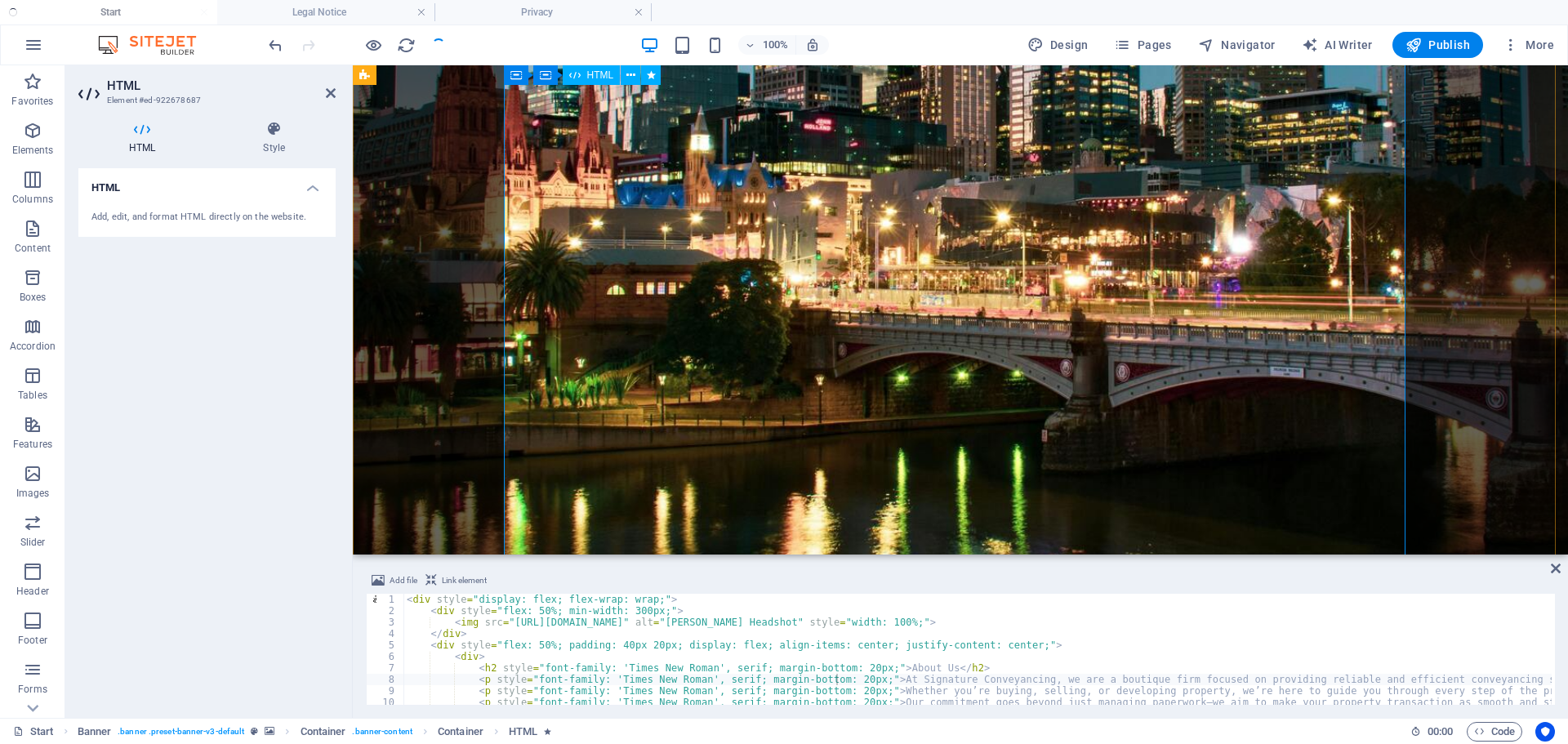
scroll to position [490, 0]
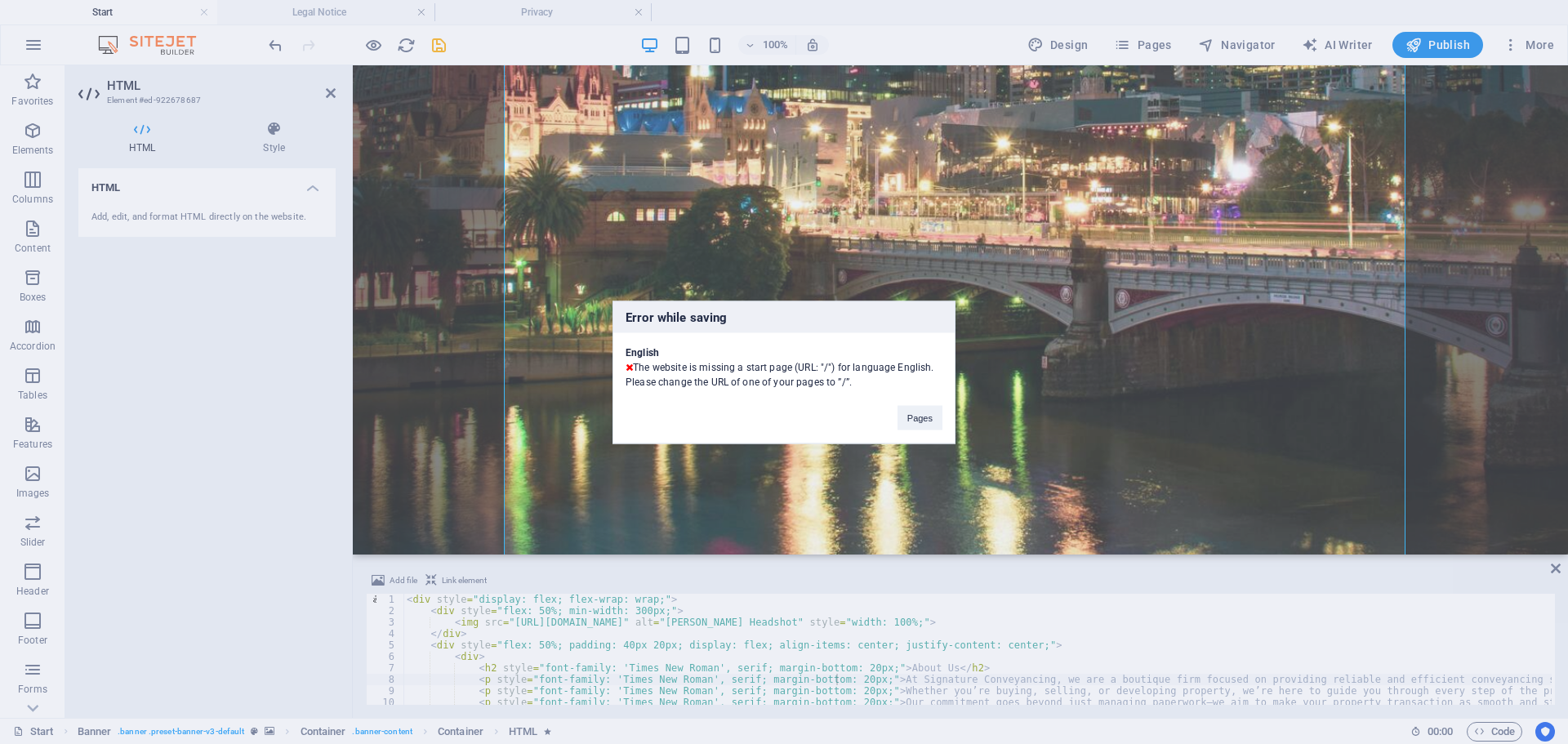
click at [1557, 572] on div "Error while saving English The website is missing a start page (URL: "/") for l…" at bounding box center [784, 372] width 1568 height 744
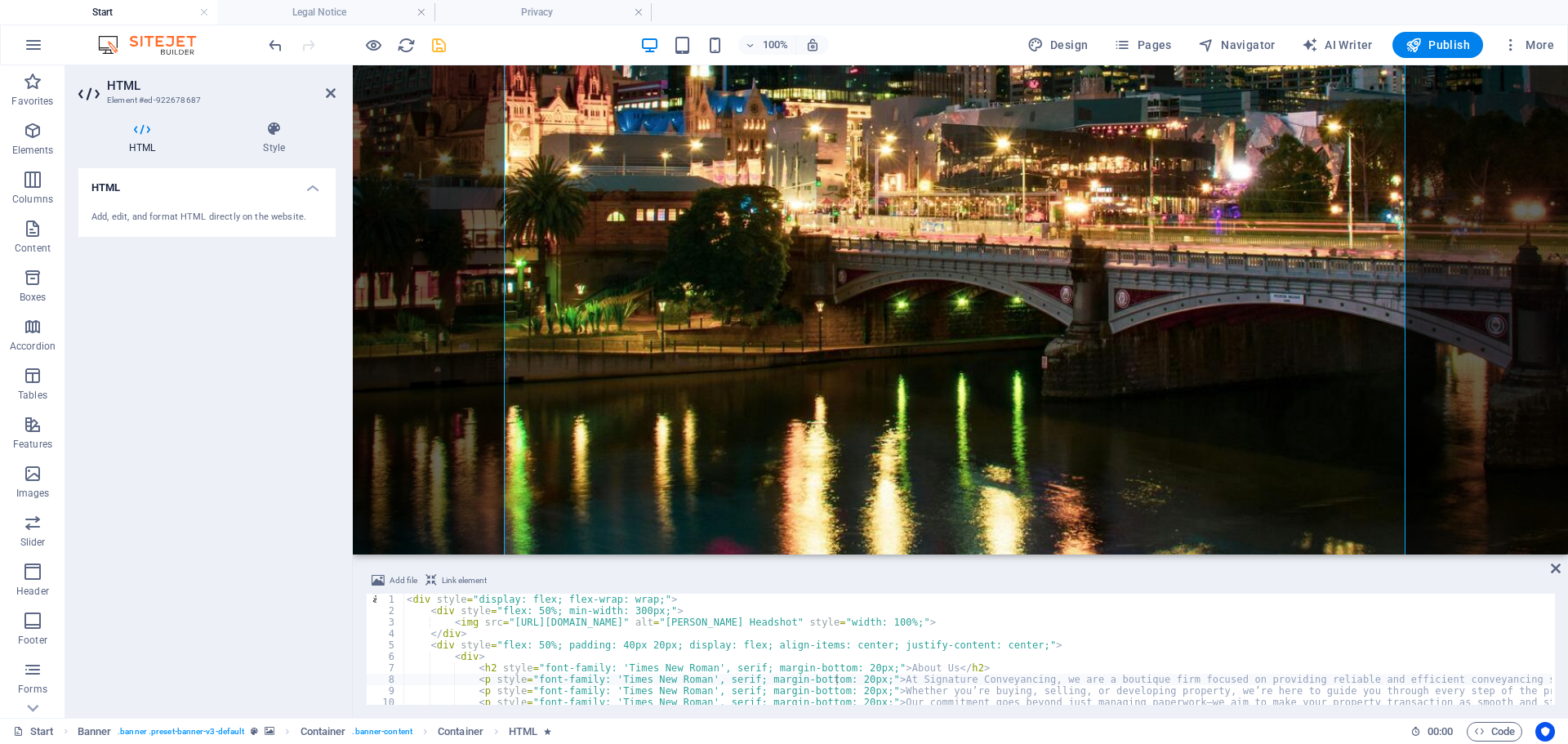
click at [438, 49] on icon "save" at bounding box center [439, 46] width 19 height 19
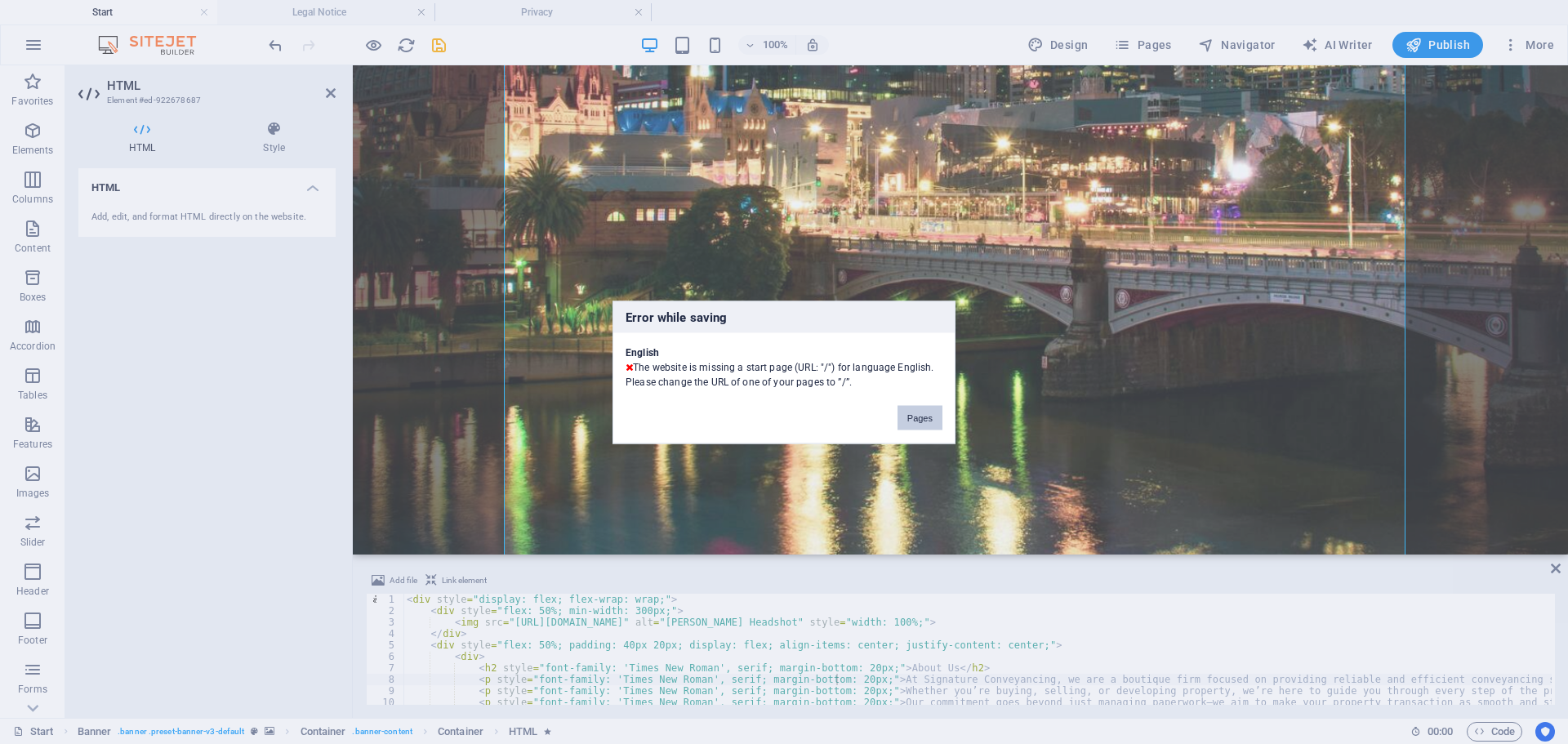
click at [927, 422] on button "Pages" at bounding box center [919, 417] width 45 height 24
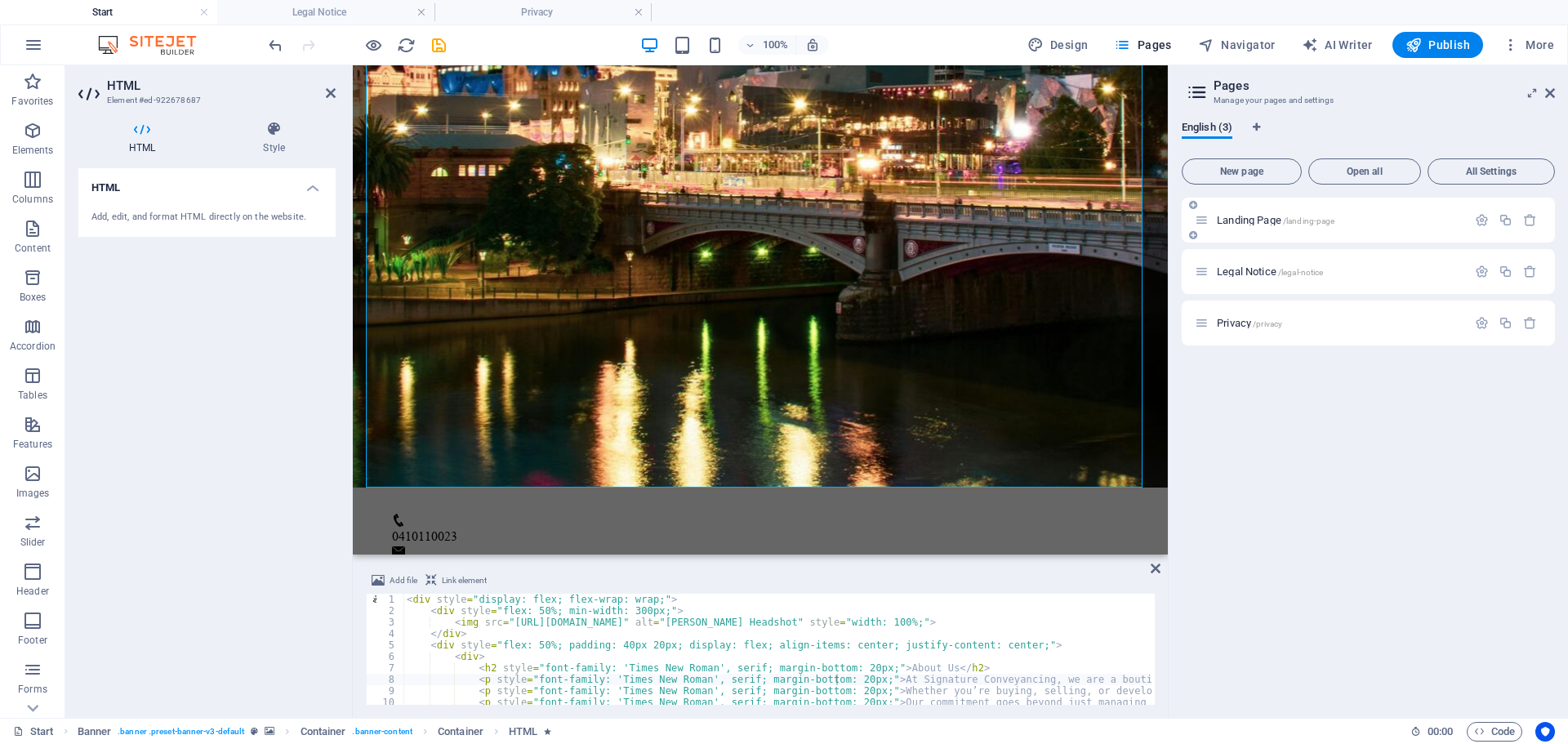
click at [1300, 218] on span "/landing-page" at bounding box center [1309, 221] width 52 height 9
click at [437, 38] on icon "save" at bounding box center [439, 46] width 19 height 19
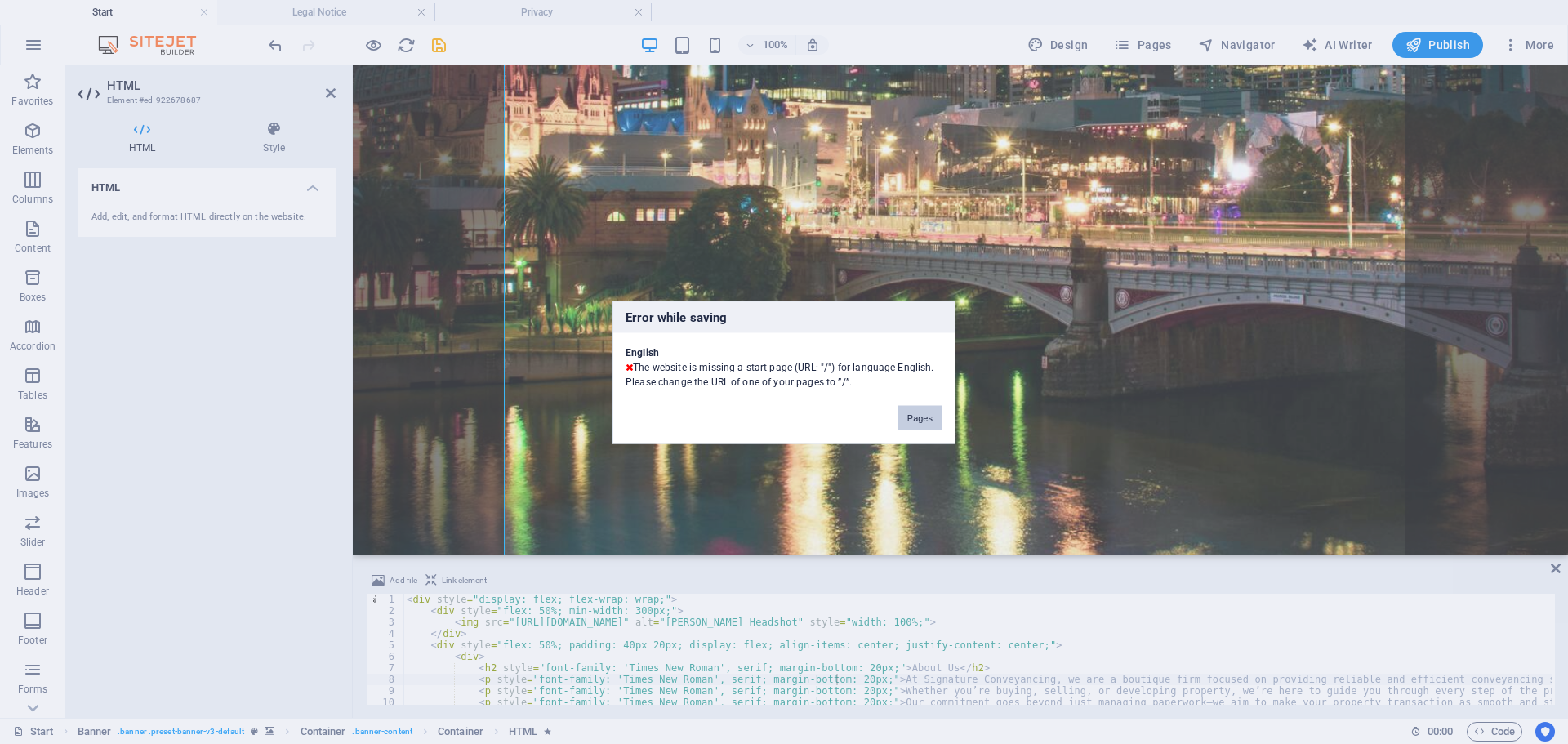
click at [919, 419] on button "Pages" at bounding box center [919, 417] width 45 height 24
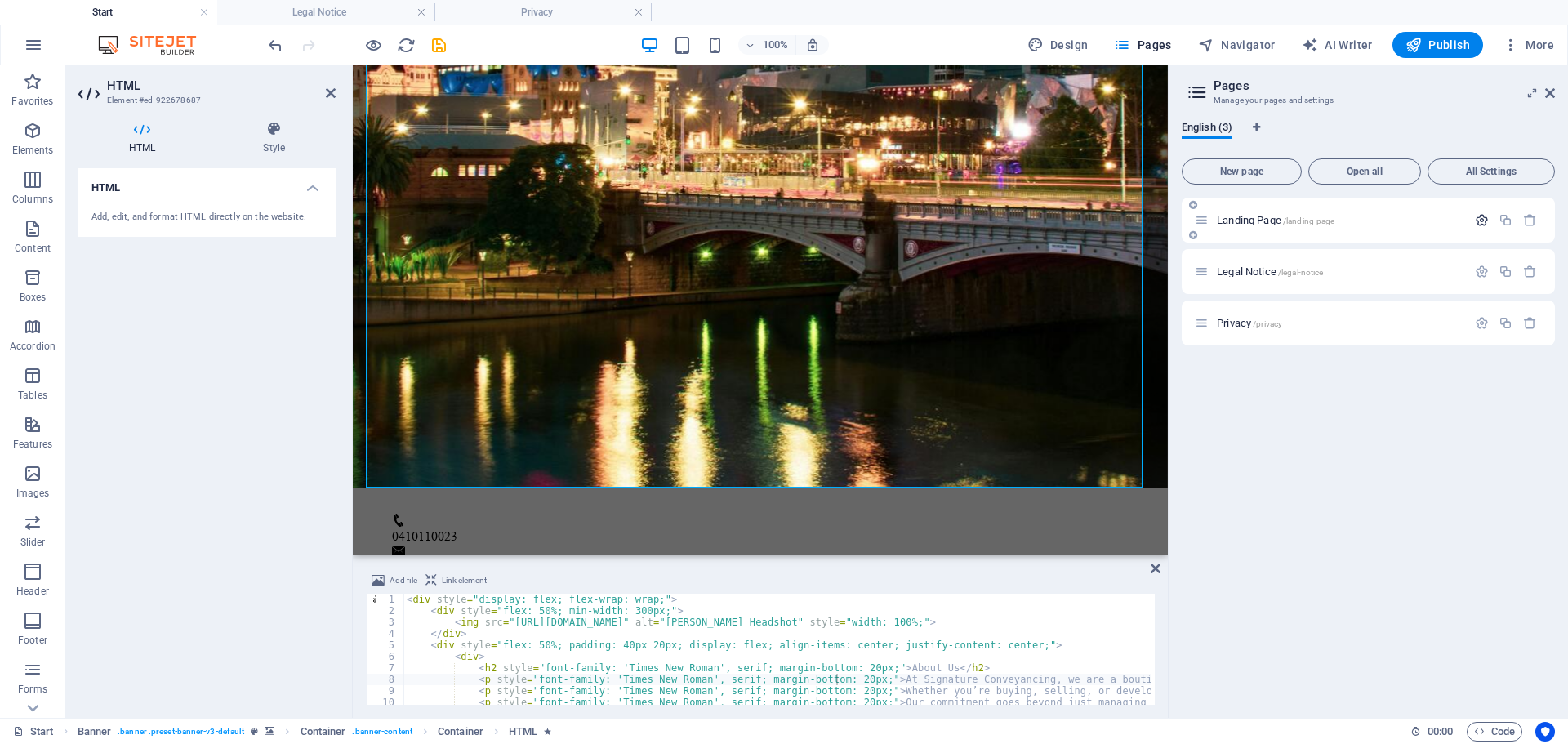
click at [1478, 220] on icon "button" at bounding box center [1481, 220] width 14 height 14
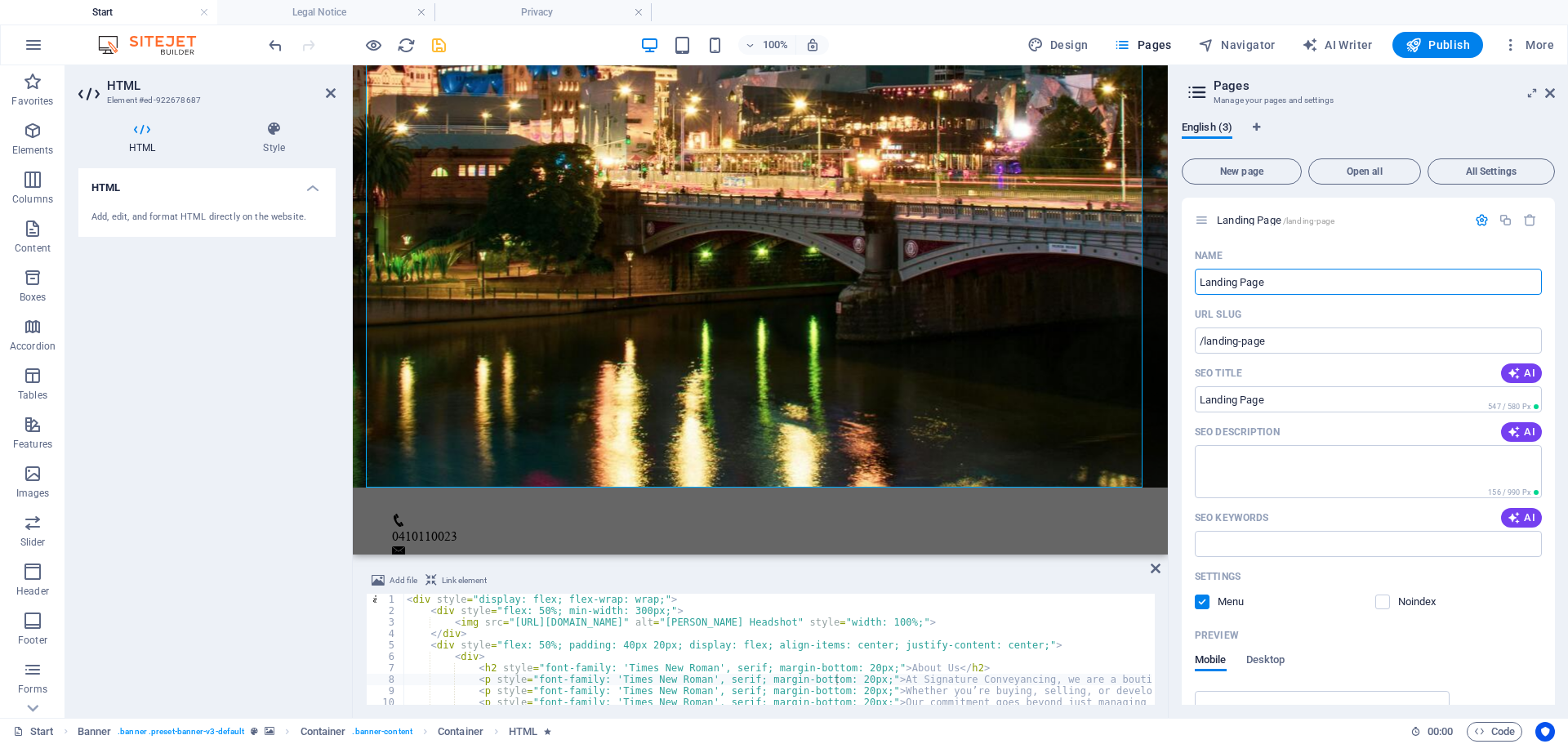
click at [434, 54] on icon "save" at bounding box center [439, 46] width 19 height 19
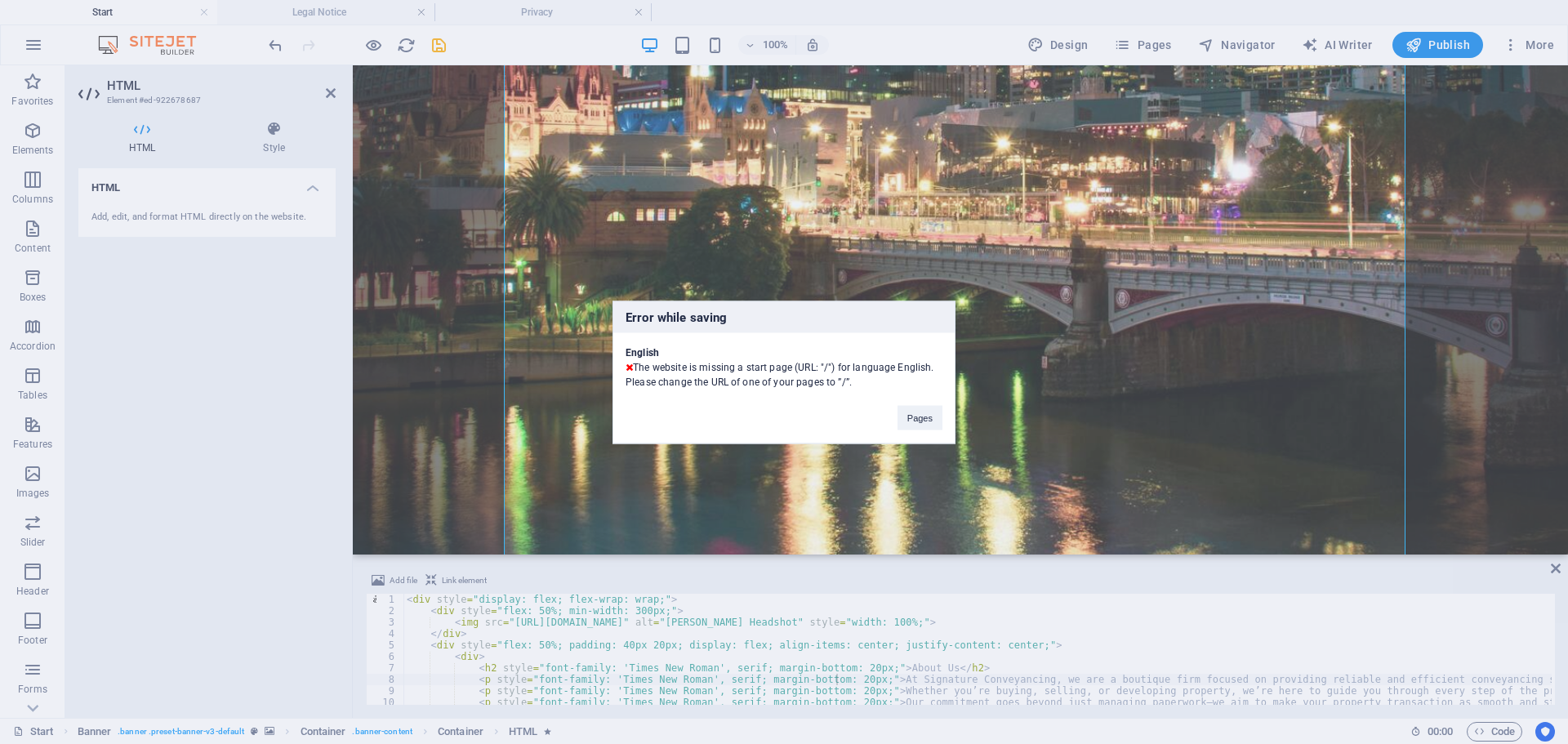
click at [828, 369] on div "English The website is missing a start page (URL: "/") for language English. Pl…" at bounding box center [784, 360] width 342 height 57
click at [823, 370] on div "English The website is missing a start page (URL: "/") for language English. Pl…" at bounding box center [784, 360] width 342 height 57
click at [823, 377] on div "English The website is missing a start page (URL: "/") for language English. Pl…" at bounding box center [784, 360] width 342 height 57
click at [840, 383] on div "English The website is missing a start page (URL: "/") for language English. Pl…" at bounding box center [784, 360] width 342 height 57
click at [803, 369] on div "English The website is missing a start page (URL: "/") for language English. Pl…" at bounding box center [784, 360] width 342 height 57
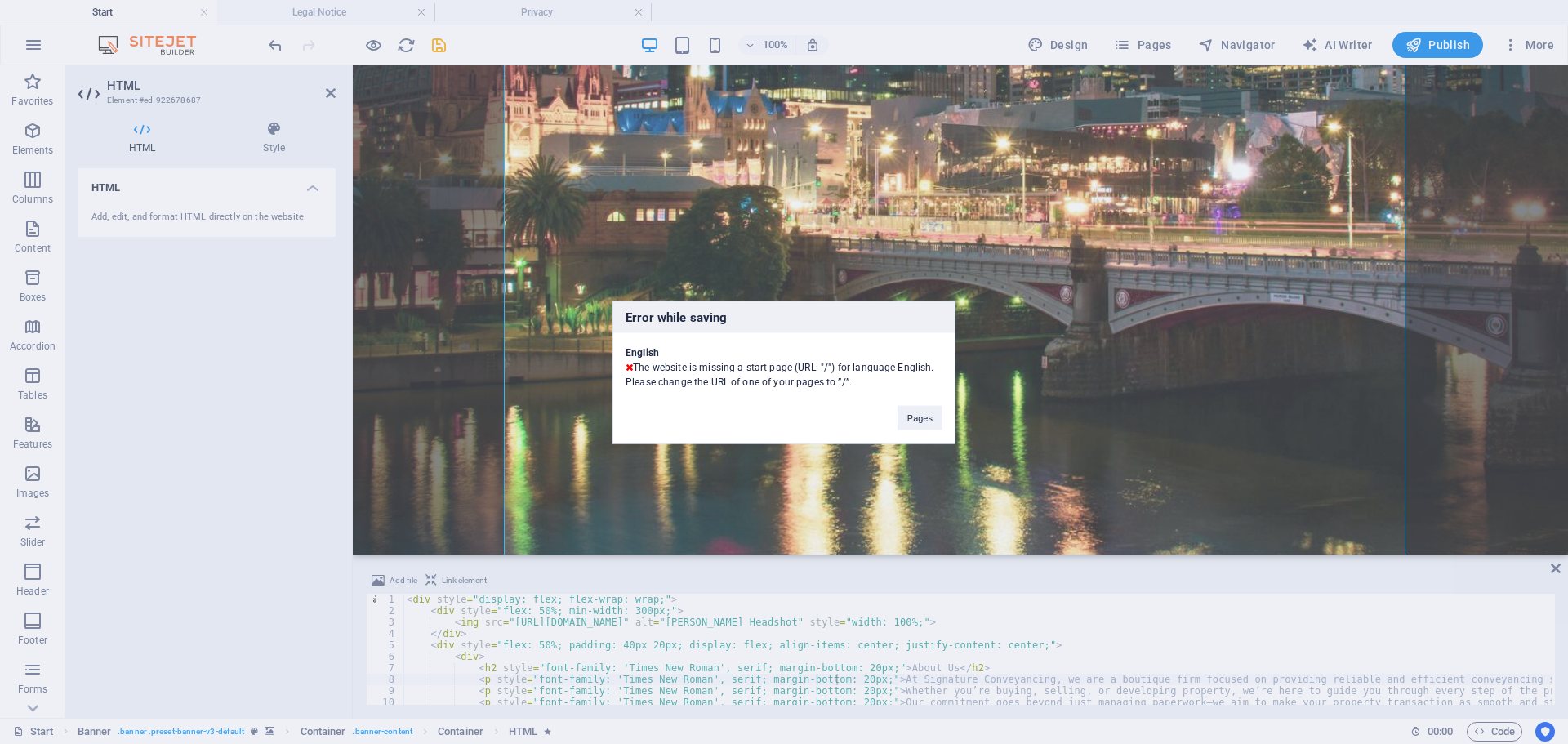
click at [829, 370] on div "English The website is missing a start page (URL: "/") for language English. Pl…" at bounding box center [784, 360] width 342 height 57
copy div "/"
click at [1348, 41] on div "Error while saving English The website is missing a start page (URL: "/") for l…" at bounding box center [784, 372] width 1568 height 744
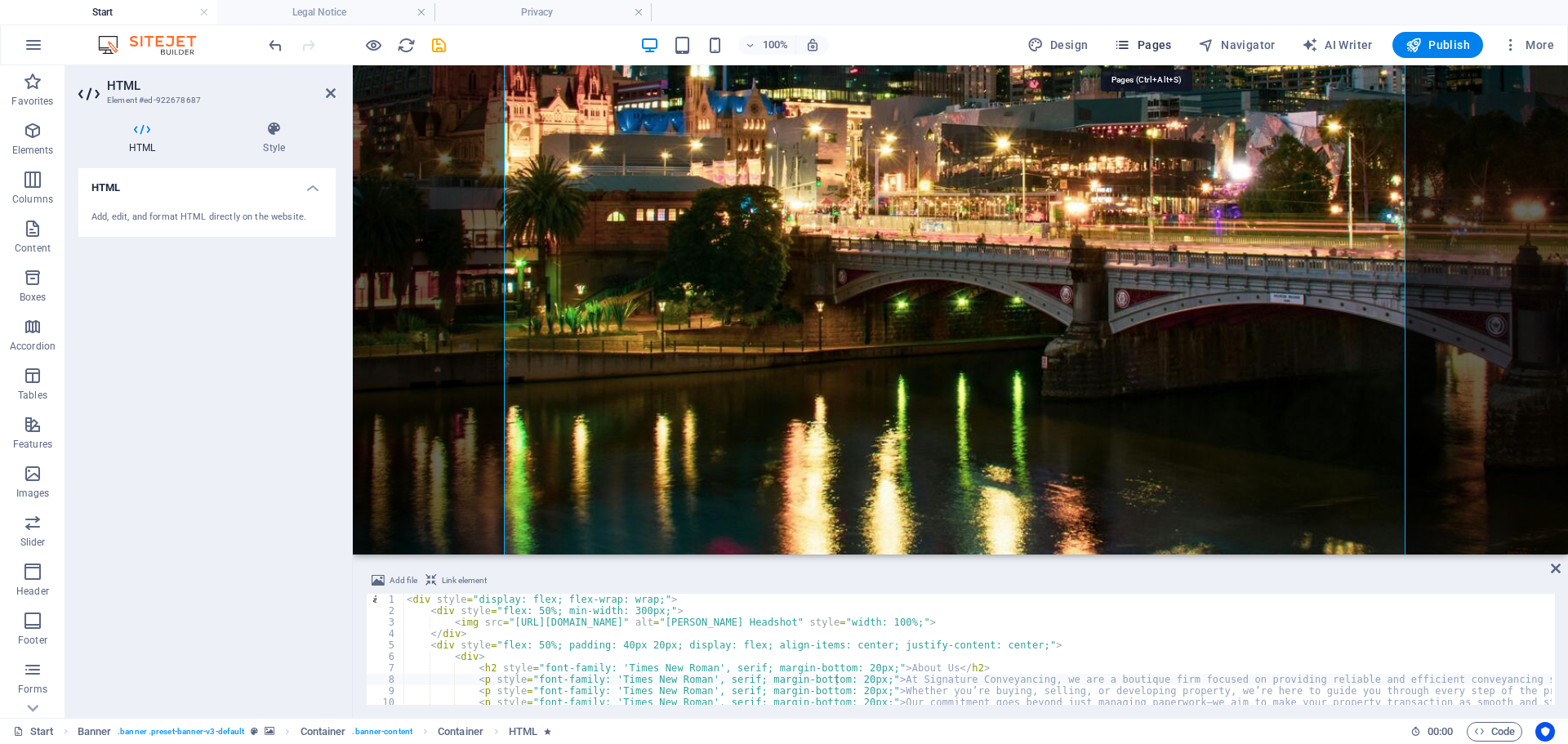
click at [1175, 36] on button "Pages" at bounding box center [1143, 45] width 71 height 26
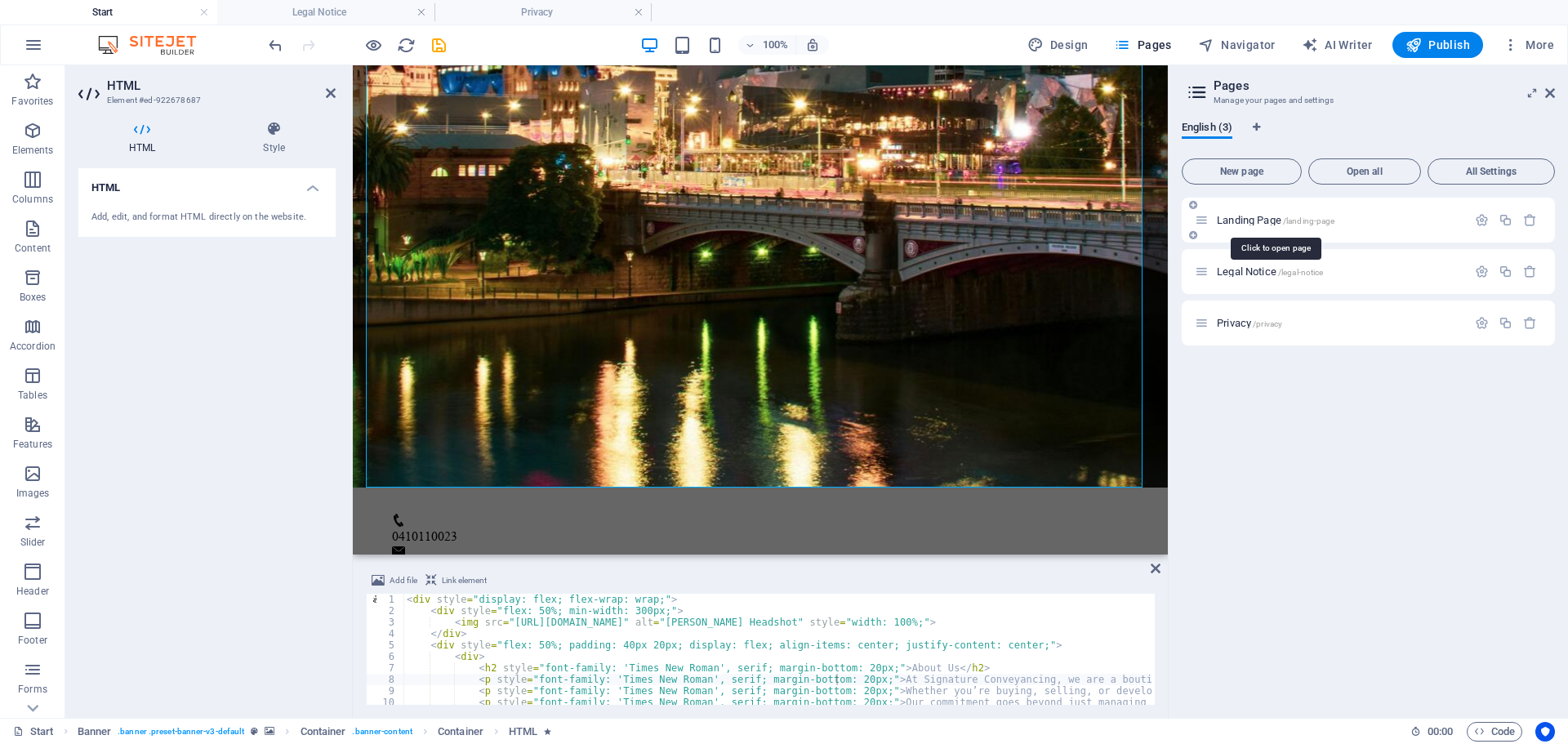
click at [1256, 224] on span "Landing Page /landing-page" at bounding box center [1275, 219] width 118 height 12
click at [1474, 221] on icon "button" at bounding box center [1481, 220] width 14 height 14
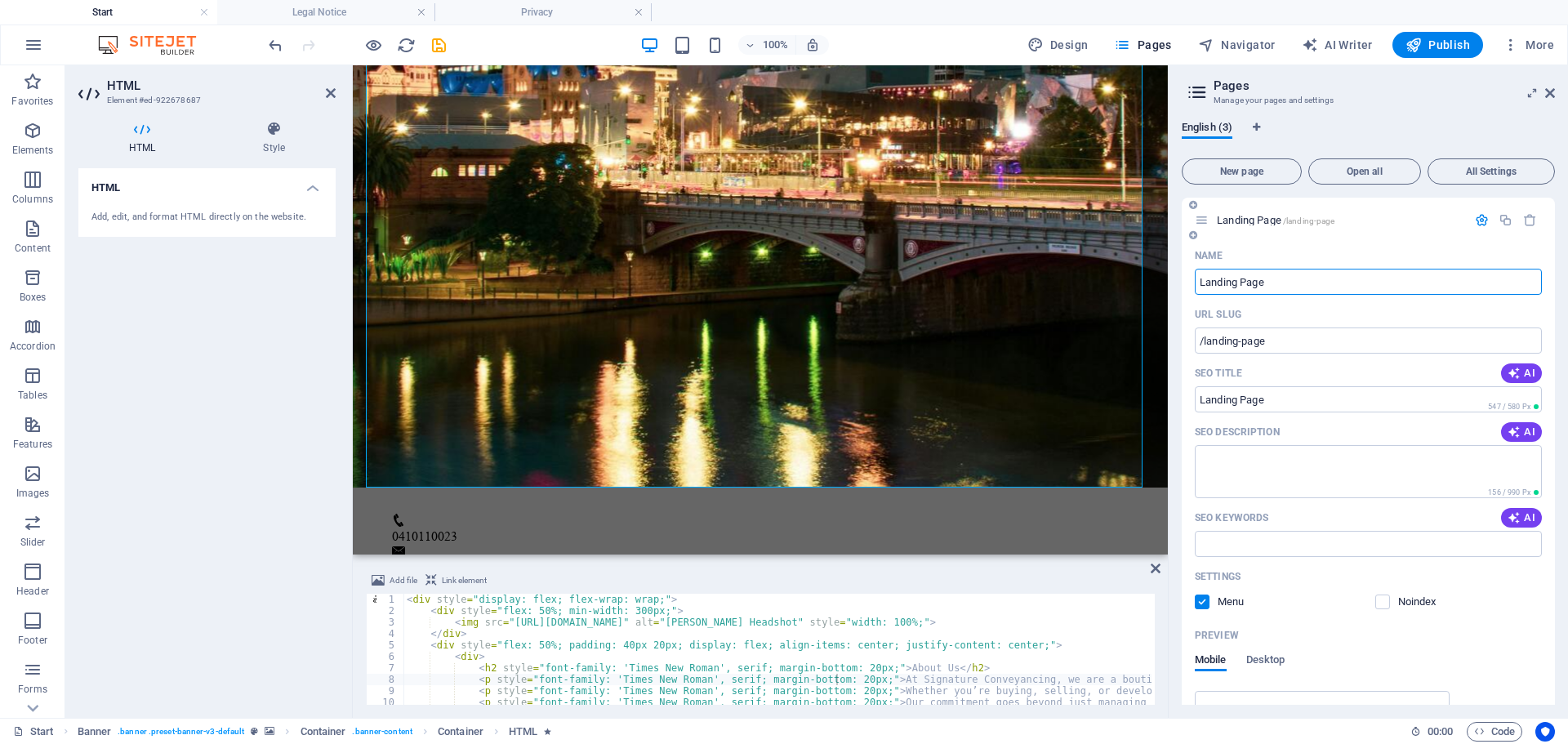
click at [1265, 283] on input "Landing Page" at bounding box center [1368, 281] width 347 height 26
click at [1202, 341] on input "/landing-page" at bounding box center [1368, 341] width 347 height 26
click at [1294, 264] on div "Name" at bounding box center [1368, 255] width 347 height 26
click at [1297, 282] on input "Landing Page" at bounding box center [1368, 281] width 347 height 26
click at [1251, 348] on input "/landing-page" at bounding box center [1368, 341] width 347 height 26
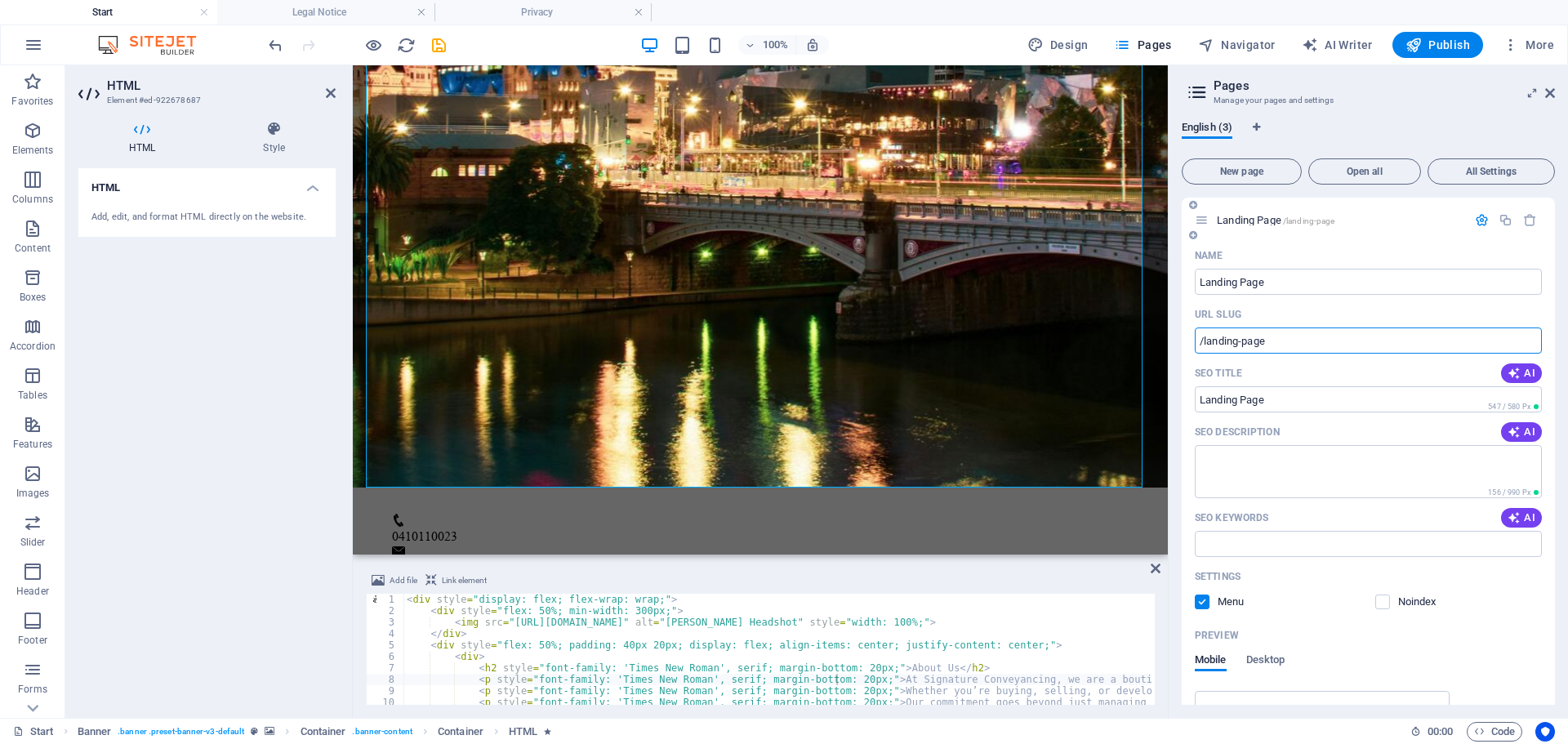
click at [1207, 343] on input "/landing-page" at bounding box center [1368, 341] width 347 height 26
click at [1292, 278] on input "Landing Page" at bounding box center [1368, 281] width 347 height 26
click at [1324, 218] on span "/landing-page" at bounding box center [1309, 221] width 52 height 9
click at [1277, 275] on input "Landing Page" at bounding box center [1368, 281] width 347 height 26
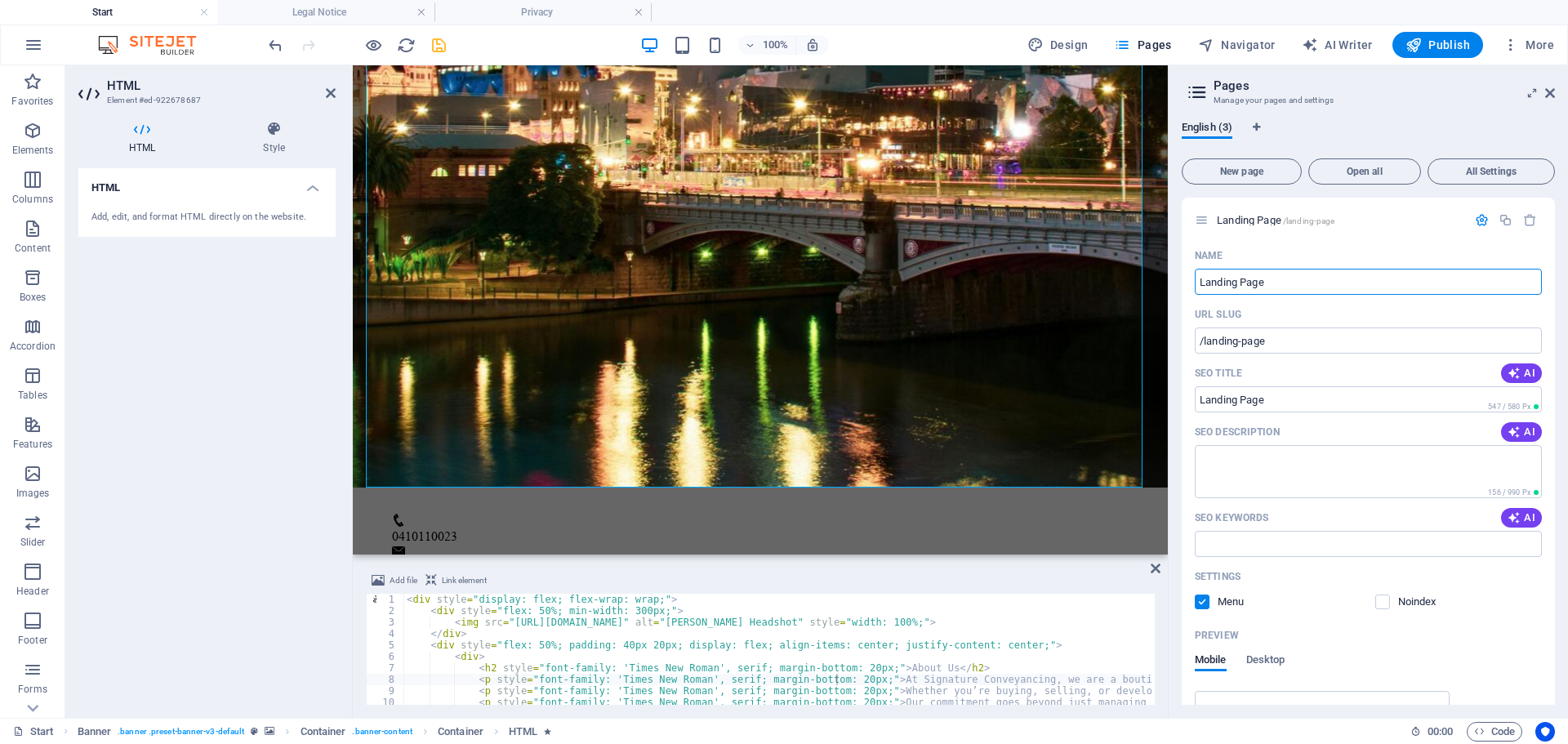
click at [436, 51] on icon "save" at bounding box center [439, 46] width 19 height 19
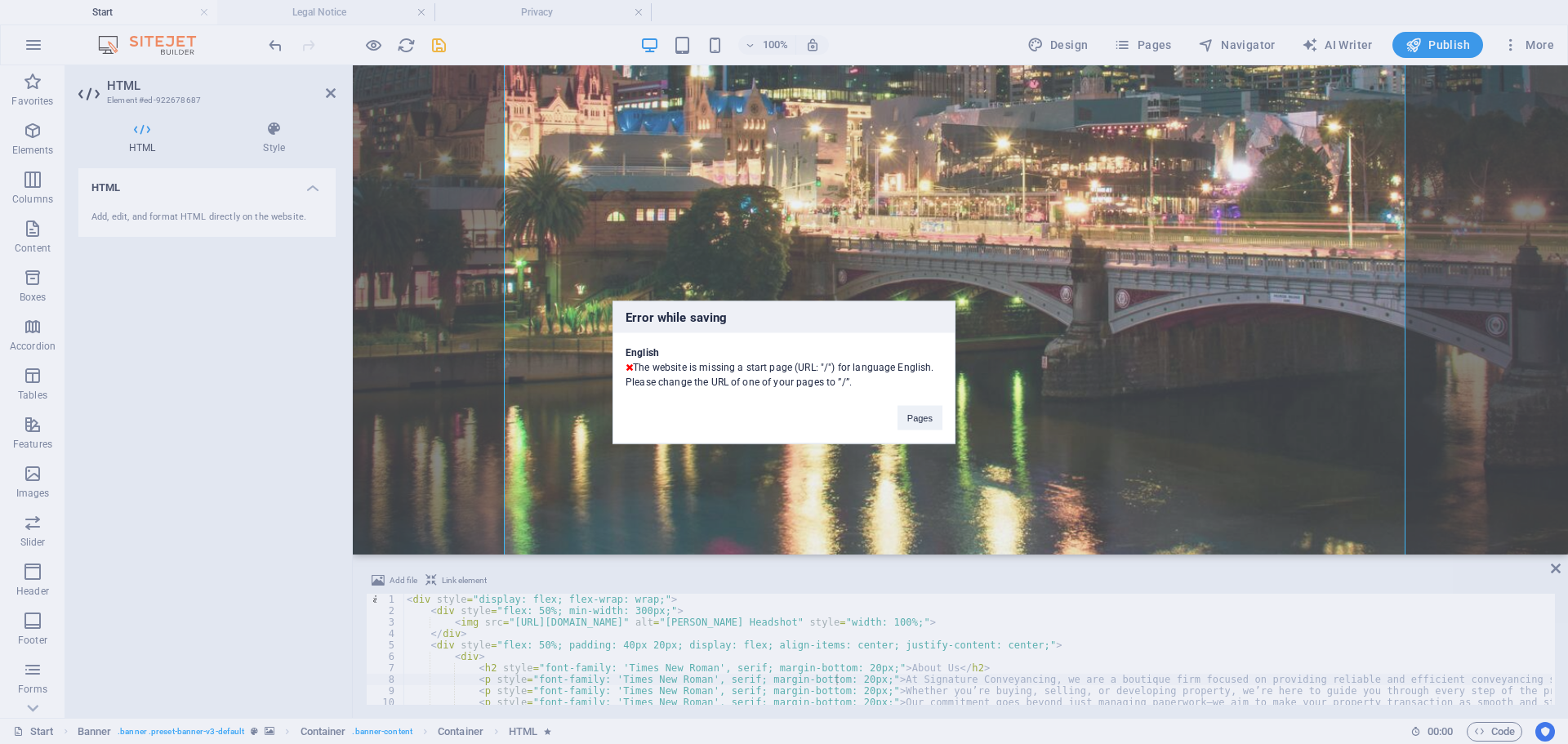
drag, startPoint x: 749, startPoint y: 367, endPoint x: 792, endPoint y: 370, distance: 43.1
click at [792, 370] on div "English The website is missing a start page (URL: "/") for language English. Pl…" at bounding box center [784, 360] width 342 height 57
copy div "start page"
click at [1147, 47] on div "Error while saving English The website is missing a start page (URL: "/") for l…" at bounding box center [784, 372] width 1568 height 744
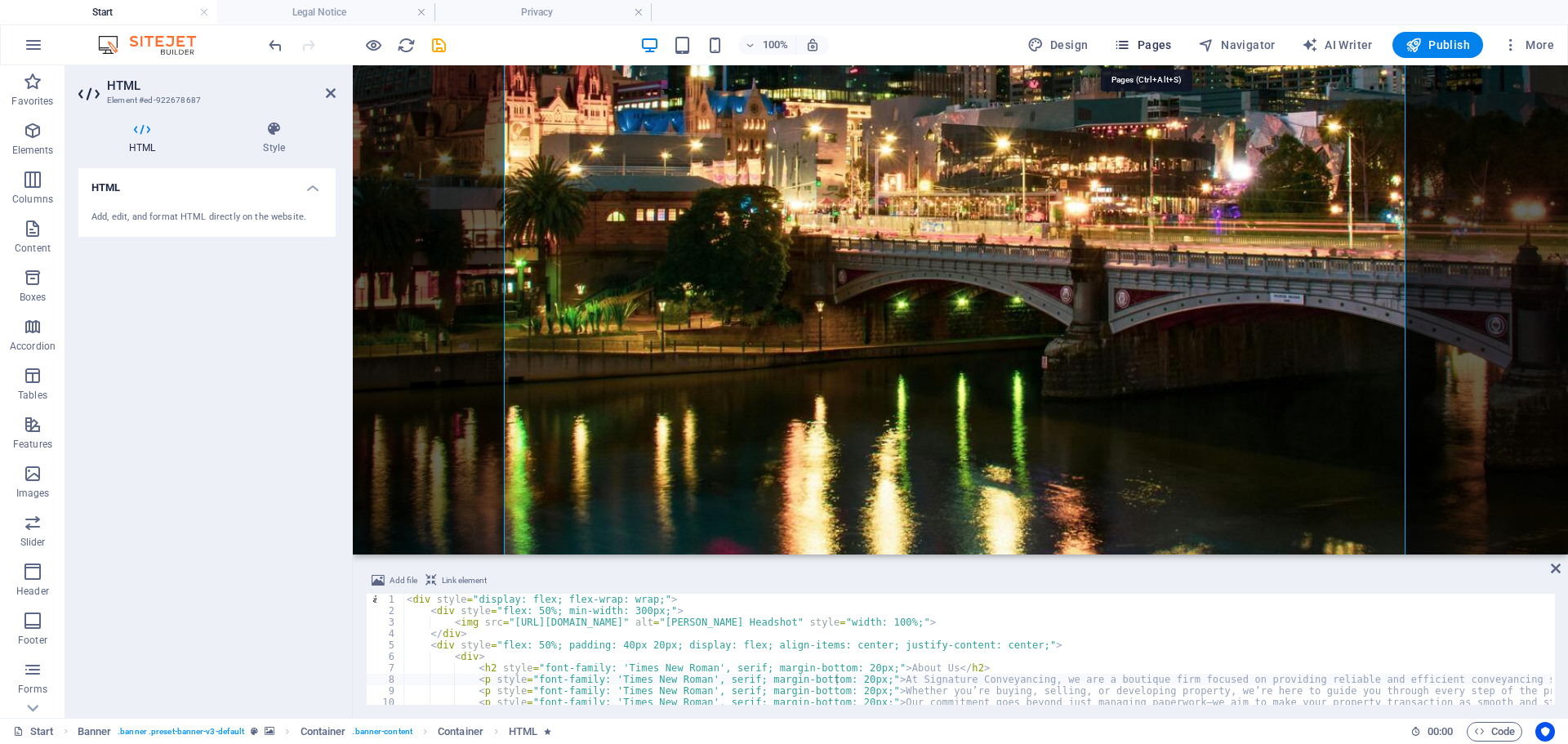
click at [1130, 46] on icon "button" at bounding box center [1122, 46] width 17 height 17
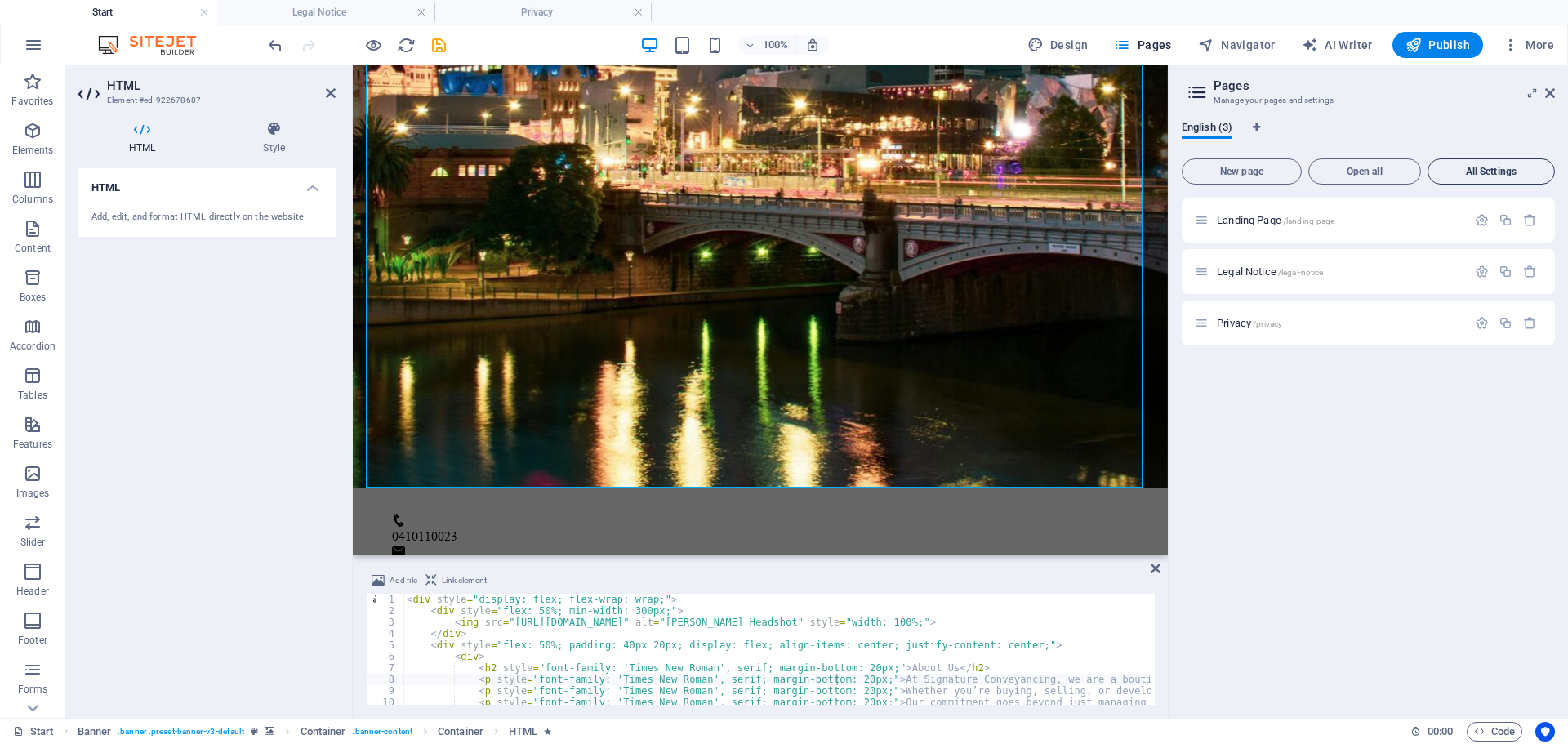
click at [1473, 165] on button "All Settings" at bounding box center [1490, 172] width 127 height 26
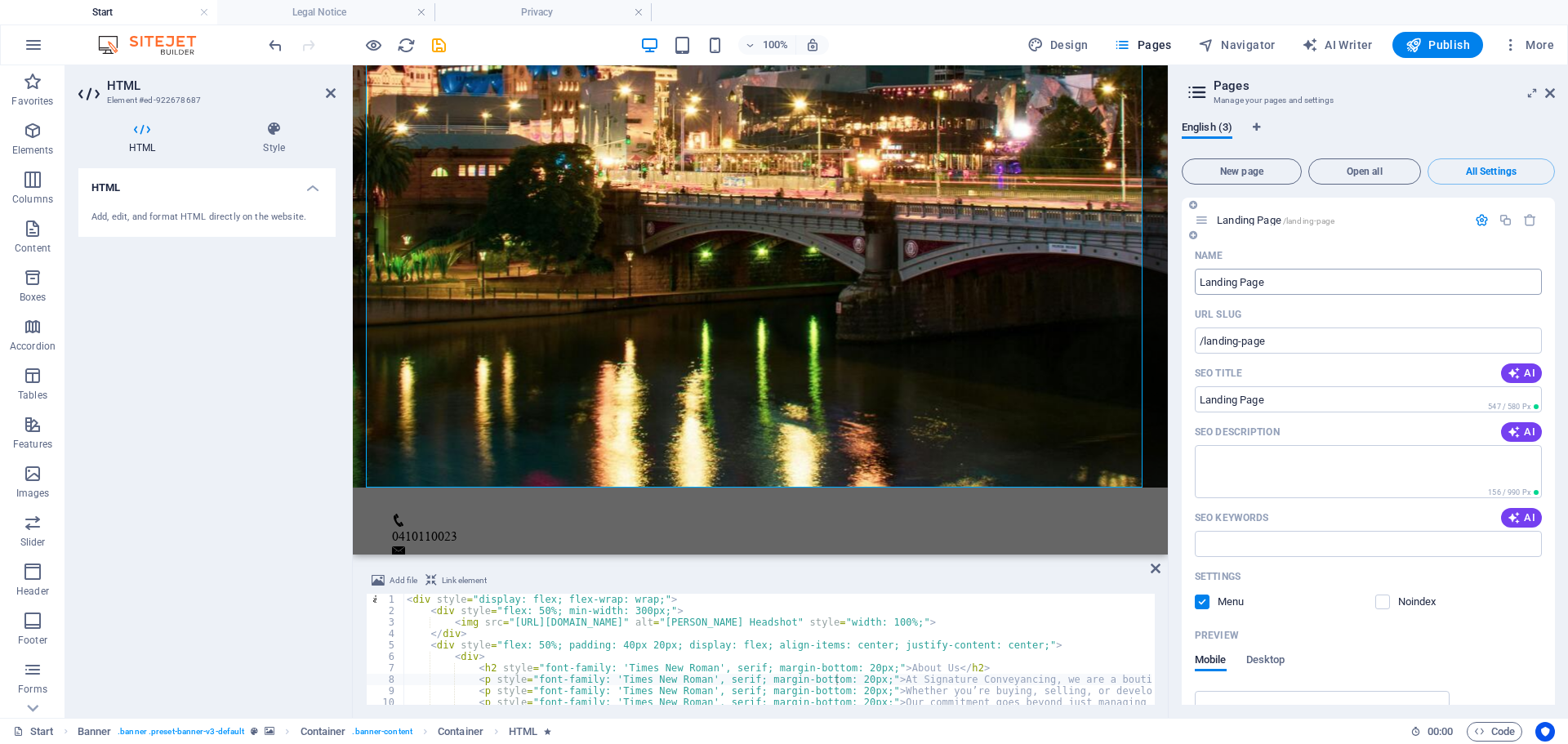
click at [1300, 286] on input "Landing Page" at bounding box center [1368, 281] width 347 height 26
paste input "start p"
type input "start page"
type input "/start-page"
click at [1198, 279] on input "start page" at bounding box center [1368, 281] width 347 height 26
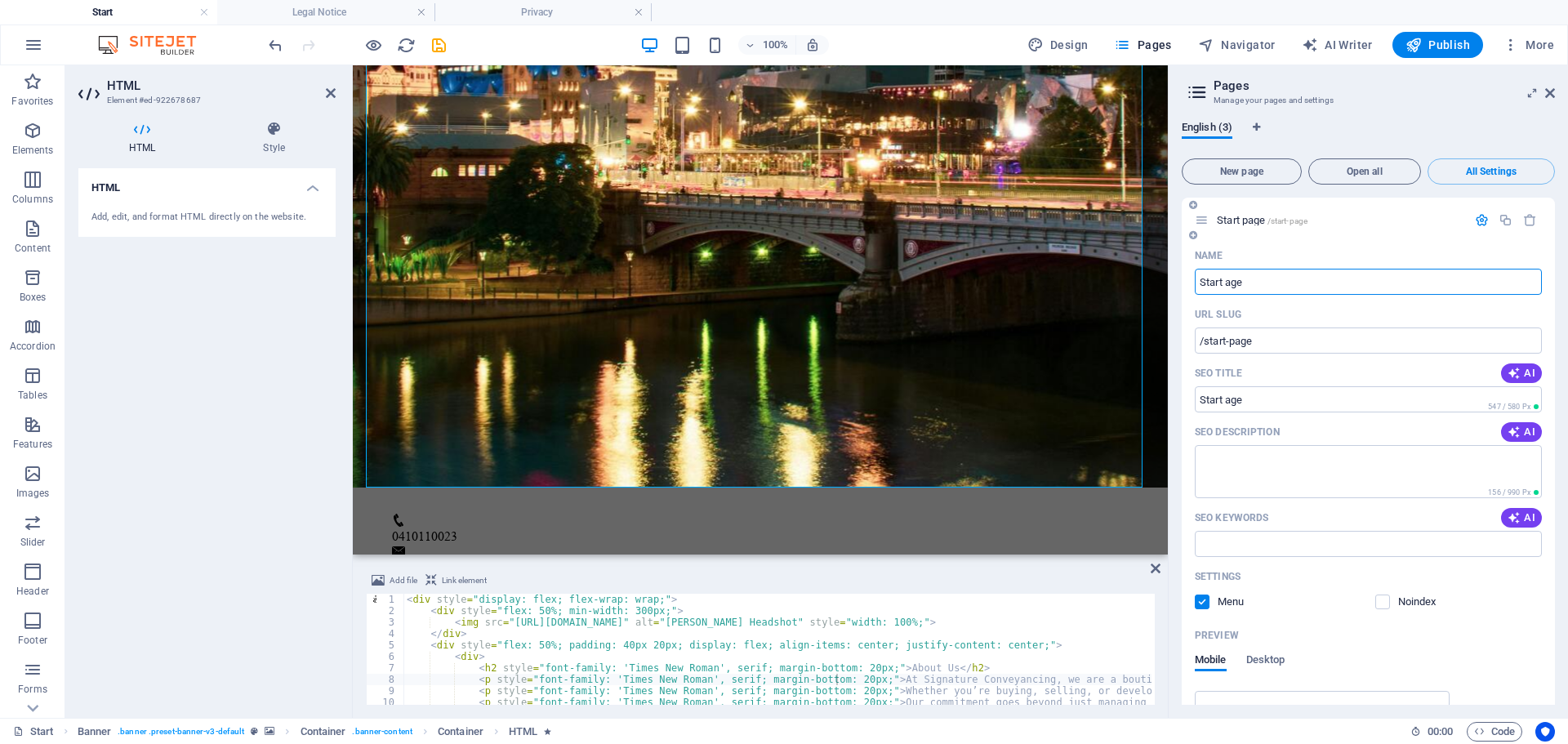
type input "Start Page"
type input "/start-age"
type input "Start Page"
type input "/start-page"
type input "Start Page"
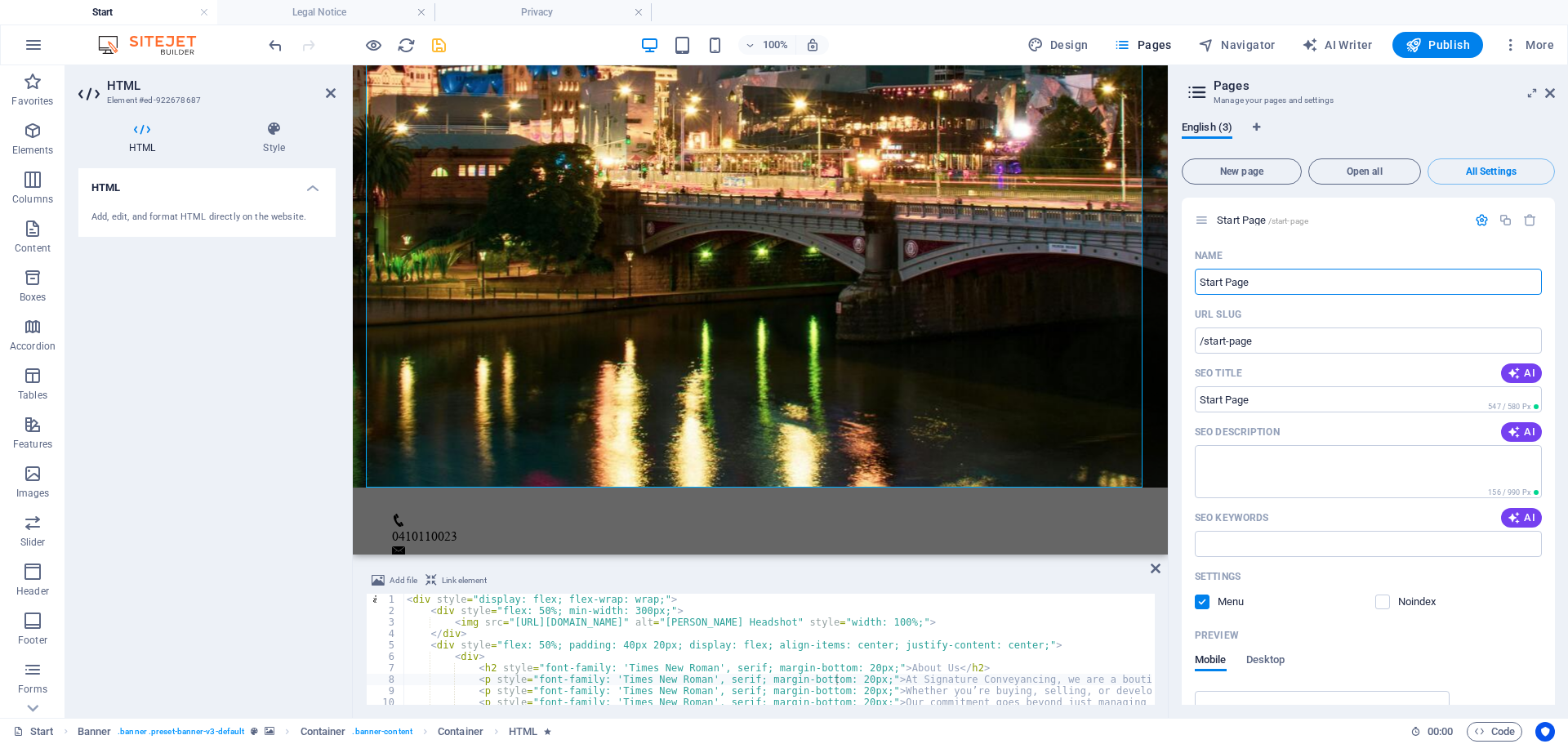
click at [442, 52] on icon "save" at bounding box center [439, 46] width 19 height 19
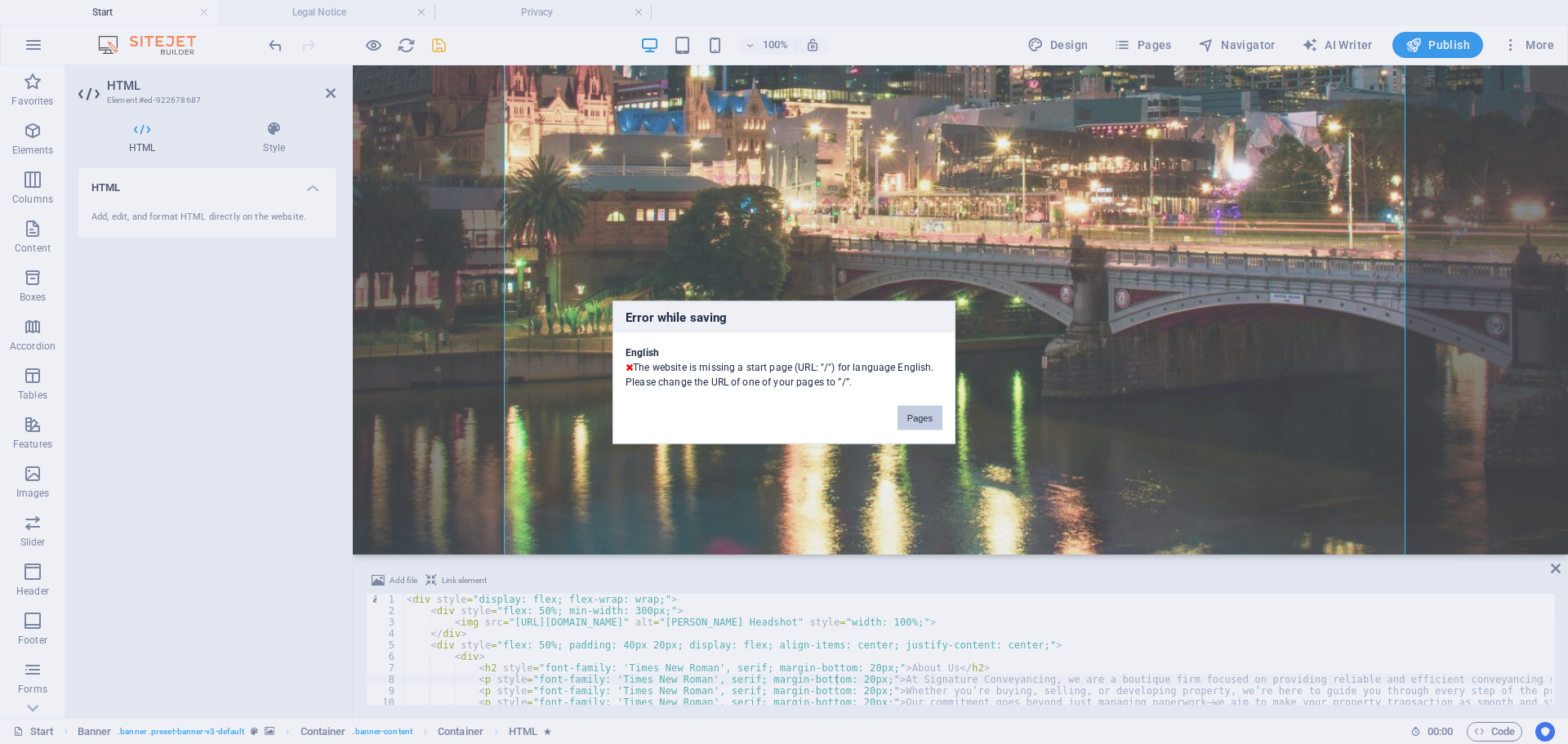
click at [921, 416] on button "Pages" at bounding box center [919, 417] width 45 height 24
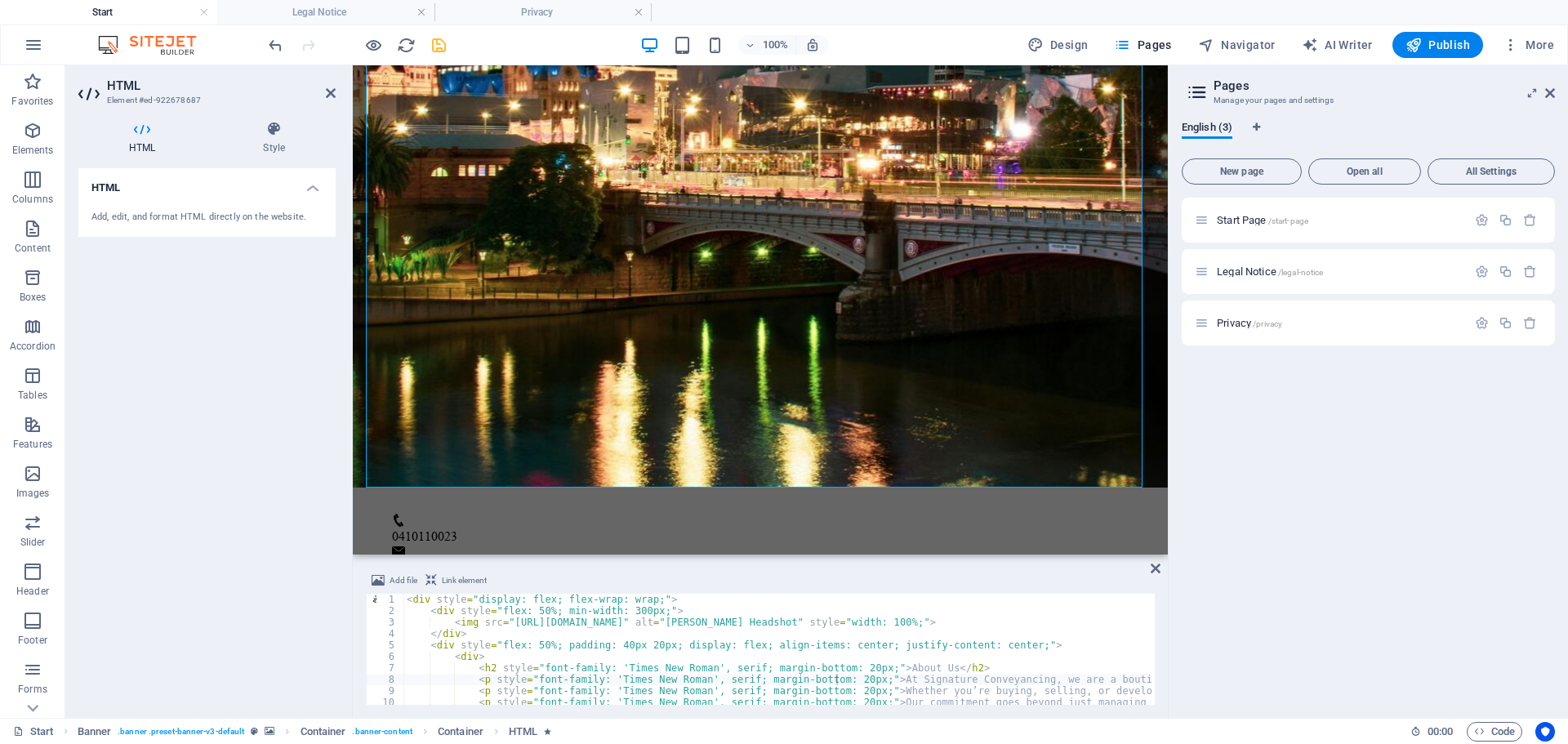
click at [1349, 413] on div "Start Page /start-page Legal Notice /legal-notice Privacy /privacy" at bounding box center [1368, 451] width 373 height 507
click at [1398, 407] on div "Start Page /start-page Legal Notice /legal-notice Privacy /privacy" at bounding box center [1368, 451] width 373 height 507
click at [1371, 171] on span "Open all" at bounding box center [1365, 171] width 98 height 10
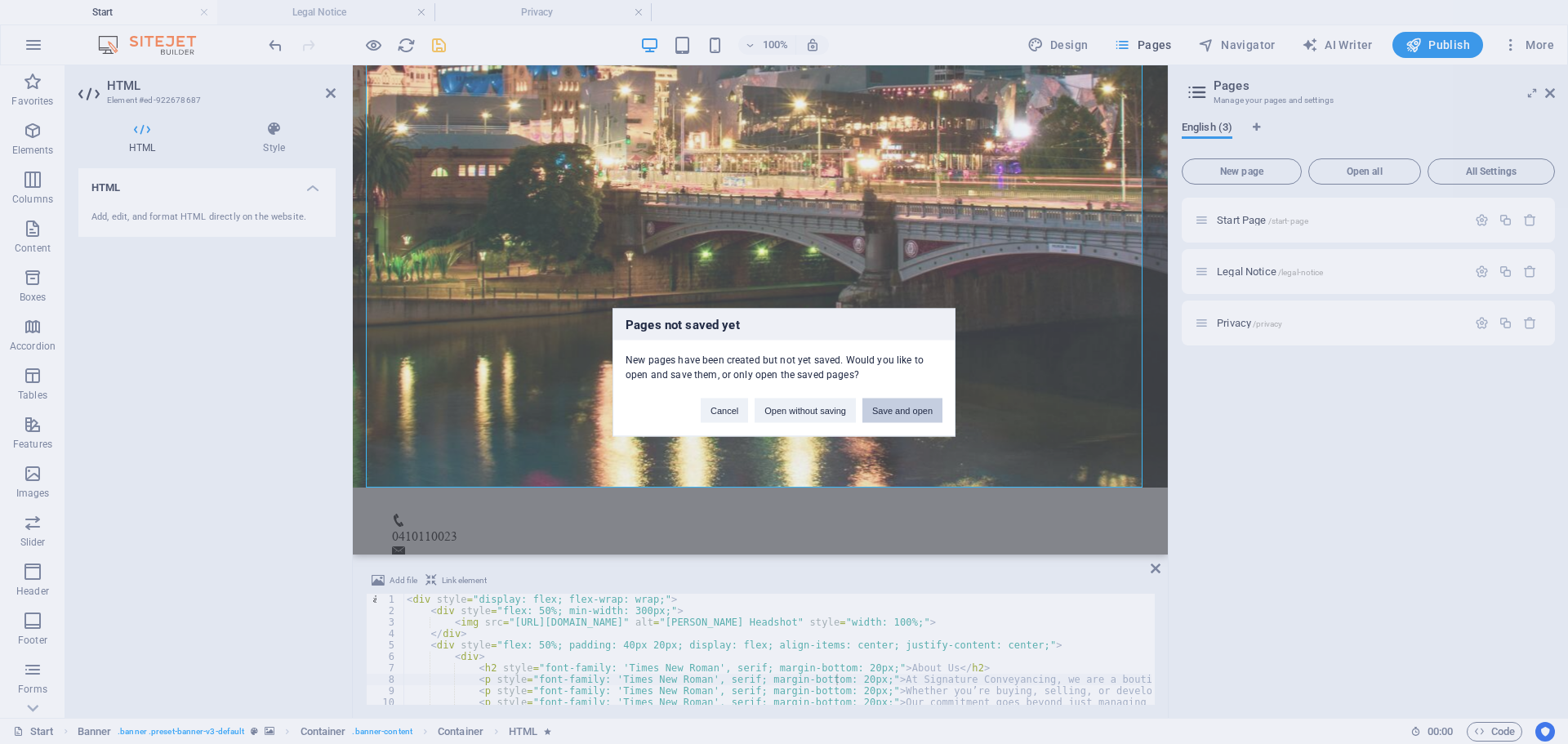
click at [901, 410] on button "Save and open" at bounding box center [902, 410] width 80 height 24
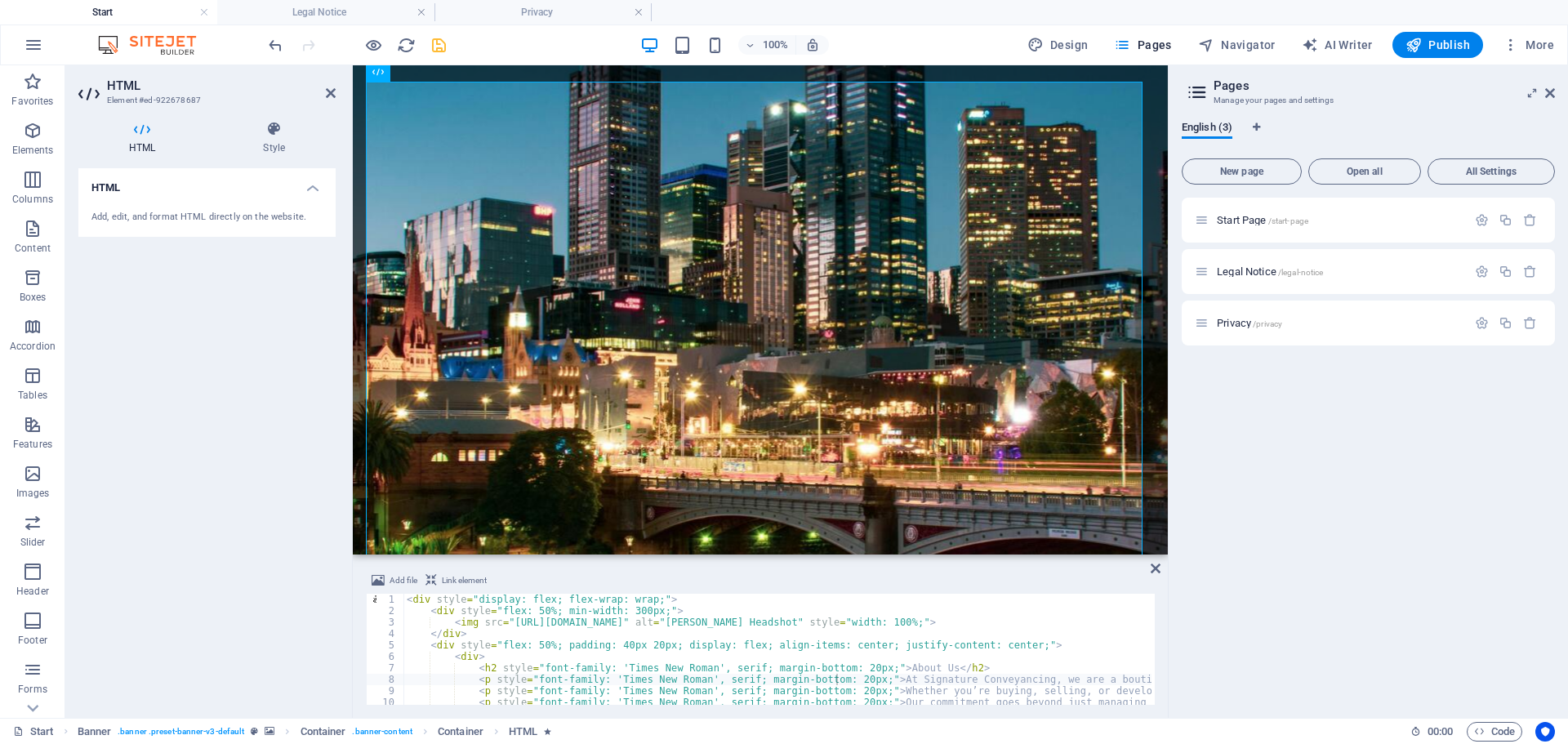
scroll to position [163, 0]
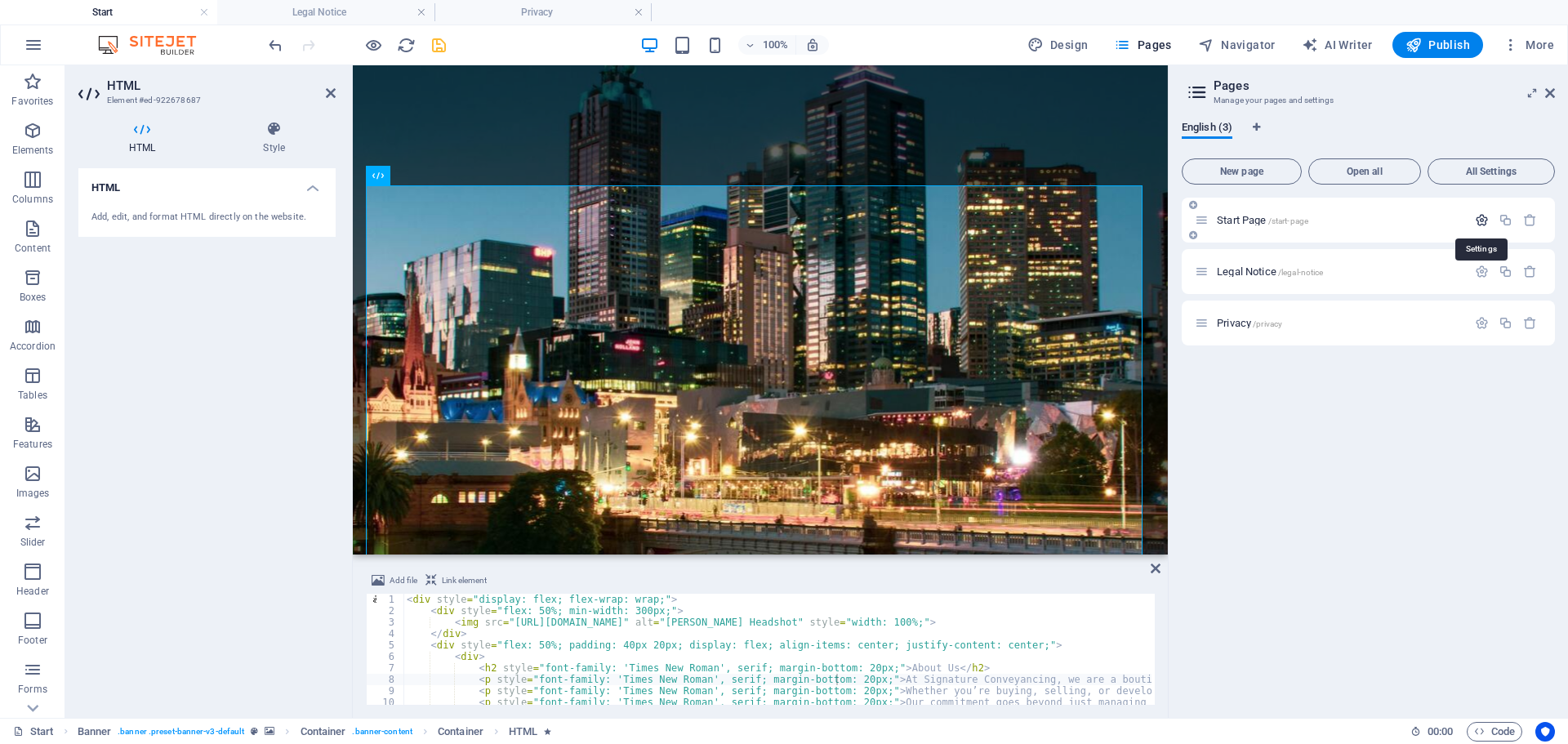
click at [1486, 219] on icon "button" at bounding box center [1481, 220] width 14 height 14
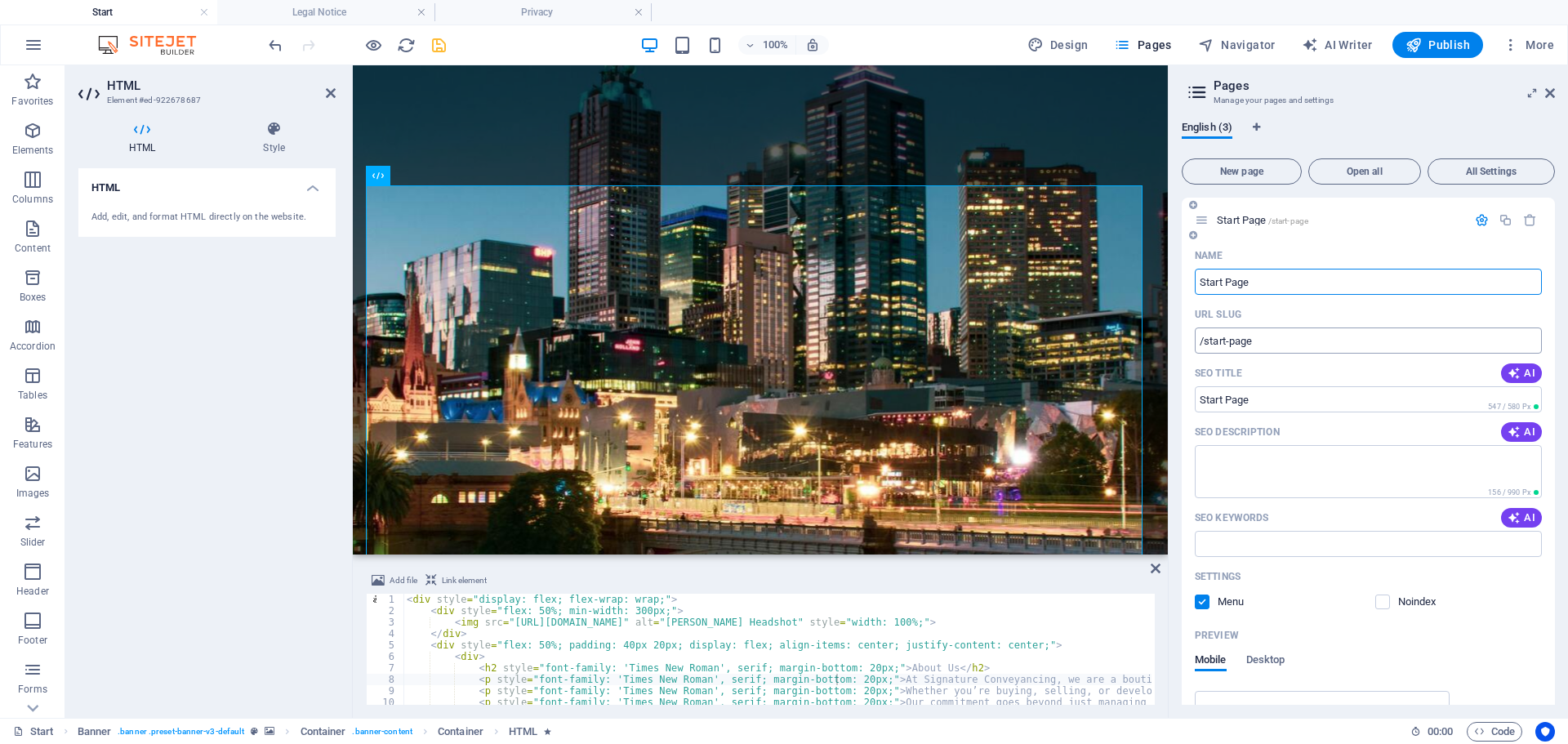
click at [1263, 349] on input "/start-page" at bounding box center [1368, 341] width 347 height 26
click at [1203, 284] on input "Start Page" at bounding box center [1368, 281] width 347 height 26
type input "start page"
click at [441, 49] on icon "save" at bounding box center [439, 46] width 19 height 19
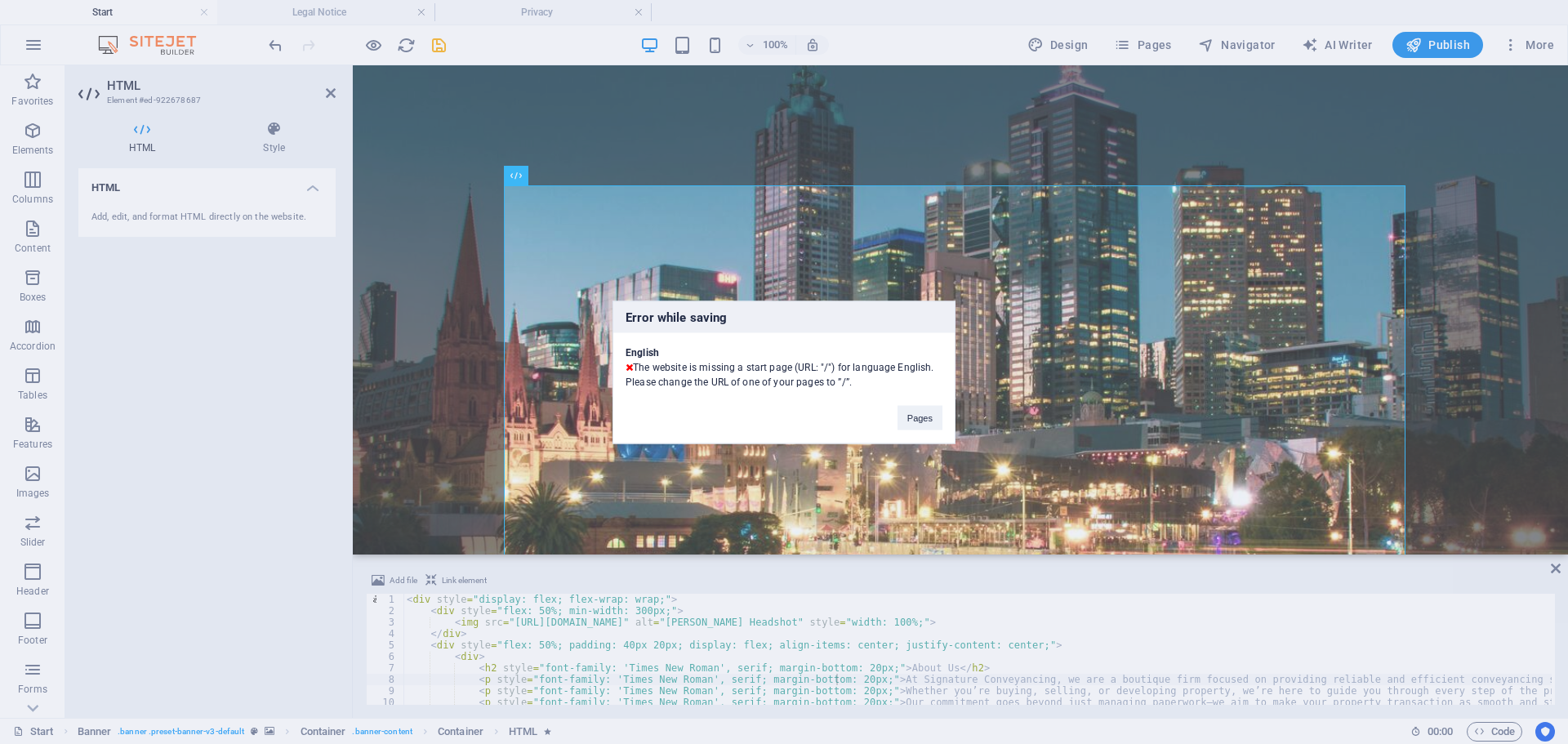
click at [822, 390] on div "Error while saving English The website is missing a start page (URL: "/") for l…" at bounding box center [784, 372] width 343 height 143
click at [748, 372] on div "English The website is missing a start page (URL: "/") for language English. Pl…" at bounding box center [784, 360] width 342 height 57
click at [920, 412] on button "Pages" at bounding box center [919, 417] width 45 height 24
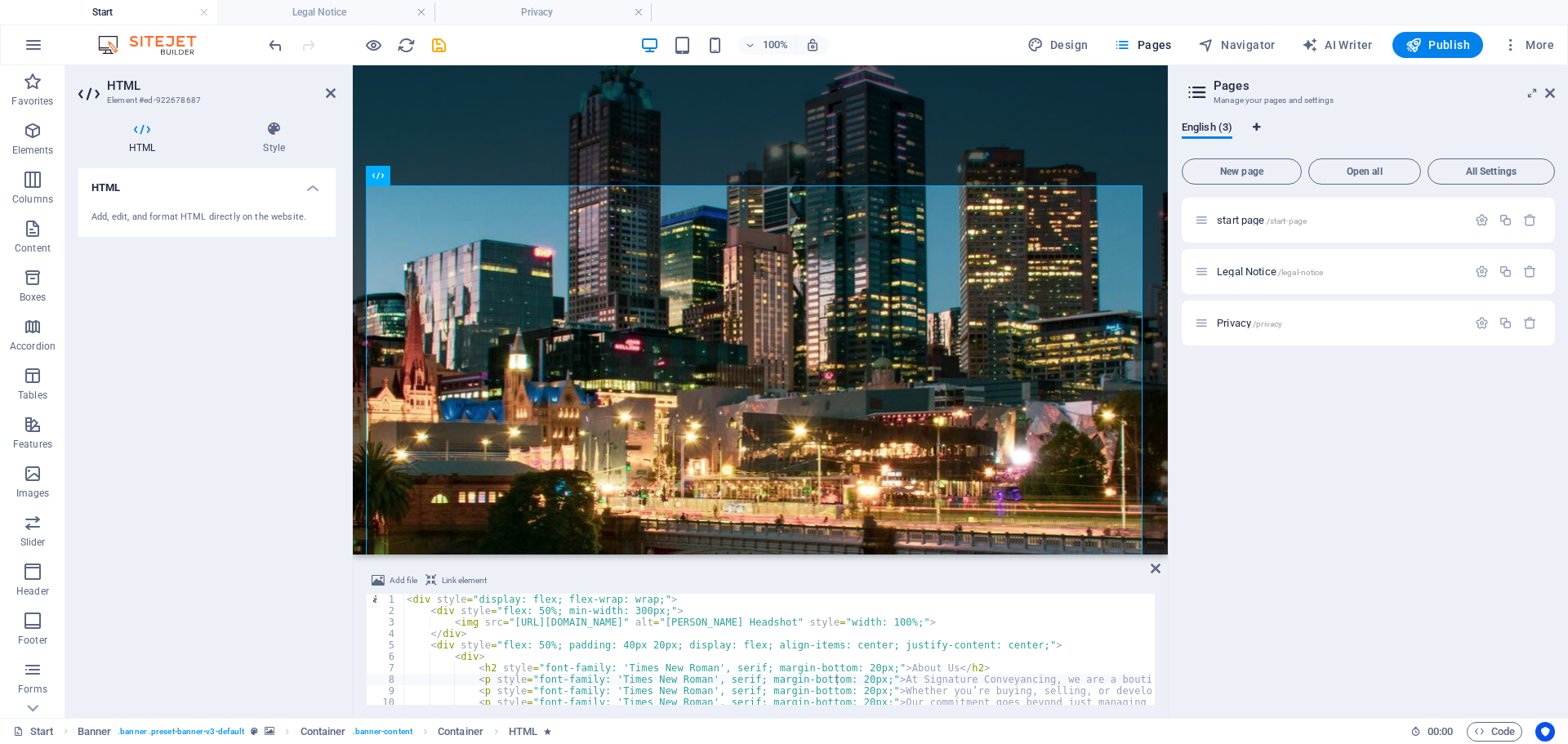
click at [1258, 128] on icon "Language Tabs" at bounding box center [1256, 127] width 7 height 10
select select "41"
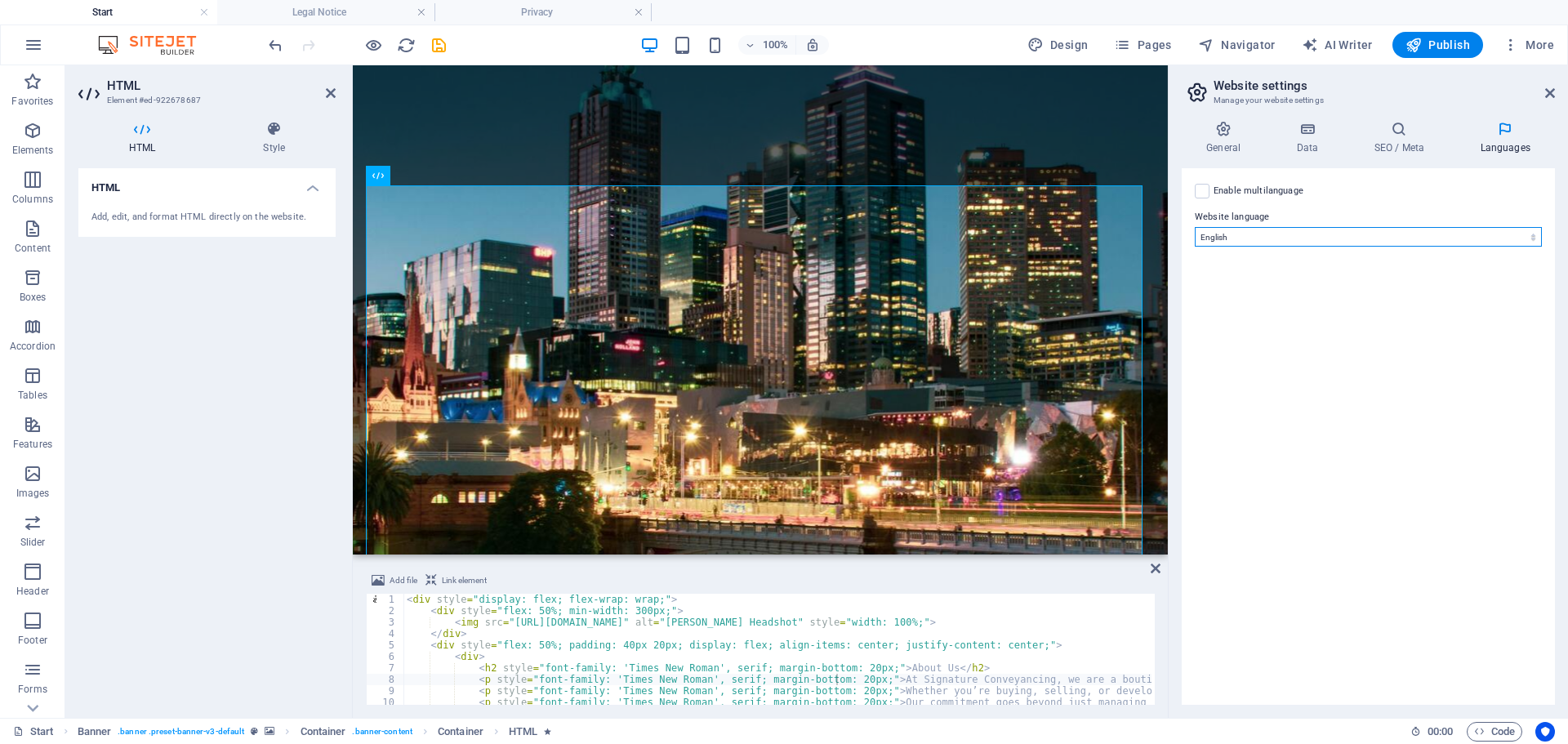
click at [1259, 235] on select "Abkhazian Afar Afrikaans Akan Albanian Amharic Arabic Aragonese Armenian Assame…" at bounding box center [1368, 236] width 347 height 20
click at [1261, 234] on select "Abkhazian Afar Afrikaans Akan Albanian Amharic Arabic Aragonese Armenian Assame…" at bounding box center [1368, 236] width 347 height 20
click at [1200, 193] on label at bounding box center [1202, 191] width 15 height 15
click at [0, 0] on input "Enable multilanguage To disable multilanguage delete all languages until only o…" at bounding box center [0, 0] width 0 height 0
select select
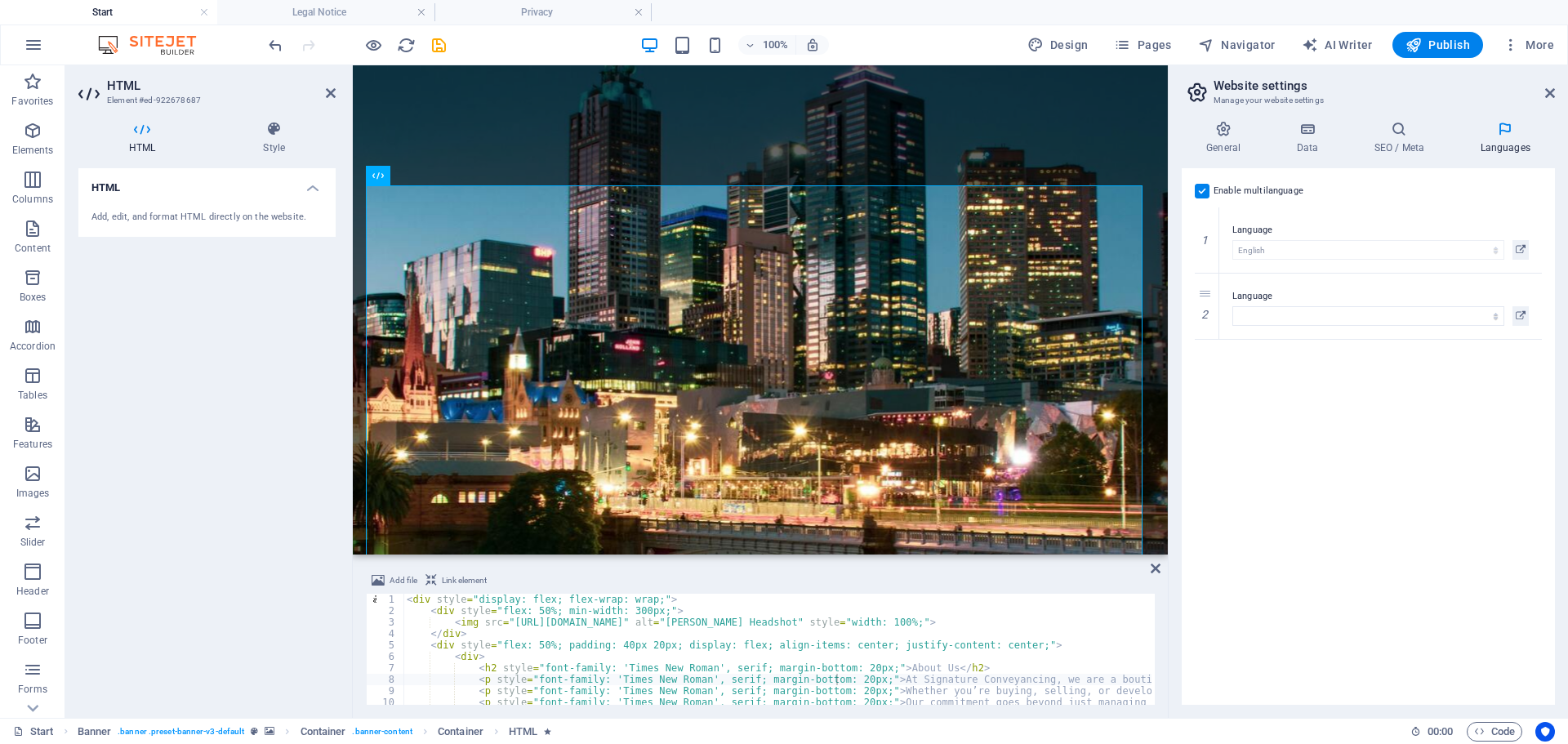
click at [1200, 193] on label at bounding box center [1202, 191] width 15 height 15
click at [0, 0] on input "Enable multilanguage To disable multilanguage delete all languages until only o…" at bounding box center [0, 0] width 0 height 0
click at [1413, 138] on h4 "SEO / Meta" at bounding box center [1402, 137] width 106 height 34
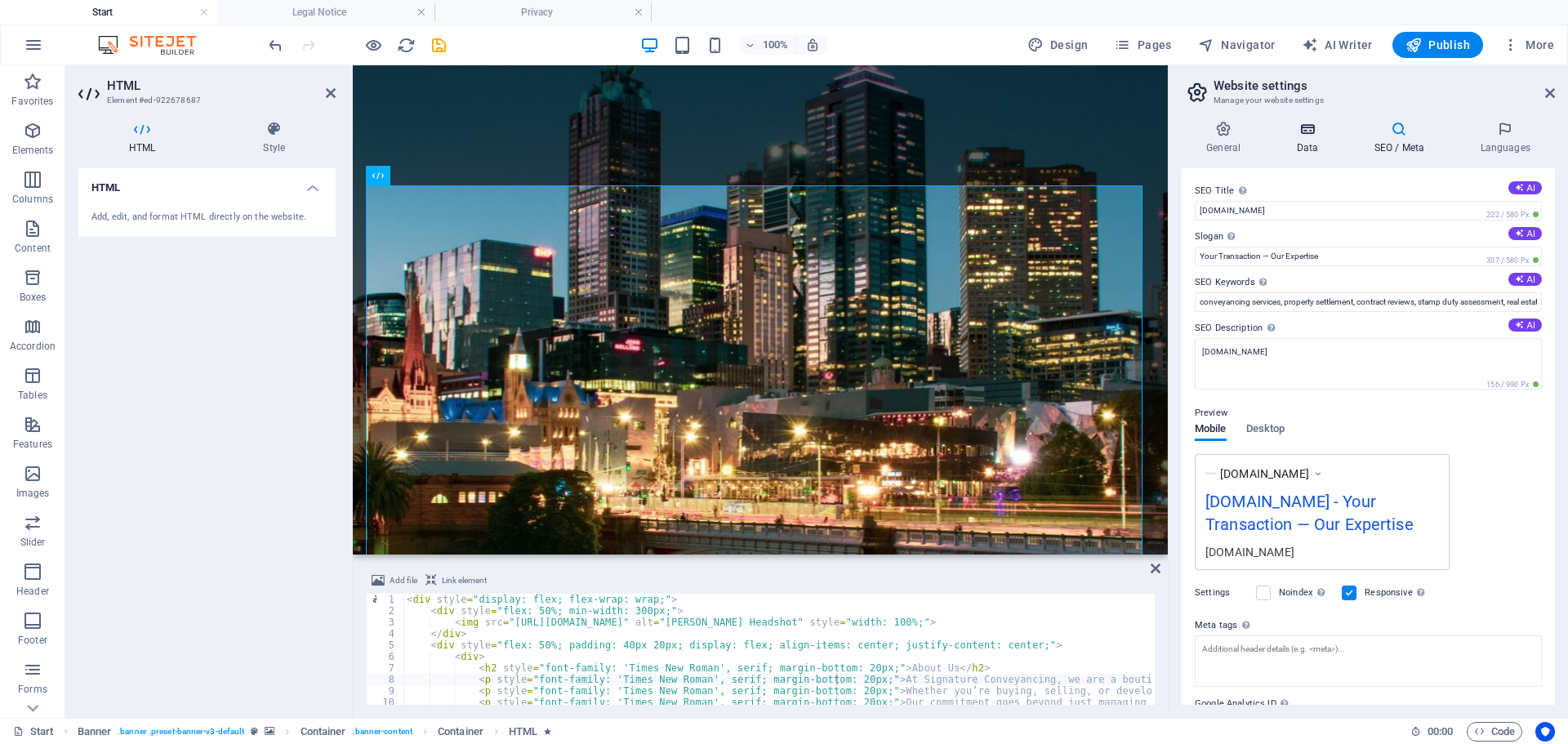
click at [1315, 138] on h4 "Data" at bounding box center [1310, 137] width 78 height 34
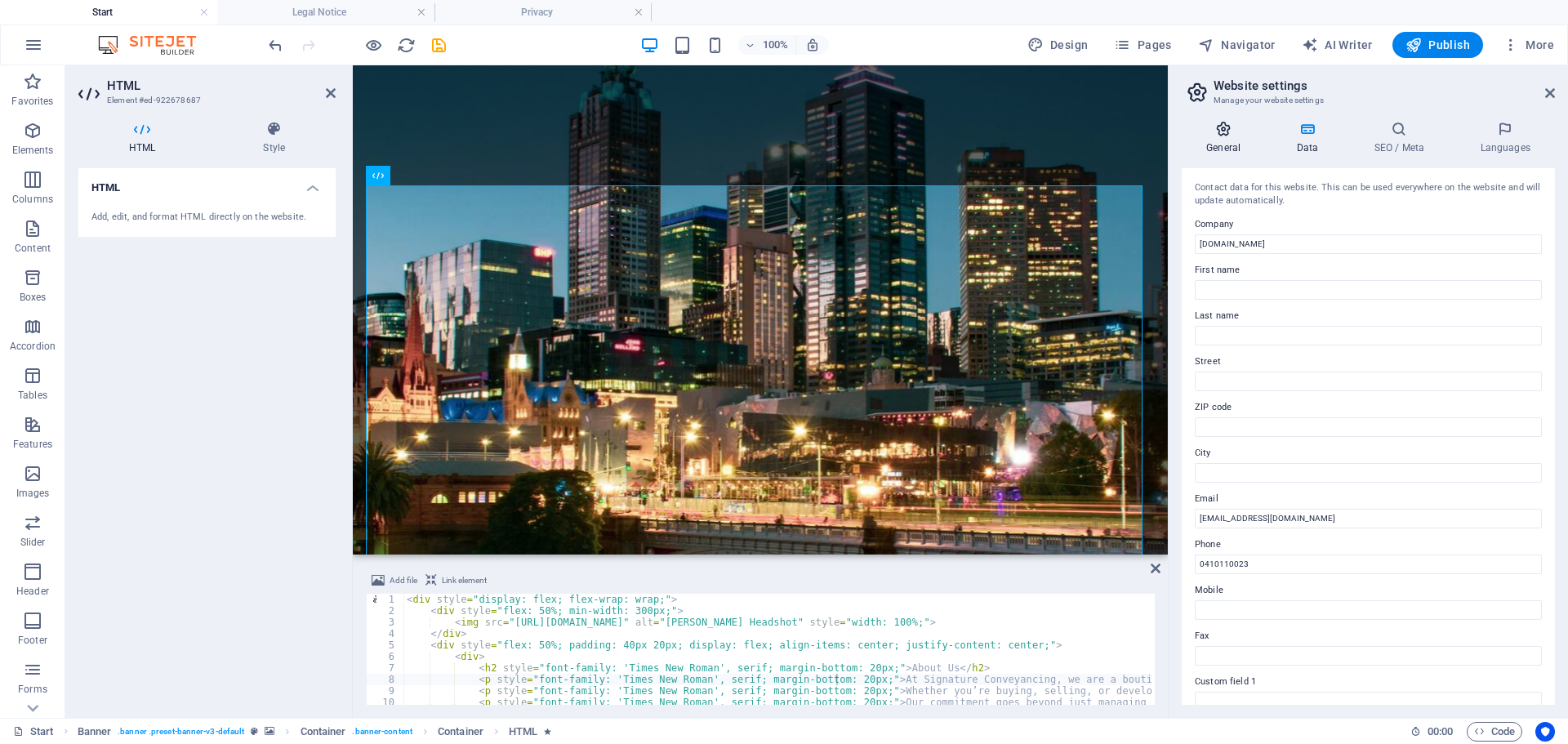
click at [1223, 135] on icon at bounding box center [1224, 129] width 84 height 17
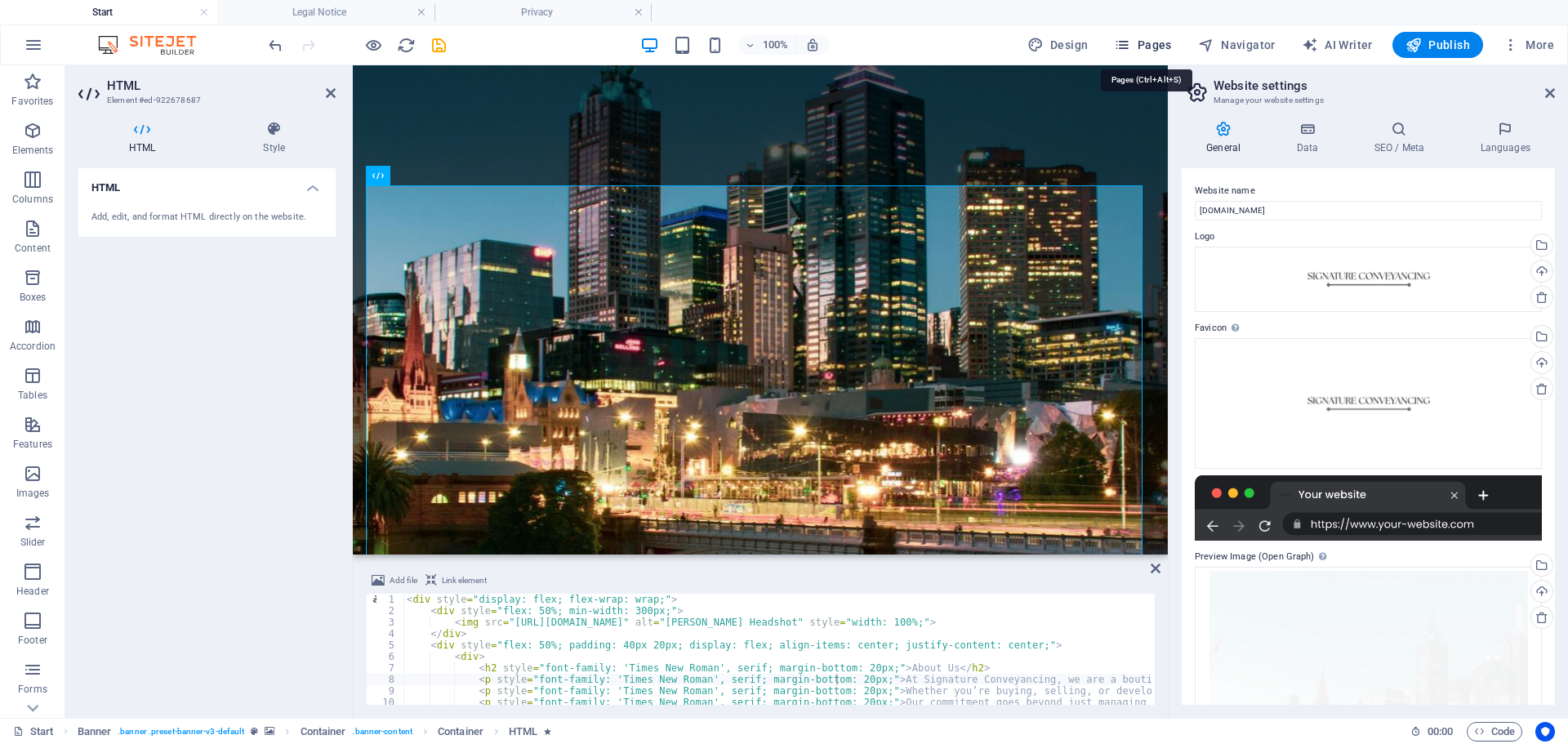
click at [1176, 53] on button "Pages" at bounding box center [1143, 45] width 71 height 26
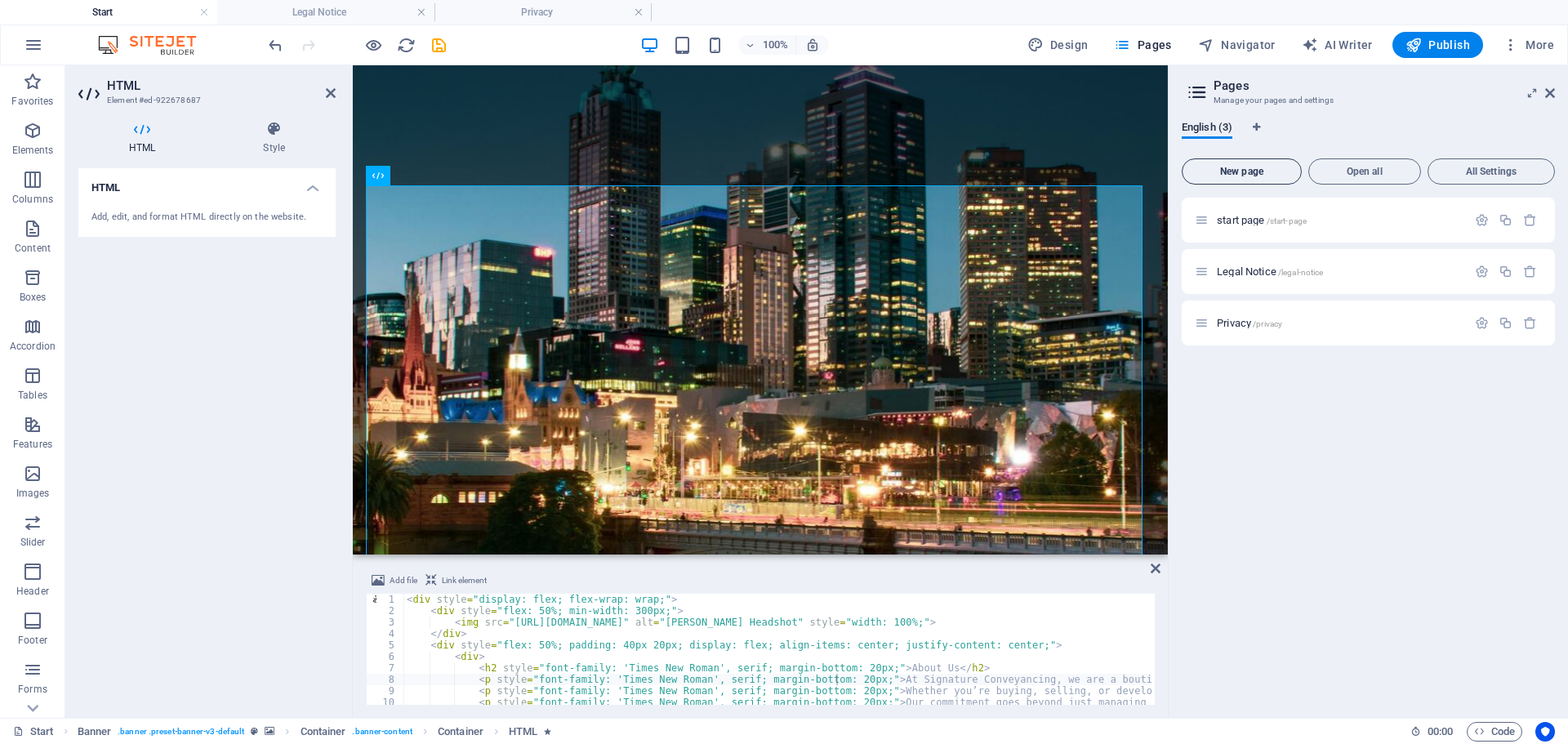
click at [1269, 173] on span "New page" at bounding box center [1240, 171] width 105 height 10
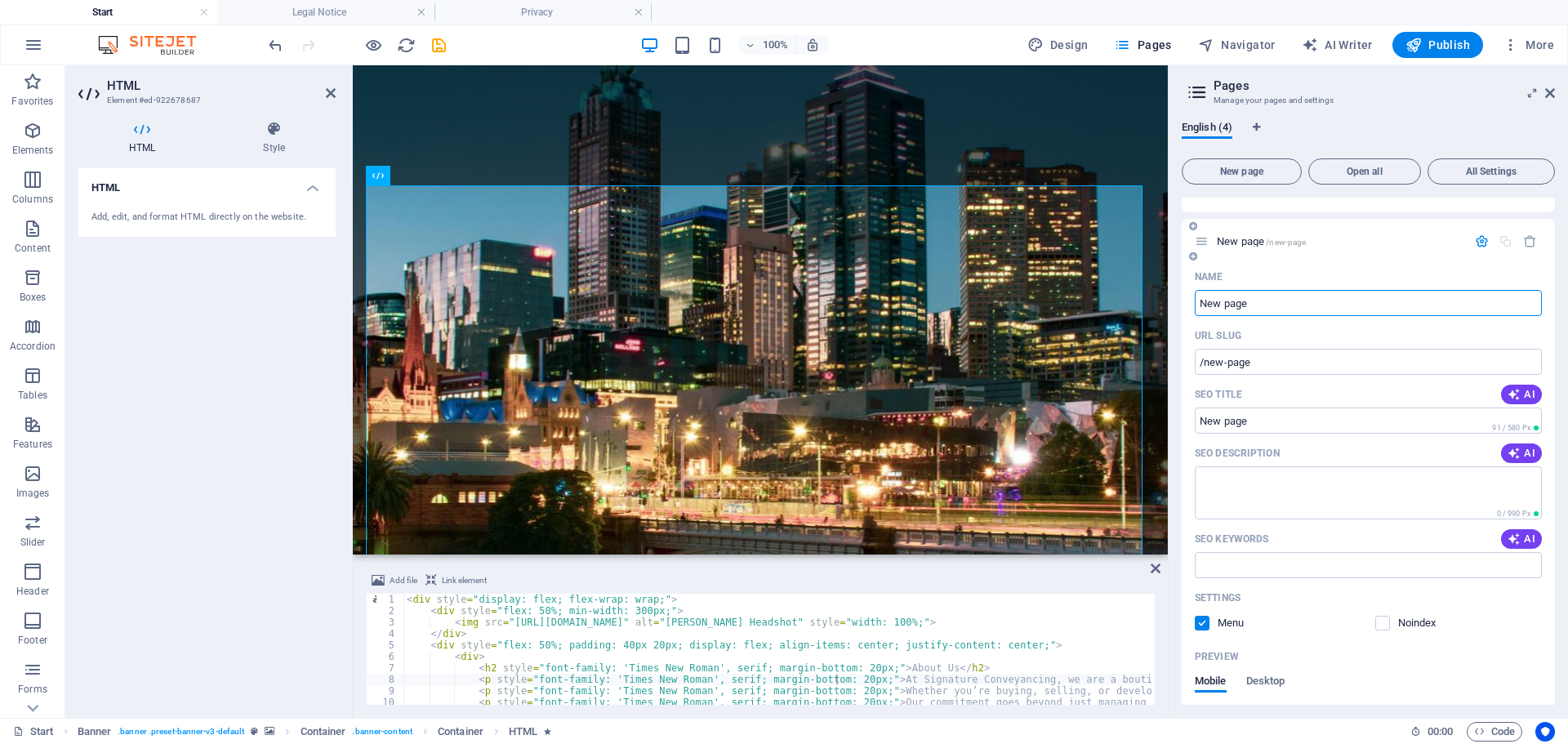
scroll to position [0, 0]
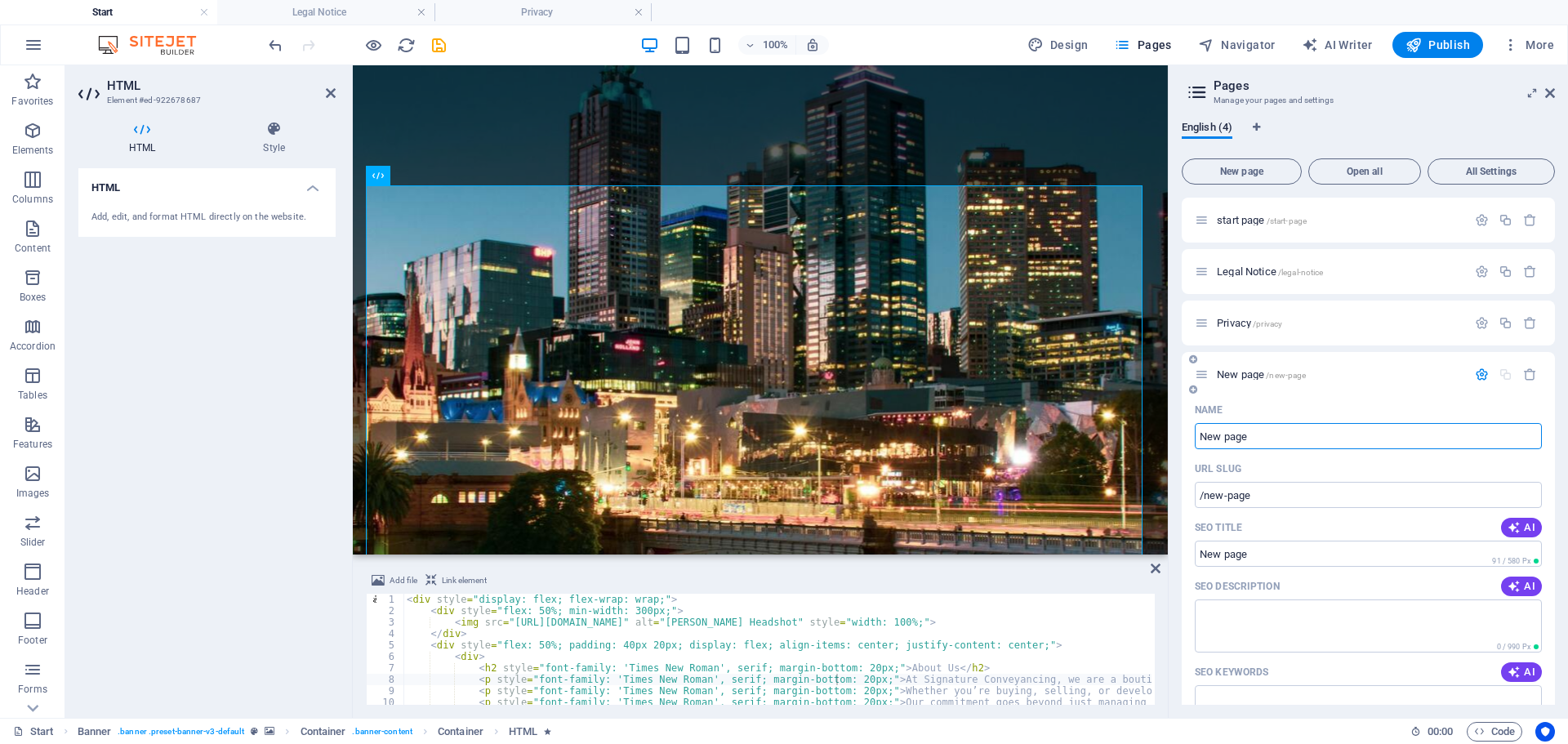
click at [1481, 374] on icon "button" at bounding box center [1481, 374] width 14 height 14
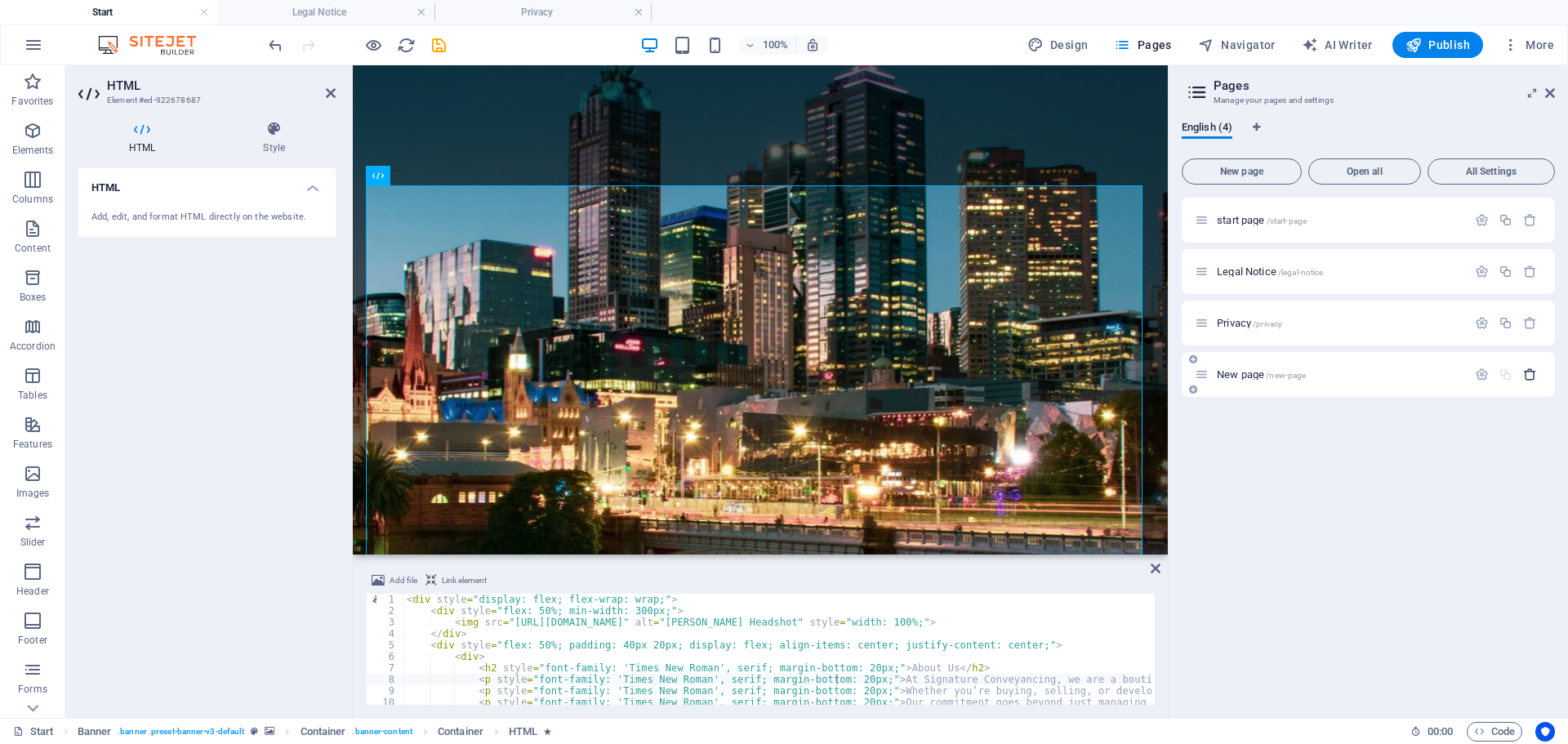
click at [1526, 375] on icon "button" at bounding box center [1529, 374] width 14 height 14
click at [1475, 430] on div "start page /start-page Legal Notice /legal-notice Privacy /privacy" at bounding box center [1368, 451] width 373 height 507
click at [1264, 268] on span "Legal Notice /legal-notice" at bounding box center [1269, 271] width 106 height 12
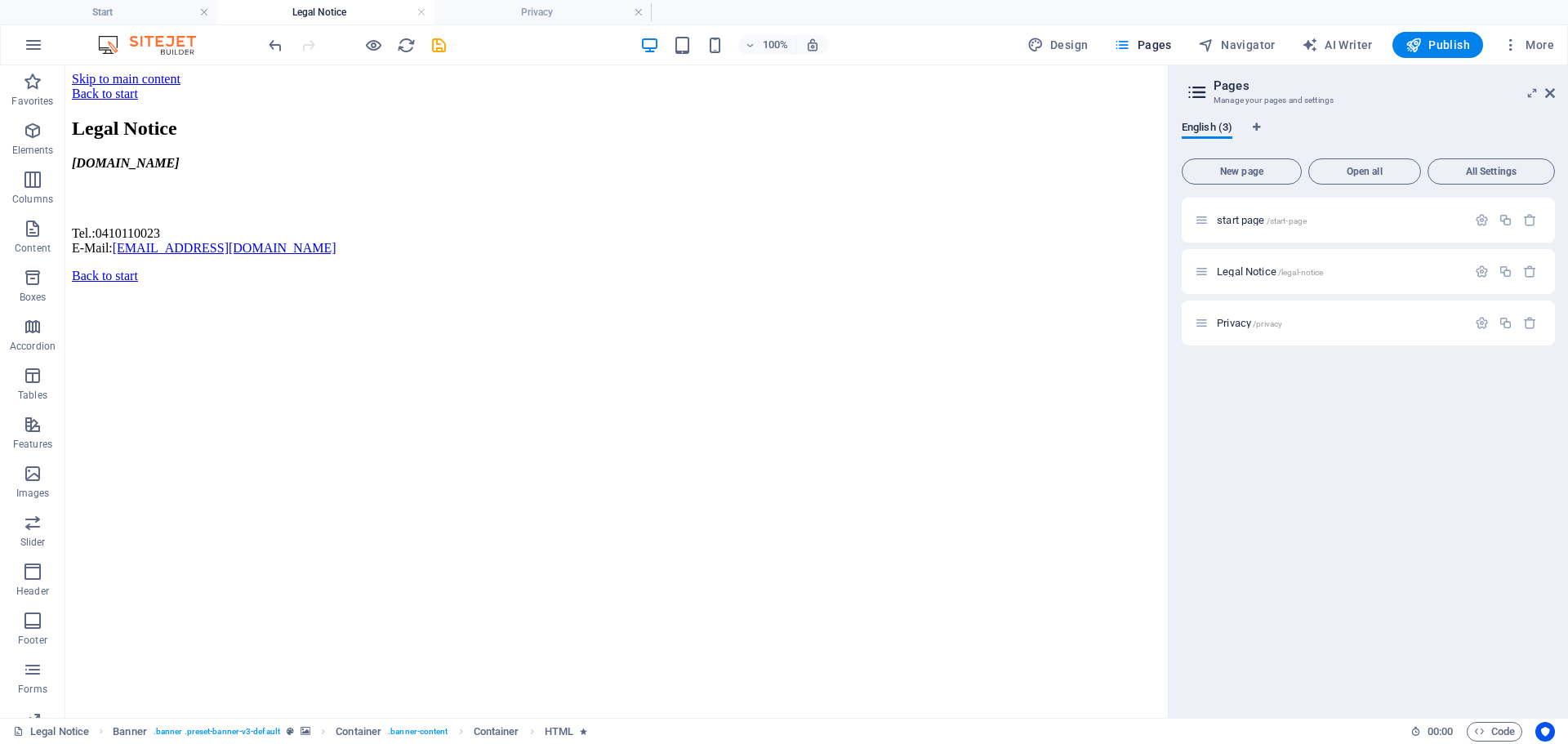
click at [1457, 465] on div "start page /start-page Legal Notice /legal-notice Privacy /privacy" at bounding box center [1368, 451] width 373 height 507
click at [1228, 210] on div "start page /start-page" at bounding box center [1368, 220] width 373 height 45
click at [1237, 216] on span "start page /start-page" at bounding box center [1261, 219] width 90 height 12
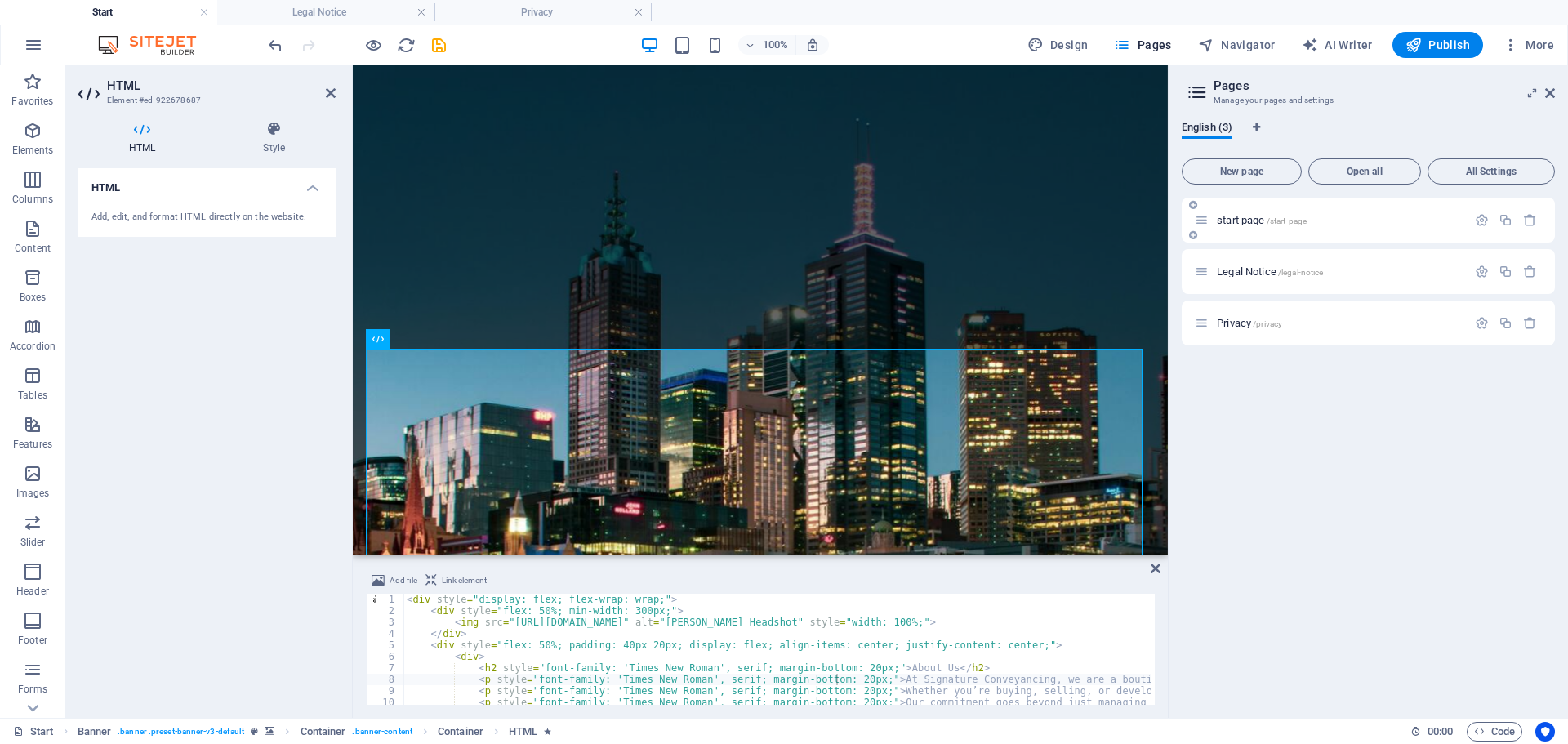
scroll to position [163, 0]
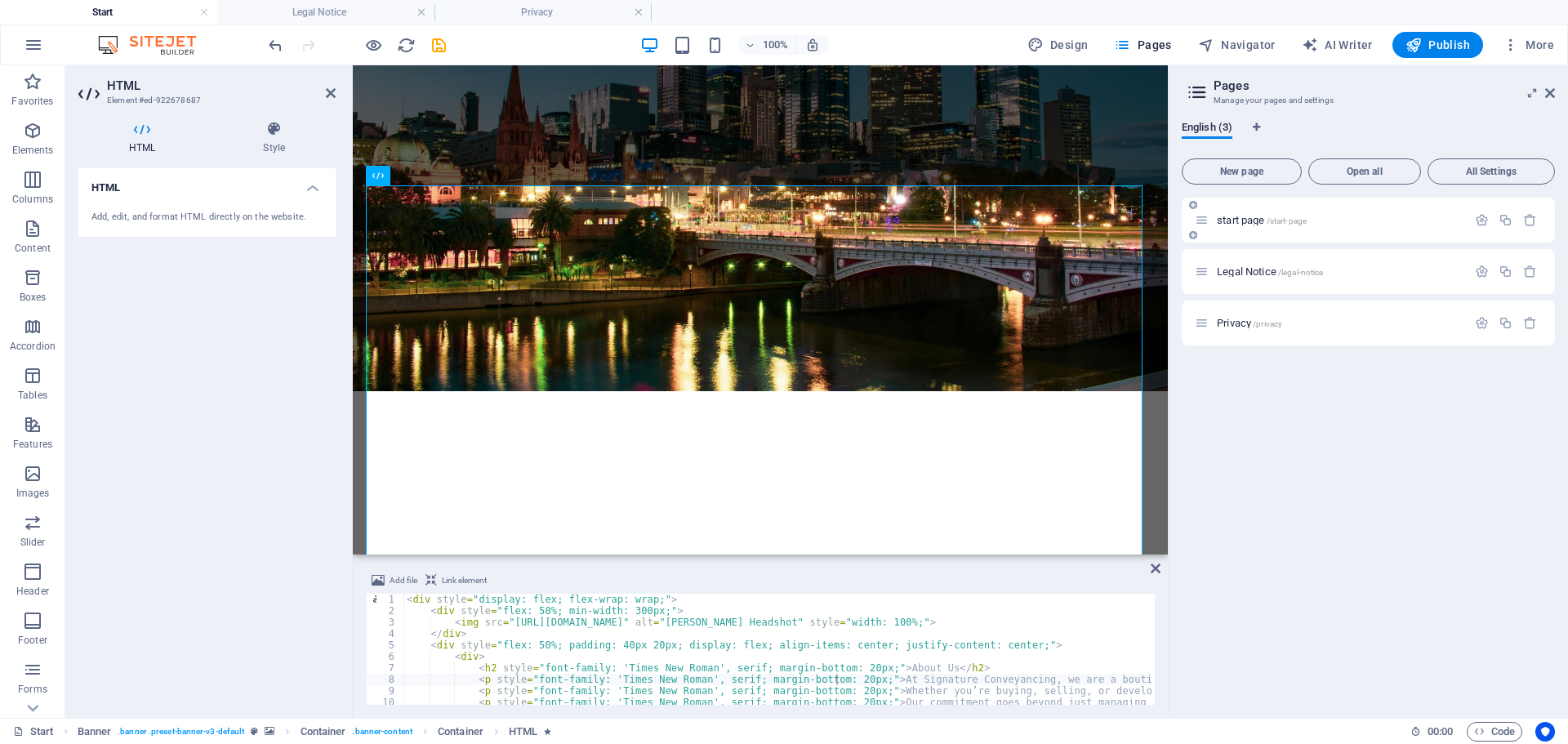
click at [1194, 203] on icon at bounding box center [1192, 204] width 8 height 10
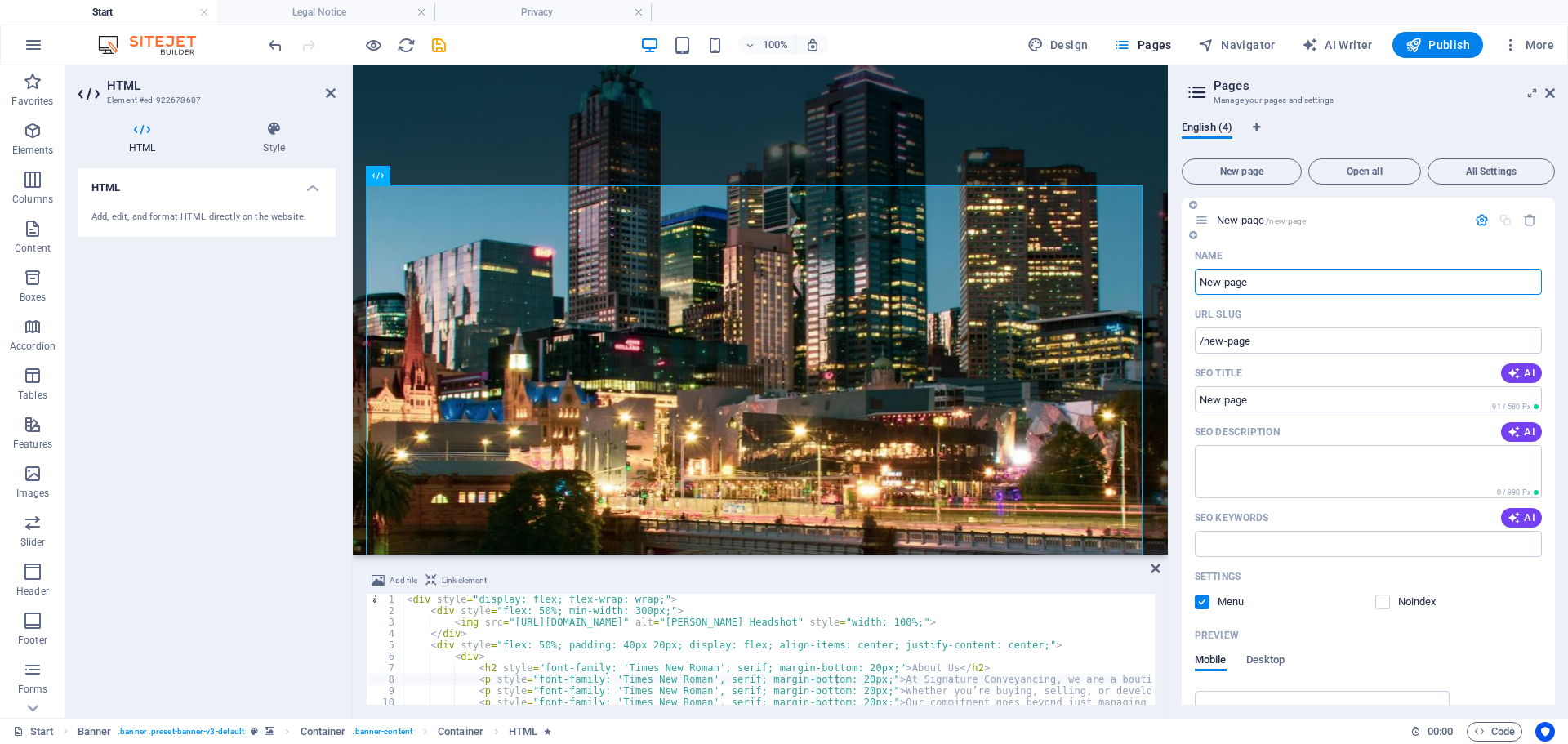
click at [1474, 222] on icon "button" at bounding box center [1481, 220] width 14 height 14
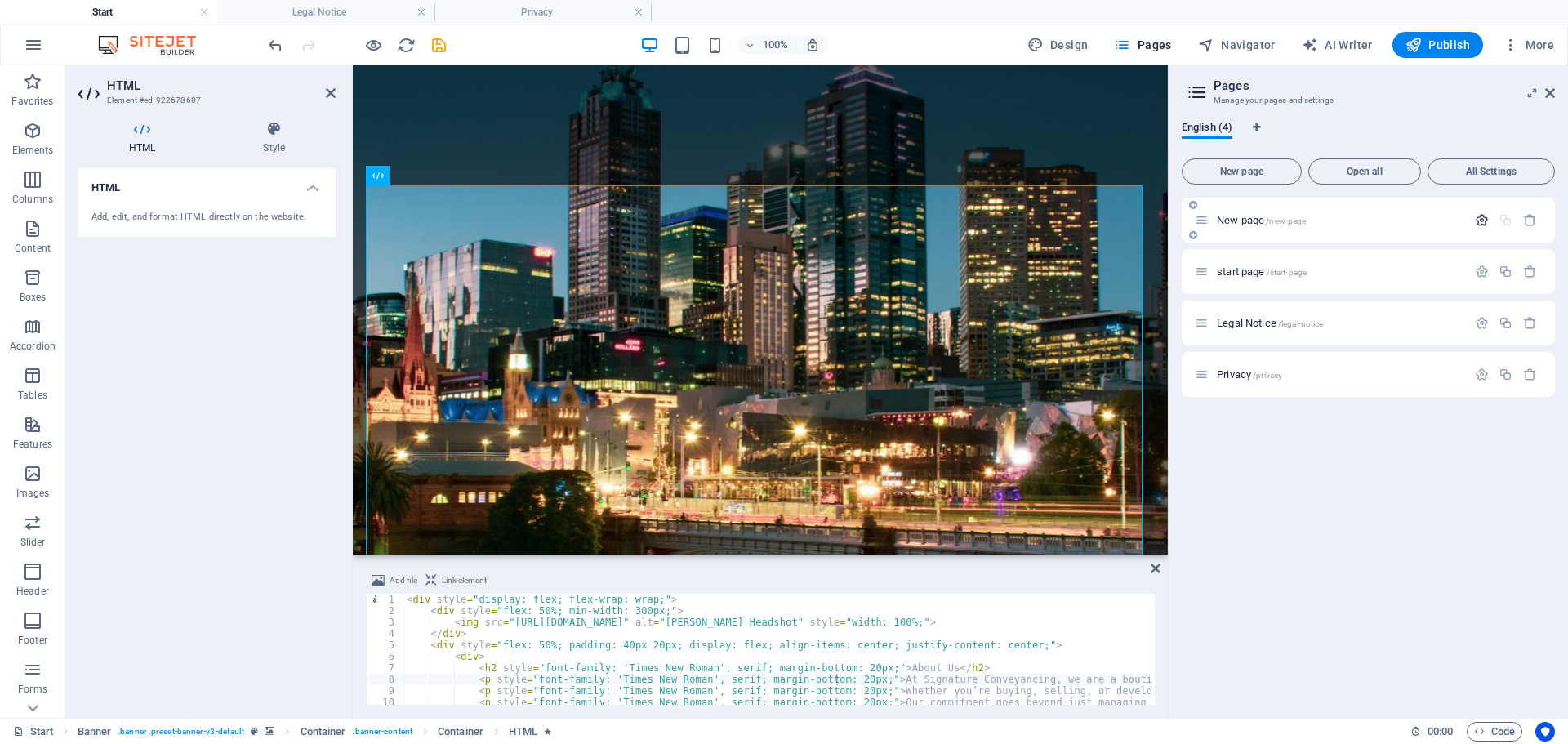
click at [1482, 217] on icon "button" at bounding box center [1481, 220] width 14 height 14
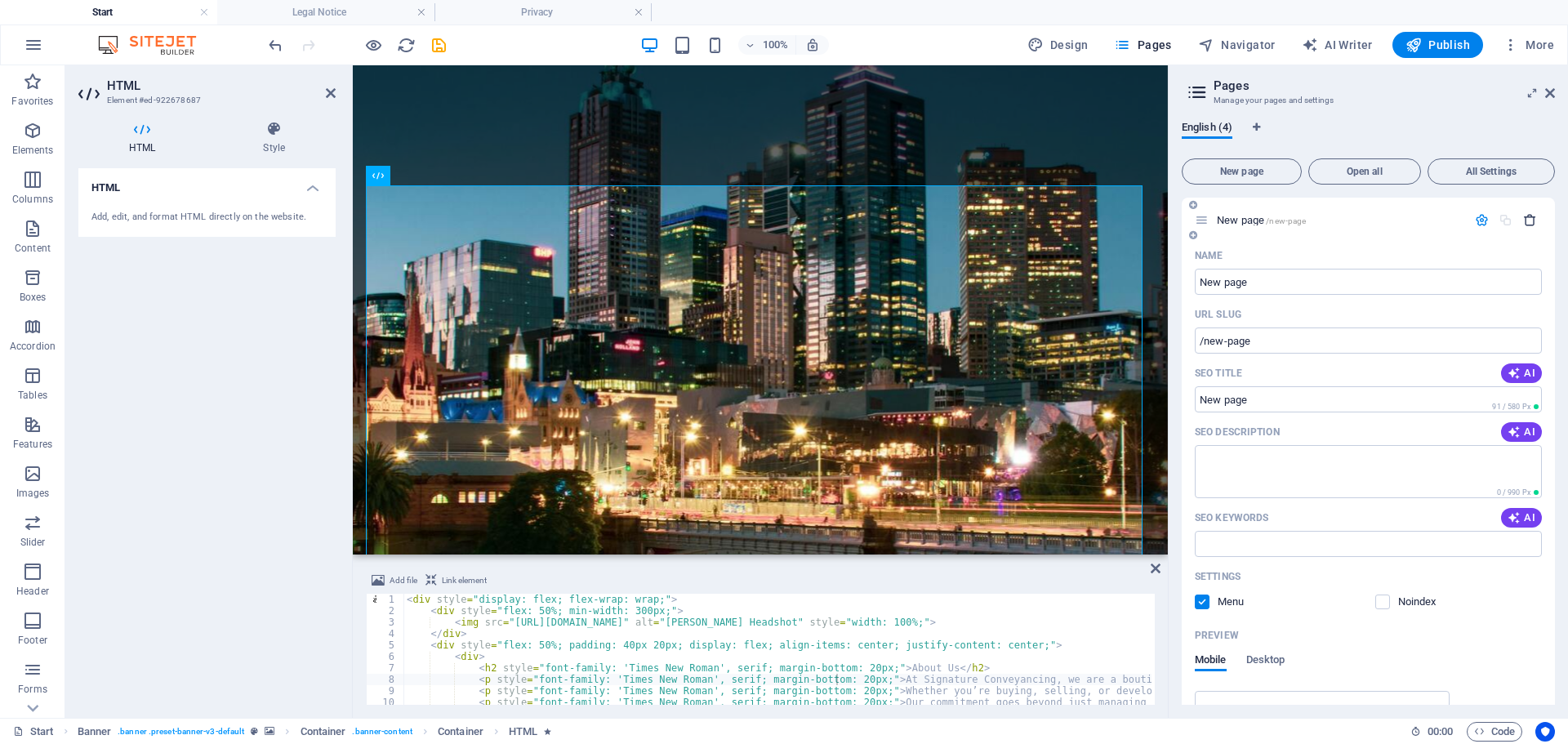
click at [1523, 215] on icon "button" at bounding box center [1529, 220] width 14 height 14
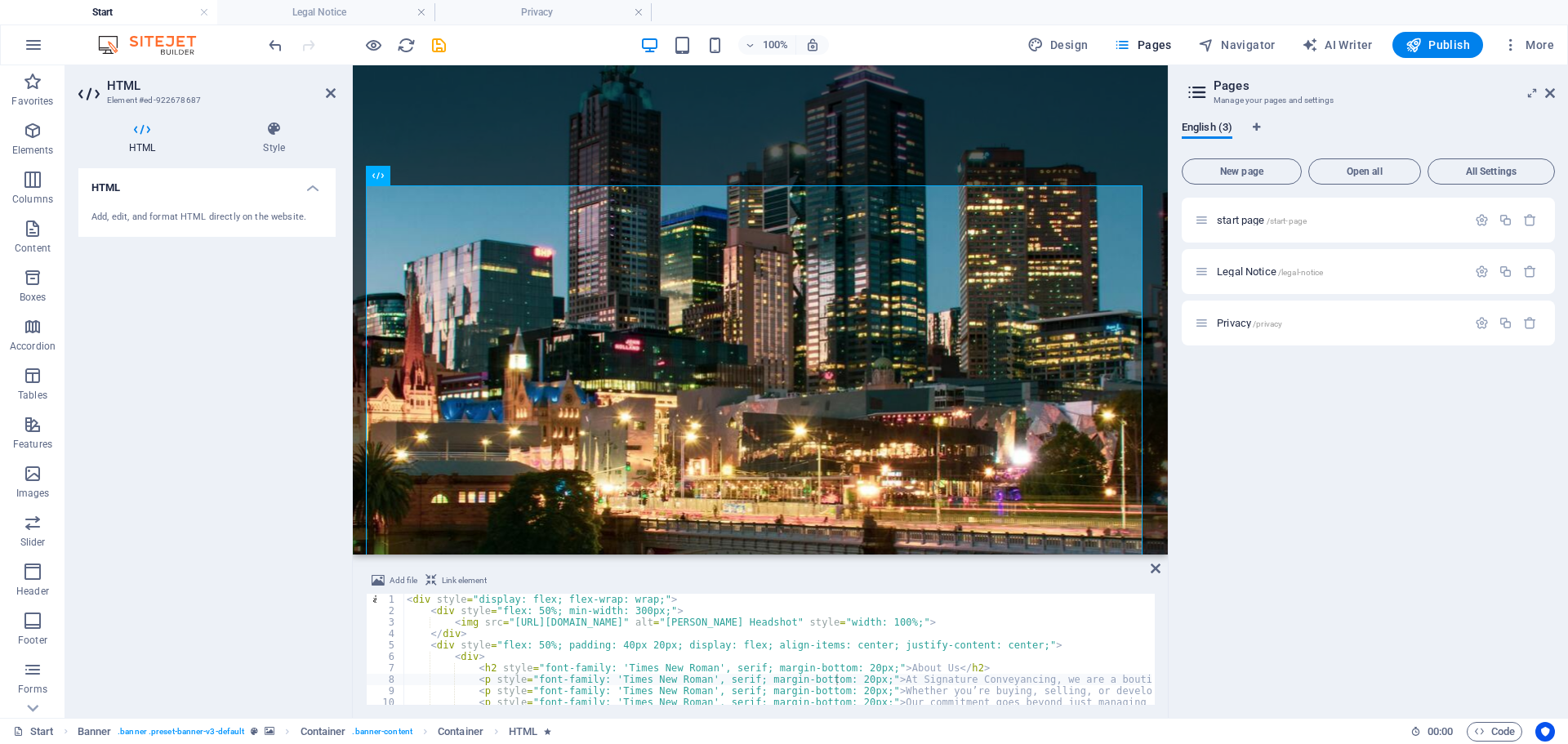
click at [1424, 474] on div "start page /start-page Legal Notice /legal-notice Privacy /privacy" at bounding box center [1368, 451] width 373 height 507
click at [146, 14] on h4 "Start" at bounding box center [109, 12] width 217 height 18
click at [105, 10] on h4 "Start" at bounding box center [109, 12] width 217 height 18
click at [204, 11] on link at bounding box center [204, 12] width 10 height 16
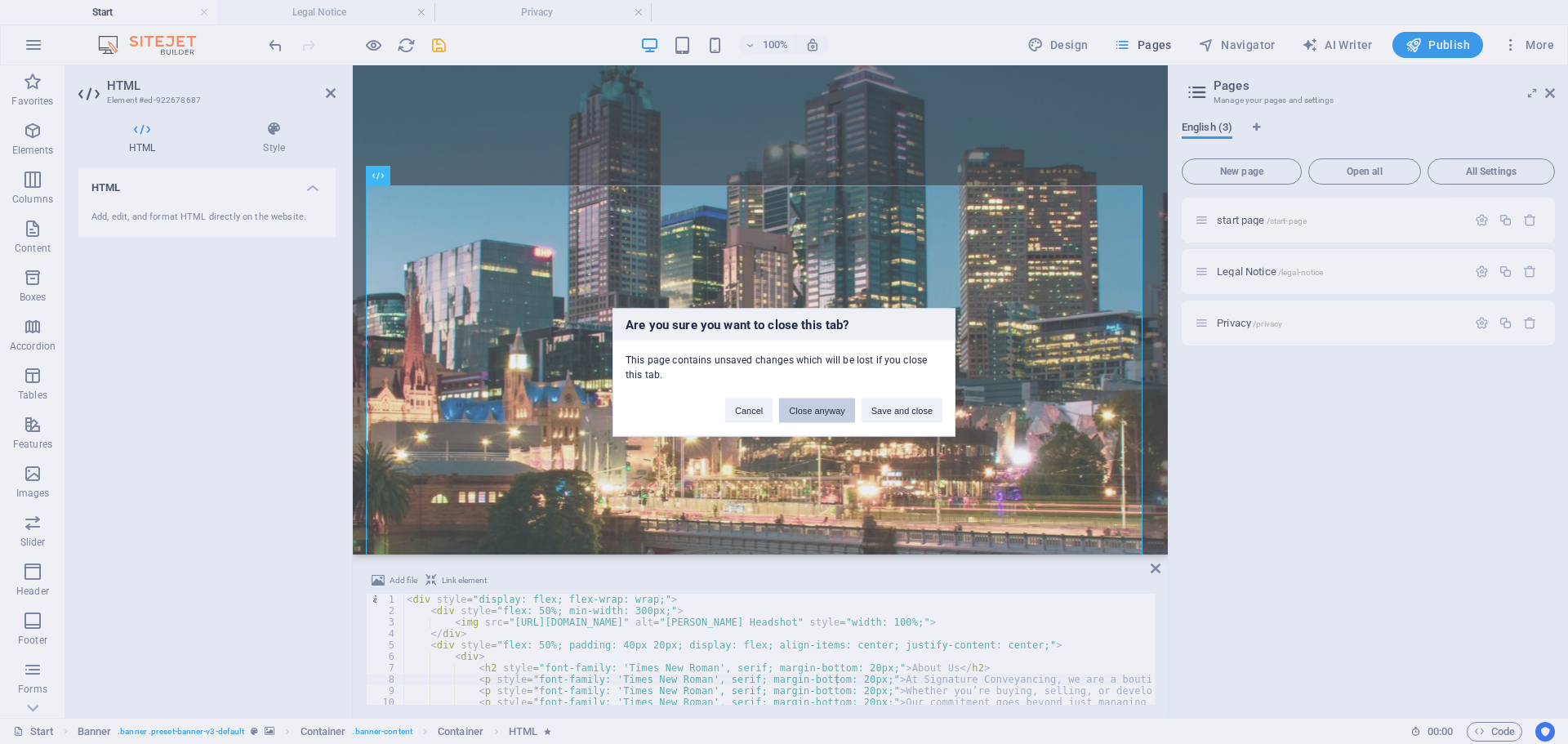
click at [808, 411] on button "Close anyway" at bounding box center [816, 410] width 75 height 24
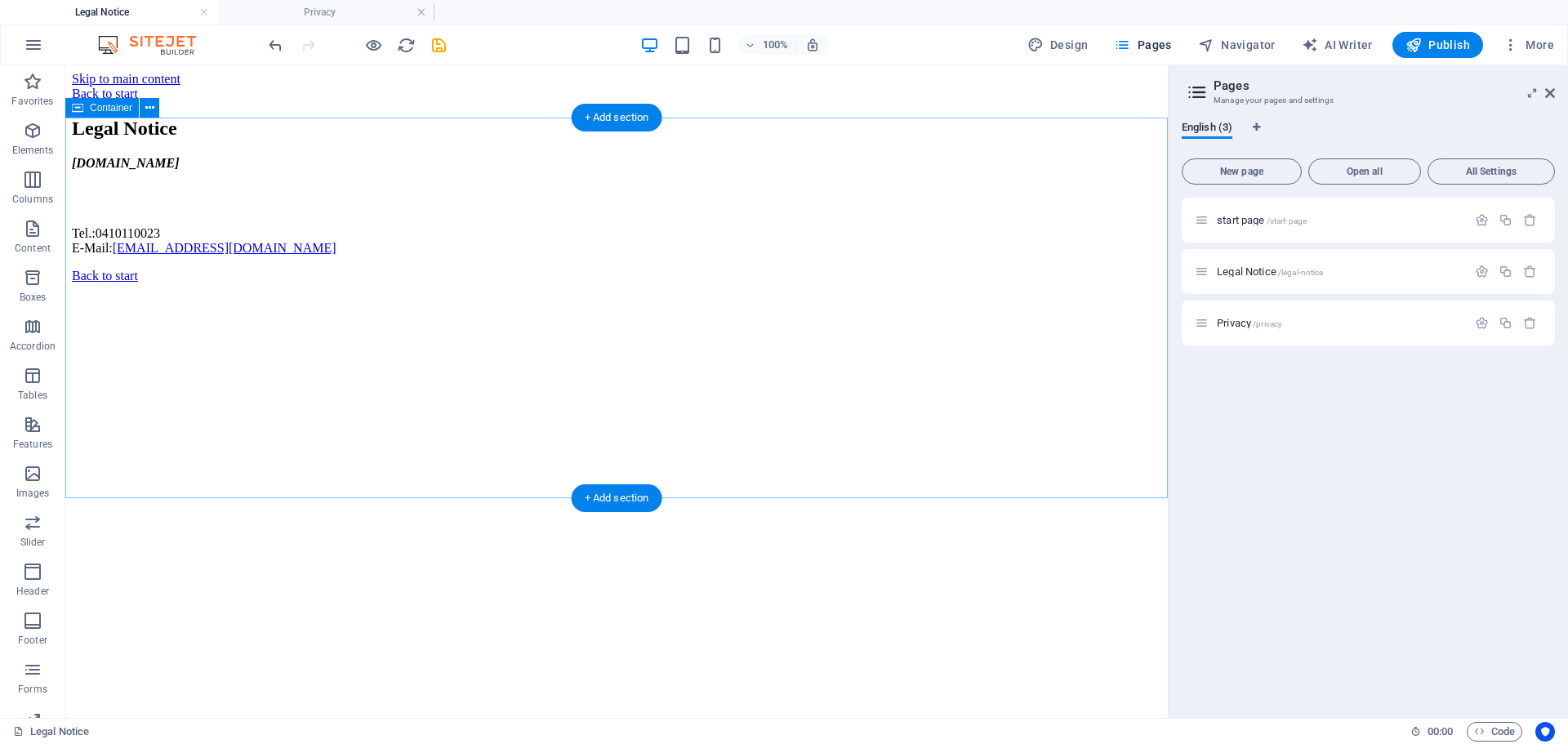
click at [595, 196] on div "Legal Notice sigconveyancing.com.au Tel.: 0410110023 E-Mail: info@sigconveyanci…" at bounding box center [616, 187] width 1089 height 138
click at [1250, 220] on span "start page /start-page" at bounding box center [1261, 219] width 90 height 12
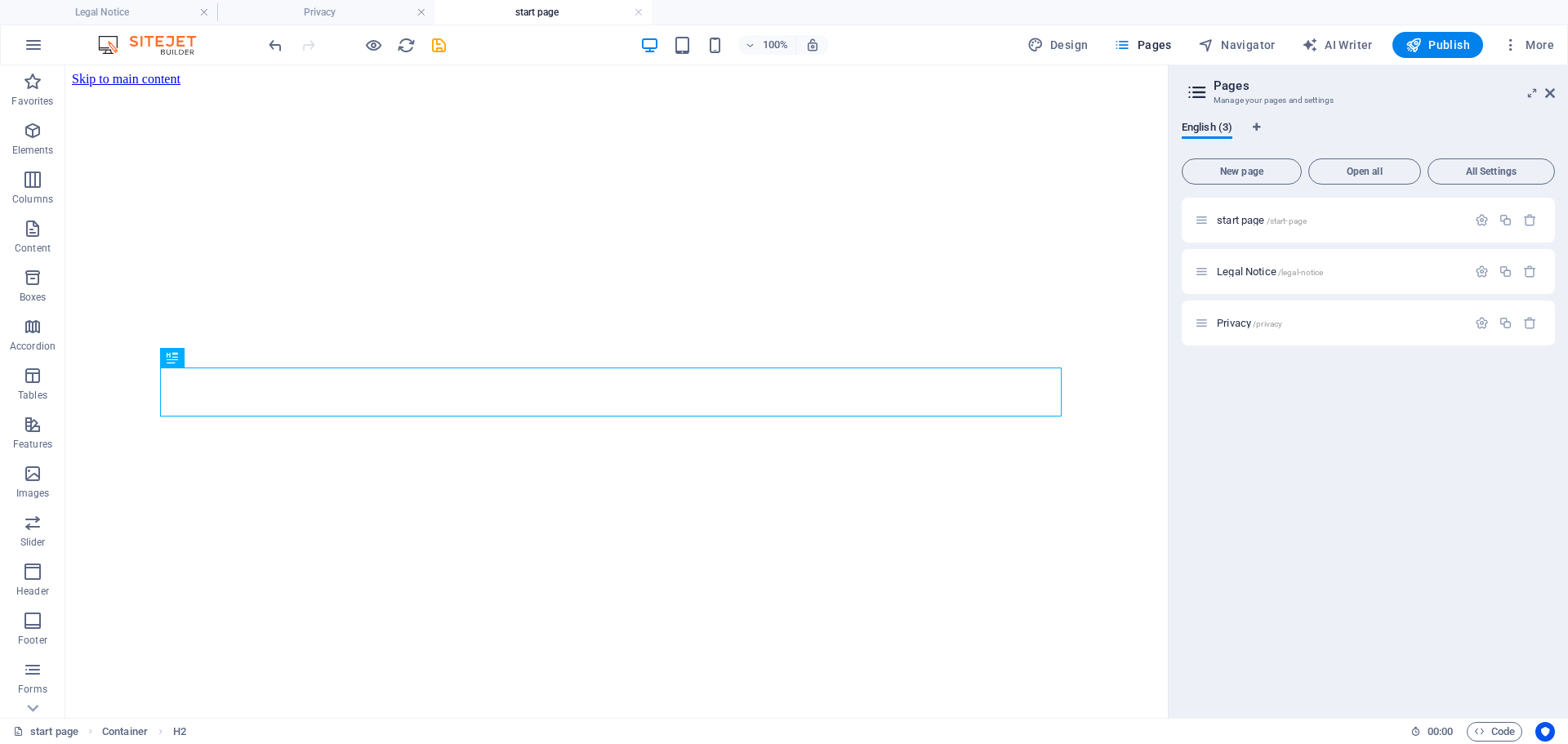
scroll to position [782, 0]
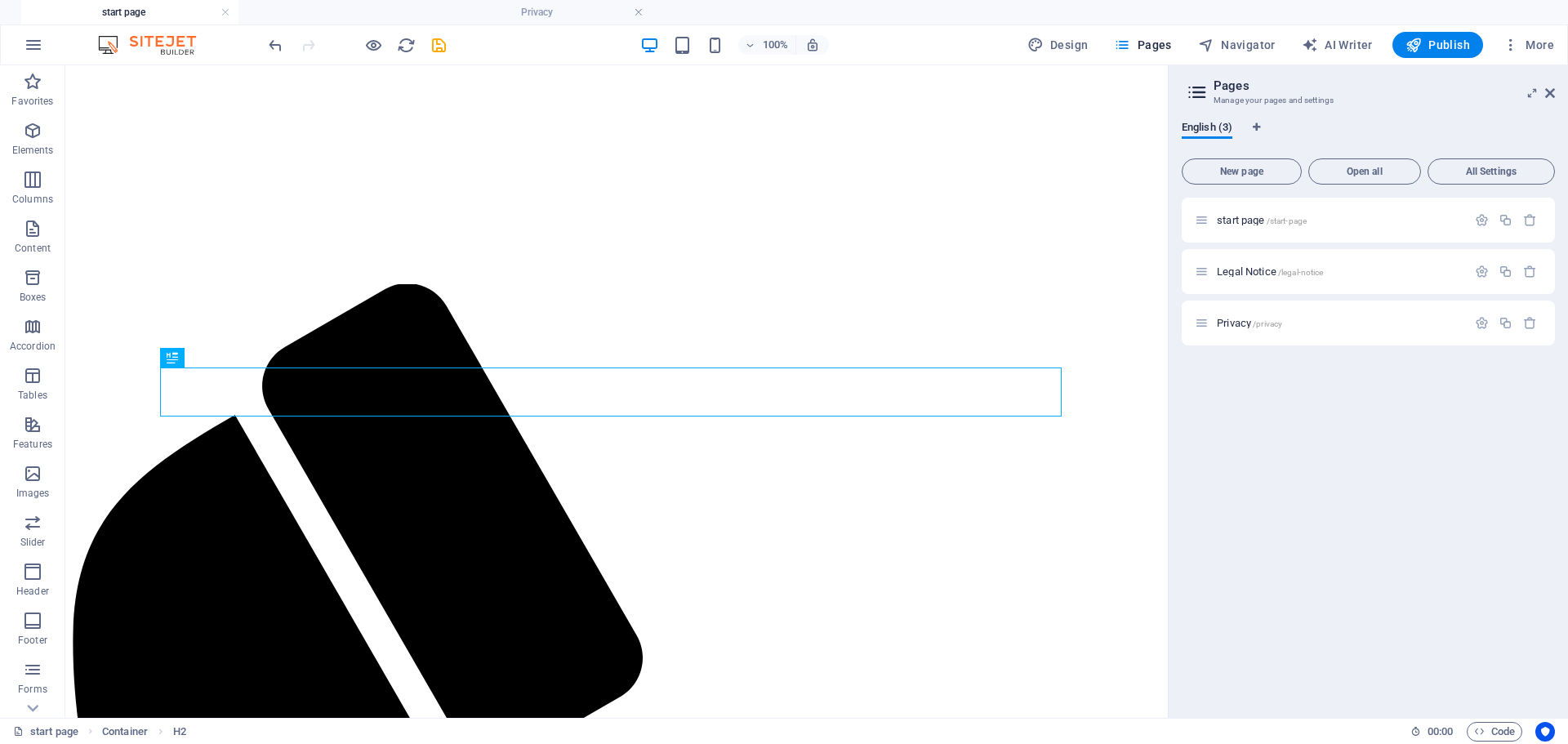
drag, startPoint x: 526, startPoint y: 16, endPoint x: 111, endPoint y: 32, distance: 415.3
click at [1476, 218] on icon "button" at bounding box center [1481, 220] width 14 height 14
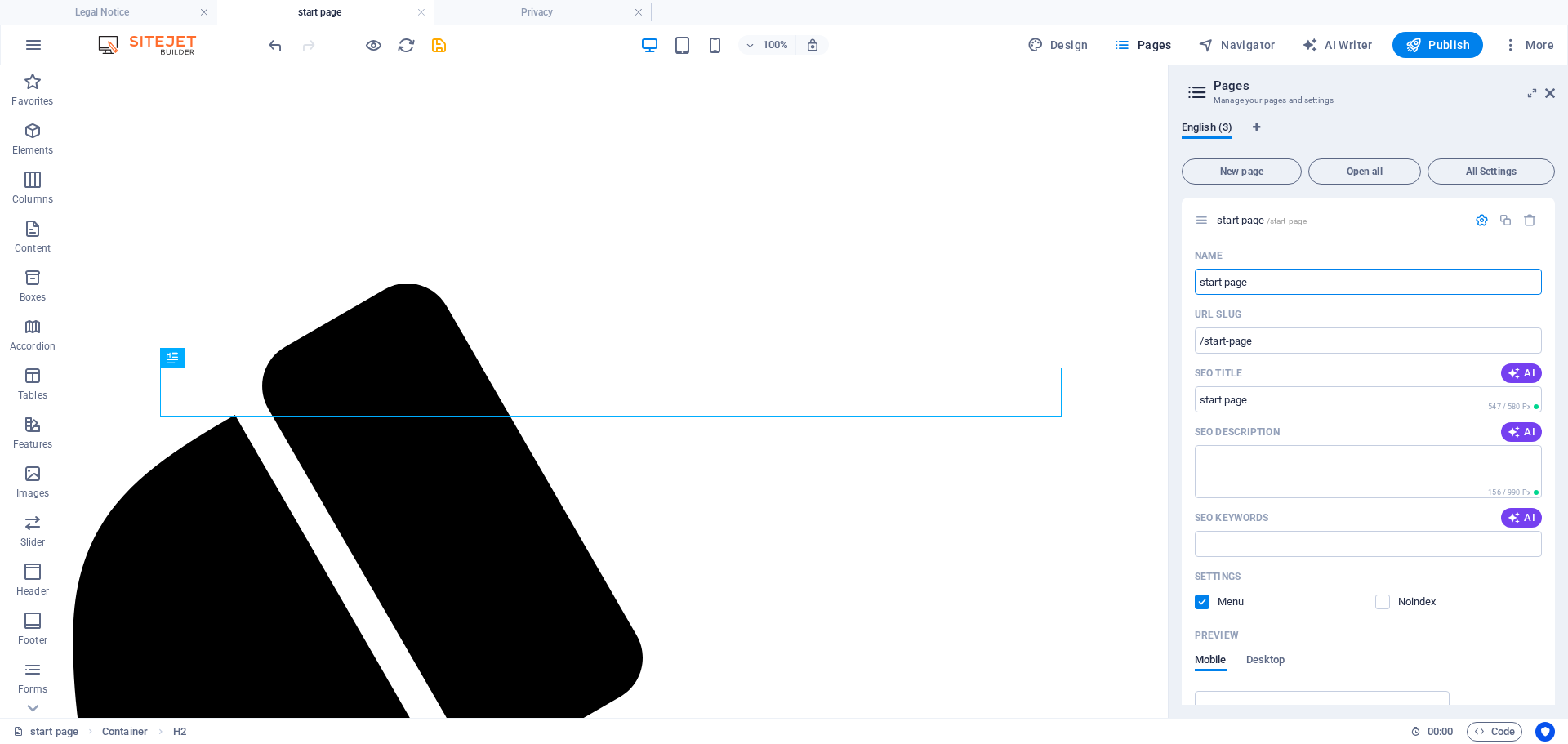
drag, startPoint x: 1319, startPoint y: 346, endPoint x: 1119, endPoint y: 281, distance: 210.3
click at [1320, 281] on input "start page" at bounding box center [1368, 281] width 347 height 26
type input "Landing Page"
type input "/landing-page"
type input "Landing Page"
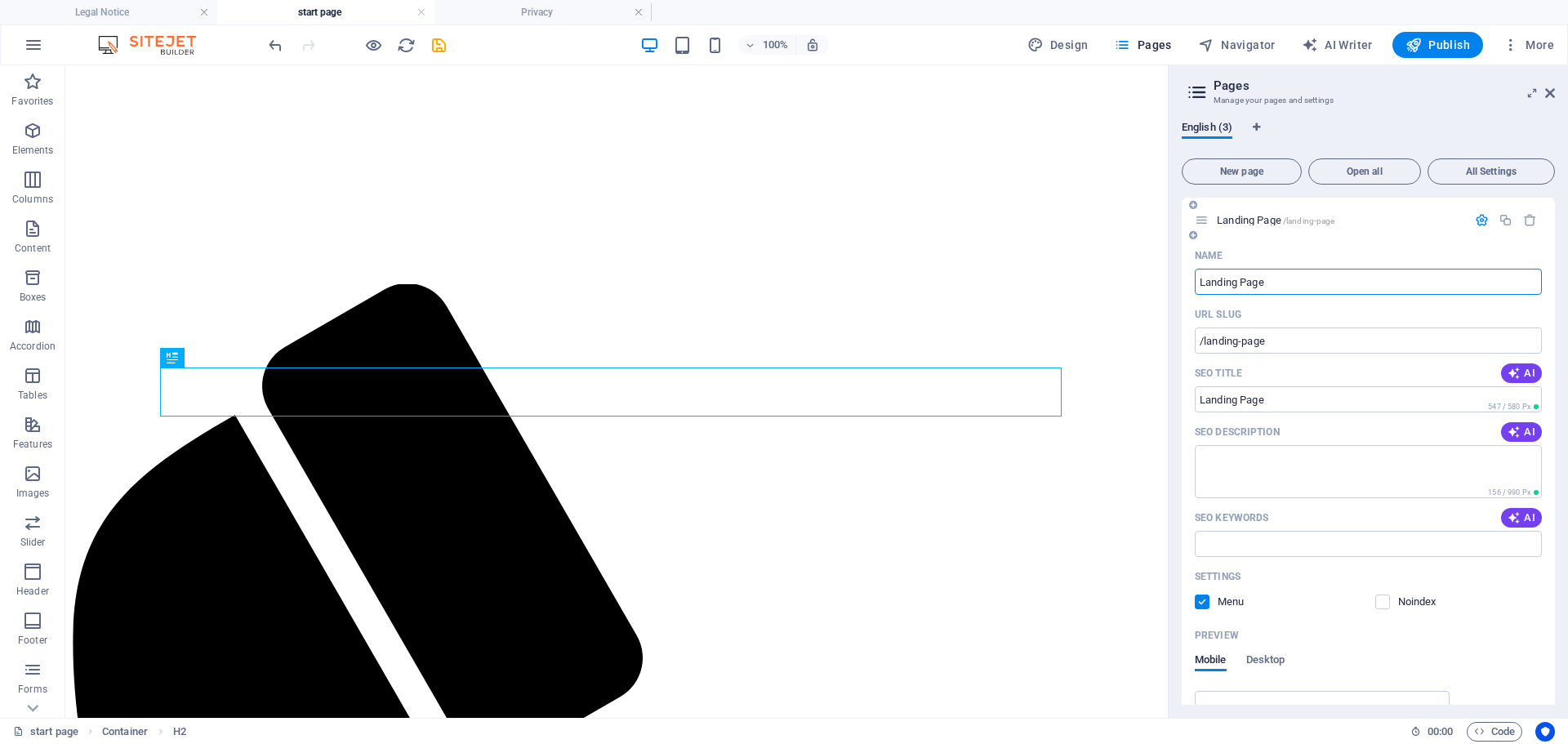
click at [1507, 624] on div "Preview" at bounding box center [1368, 635] width 347 height 26
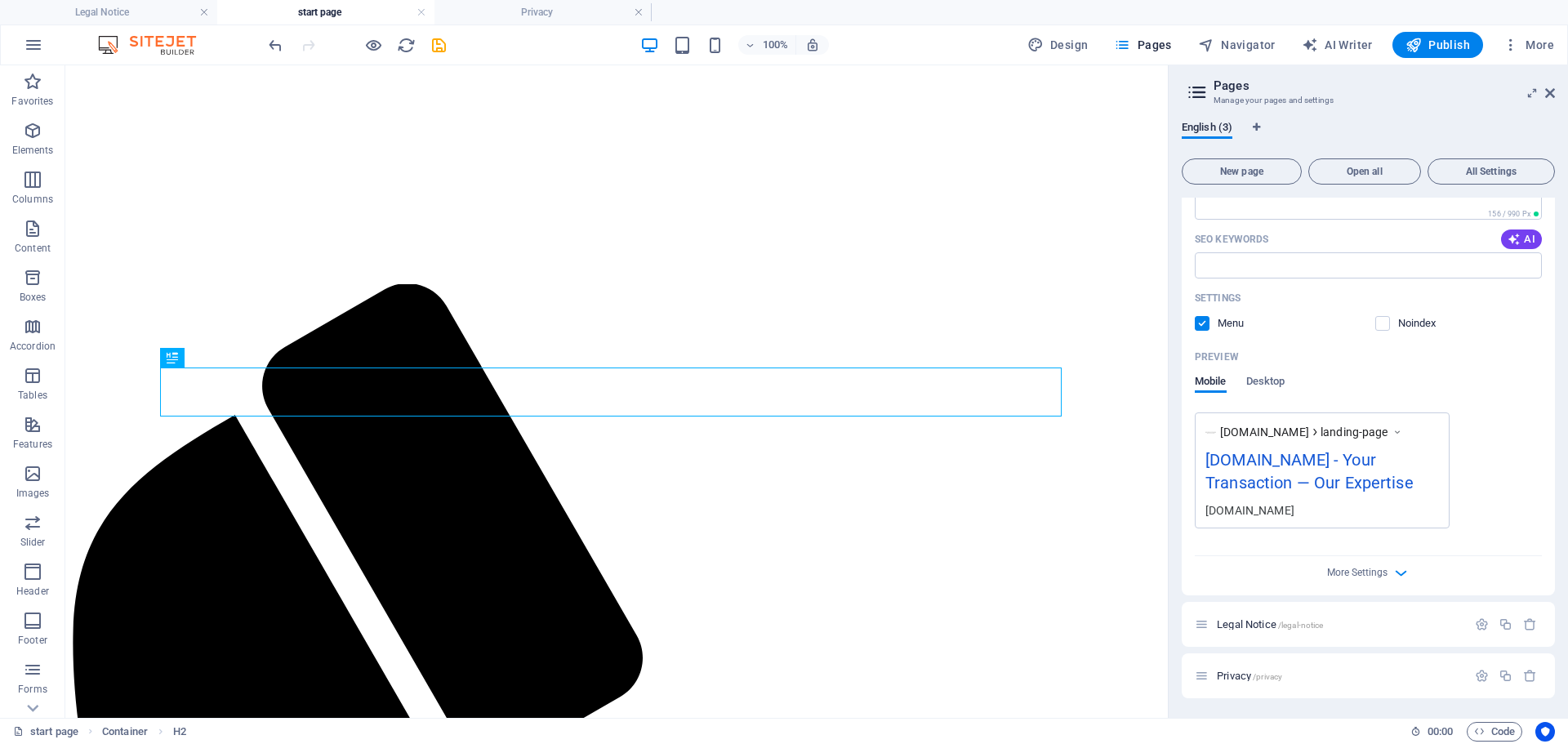
scroll to position [0, 0]
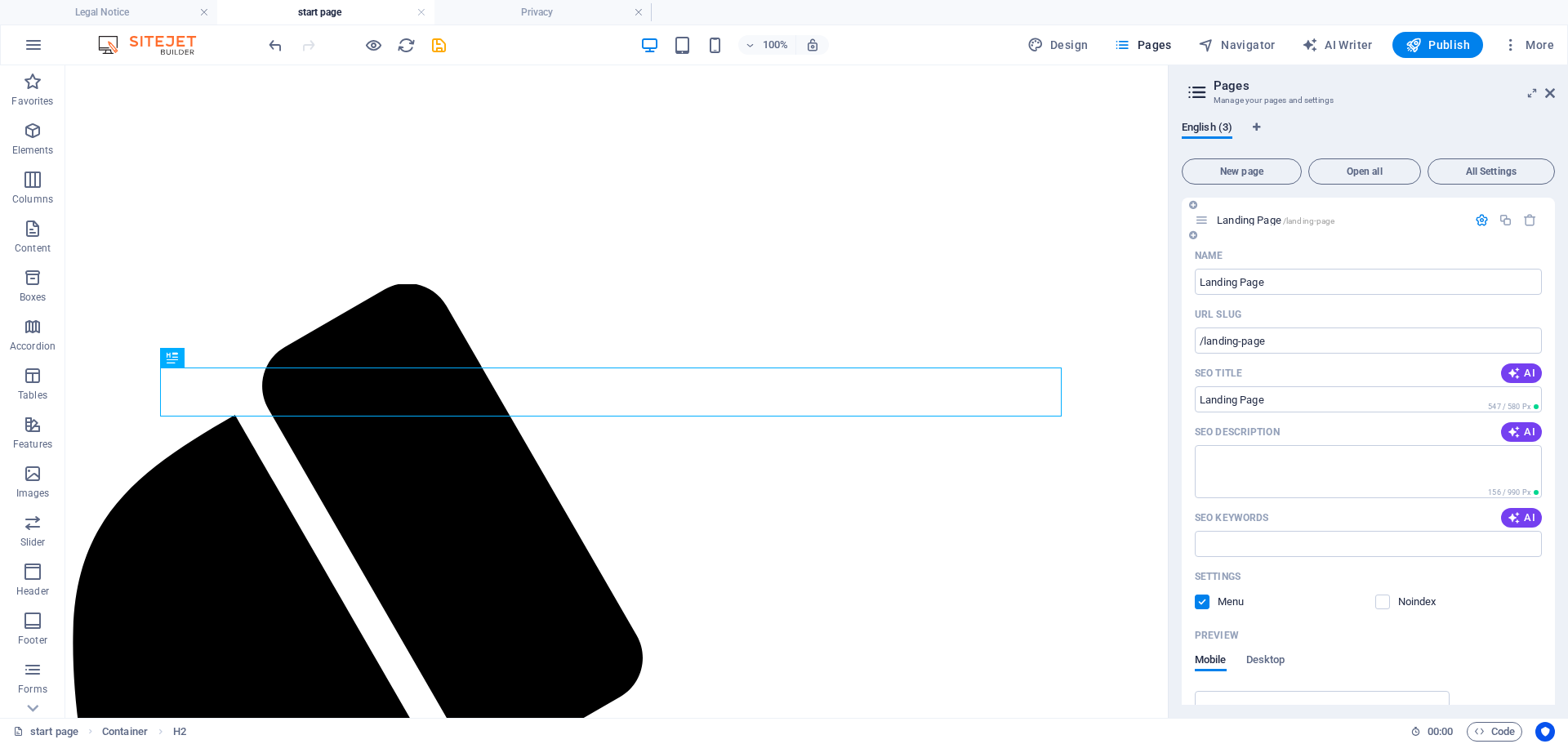
click at [1479, 222] on icon "button" at bounding box center [1481, 220] width 14 height 14
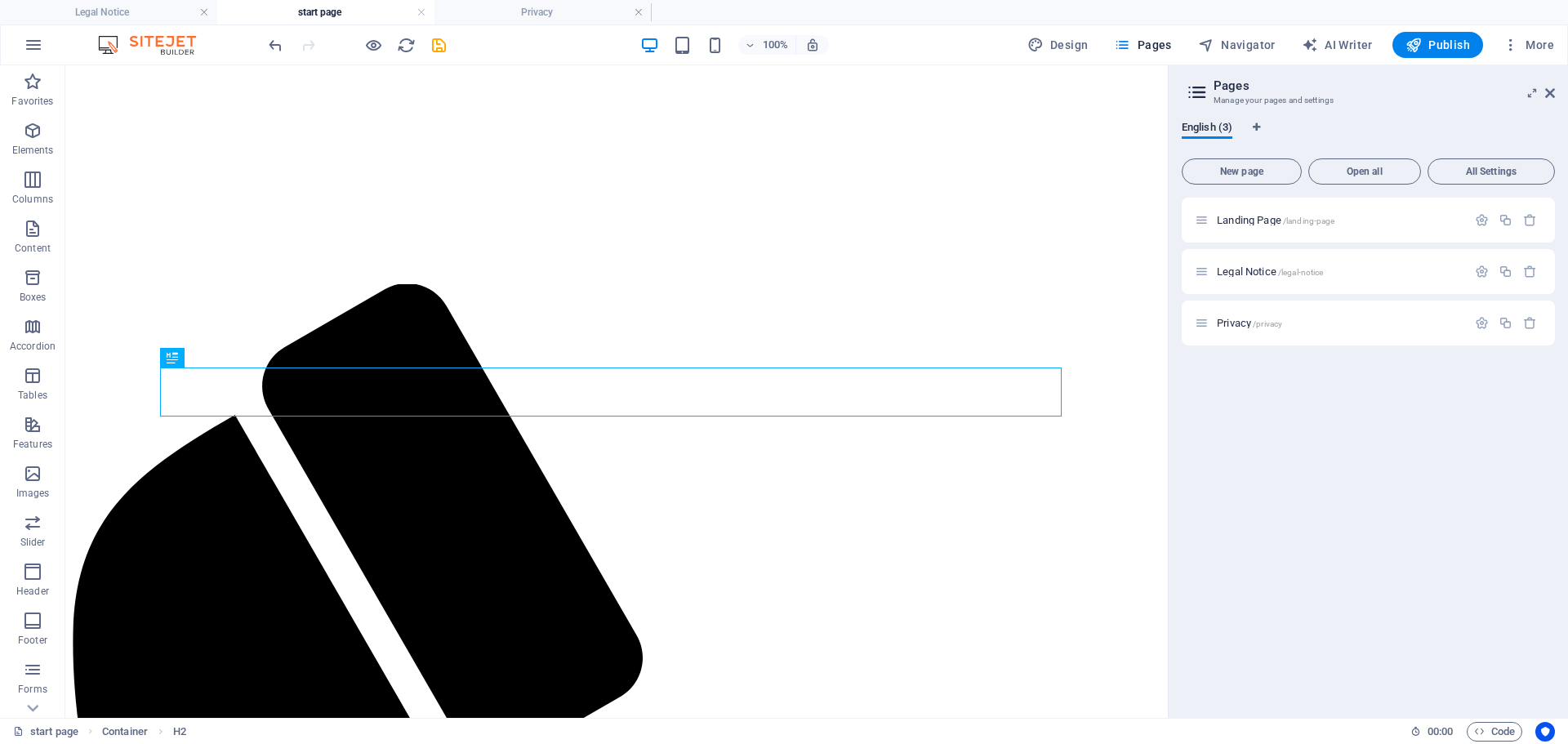
click at [1425, 406] on div "Landing Page /landing-page Legal Notice /legal-notice Privacy /privacy" at bounding box center [1368, 451] width 373 height 507
click at [424, 11] on link at bounding box center [421, 12] width 10 height 16
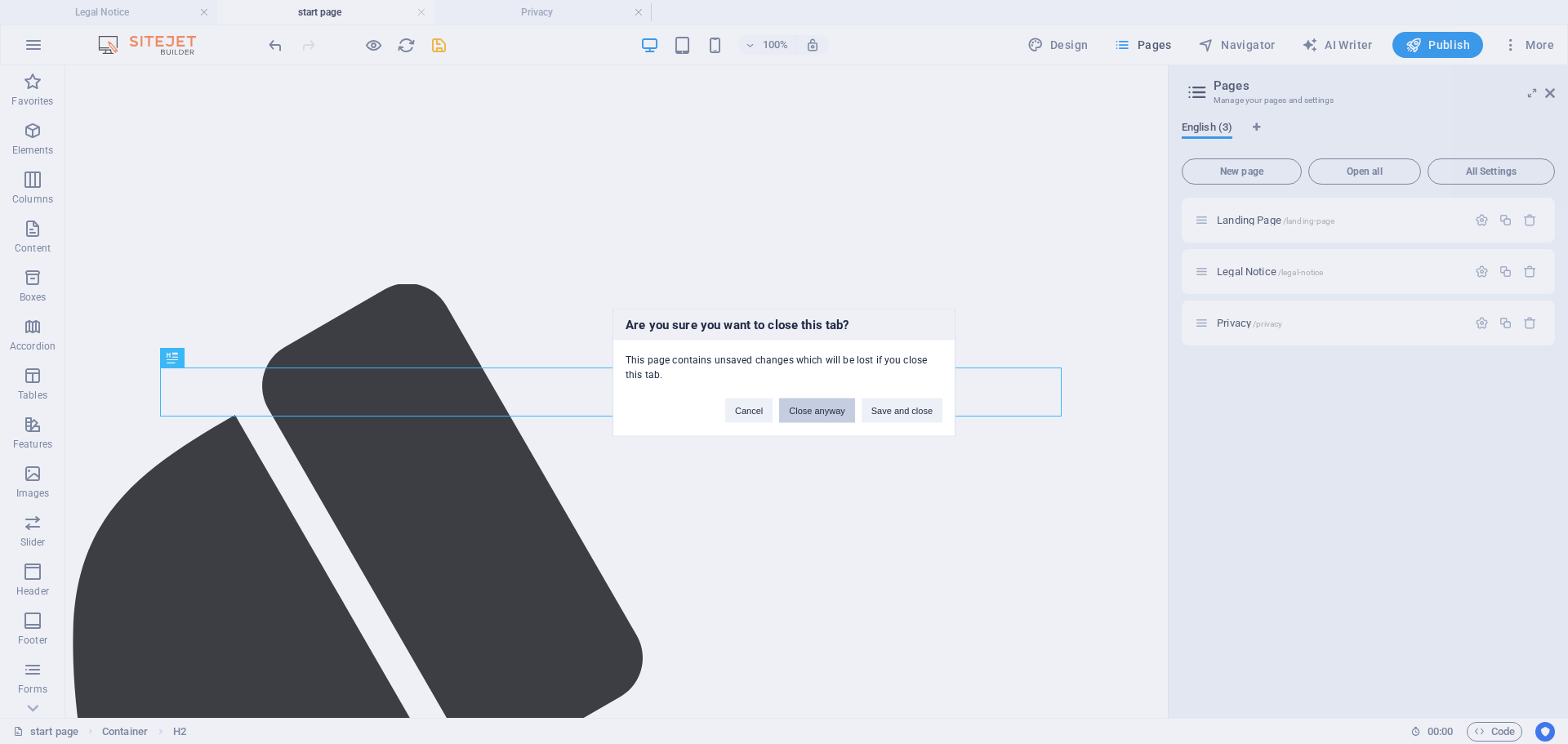
click at [803, 412] on button "Close anyway" at bounding box center [816, 410] width 75 height 24
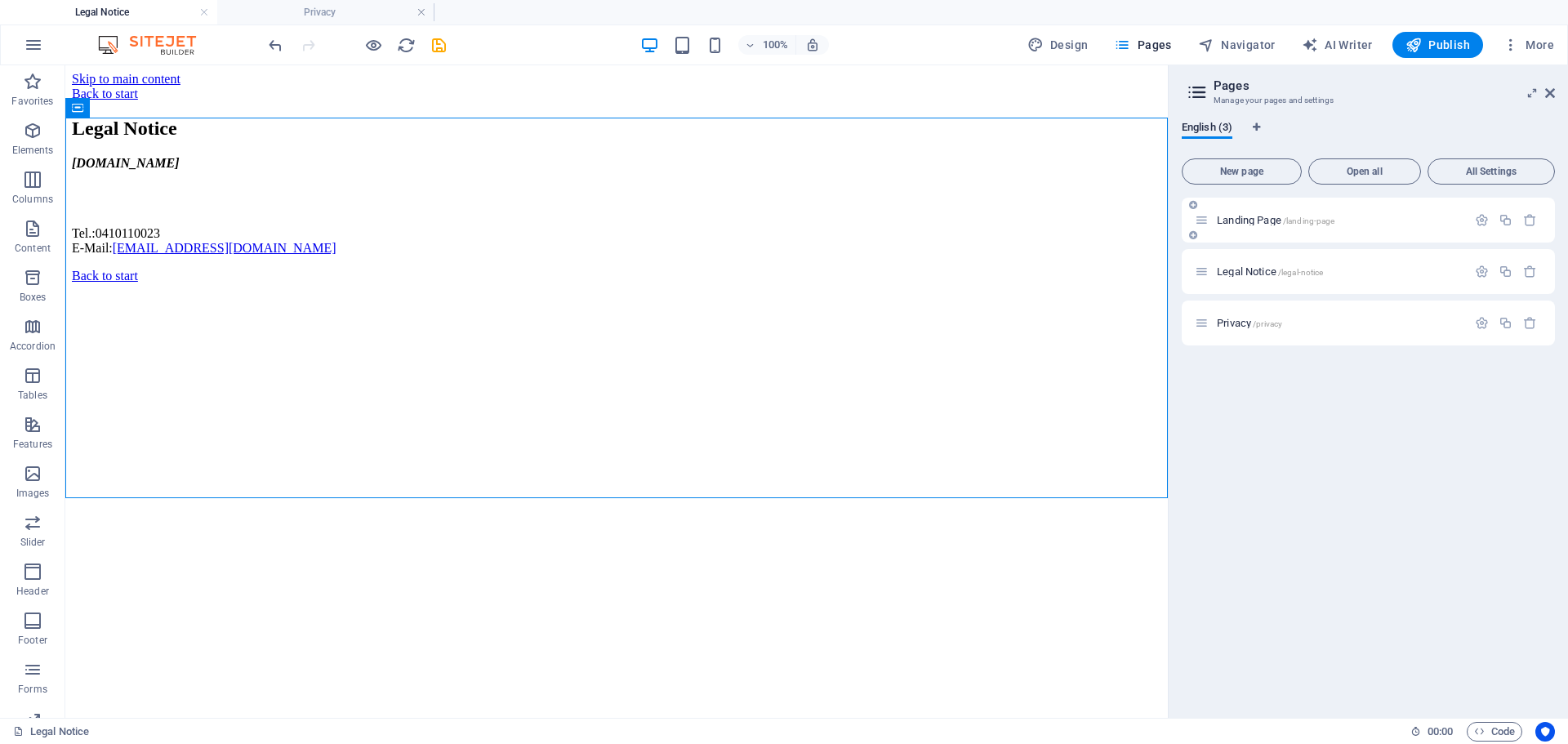
click at [1241, 220] on span "Landing Page /landing-page" at bounding box center [1275, 219] width 118 height 12
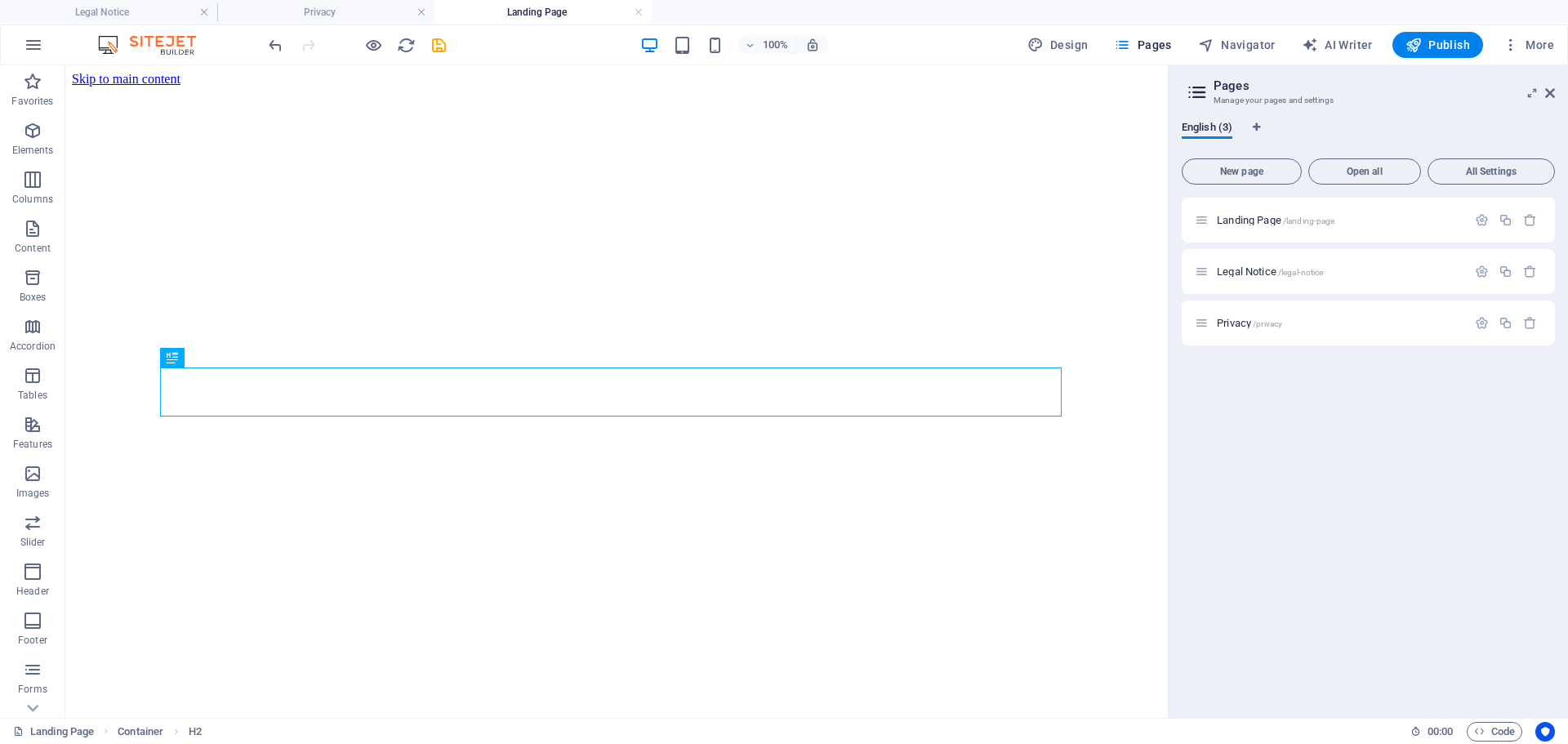
scroll to position [782, 0]
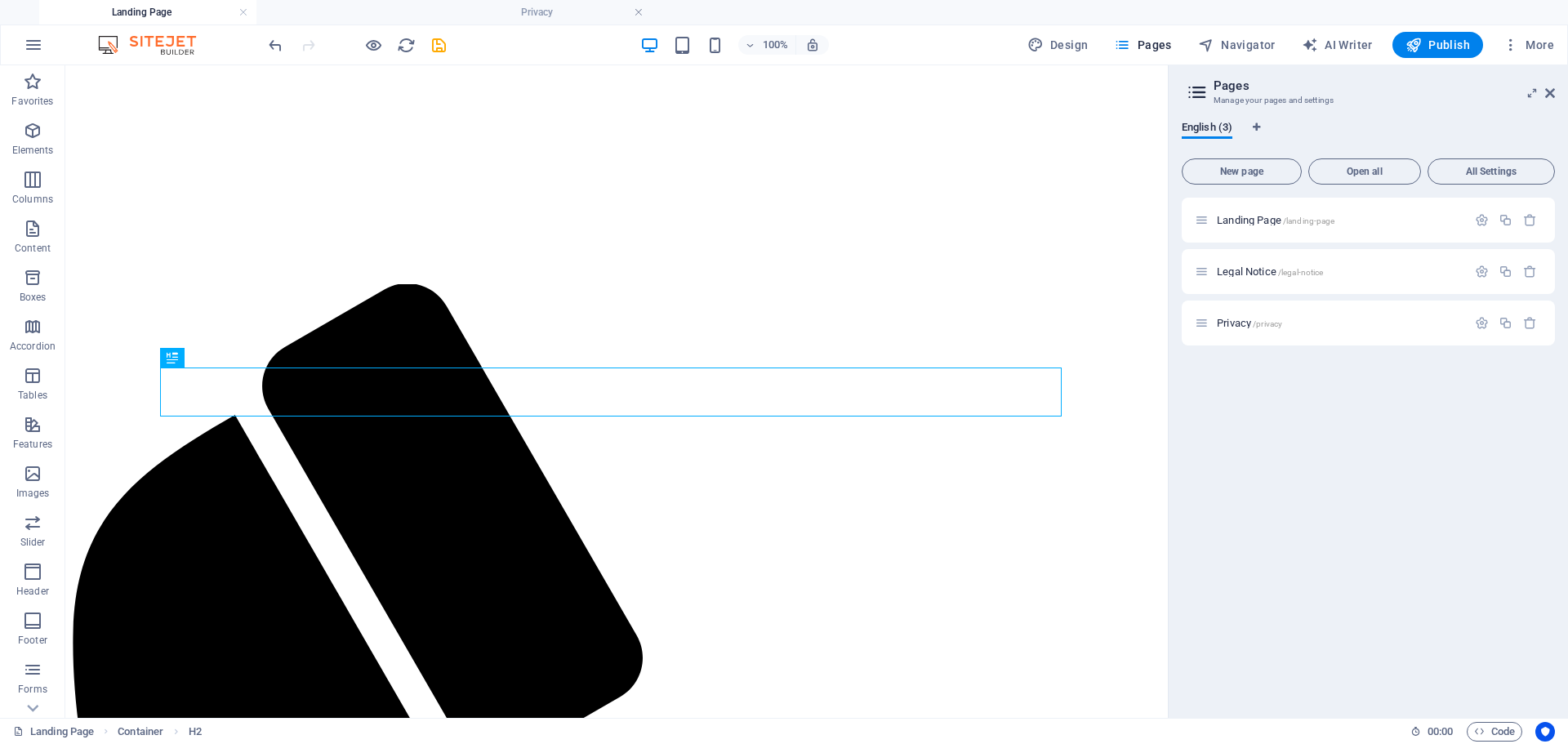
drag, startPoint x: 565, startPoint y: 13, endPoint x: 149, endPoint y: 25, distance: 416.2
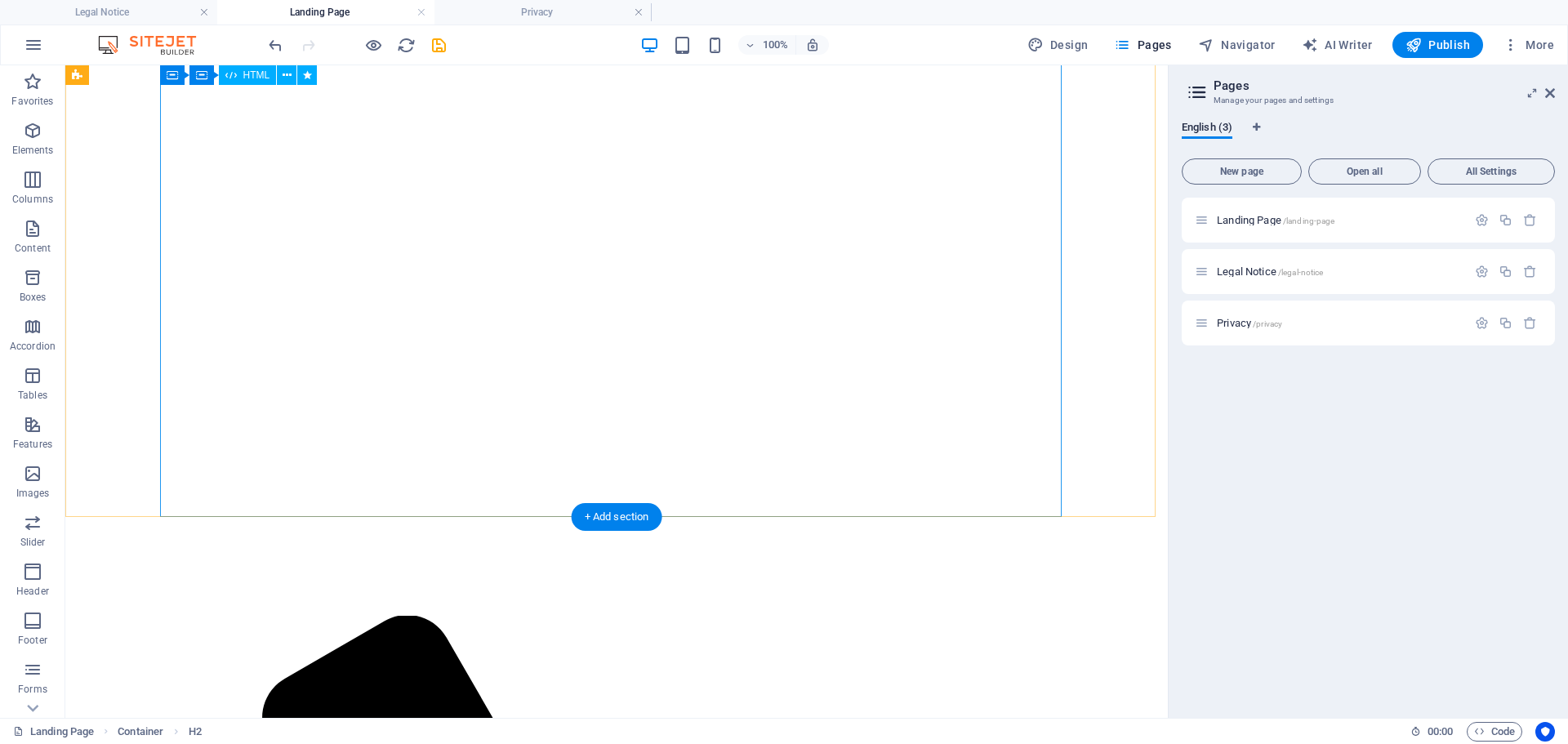
scroll to position [374, 0]
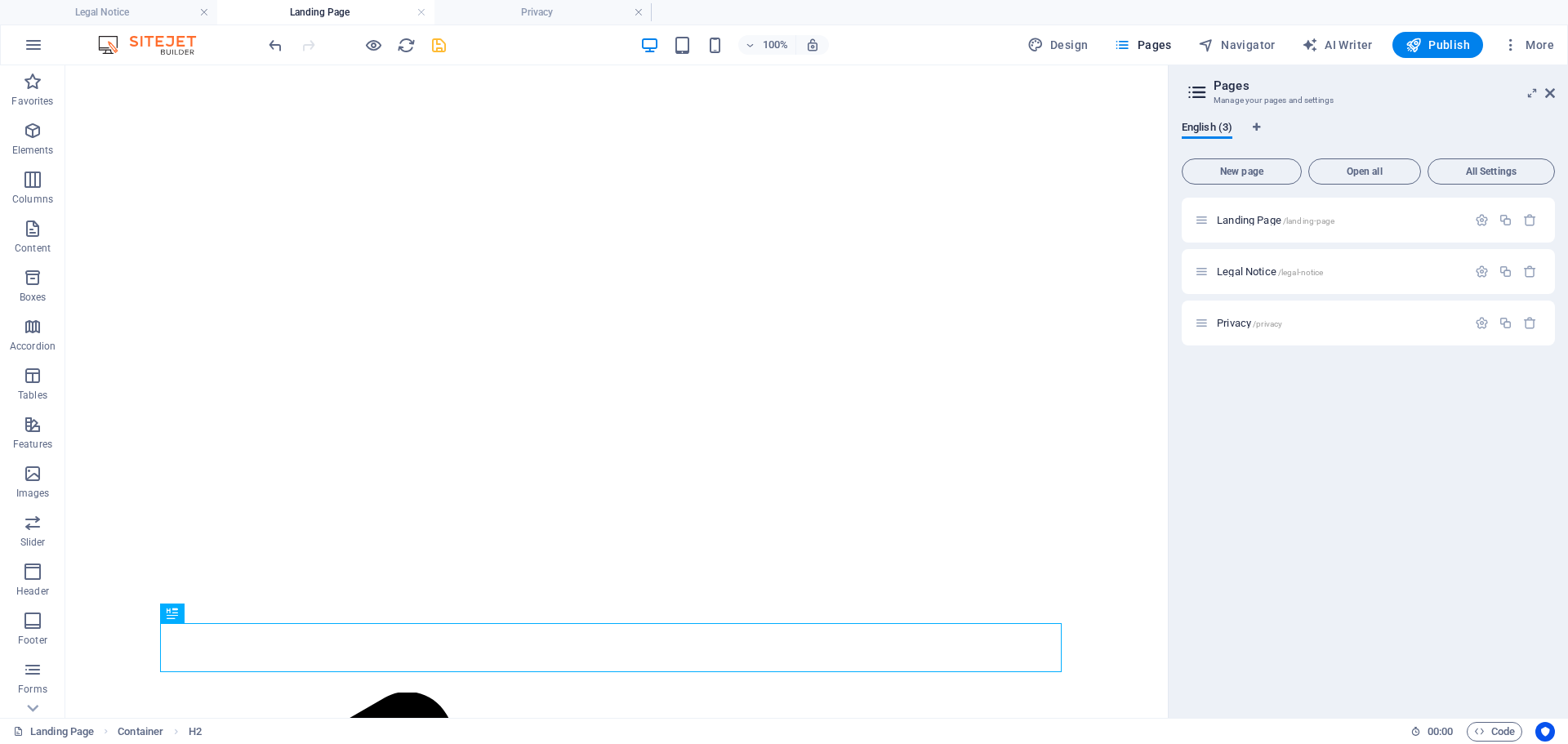
click at [447, 42] on icon "save" at bounding box center [439, 46] width 19 height 19
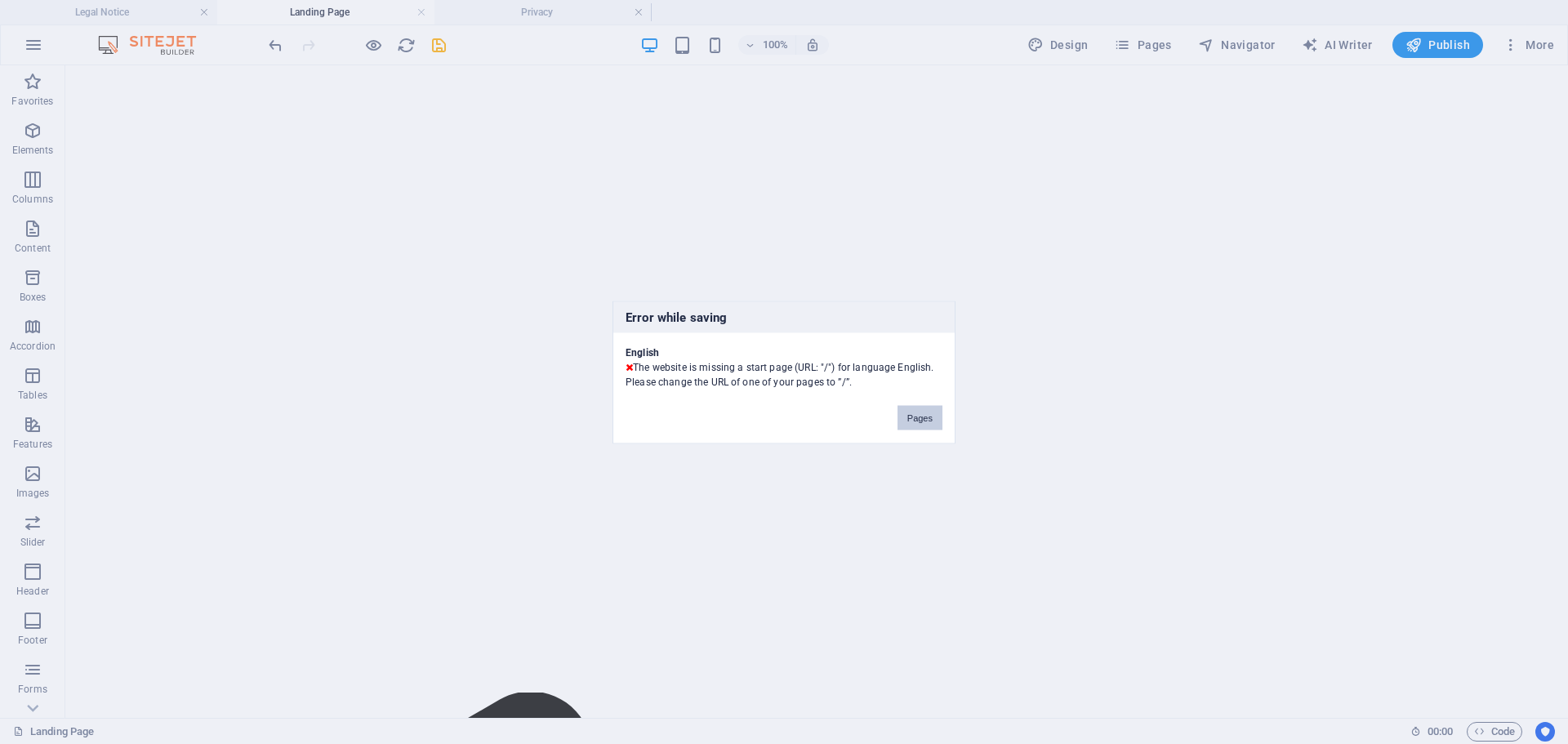
click at [940, 428] on button "Pages" at bounding box center [919, 417] width 45 height 24
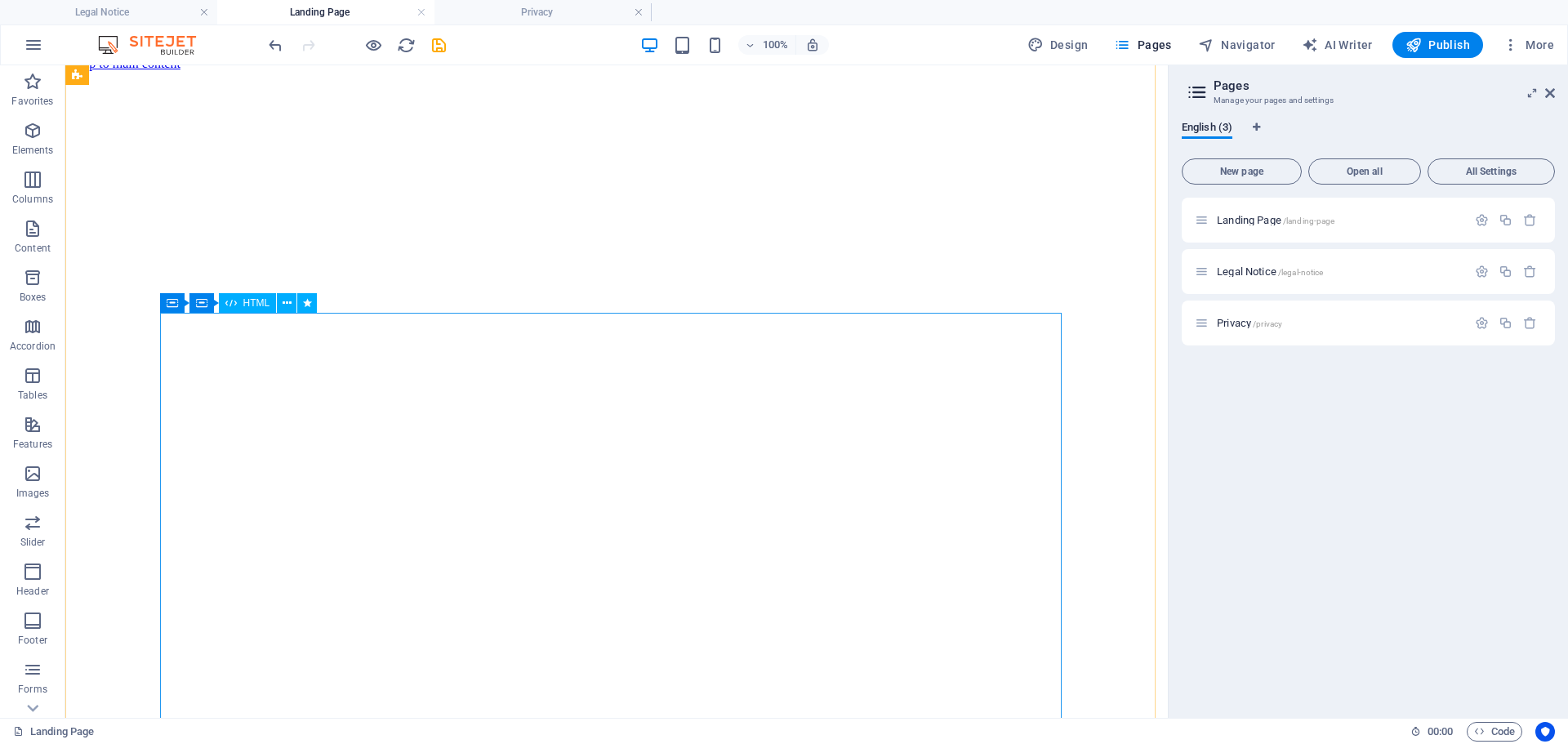
scroll to position [0, 0]
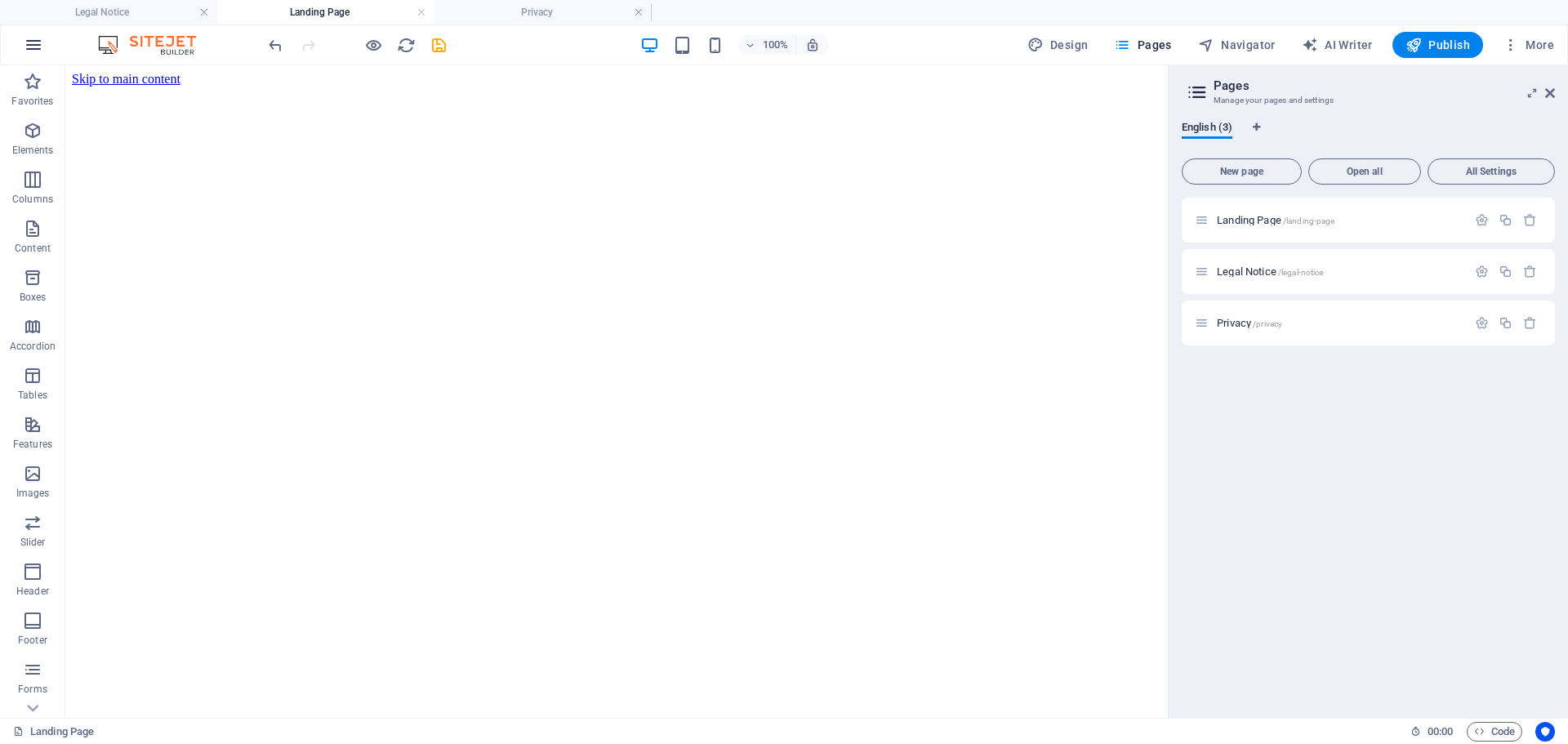
click at [32, 37] on icon "button" at bounding box center [33, 45] width 19 height 20
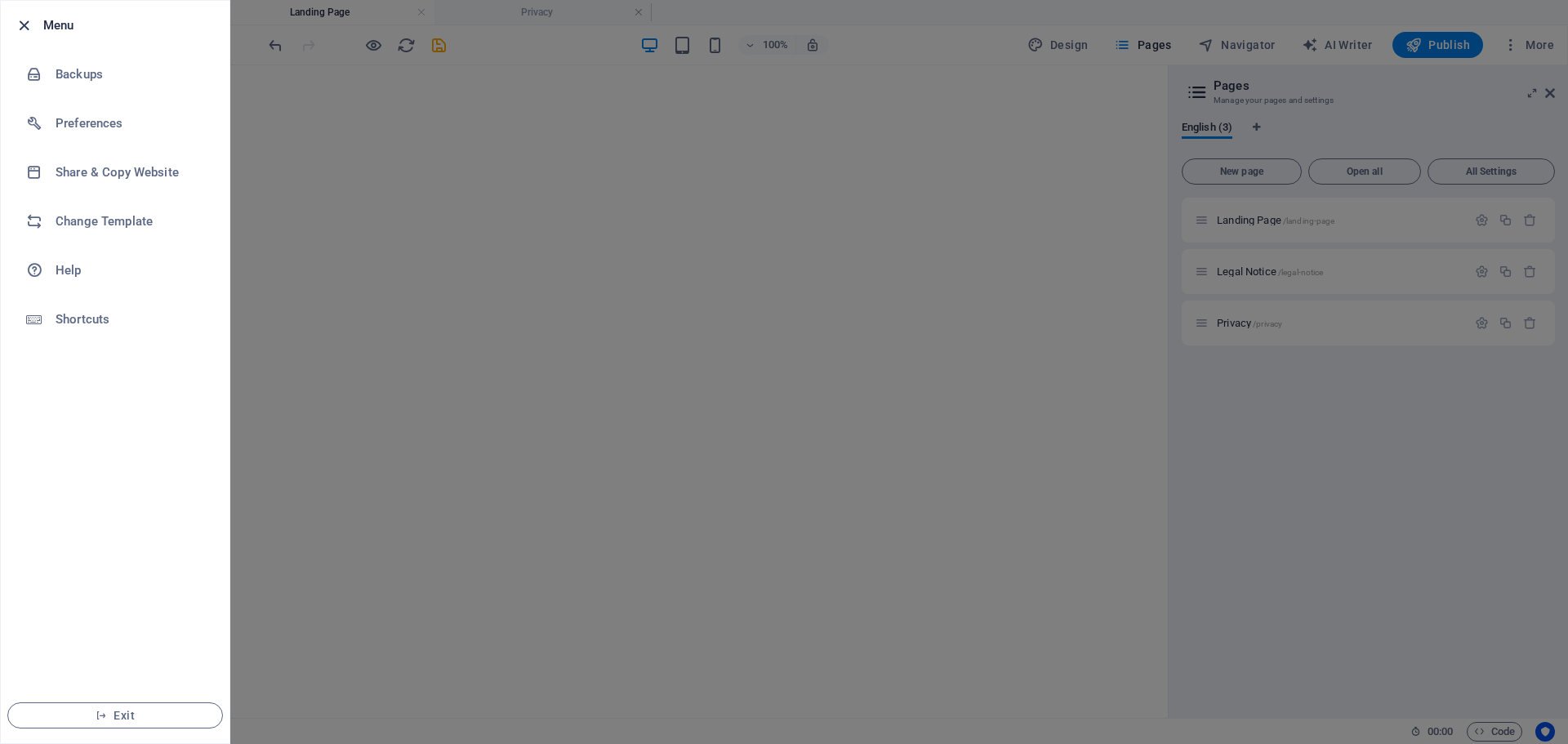
click at [24, 22] on icon "button" at bounding box center [24, 26] width 19 height 19
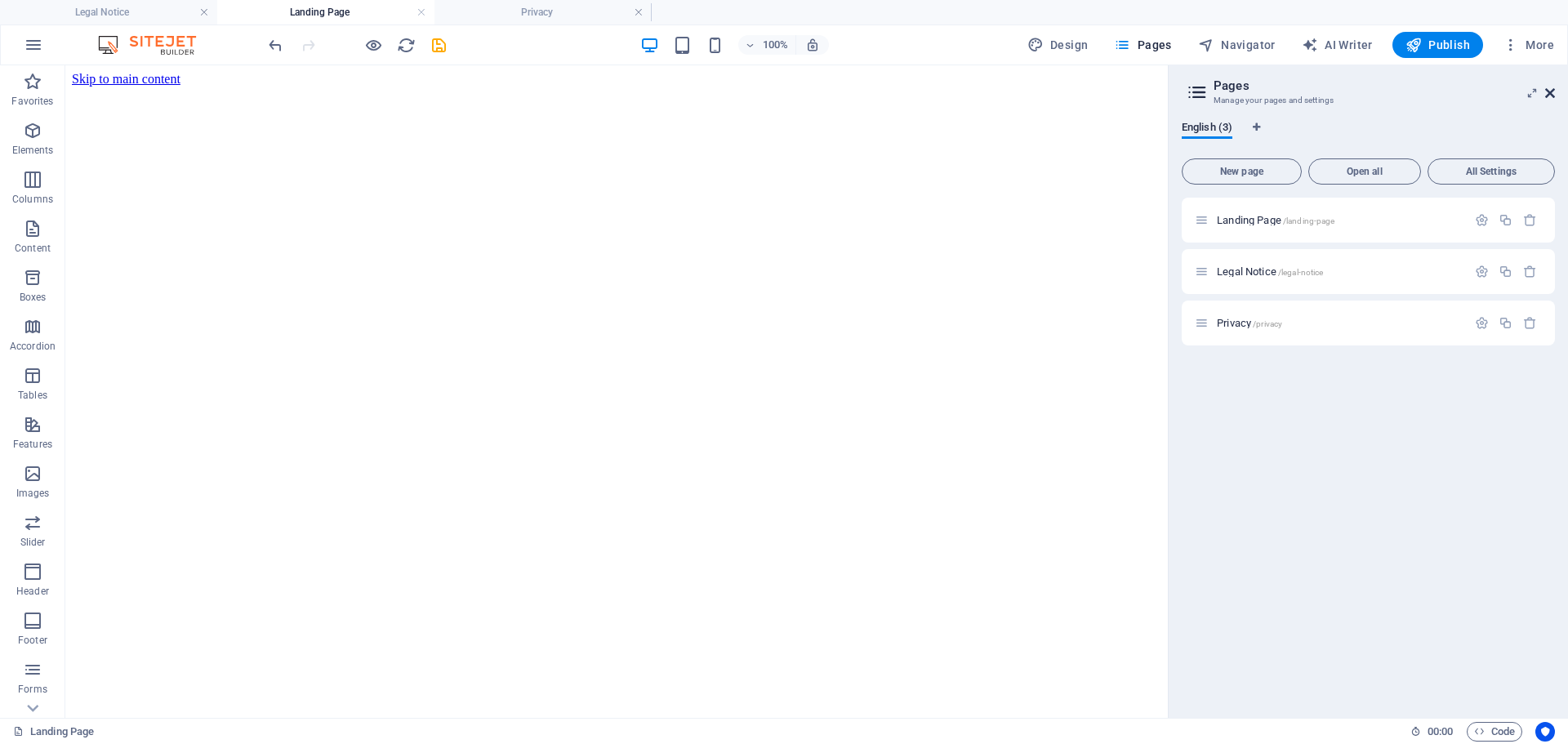
click at [1552, 91] on icon at bounding box center [1549, 93] width 10 height 13
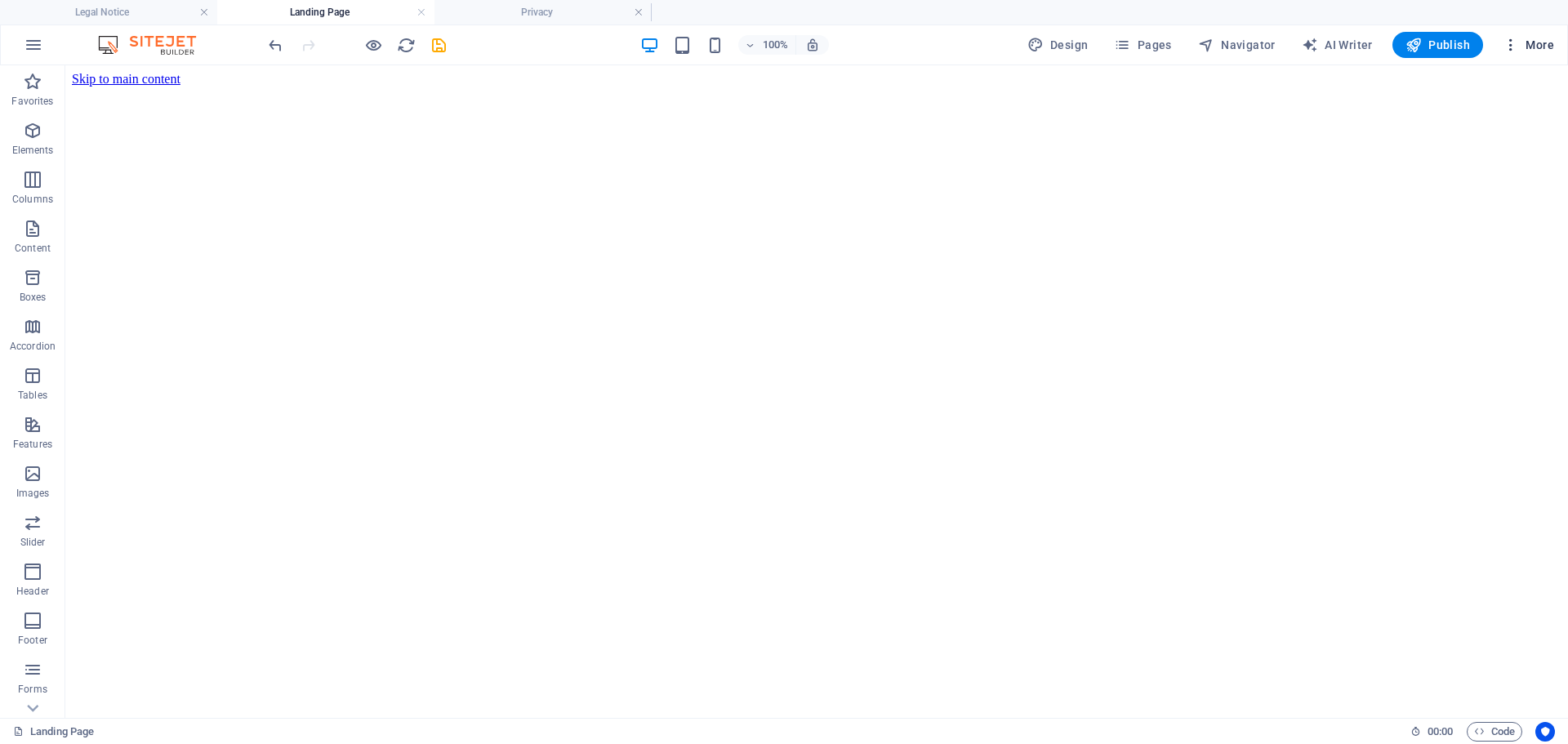
click at [1548, 46] on span "More" at bounding box center [1527, 46] width 51 height 17
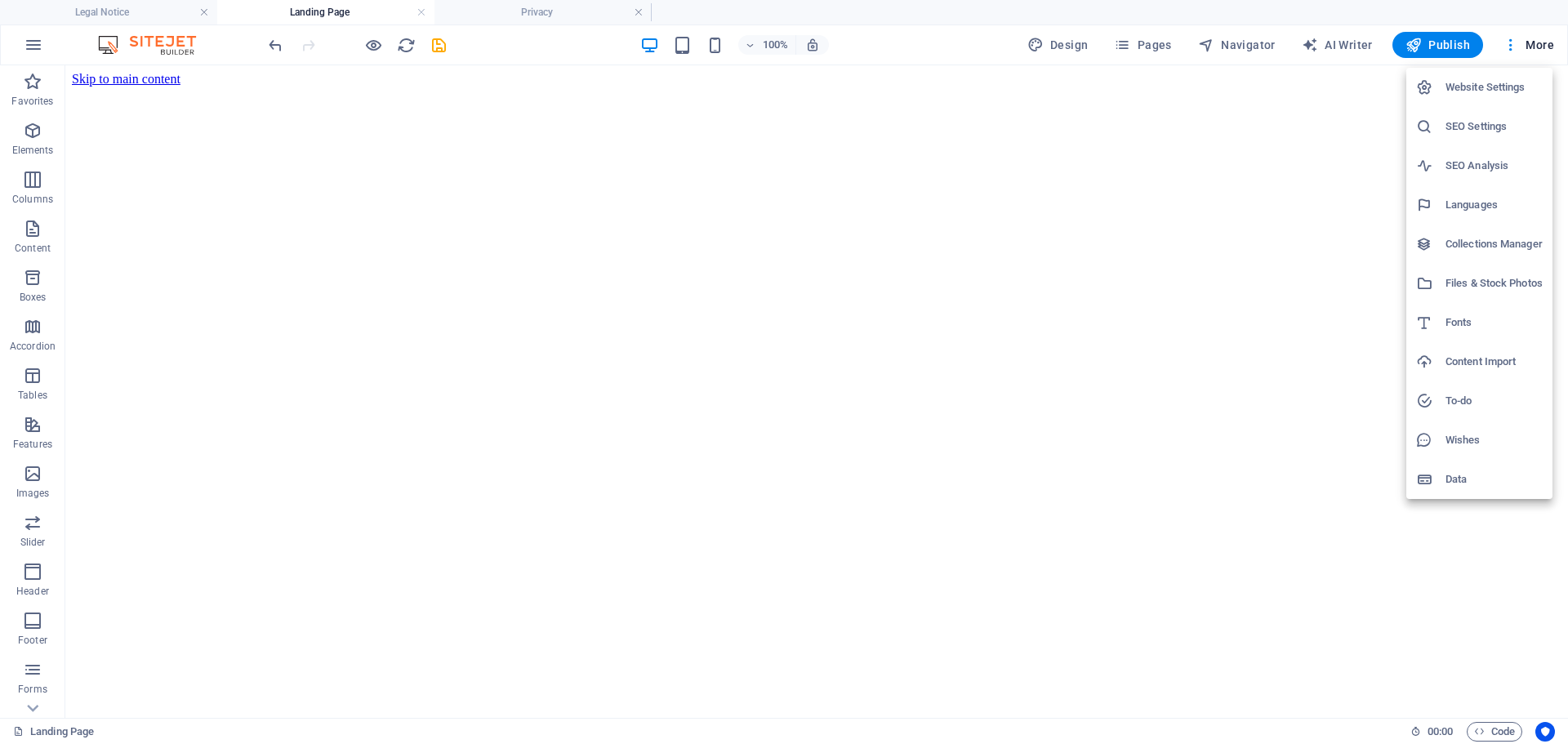
click at [50, 40] on div at bounding box center [784, 372] width 1568 height 744
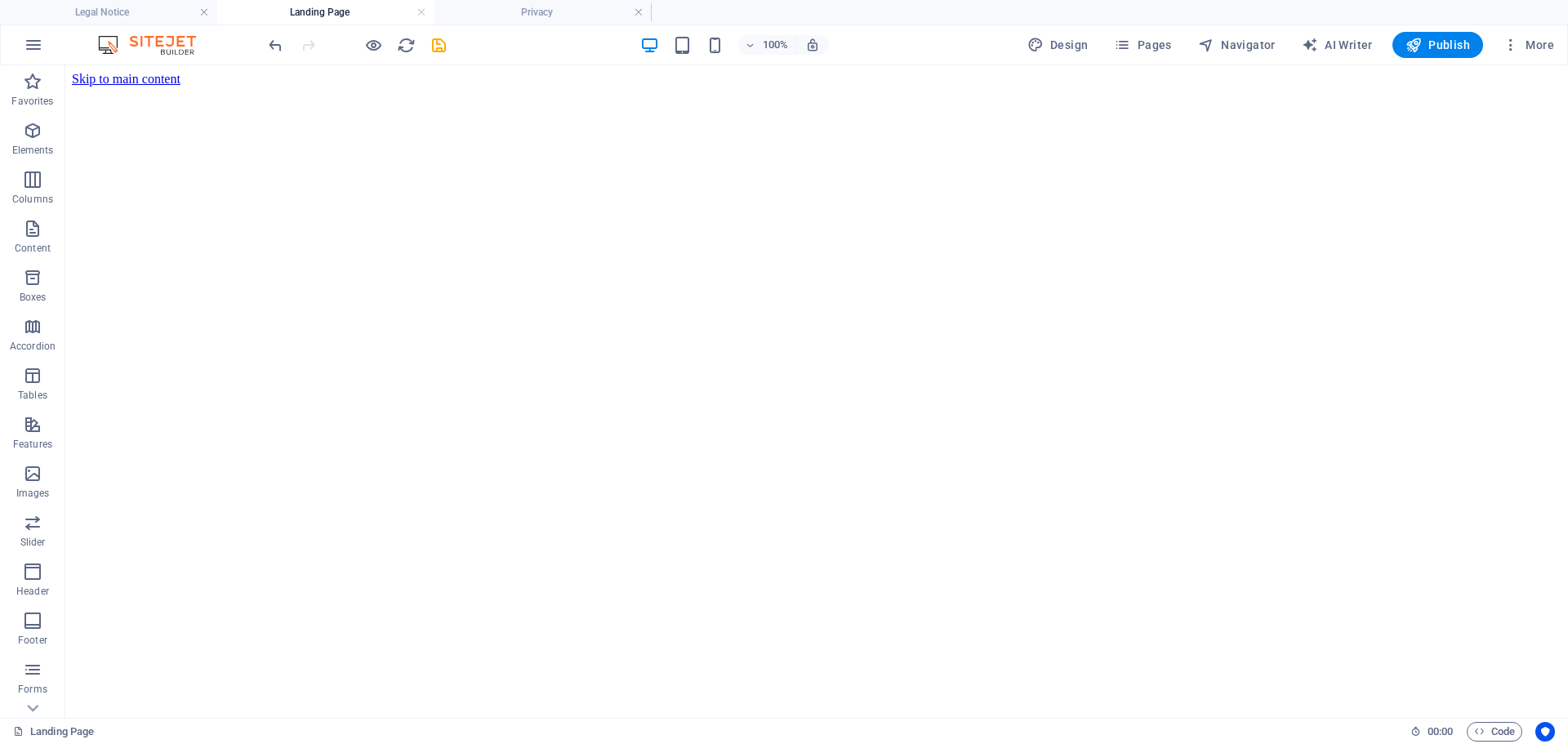
click at [42, 40] on icon "button" at bounding box center [33, 45] width 19 height 20
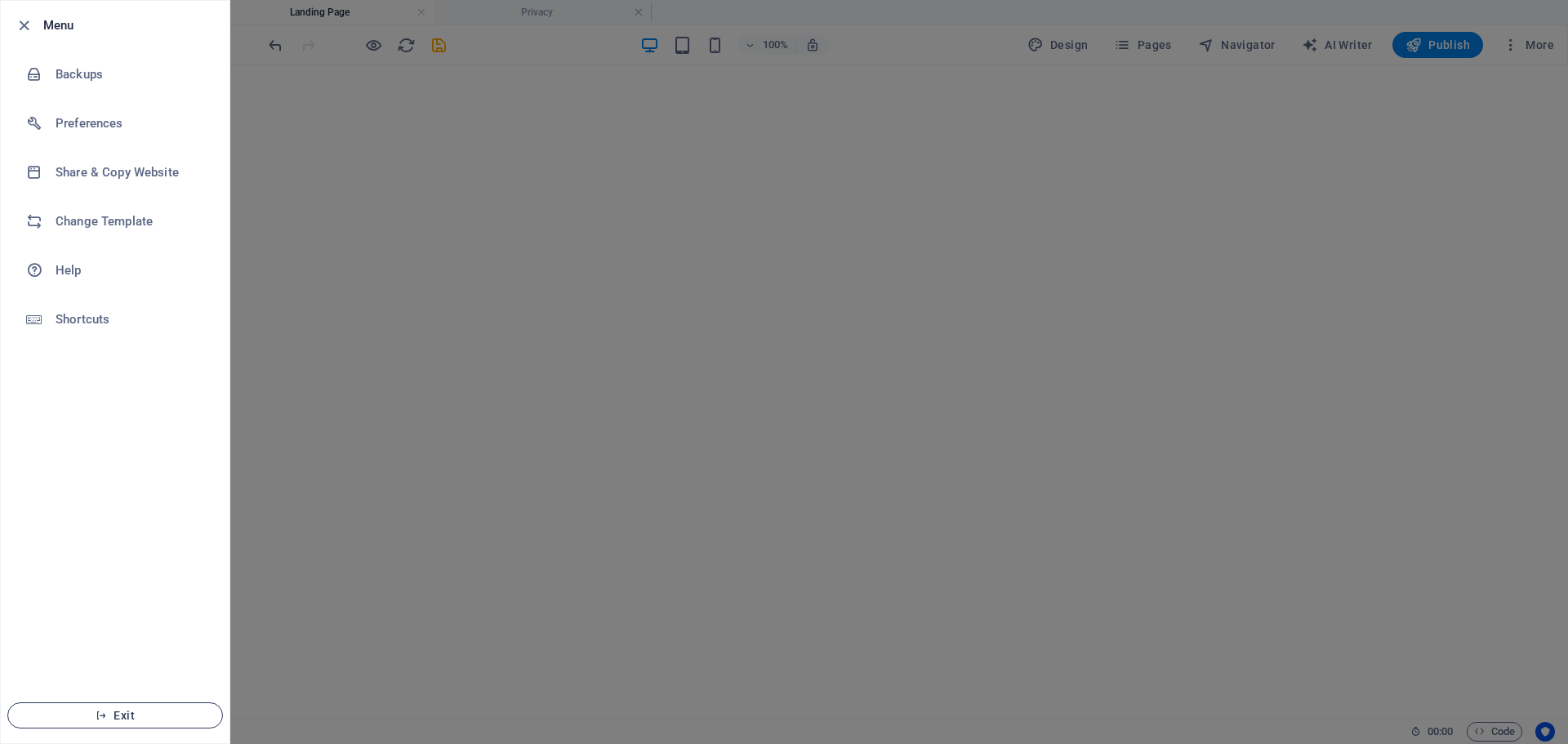
click at [96, 708] on button "Exit" at bounding box center [115, 715] width 215 height 26
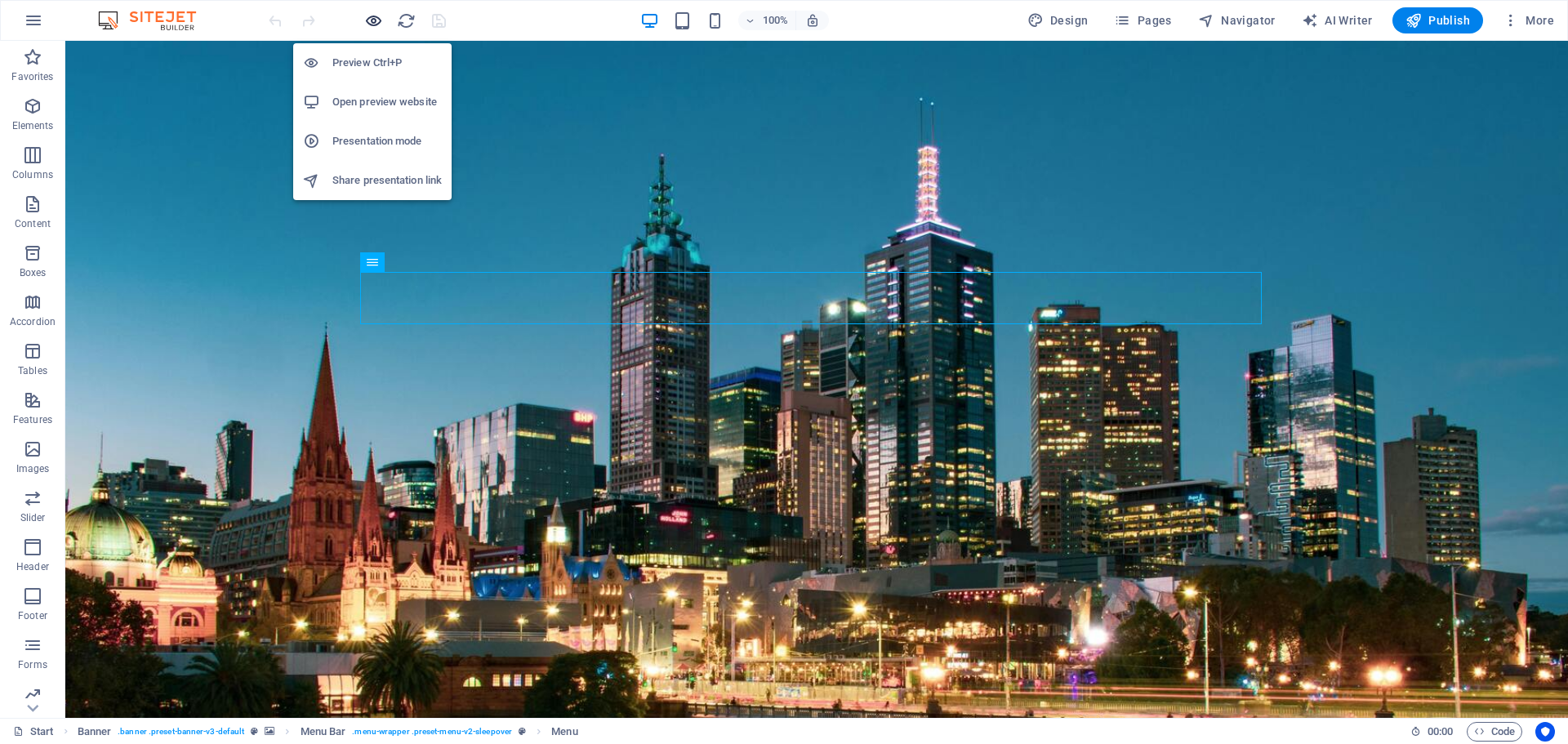
click at [371, 30] on icon "button" at bounding box center [373, 20] width 19 height 19
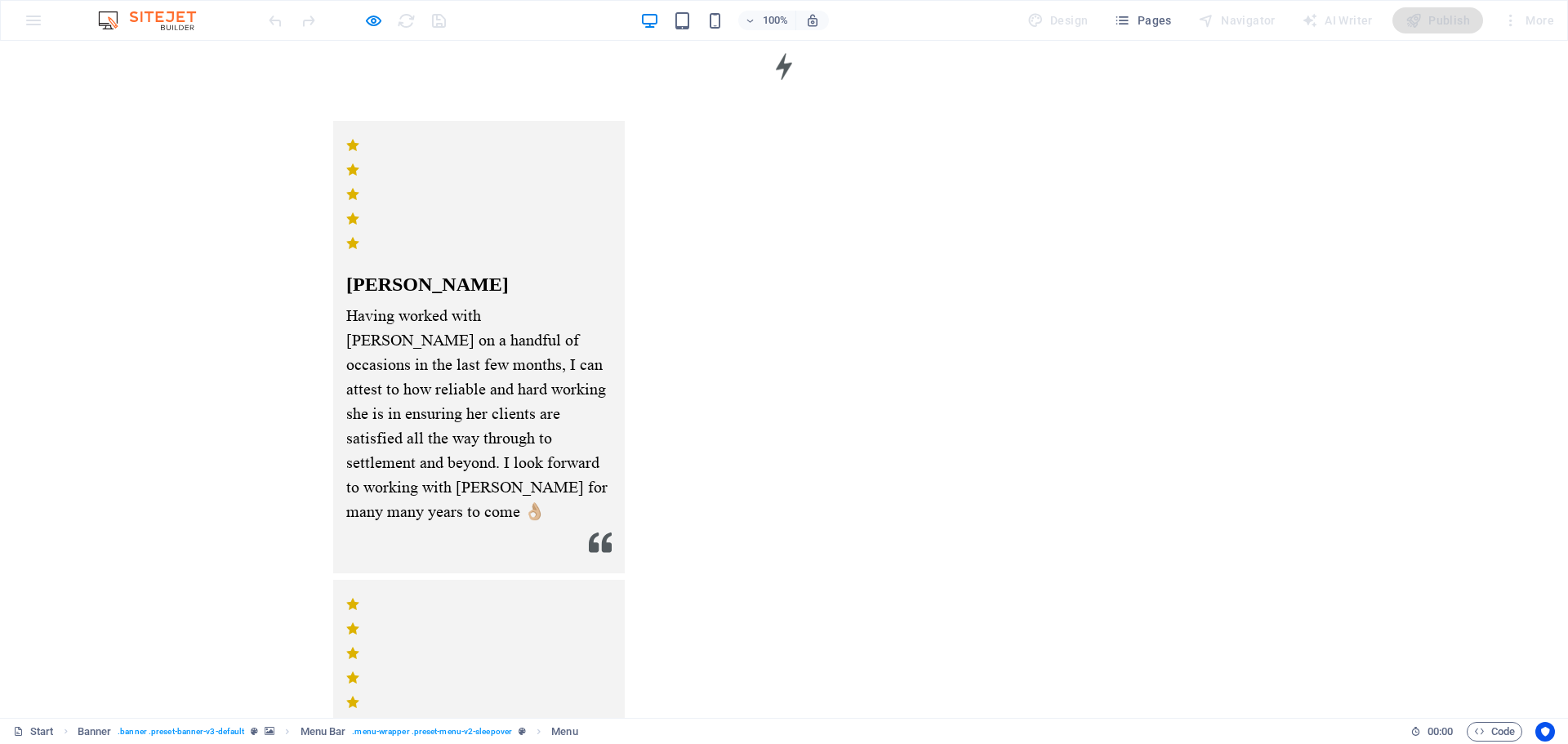
scroll to position [2193, 0]
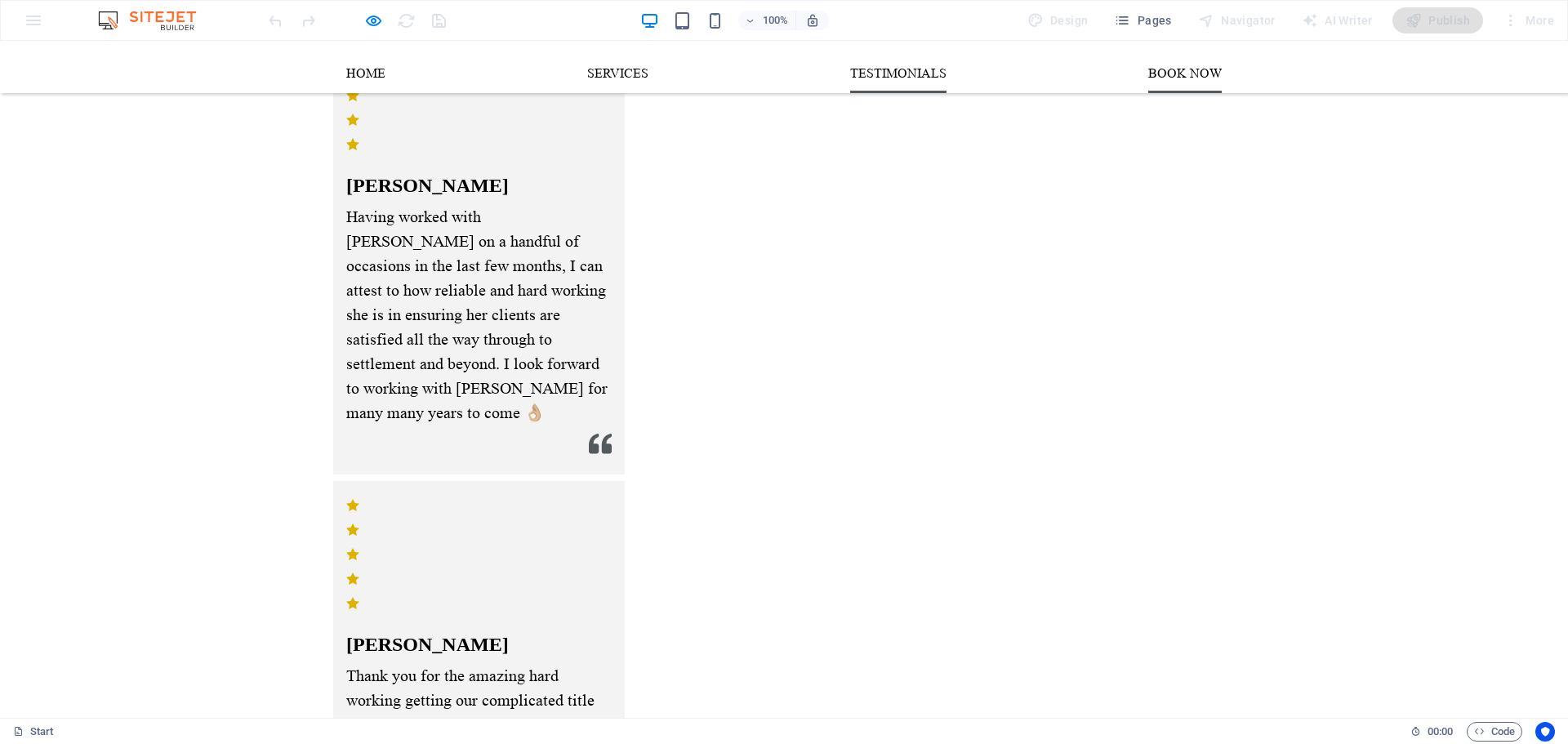
click at [900, 78] on link "Testimonials" at bounding box center [898, 73] width 97 height 39
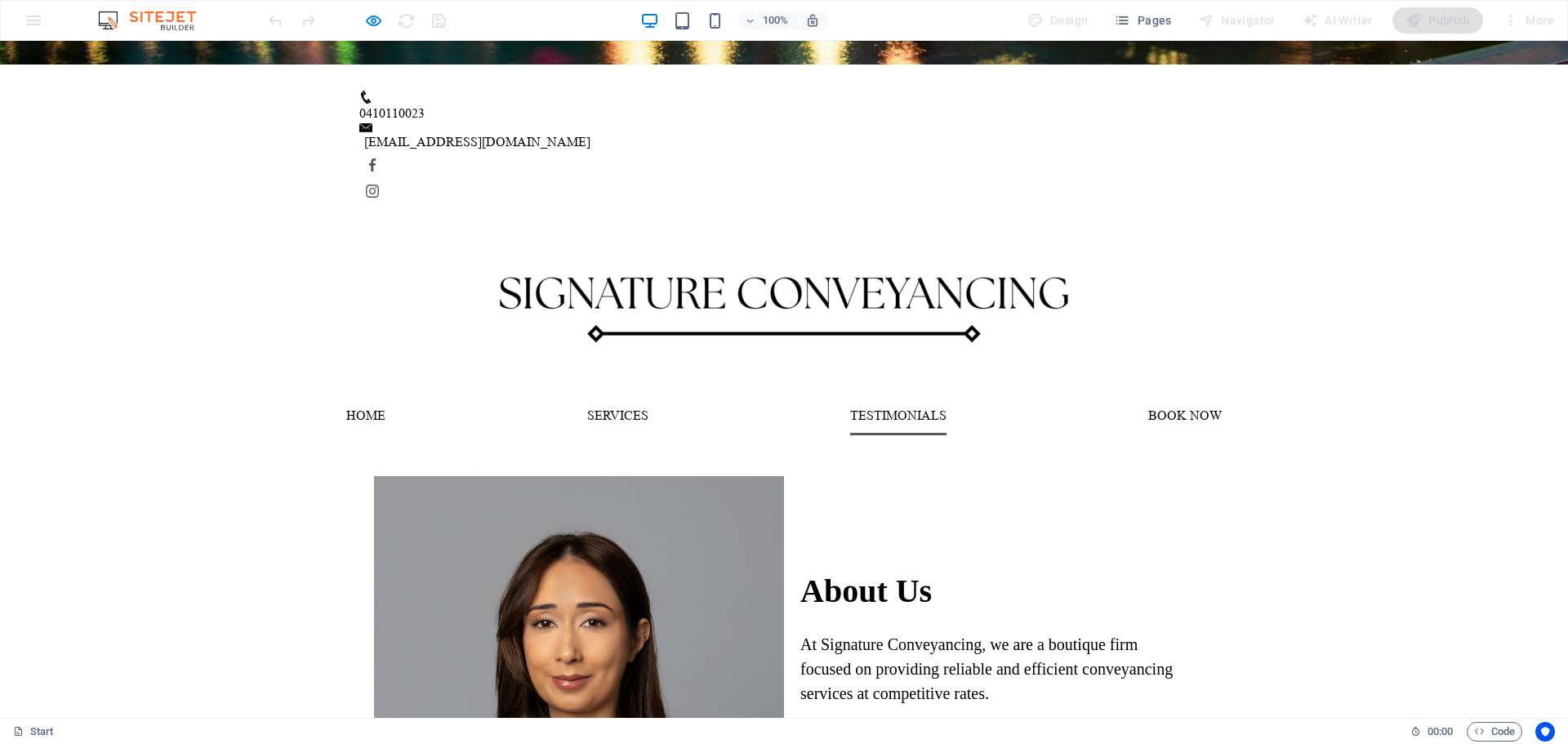
scroll to position [857, 0]
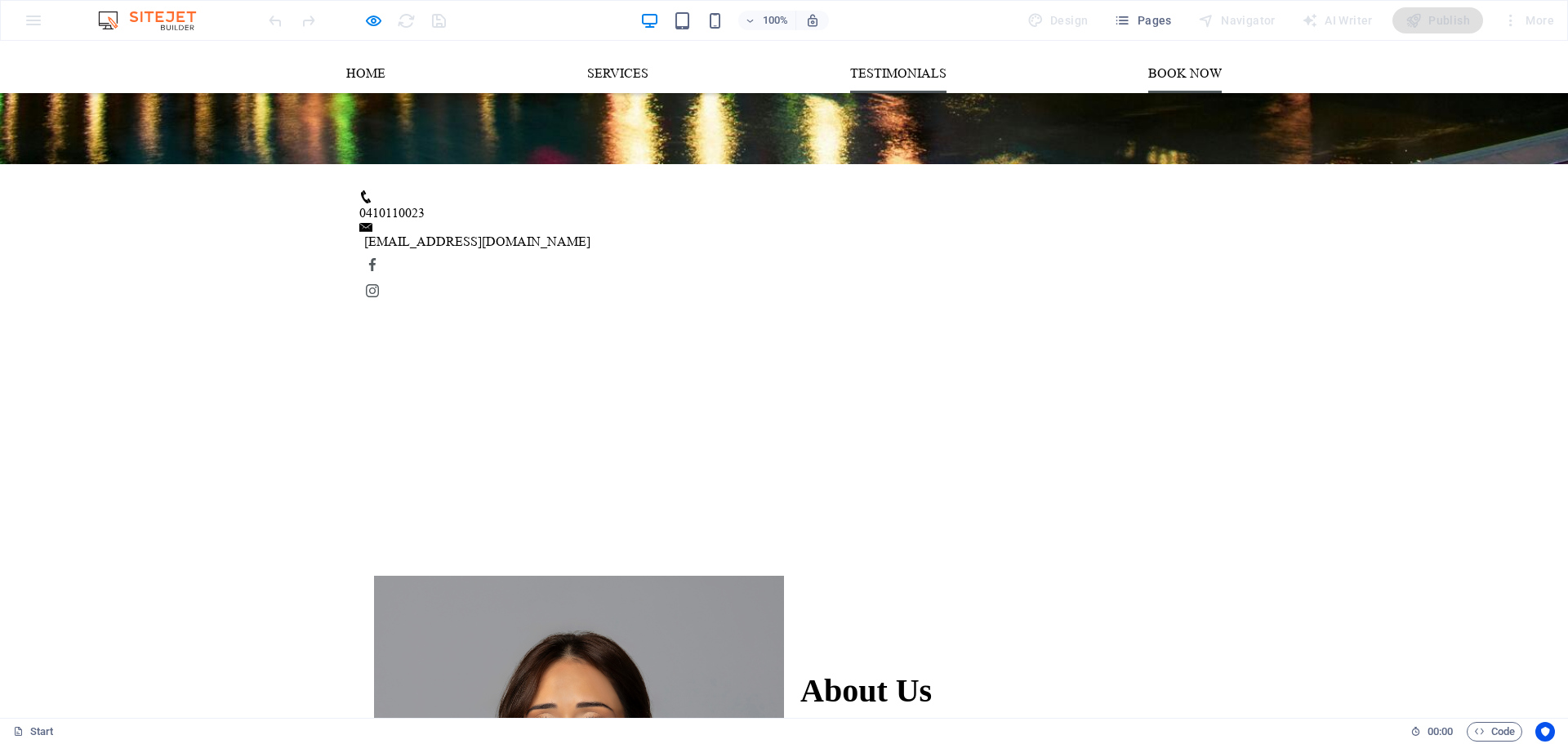
click at [1192, 78] on link "Book now" at bounding box center [1184, 73] width 73 height 39
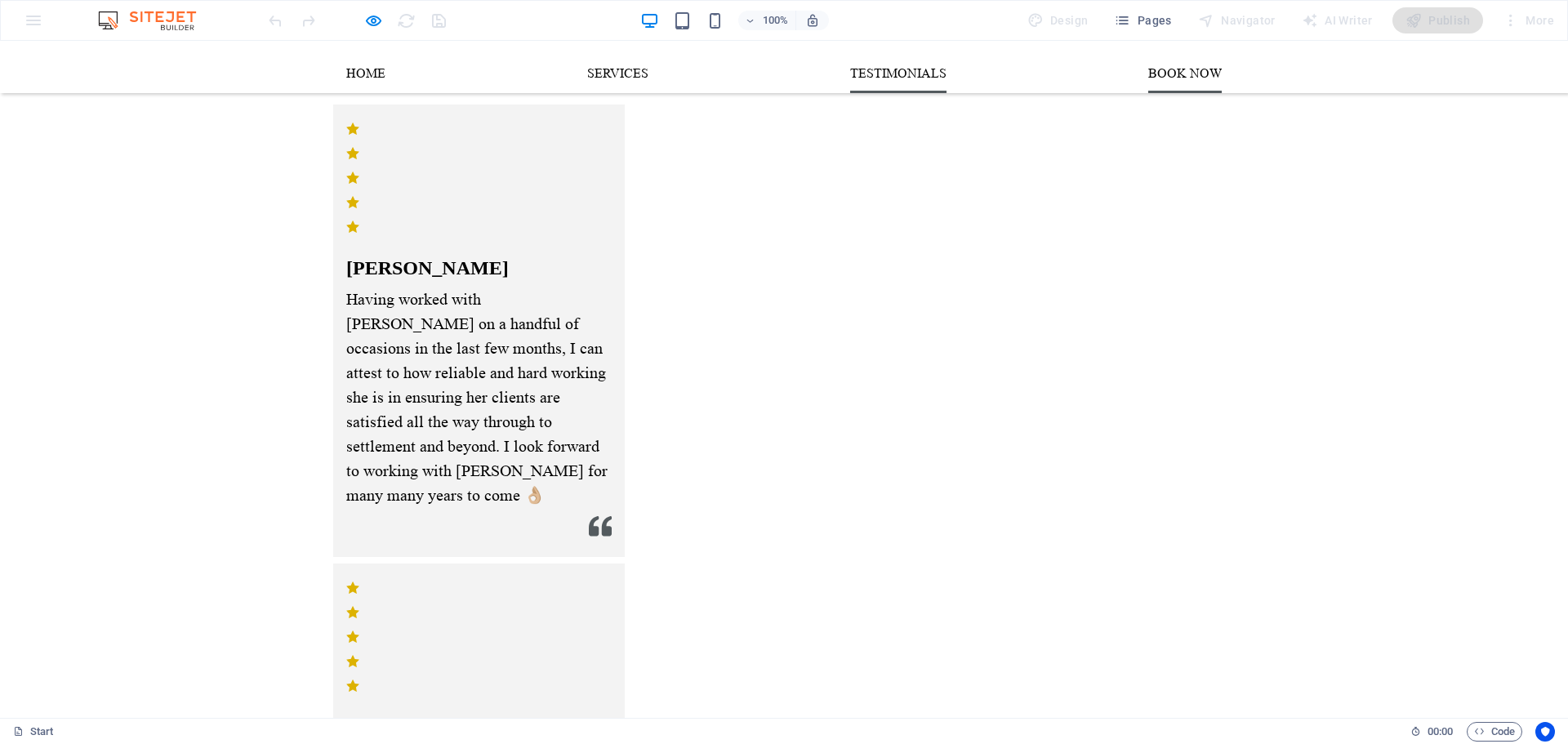
click at [914, 85] on link "Testimonials" at bounding box center [898, 73] width 97 height 39
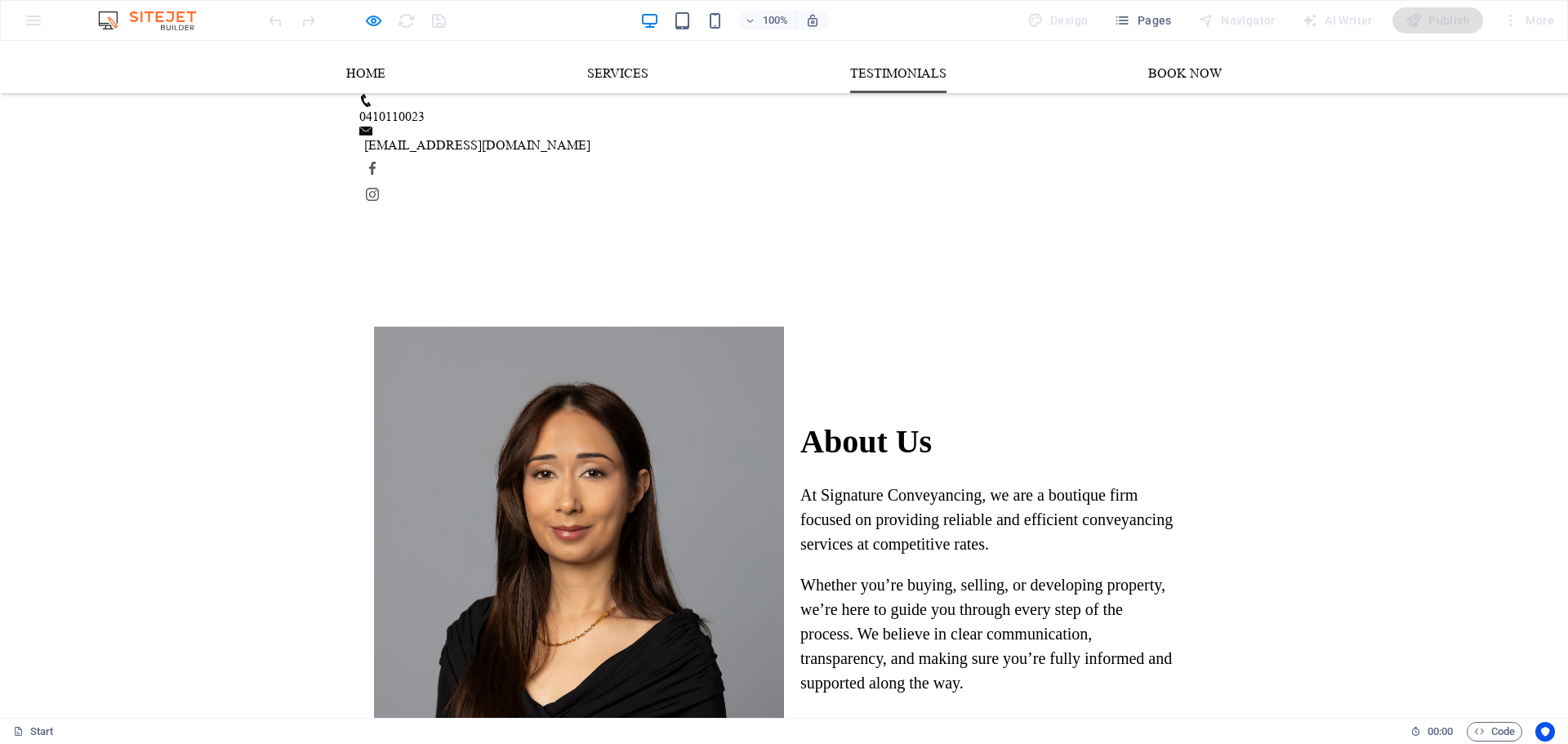
scroll to position [980, 0]
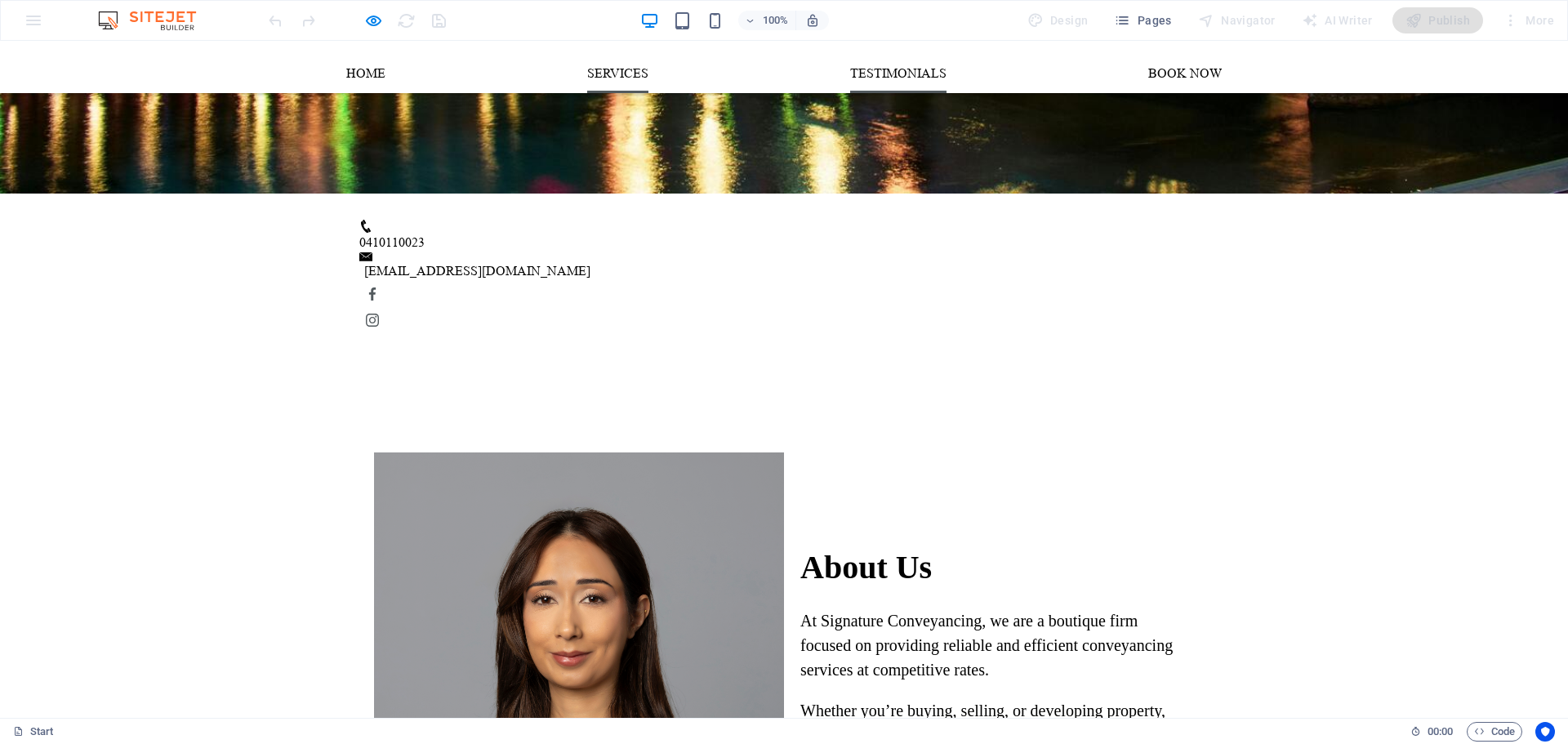
click at [633, 65] on link "Services" at bounding box center [617, 73] width 61 height 39
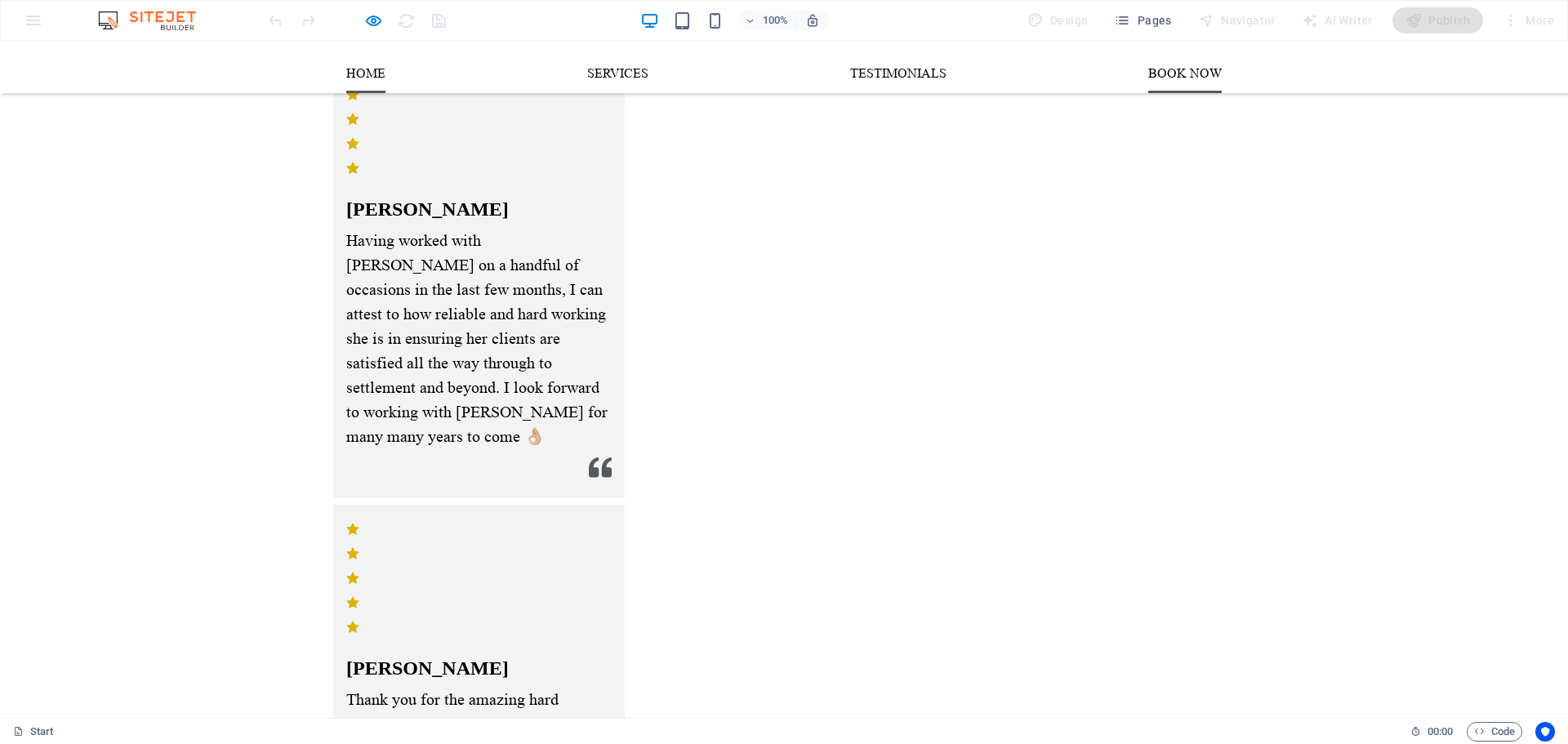
click at [375, 74] on link "Home" at bounding box center [366, 73] width 39 height 39
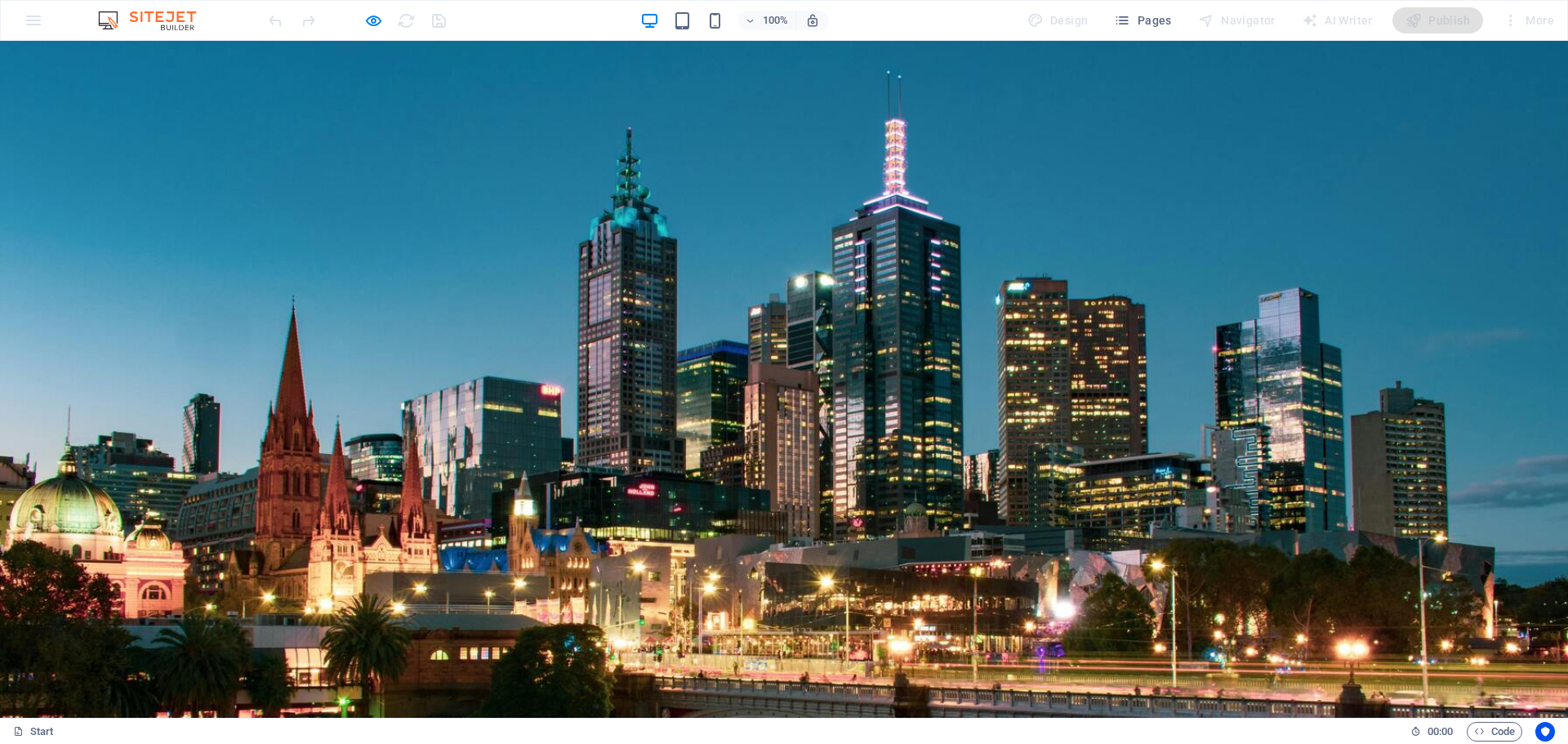
scroll to position [0, 0]
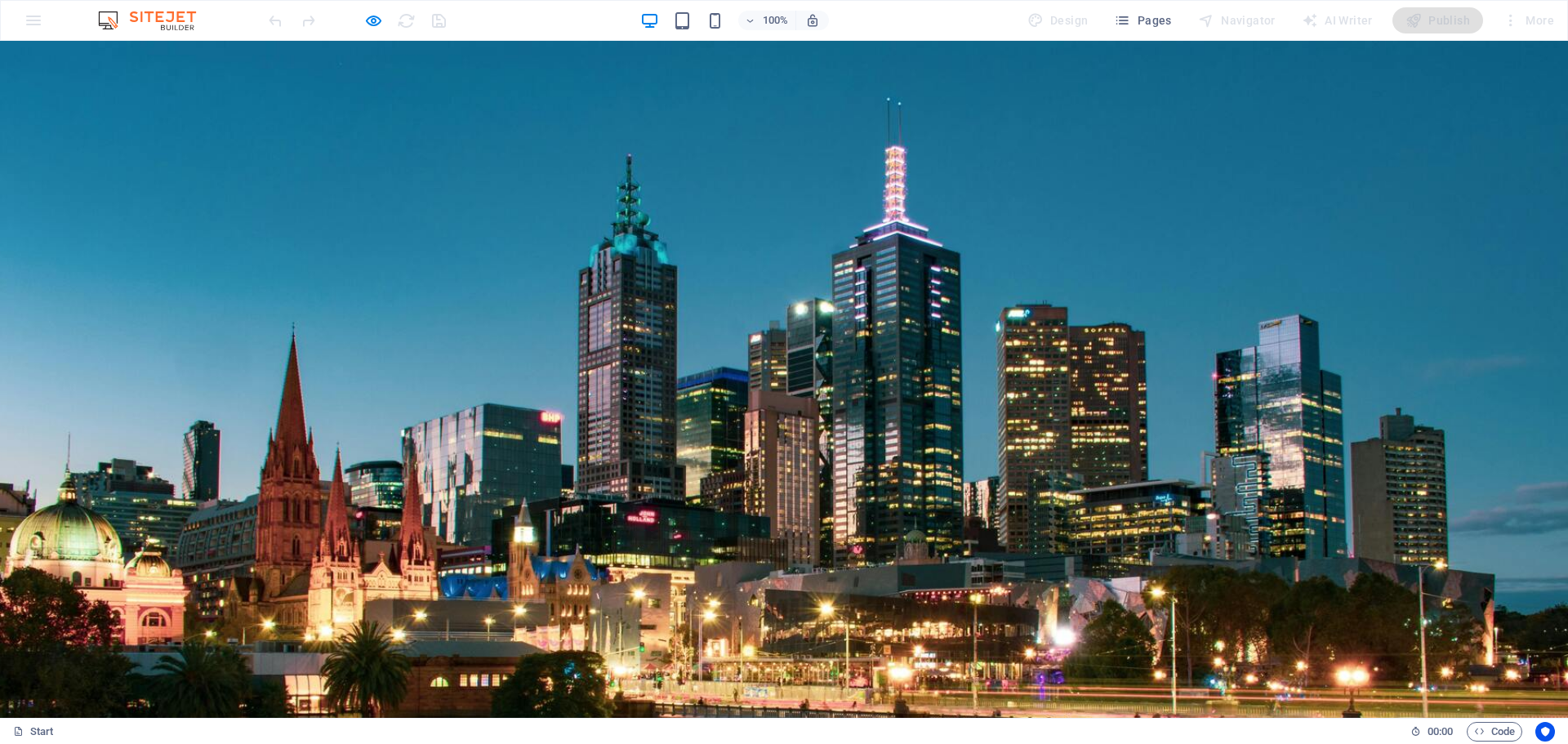
click at [1288, 207] on div at bounding box center [784, 530] width 1568 height 980
click at [1138, 23] on span "Pages" at bounding box center [1143, 20] width 58 height 17
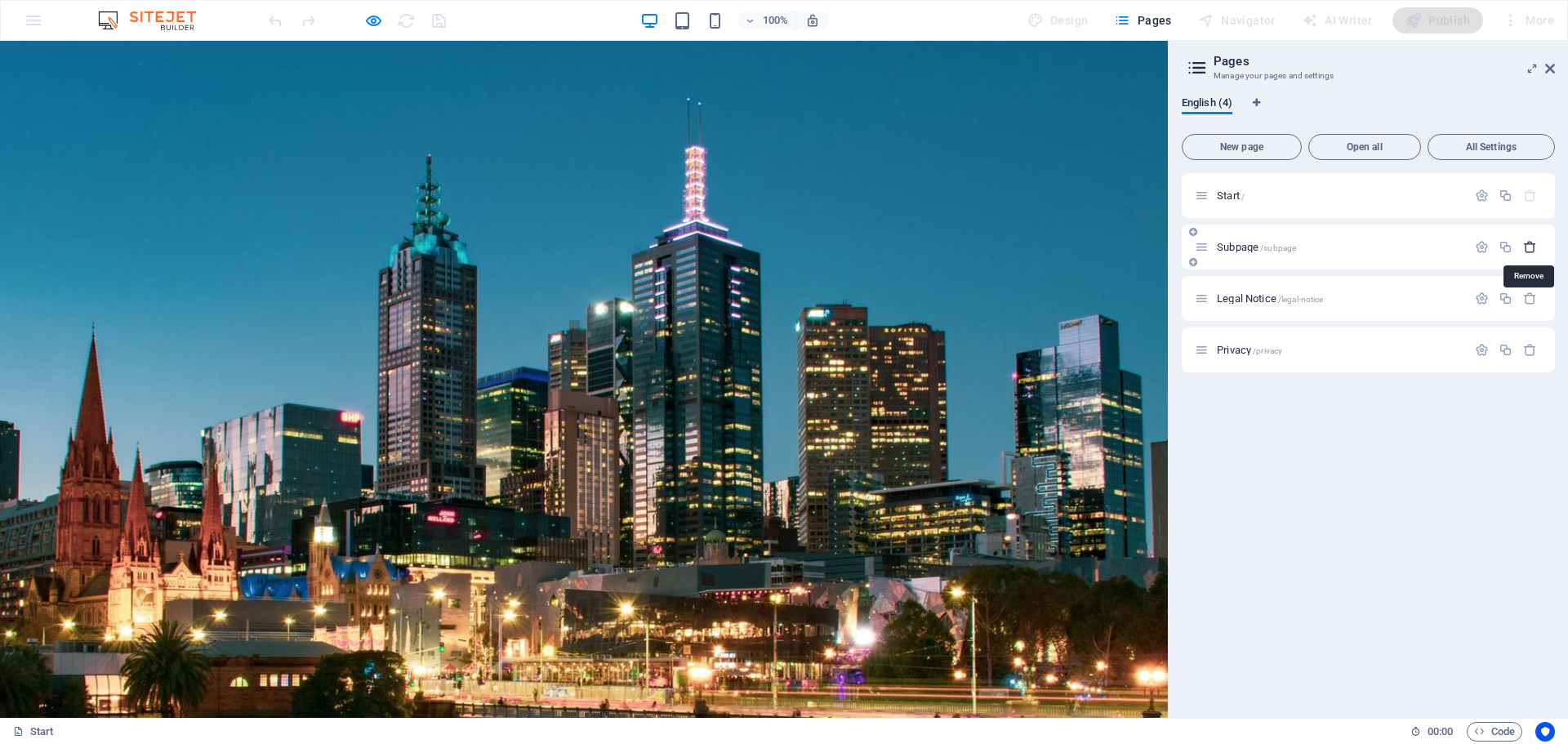
click at [1527, 250] on icon "button" at bounding box center [1529, 247] width 14 height 14
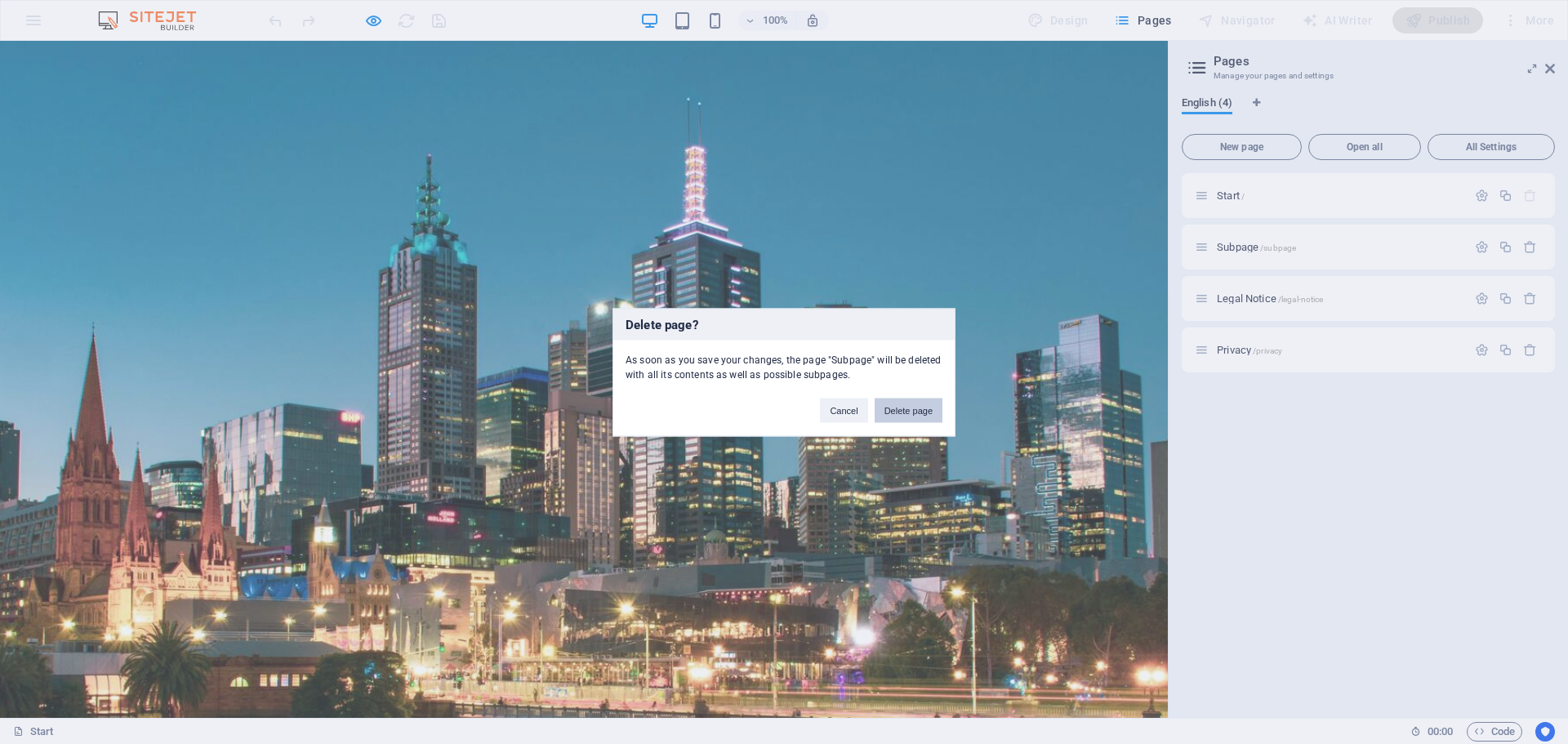
drag, startPoint x: 892, startPoint y: 407, endPoint x: 900, endPoint y: 370, distance: 37.9
click at [892, 407] on button "Delete page" at bounding box center [908, 410] width 68 height 24
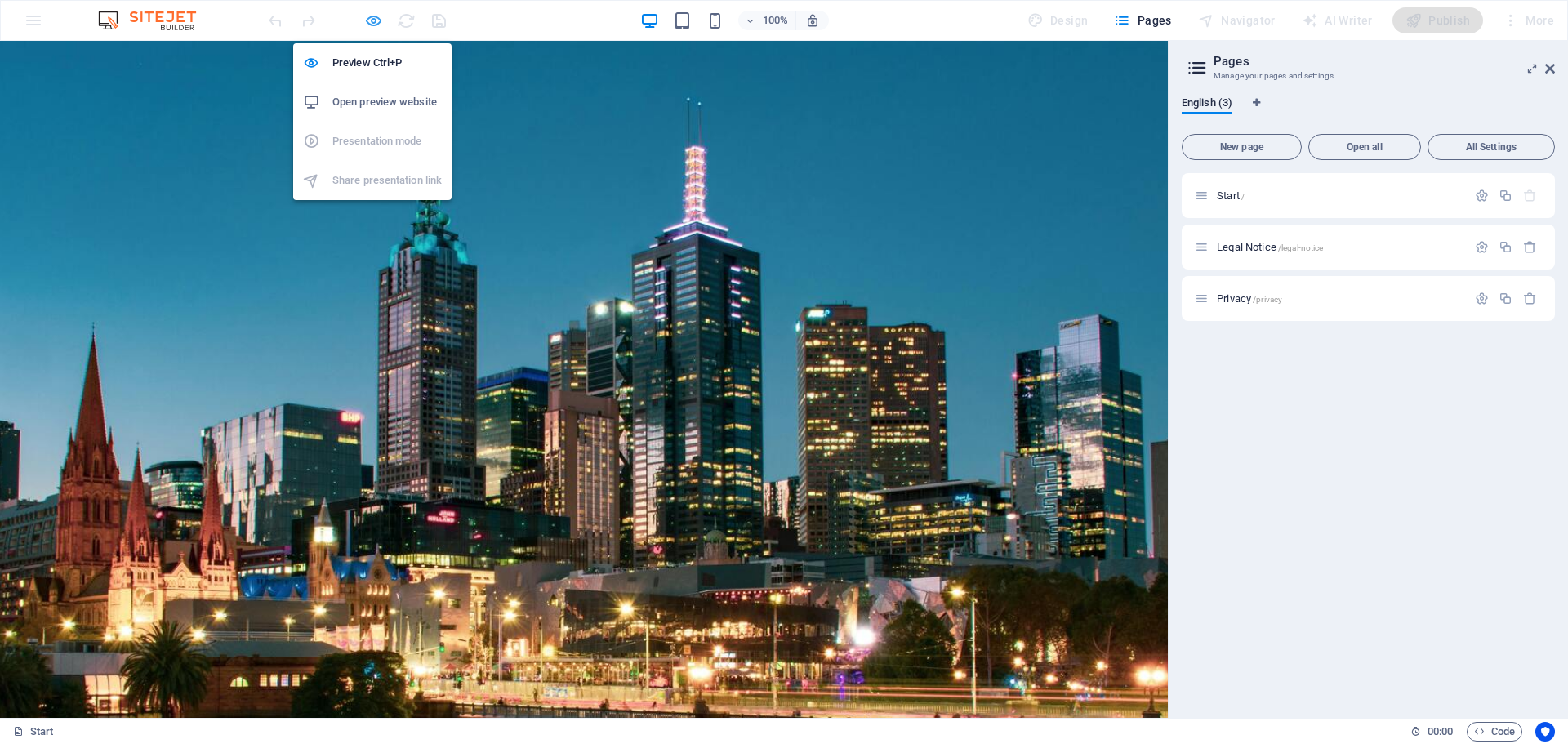
click at [379, 22] on icon "button" at bounding box center [373, 20] width 19 height 19
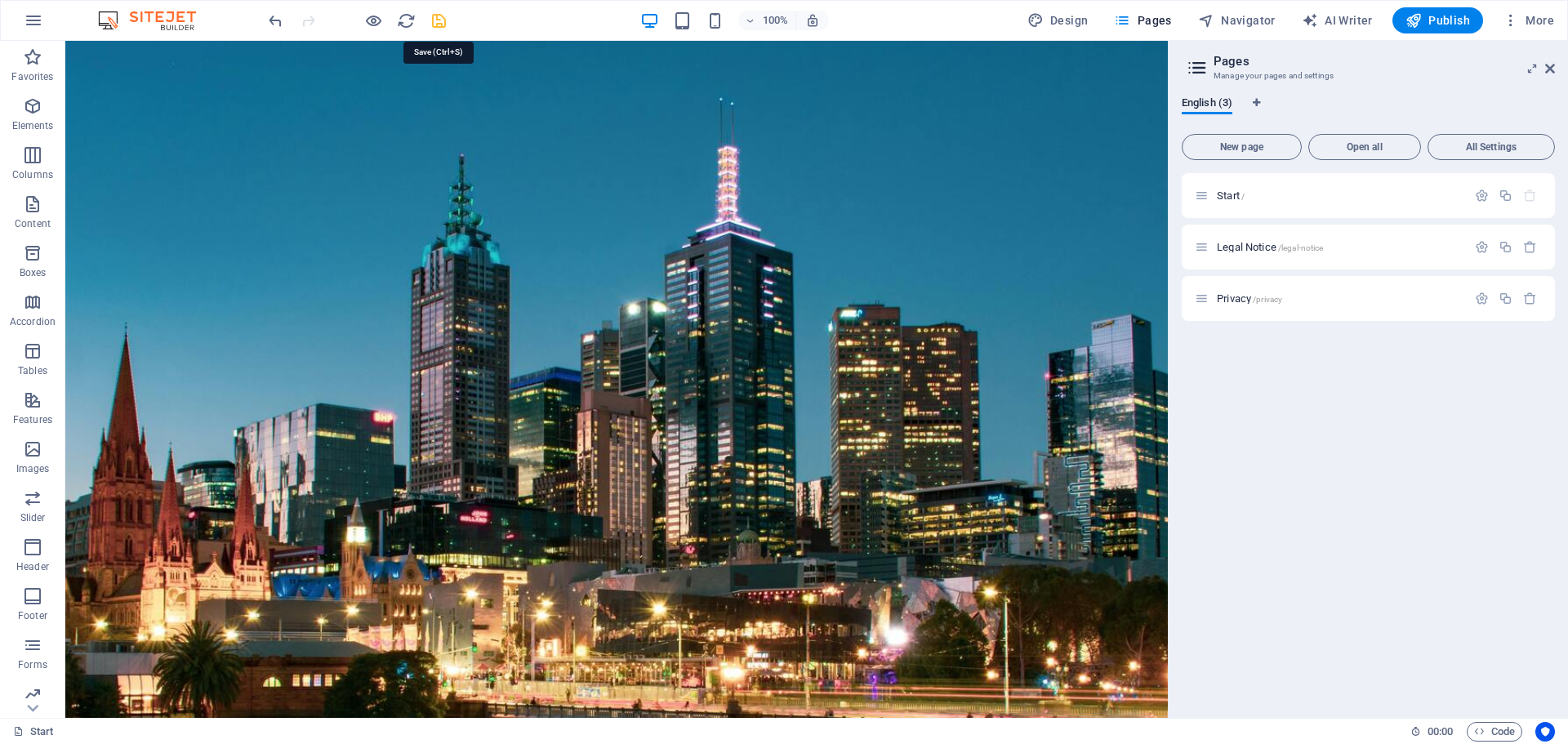
click at [444, 24] on icon "save" at bounding box center [439, 20] width 19 height 19
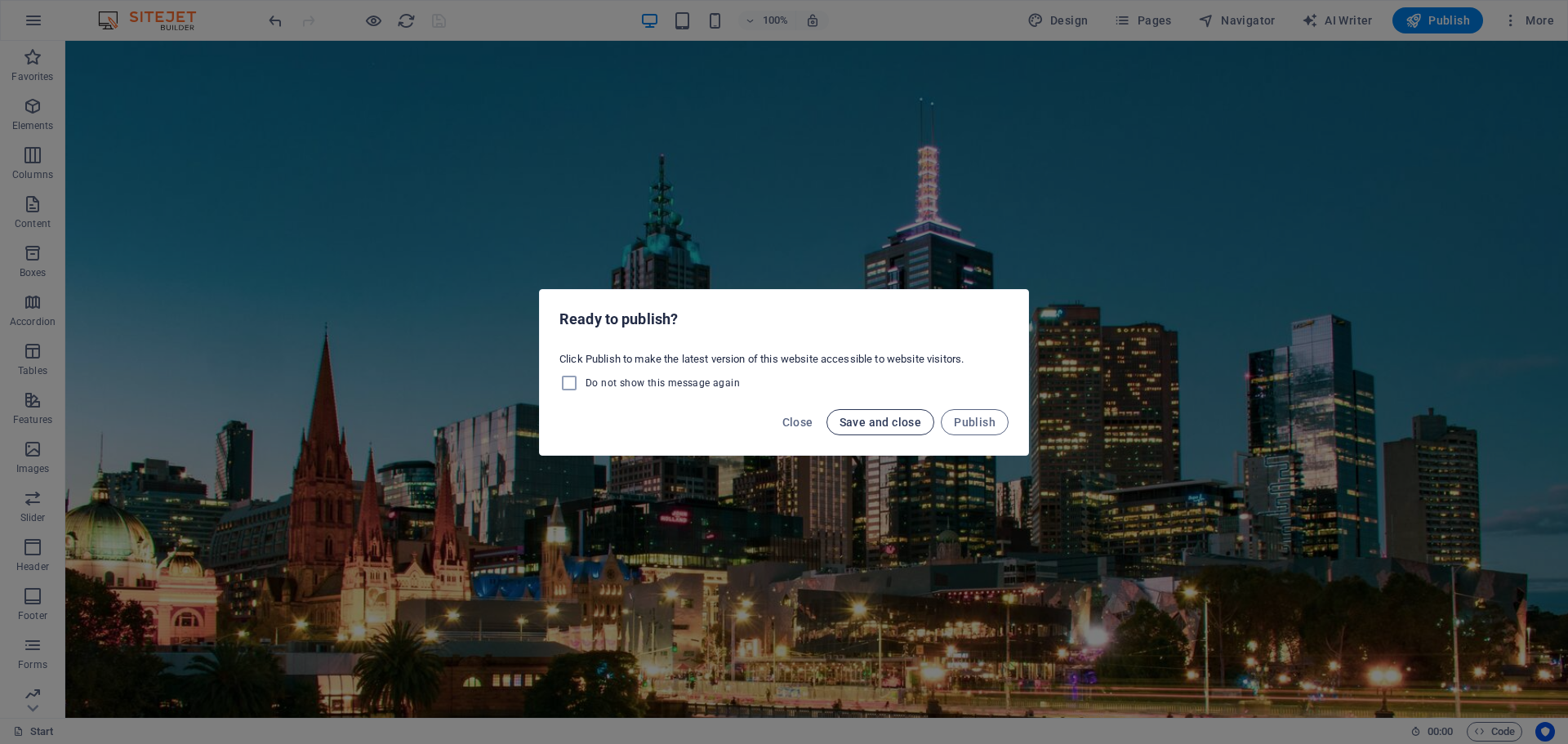
click at [899, 423] on span "Save and close" at bounding box center [880, 423] width 83 height 13
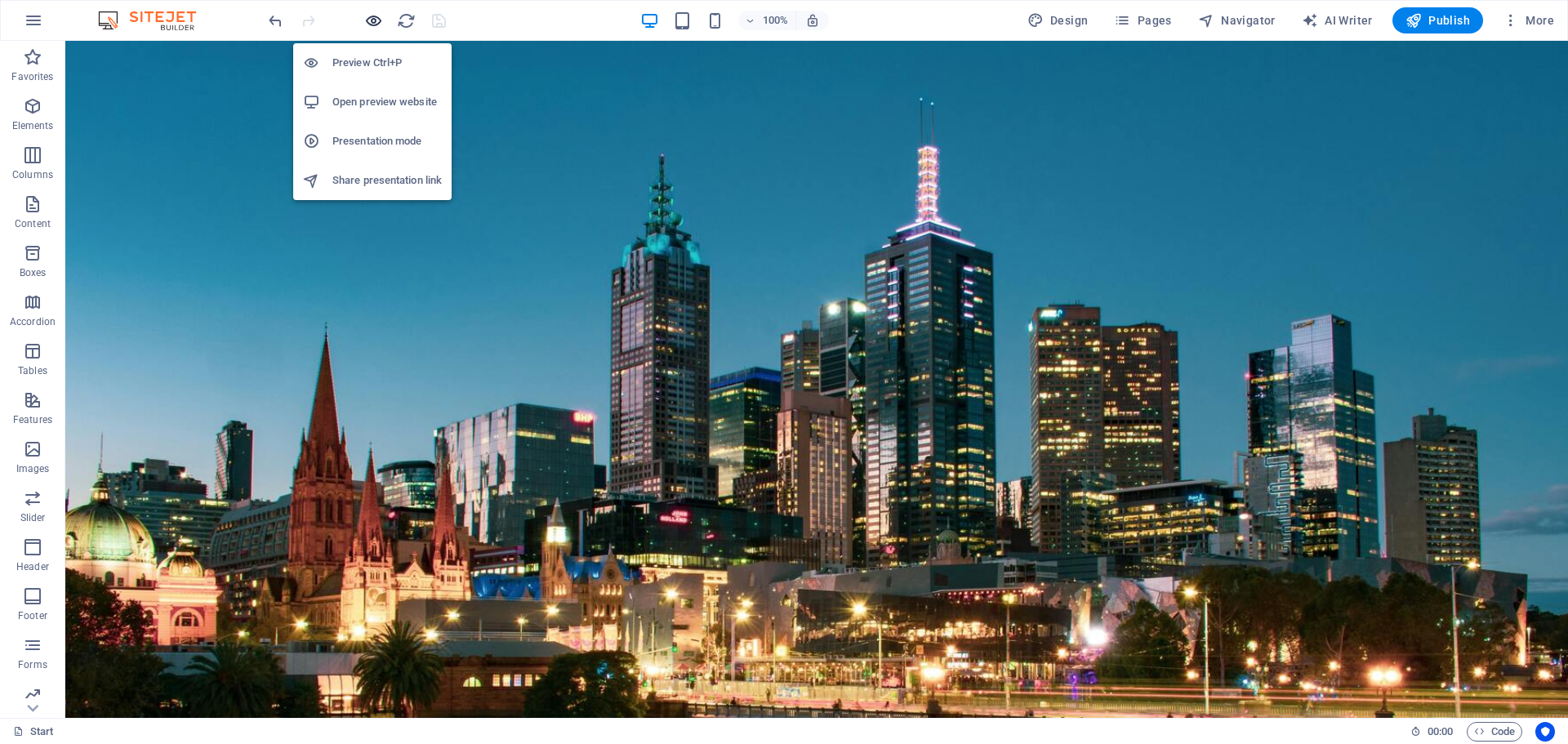
click at [381, 25] on icon "button" at bounding box center [373, 20] width 19 height 19
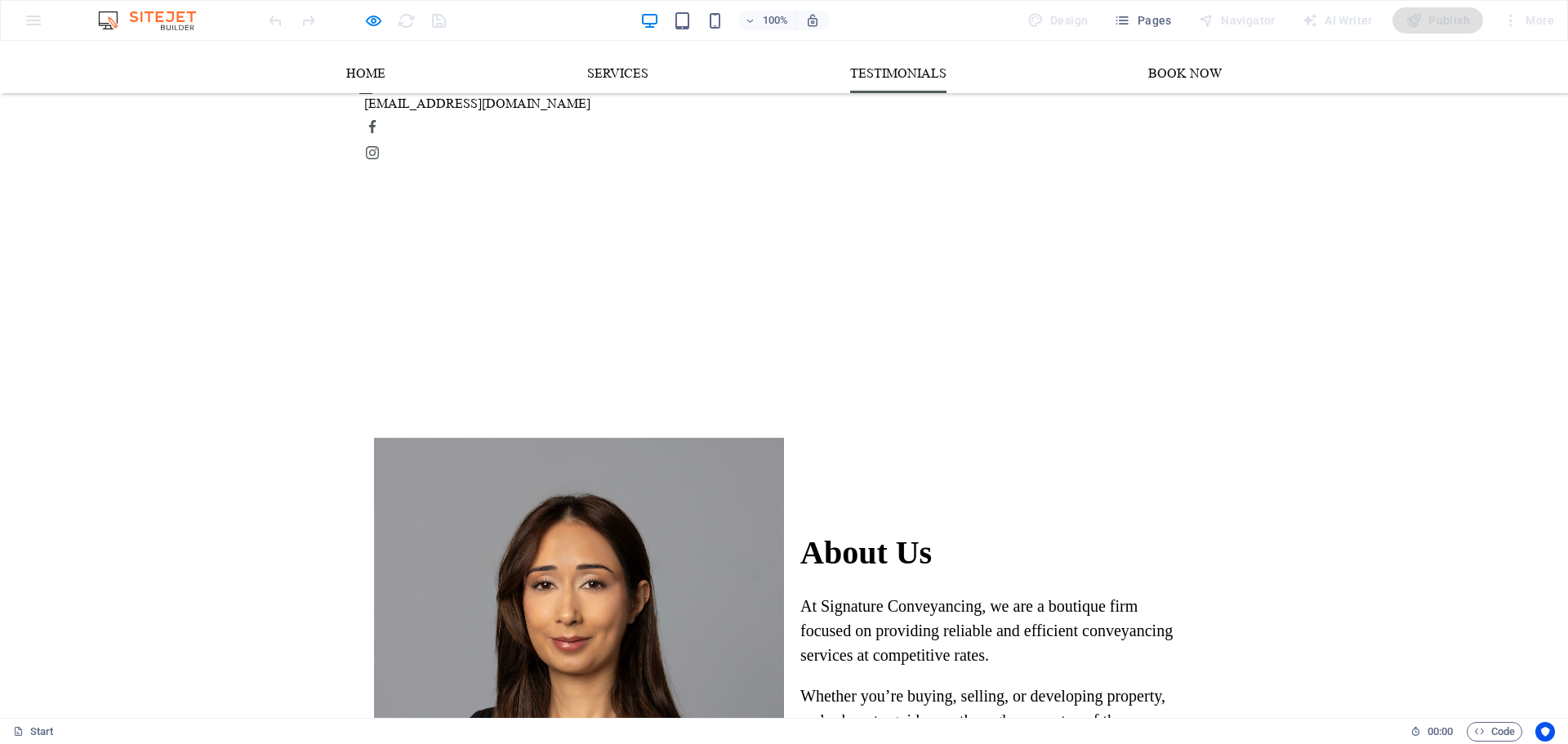
scroll to position [898, 0]
